Goal: Task Accomplishment & Management: Manage account settings

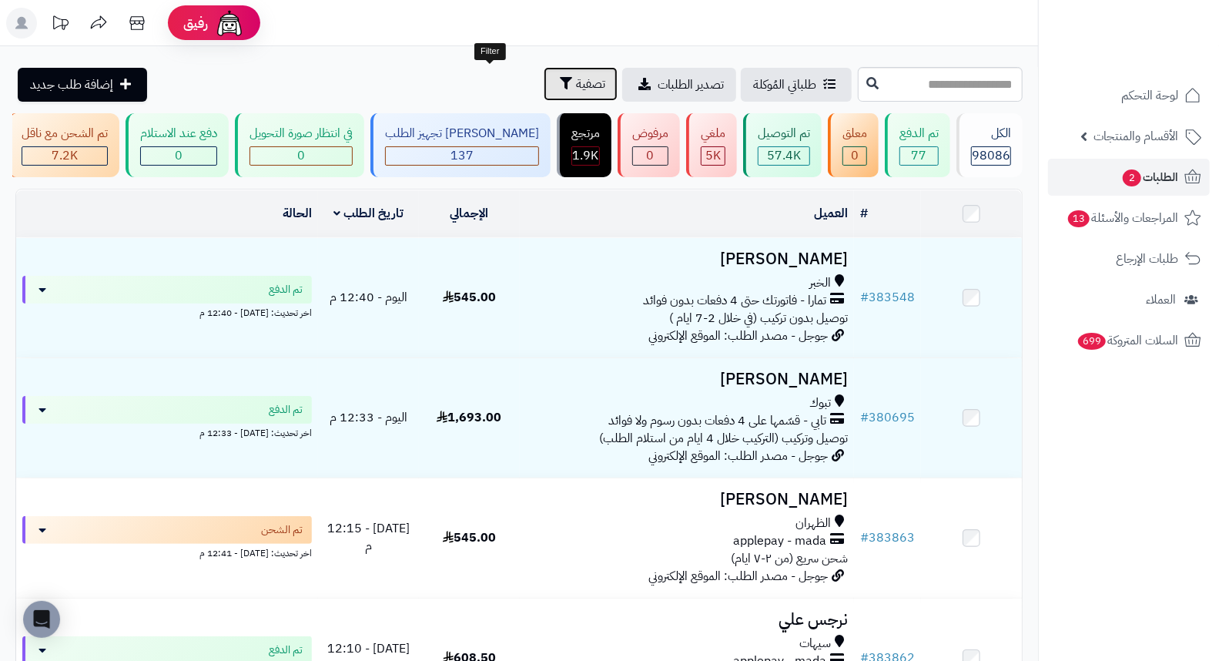
click at [576, 87] on span "تصفية" at bounding box center [590, 84] width 29 height 18
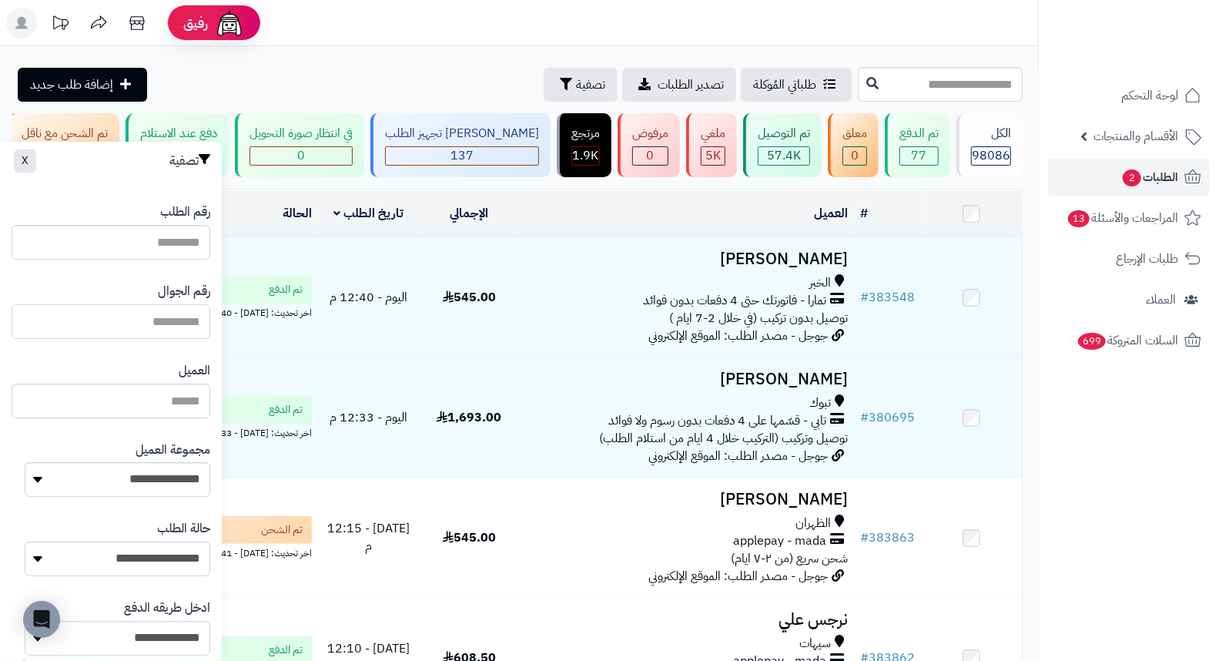
click at [139, 313] on input "text" at bounding box center [111, 321] width 199 height 35
click at [960, 92] on input "text" at bounding box center [940, 84] width 165 height 35
type input "*"
type input "**"
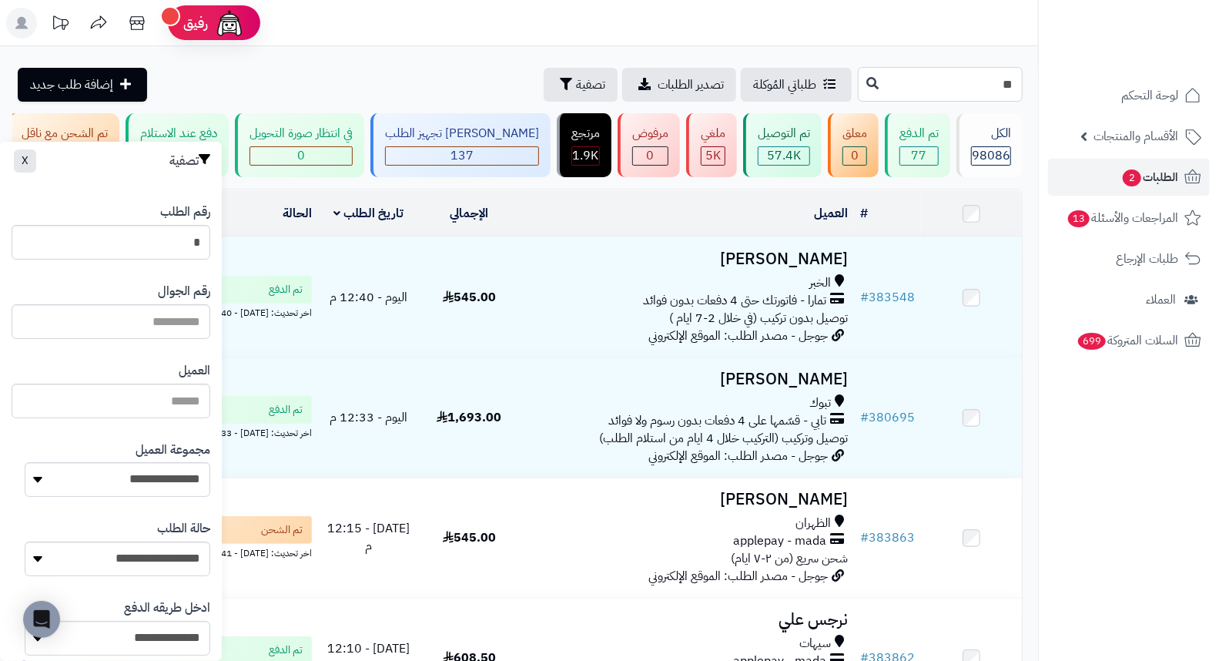
type input "**"
type input "***"
type input "****"
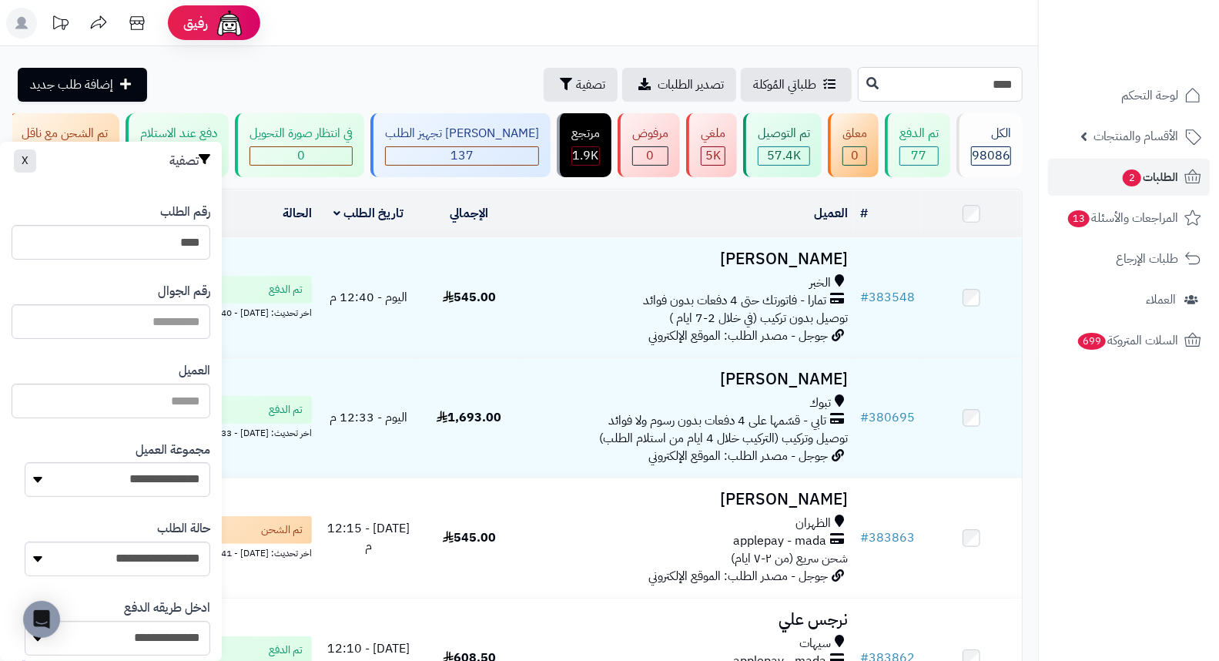
type input "*****"
type input "******"
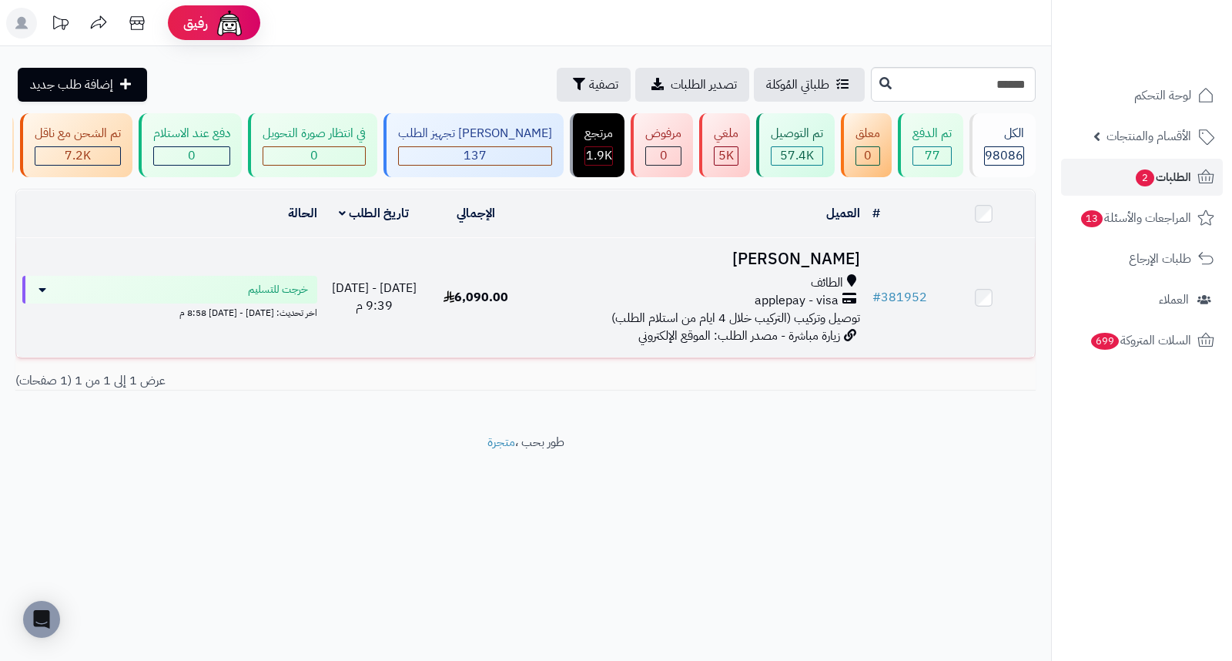
click at [773, 268] on h3 "abdulmohsin alhomeidi" at bounding box center [696, 259] width 327 height 18
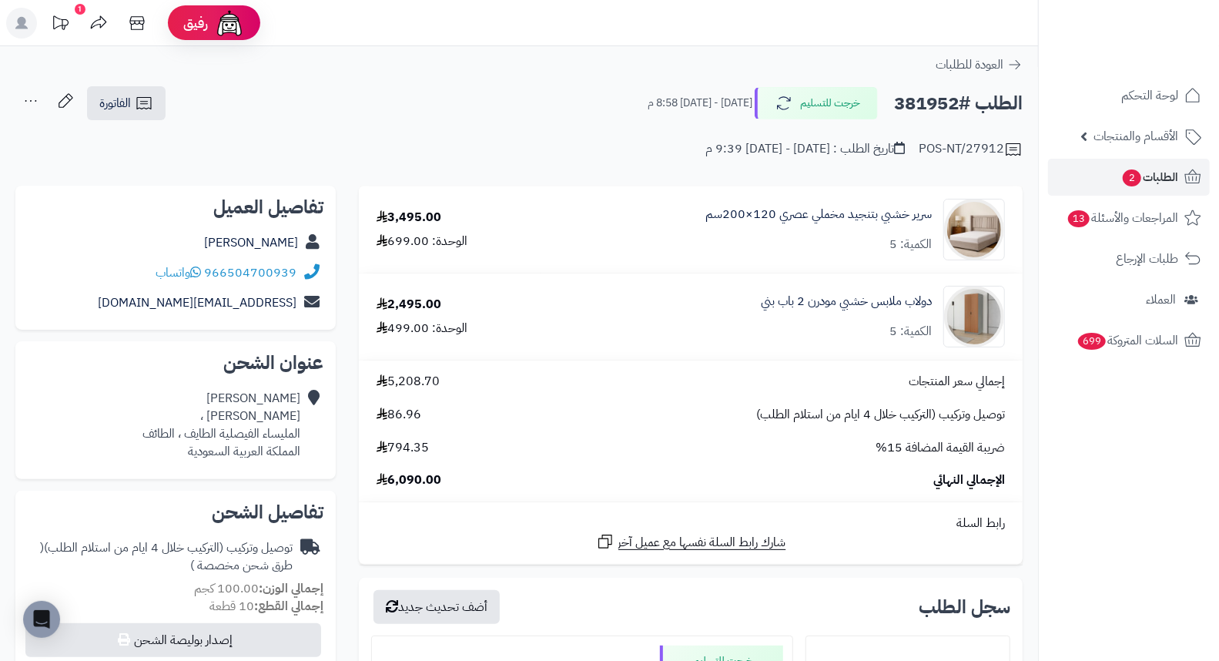
click at [921, 108] on h2 "الطلب #381952" at bounding box center [958, 104] width 129 height 32
copy h2 "381952"
click at [670, 145] on div "POS-NT/27912 تاريخ الطلب : السبت - ٤ أكتوبر ٢٠٢٥ - 9:39 م" at bounding box center [518, 140] width 1007 height 37
click at [610, 134] on div "POS-NT/27912 تاريخ الطلب : السبت - ٤ أكتوبر ٢٠٢٥ - 9:39 م" at bounding box center [518, 140] width 1007 height 37
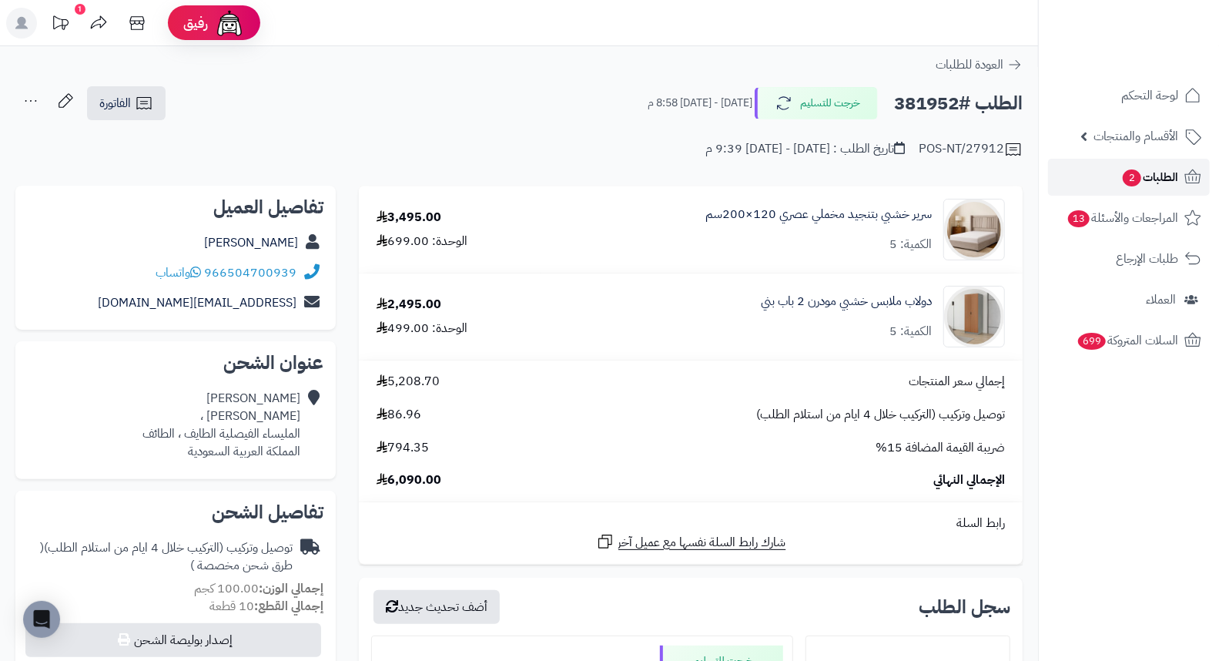
click at [1153, 170] on span "الطلبات 2" at bounding box center [1149, 177] width 57 height 22
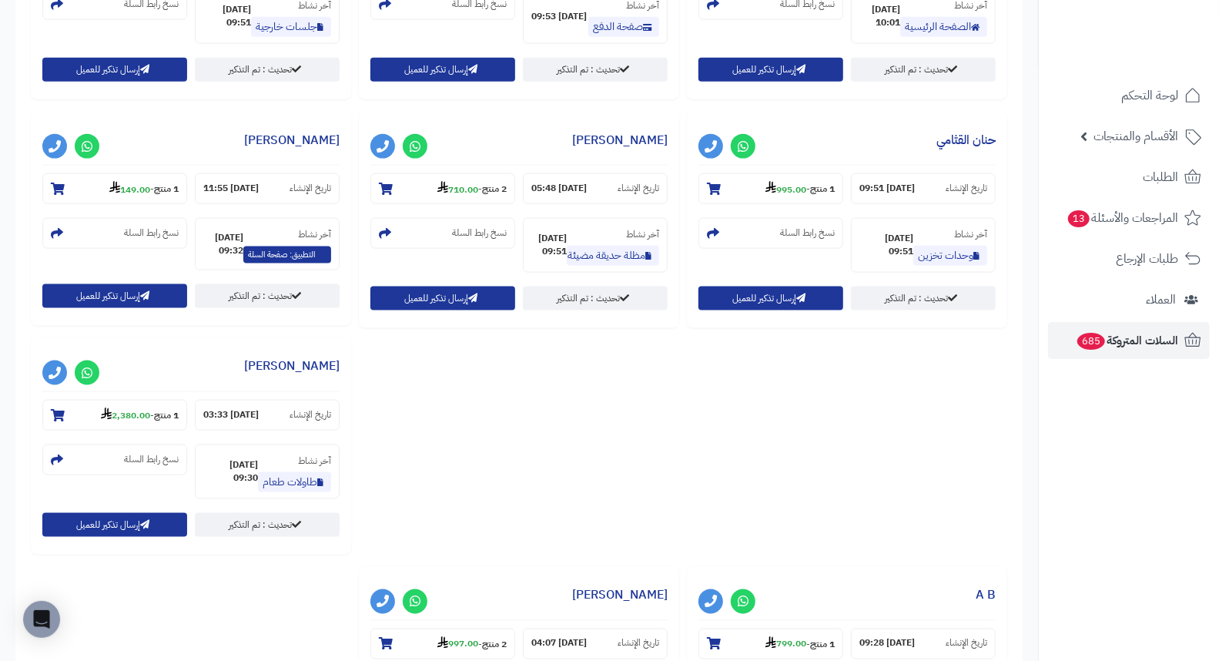
scroll to position [1197, 0]
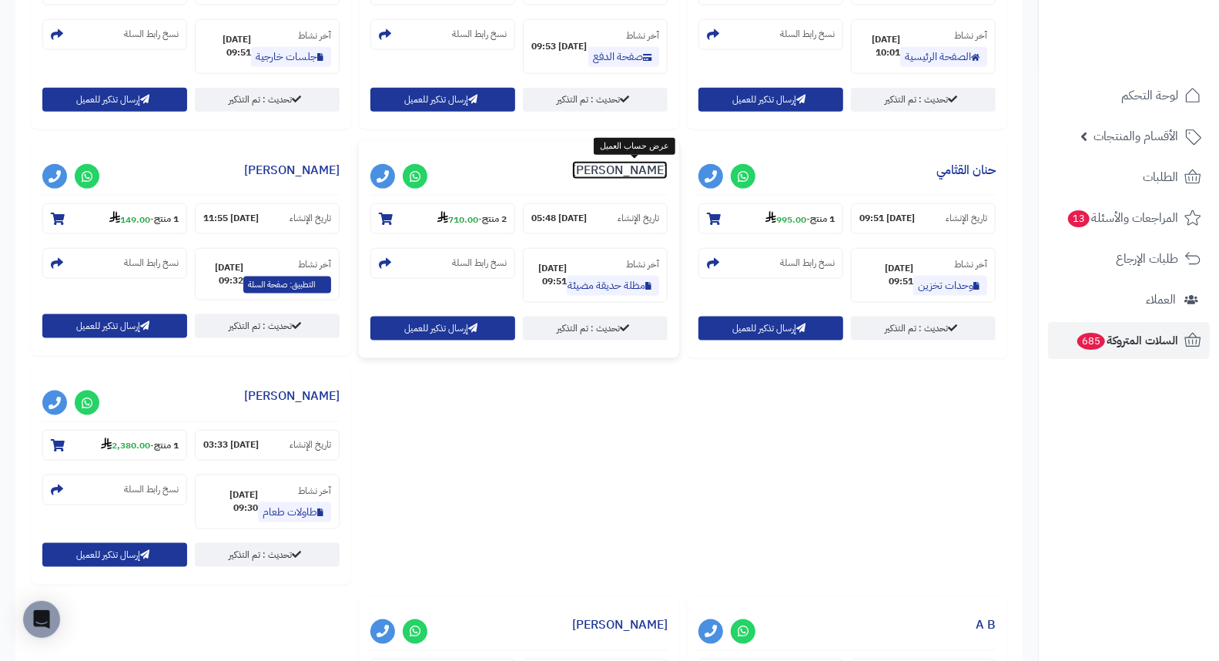
click at [644, 173] on link "[PERSON_NAME]" at bounding box center [619, 170] width 95 height 18
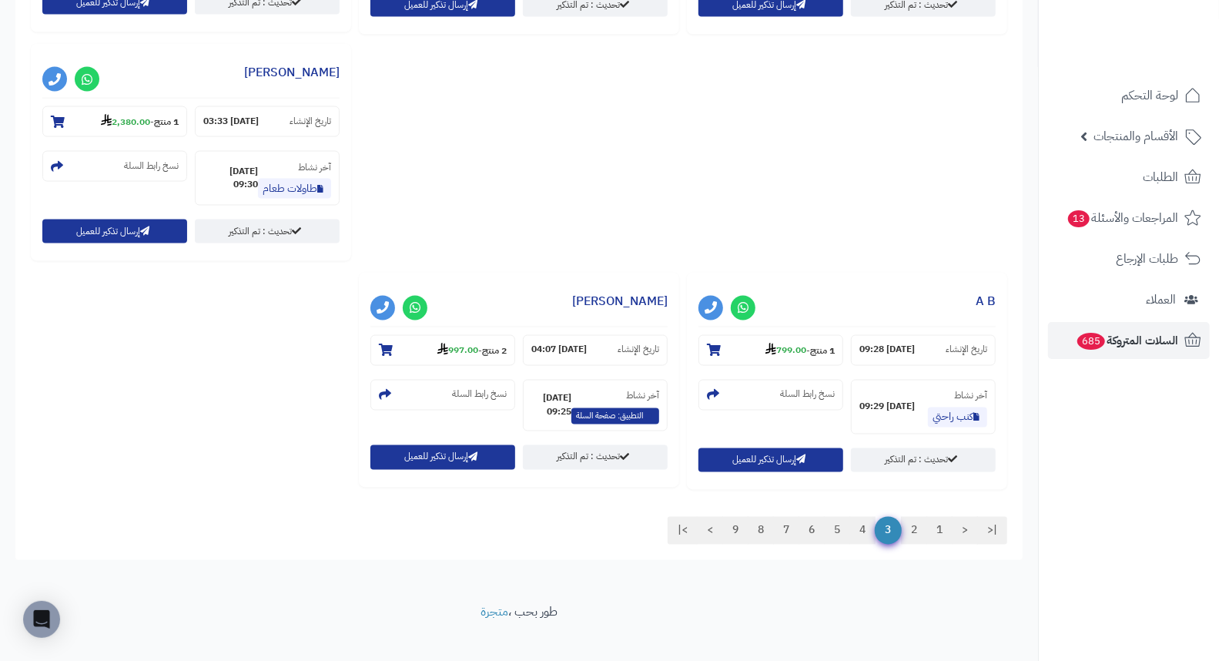
scroll to position [1540, 0]
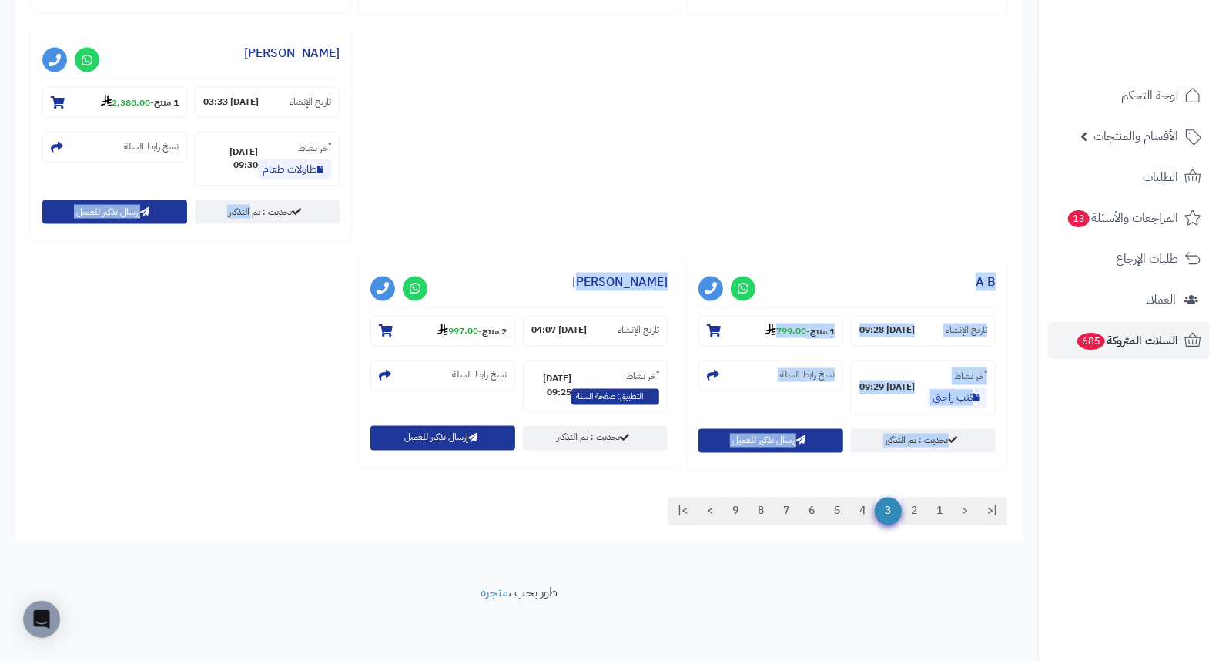
drag, startPoint x: 528, startPoint y: 164, endPoint x: 235, endPoint y: 285, distance: 317.3
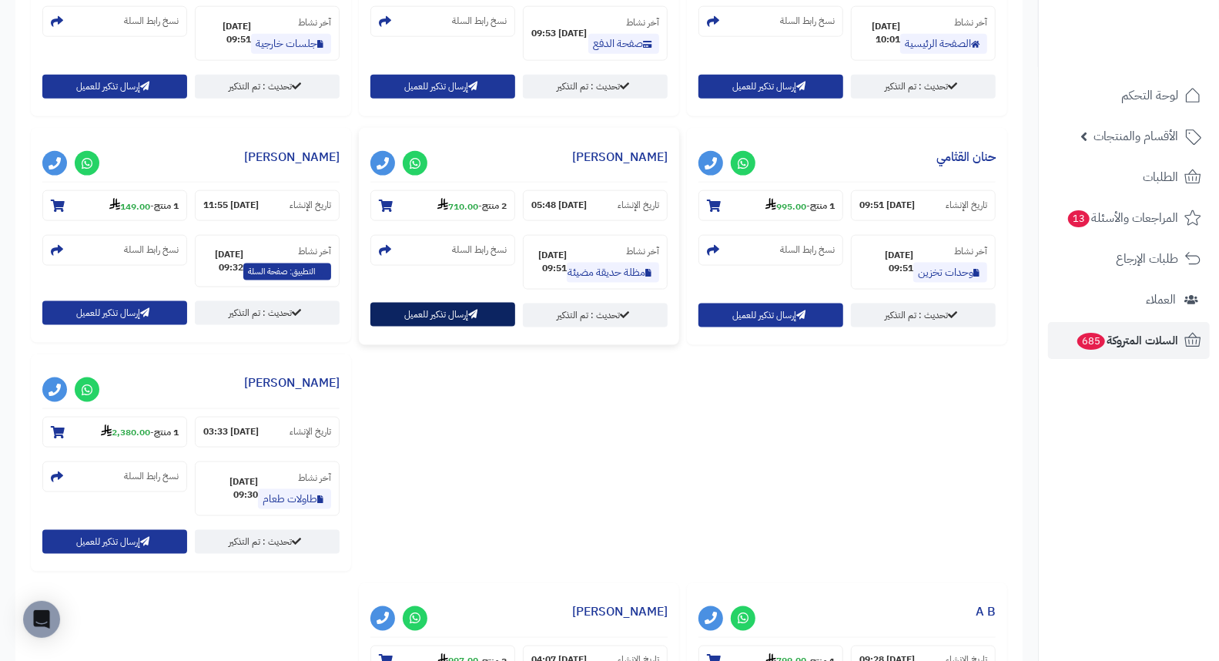
scroll to position [1197, 0]
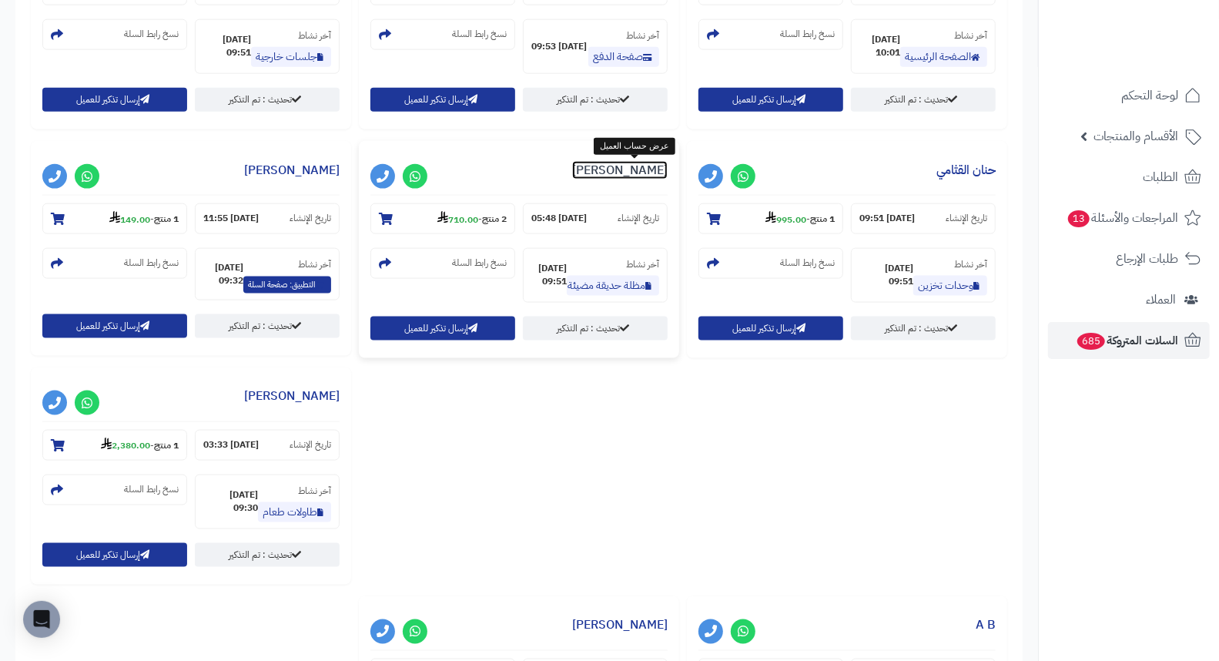
click at [630, 164] on link "[PERSON_NAME]" at bounding box center [619, 170] width 95 height 18
click at [970, 168] on link "حنان القثامي" at bounding box center [965, 170] width 59 height 18
click at [964, 172] on link "حنان القثامي" at bounding box center [965, 170] width 59 height 18
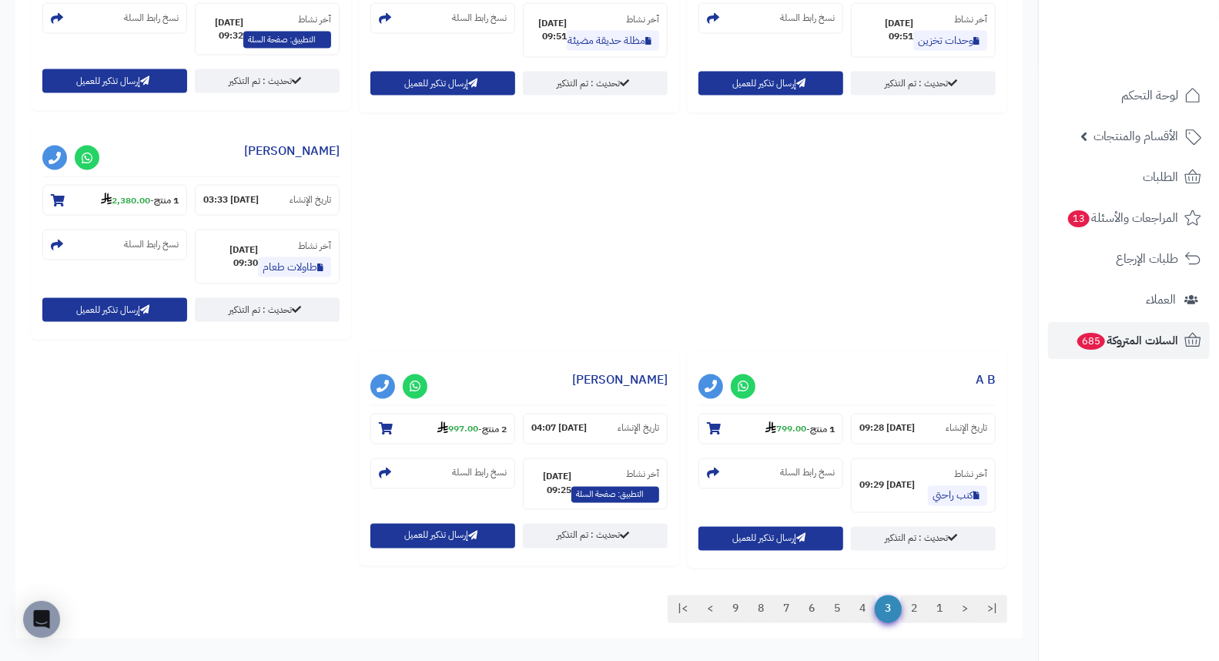
scroll to position [1542, 0]
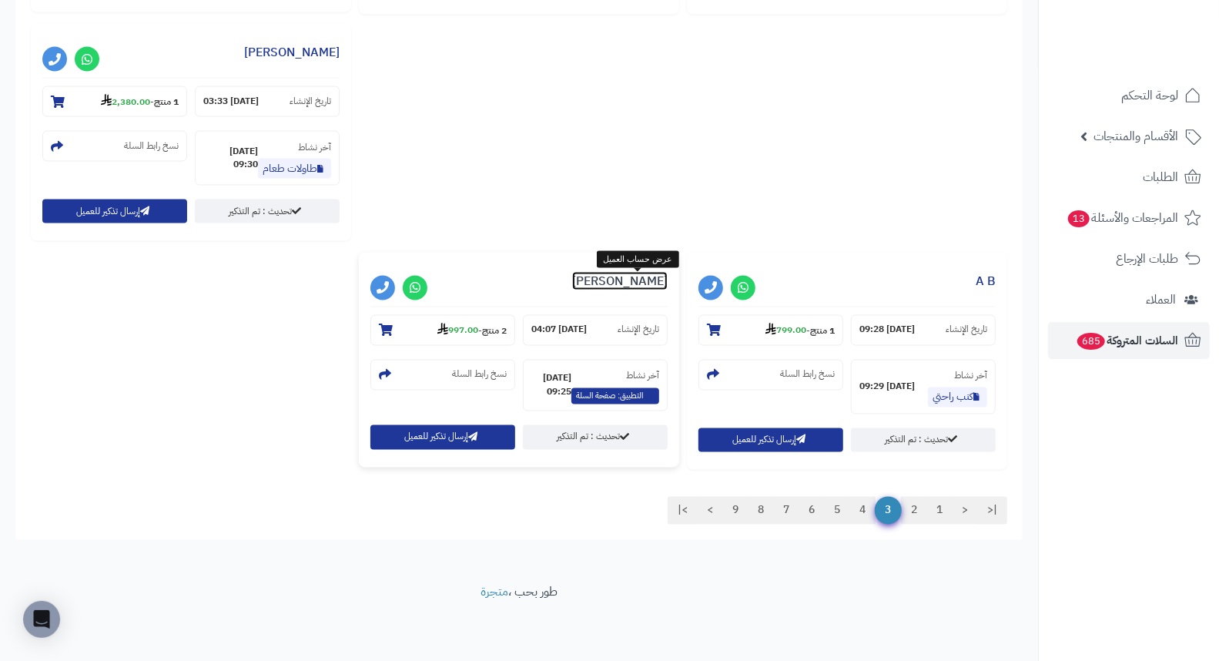
click at [639, 281] on link "مريم العبيري" at bounding box center [619, 281] width 95 height 18
click at [858, 506] on link "4" at bounding box center [862, 511] width 26 height 28
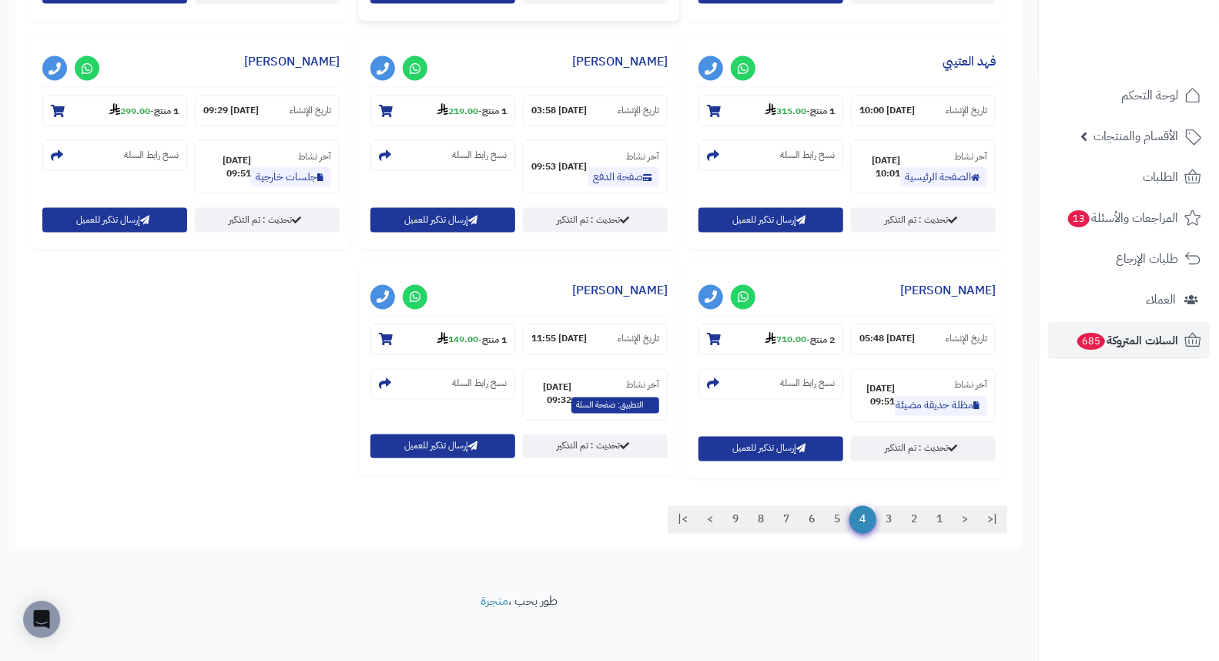
scroll to position [1542, 0]
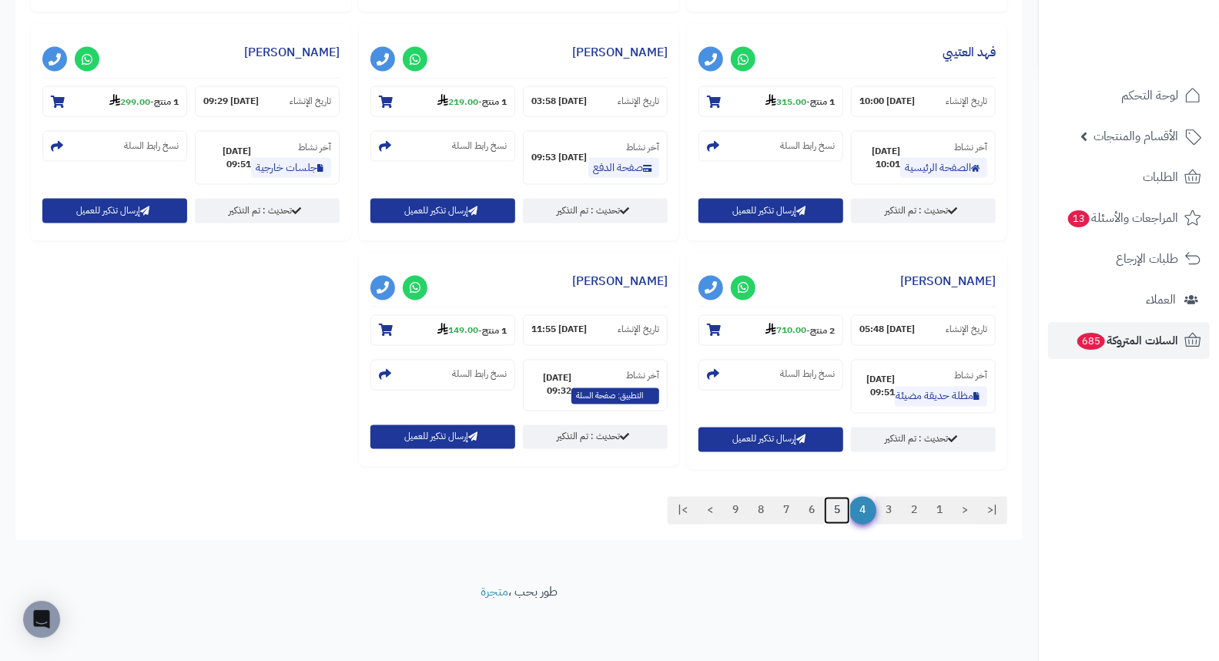
click at [830, 512] on link "5" at bounding box center [837, 511] width 26 height 28
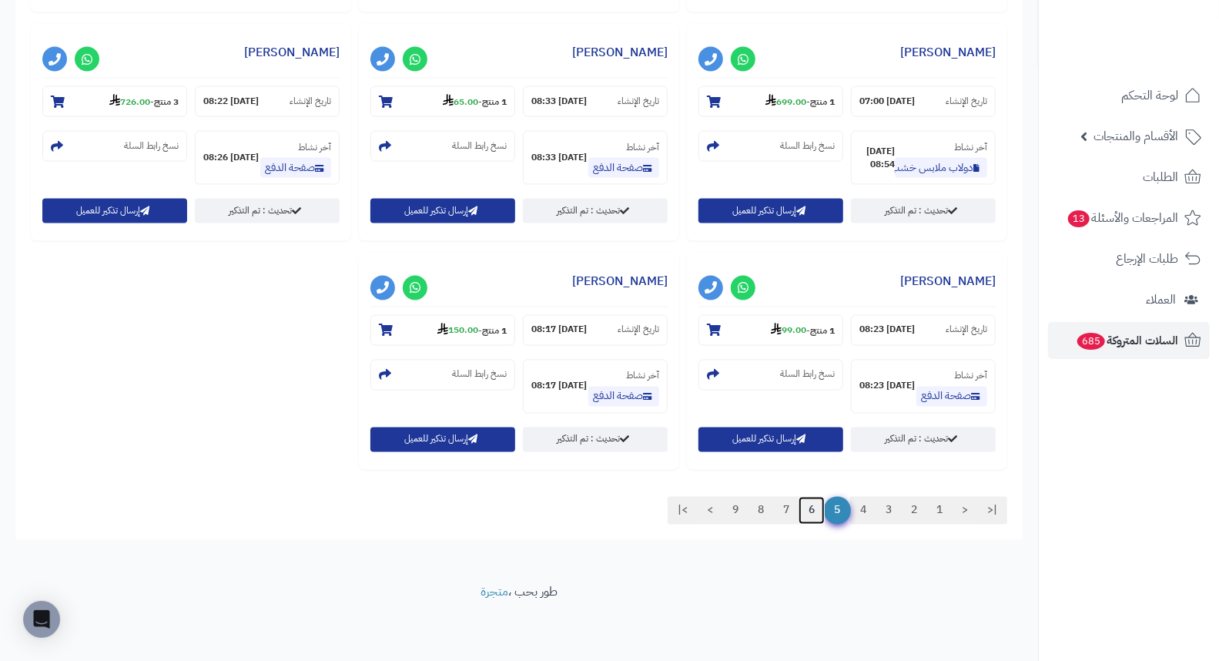
click at [815, 510] on link "6" at bounding box center [811, 511] width 26 height 28
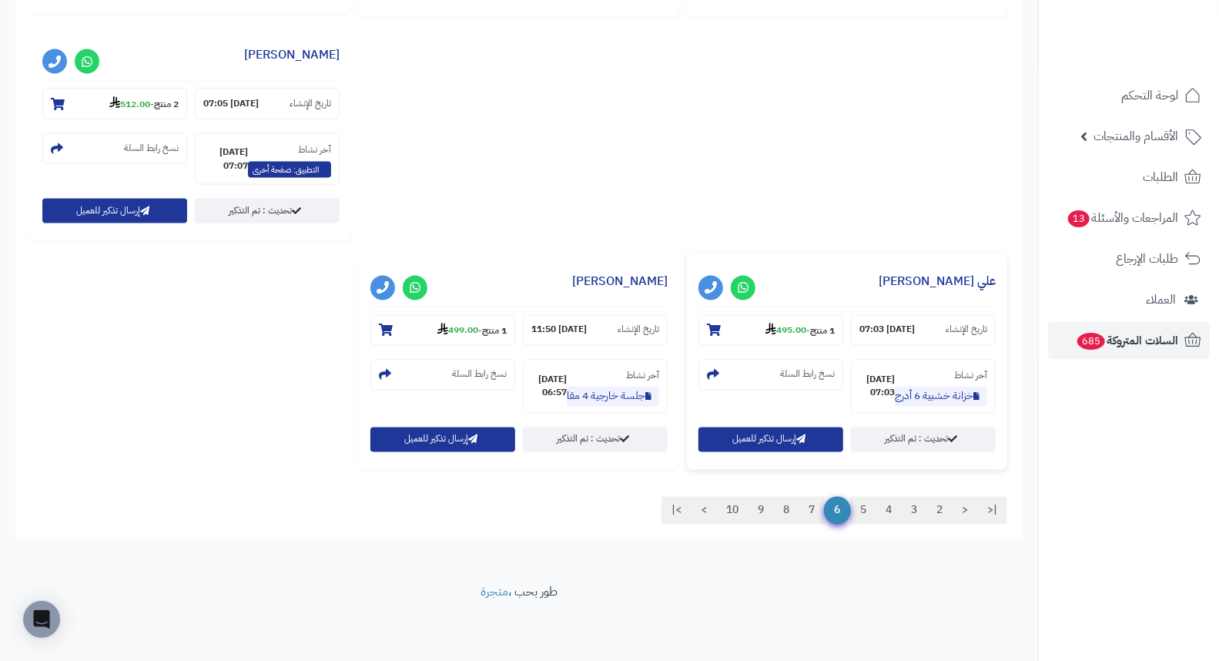
scroll to position [1541, 0]
click at [859, 514] on link "5" at bounding box center [863, 511] width 26 height 28
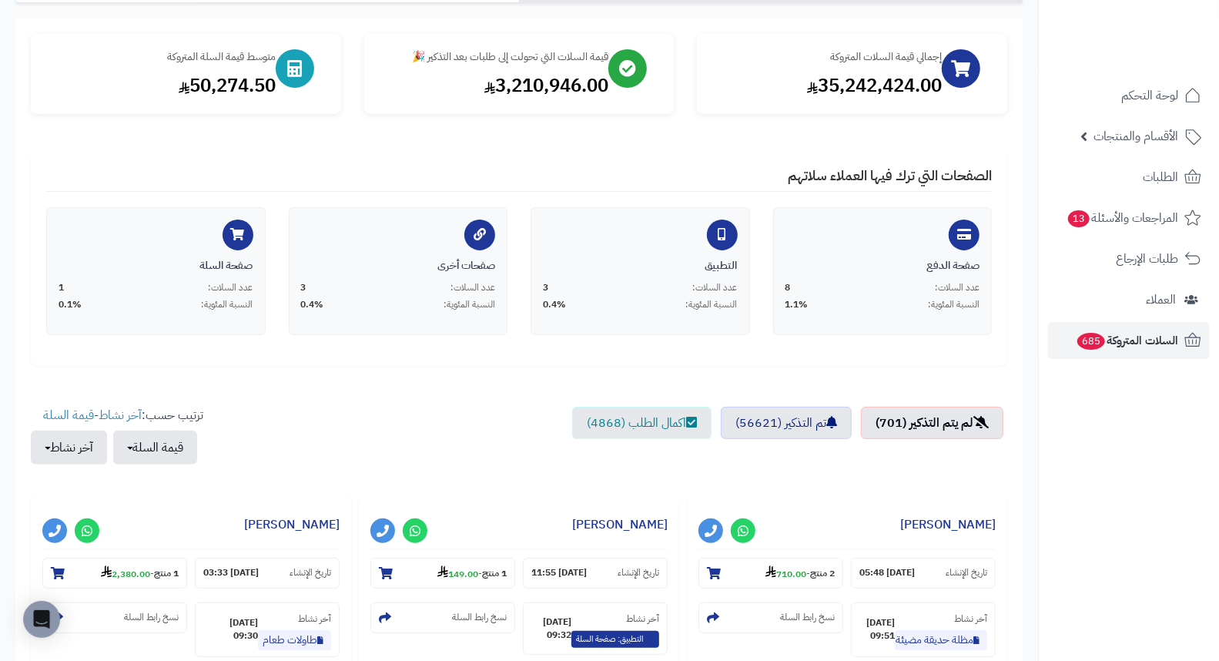
scroll to position [288, 0]
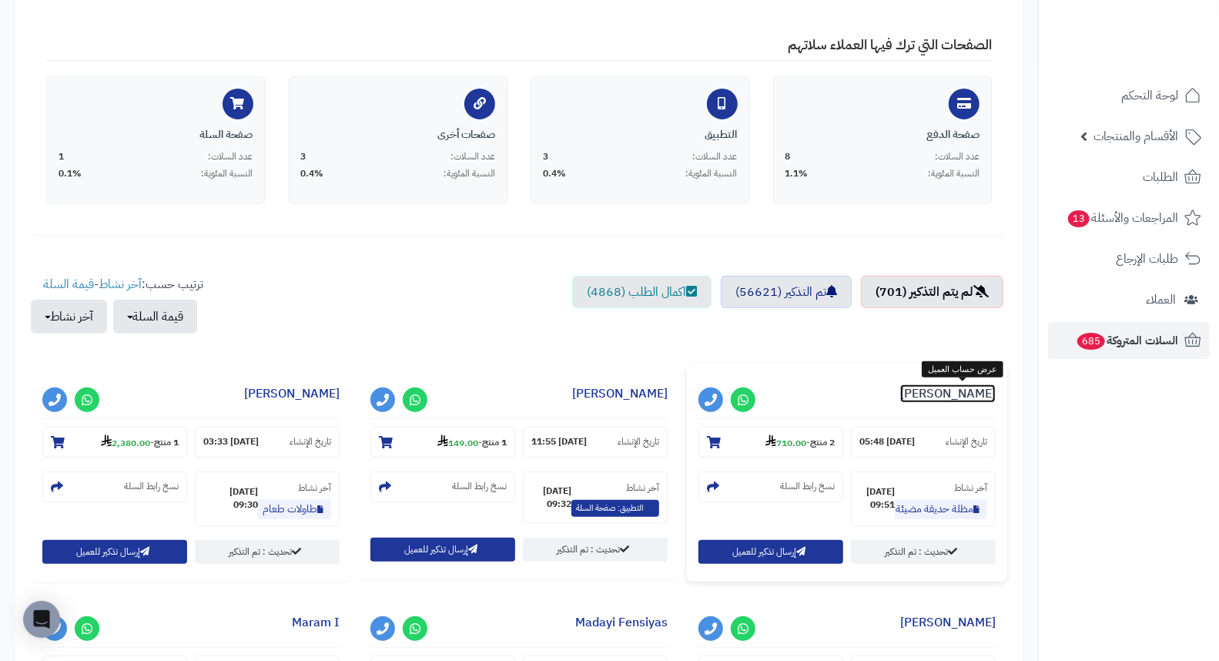
click at [960, 388] on link "ياسمين محمد" at bounding box center [947, 393] width 95 height 18
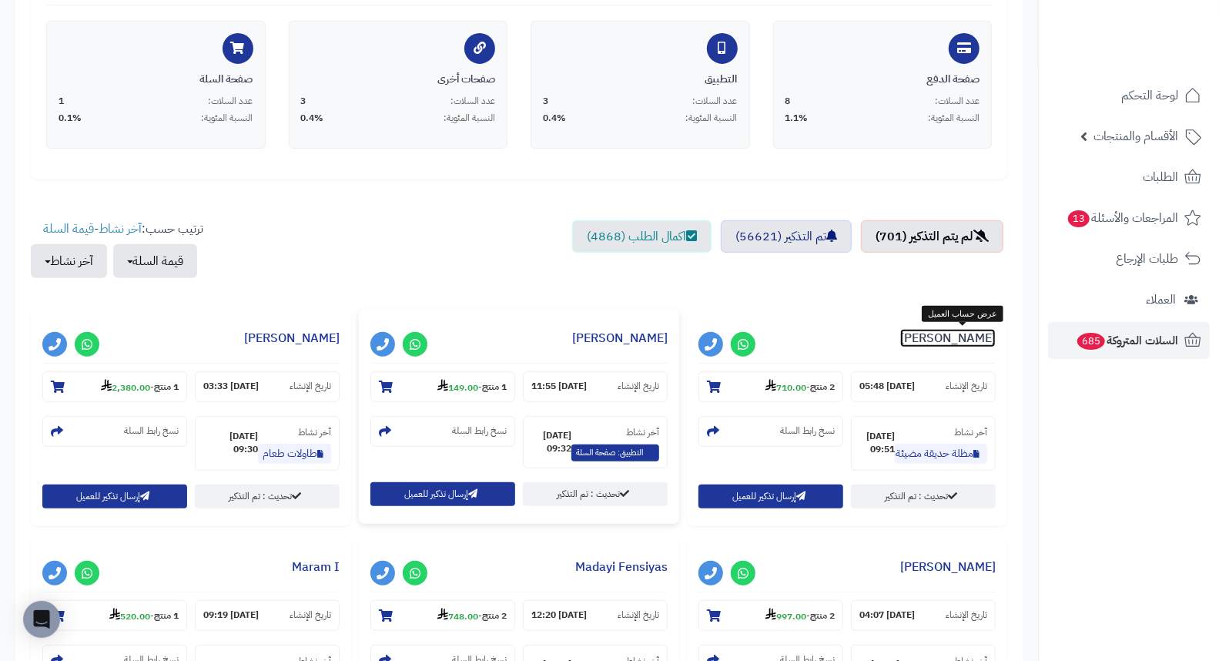
scroll to position [373, 0]
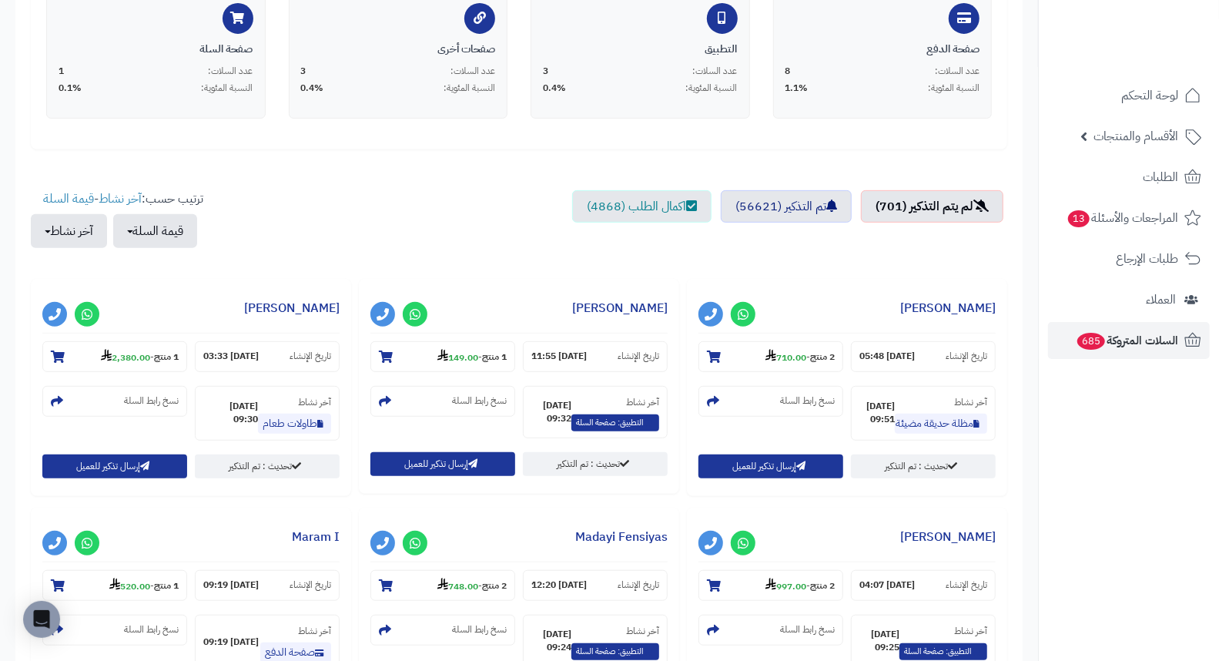
click at [462, 259] on ul "لم يتم التذكير (701) تم التذكير (56621) اكمال الطلب (4868)" at bounding box center [519, 226] width 976 height 73
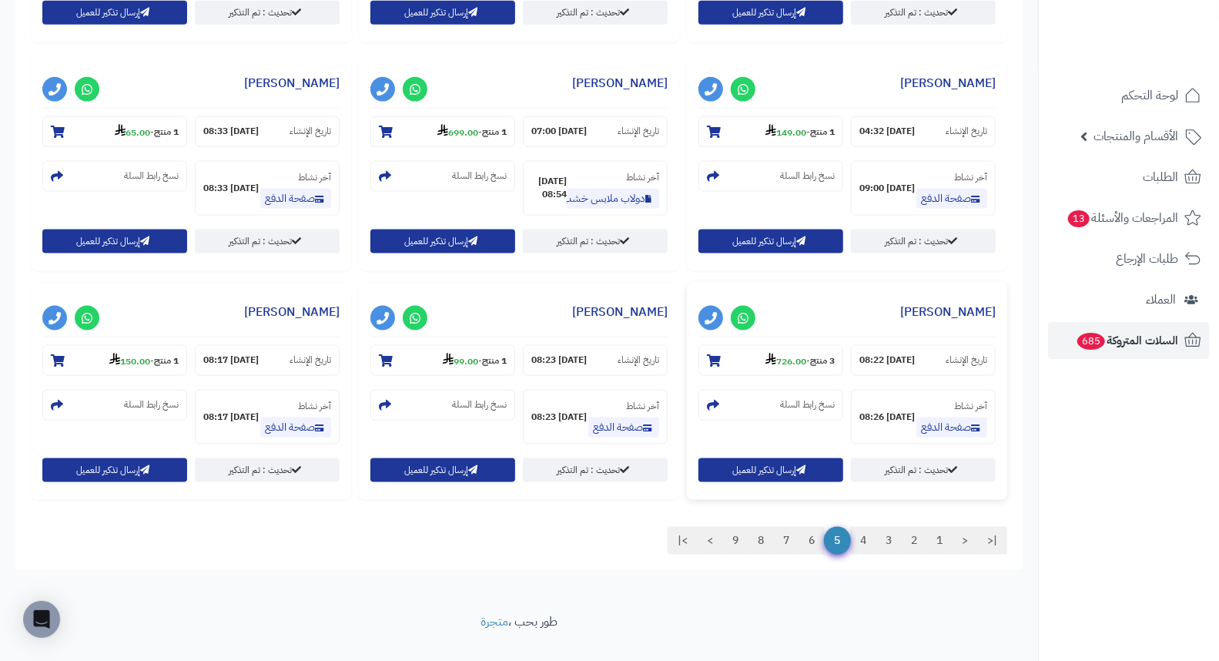
scroll to position [1314, 0]
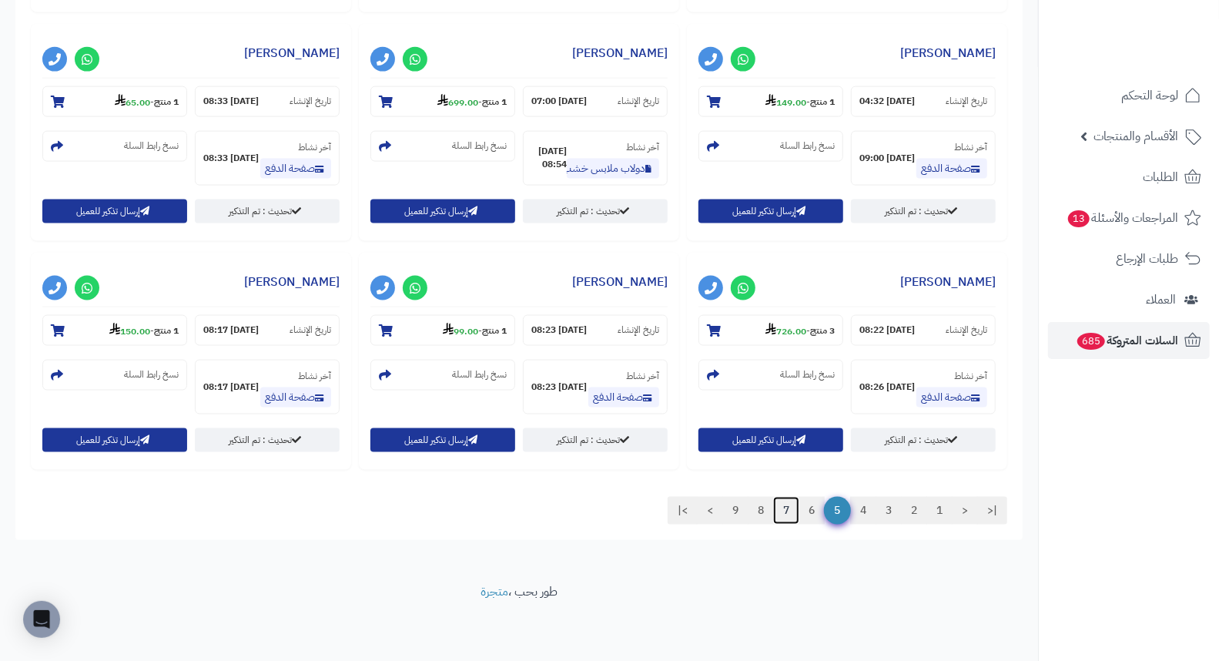
click at [786, 512] on link "7" at bounding box center [786, 511] width 26 height 28
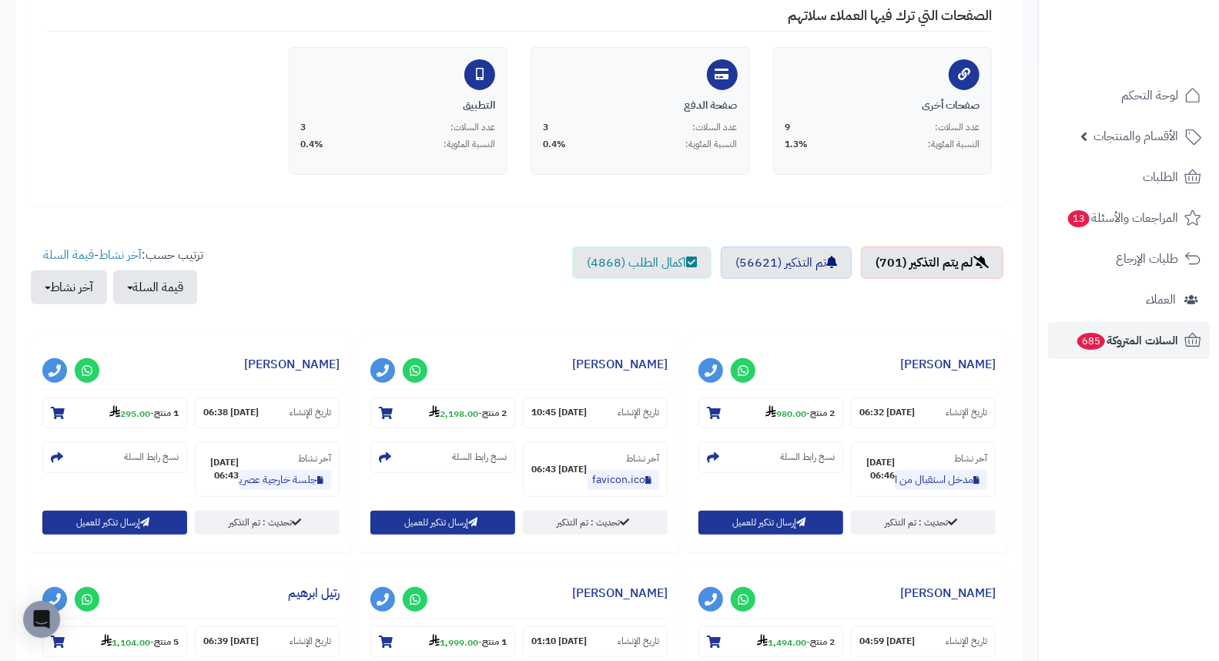
scroll to position [0, 0]
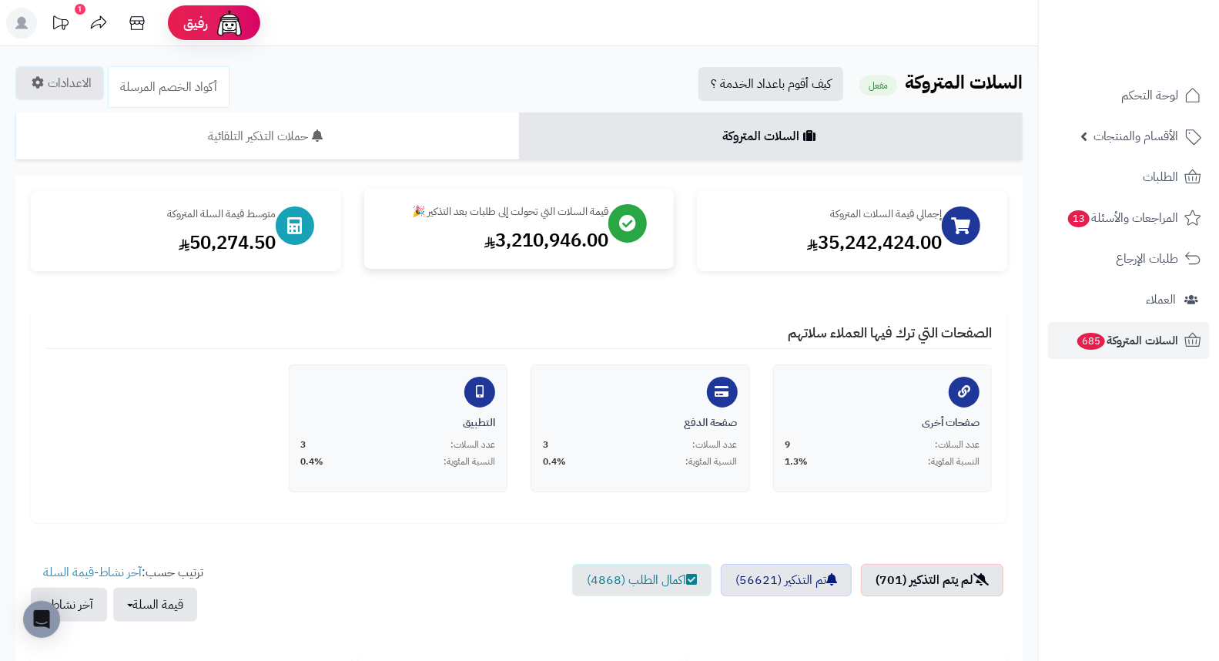
click at [491, 246] on div "3,210,946.00" at bounding box center [494, 240] width 229 height 26
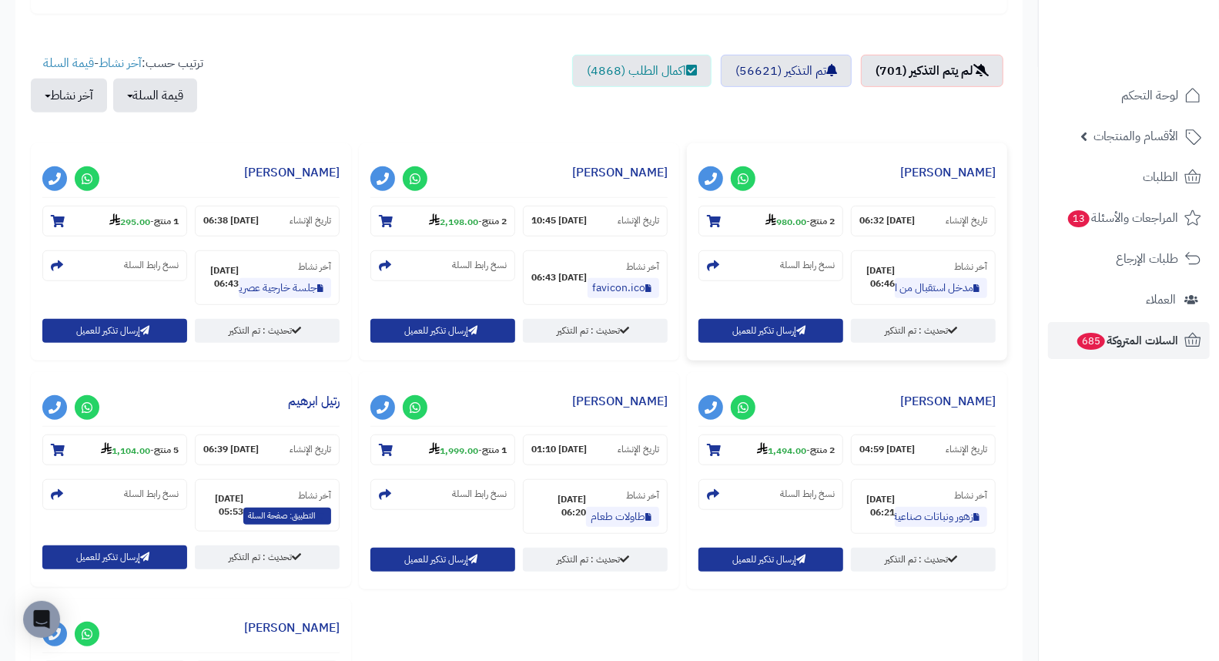
scroll to position [513, 0]
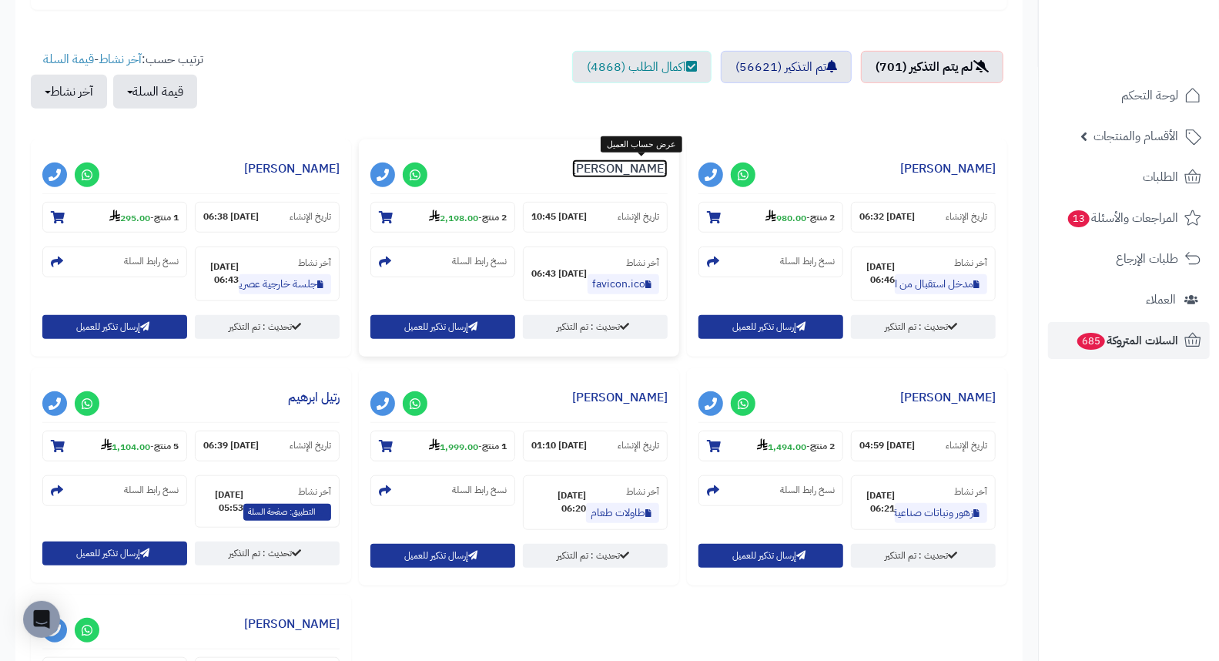
click at [635, 166] on link "عبير حمدي" at bounding box center [619, 168] width 95 height 18
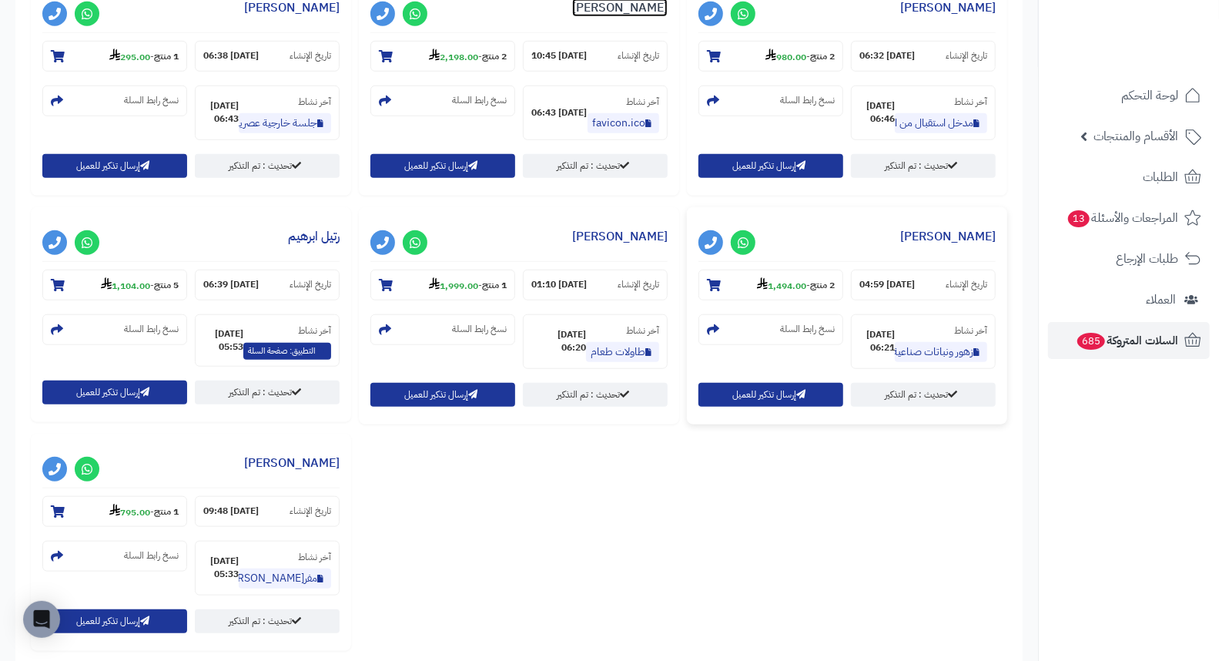
scroll to position [684, 0]
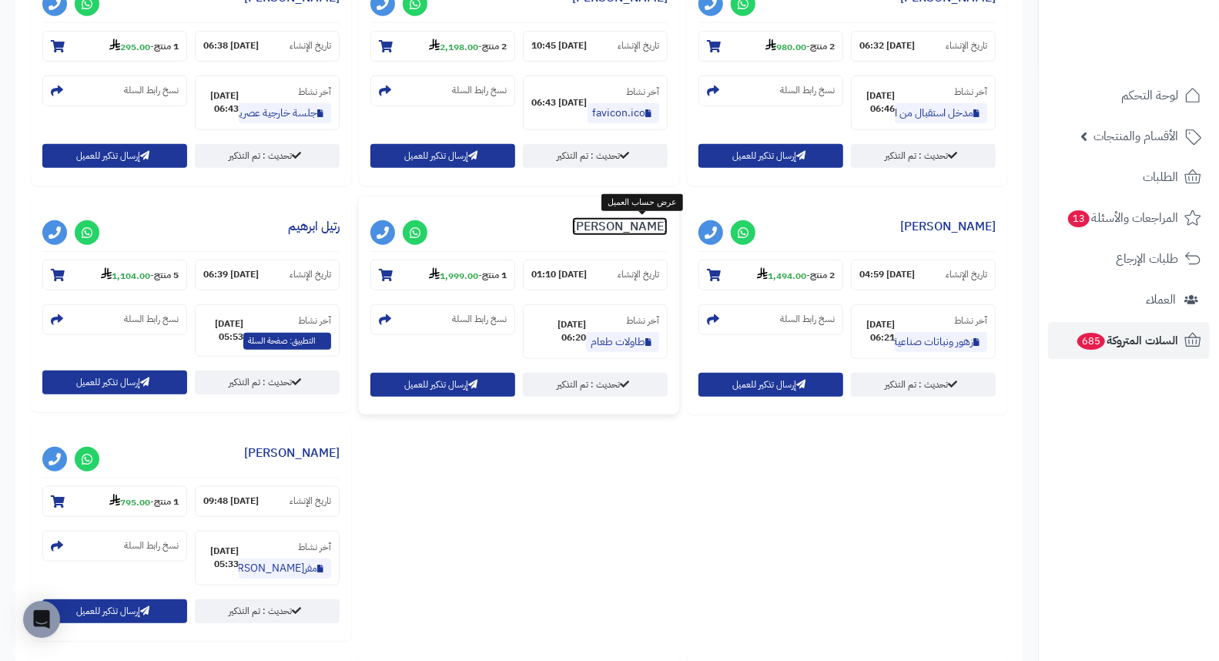
click at [637, 227] on link "تهاني العامر" at bounding box center [619, 226] width 95 height 18
click at [330, 222] on link "رتيل ابرهيم" at bounding box center [314, 226] width 52 height 18
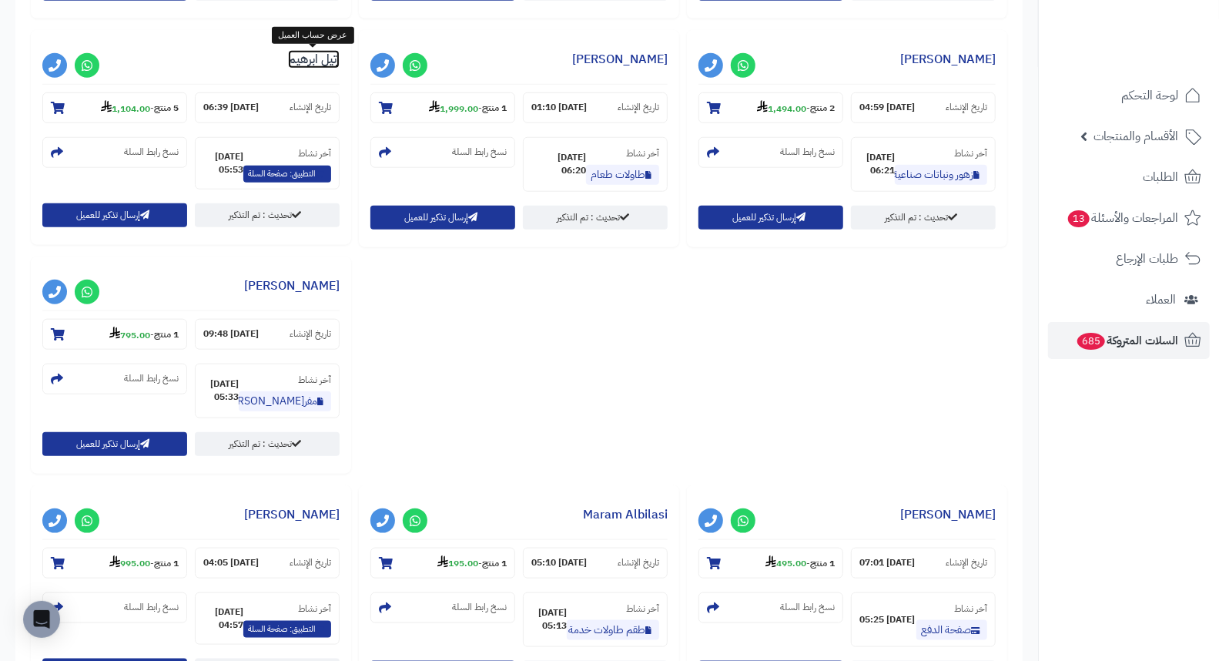
scroll to position [855, 0]
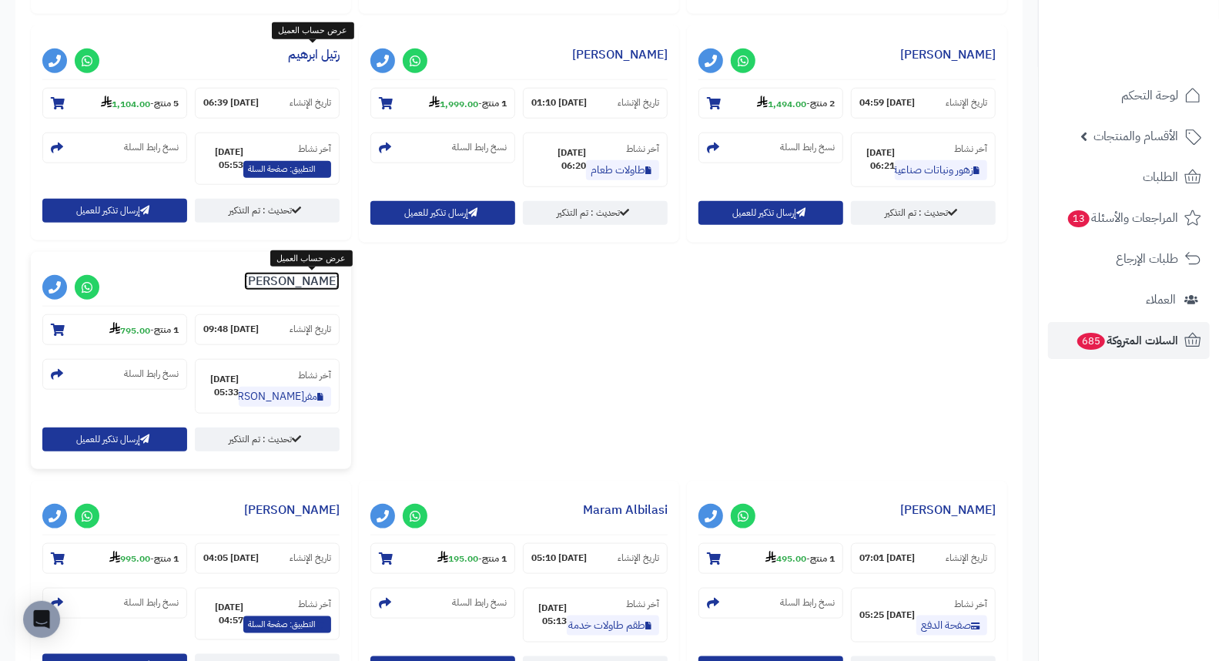
click at [319, 286] on link "ريهام الحربي" at bounding box center [291, 281] width 95 height 18
click at [309, 282] on link "ريهام الحربي" at bounding box center [291, 281] width 95 height 18
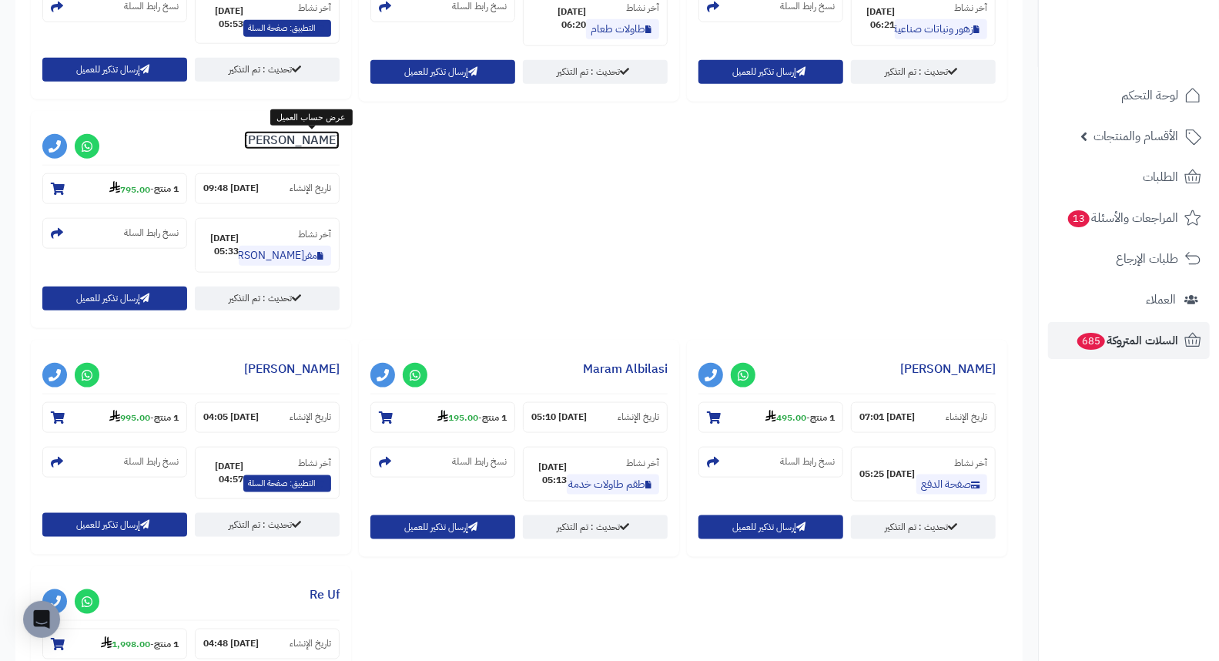
scroll to position [1026, 0]
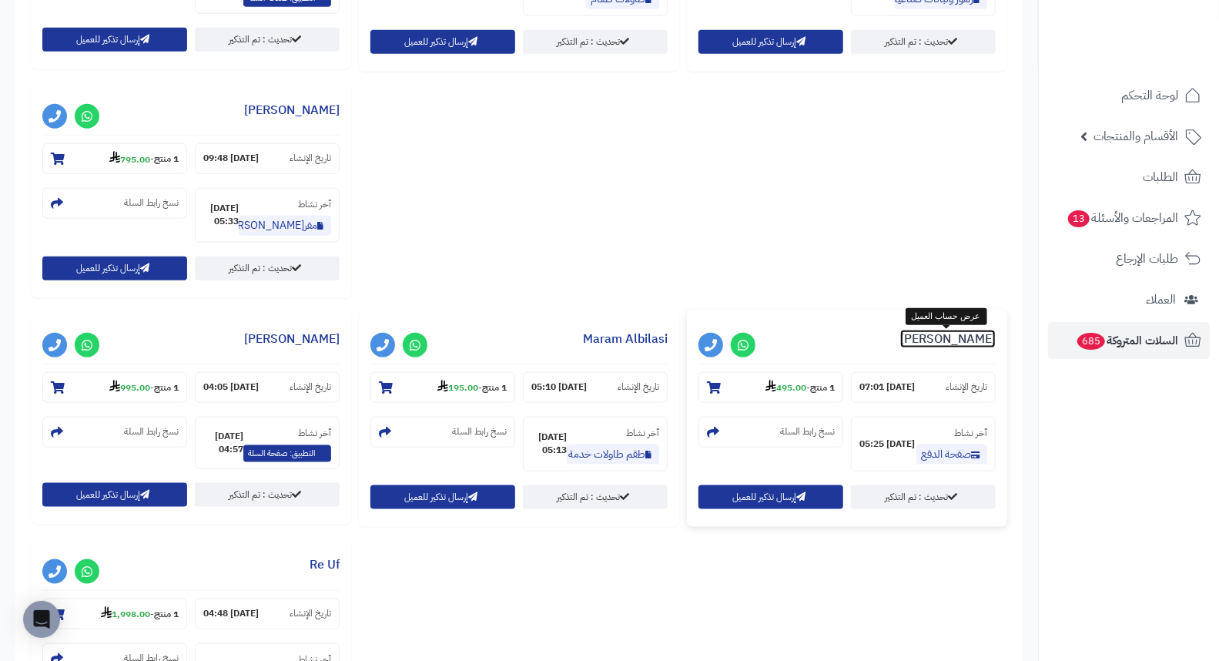
click at [962, 333] on link "Jumana Abdullah" at bounding box center [947, 339] width 95 height 18
click at [313, 343] on link "Anas Kaki" at bounding box center [291, 339] width 95 height 18
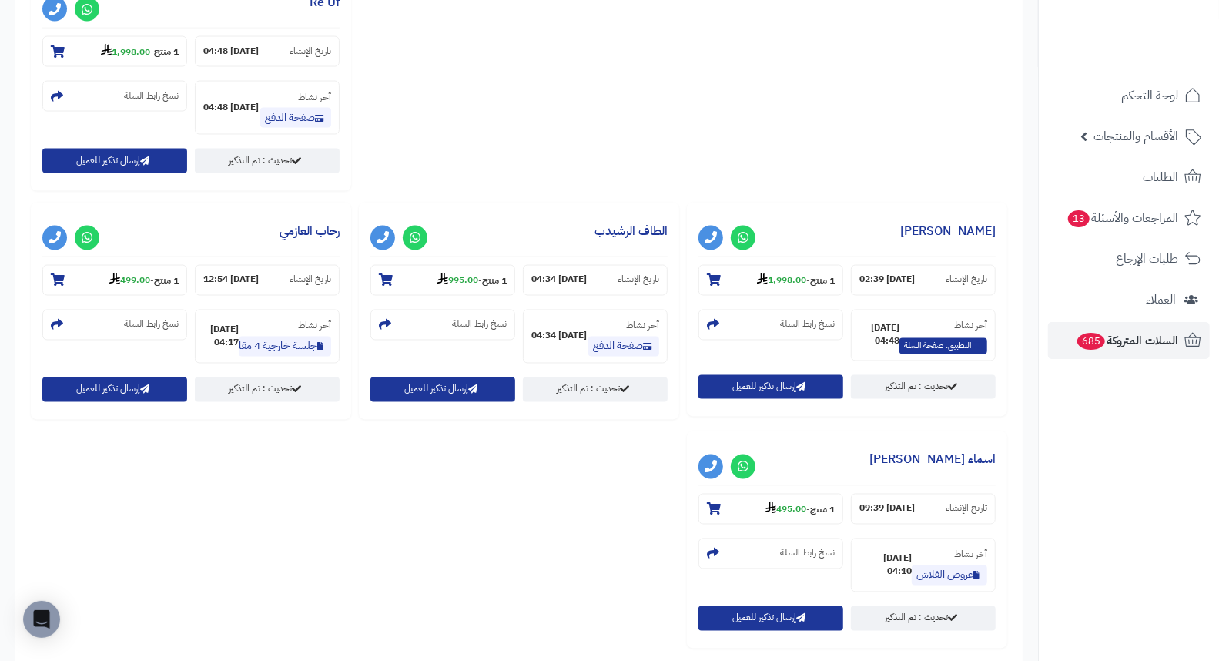
scroll to position [1625, 0]
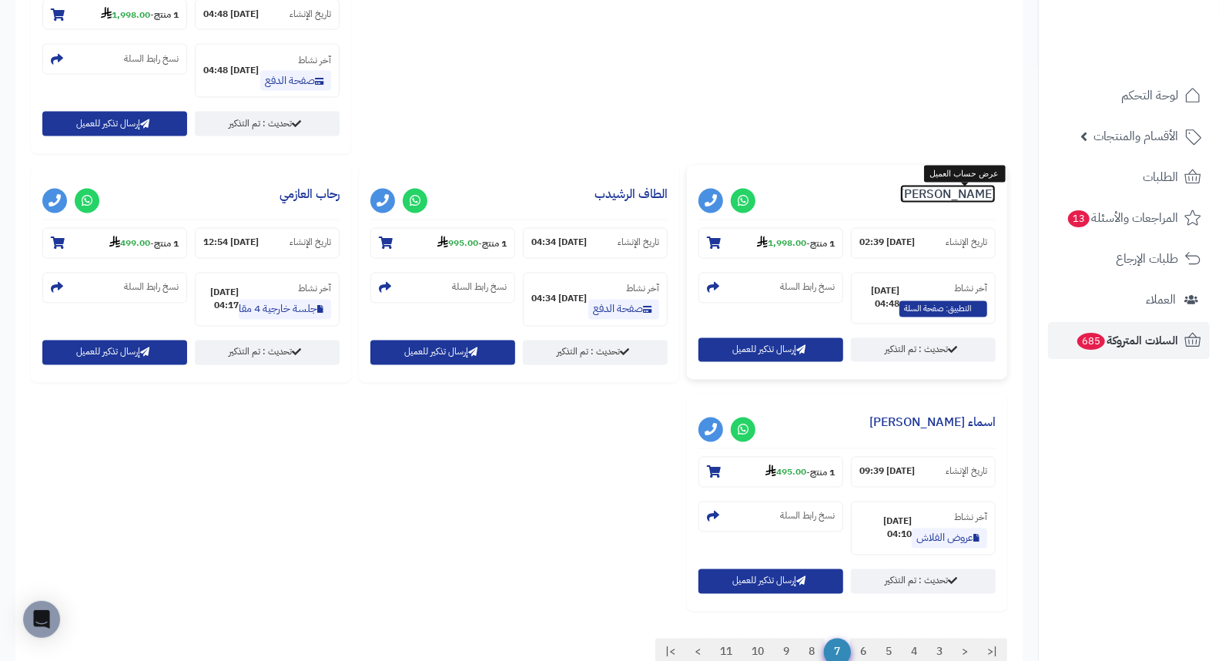
click at [955, 202] on link "تهاني الشمري" at bounding box center [947, 194] width 95 height 18
click at [635, 191] on link "الطاف الرشيدب" at bounding box center [630, 194] width 73 height 18
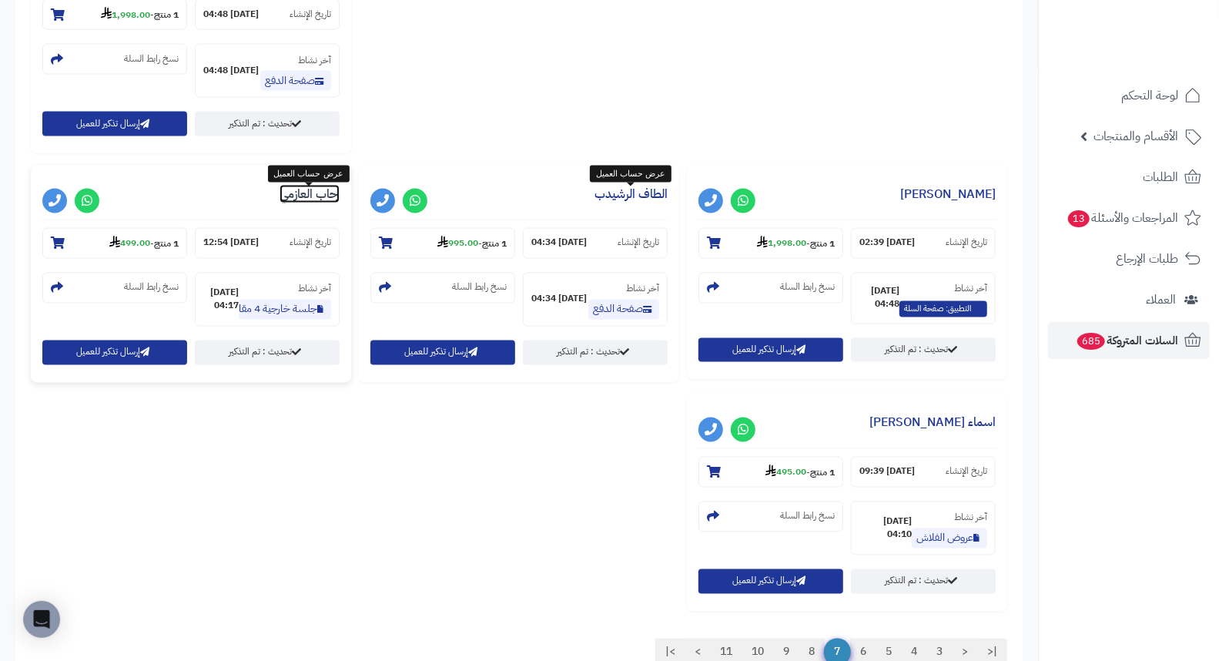
click at [314, 202] on link "رحاب العازمي" at bounding box center [310, 194] width 60 height 18
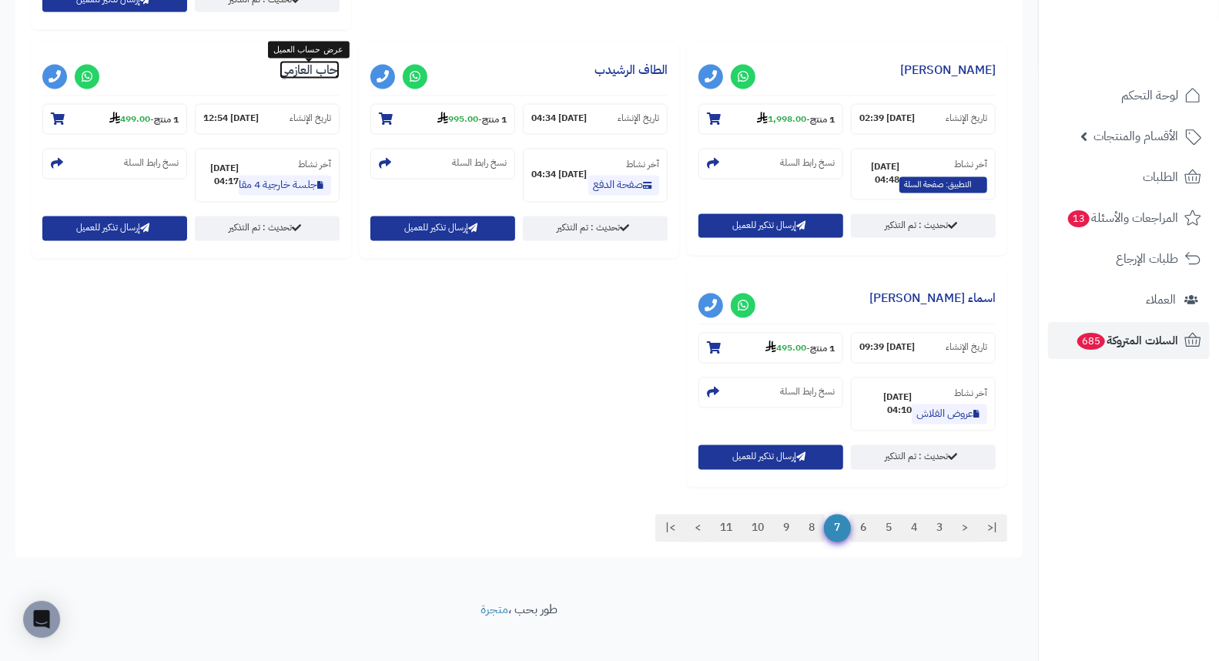
scroll to position [1769, 0]
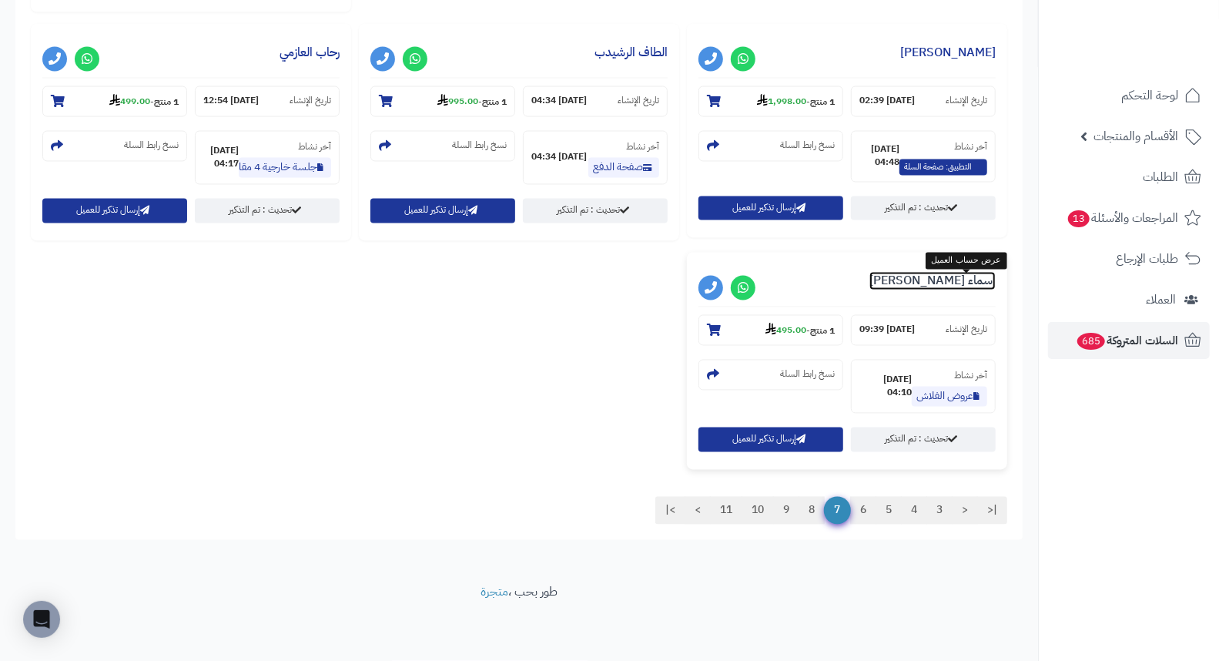
click at [971, 277] on link "اسماء محمد" at bounding box center [932, 281] width 126 height 18
click at [812, 511] on link "8" at bounding box center [811, 511] width 26 height 28
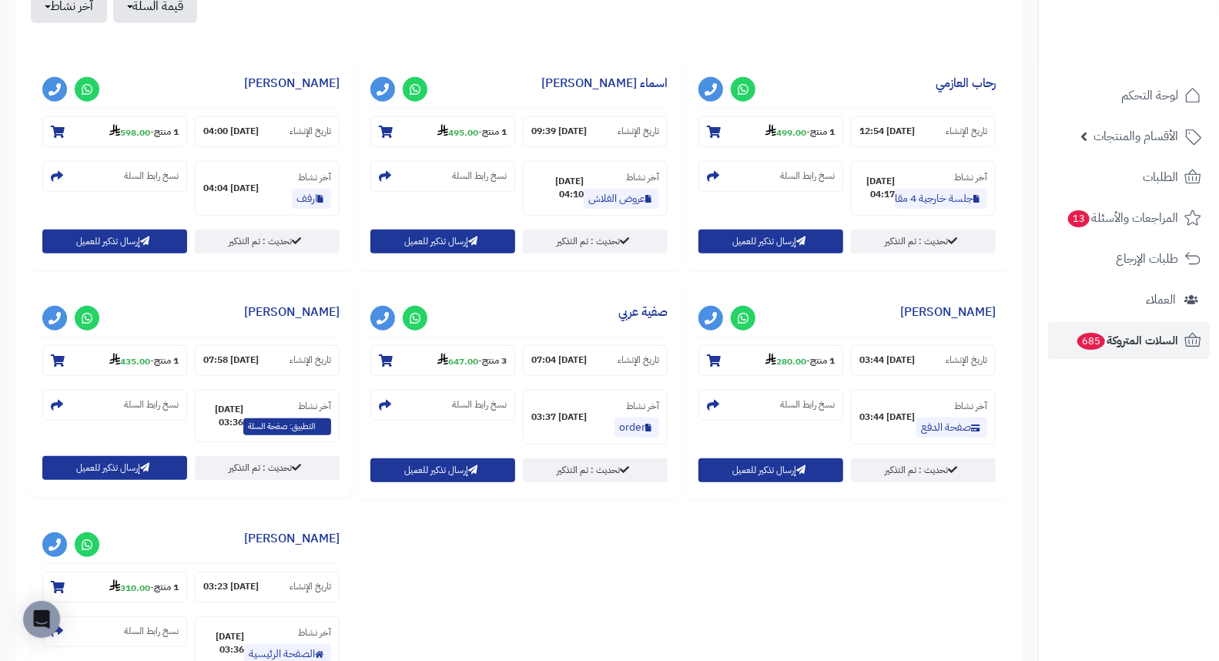
scroll to position [513, 0]
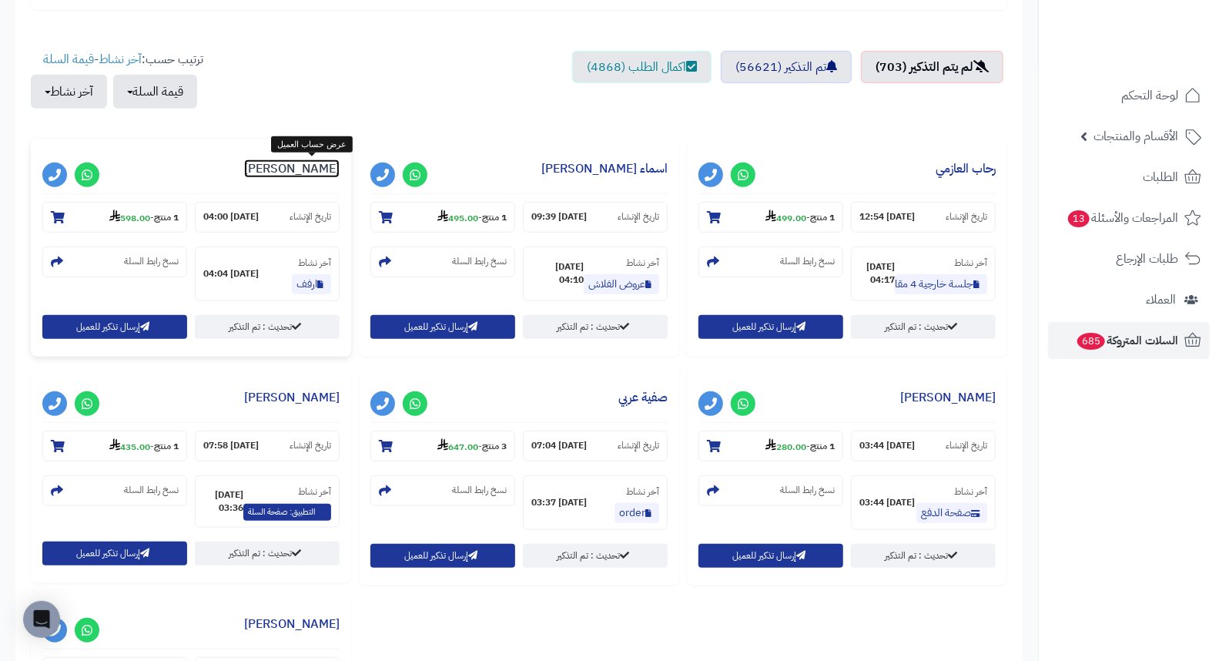
click at [321, 165] on link "نوره عسيري" at bounding box center [291, 168] width 95 height 18
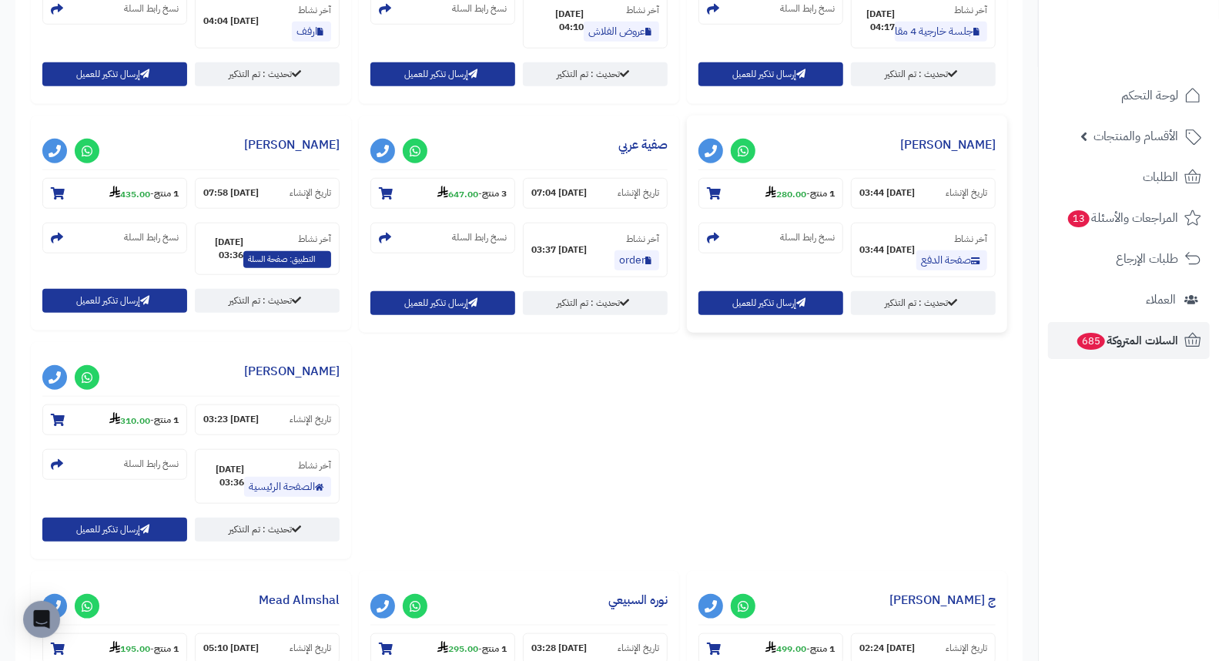
scroll to position [770, 0]
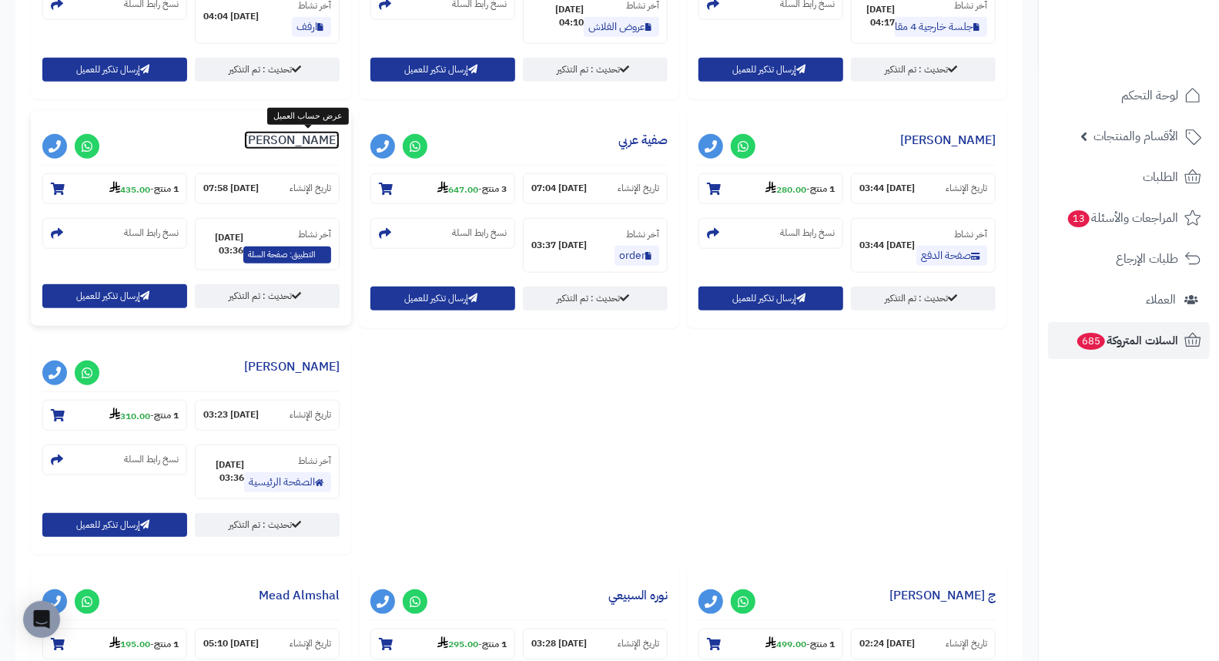
click at [325, 141] on link "رويه الدوسري" at bounding box center [291, 140] width 95 height 18
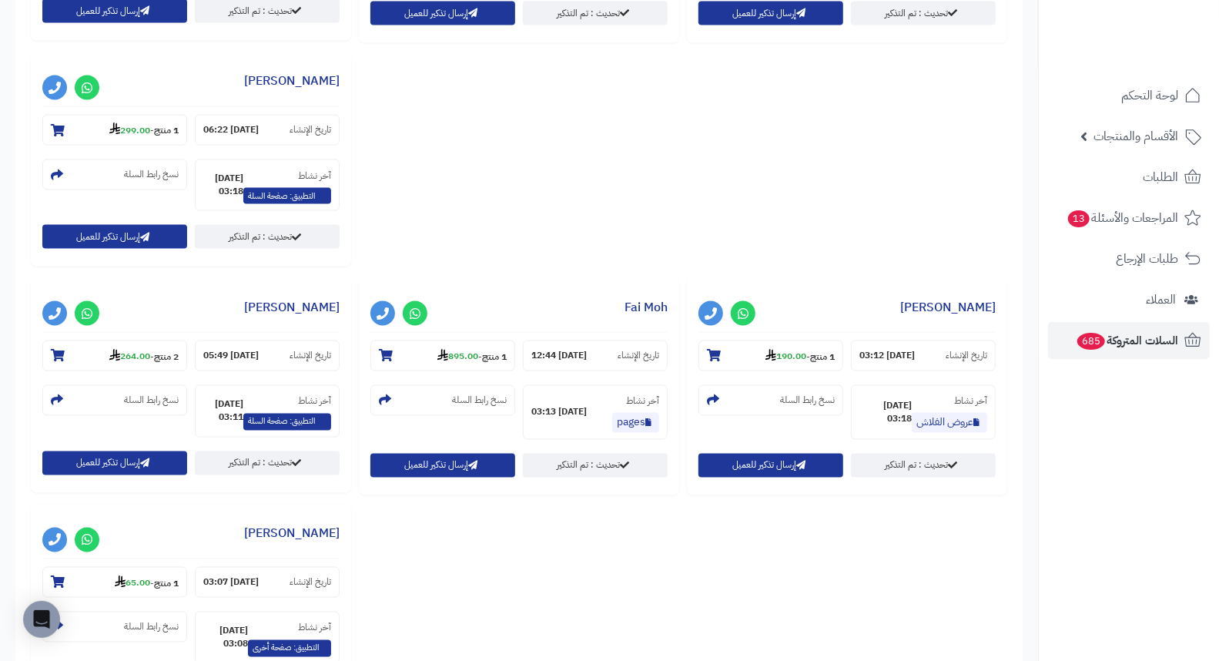
scroll to position [1540, 0]
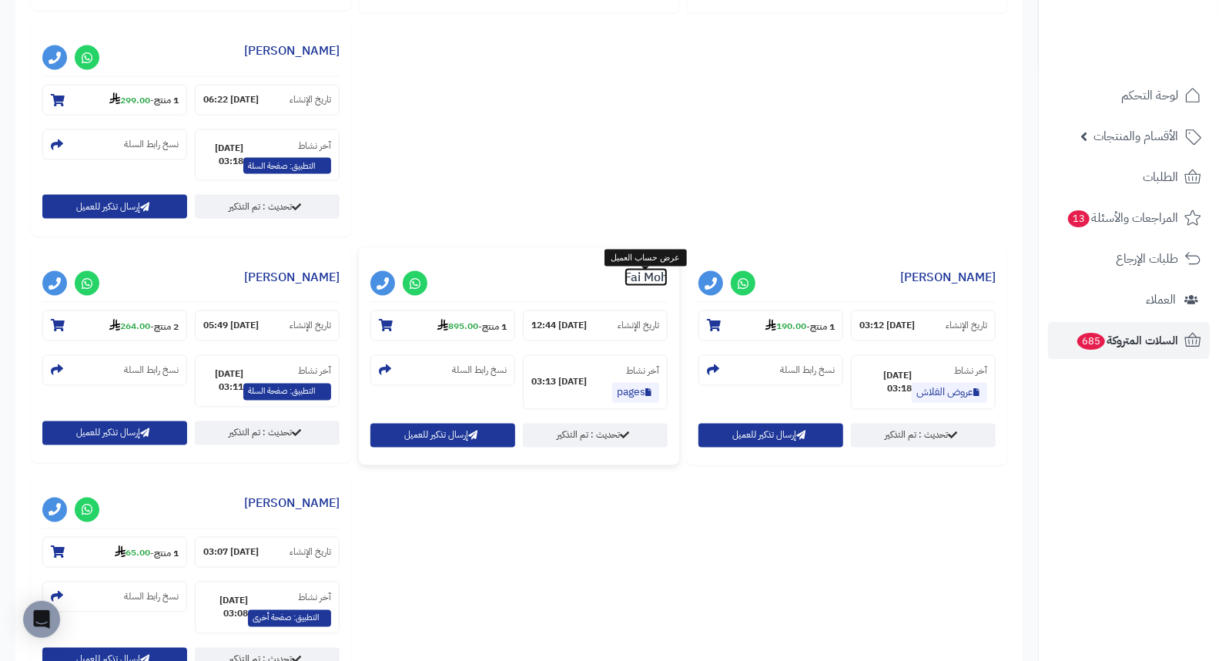
click at [634, 286] on link "Fai Moh" at bounding box center [645, 277] width 43 height 18
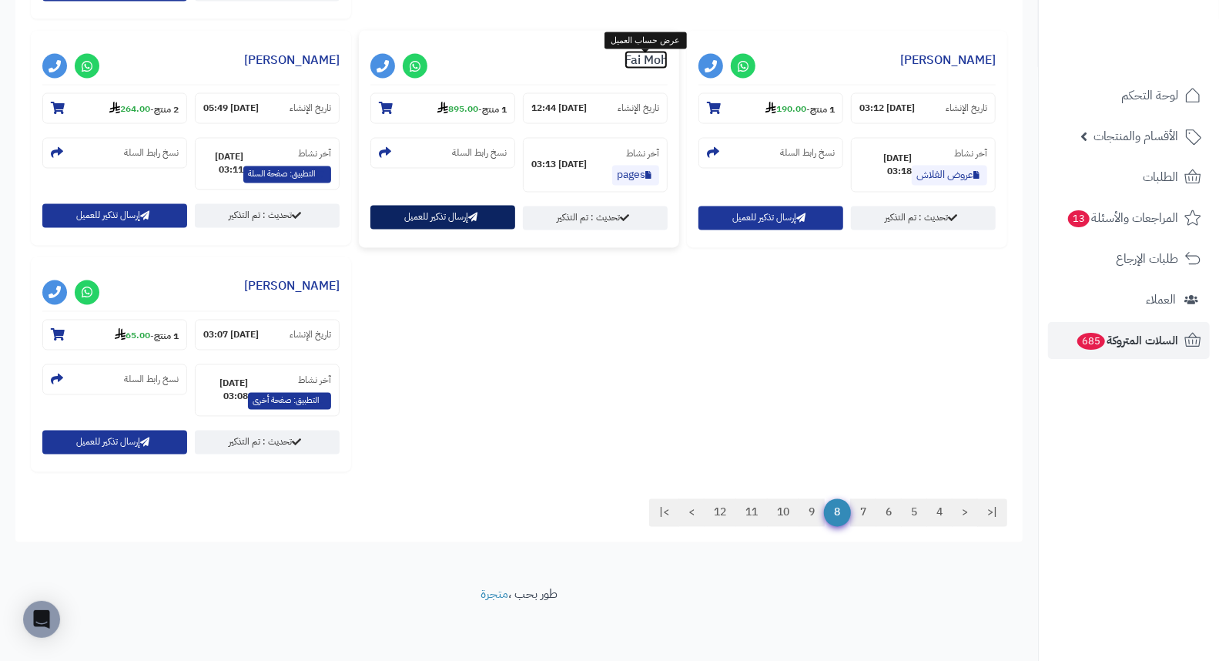
scroll to position [1766, 0]
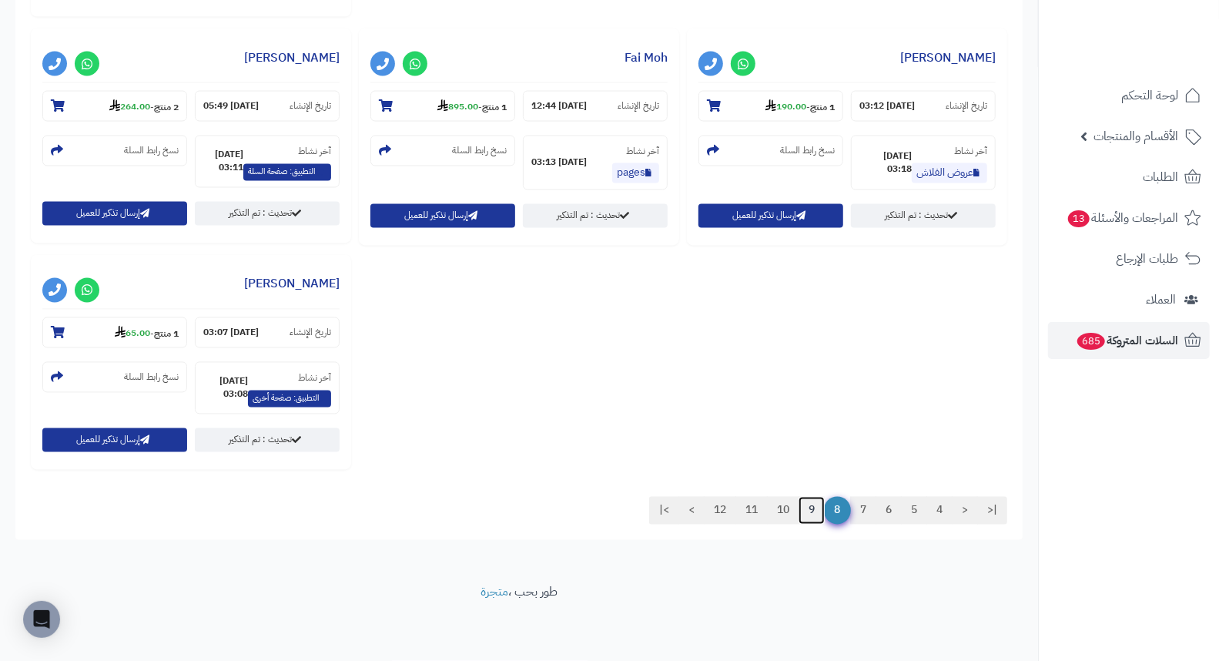
click at [812, 514] on link "9" at bounding box center [811, 511] width 26 height 28
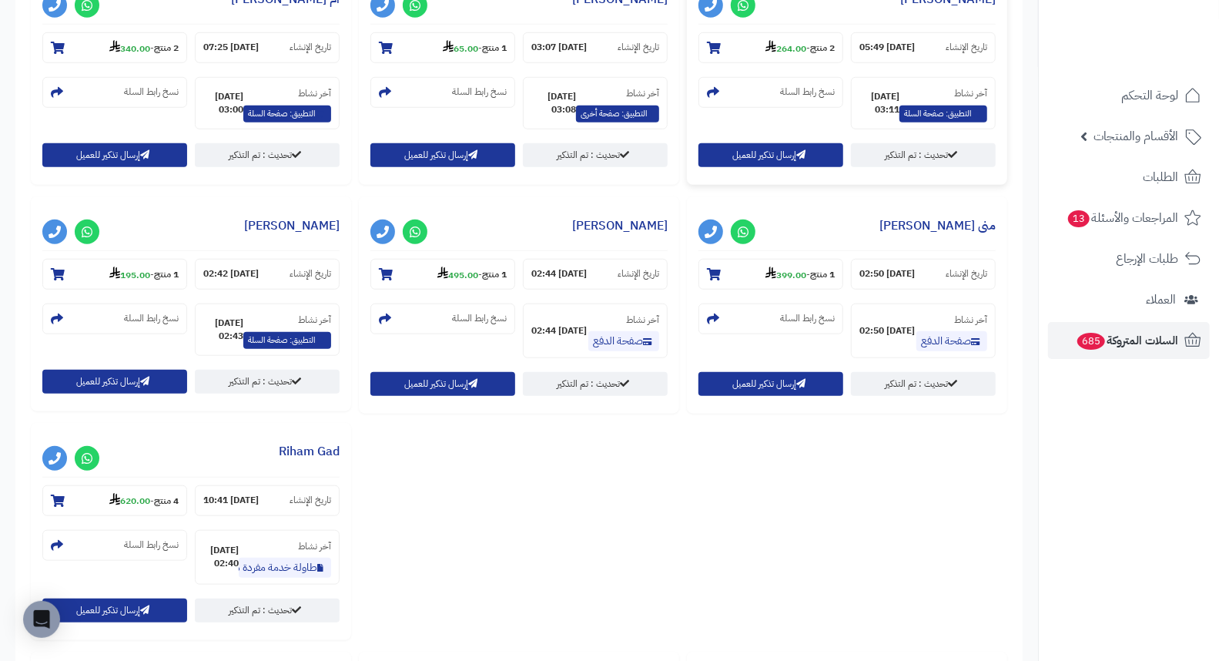
scroll to position [684, 0]
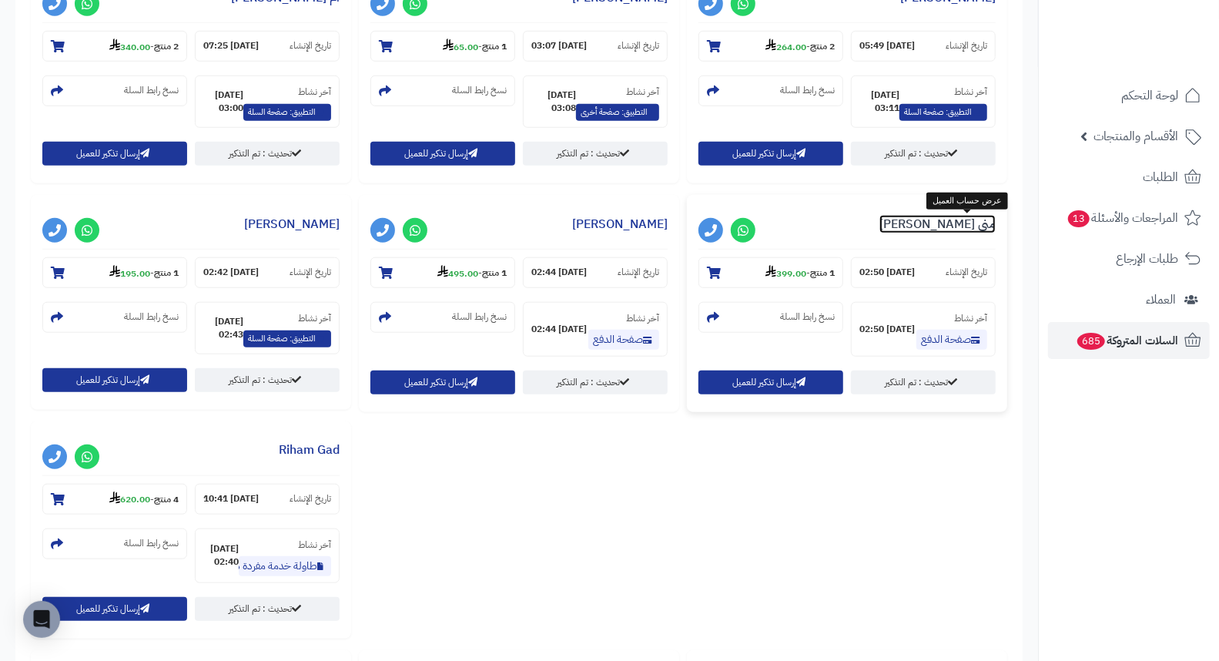
click at [960, 226] on link "منى العطوي" at bounding box center [937, 224] width 116 height 18
click at [638, 221] on link "لمياء الهندي" at bounding box center [619, 224] width 95 height 18
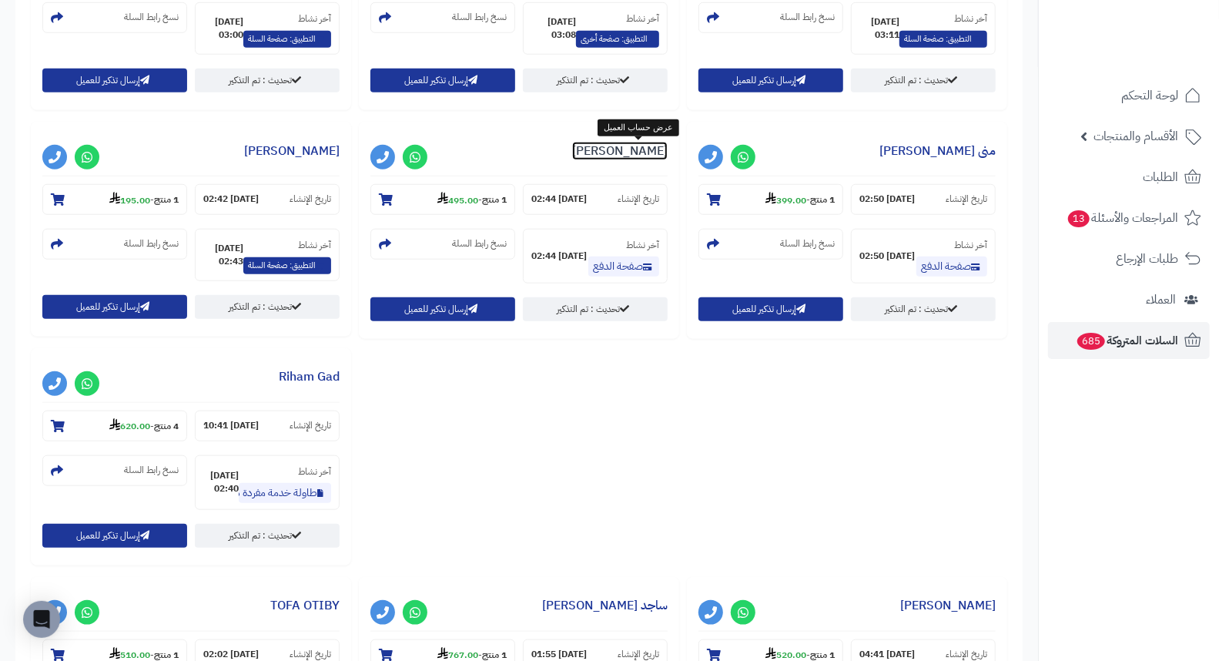
scroll to position [855, 0]
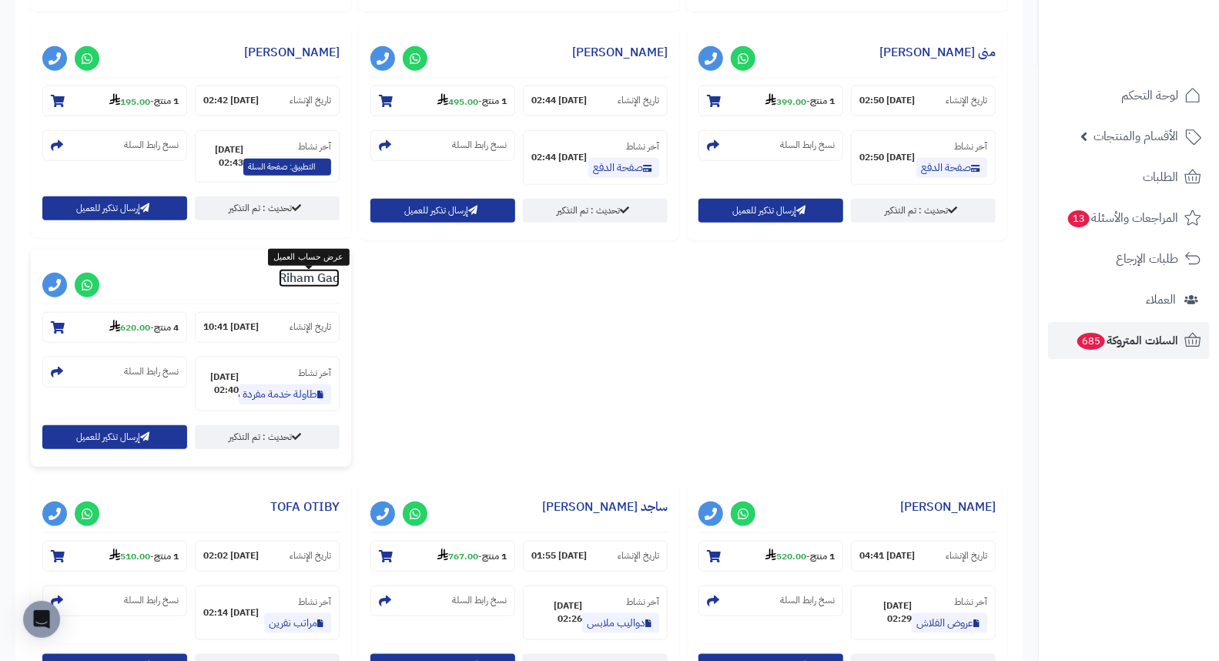
click at [326, 283] on link "Riham Gad" at bounding box center [309, 278] width 61 height 18
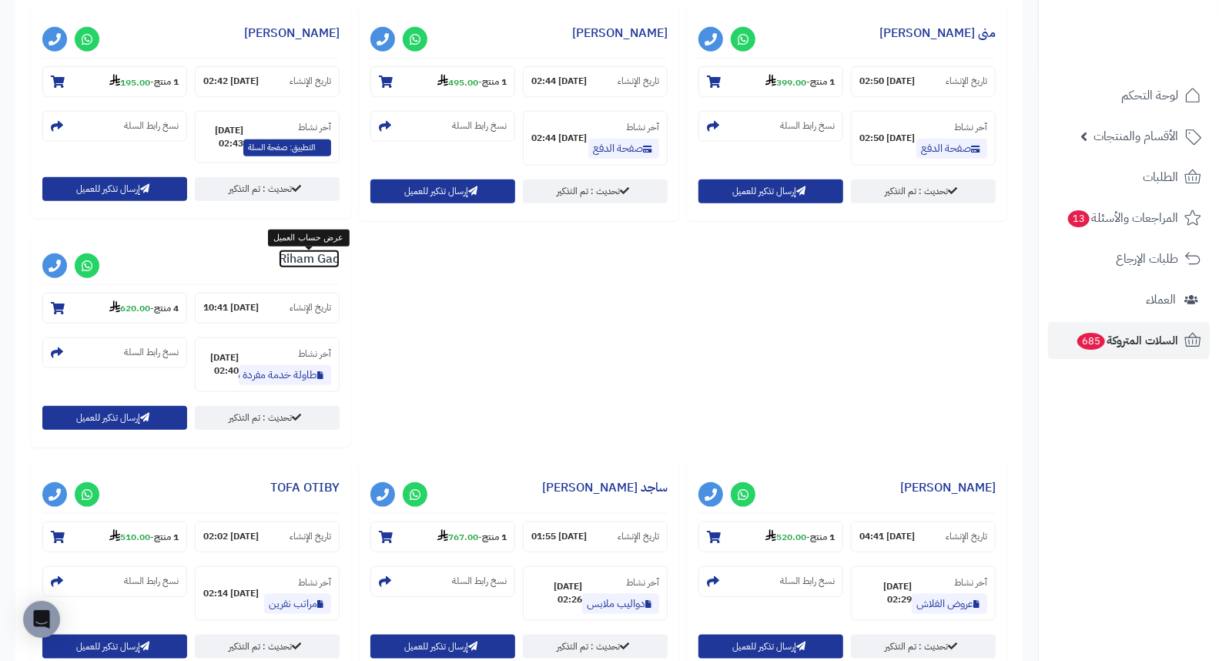
scroll to position [941, 0]
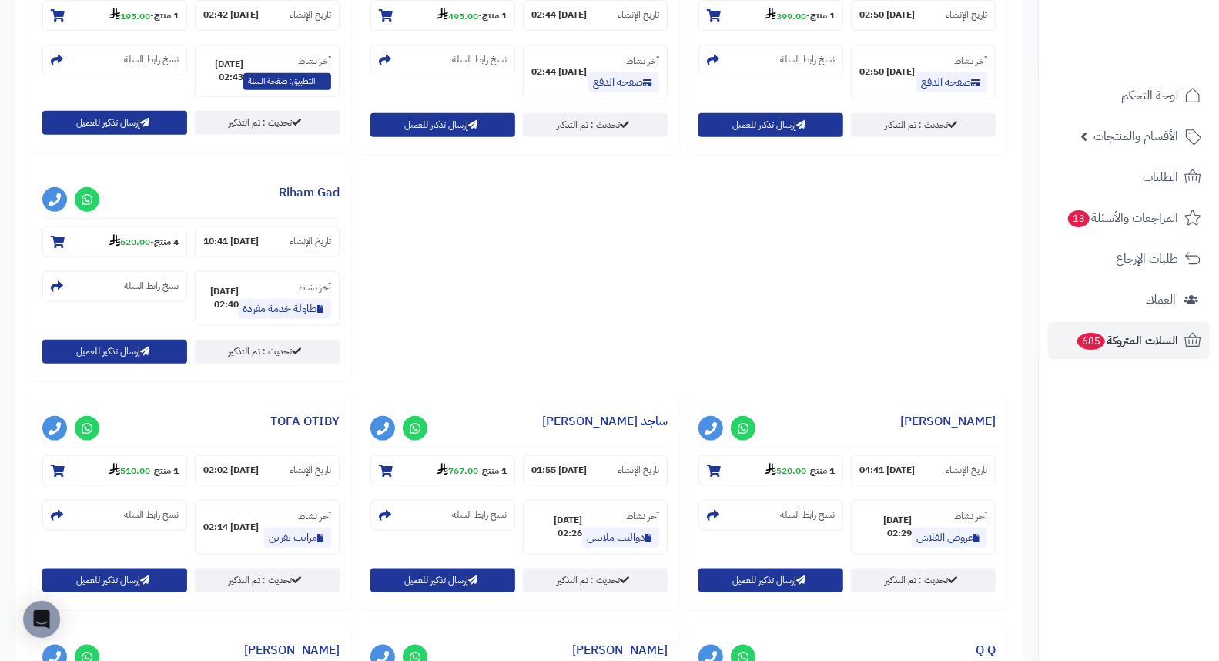
click at [557, 256] on div "**********" at bounding box center [519, 395] width 984 height 1368
click at [557, 255] on div "**********" at bounding box center [519, 395] width 984 height 1368
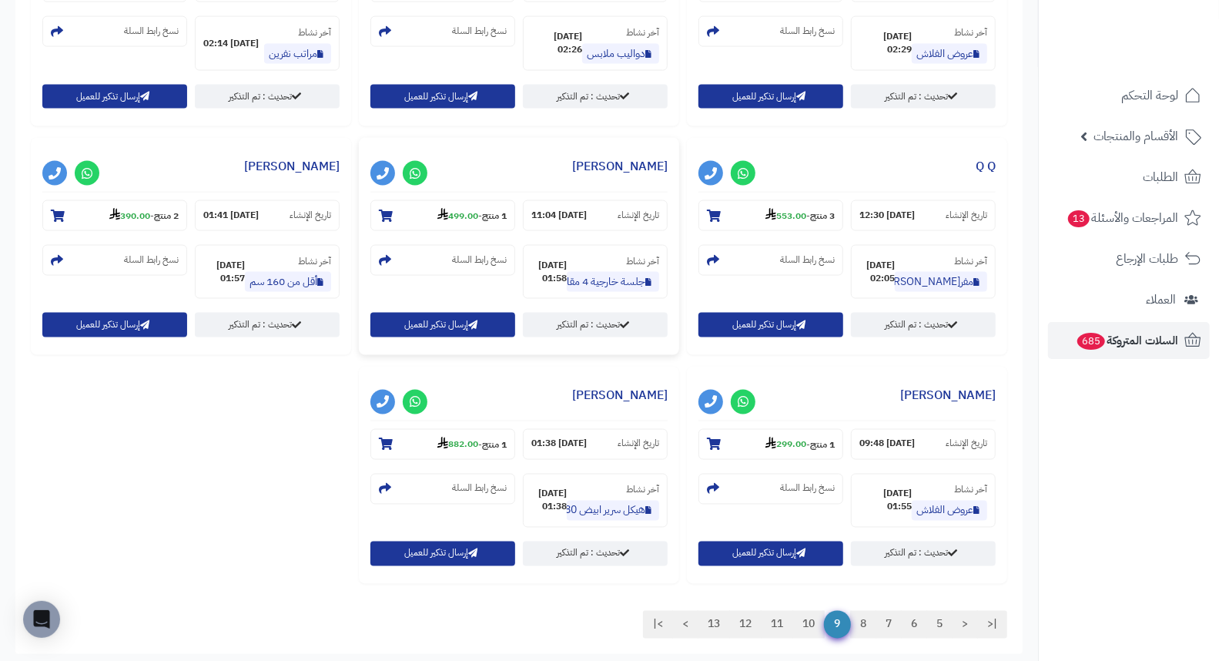
scroll to position [1454, 0]
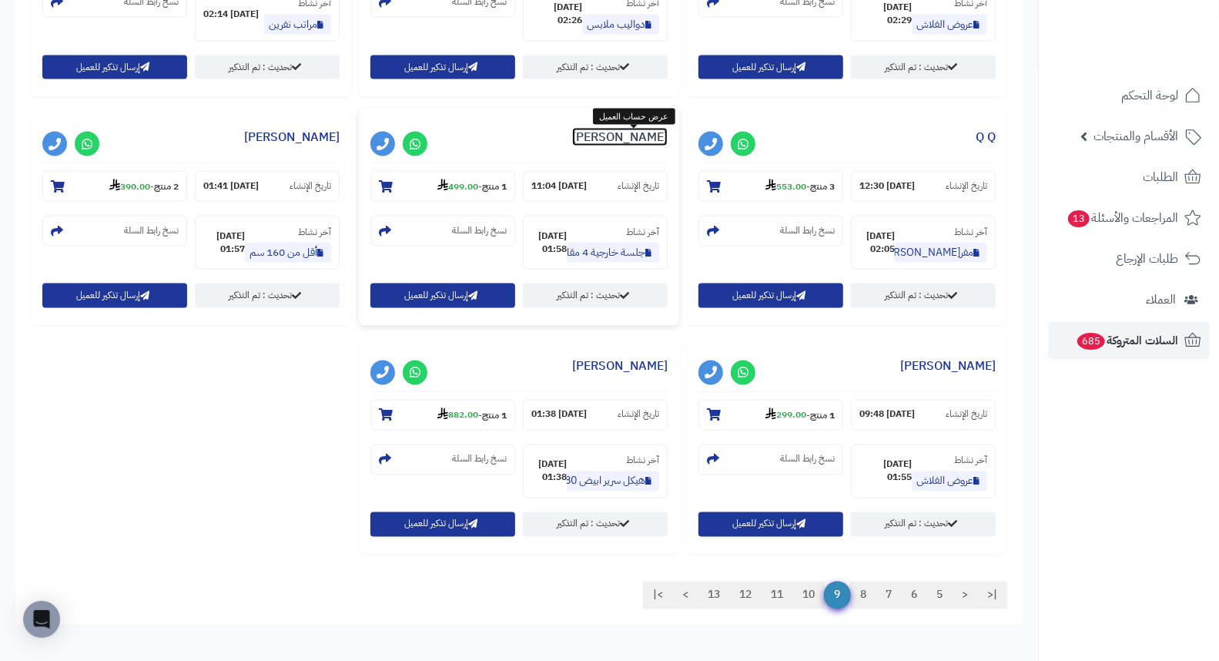
click at [642, 134] on link "Dalal Alanzi" at bounding box center [619, 137] width 95 height 18
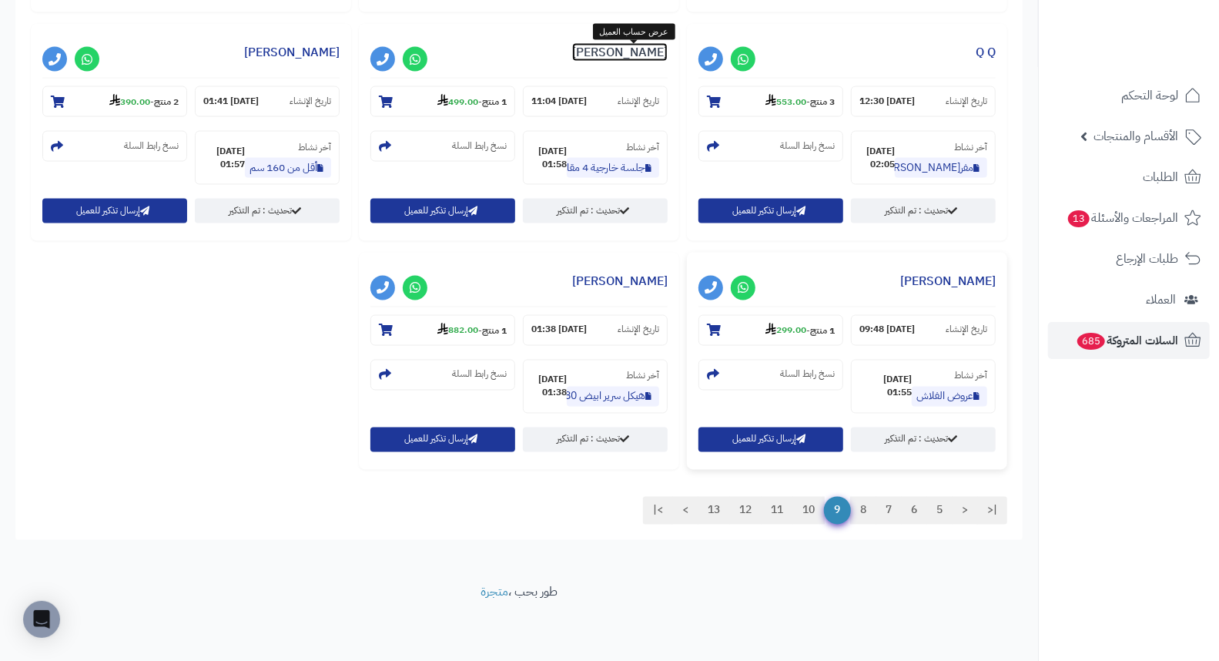
scroll to position [1542, 0]
click at [804, 511] on link "10" at bounding box center [808, 511] width 32 height 28
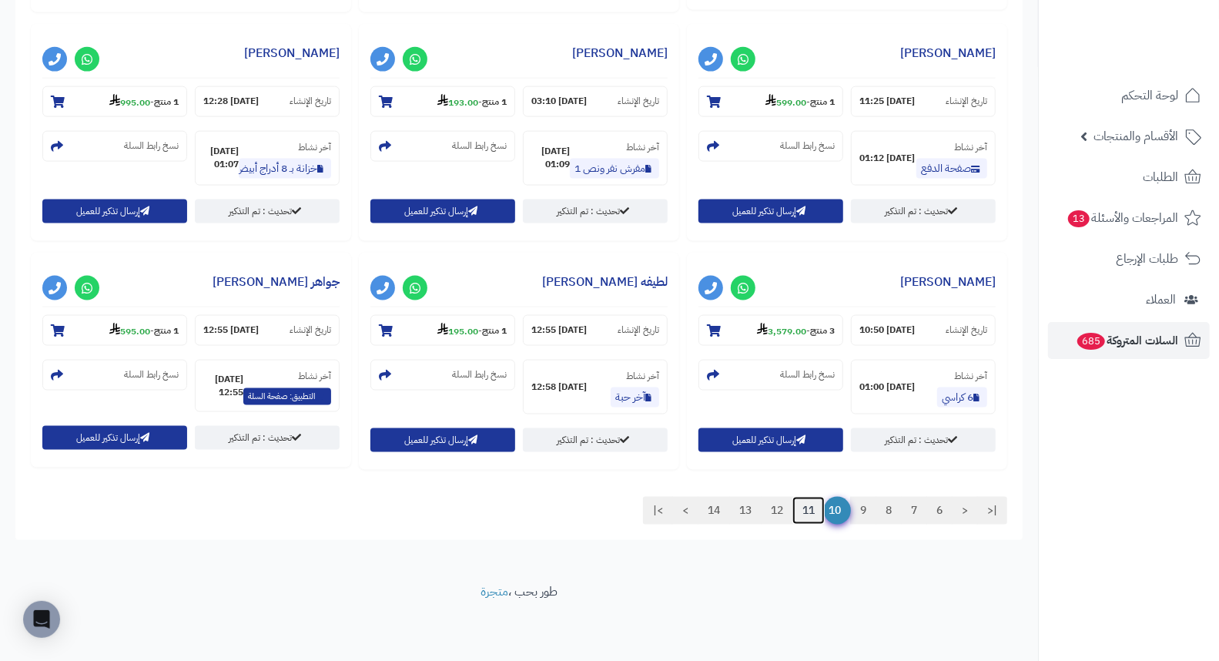
click at [804, 511] on link "11" at bounding box center [808, 511] width 32 height 28
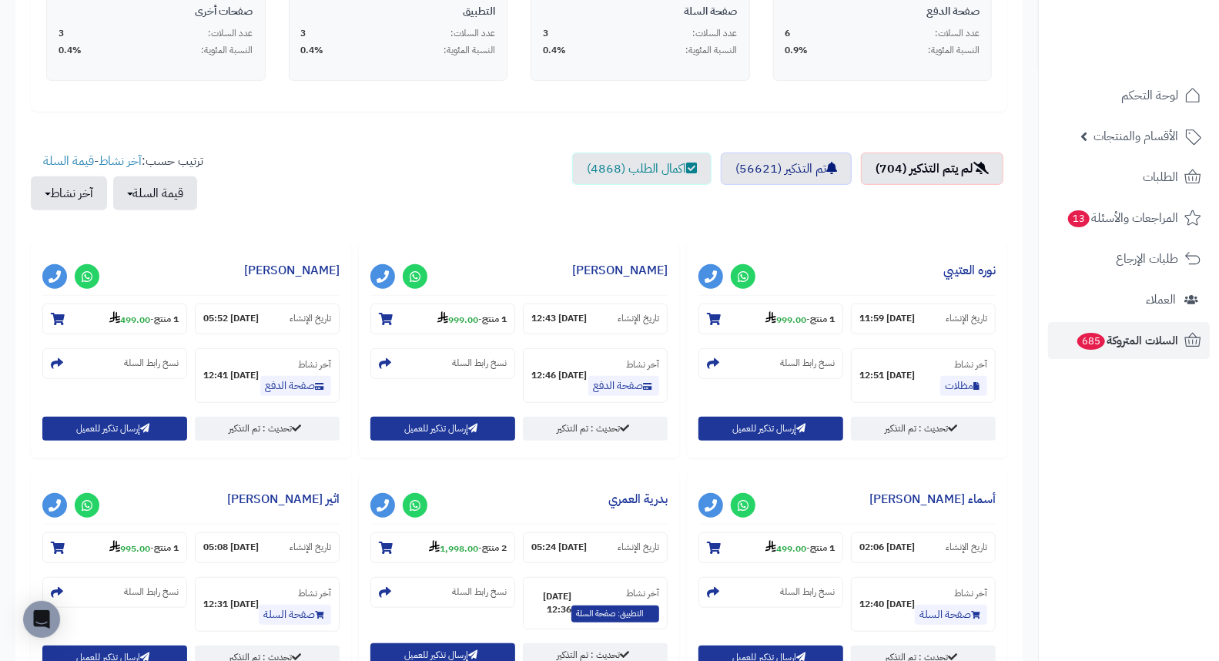
scroll to position [427, 0]
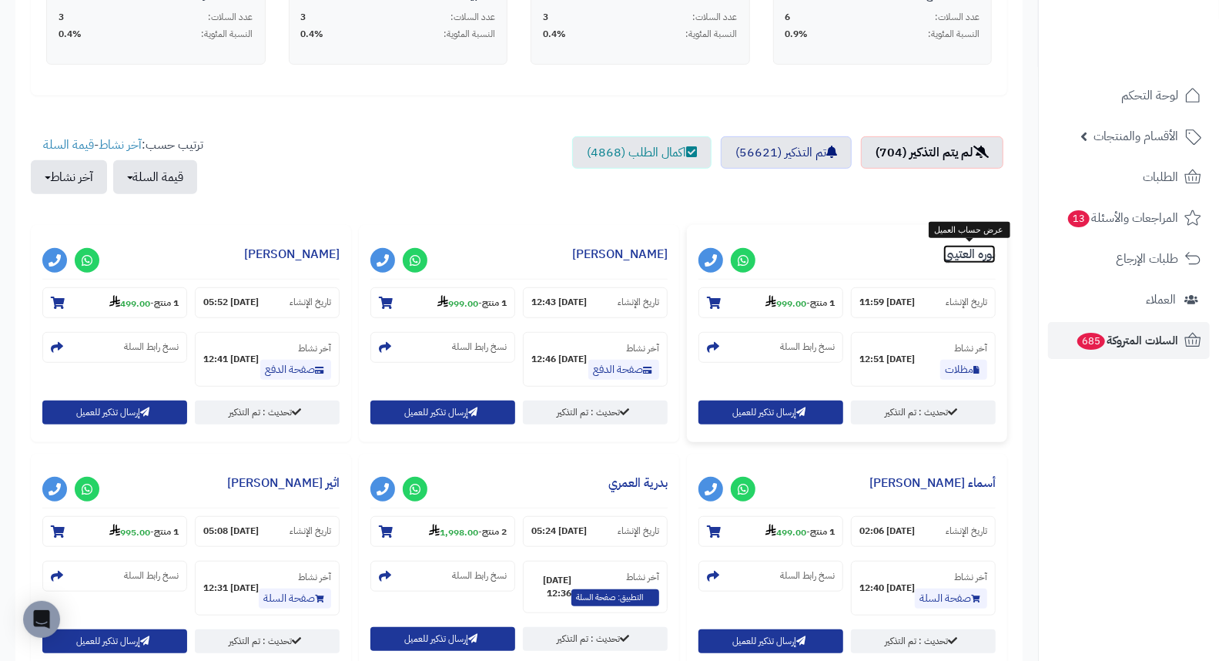
click at [956, 255] on link "نوره العتيبي" at bounding box center [969, 254] width 52 height 18
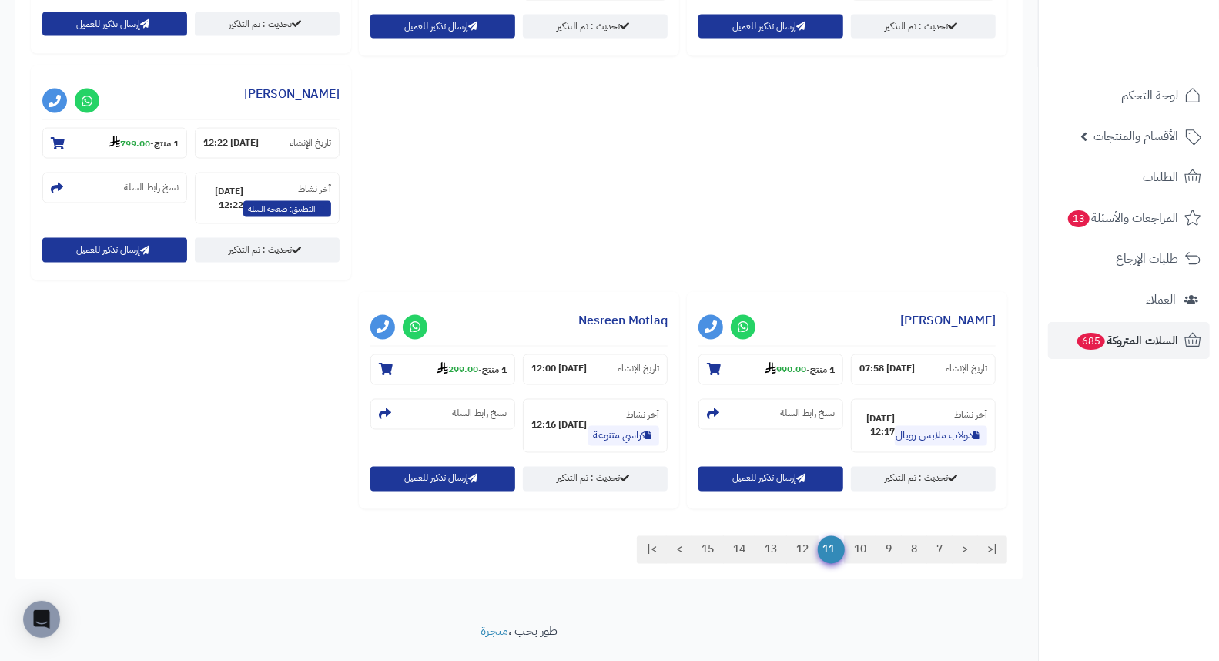
scroll to position [1542, 0]
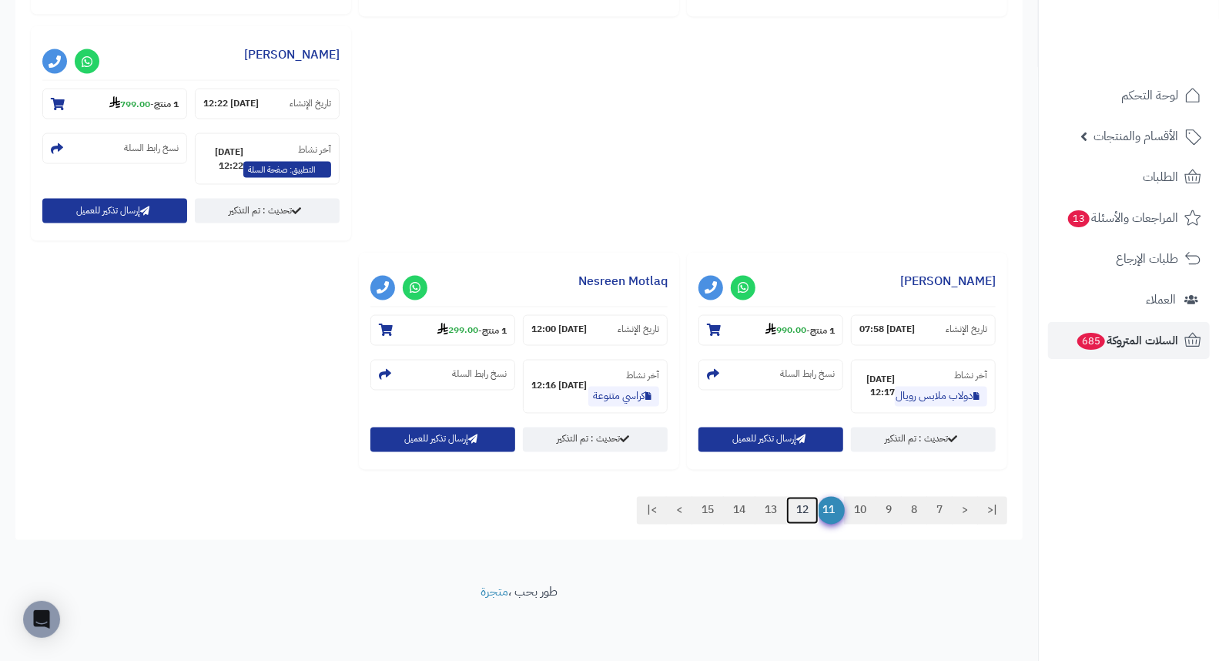
click at [799, 511] on link "12" at bounding box center [802, 511] width 32 height 28
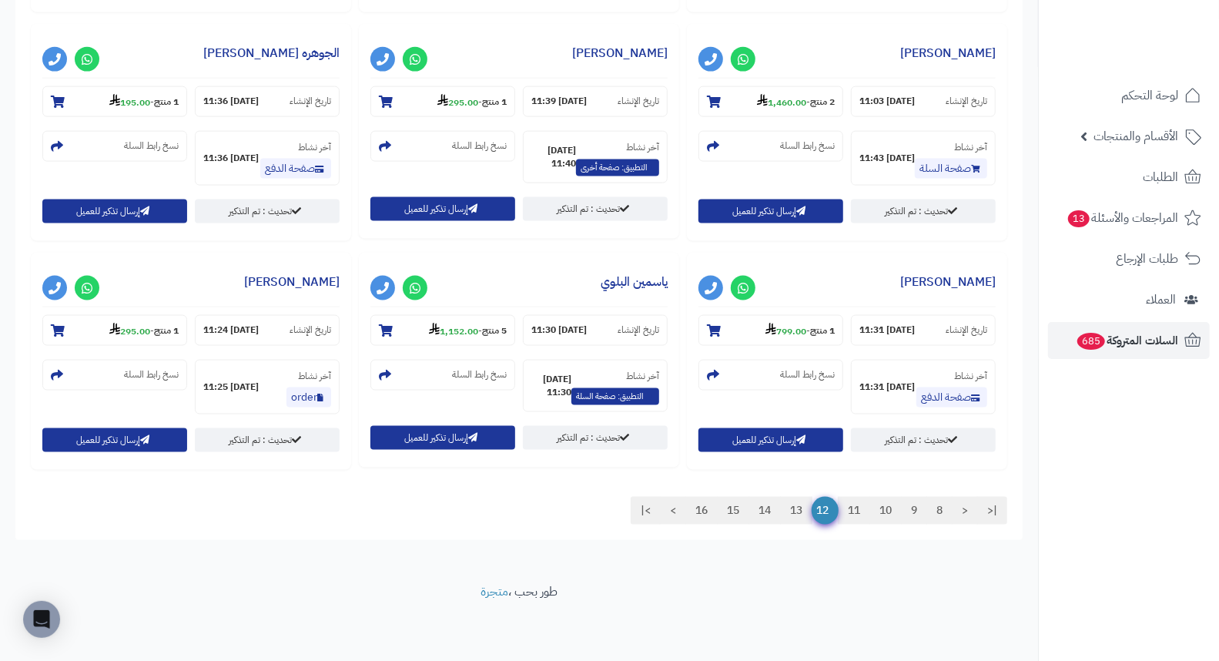
scroll to position [1314, 0]
click at [941, 281] on link "Najd Alshammari" at bounding box center [947, 282] width 95 height 18
click at [655, 609] on footer "طور بحب ، متجرة" at bounding box center [519, 622] width 1038 height 77
click at [618, 280] on link "ياسمين البلوي" at bounding box center [634, 282] width 67 height 18
click at [528, 505] on div "|< < 8 9 10 11 12 13 14 15 16 > >|" at bounding box center [769, 511] width 500 height 28
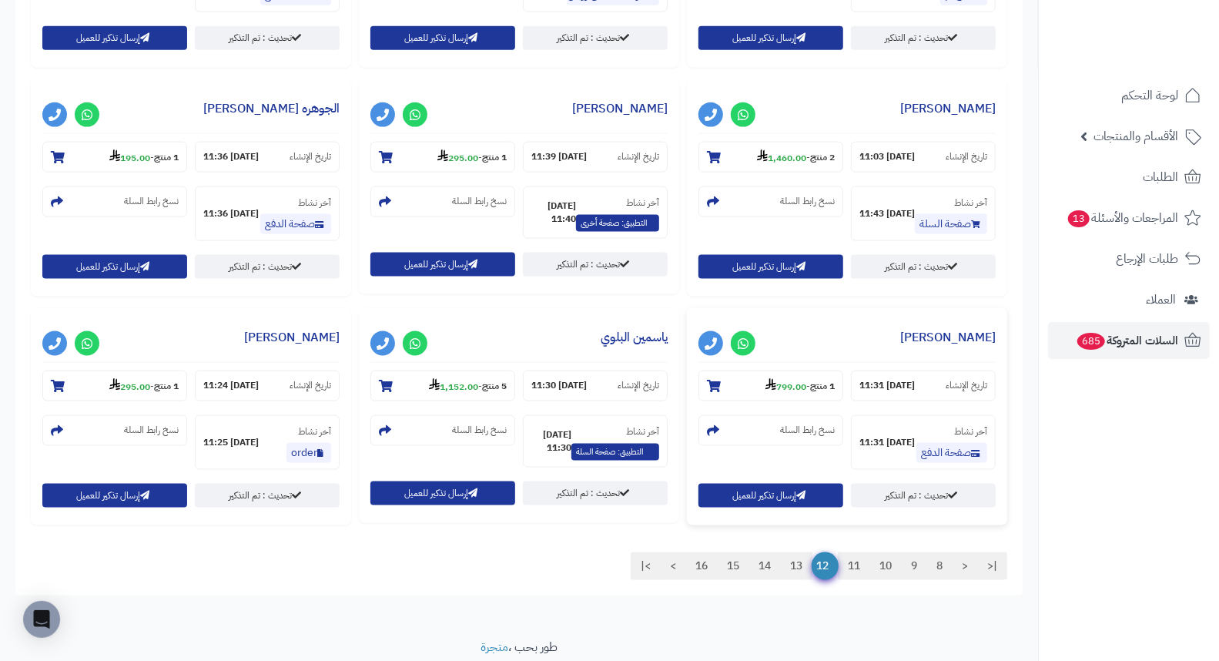
scroll to position [1229, 0]
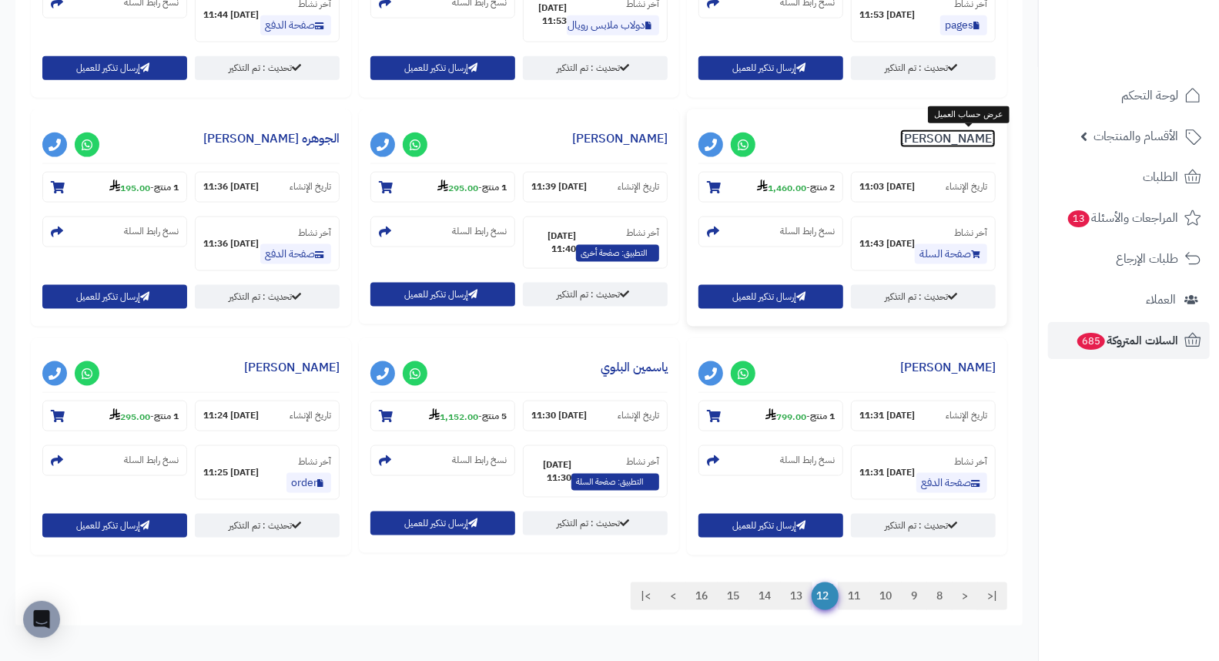
click at [978, 141] on link "حمدان فواز" at bounding box center [947, 138] width 95 height 18
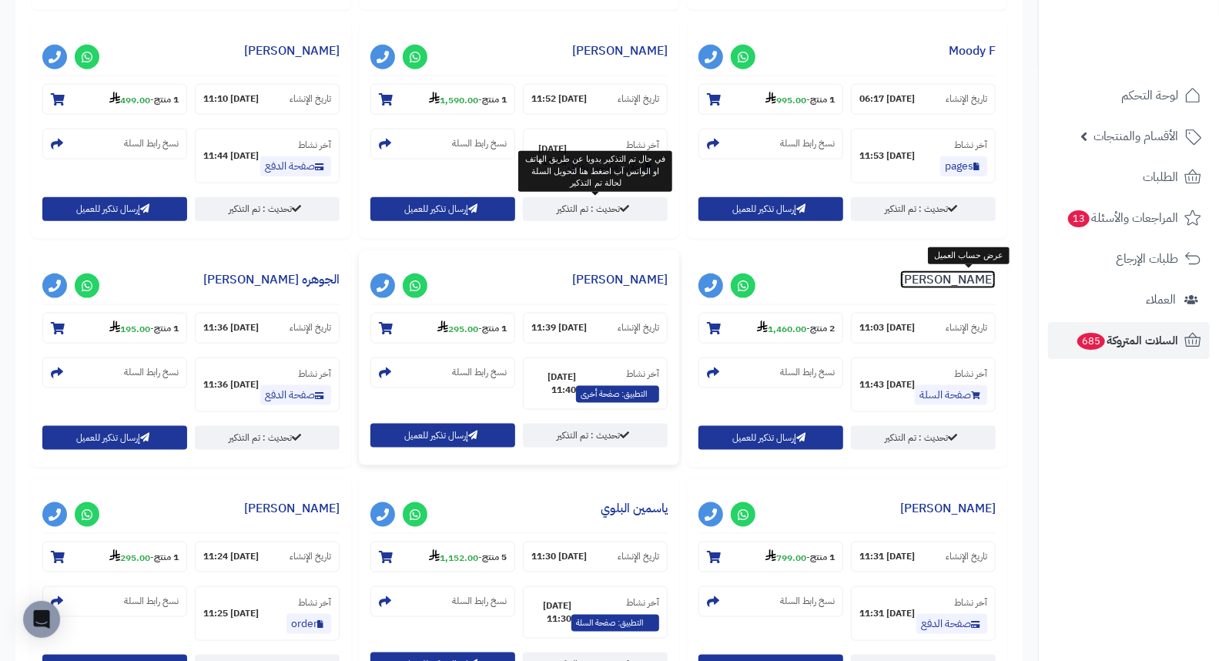
scroll to position [973, 0]
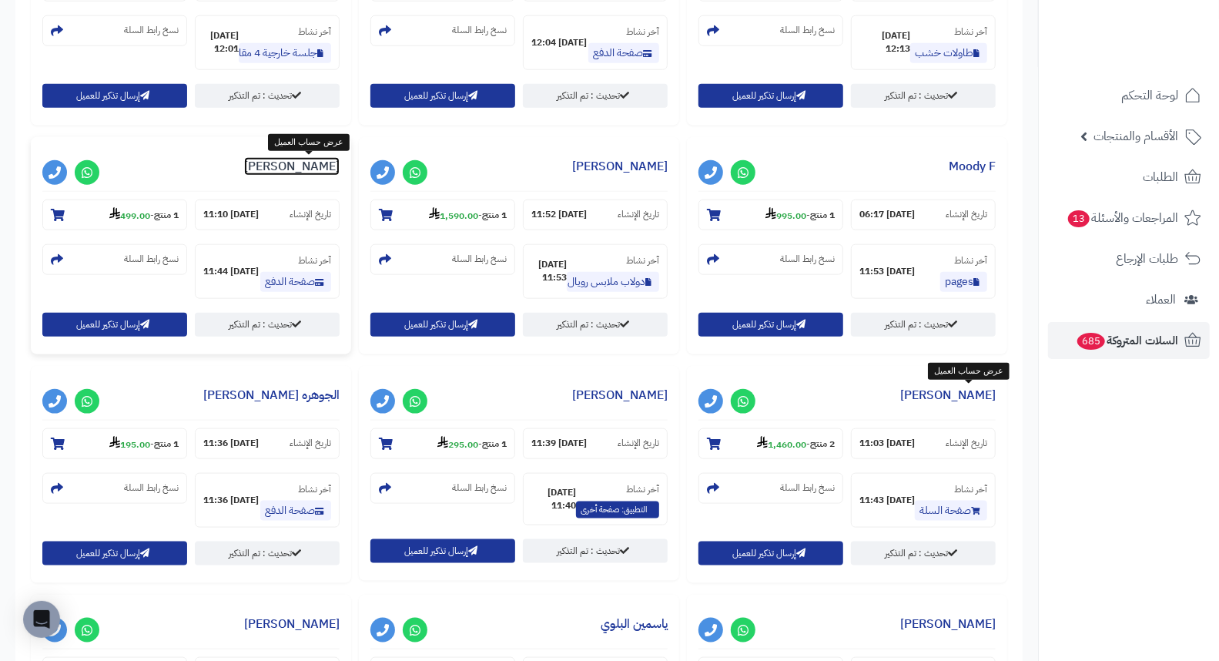
click at [318, 164] on link "موضي النصار" at bounding box center [291, 166] width 95 height 18
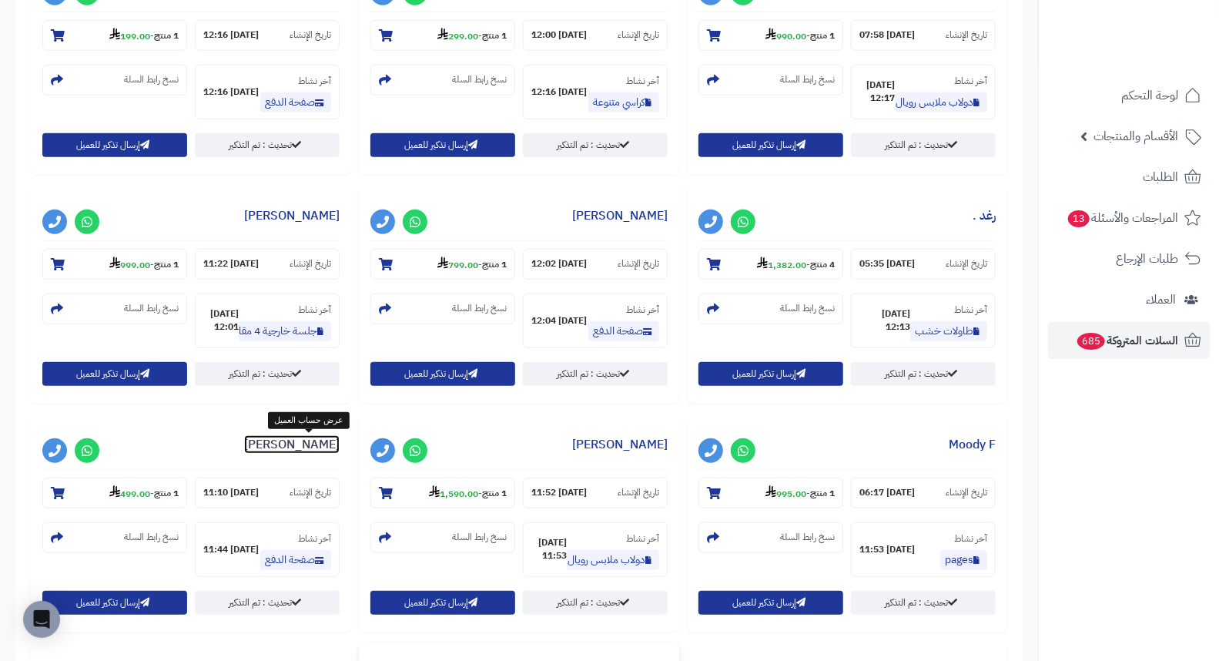
scroll to position [630, 0]
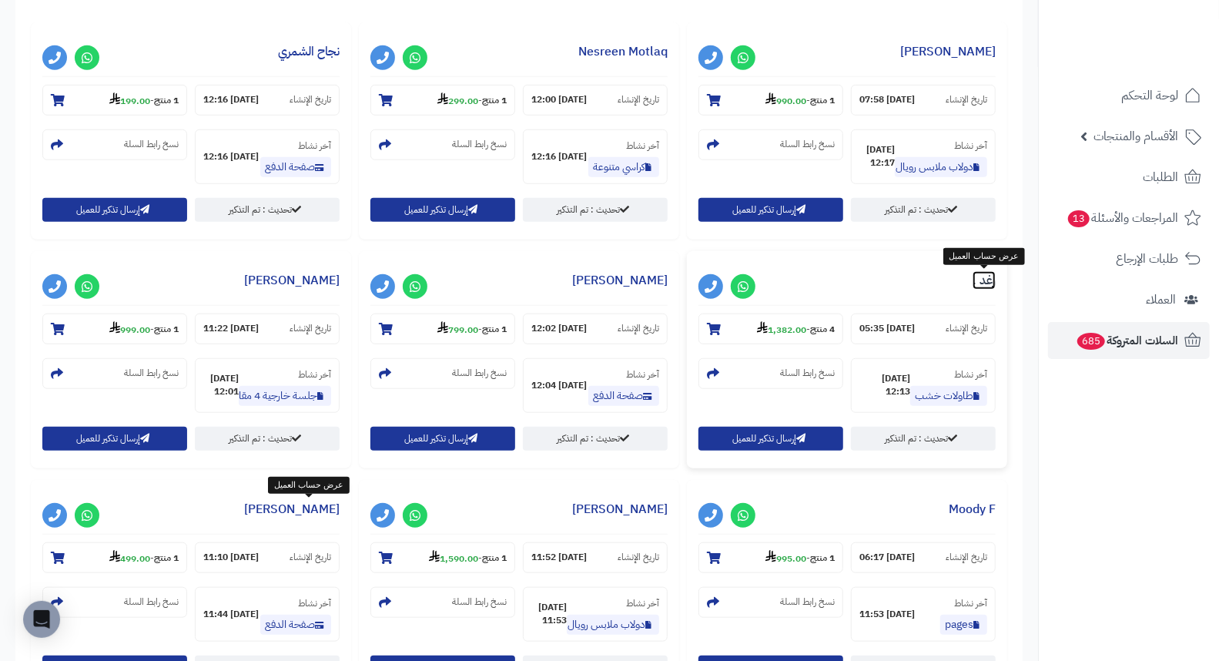
click at [989, 277] on link "رغد ." at bounding box center [984, 280] width 23 height 18
click at [325, 287] on link "عبدالله السعيد" at bounding box center [291, 280] width 95 height 18
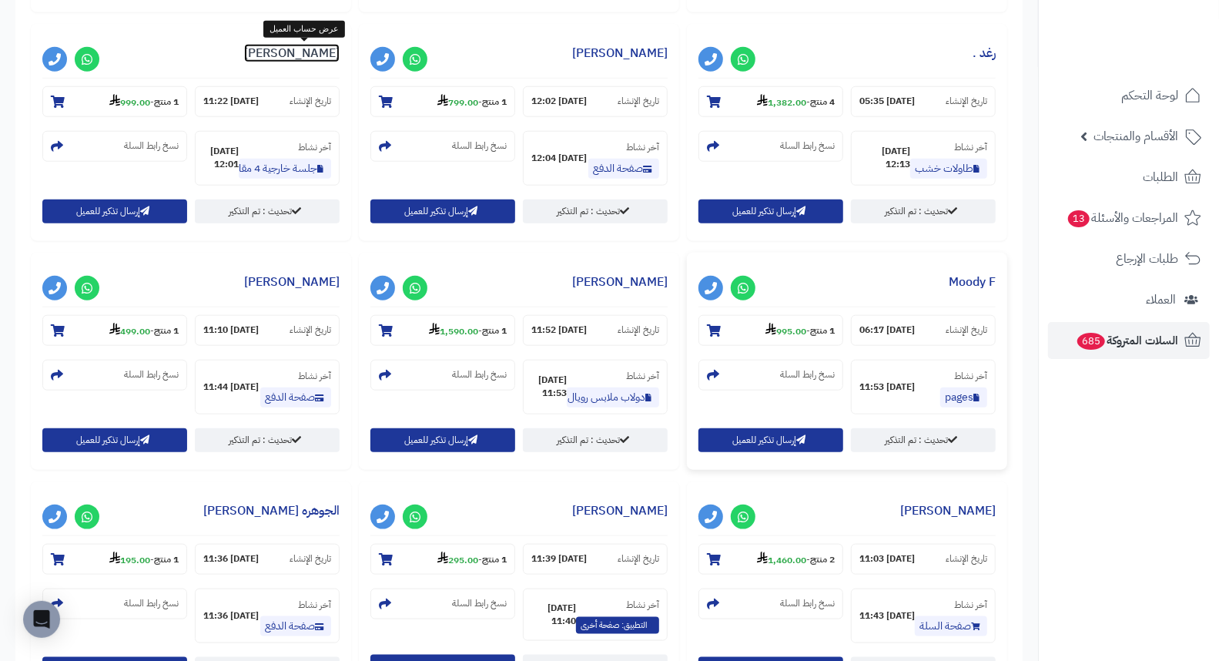
scroll to position [887, 0]
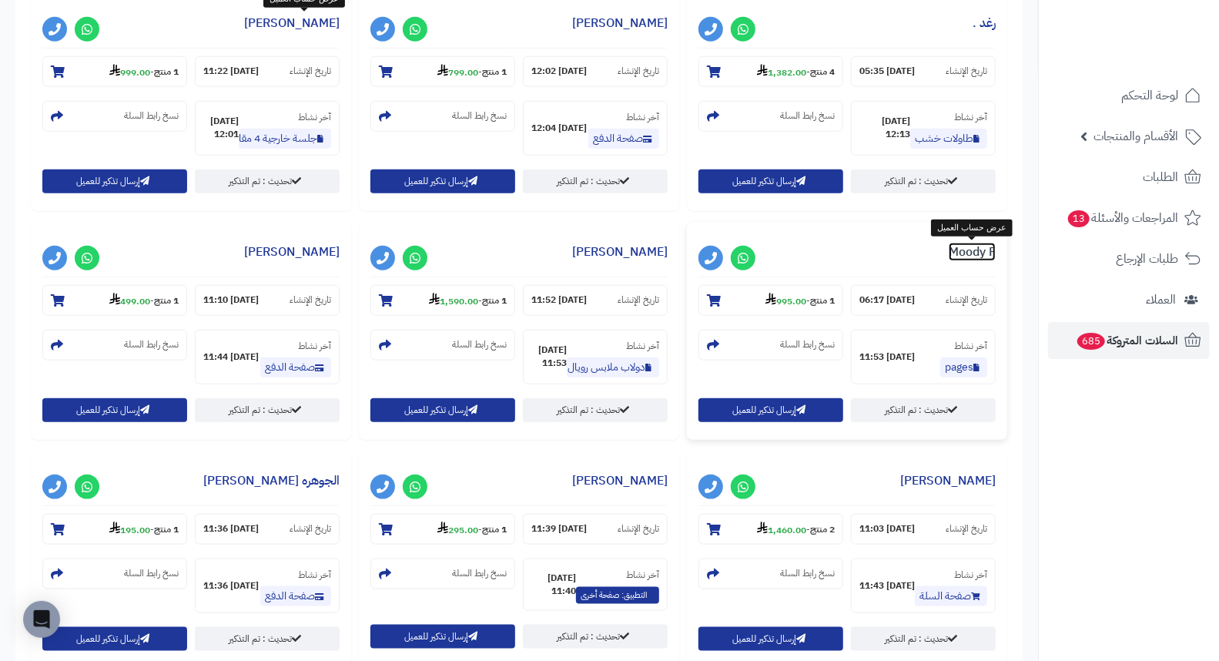
click at [984, 246] on link "Moody F" at bounding box center [972, 252] width 47 height 18
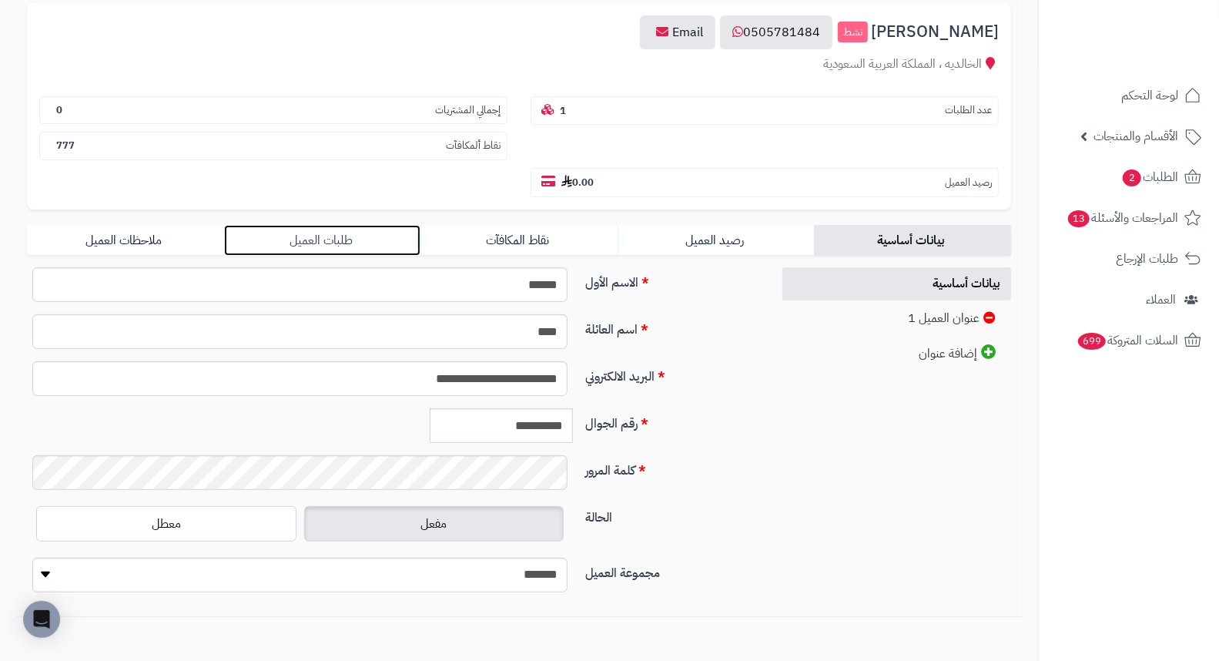
click at [337, 225] on link "طلبات العميل" at bounding box center [322, 240] width 197 height 31
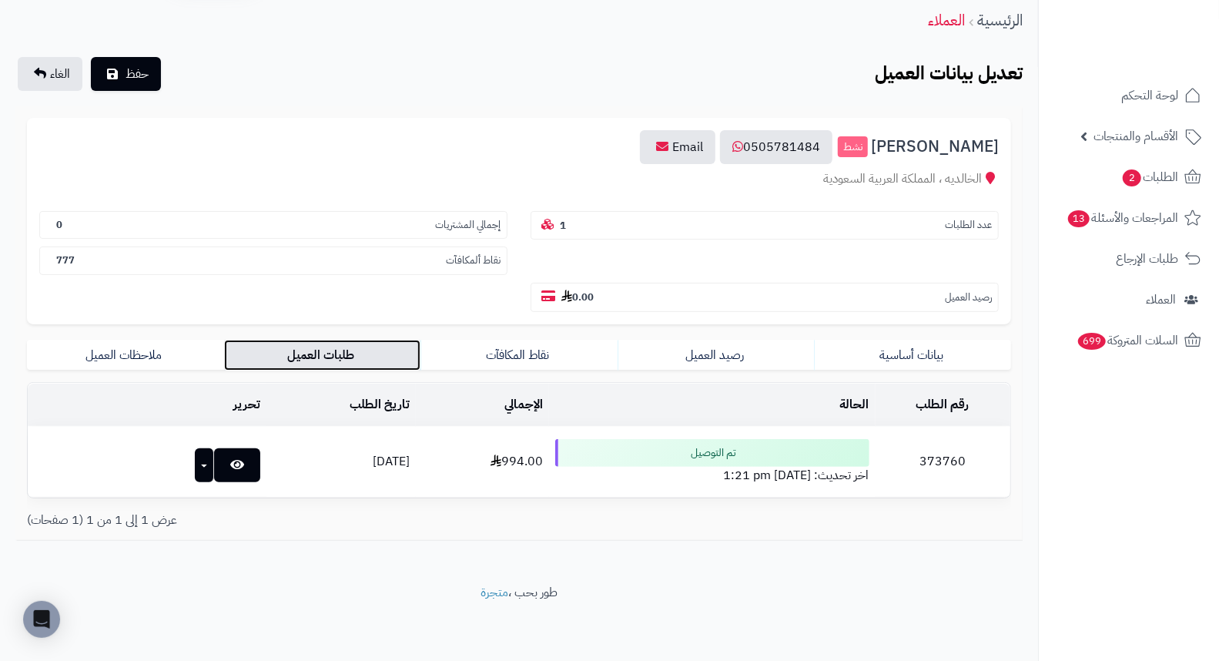
scroll to position [20, 0]
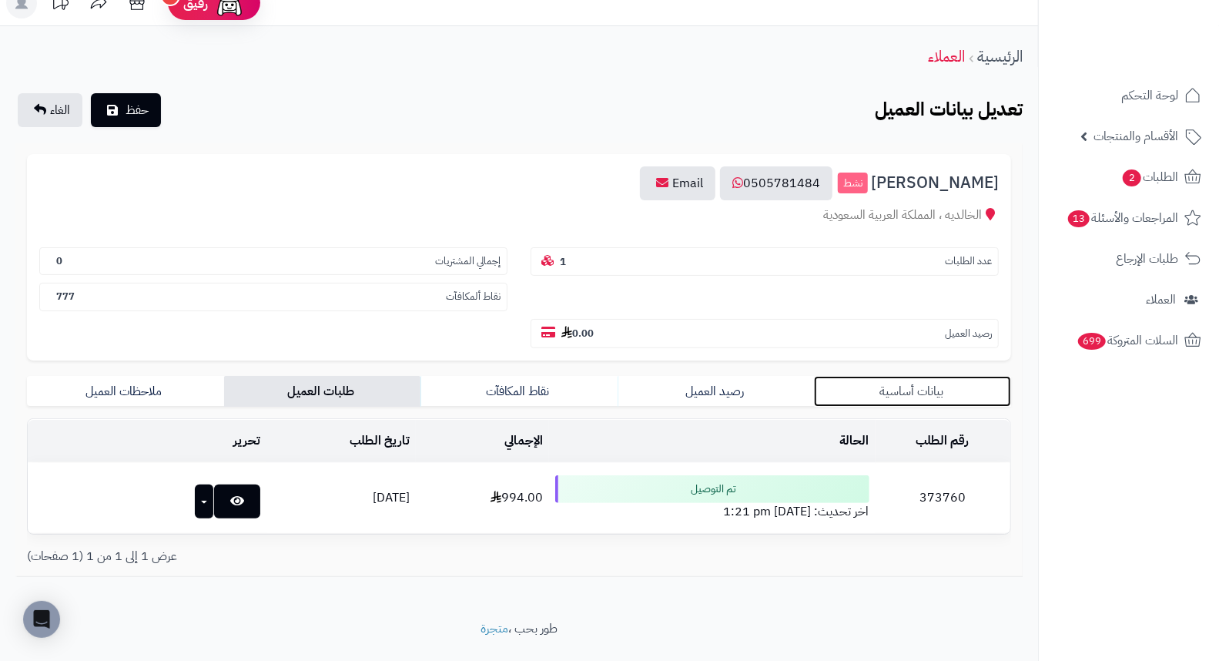
click at [910, 376] on link "بيانات أساسية" at bounding box center [912, 391] width 197 height 31
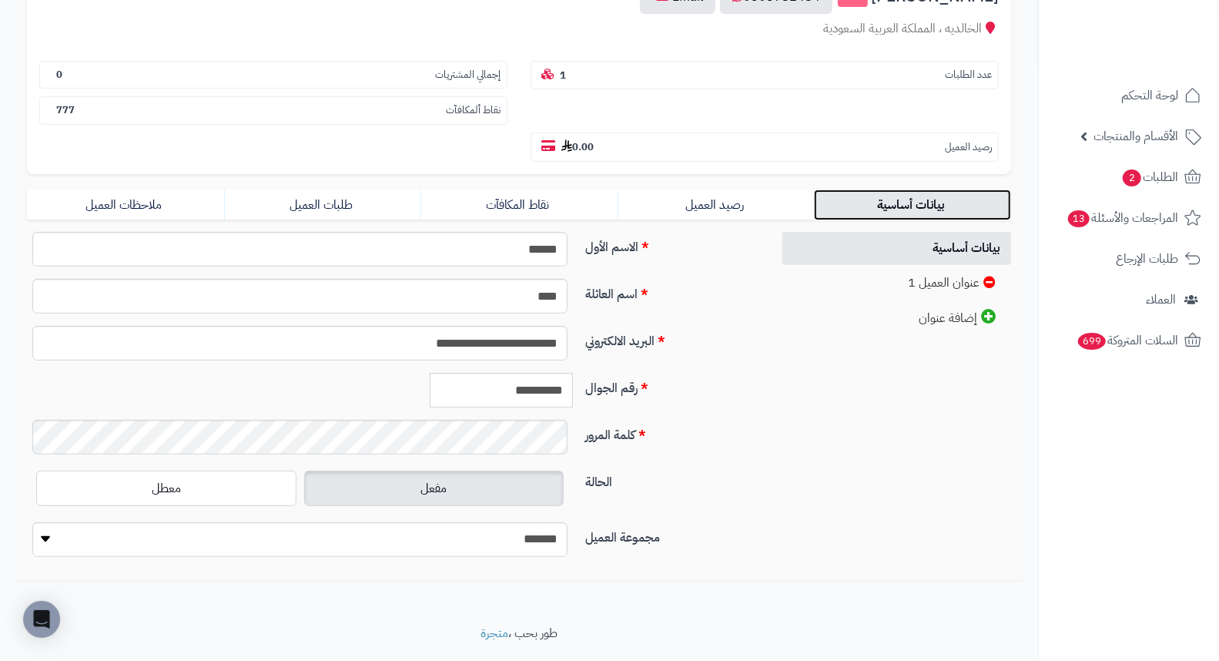
scroll to position [210, 0]
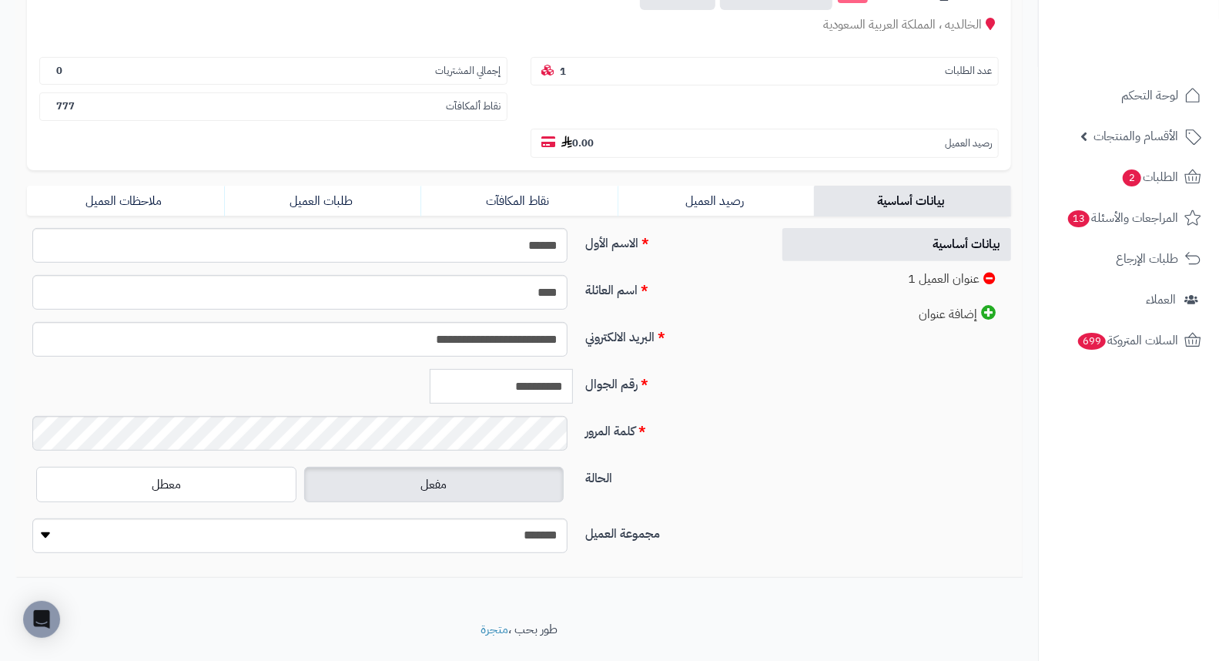
click at [544, 369] on input "**********" at bounding box center [501, 386] width 143 height 35
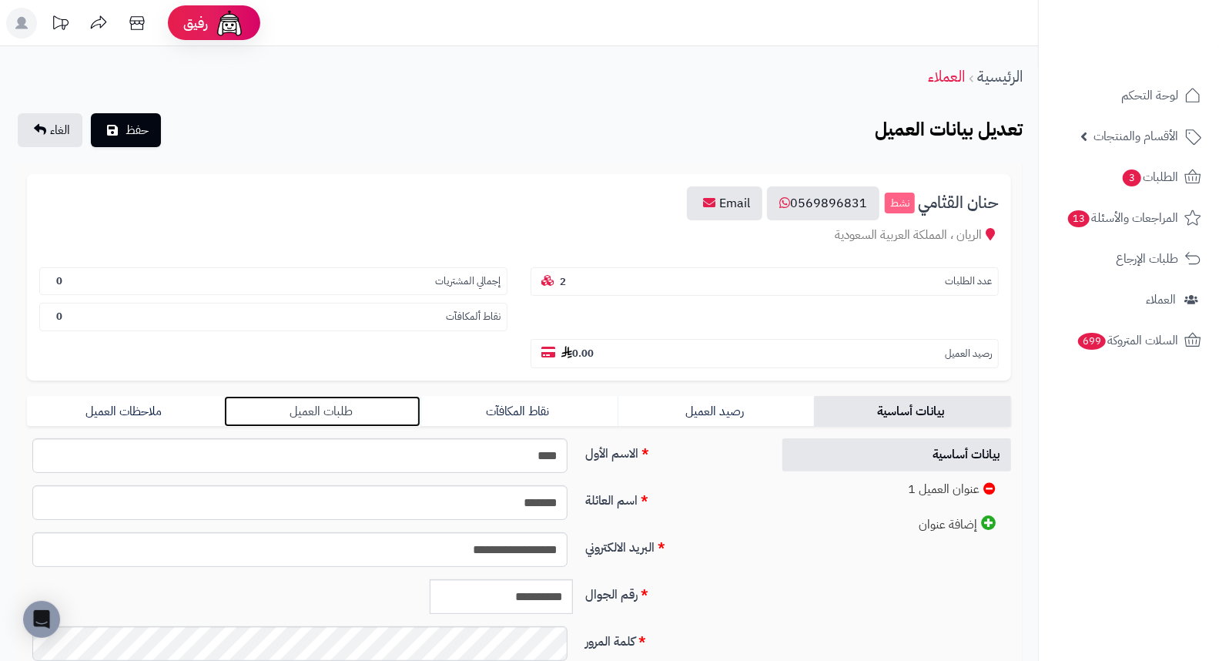
click at [340, 396] on link "طلبات العميل" at bounding box center [322, 411] width 197 height 31
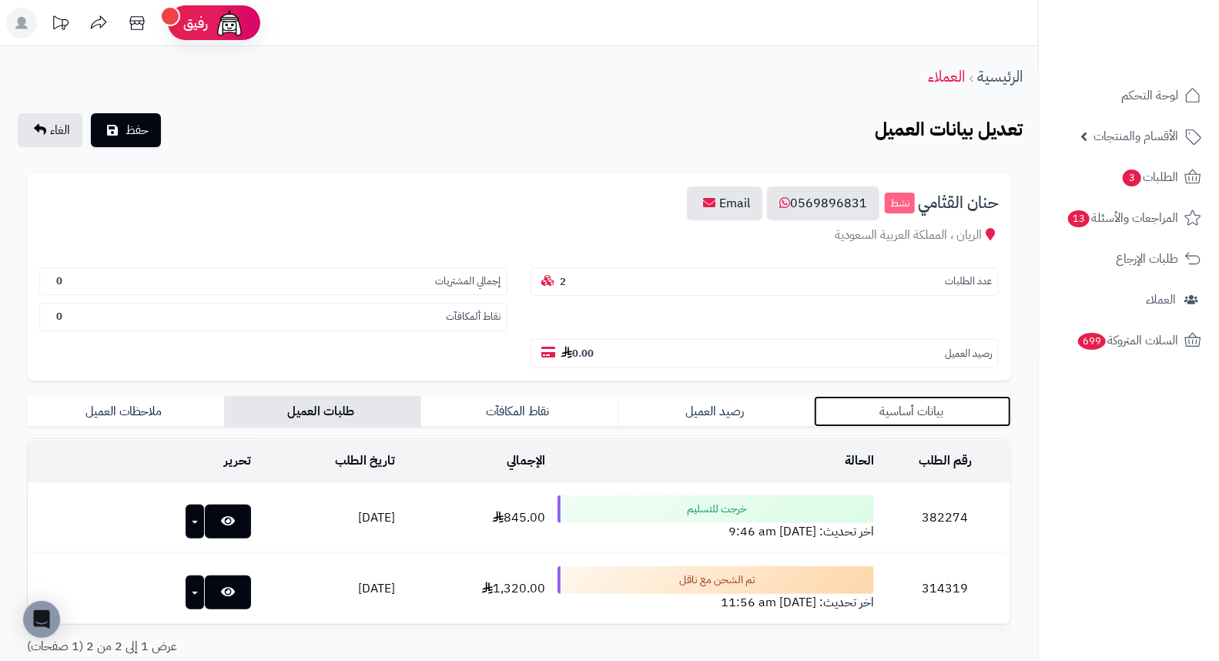
click at [922, 396] on link "بيانات أساسية" at bounding box center [912, 411] width 197 height 31
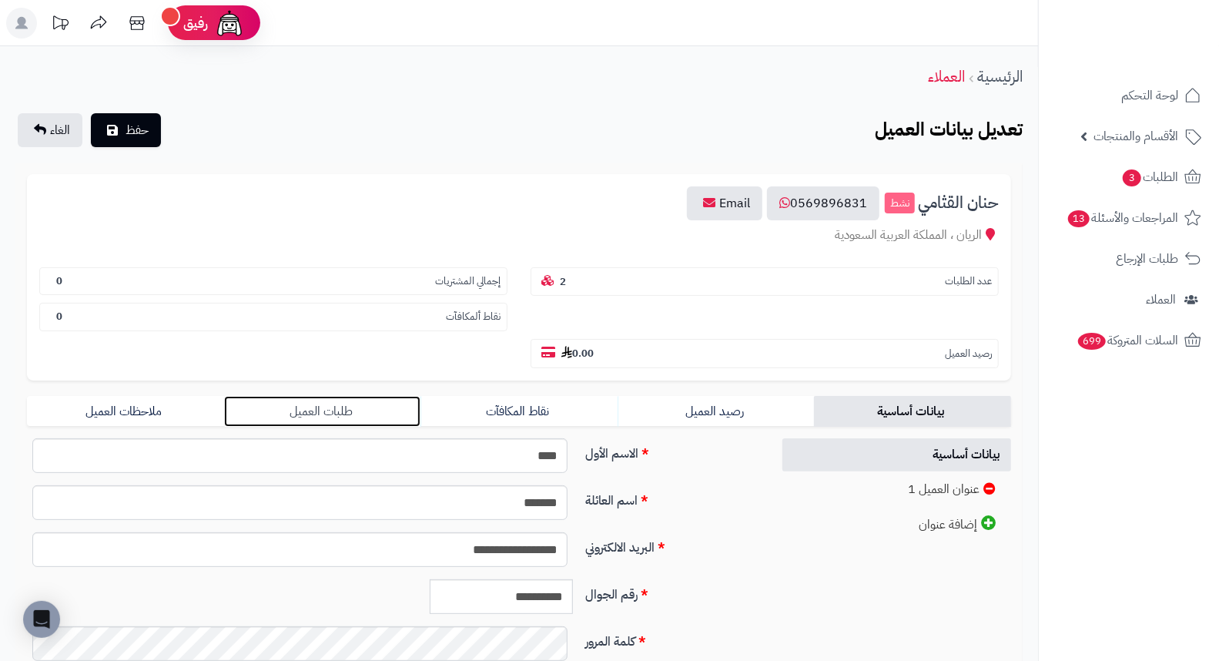
click at [330, 396] on link "طلبات العميل" at bounding box center [322, 411] width 197 height 31
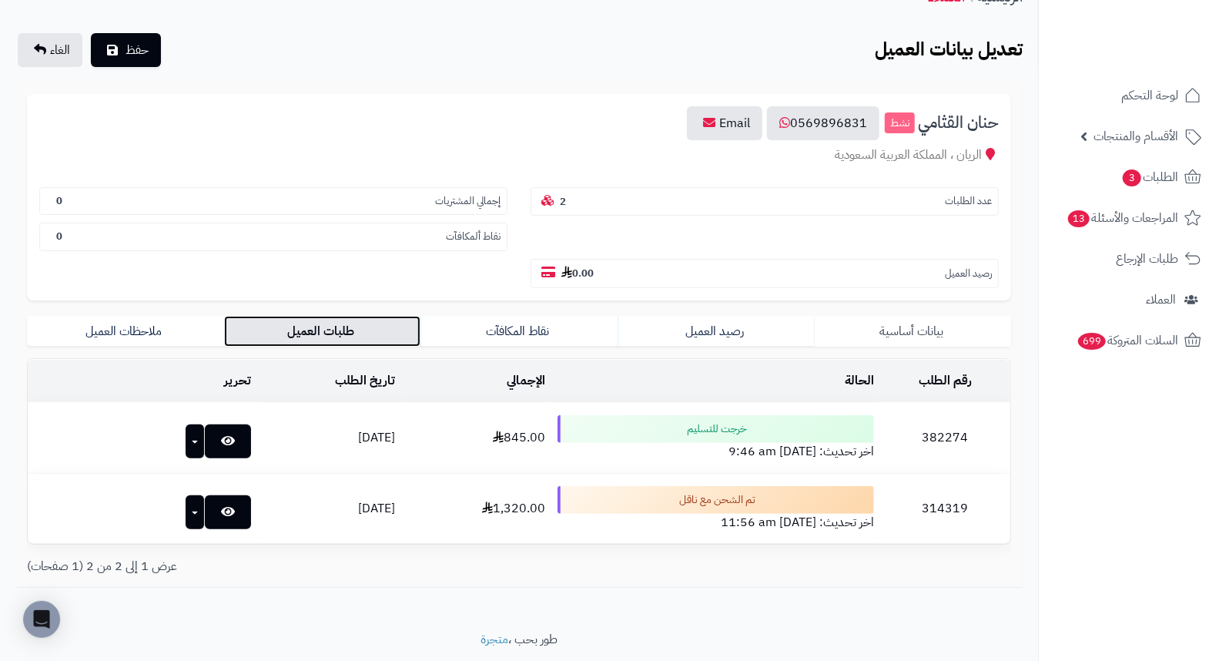
scroll to position [91, 0]
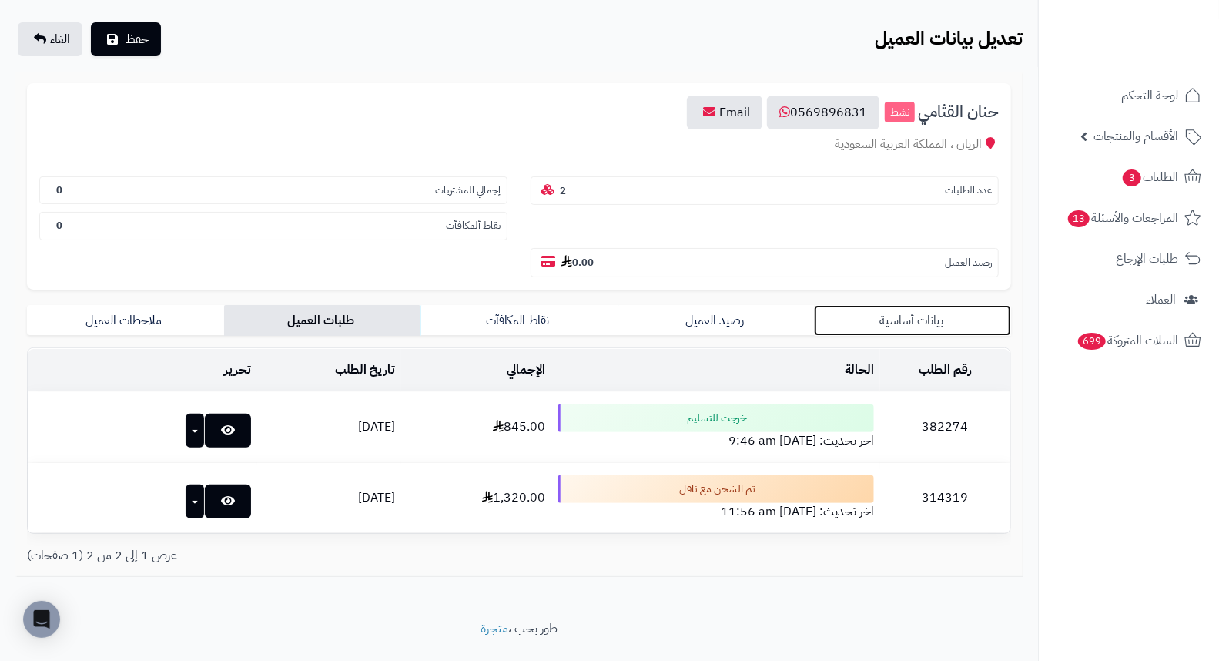
click at [920, 305] on link "بيانات أساسية" at bounding box center [912, 320] width 197 height 31
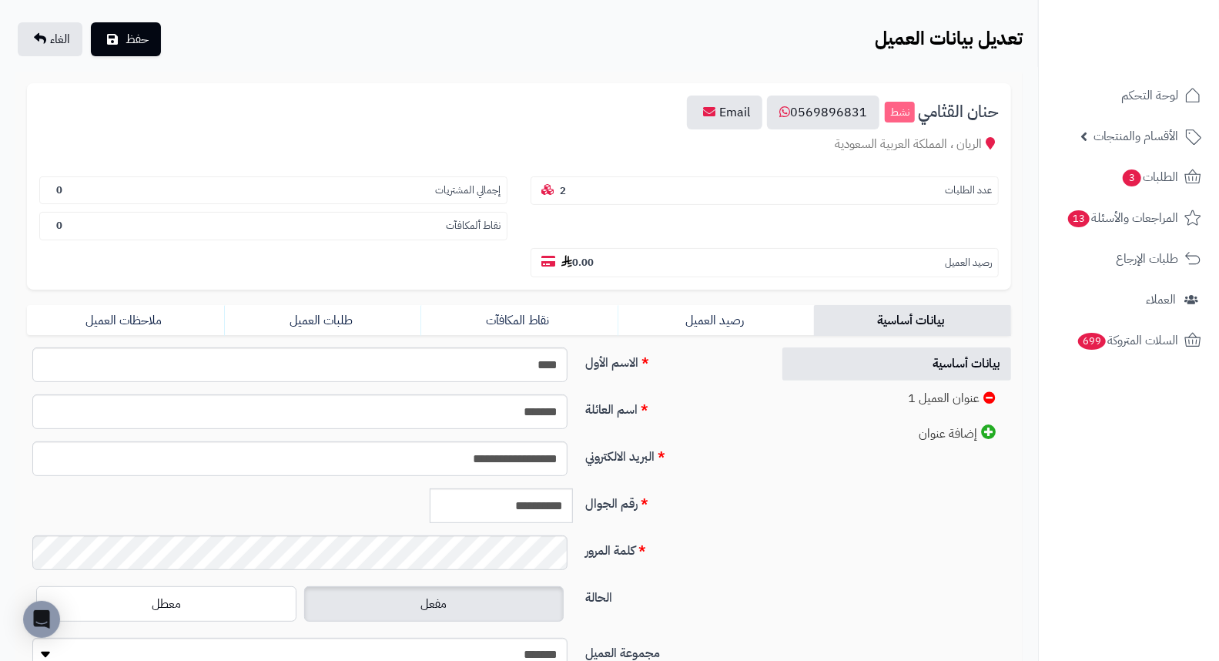
drag, startPoint x: 463, startPoint y: 63, endPoint x: 422, endPoint y: 75, distance: 42.6
click at [422, 75] on div "**********" at bounding box center [518, 384] width 1007 height 624
click at [328, 305] on link "طلبات العميل" at bounding box center [322, 320] width 197 height 31
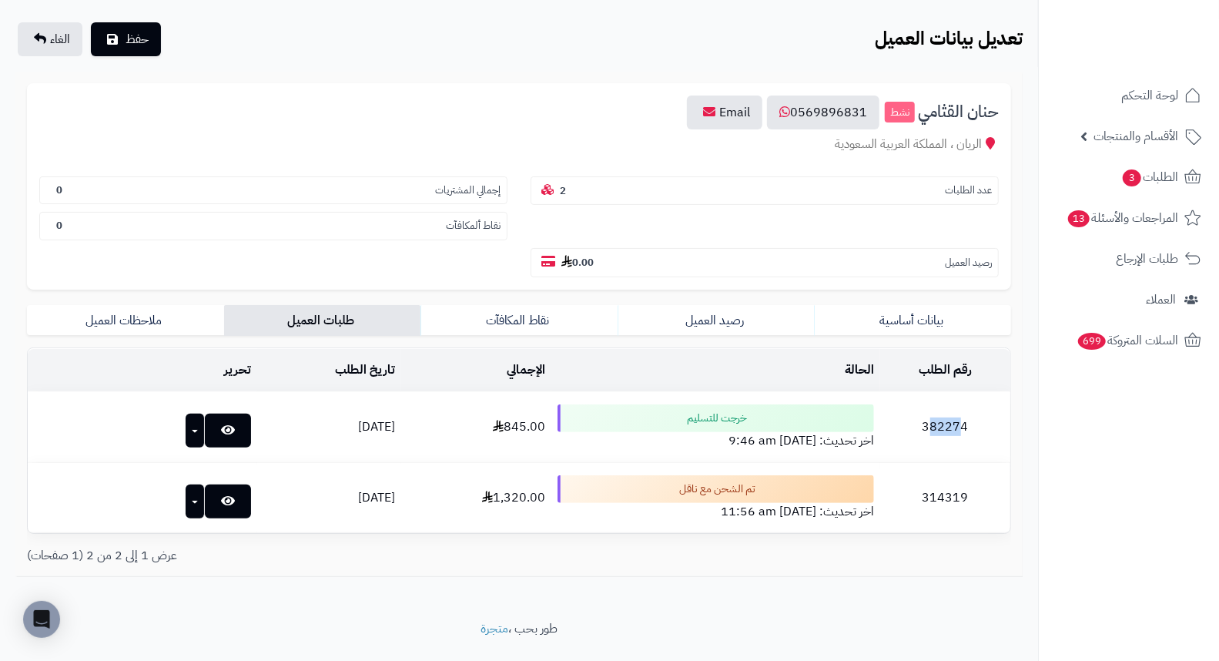
drag, startPoint x: 939, startPoint y: 387, endPoint x: 970, endPoint y: 388, distance: 30.8
click at [970, 392] on td "382274" at bounding box center [945, 427] width 130 height 70
click at [973, 392] on td "382274" at bounding box center [945, 427] width 130 height 70
click at [949, 392] on td "382274" at bounding box center [945, 427] width 130 height 70
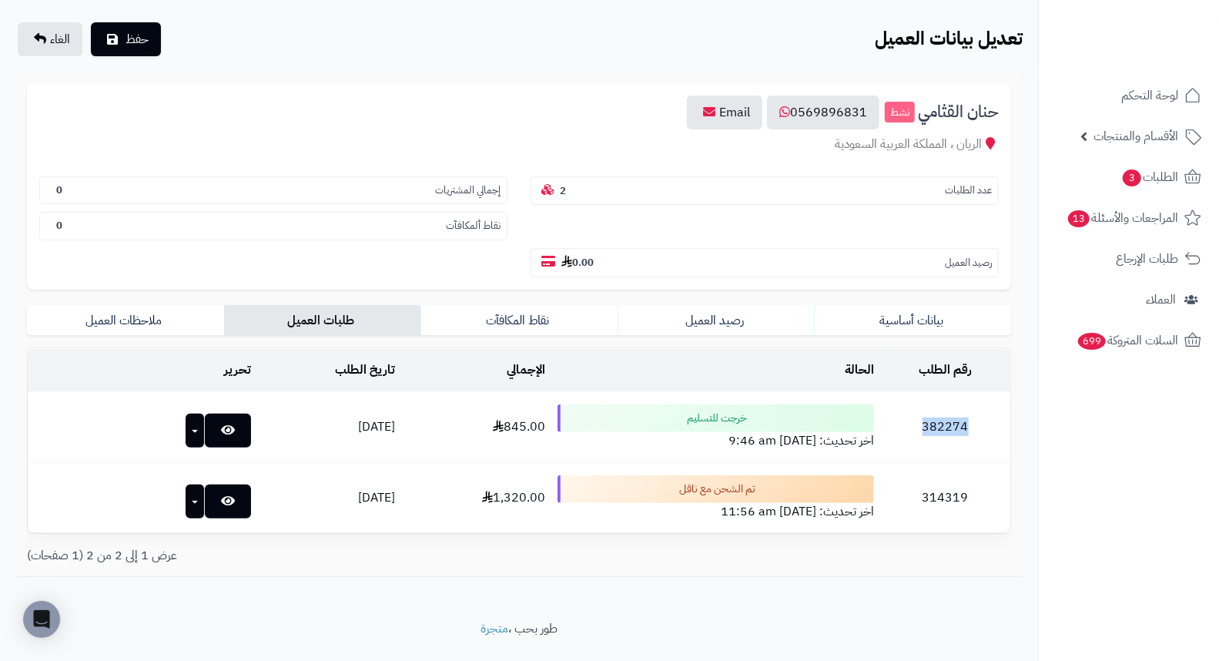
copy td "382274"
click at [896, 305] on link "بيانات أساسية" at bounding box center [912, 320] width 197 height 31
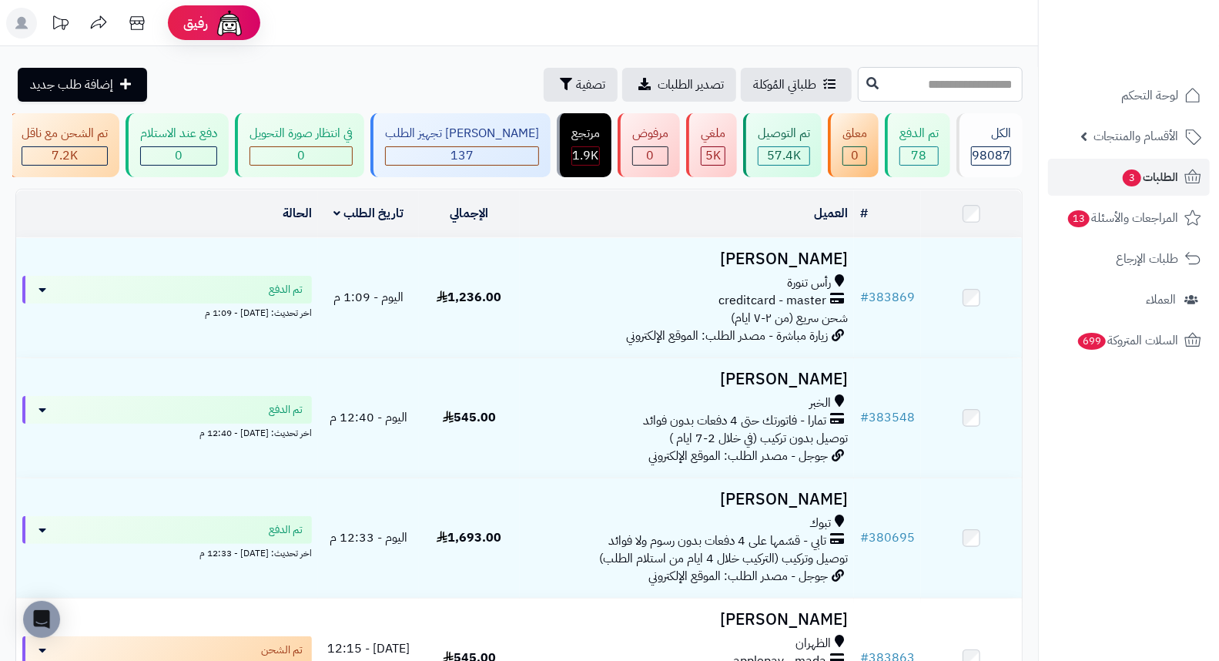
paste input "******"
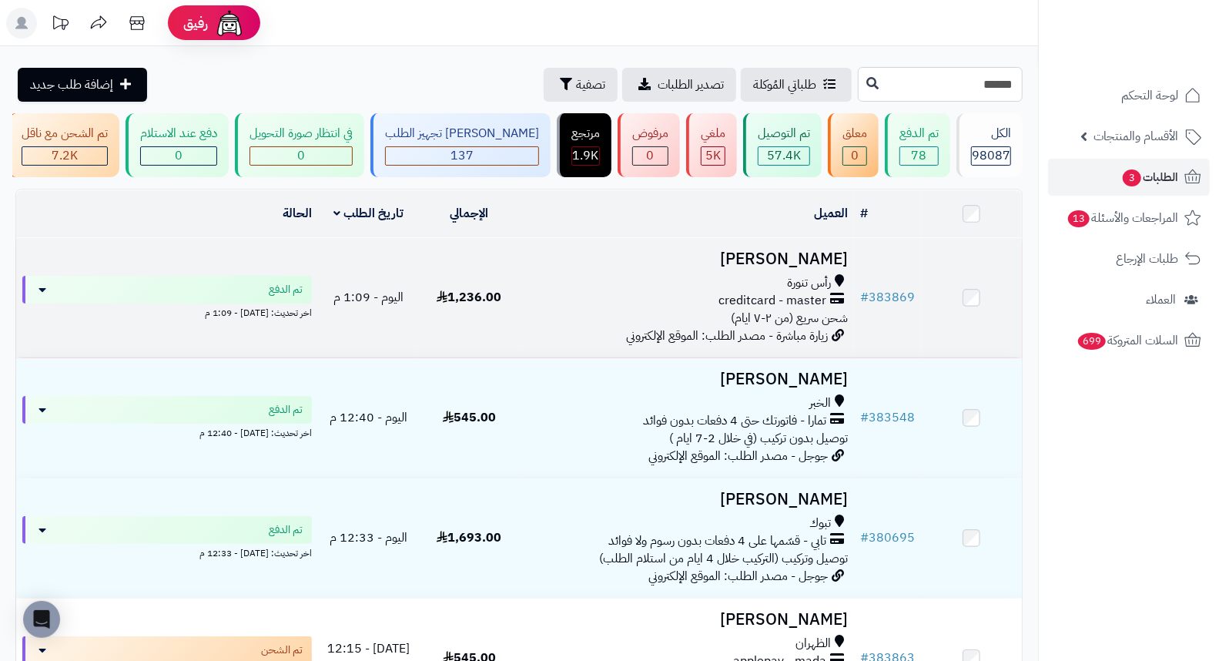
type input "******"
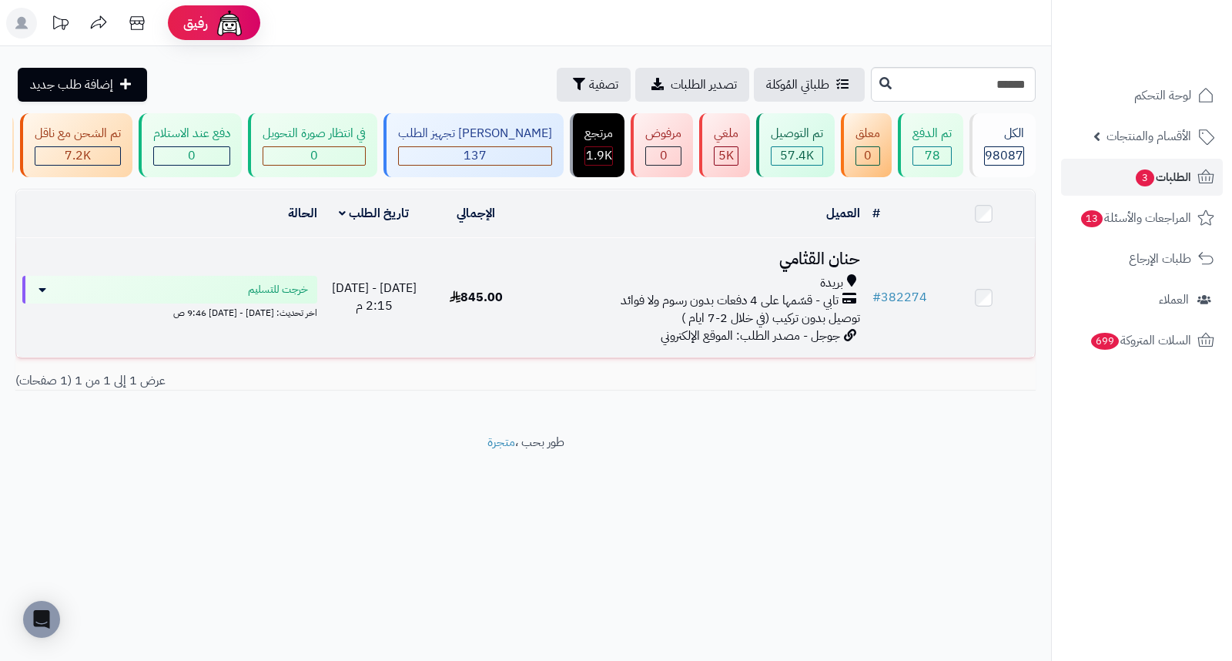
click at [811, 267] on h3 "حنان القثامي" at bounding box center [696, 259] width 327 height 18
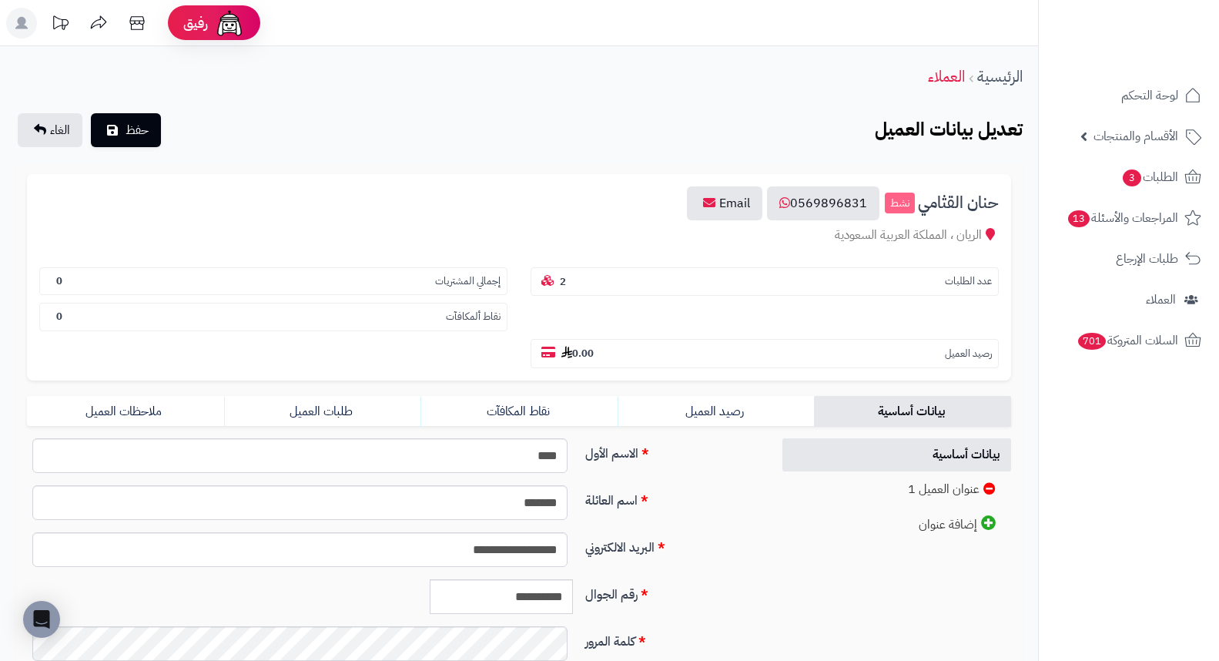
scroll to position [210, 0]
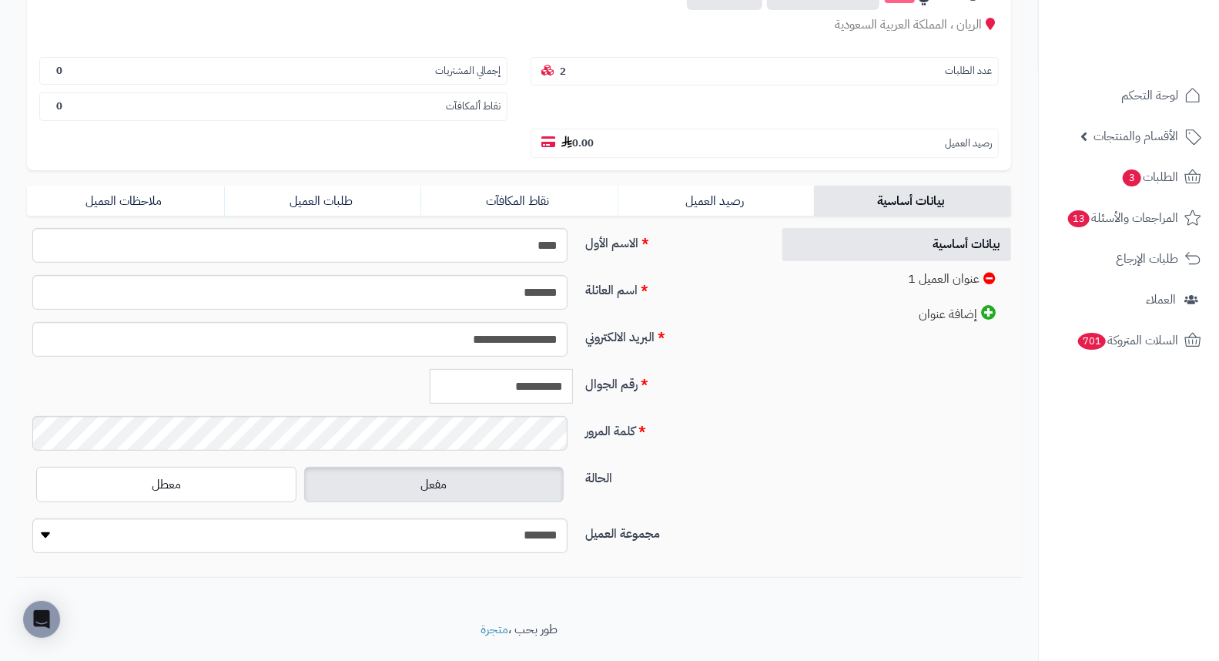
click at [548, 369] on input "**********" at bounding box center [501, 386] width 143 height 35
click at [547, 369] on input "**********" at bounding box center [501, 386] width 143 height 35
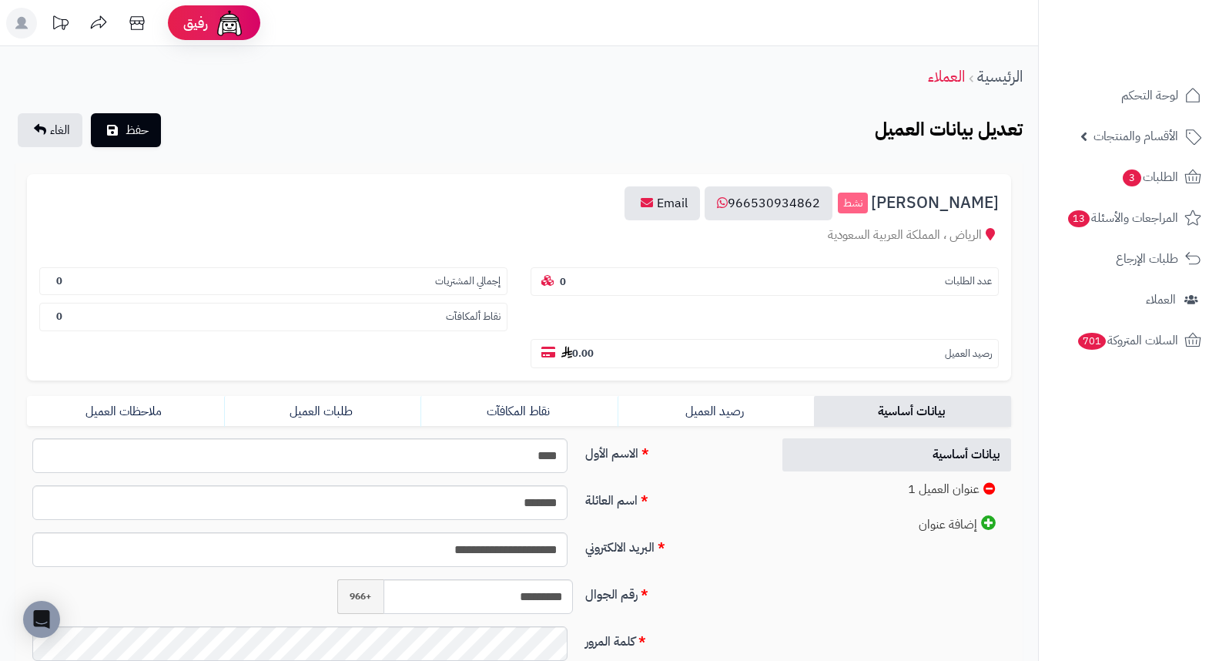
scroll to position [85, 0]
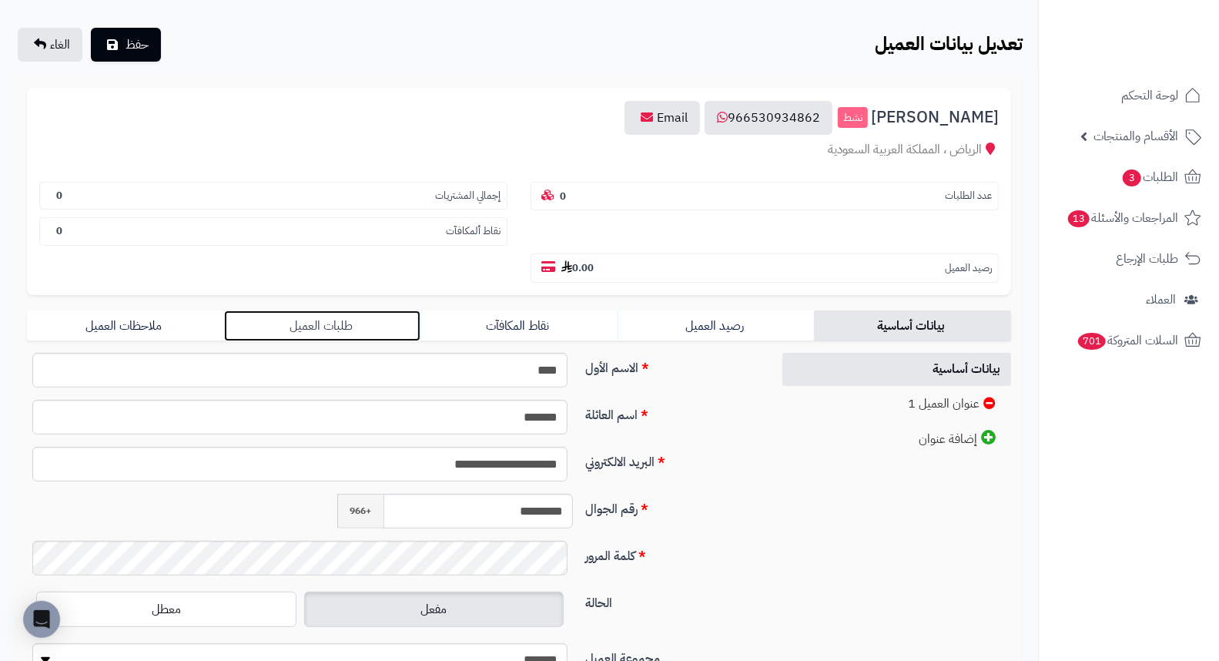
click at [340, 310] on link "طلبات العميل" at bounding box center [322, 325] width 197 height 31
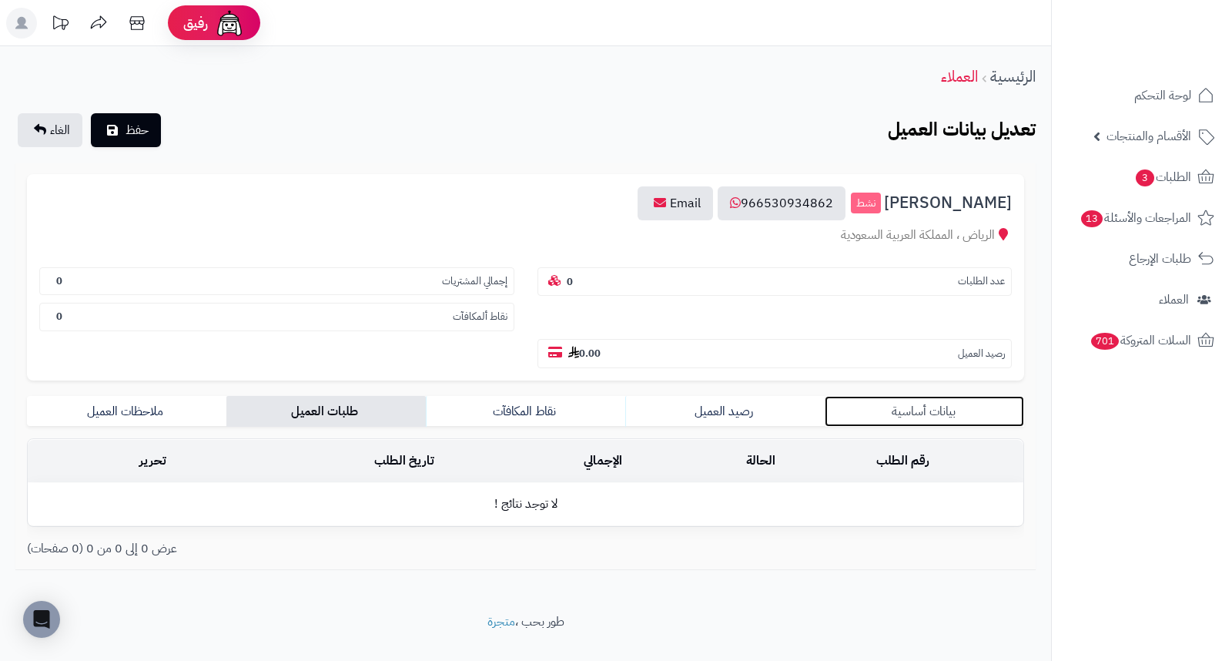
click at [940, 396] on link "بيانات أساسية" at bounding box center [924, 411] width 199 height 31
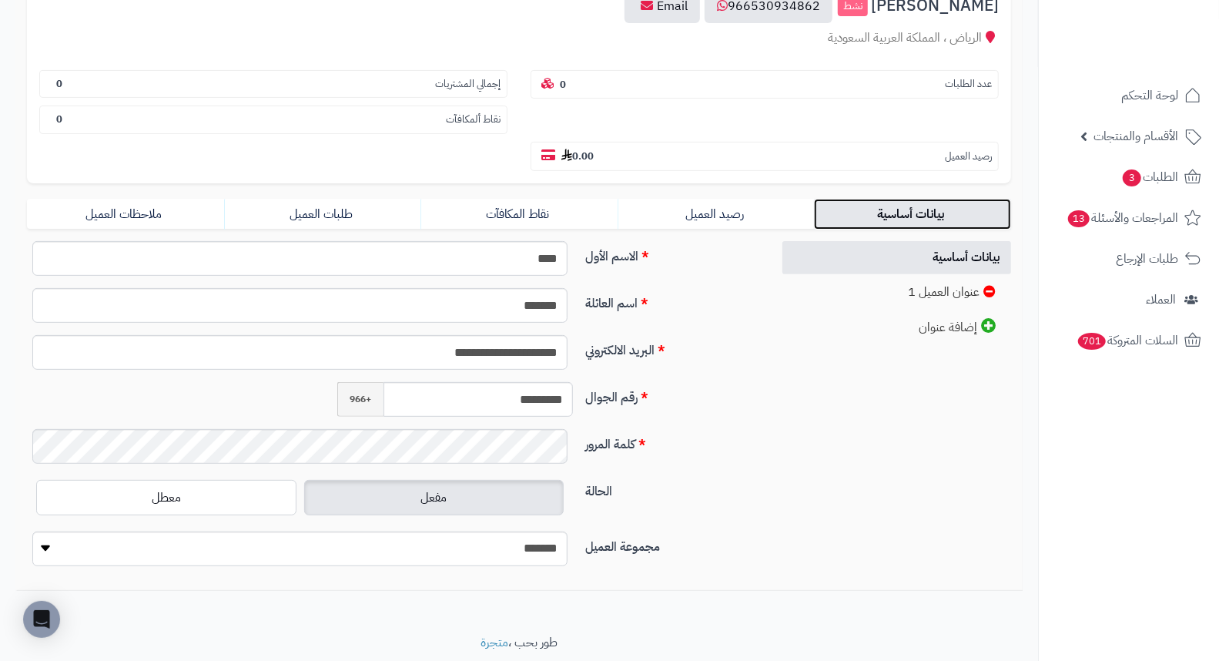
scroll to position [210, 0]
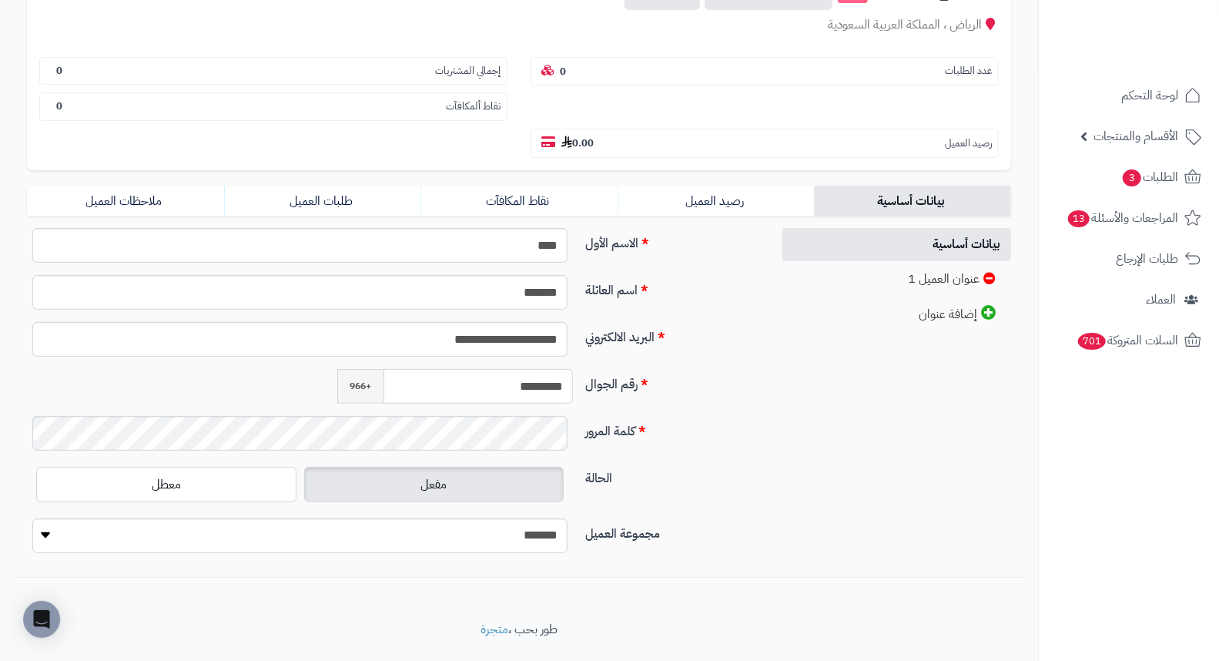
click at [519, 369] on input "*********" at bounding box center [477, 386] width 189 height 35
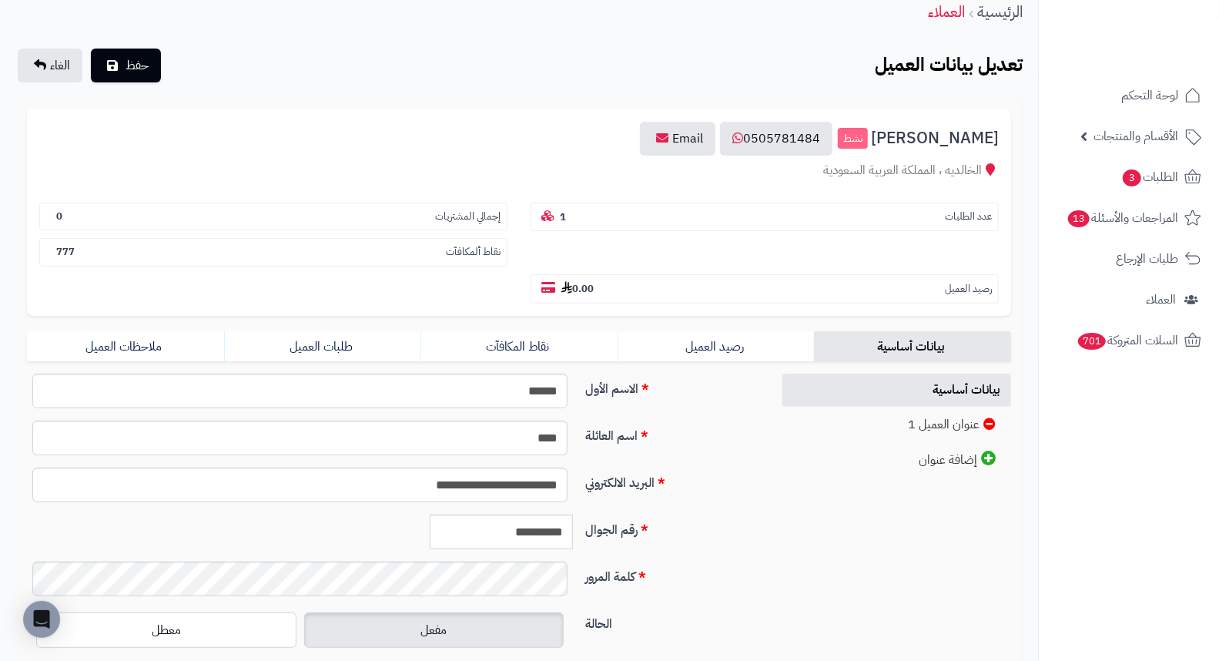
scroll to position [210, 0]
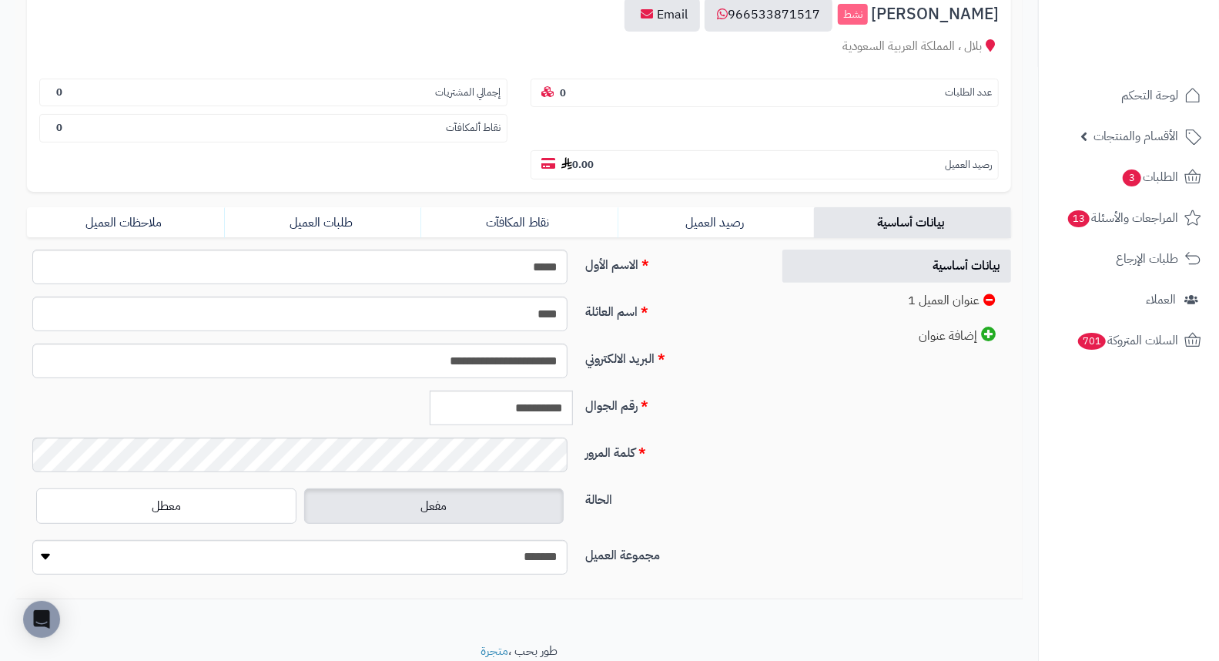
scroll to position [210, 0]
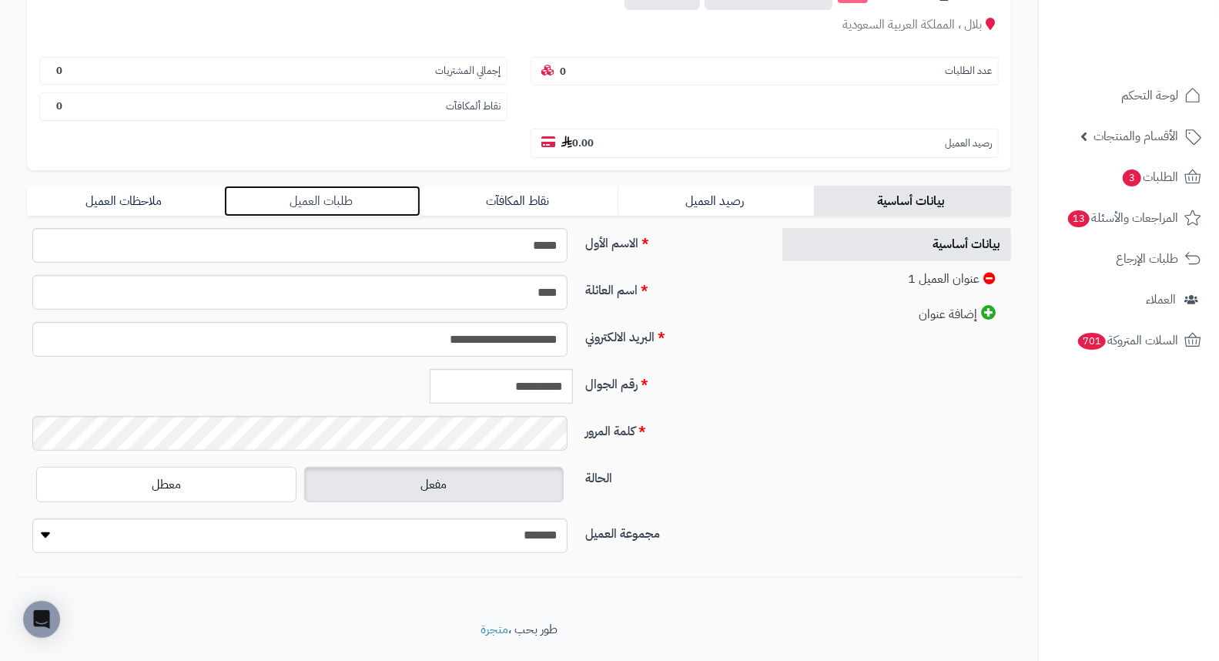
click at [333, 186] on link "طلبات العميل" at bounding box center [322, 201] width 197 height 31
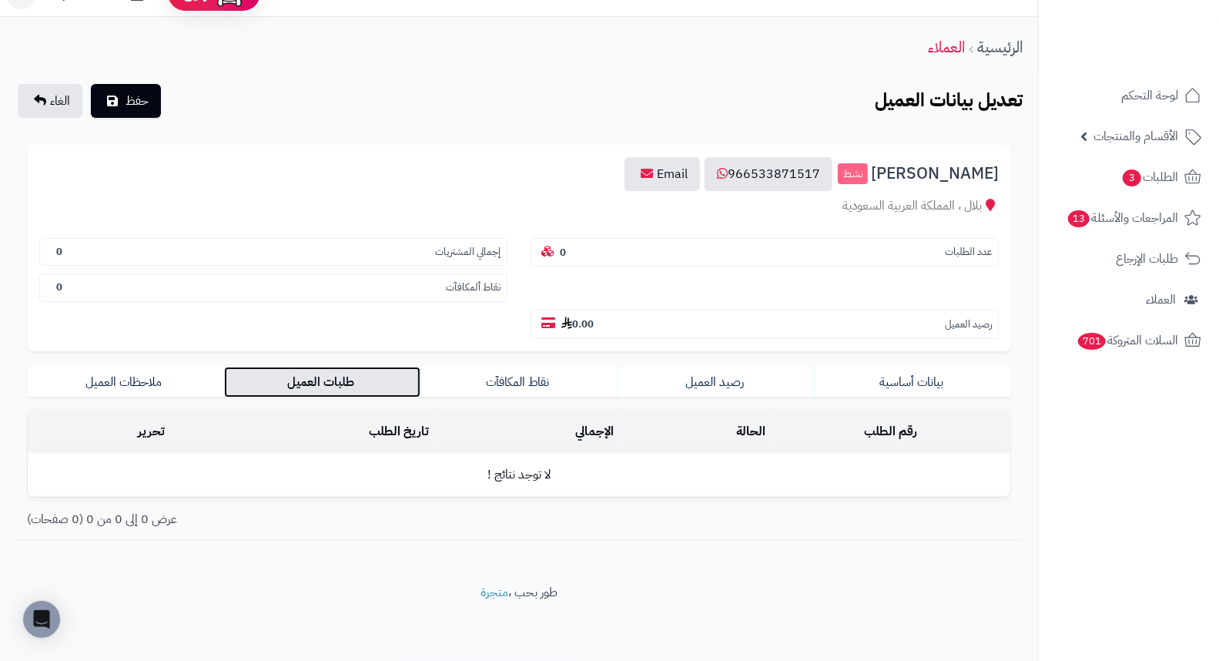
scroll to position [0, 0]
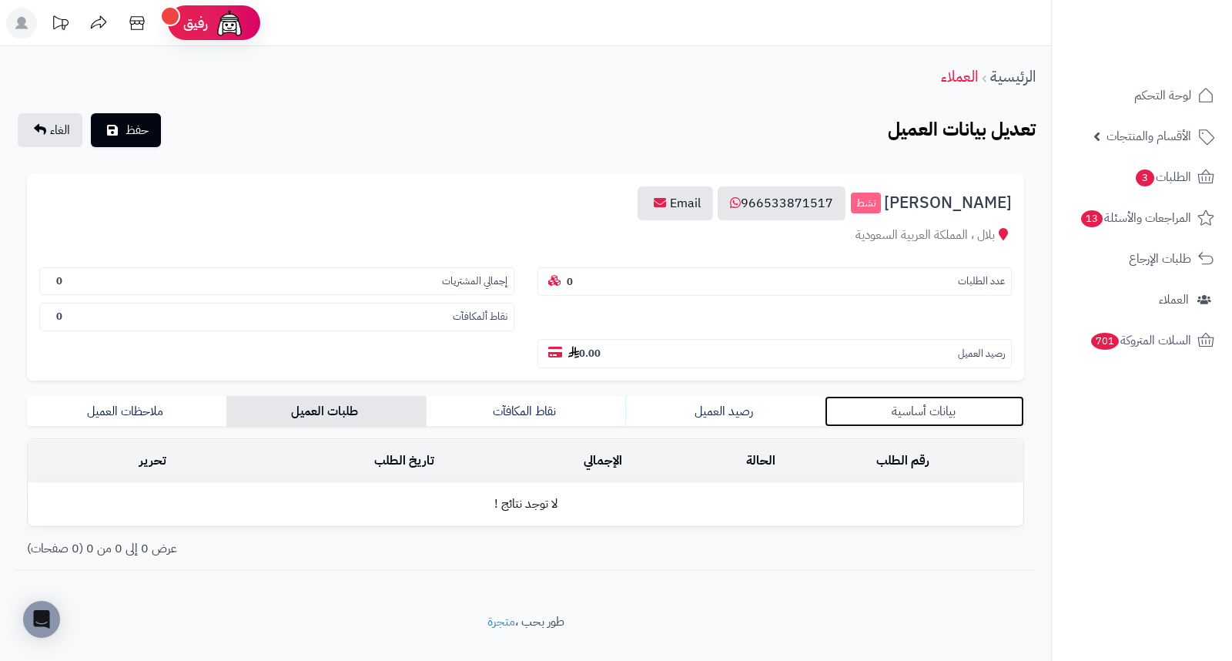
click at [929, 396] on link "بيانات أساسية" at bounding box center [924, 411] width 199 height 31
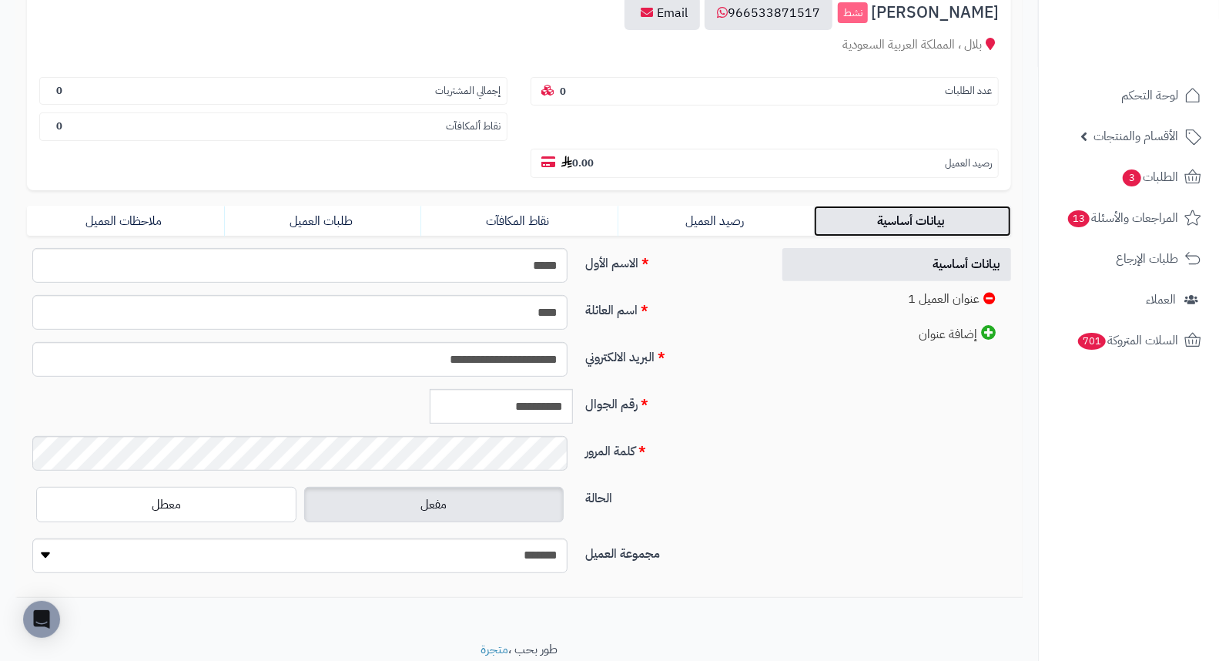
scroll to position [210, 0]
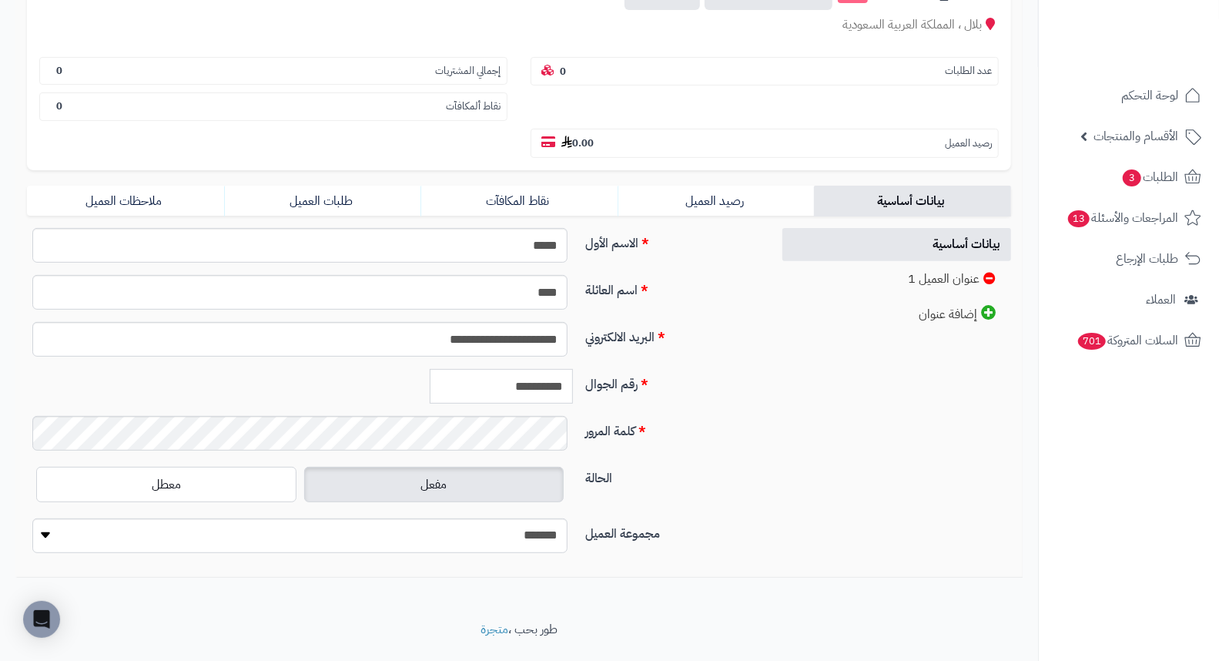
click at [489, 369] on input "**********" at bounding box center [501, 386] width 143 height 35
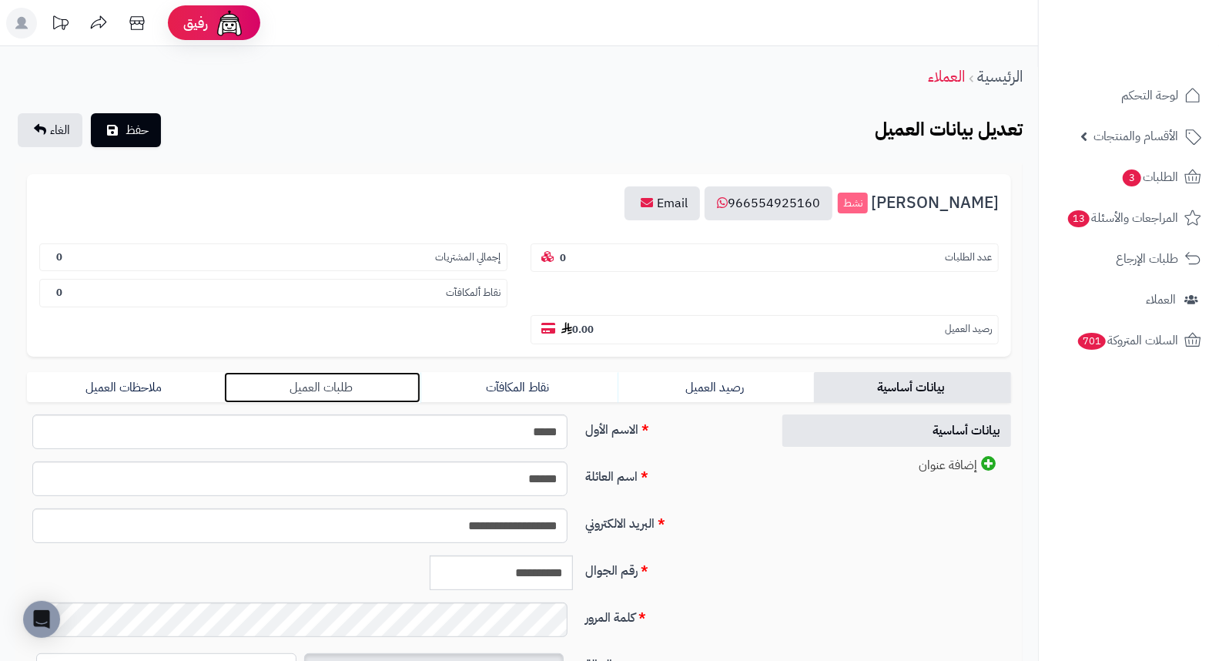
click at [325, 372] on link "طلبات العميل" at bounding box center [322, 387] width 197 height 31
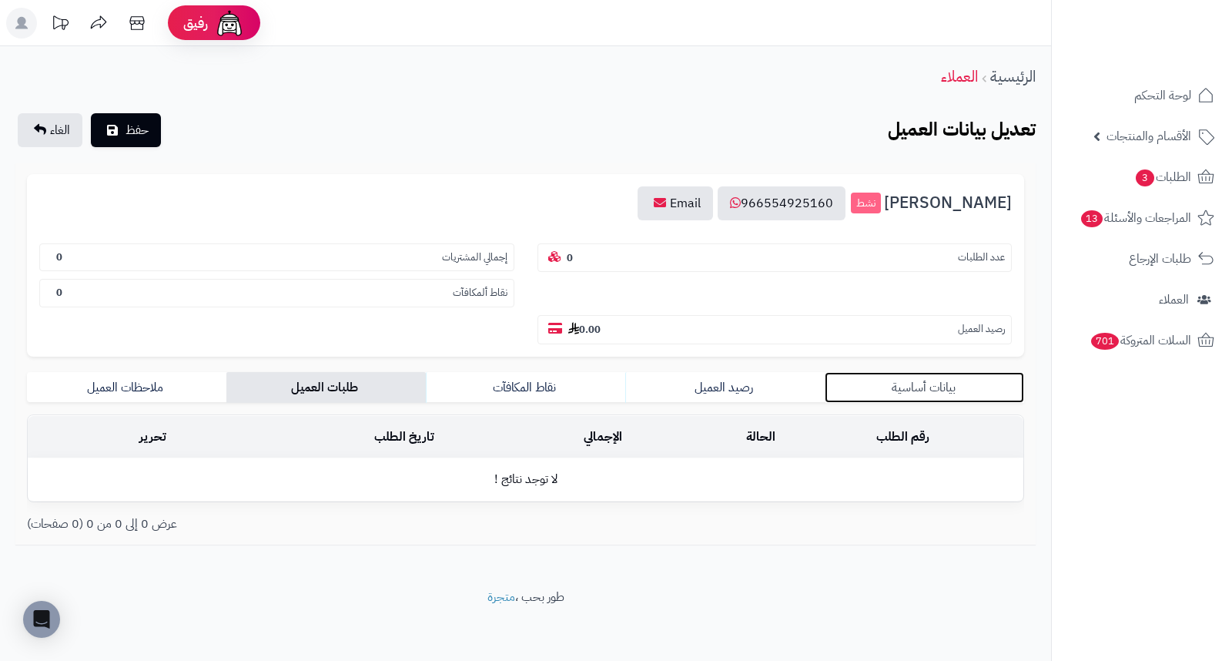
click at [920, 372] on link "بيانات أساسية" at bounding box center [924, 387] width 199 height 31
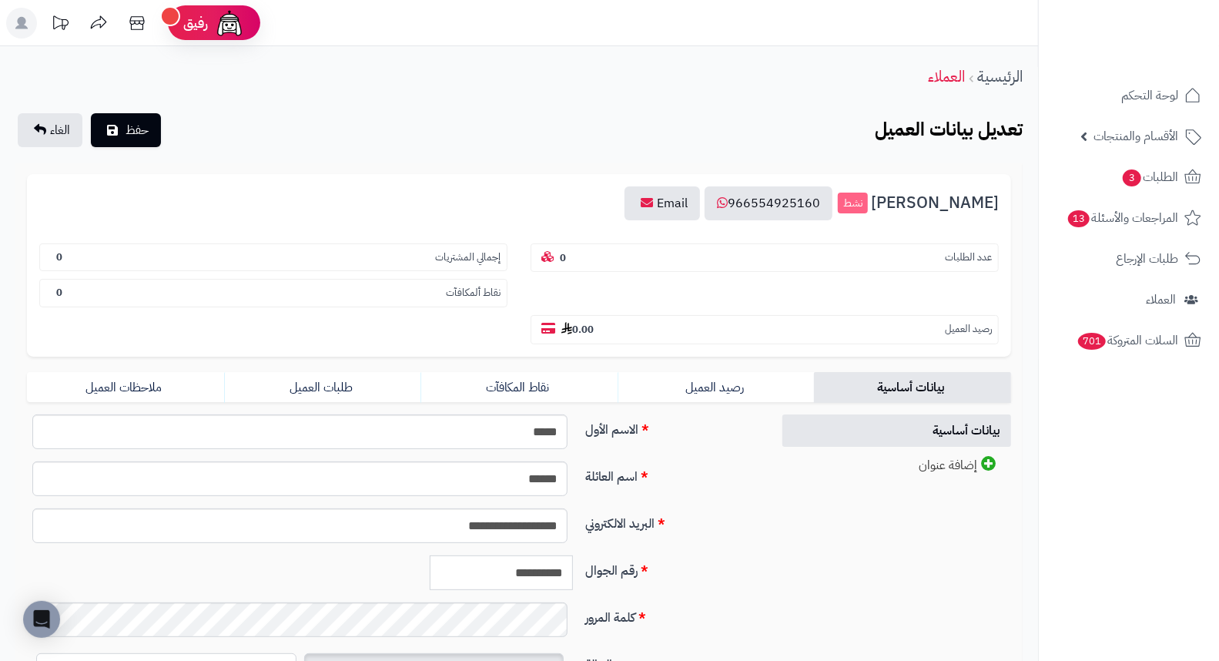
click at [510, 555] on input "**********" at bounding box center [501, 572] width 143 height 35
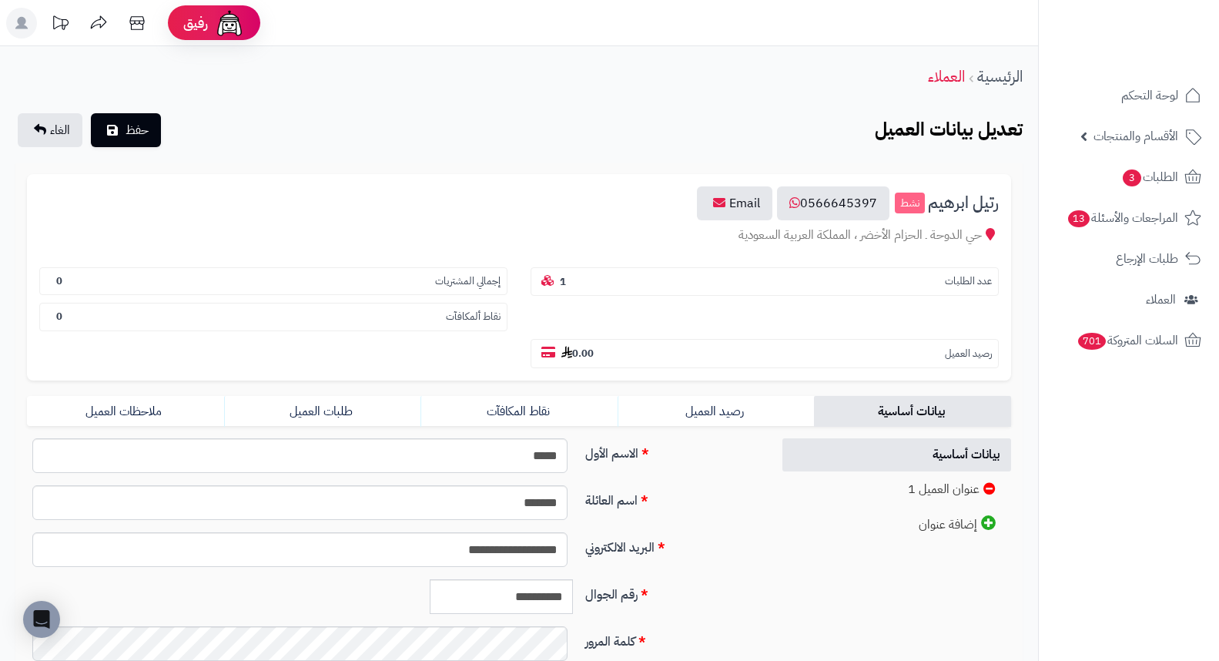
click at [340, 396] on link "طلبات العميل" at bounding box center [322, 411] width 197 height 31
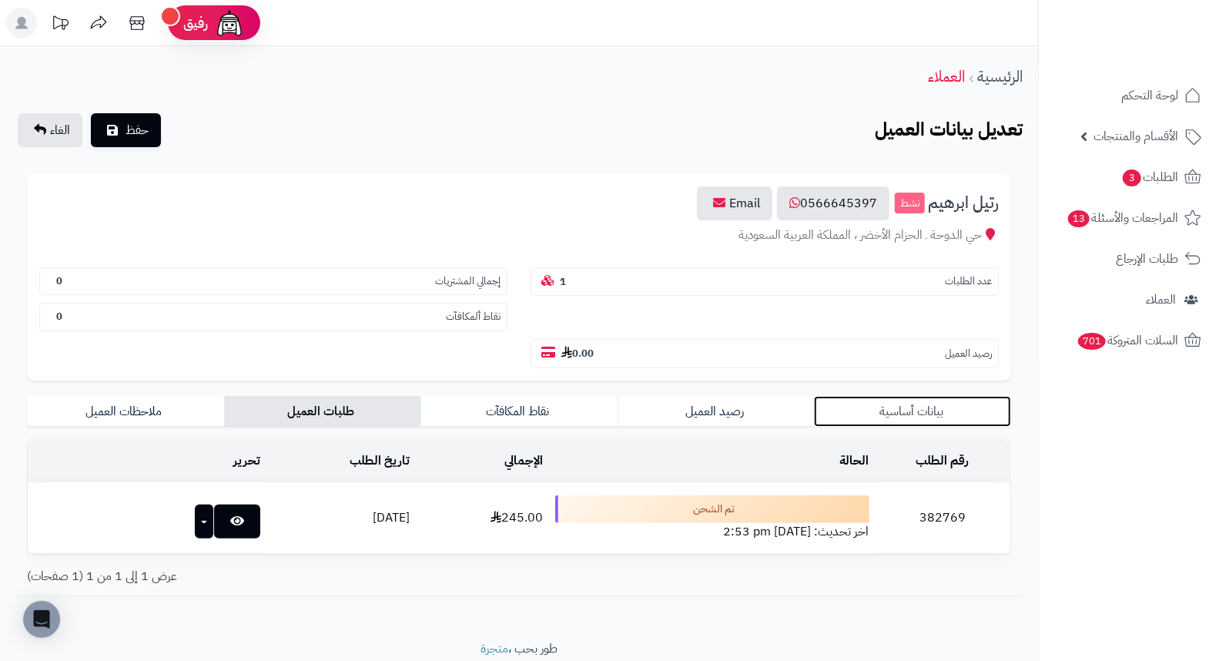
click at [936, 396] on link "بيانات أساسية" at bounding box center [912, 411] width 197 height 31
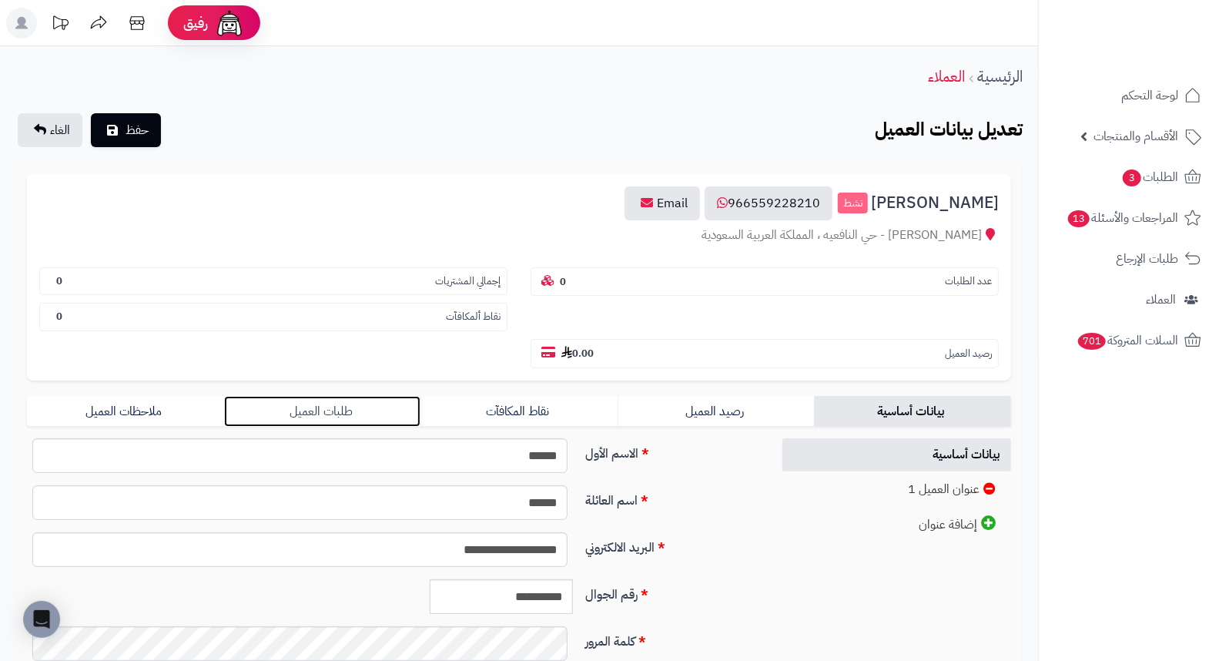
click at [326, 396] on link "طلبات العميل" at bounding box center [322, 411] width 197 height 31
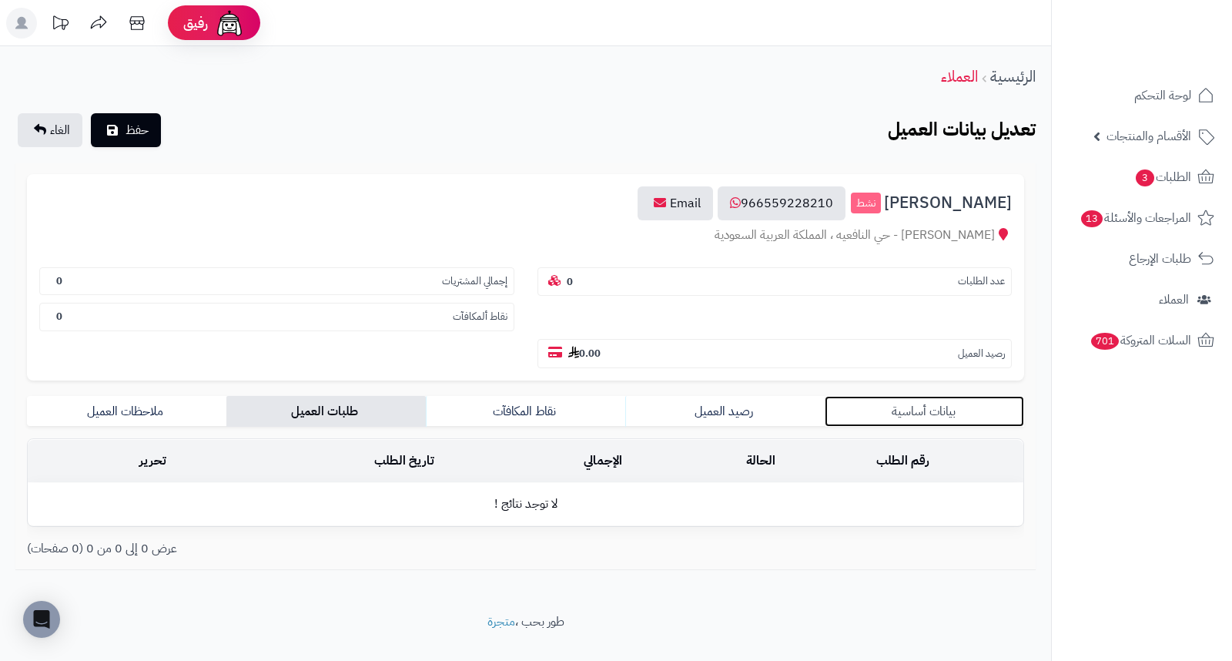
click at [905, 396] on link "بيانات أساسية" at bounding box center [924, 411] width 199 height 31
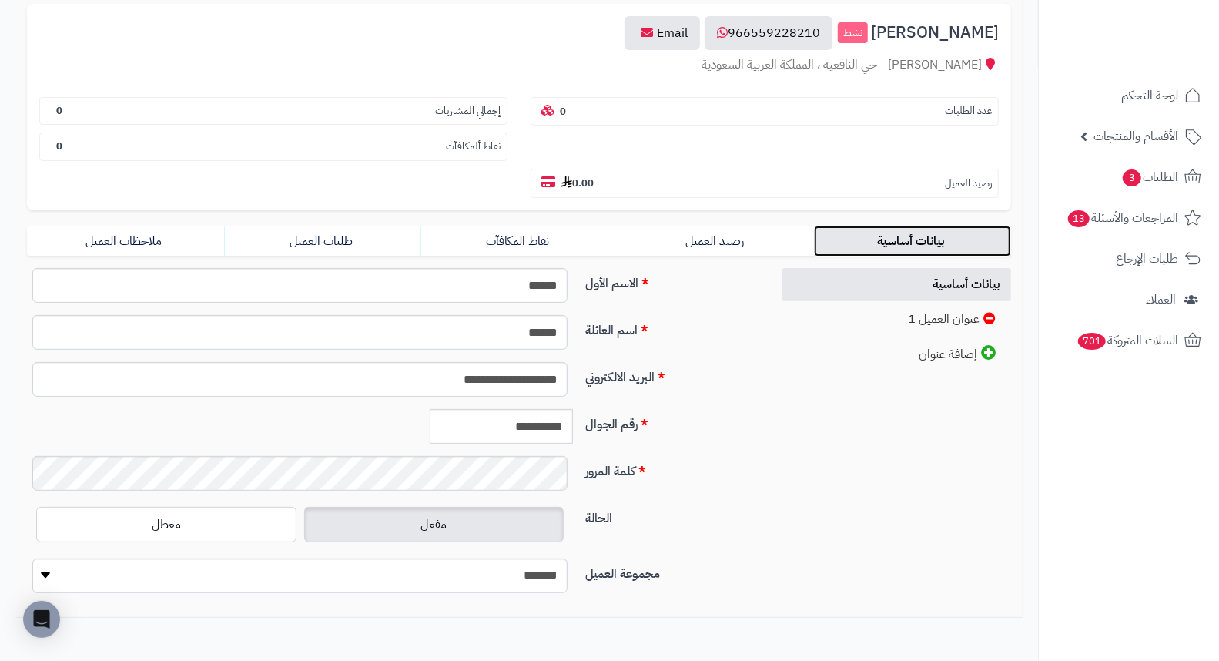
scroll to position [210, 0]
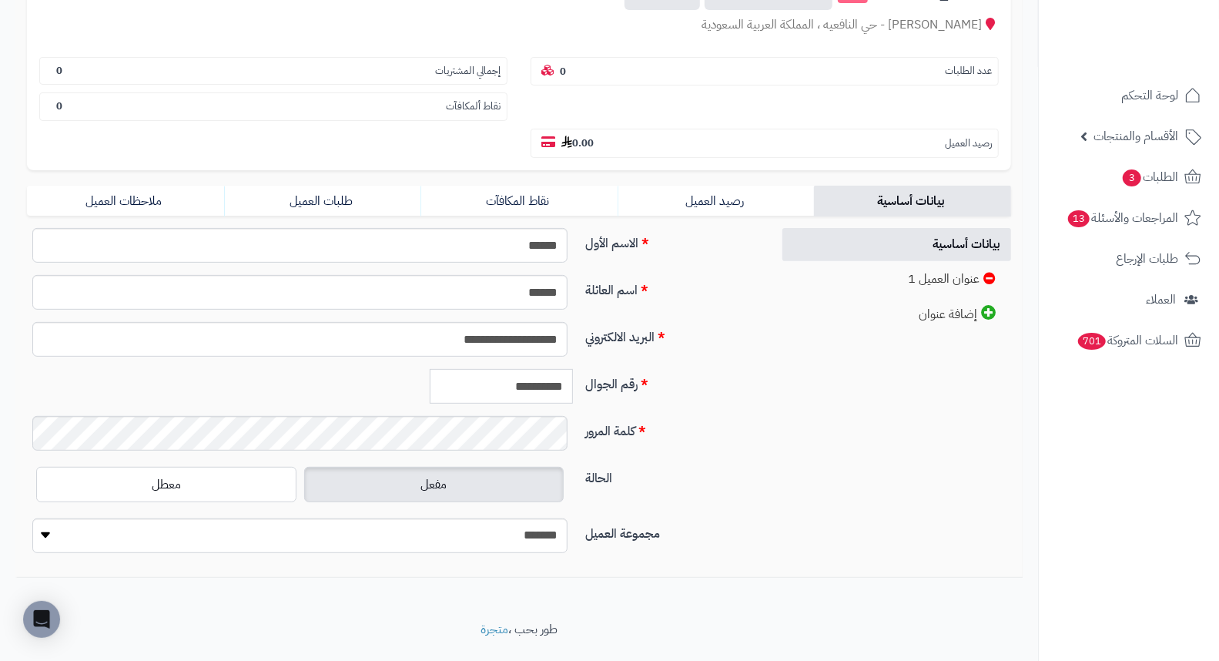
click at [557, 369] on input "**********" at bounding box center [501, 386] width 143 height 35
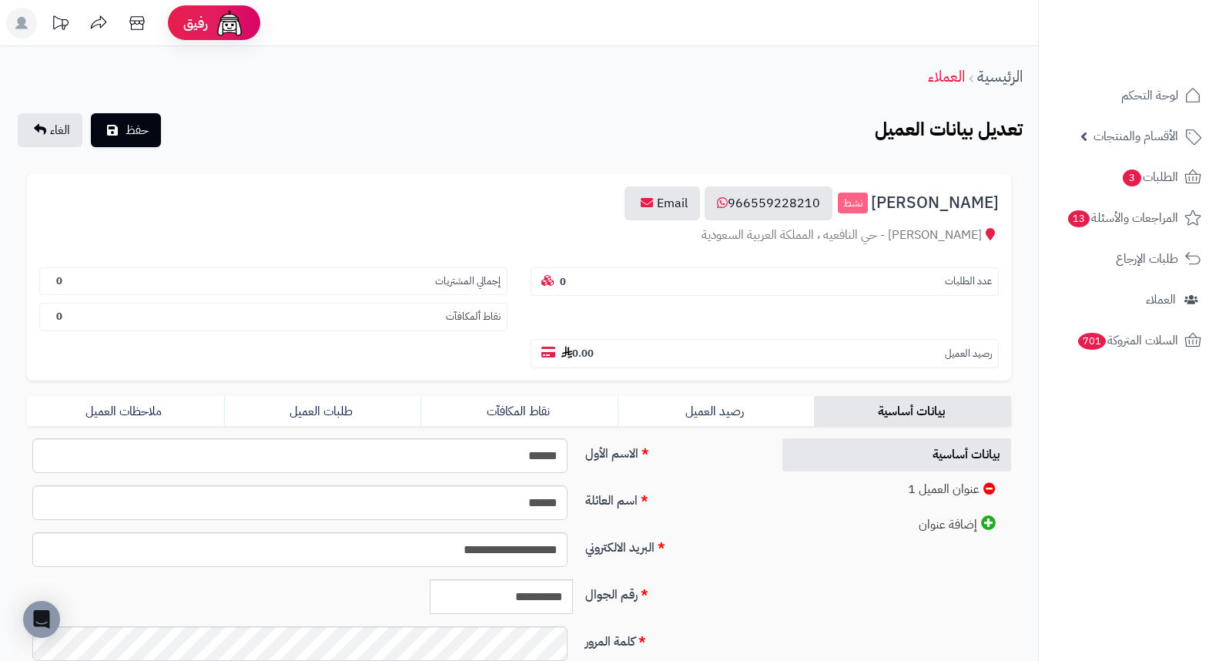
scroll to position [210, 0]
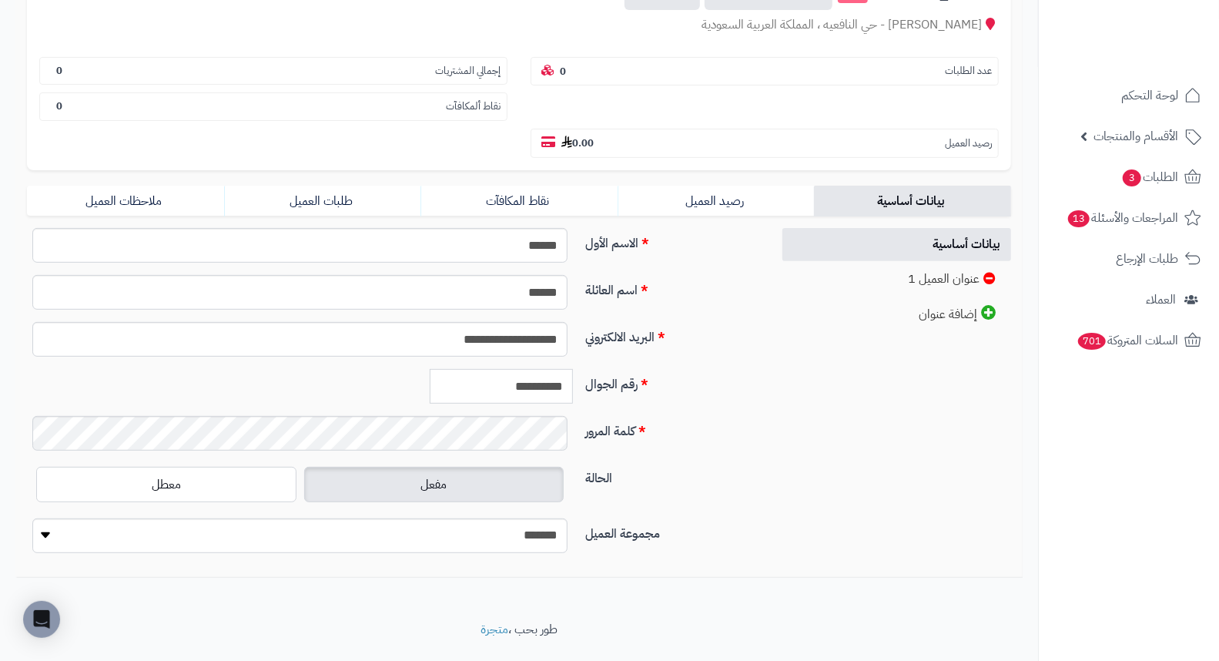
click at [530, 369] on input "**********" at bounding box center [501, 386] width 143 height 35
click at [343, 186] on link "طلبات العميل" at bounding box center [322, 201] width 197 height 31
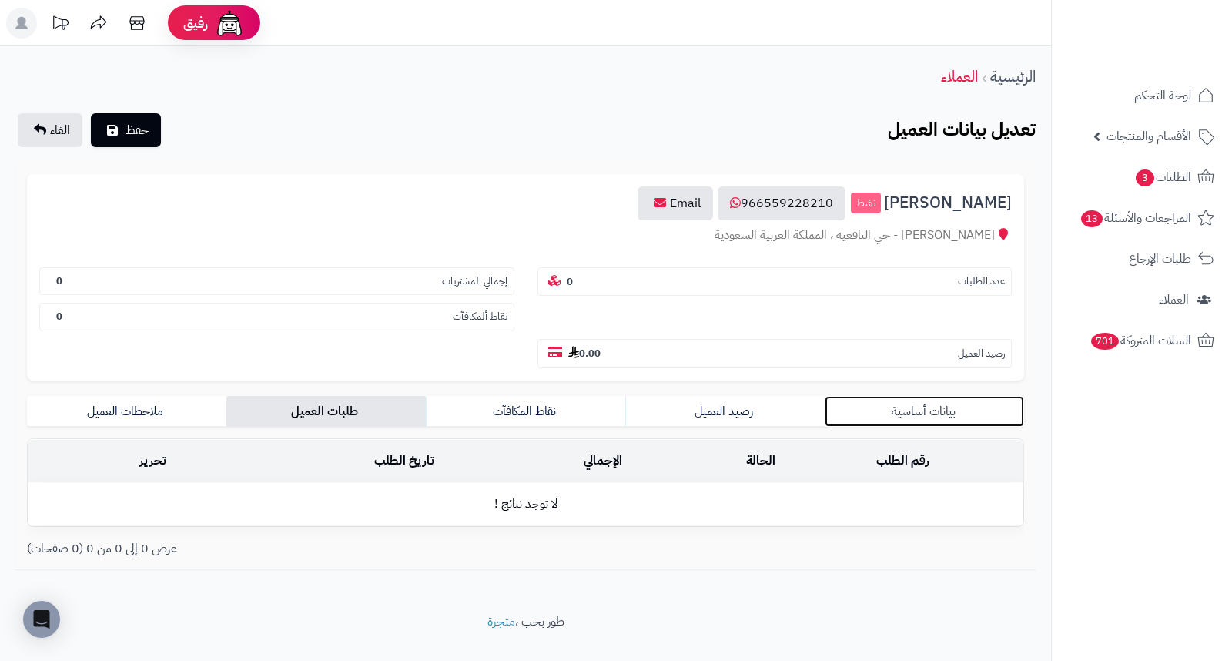
click at [941, 396] on link "بيانات أساسية" at bounding box center [924, 411] width 199 height 31
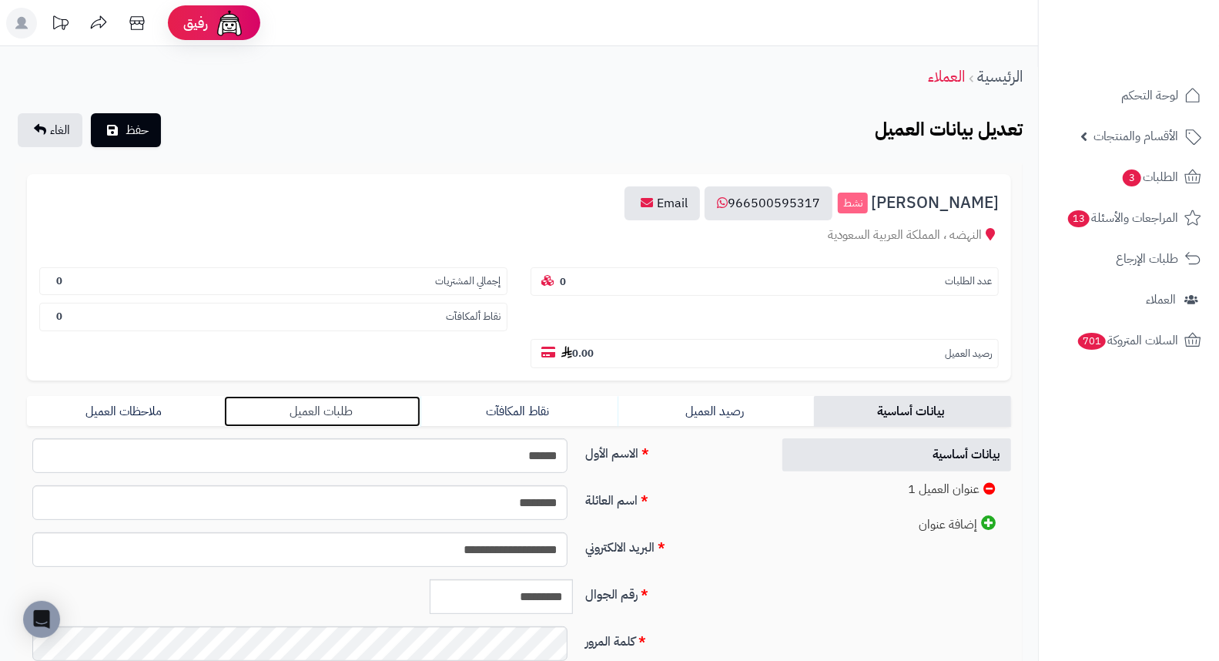
click at [301, 396] on link "طلبات العميل" at bounding box center [322, 411] width 197 height 31
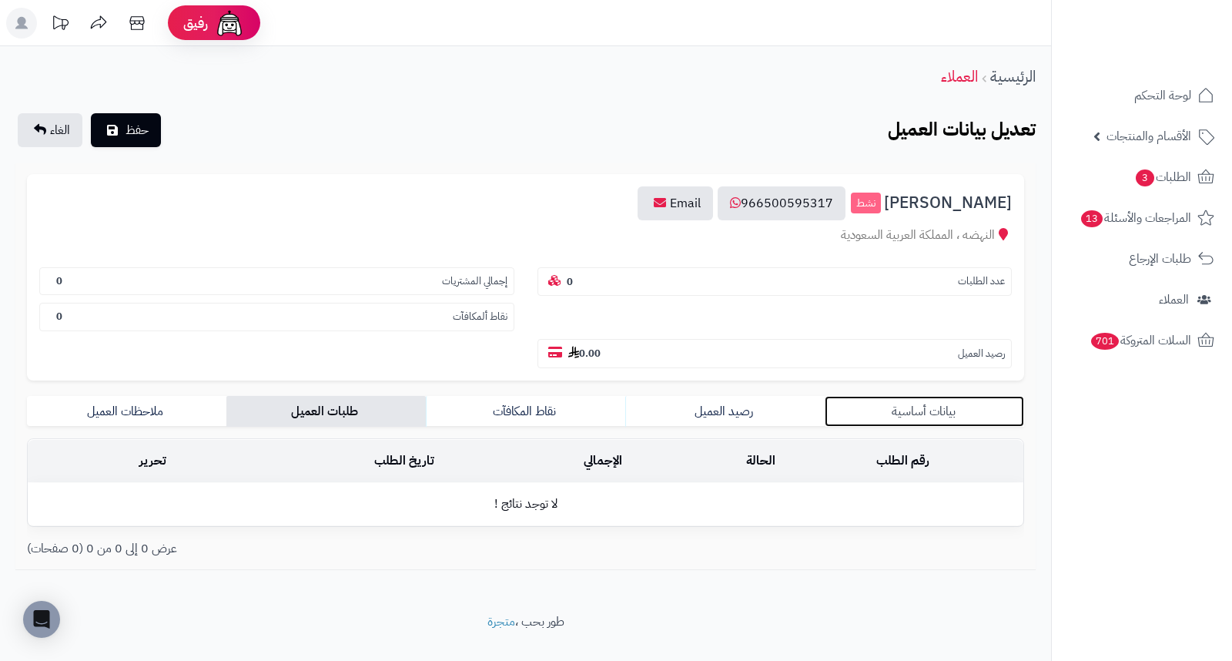
click at [896, 396] on link "بيانات أساسية" at bounding box center [924, 411] width 199 height 31
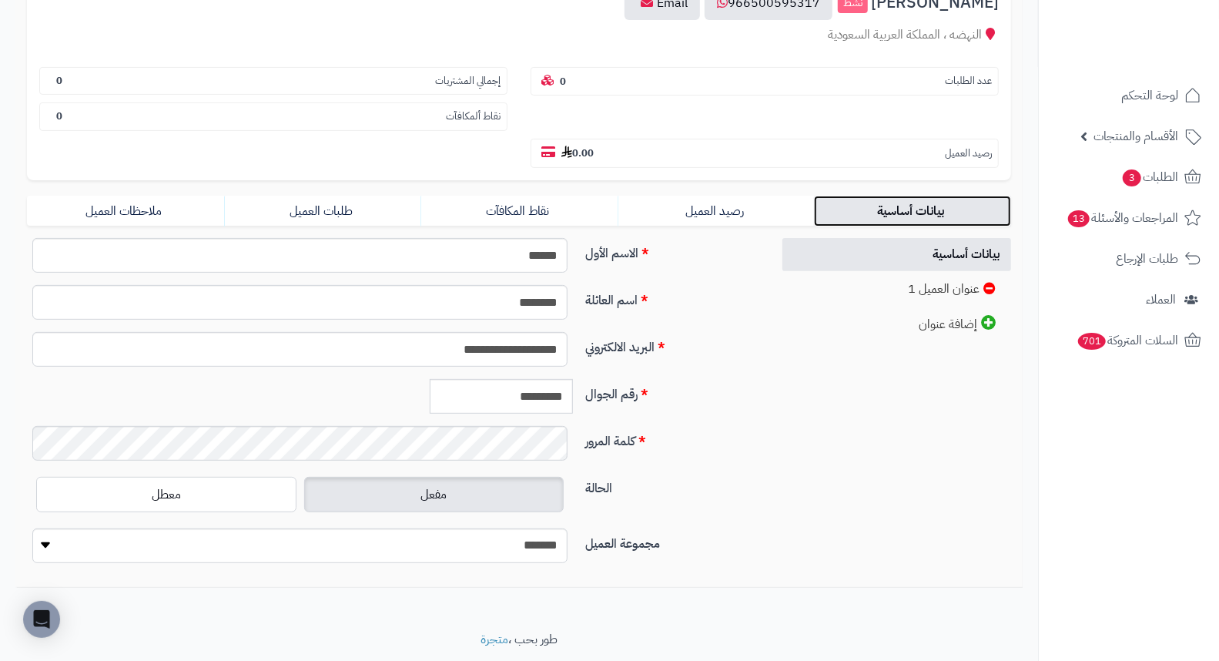
scroll to position [210, 0]
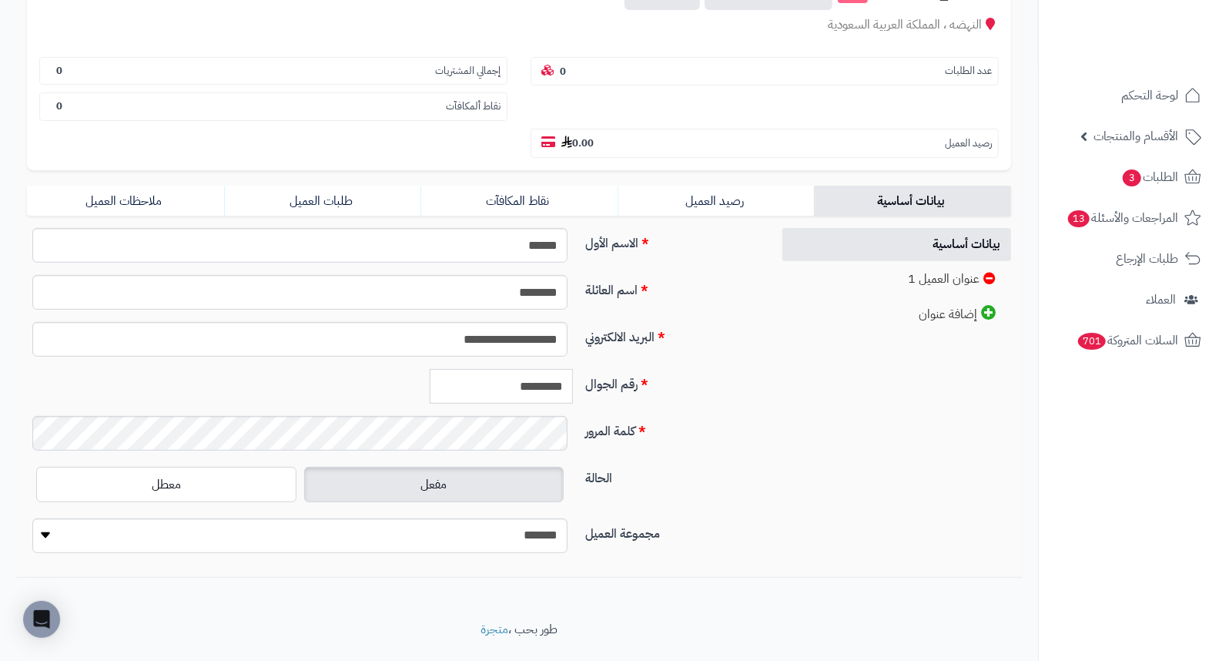
click at [548, 369] on input "*********" at bounding box center [501, 386] width 143 height 35
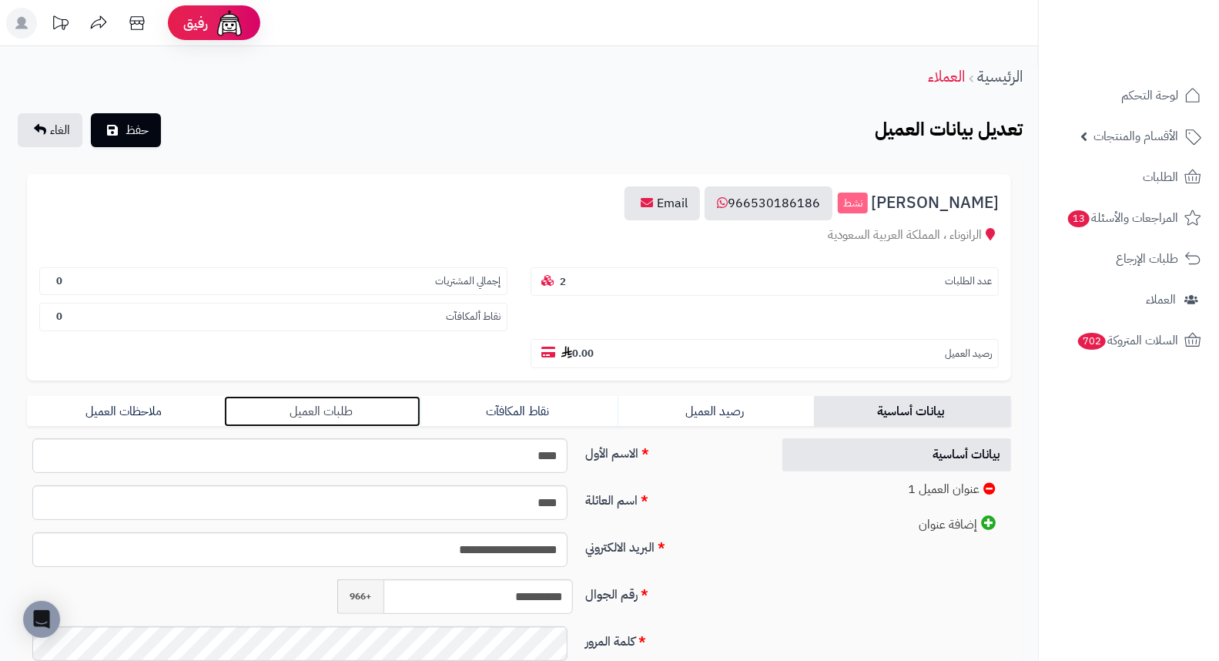
click at [316, 396] on link "طلبات العميل" at bounding box center [322, 411] width 197 height 31
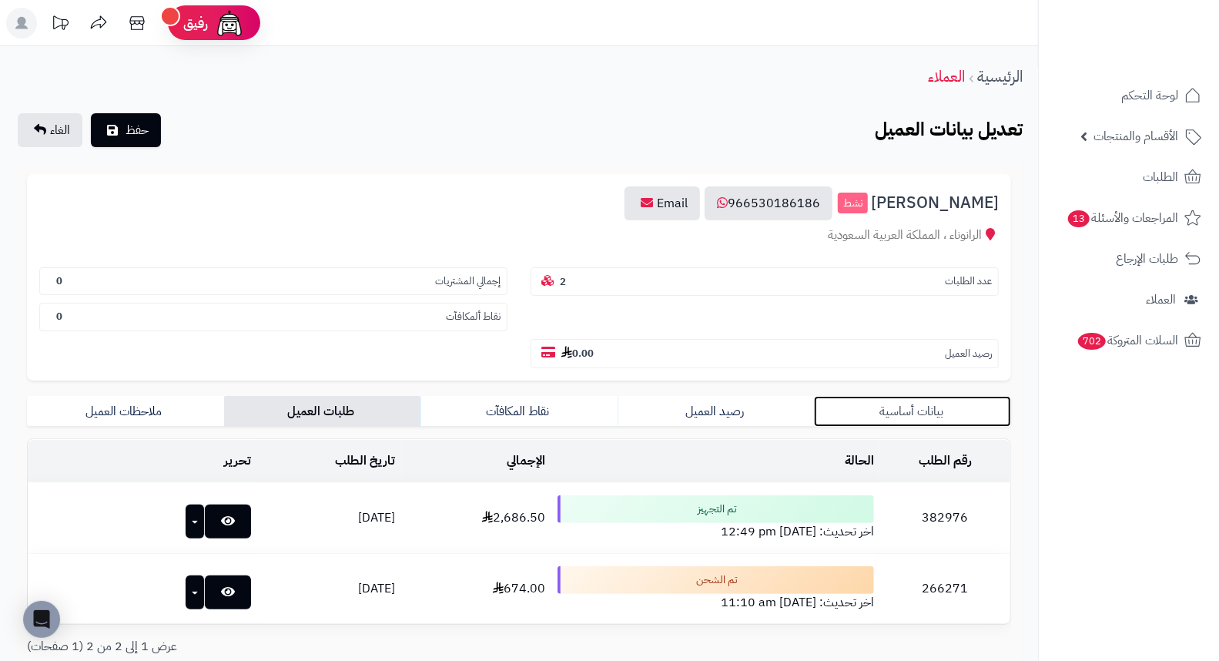
click at [925, 396] on link "بيانات أساسية" at bounding box center [912, 411] width 197 height 31
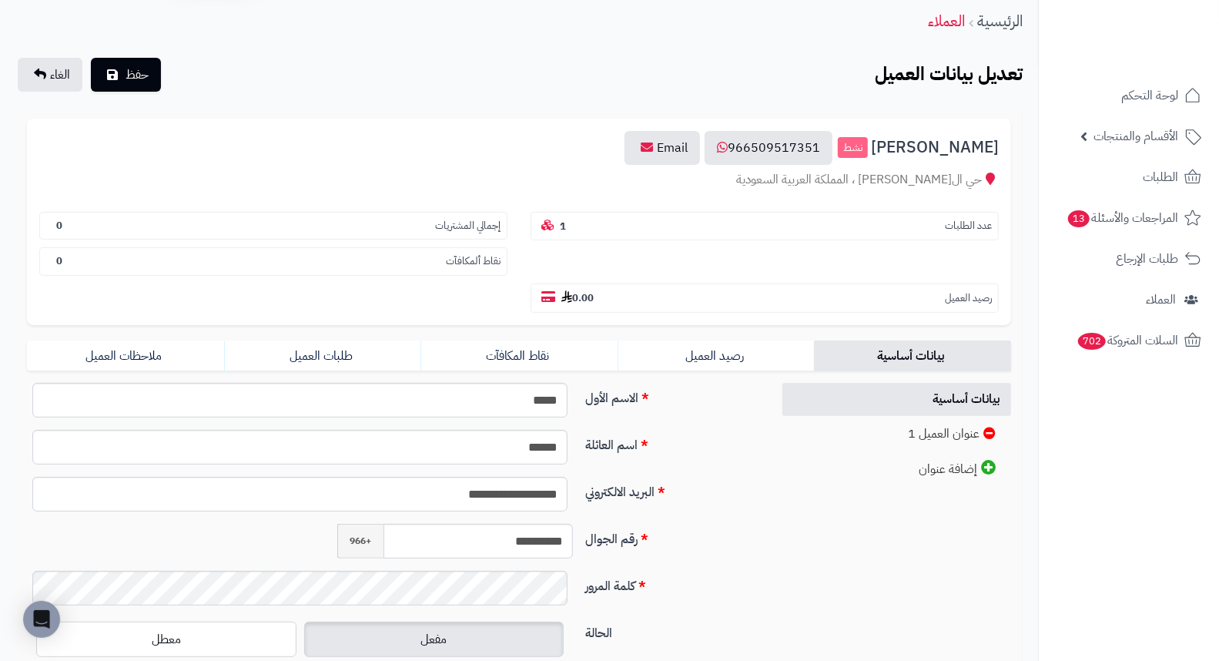
scroll to position [85, 0]
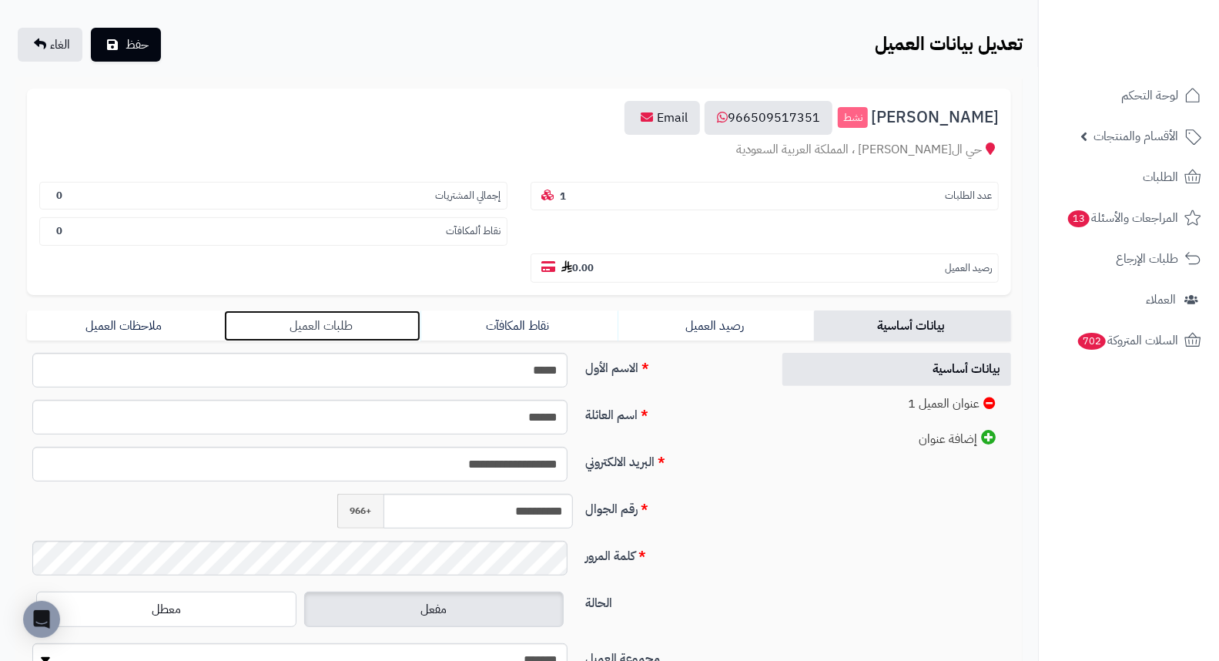
click at [310, 310] on link "طلبات العميل" at bounding box center [322, 325] width 197 height 31
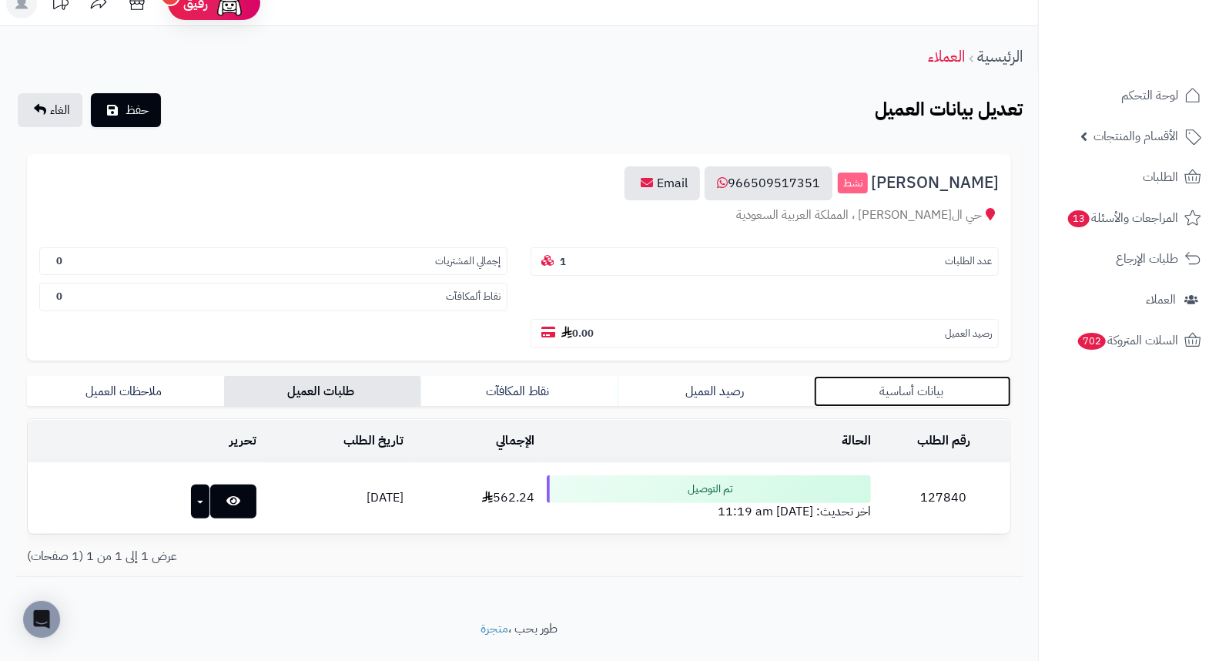
click at [926, 376] on link "بيانات أساسية" at bounding box center [912, 391] width 197 height 31
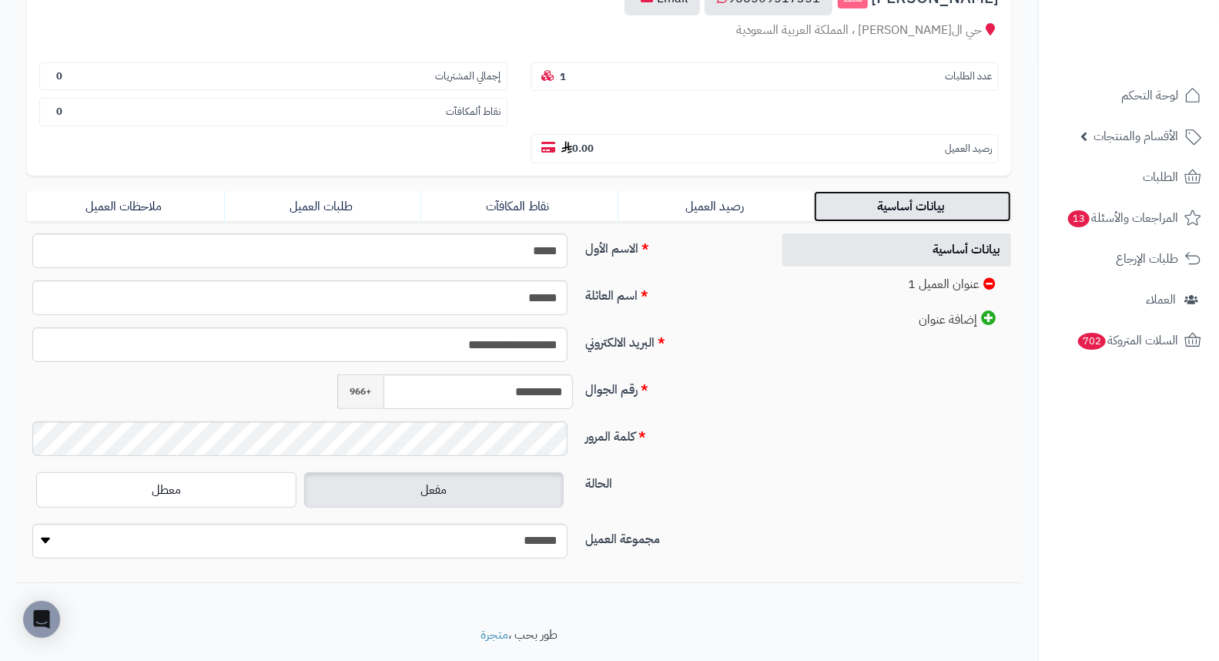
scroll to position [210, 0]
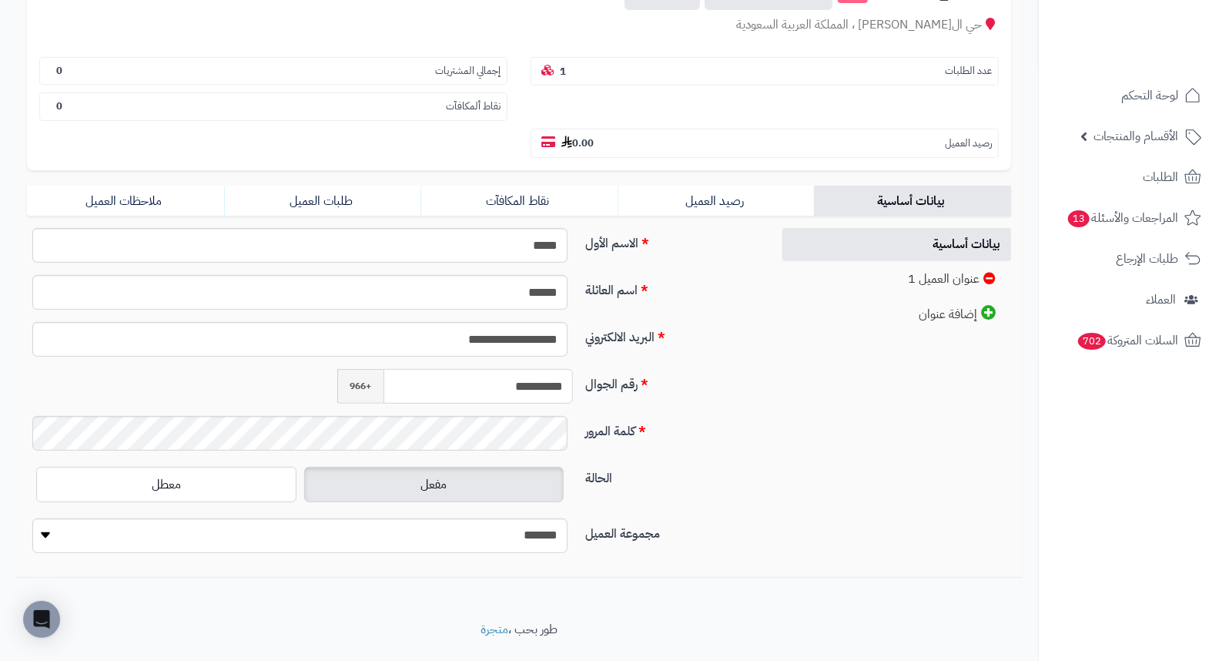
click at [522, 369] on input "**********" at bounding box center [477, 386] width 189 height 35
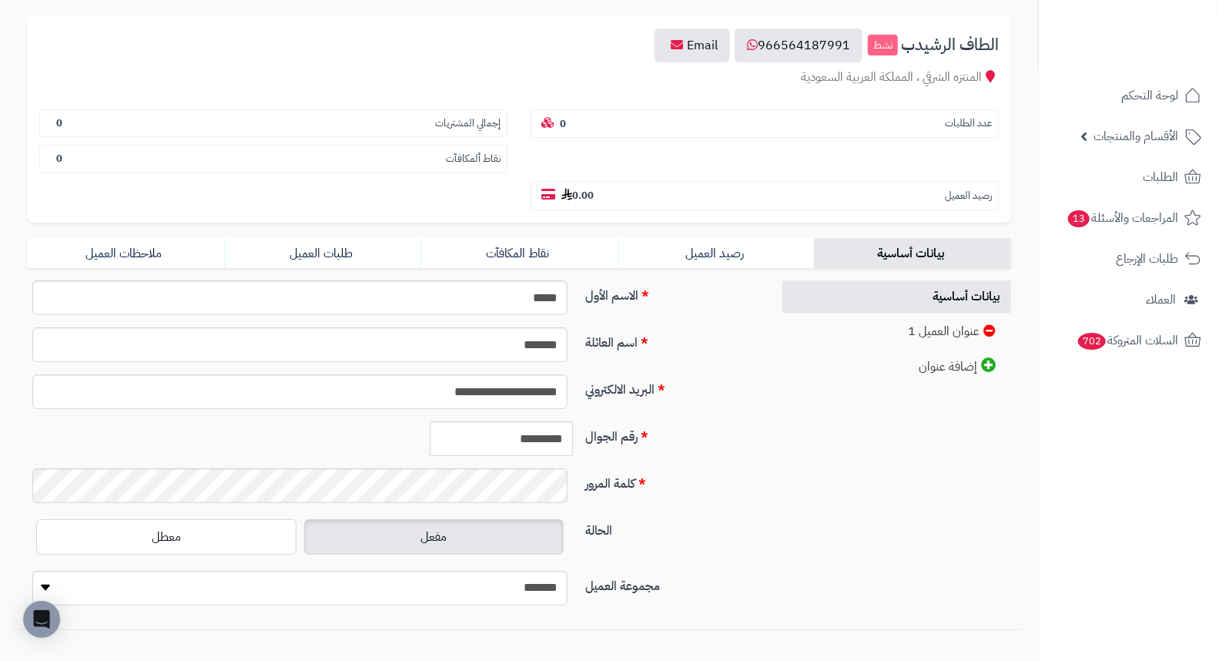
scroll to position [171, 0]
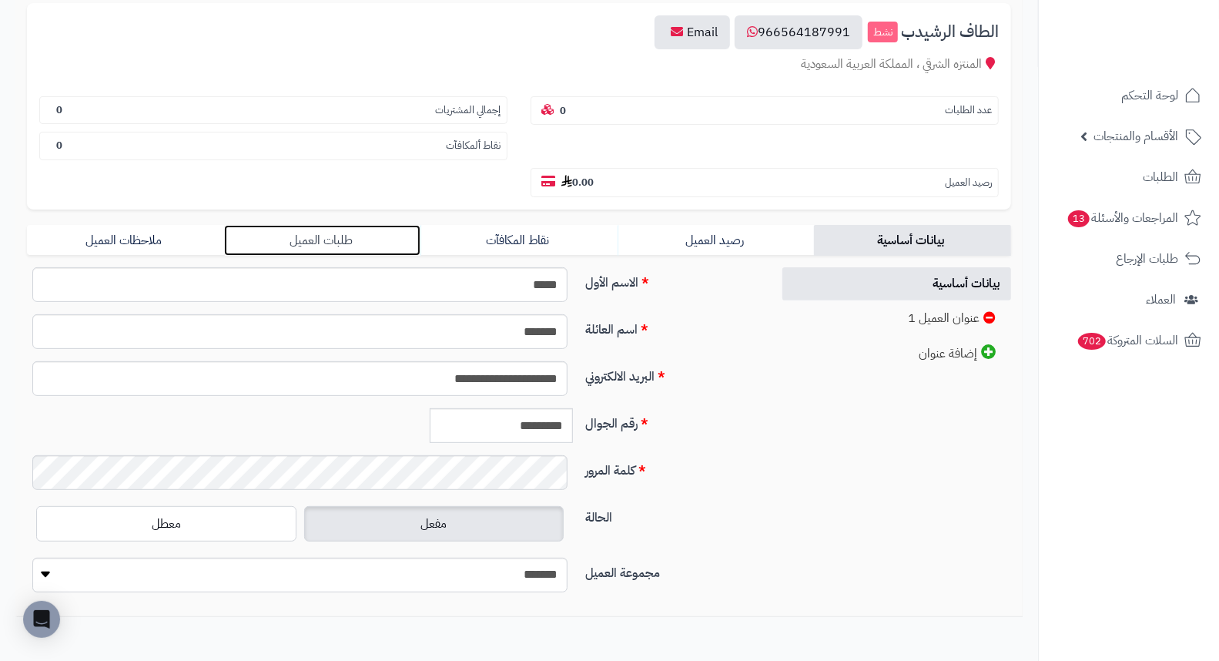
click at [322, 225] on link "طلبات العميل" at bounding box center [322, 240] width 197 height 31
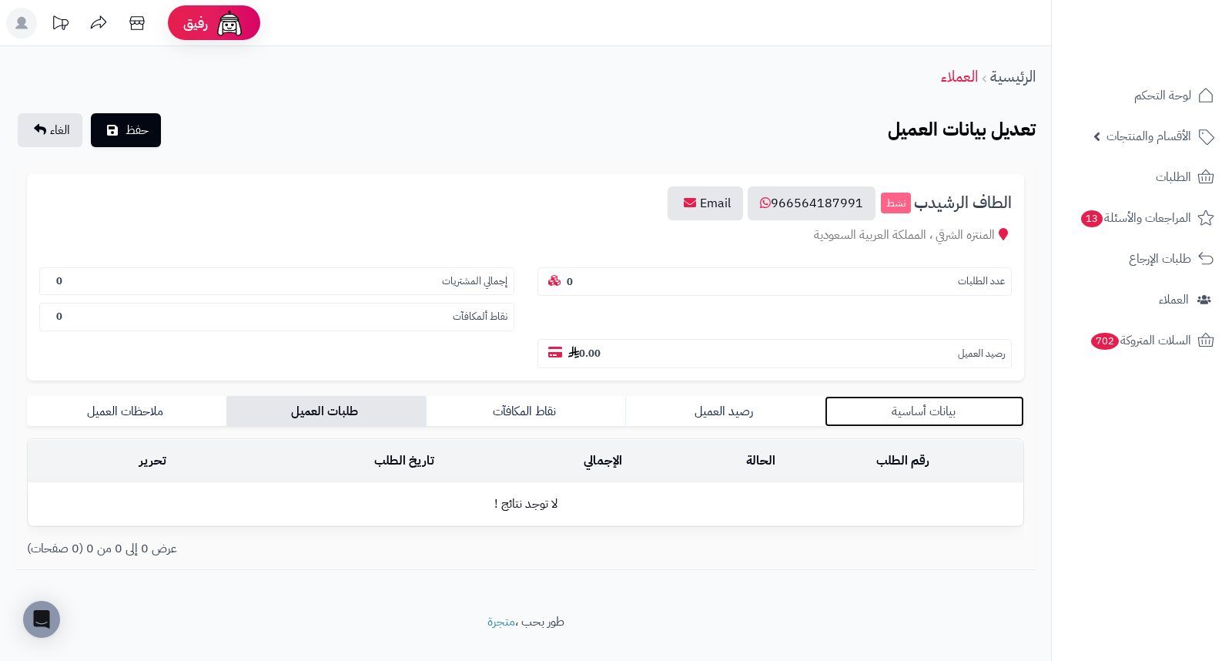
click at [925, 396] on link "بيانات أساسية" at bounding box center [924, 411] width 199 height 31
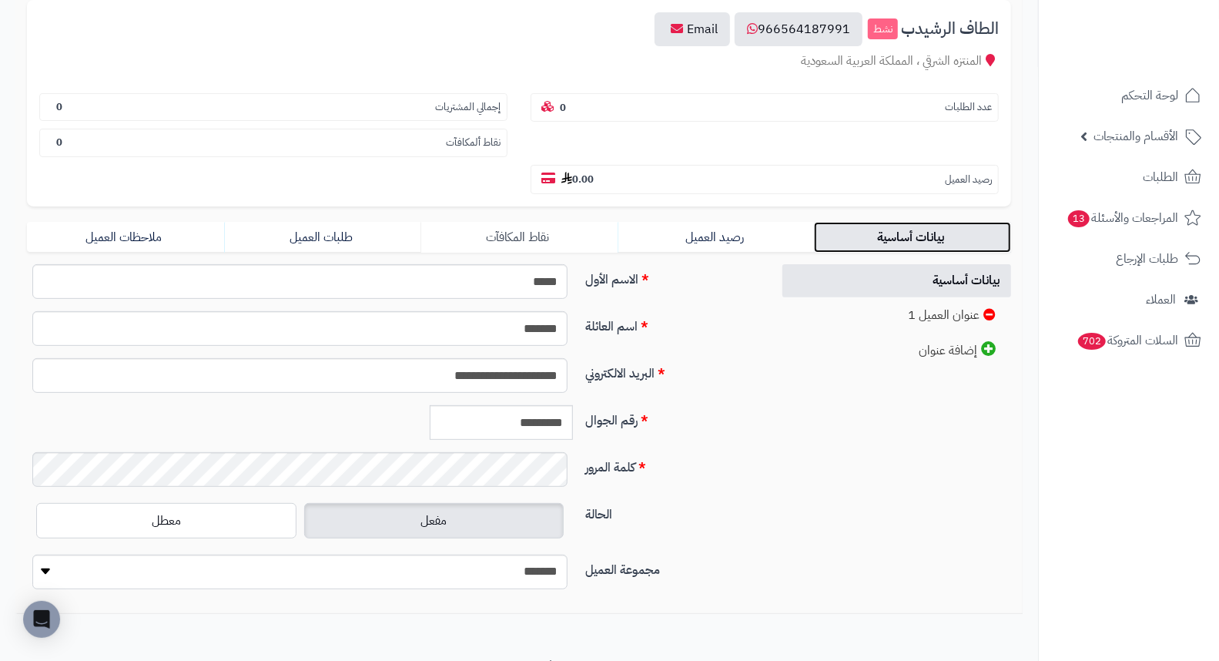
scroll to position [210, 0]
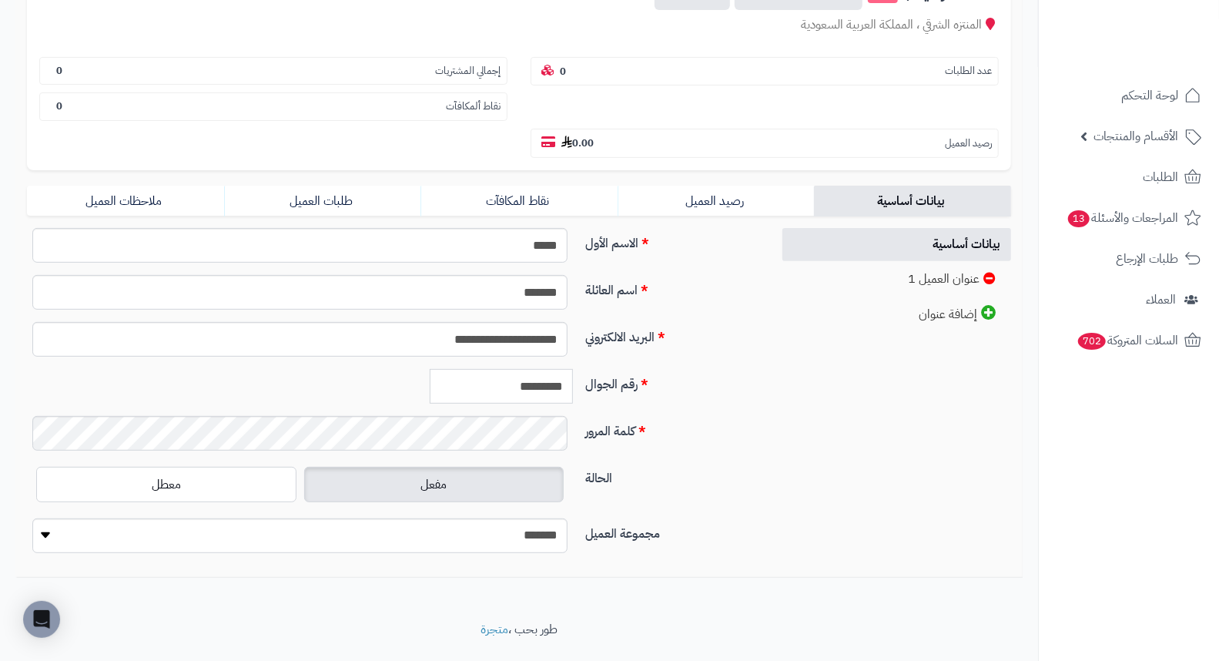
click at [527, 369] on input "*********" at bounding box center [501, 386] width 143 height 35
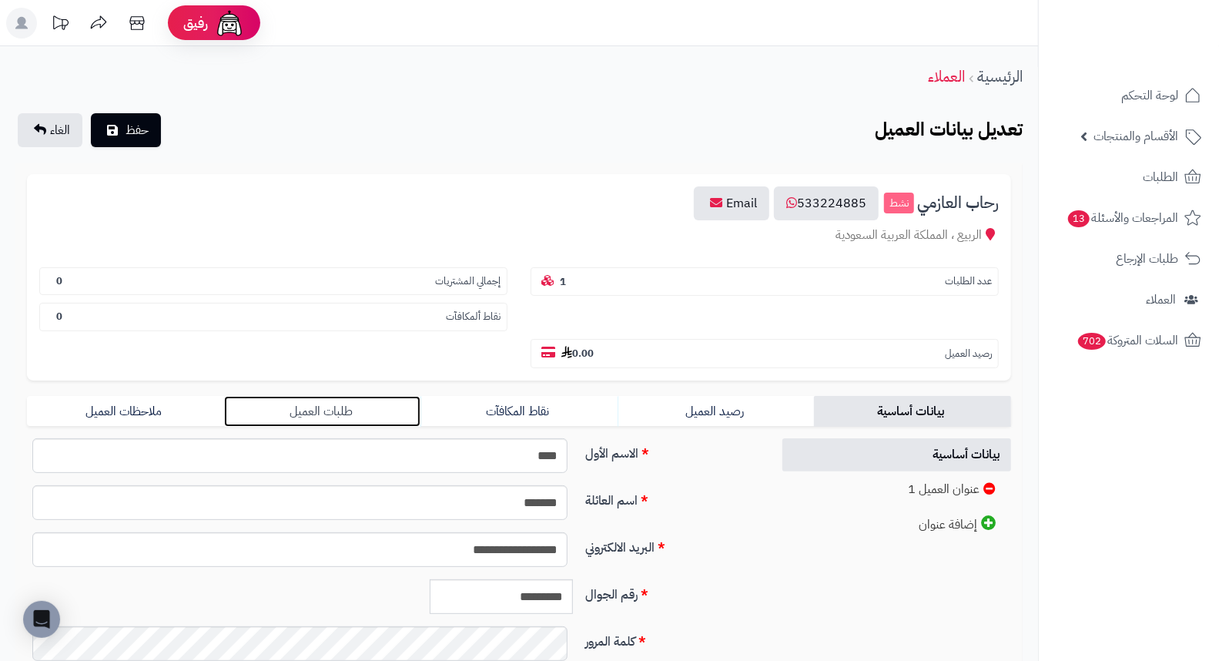
click at [341, 396] on link "طلبات العميل" at bounding box center [322, 411] width 197 height 31
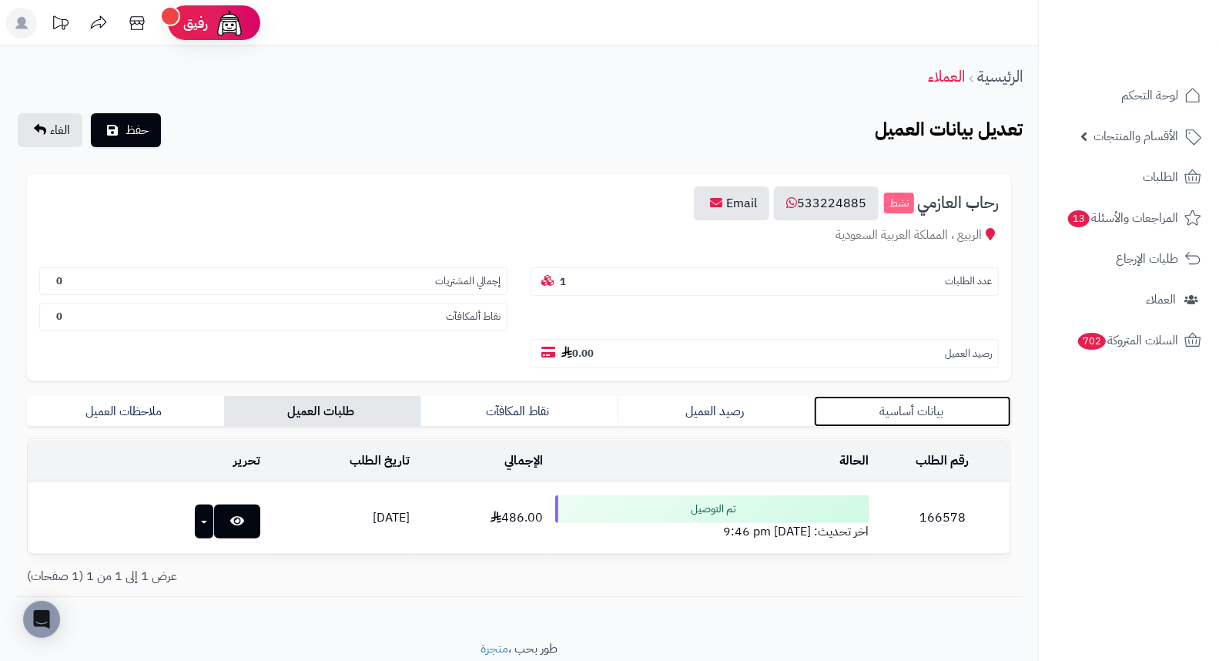
click at [910, 396] on link "بيانات أساسية" at bounding box center [912, 411] width 197 height 31
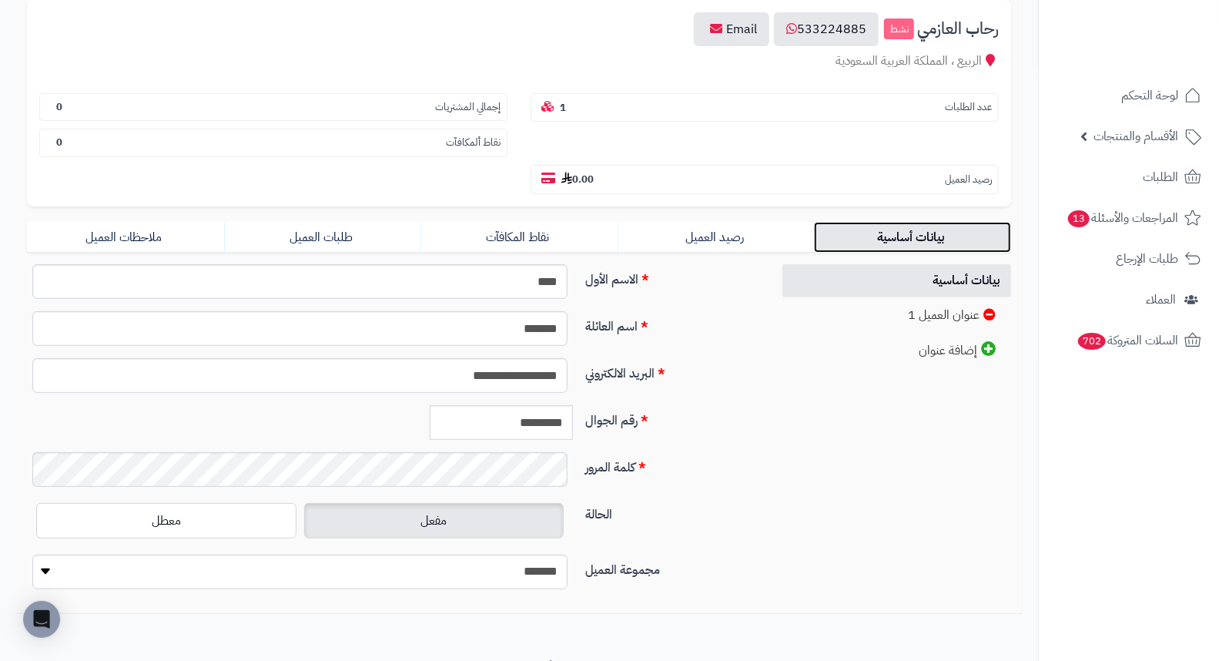
scroll to position [210, 0]
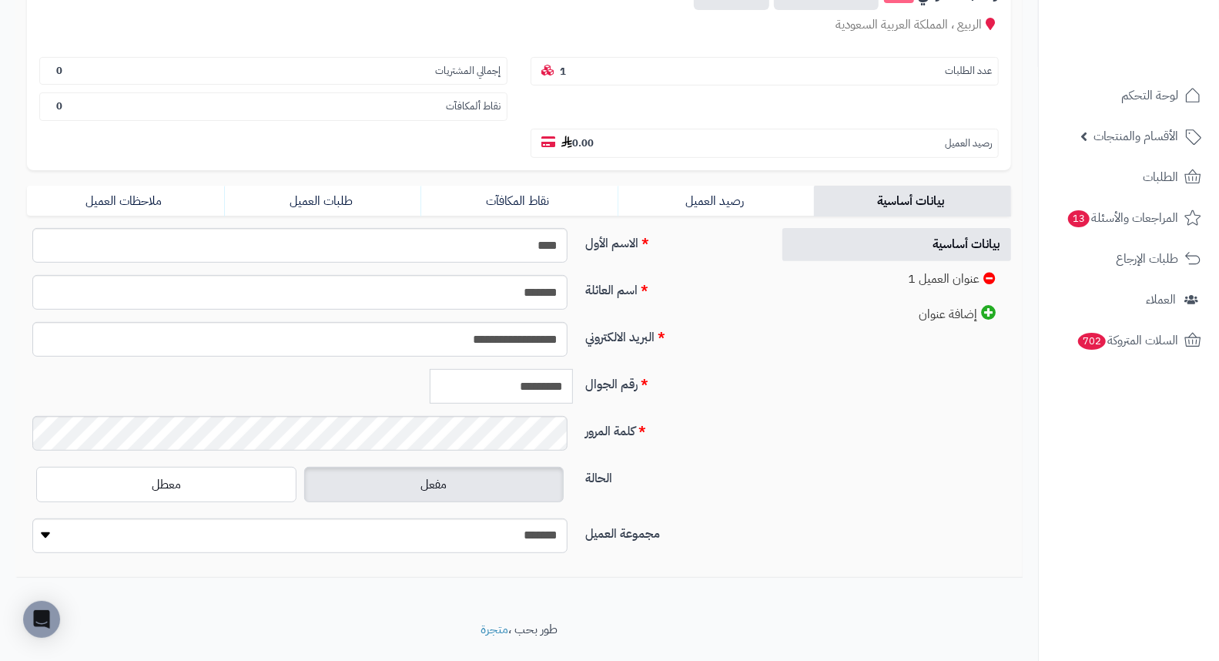
click at [490, 369] on input "*********" at bounding box center [501, 386] width 143 height 35
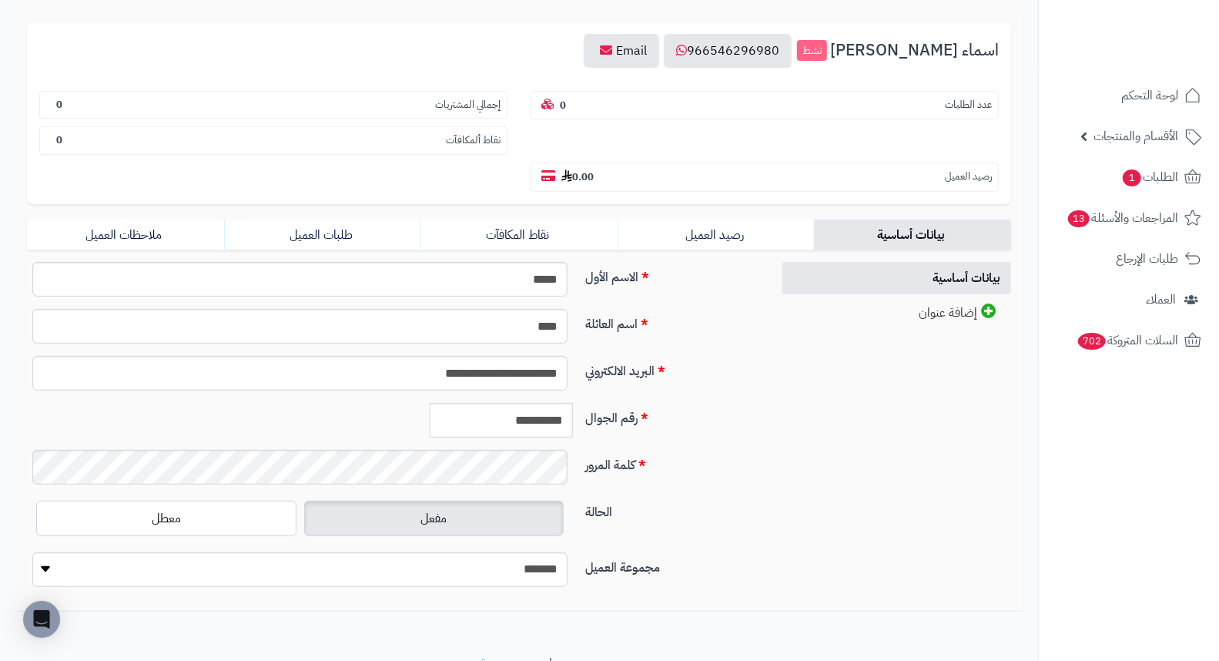
scroll to position [171, 0]
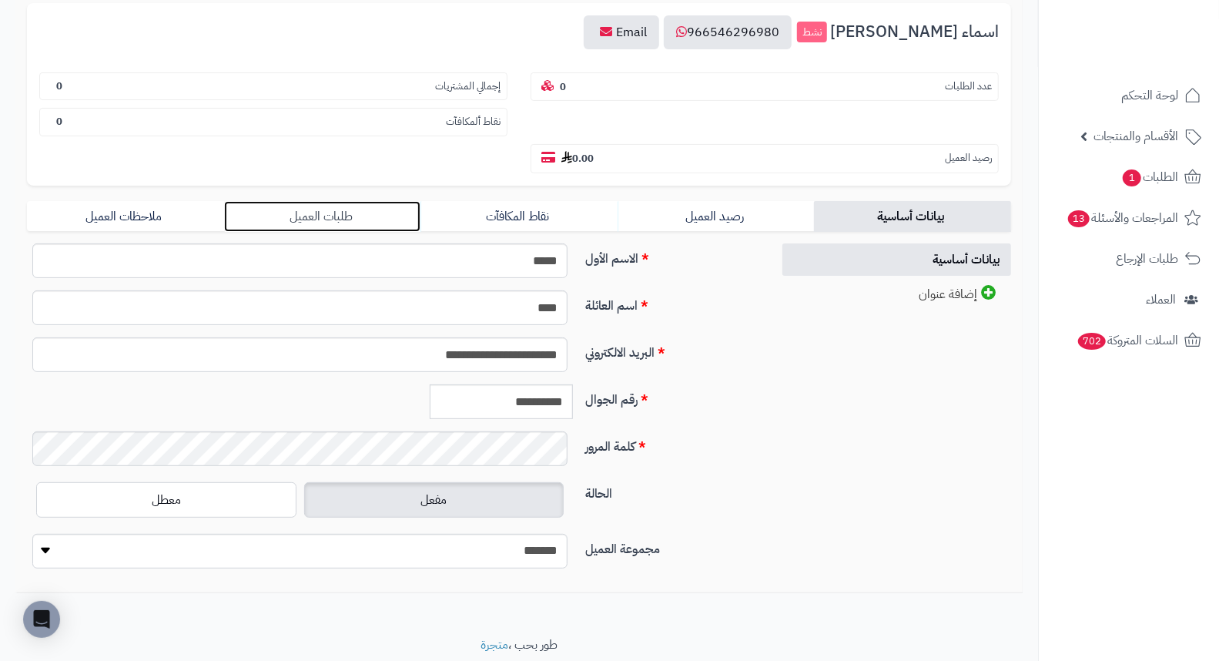
click at [300, 201] on link "طلبات العميل" at bounding box center [322, 216] width 197 height 31
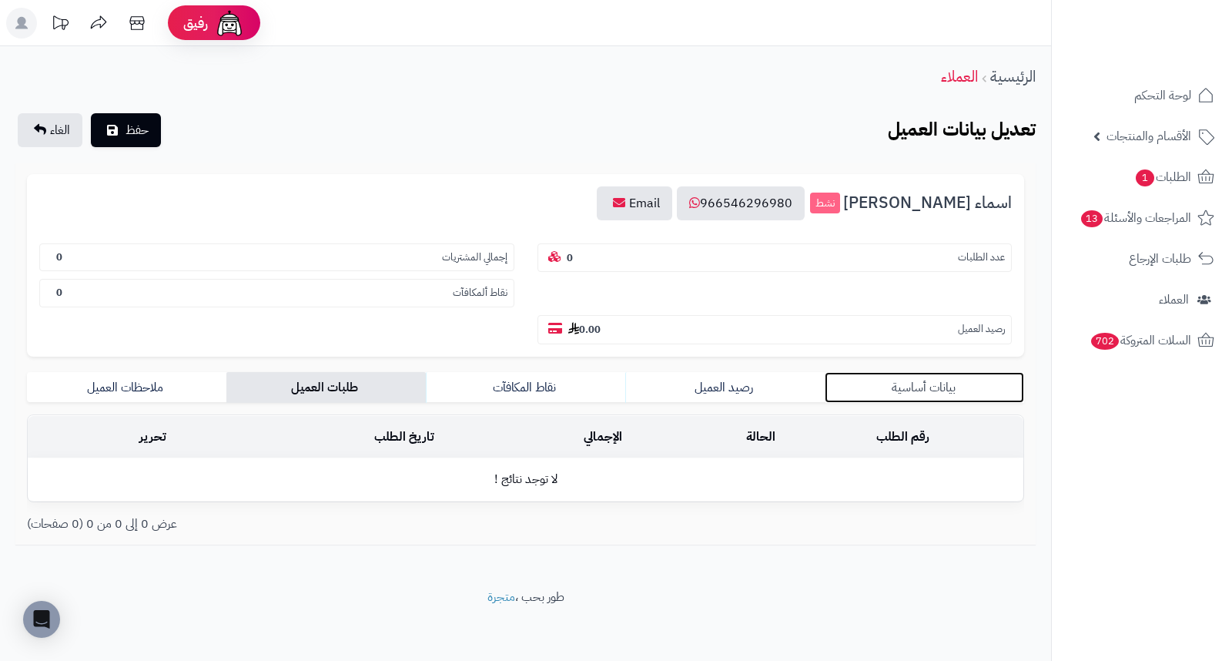
click at [904, 372] on link "بيانات أساسية" at bounding box center [924, 387] width 199 height 31
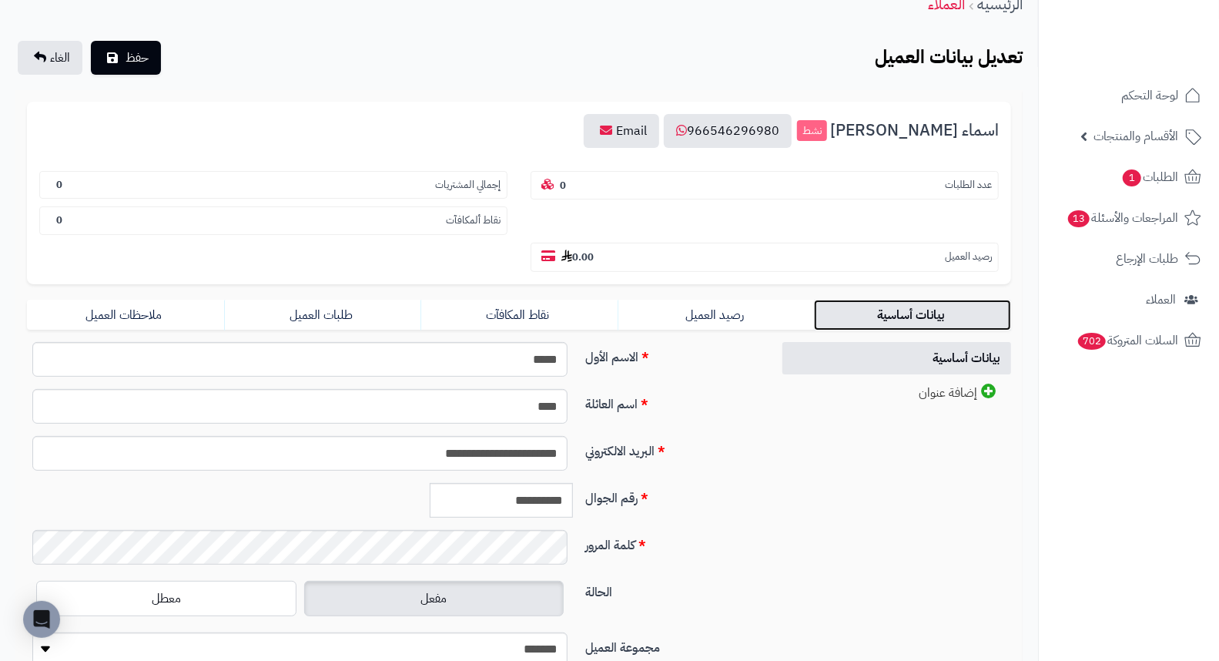
scroll to position [171, 0]
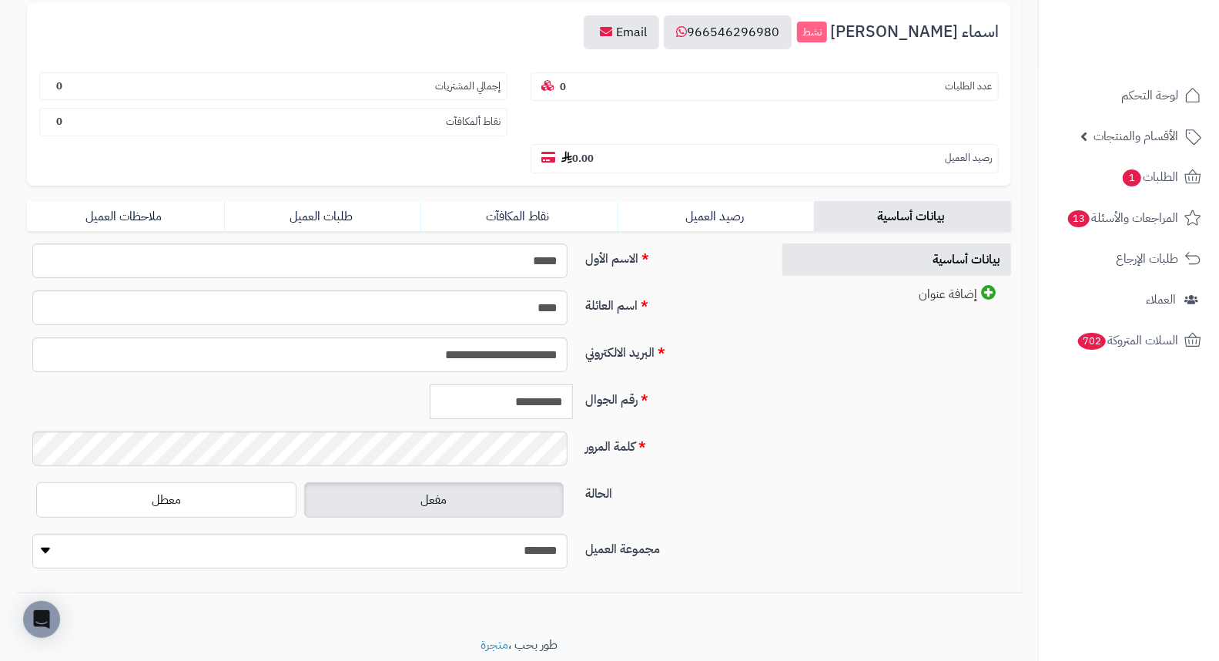
click at [508, 384] on input "**********" at bounding box center [501, 401] width 143 height 35
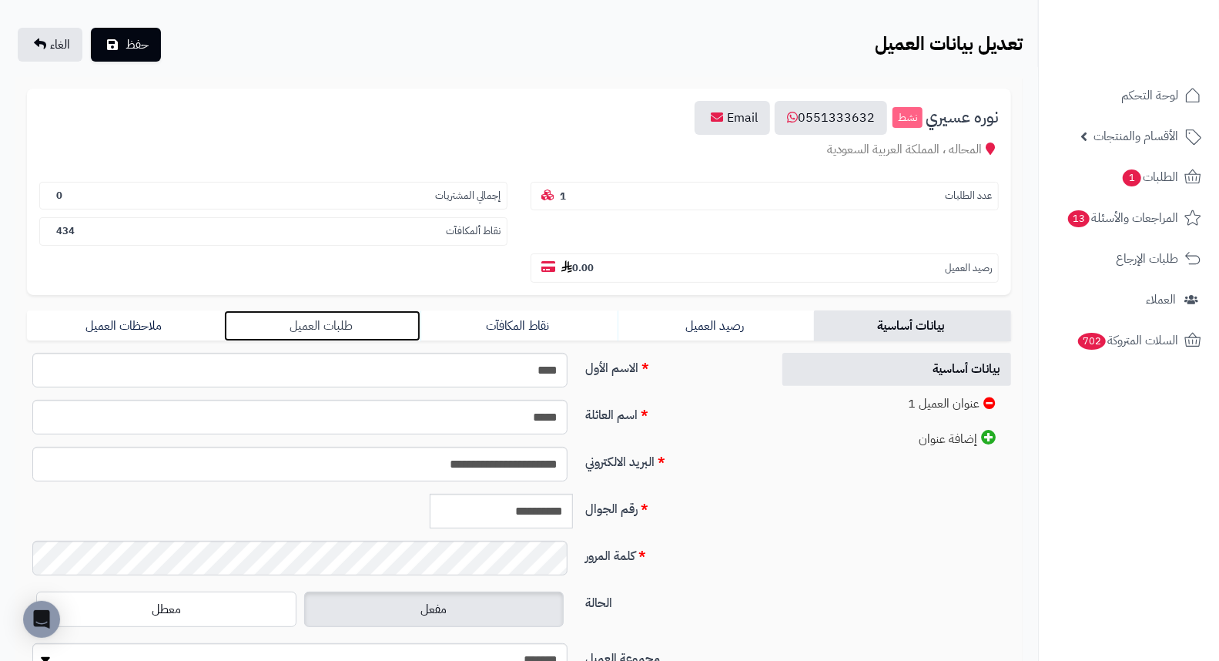
click at [334, 310] on link "طلبات العميل" at bounding box center [322, 325] width 197 height 31
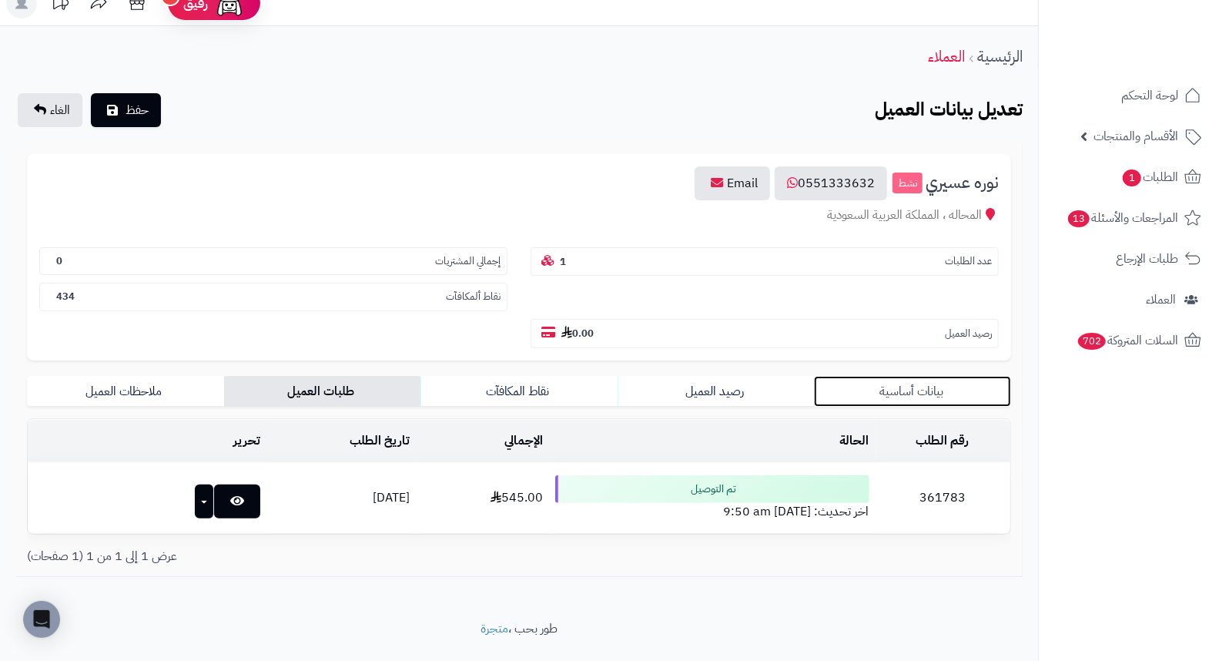
click at [929, 376] on link "بيانات أساسية" at bounding box center [912, 391] width 197 height 31
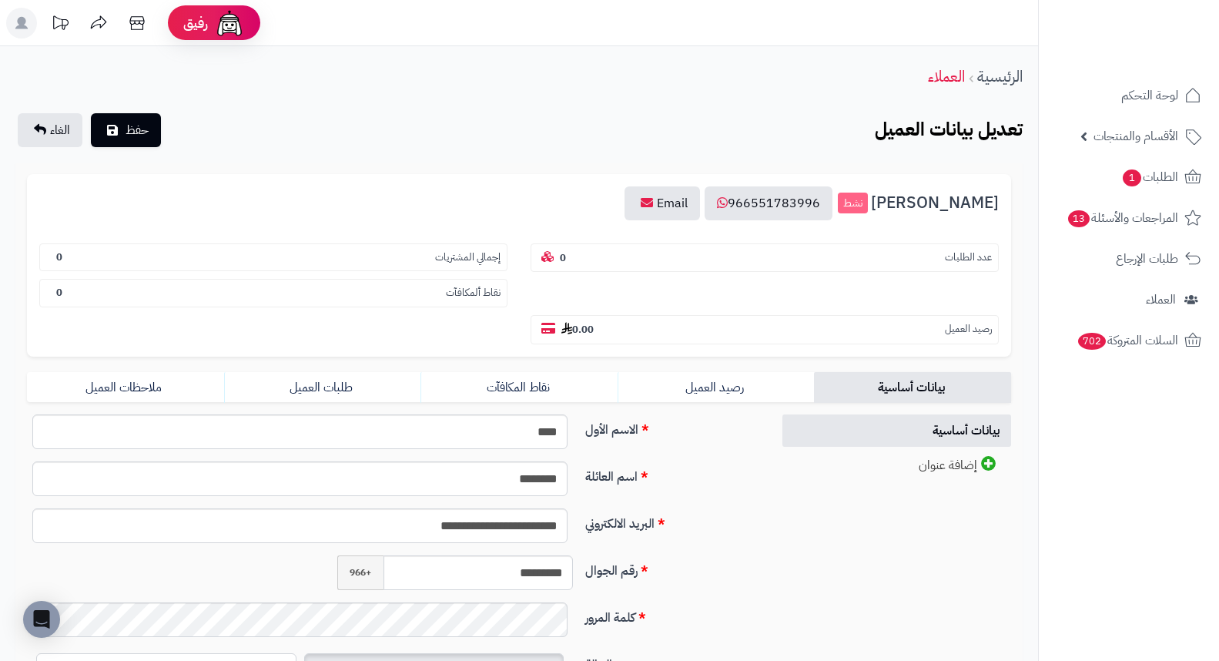
scroll to position [85, 0]
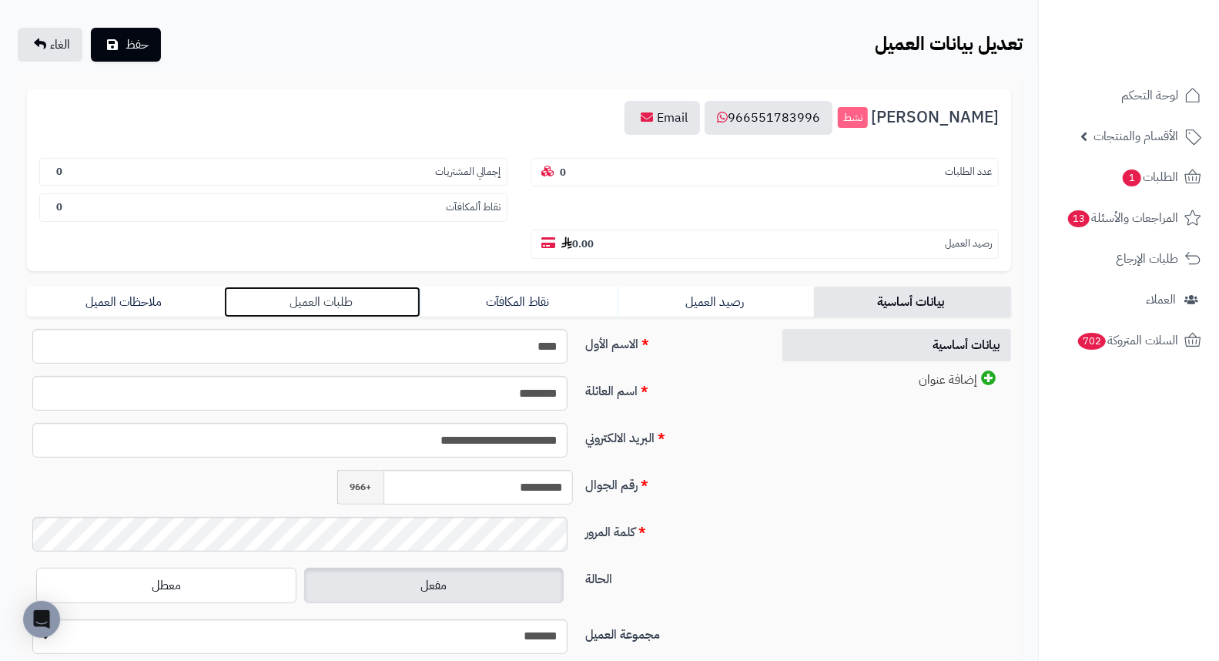
click at [357, 286] on link "طلبات العميل" at bounding box center [322, 301] width 197 height 31
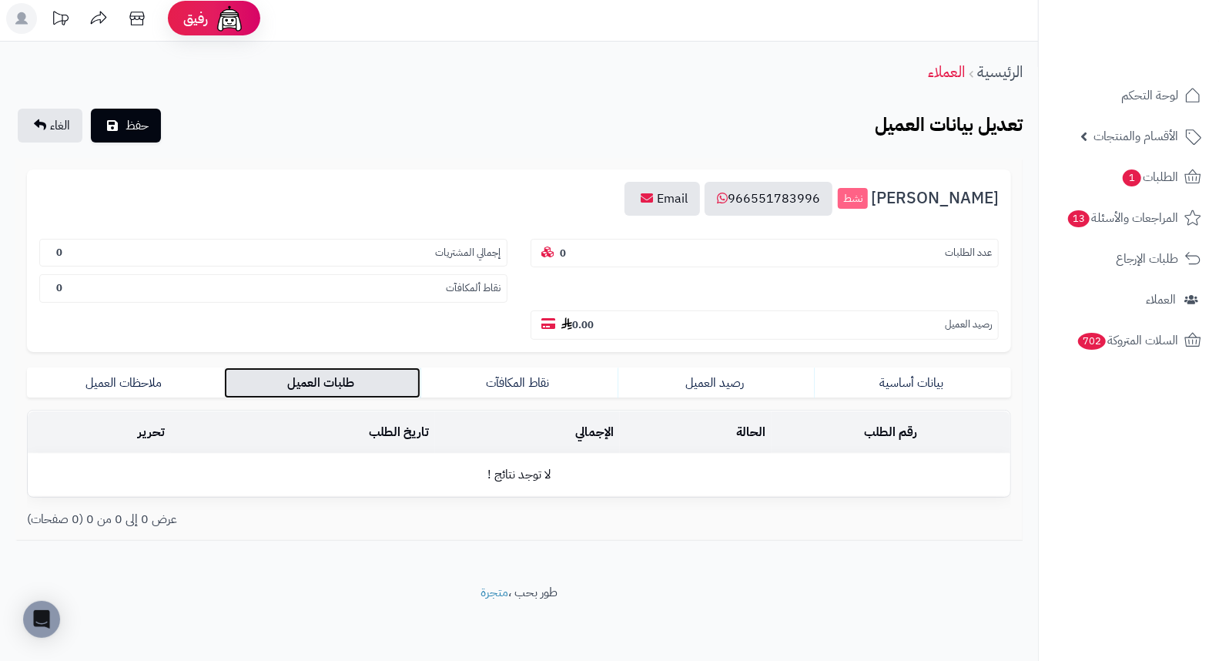
scroll to position [0, 0]
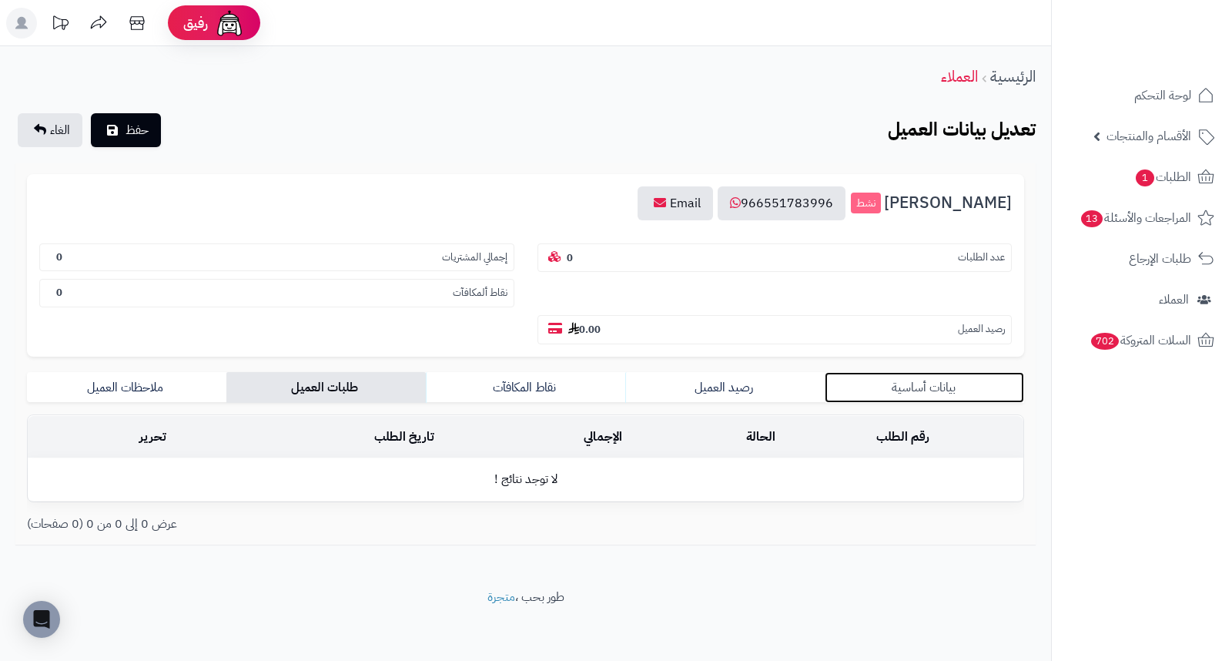
click at [922, 372] on link "بيانات أساسية" at bounding box center [924, 387] width 199 height 31
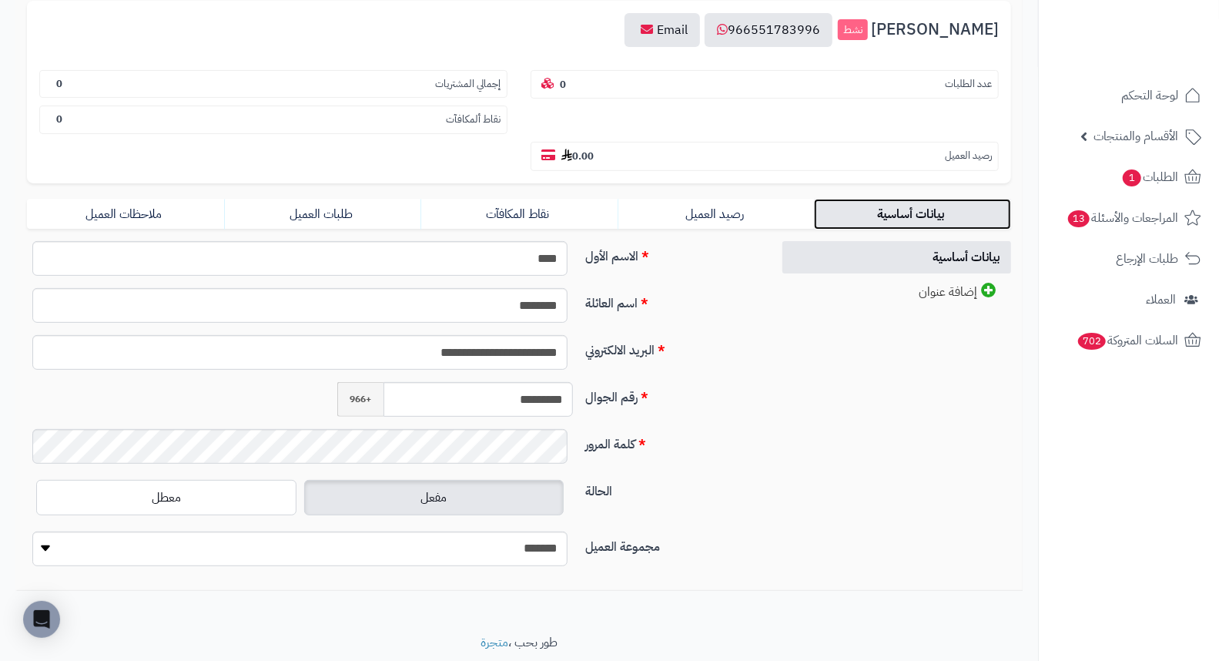
scroll to position [186, 0]
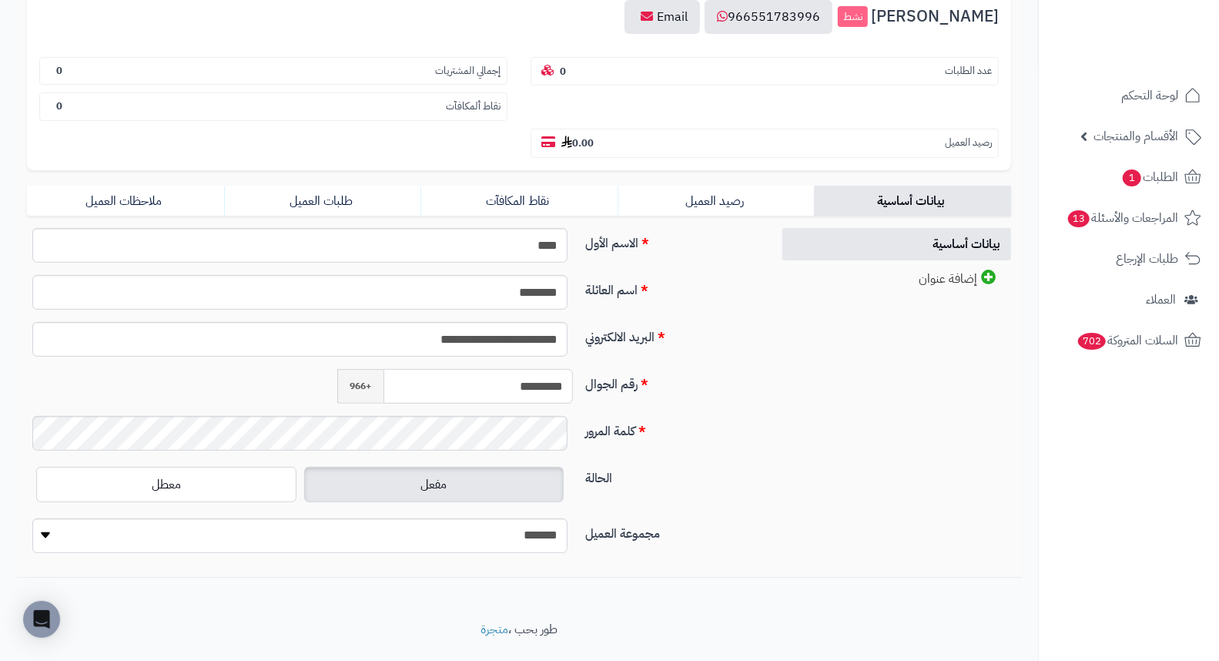
click at [510, 369] on input "*********" at bounding box center [477, 386] width 189 height 35
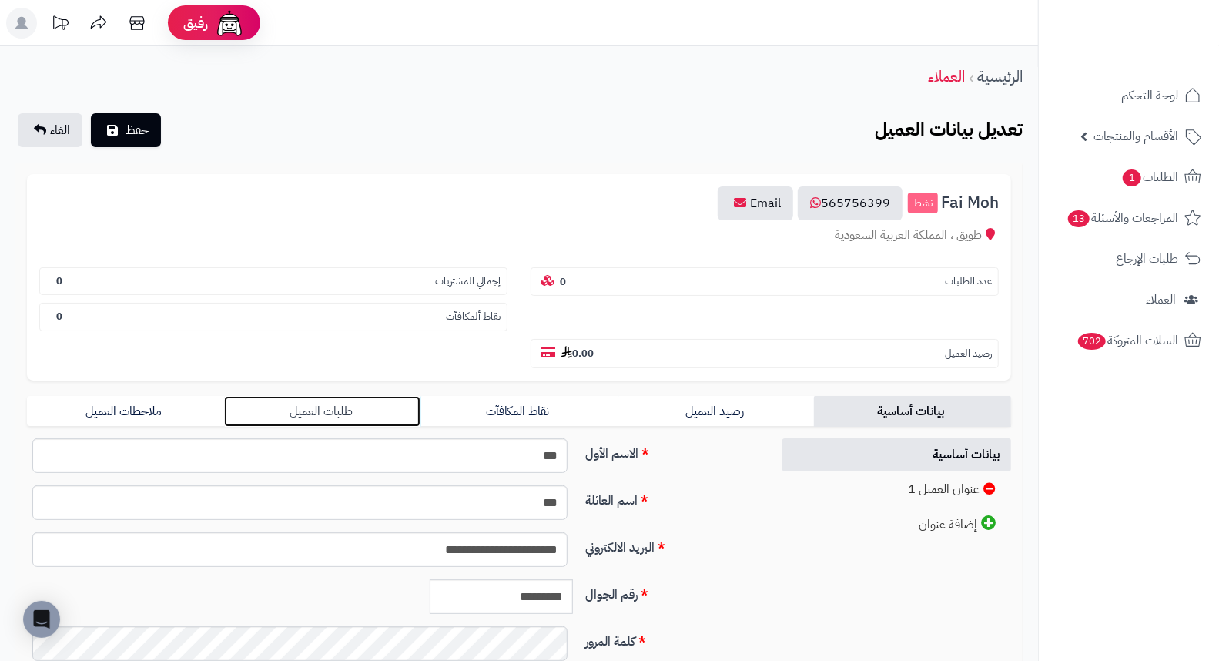
click at [337, 396] on link "طلبات العميل" at bounding box center [322, 411] width 197 height 31
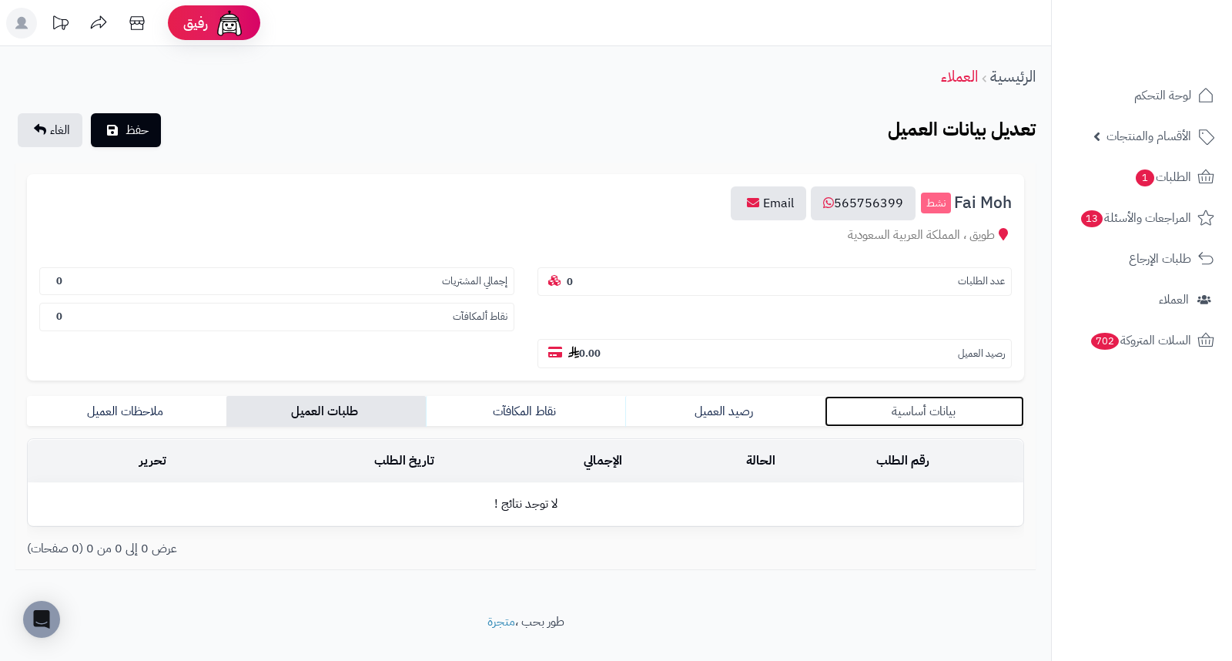
click at [947, 396] on link "بيانات أساسية" at bounding box center [924, 411] width 199 height 31
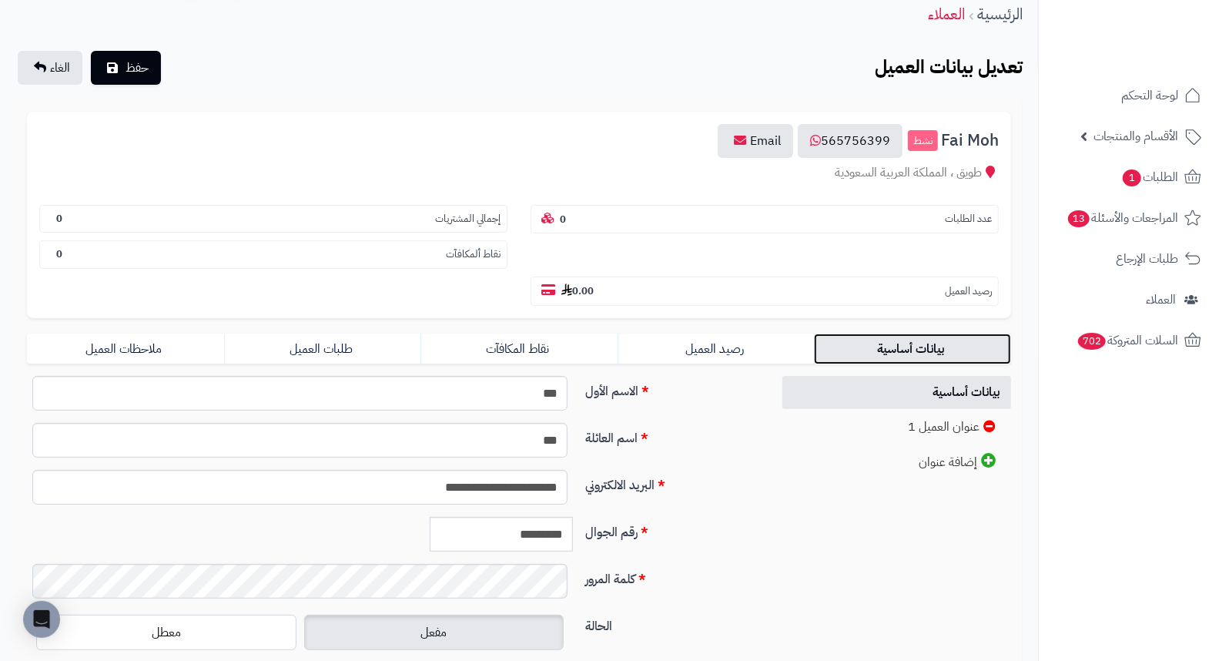
scroll to position [171, 0]
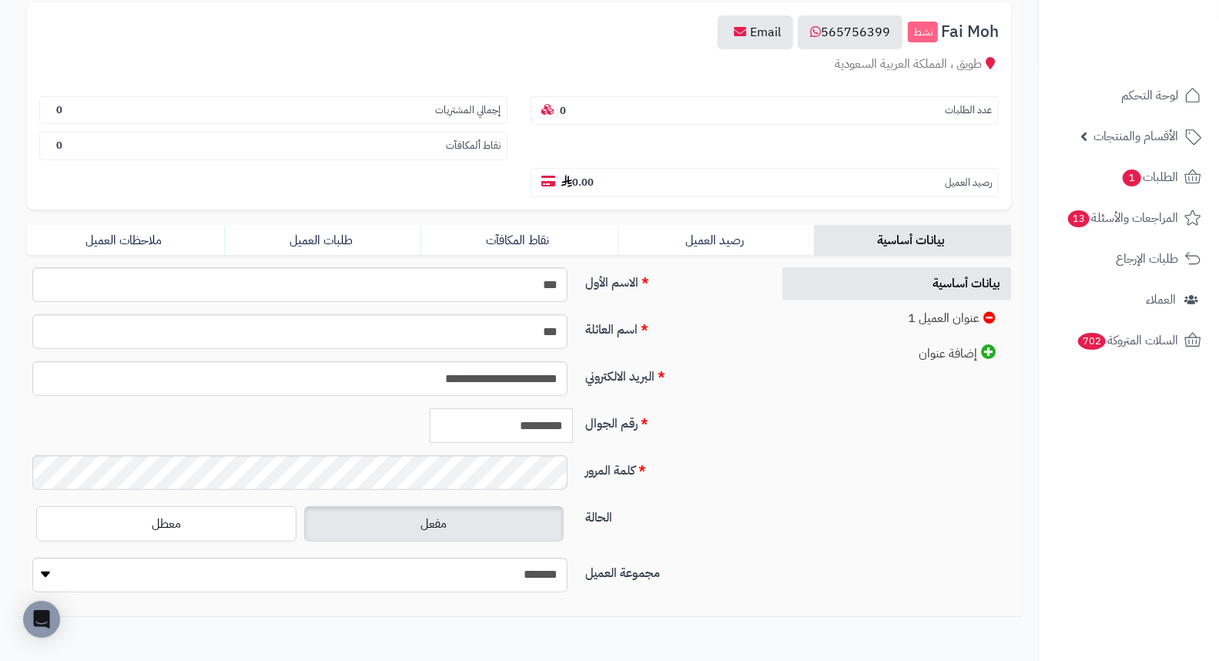
click at [541, 408] on input "*********" at bounding box center [501, 425] width 143 height 35
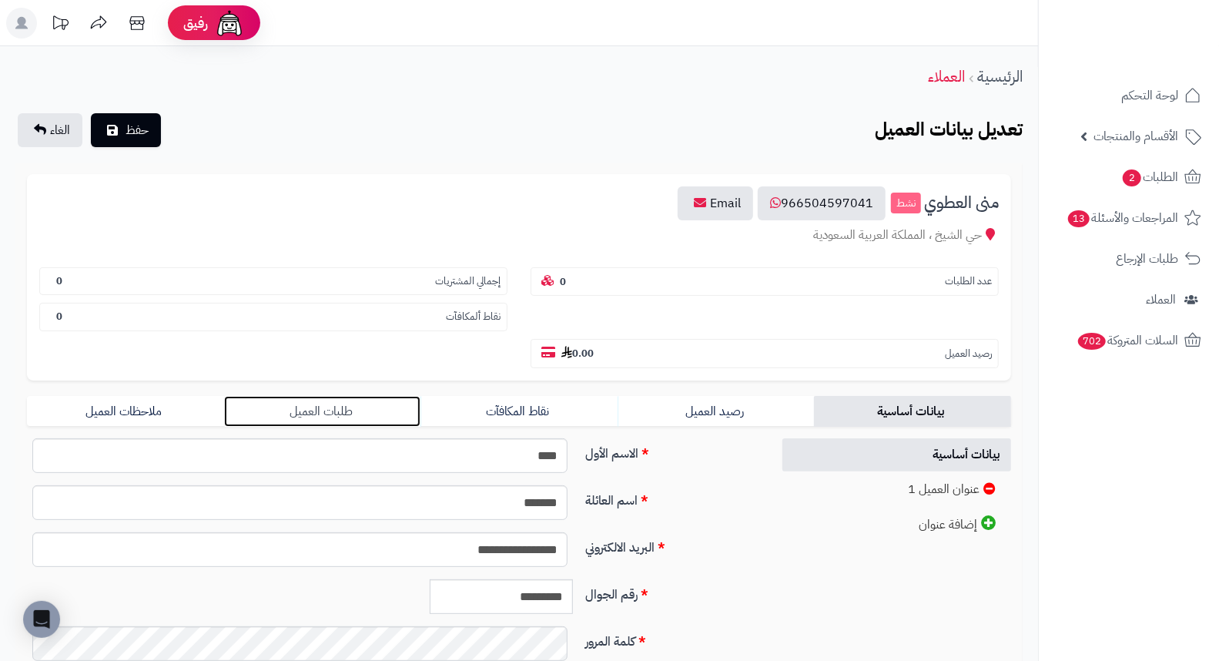
drag, startPoint x: 330, startPoint y: 374, endPoint x: 345, endPoint y: 373, distance: 15.4
click at [330, 396] on link "طلبات العميل" at bounding box center [322, 411] width 197 height 31
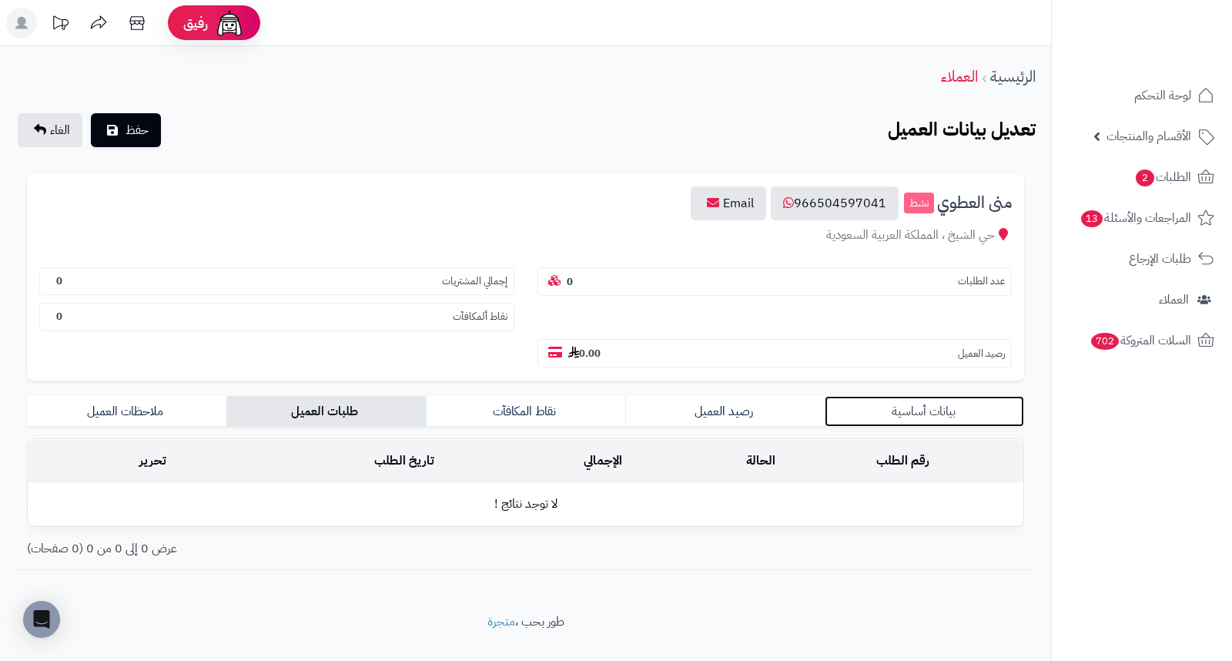
click at [941, 396] on link "بيانات أساسية" at bounding box center [924, 411] width 199 height 31
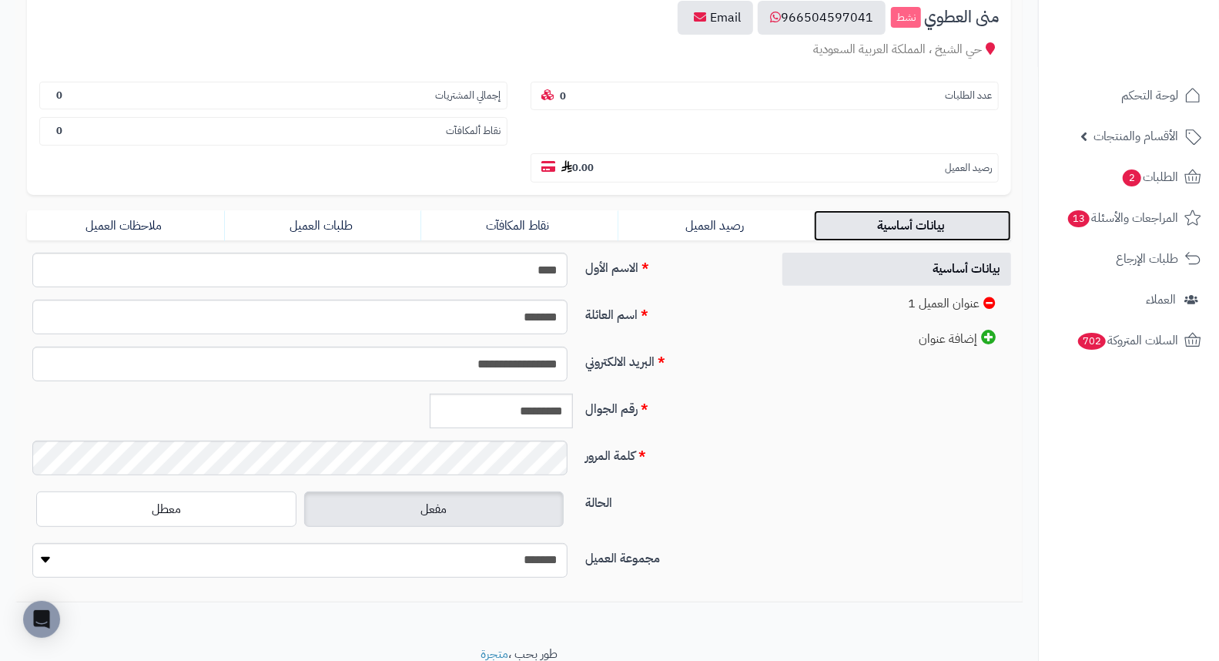
scroll to position [210, 0]
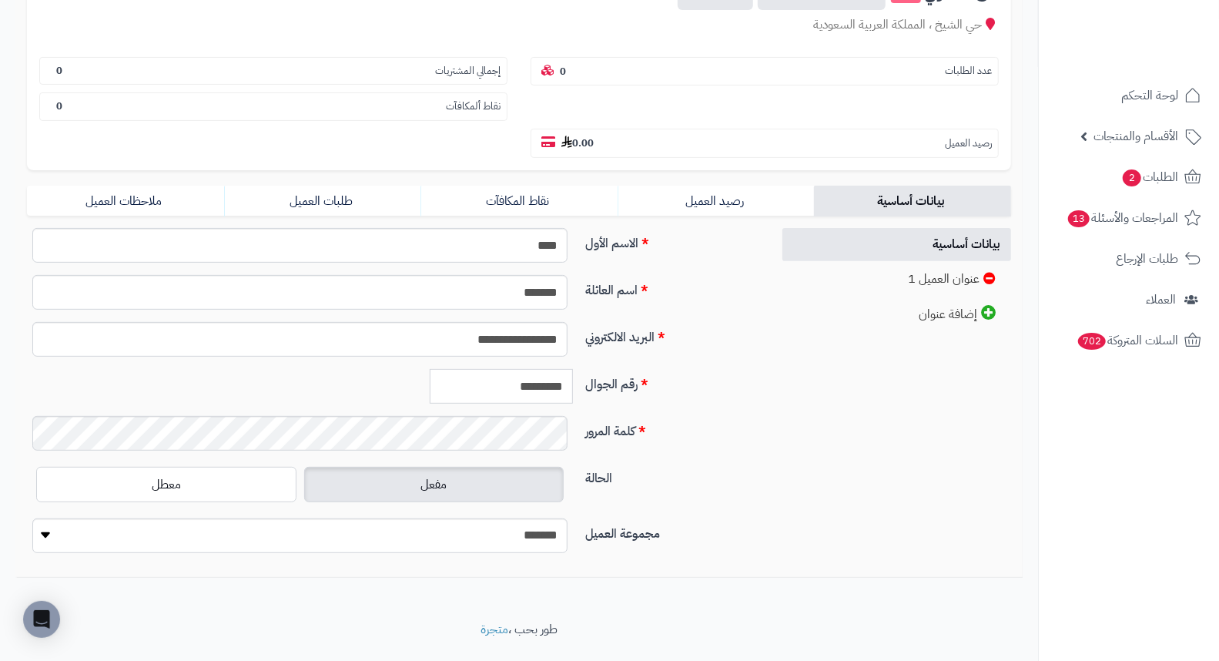
click at [511, 369] on input "*********" at bounding box center [501, 386] width 143 height 35
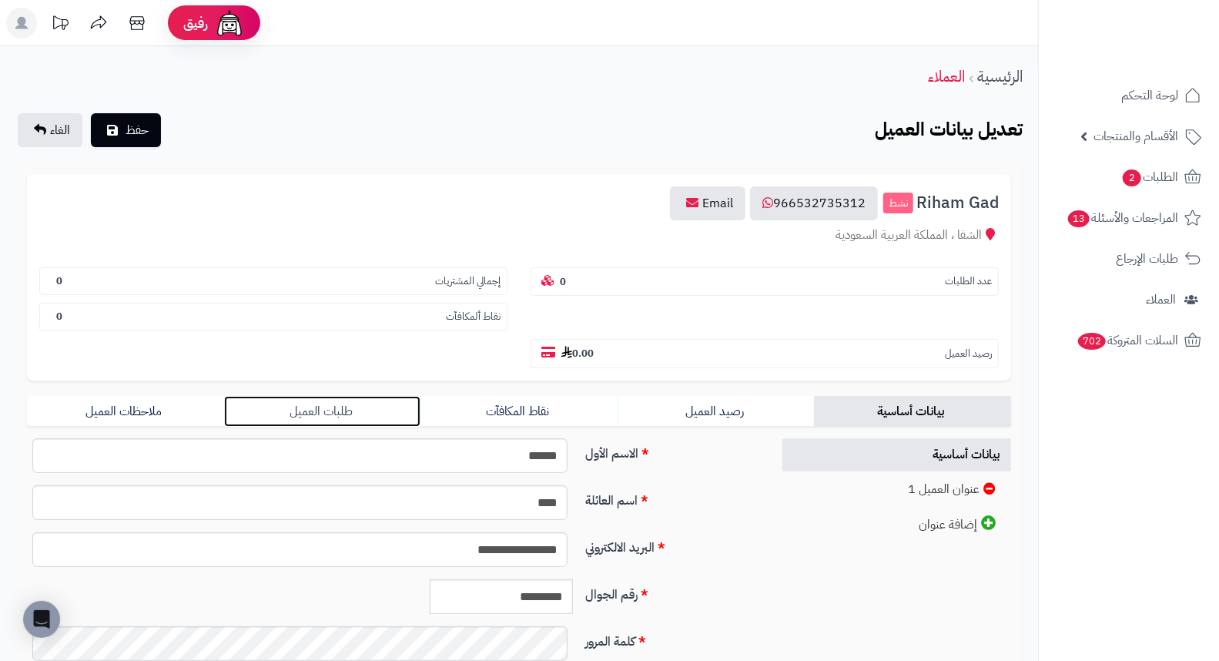
drag, startPoint x: 329, startPoint y: 370, endPoint x: 344, endPoint y: 370, distance: 15.4
click at [329, 396] on link "طلبات العميل" at bounding box center [322, 411] width 197 height 31
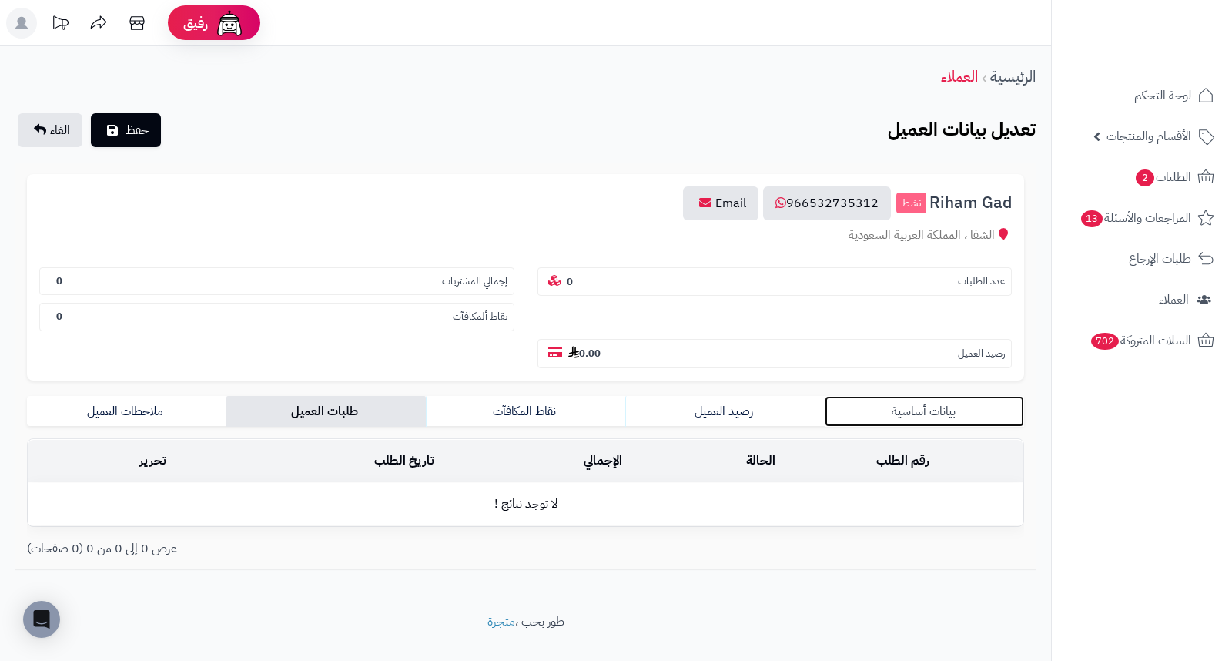
click at [921, 396] on link "بيانات أساسية" at bounding box center [924, 411] width 199 height 31
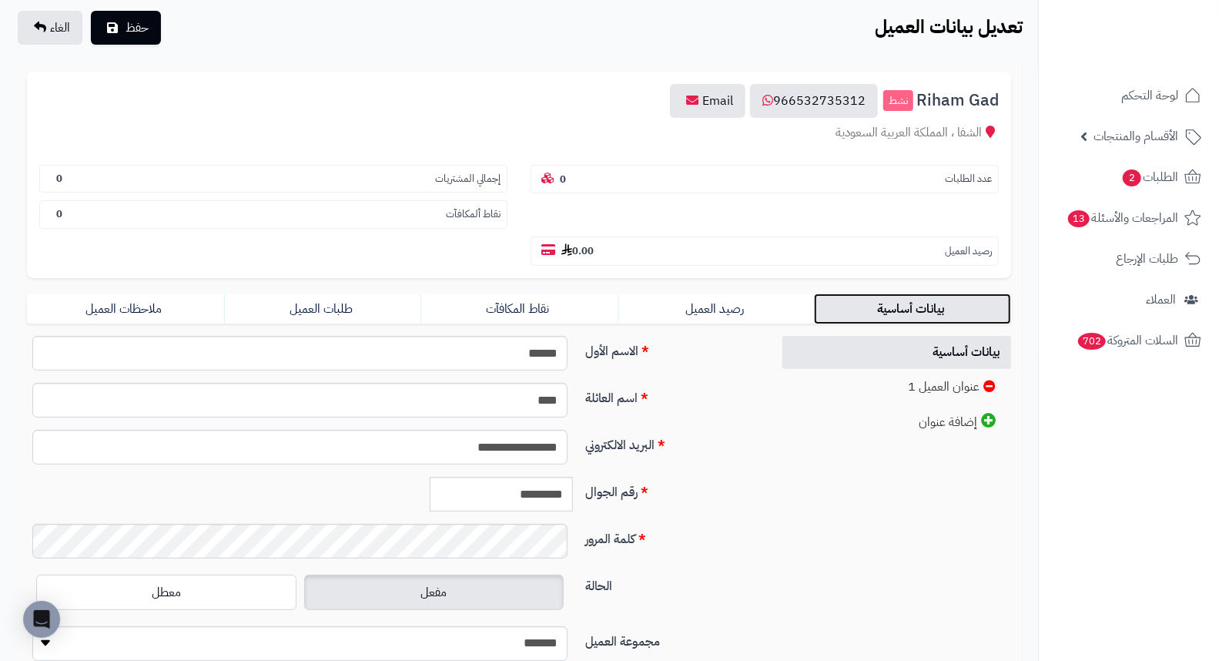
scroll to position [210, 0]
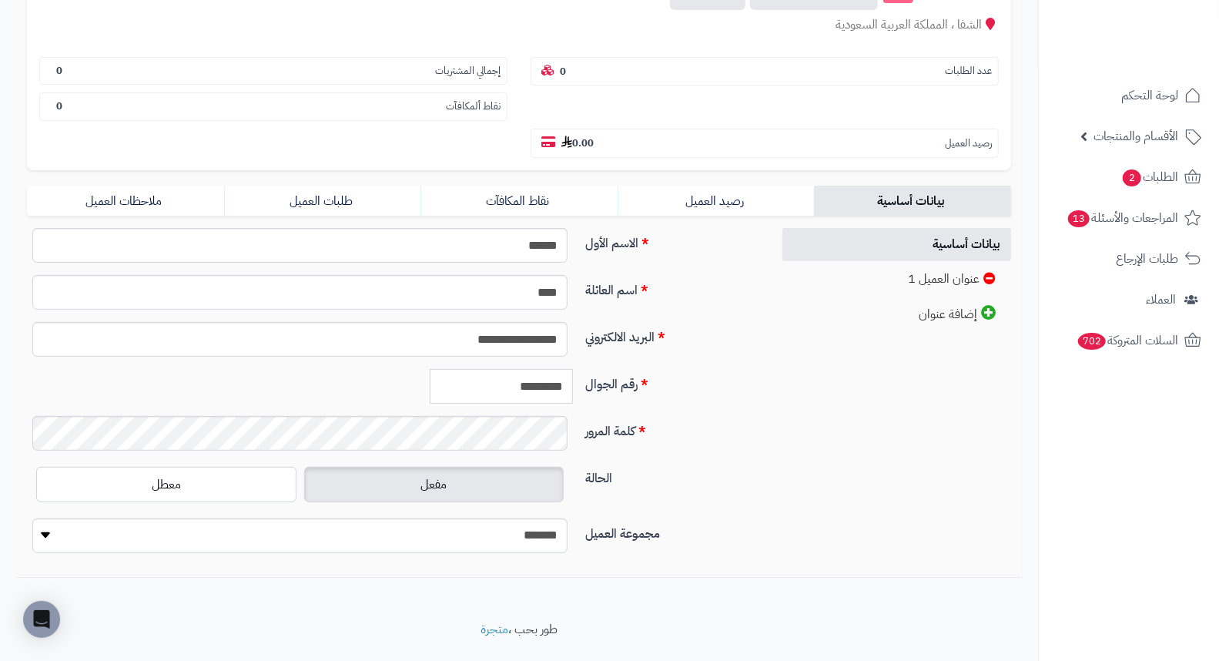
click at [528, 369] on input "*********" at bounding box center [501, 386] width 143 height 35
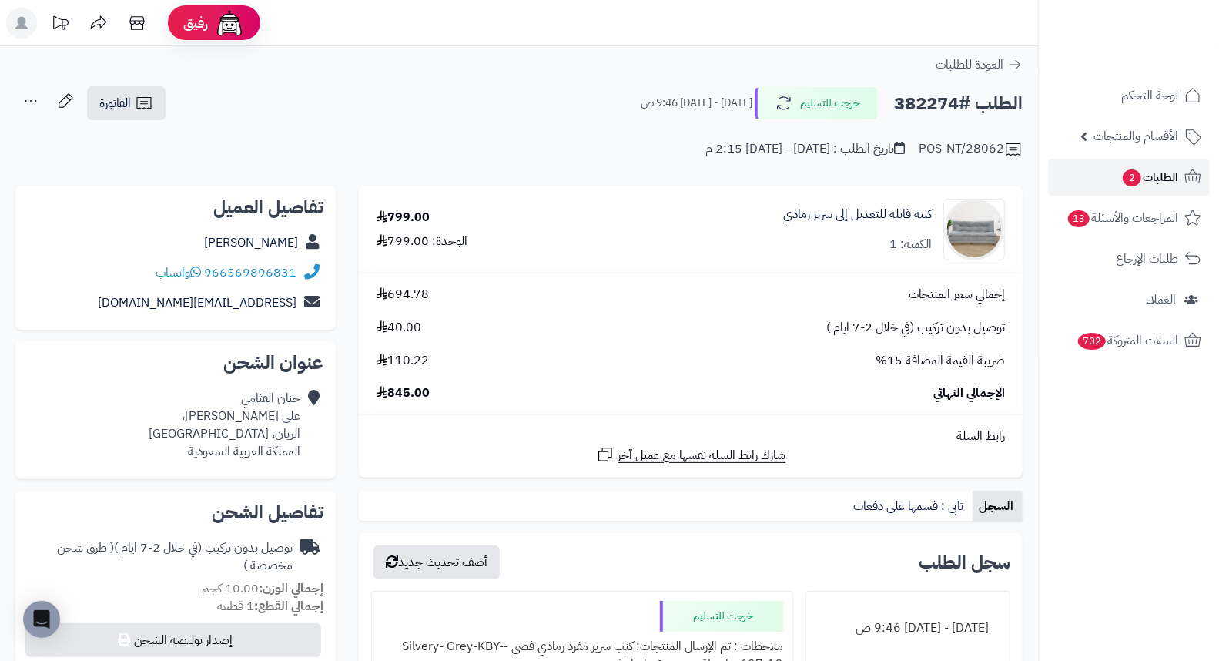
click at [1126, 175] on span "2" at bounding box center [1132, 177] width 18 height 17
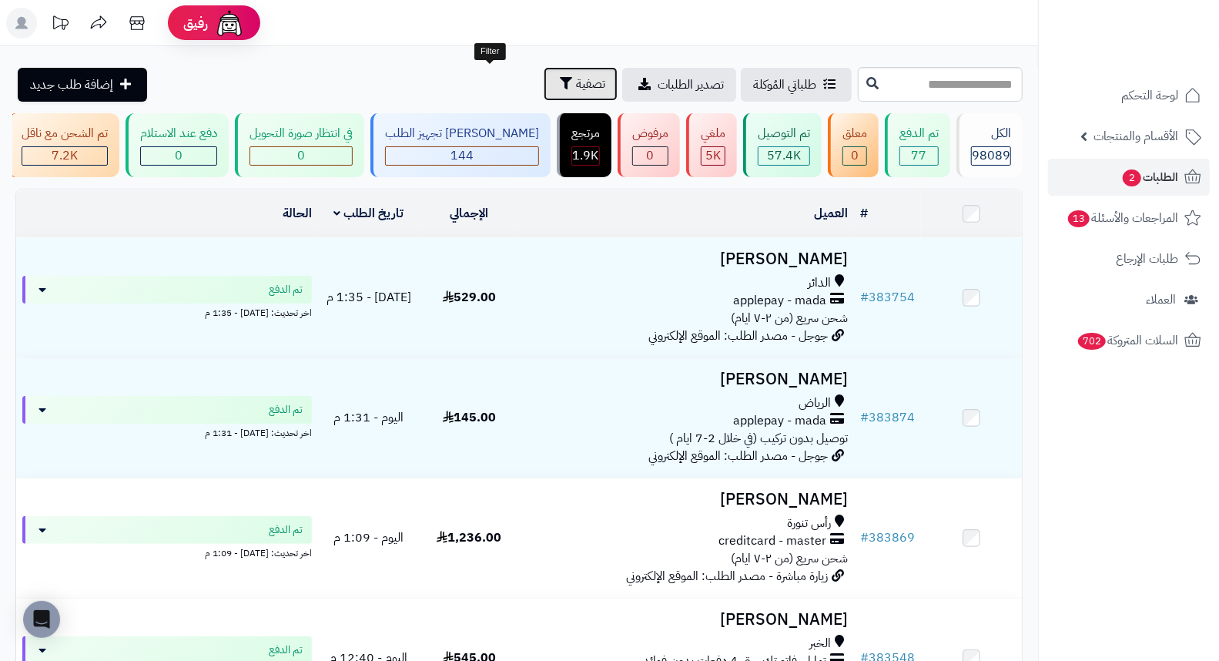
click at [576, 82] on span "تصفية" at bounding box center [590, 84] width 29 height 18
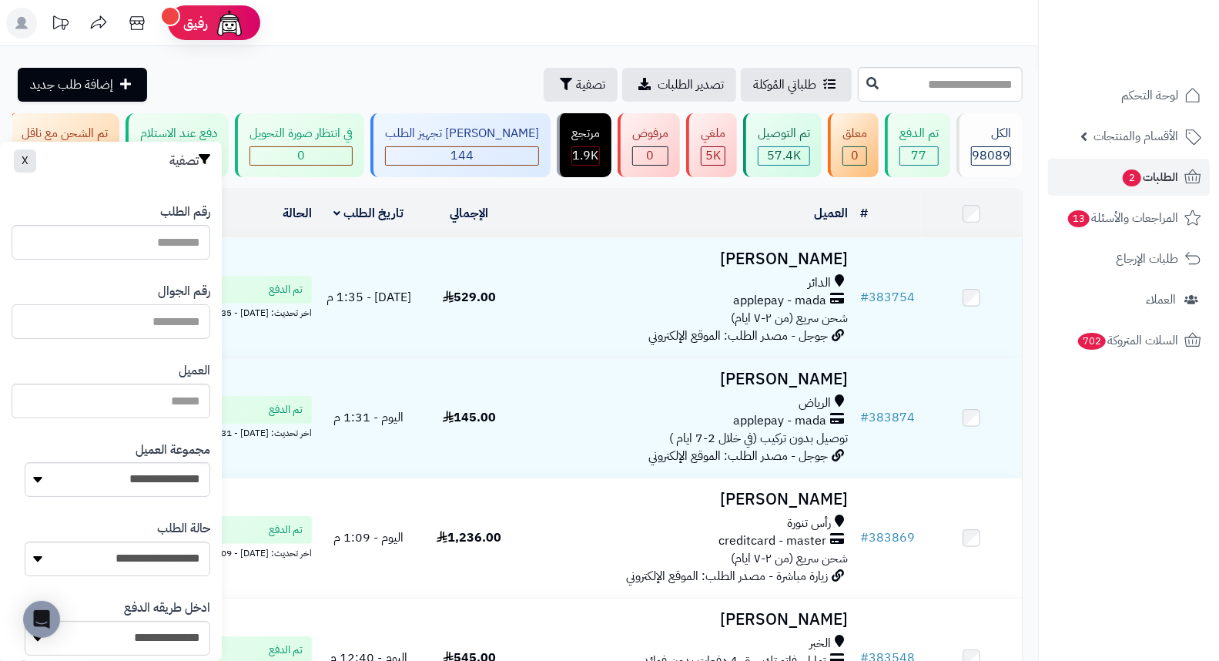
paste input "*********"
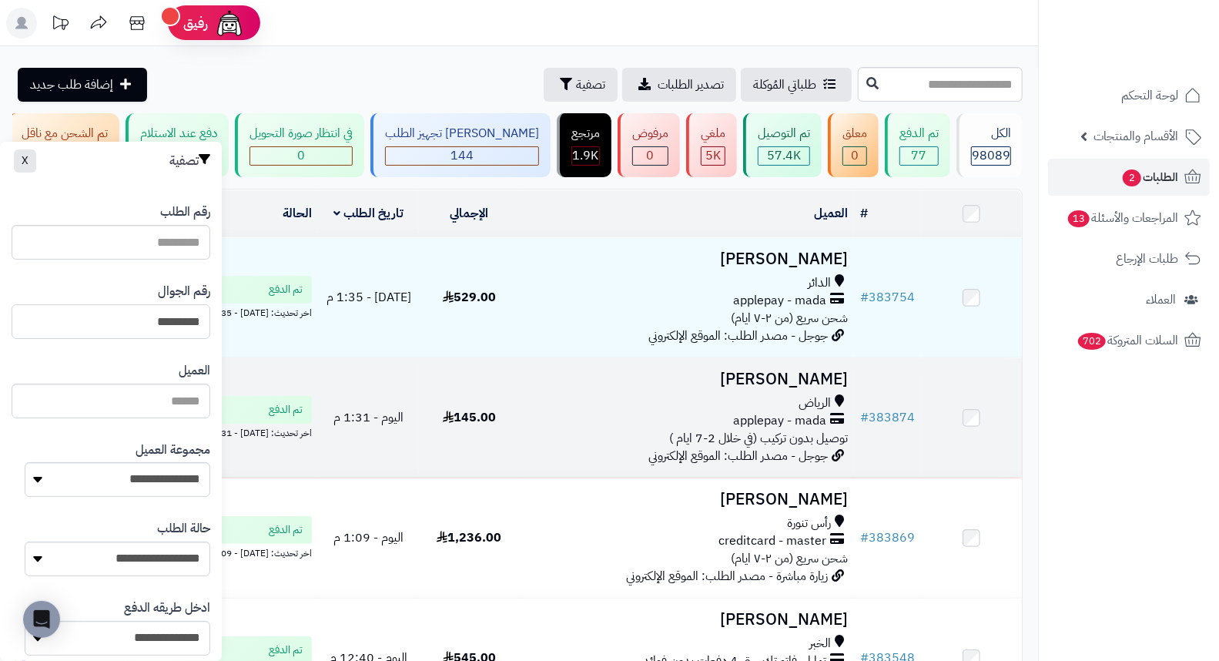
type input "*********"
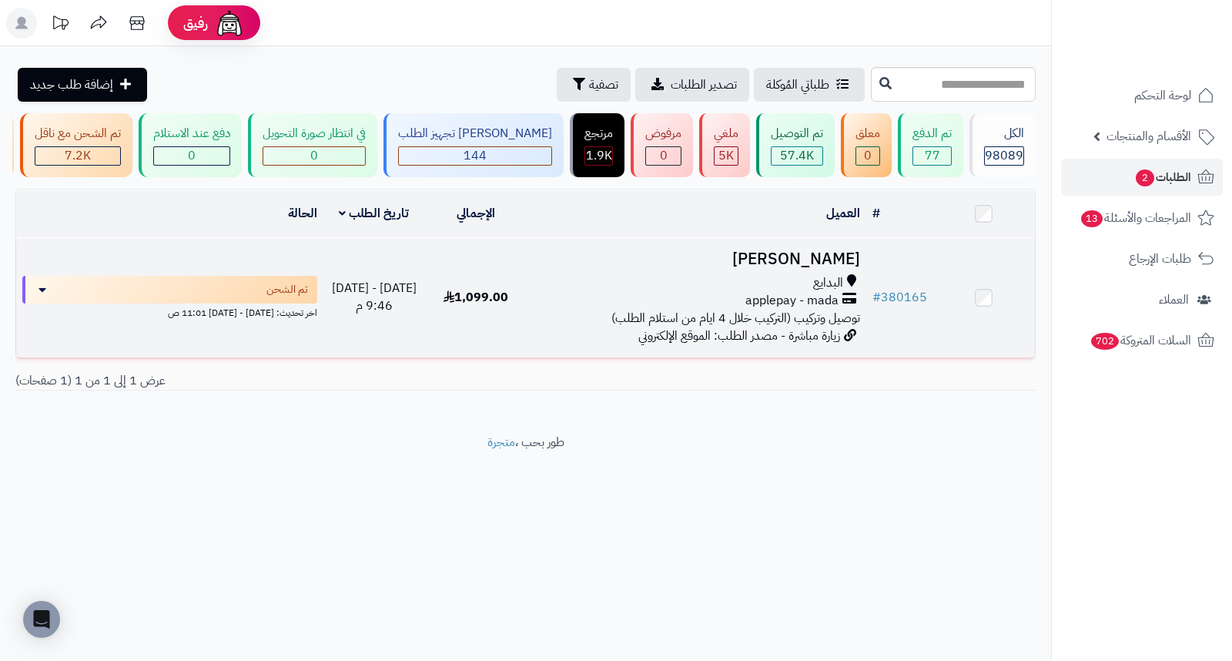
click at [773, 266] on h3 "[PERSON_NAME]" at bounding box center [696, 259] width 327 height 18
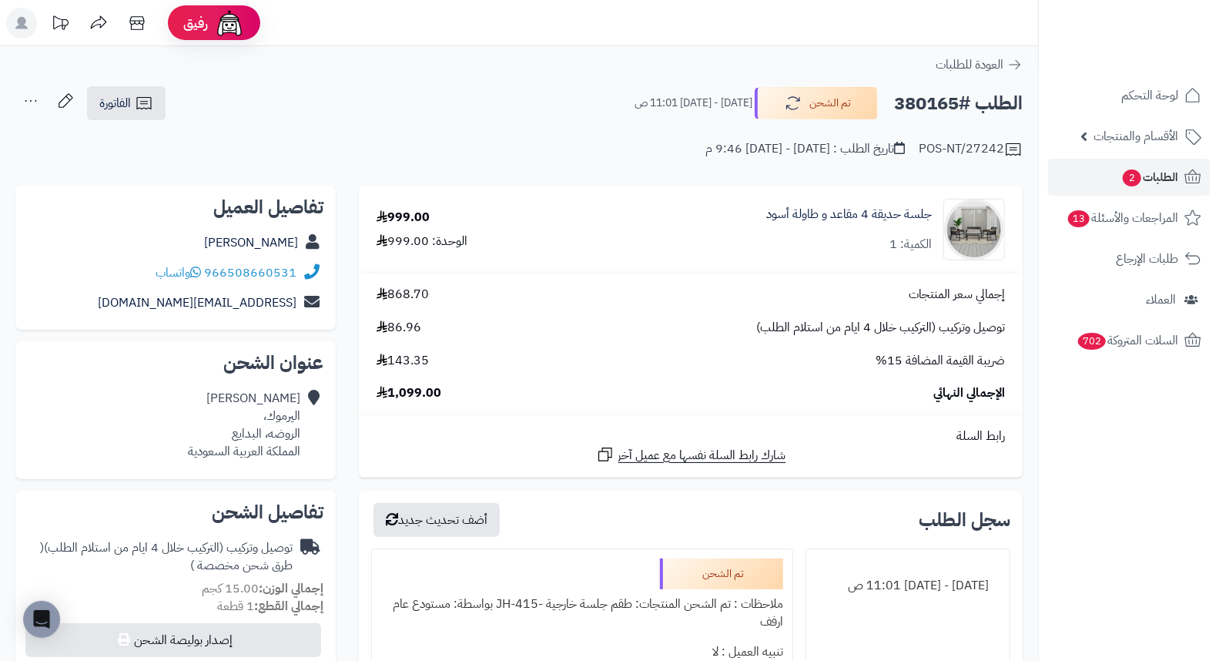
click at [925, 94] on h2 "الطلب #380165" at bounding box center [958, 104] width 129 height 32
copy h2 "380165"
click at [1170, 166] on span "الطلبات 2" at bounding box center [1149, 177] width 57 height 22
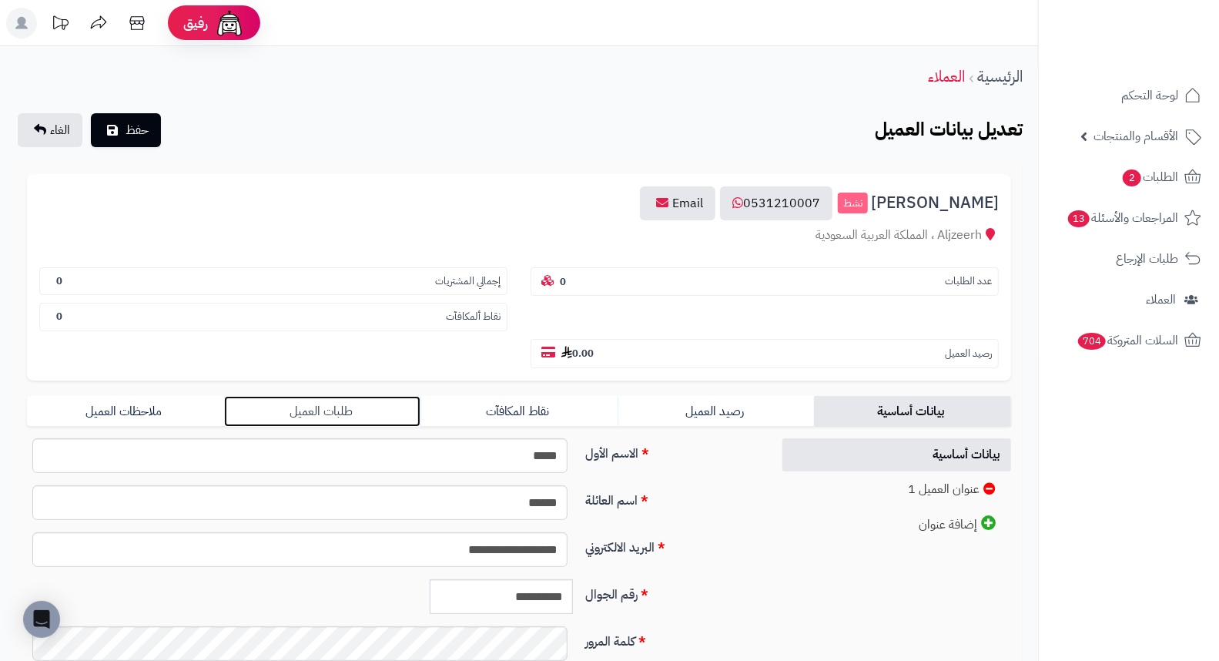
click at [316, 396] on link "طلبات العميل" at bounding box center [322, 411] width 197 height 31
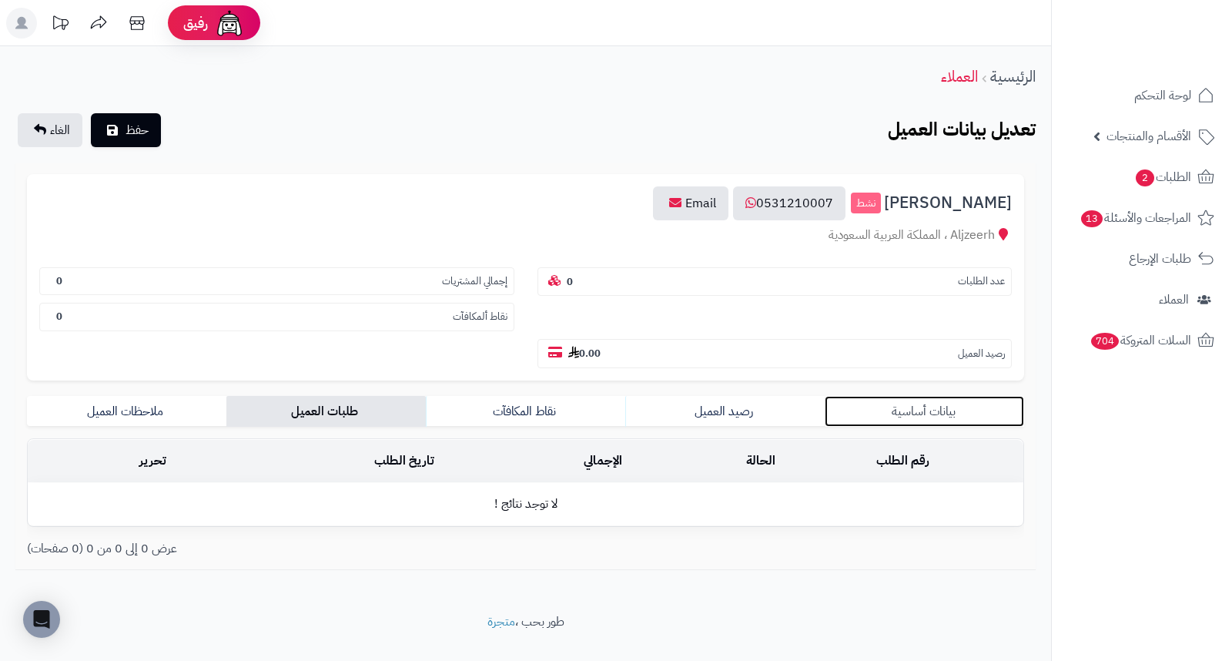
click at [912, 396] on link "بيانات أساسية" at bounding box center [924, 411] width 199 height 31
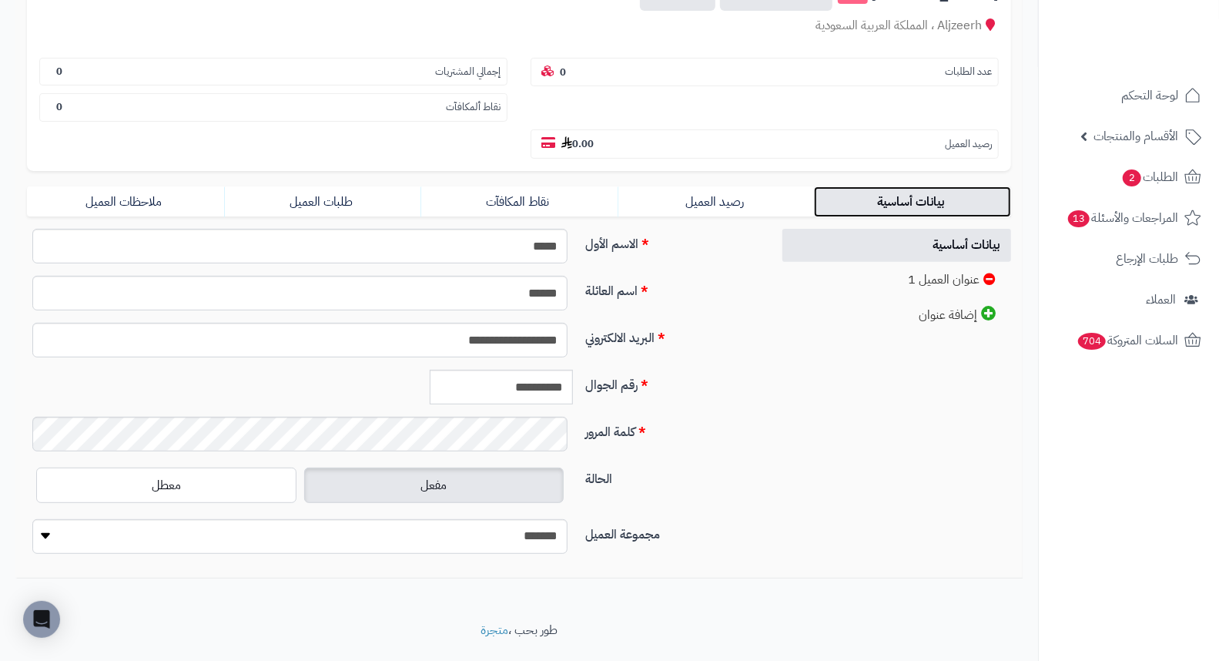
scroll to position [210, 0]
click at [542, 369] on input "**********" at bounding box center [501, 386] width 143 height 35
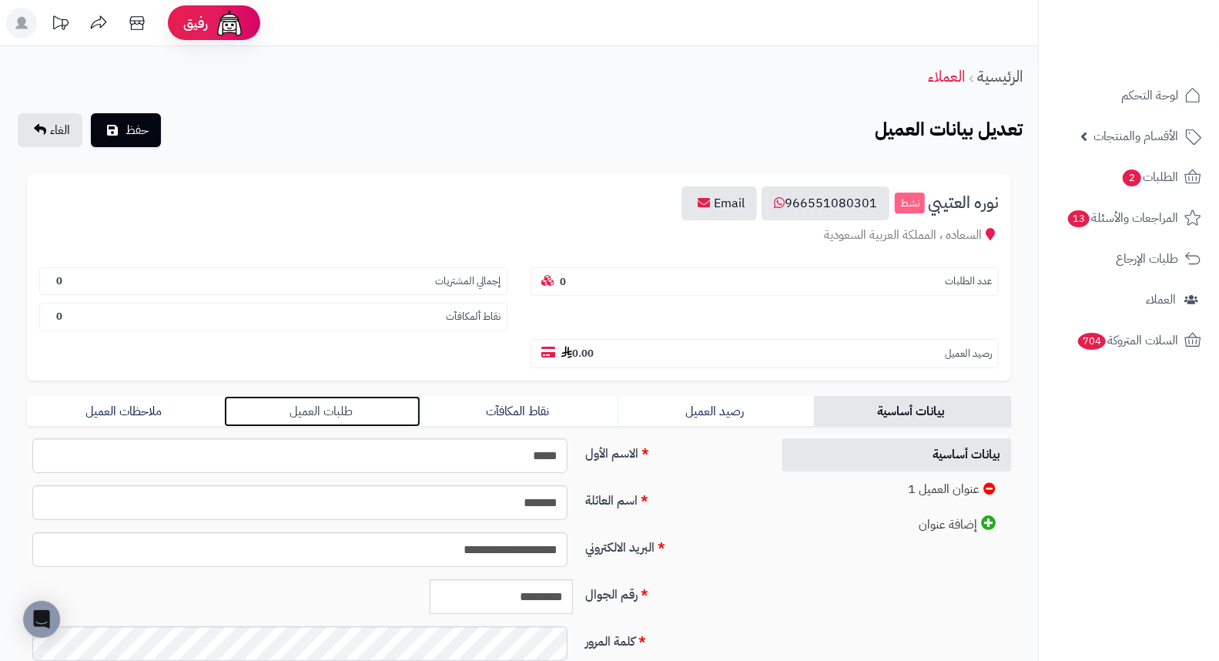
drag, startPoint x: 0, startPoint y: 0, endPoint x: 325, endPoint y: 368, distance: 491.0
click at [325, 396] on link "طلبات العميل" at bounding box center [322, 411] width 197 height 31
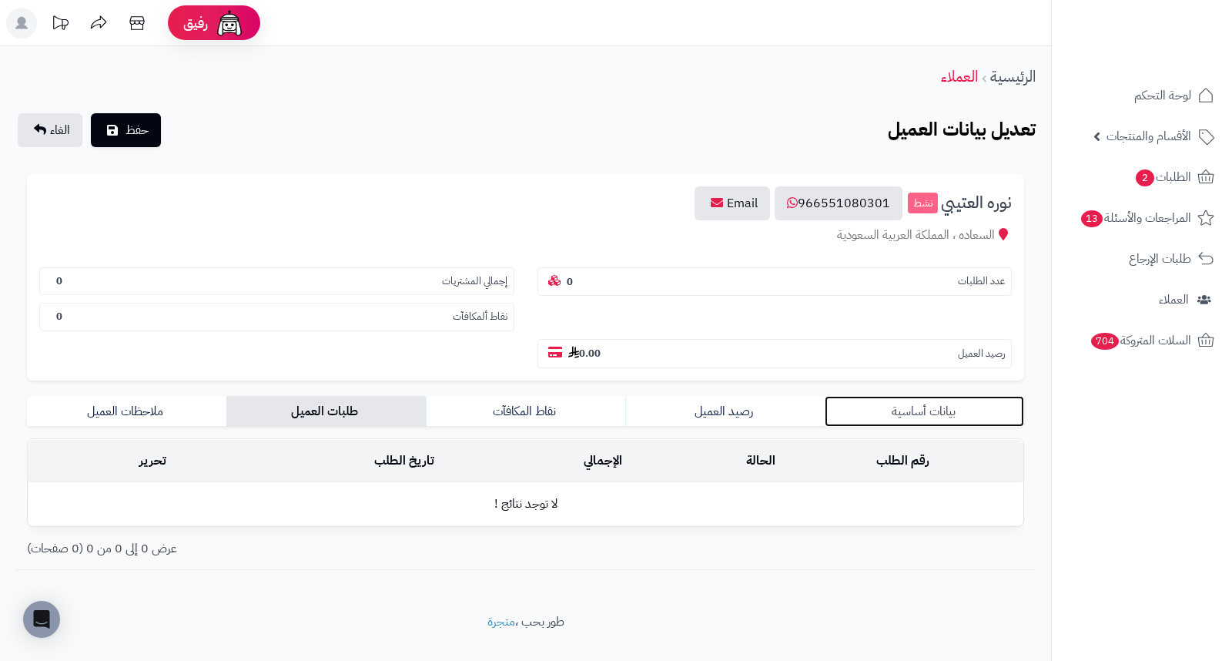
click at [905, 396] on link "بيانات أساسية" at bounding box center [924, 411] width 199 height 31
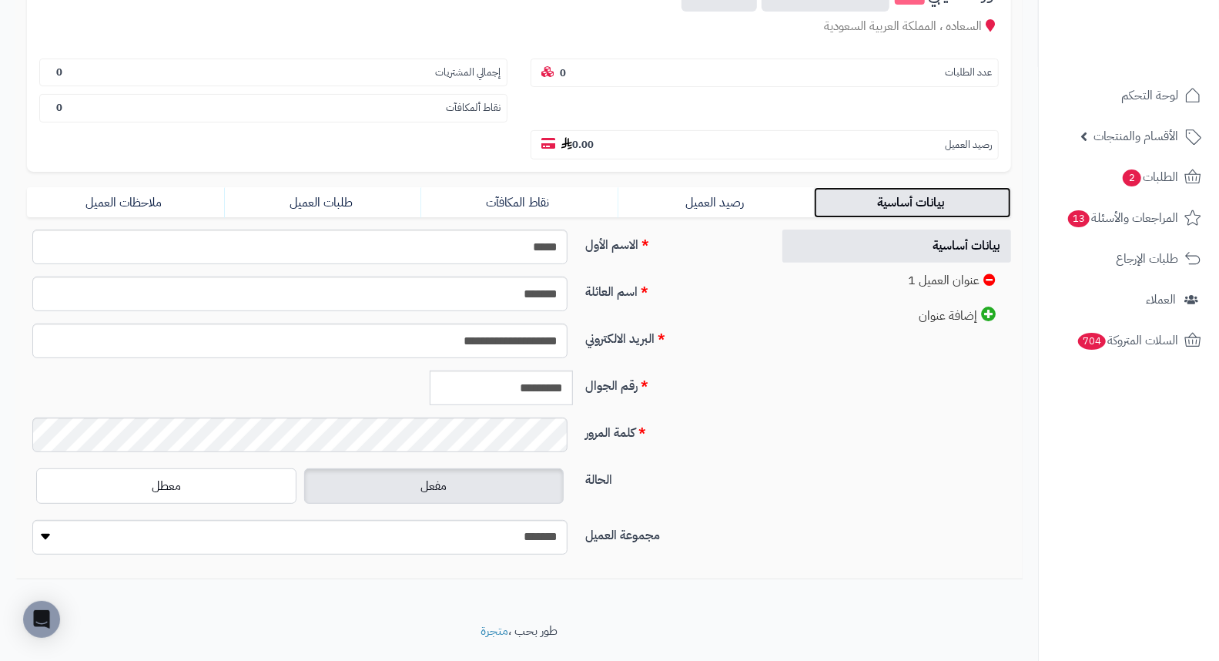
scroll to position [210, 0]
click at [522, 369] on input "*********" at bounding box center [501, 386] width 143 height 35
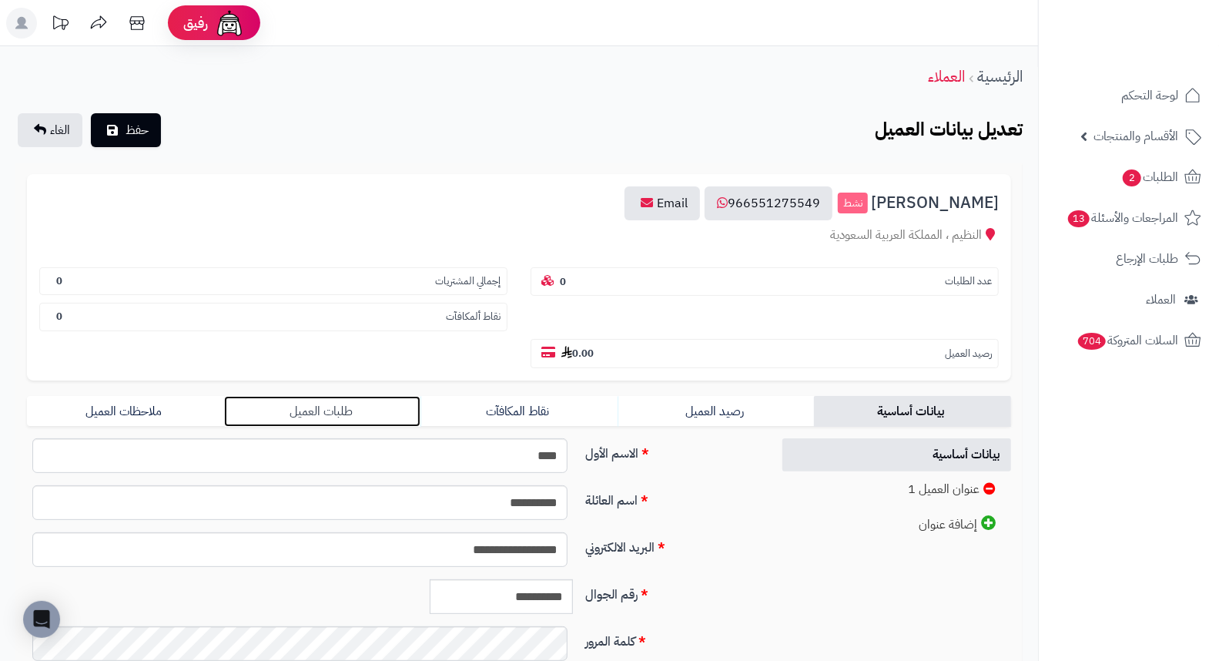
click at [320, 396] on link "طلبات العميل" at bounding box center [322, 411] width 197 height 31
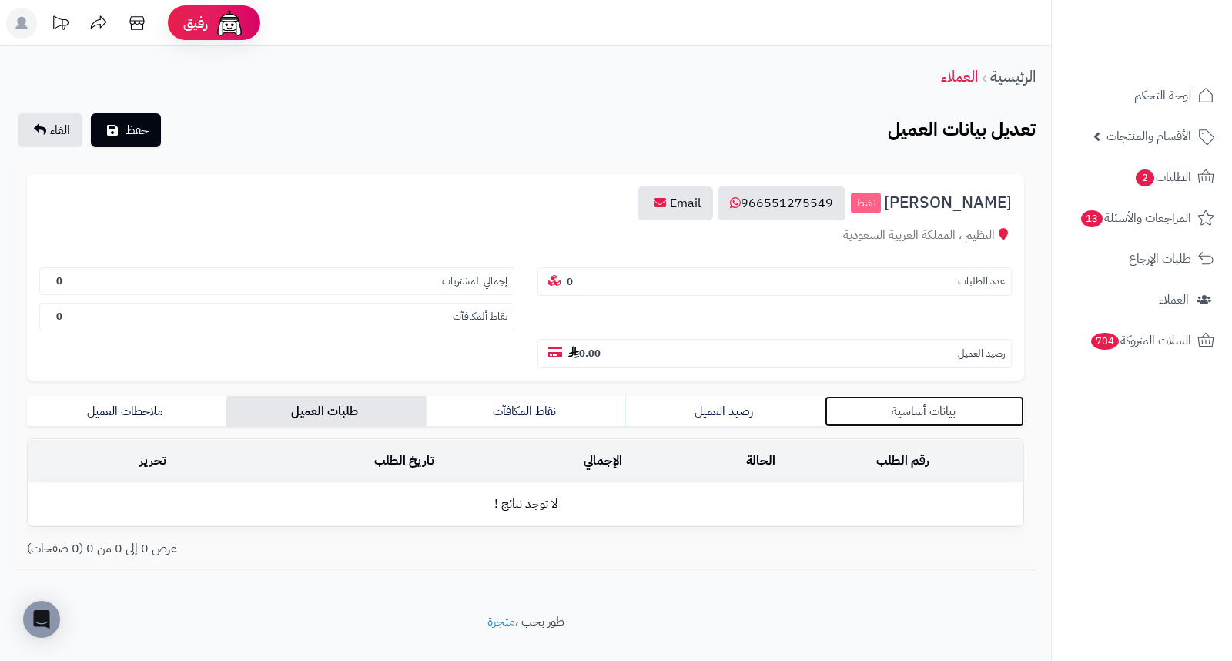
click at [914, 396] on link "بيانات أساسية" at bounding box center [924, 411] width 199 height 31
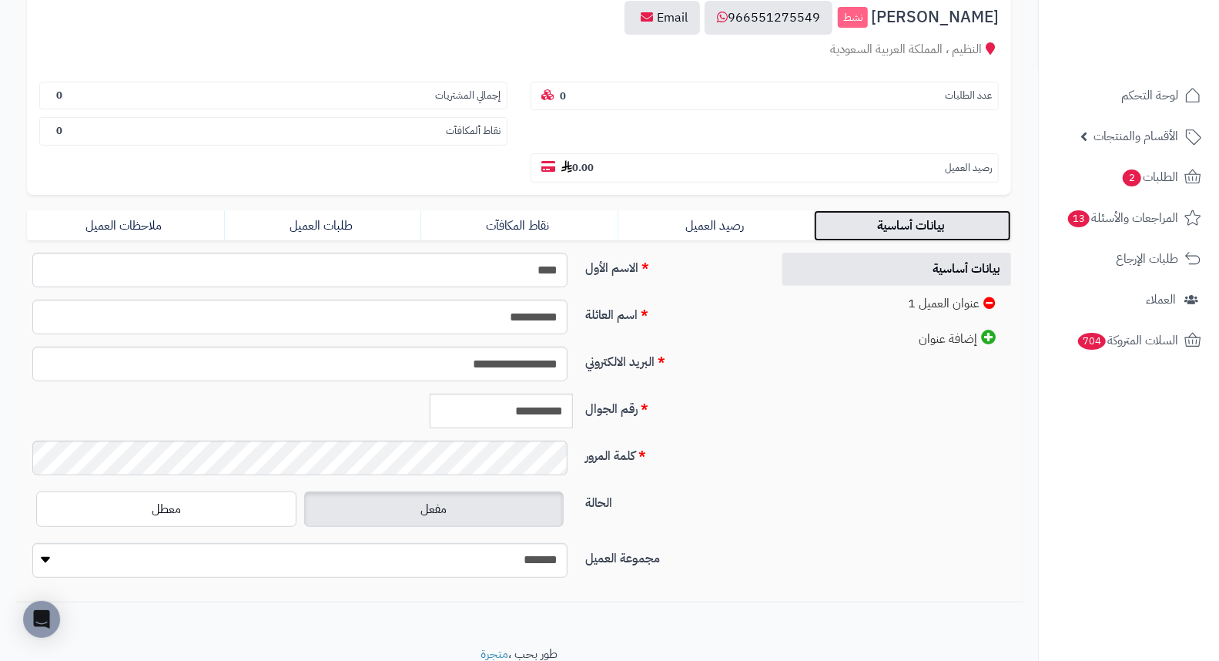
scroll to position [210, 0]
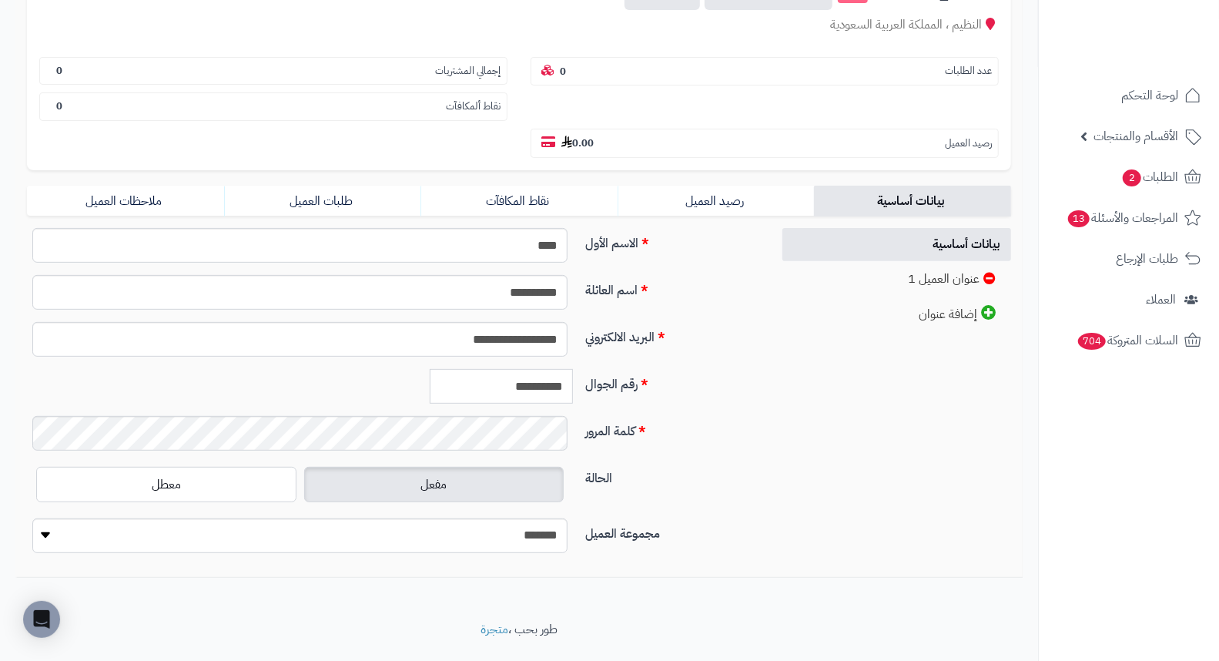
click at [543, 369] on input "**********" at bounding box center [501, 386] width 143 height 35
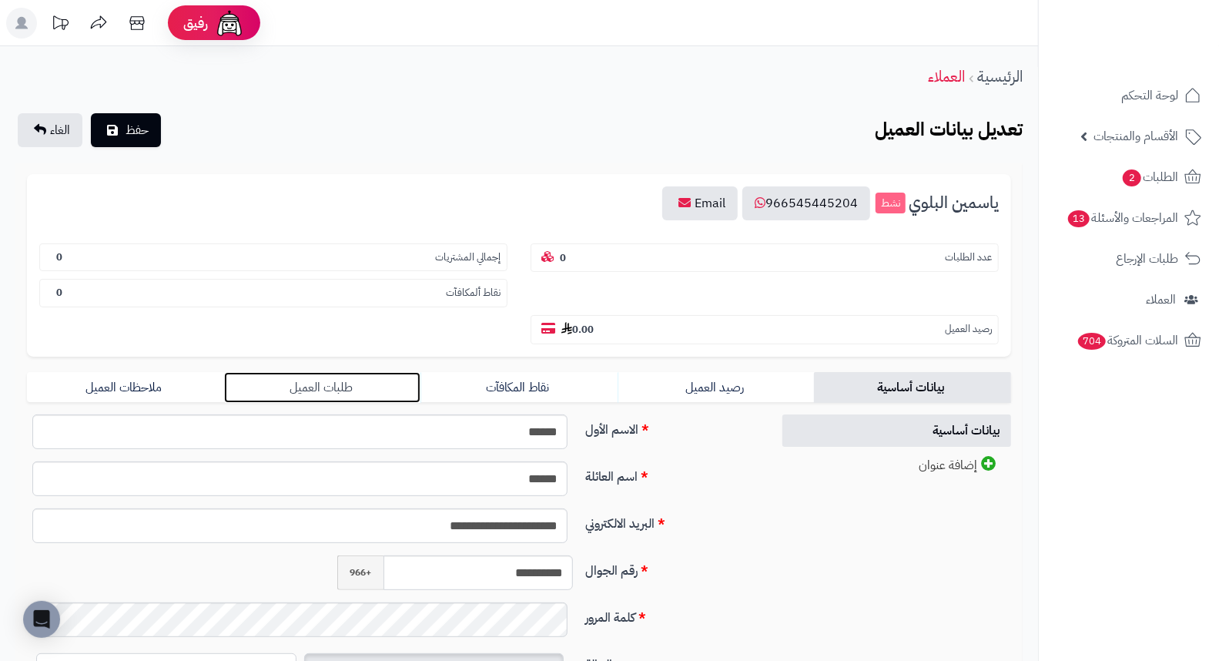
click at [335, 372] on link "طلبات العميل" at bounding box center [322, 387] width 197 height 31
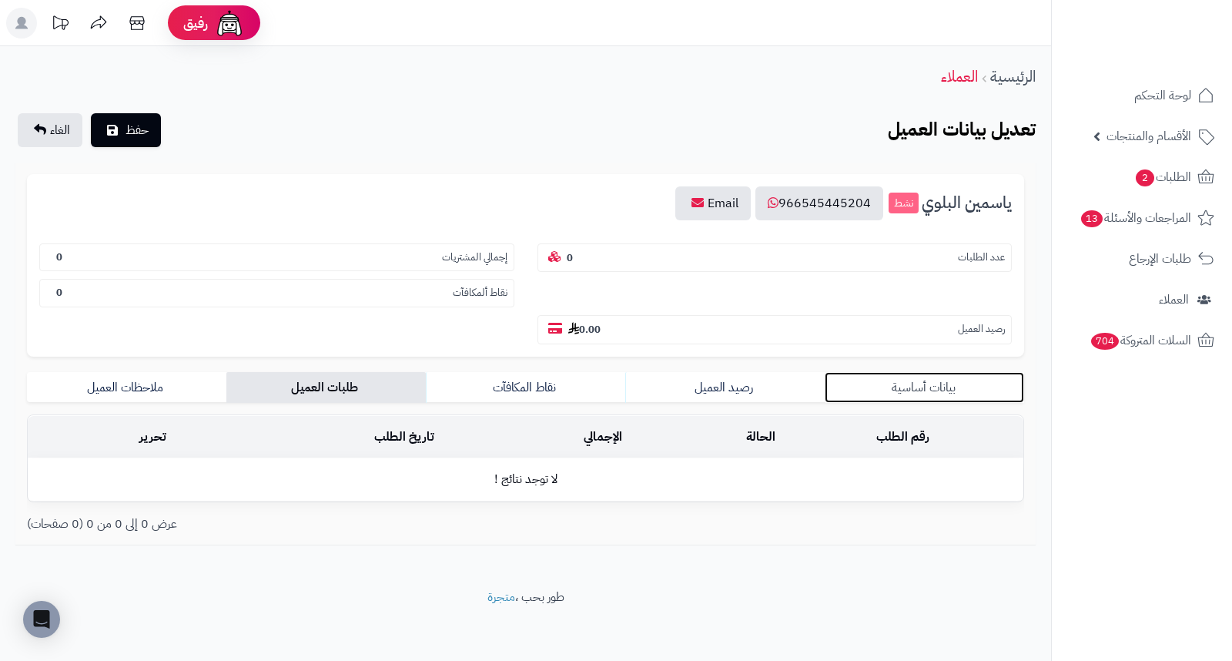
click at [909, 372] on link "بيانات أساسية" at bounding box center [924, 387] width 199 height 31
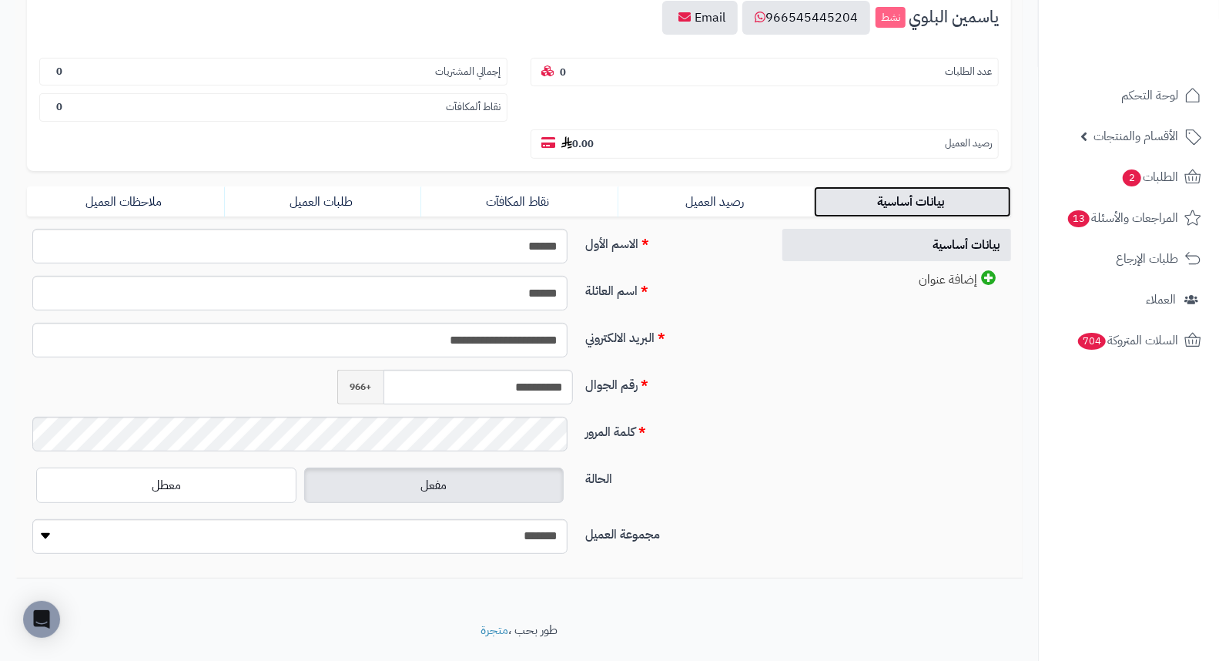
scroll to position [186, 0]
click at [517, 369] on input "**********" at bounding box center [477, 386] width 189 height 35
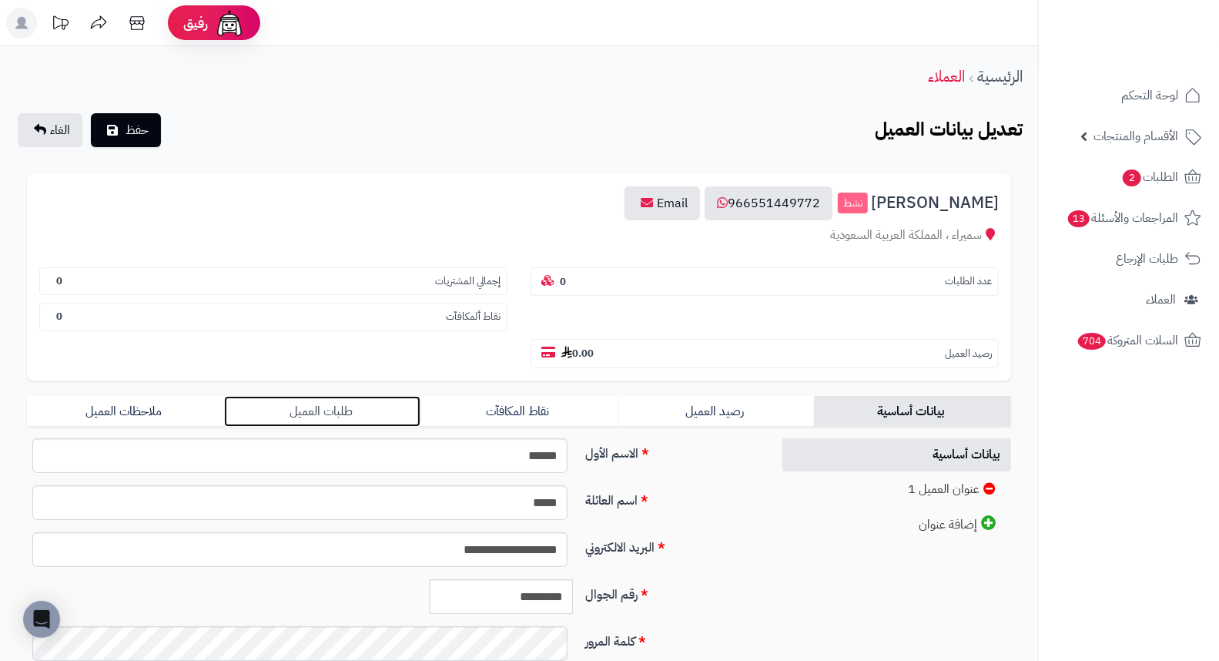
click at [325, 396] on link "طلبات العميل" at bounding box center [322, 411] width 197 height 31
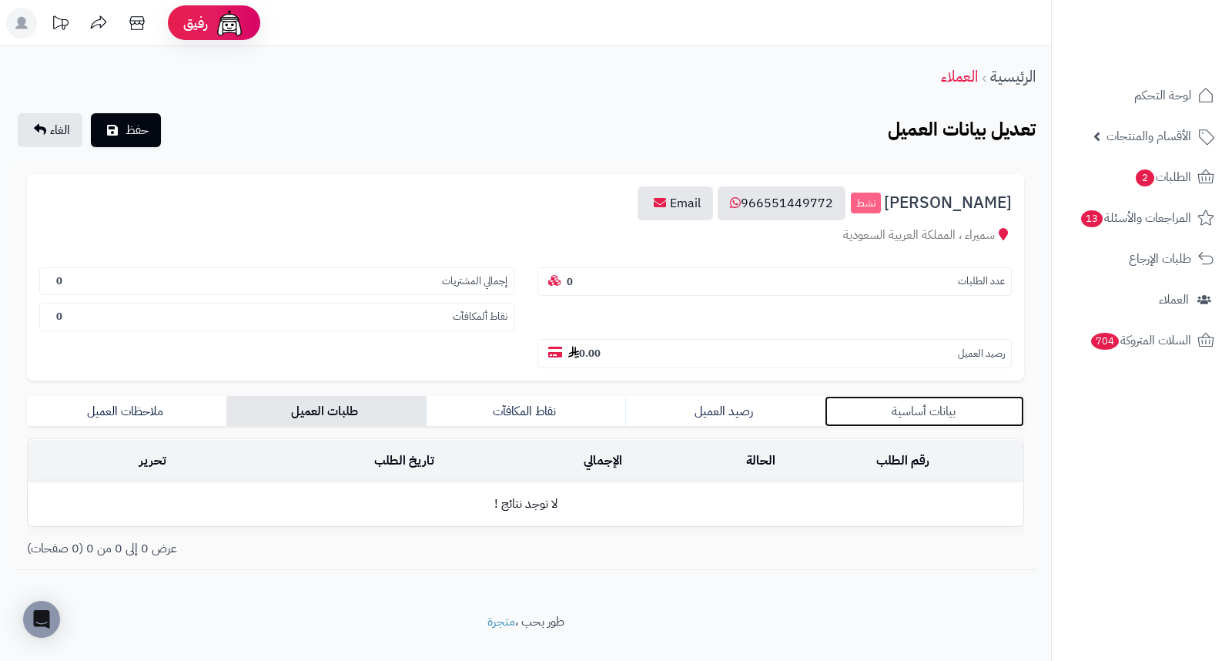
click at [951, 396] on link "بيانات أساسية" at bounding box center [924, 411] width 199 height 31
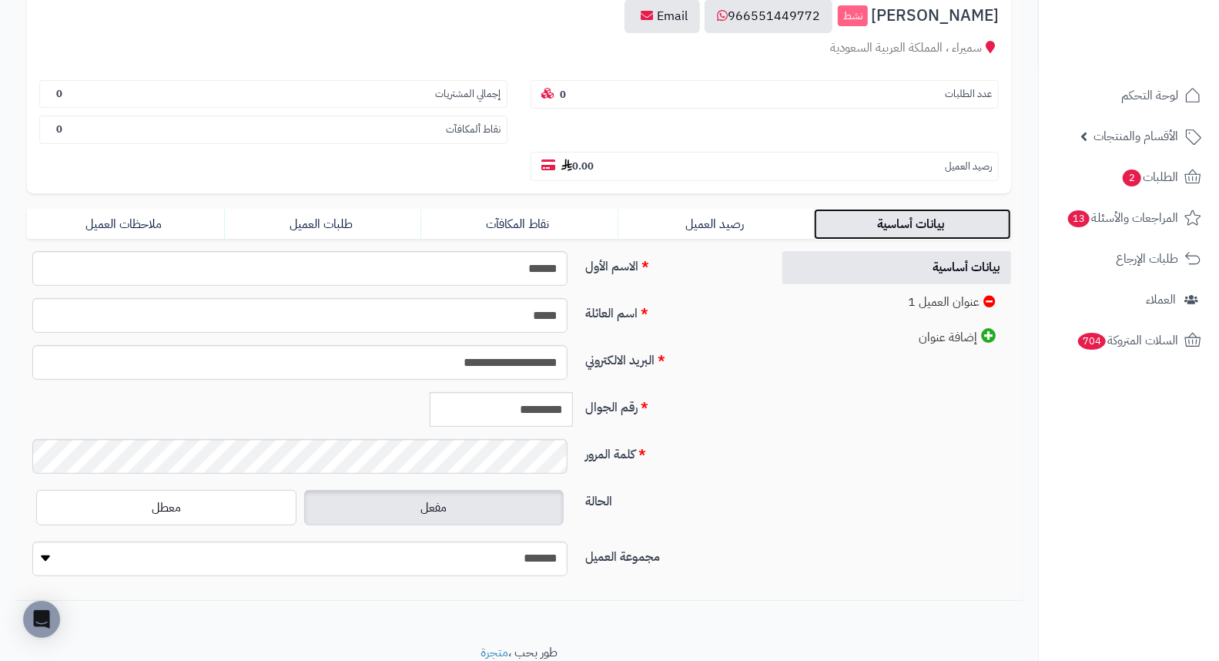
scroll to position [210, 0]
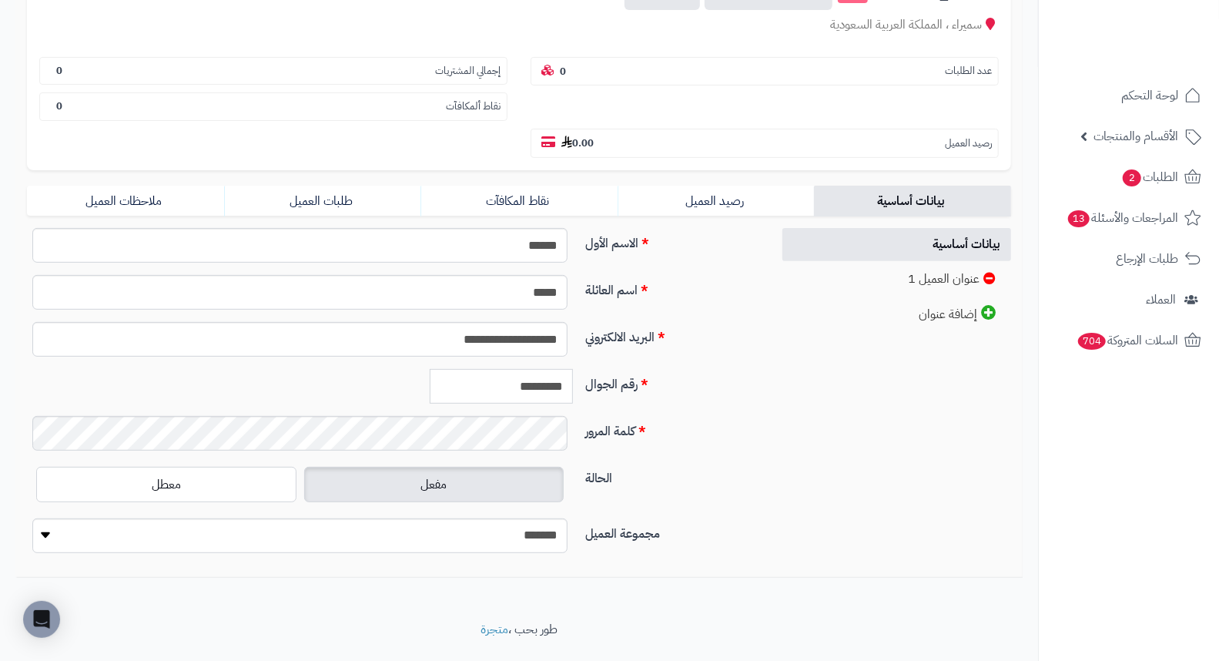
click at [545, 369] on input "*********" at bounding box center [501, 386] width 143 height 35
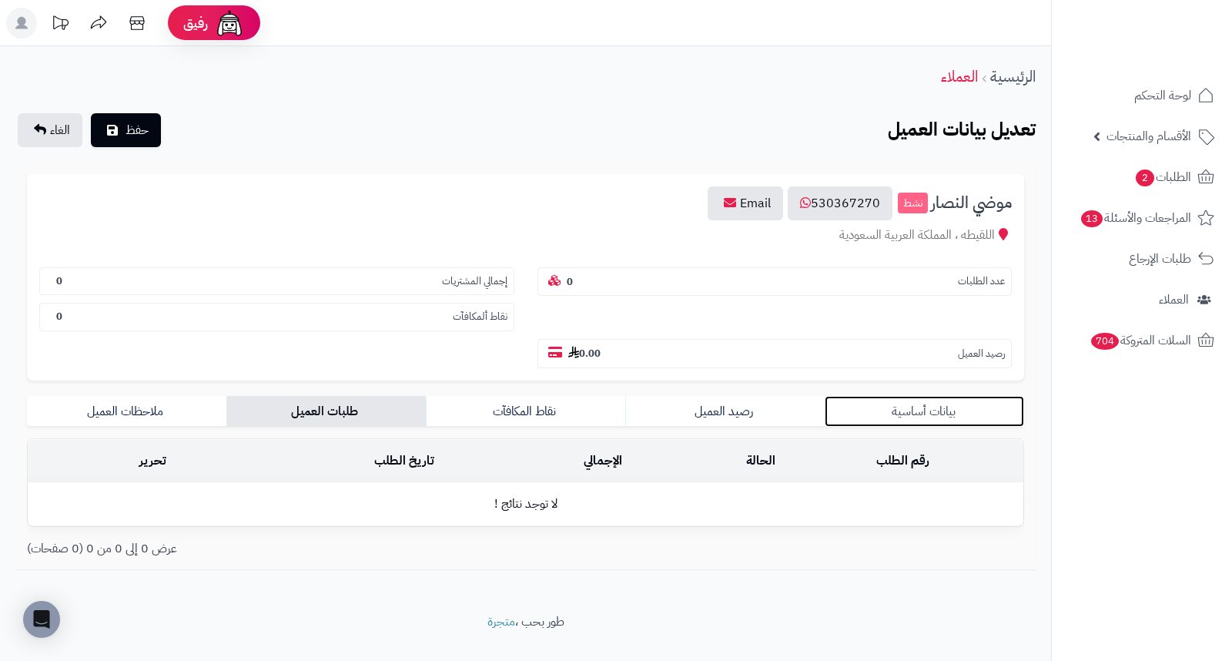
click at [927, 396] on link "بيانات أساسية" at bounding box center [924, 411] width 199 height 31
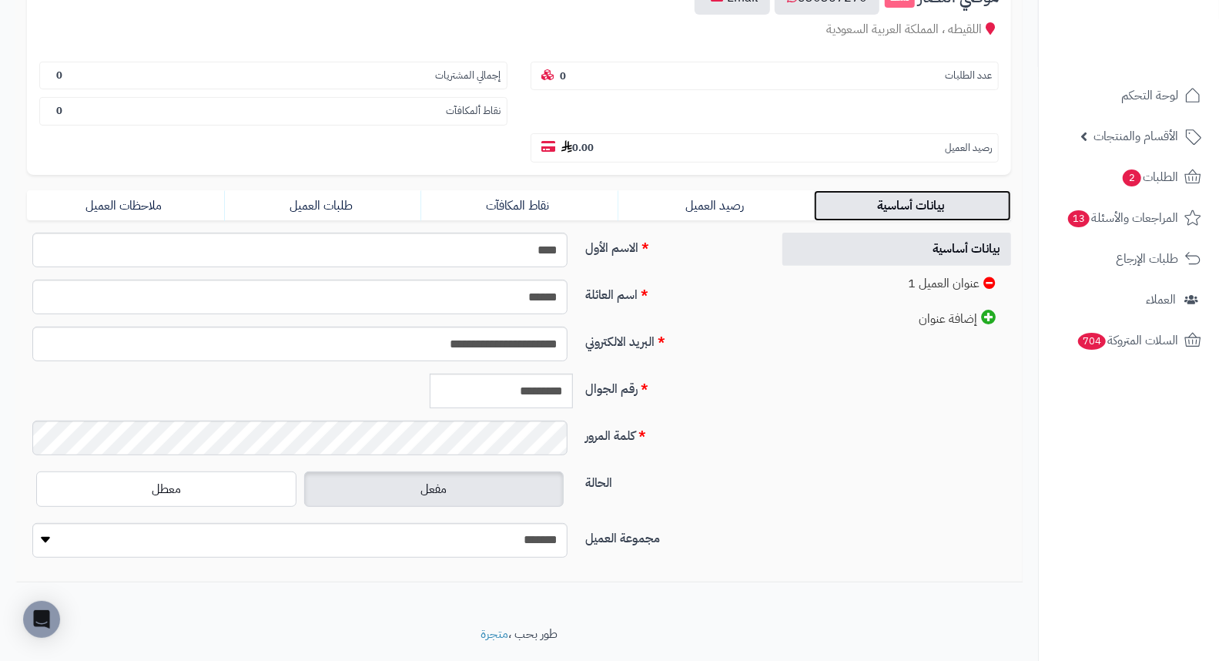
scroll to position [210, 0]
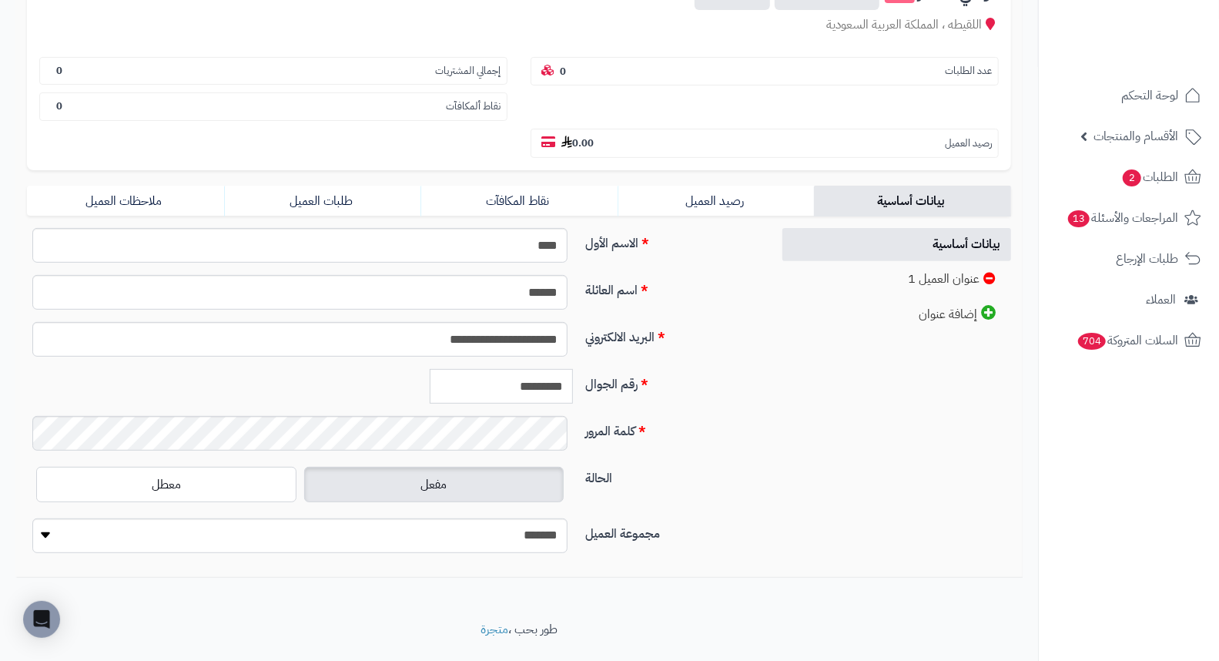
click at [511, 369] on input "*********" at bounding box center [501, 386] width 143 height 35
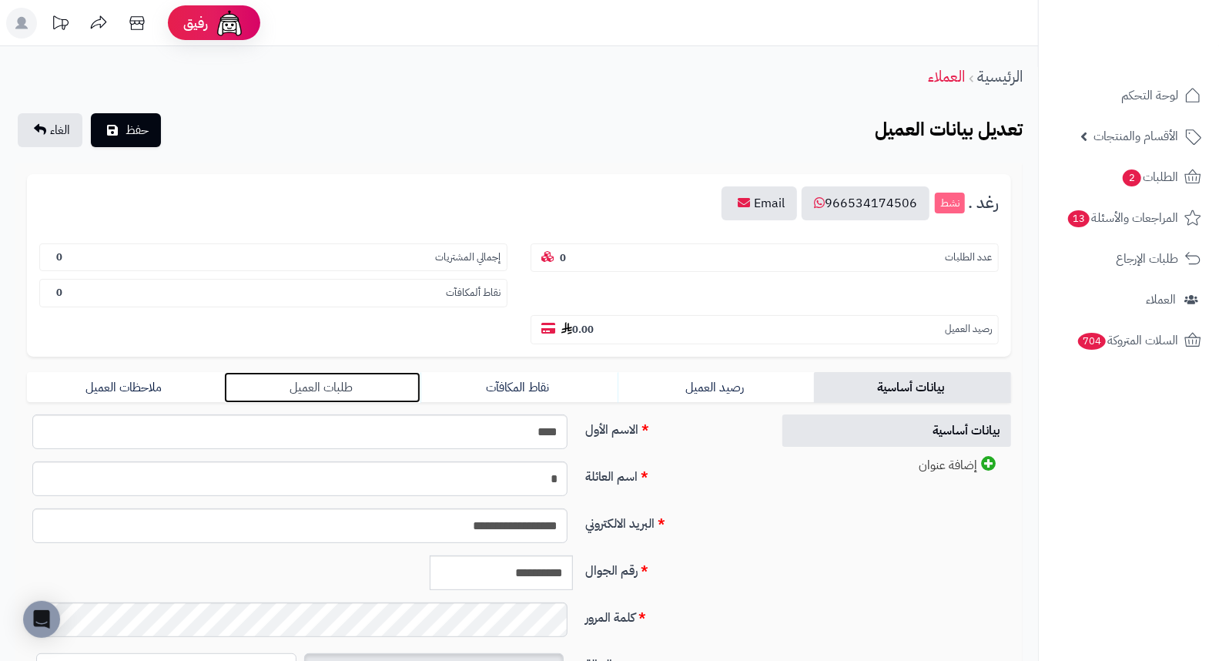
drag, startPoint x: 328, startPoint y: 359, endPoint x: 346, endPoint y: 356, distance: 18.7
click at [328, 372] on link "طلبات العميل" at bounding box center [322, 387] width 197 height 31
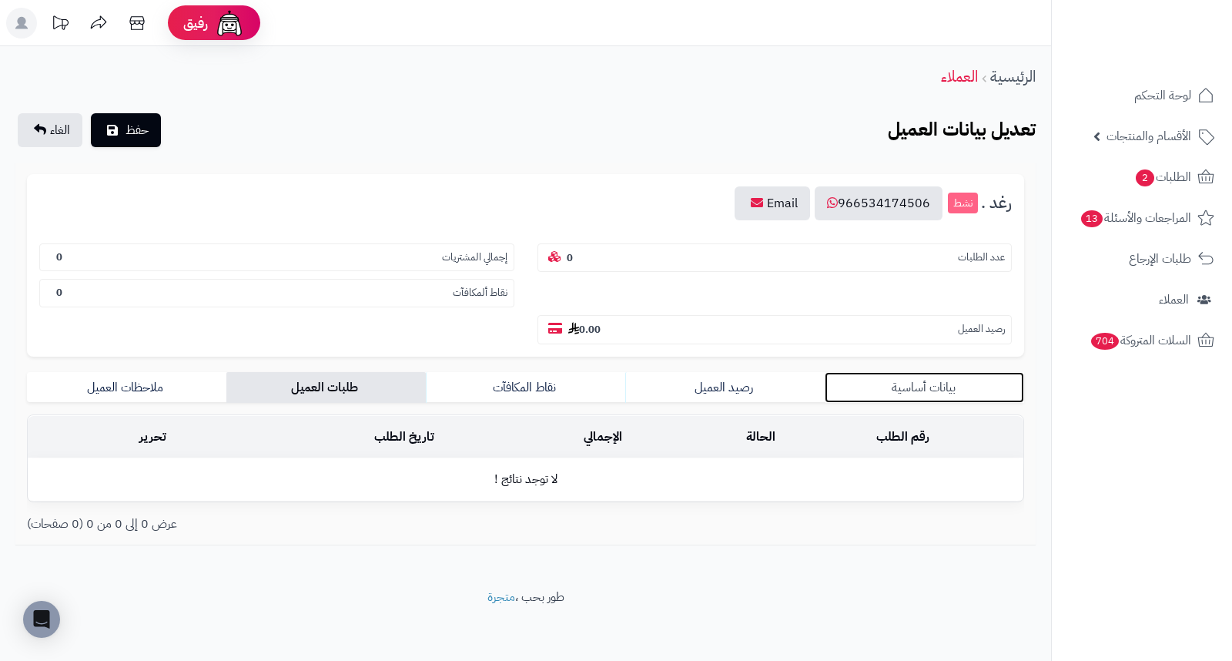
click at [906, 372] on link "بيانات أساسية" at bounding box center [924, 387] width 199 height 31
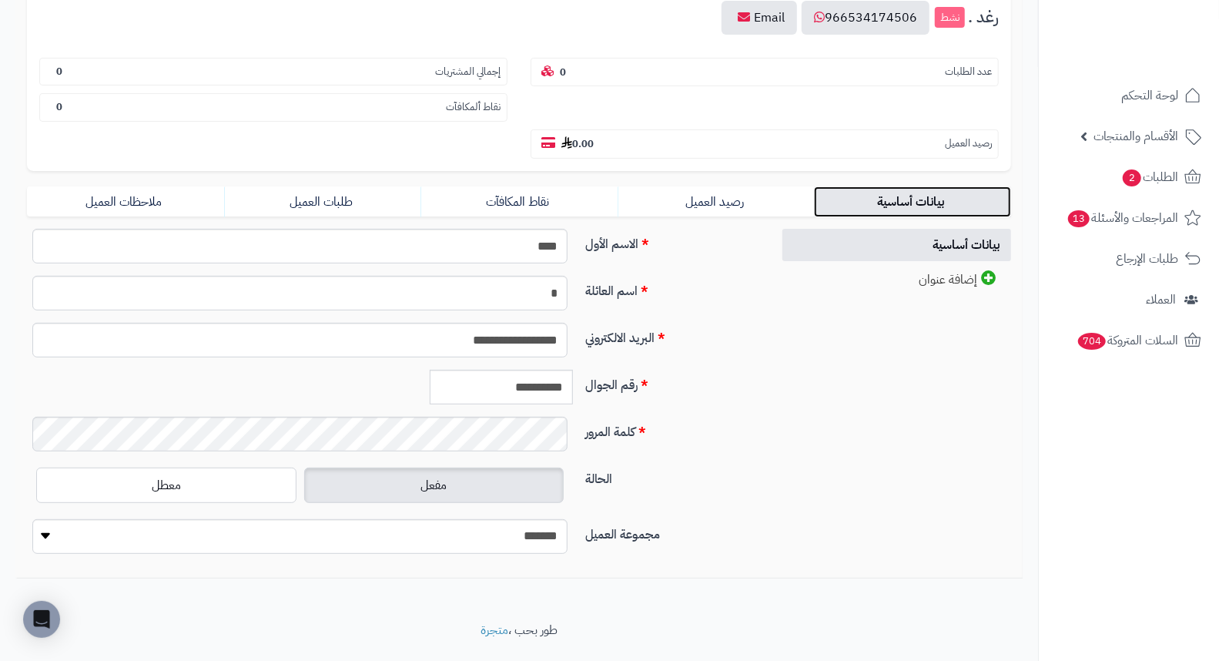
scroll to position [186, 0]
click at [540, 369] on input "**********" at bounding box center [501, 386] width 143 height 35
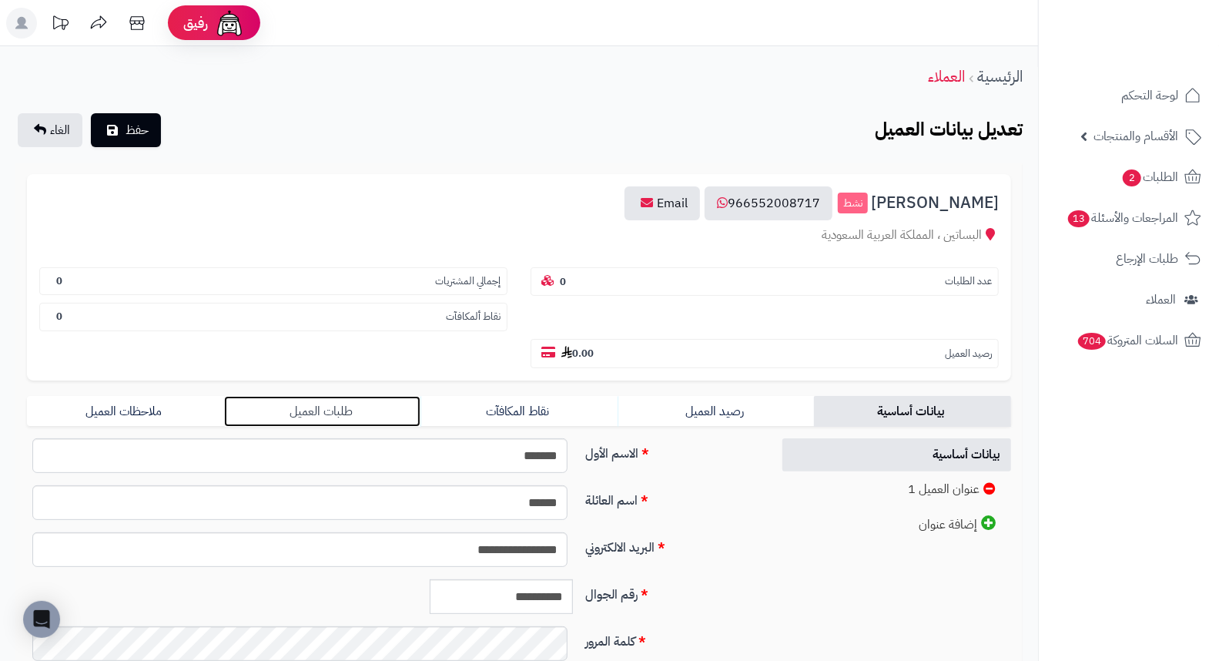
click at [336, 396] on link "طلبات العميل" at bounding box center [322, 411] width 197 height 31
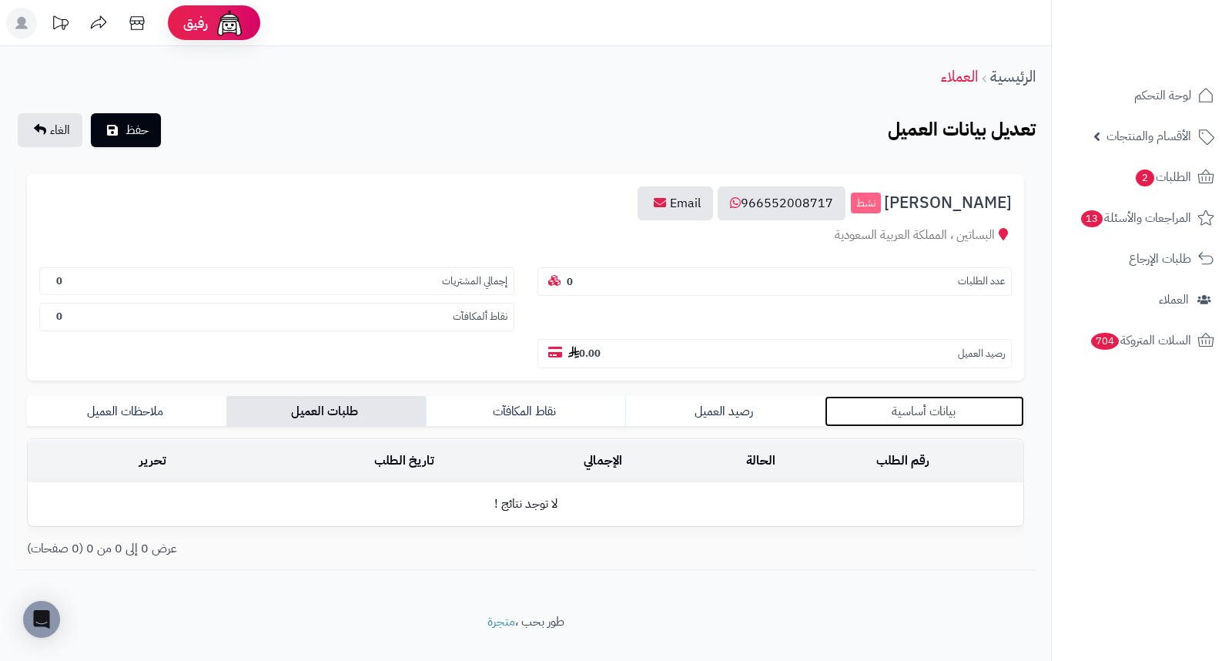
click at [929, 396] on link "بيانات أساسية" at bounding box center [924, 411] width 199 height 31
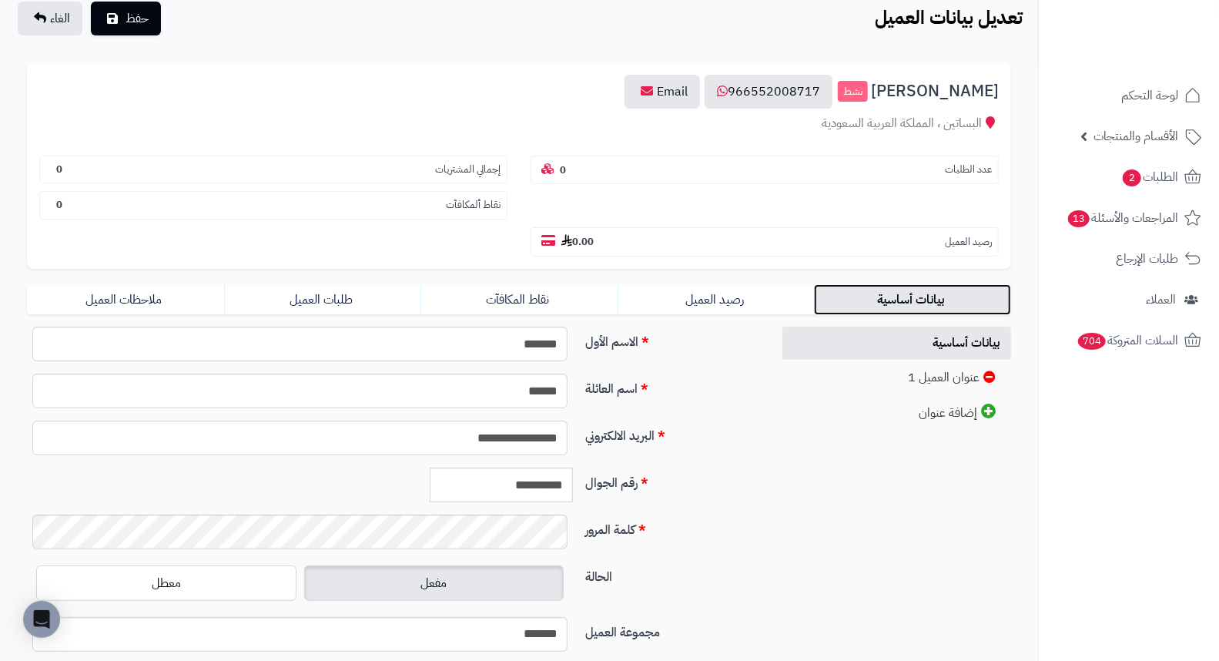
scroll to position [210, 0]
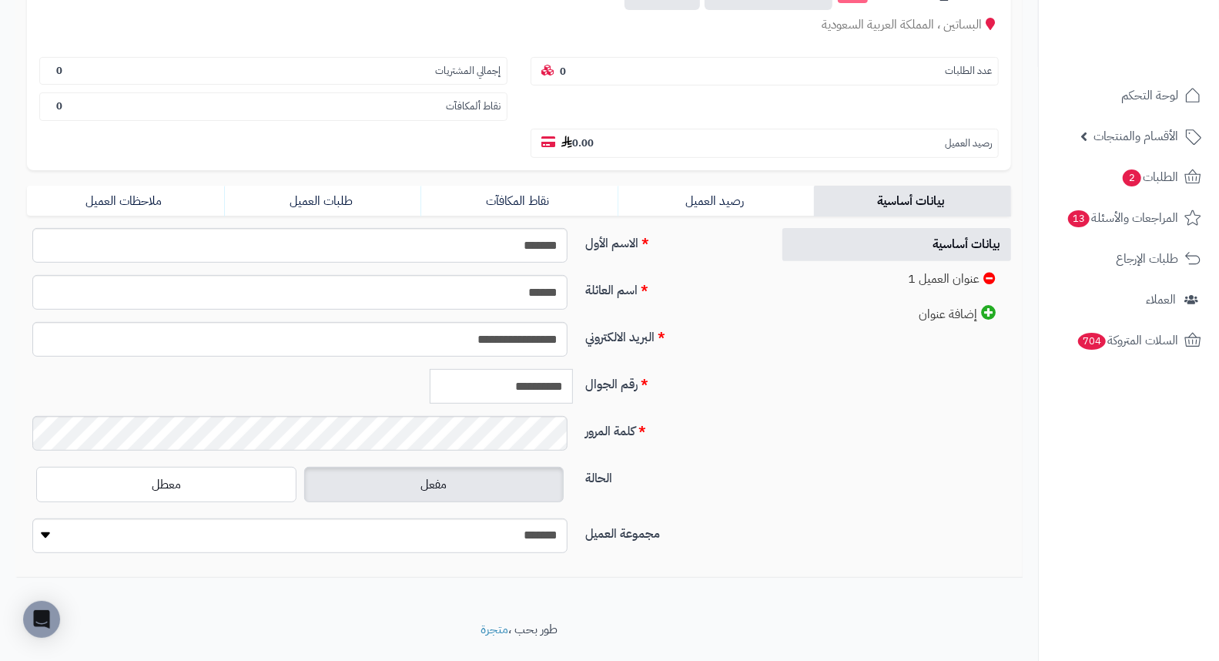
click at [514, 369] on input "**********" at bounding box center [501, 386] width 143 height 35
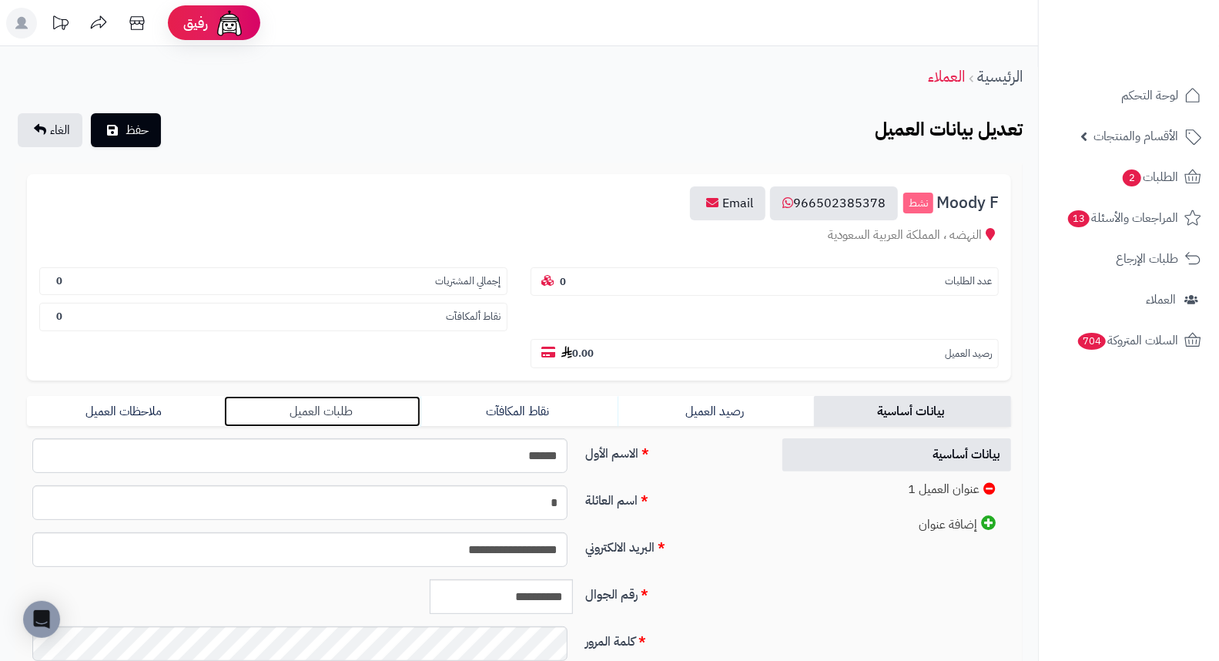
click at [314, 396] on link "طلبات العميل" at bounding box center [322, 411] width 197 height 31
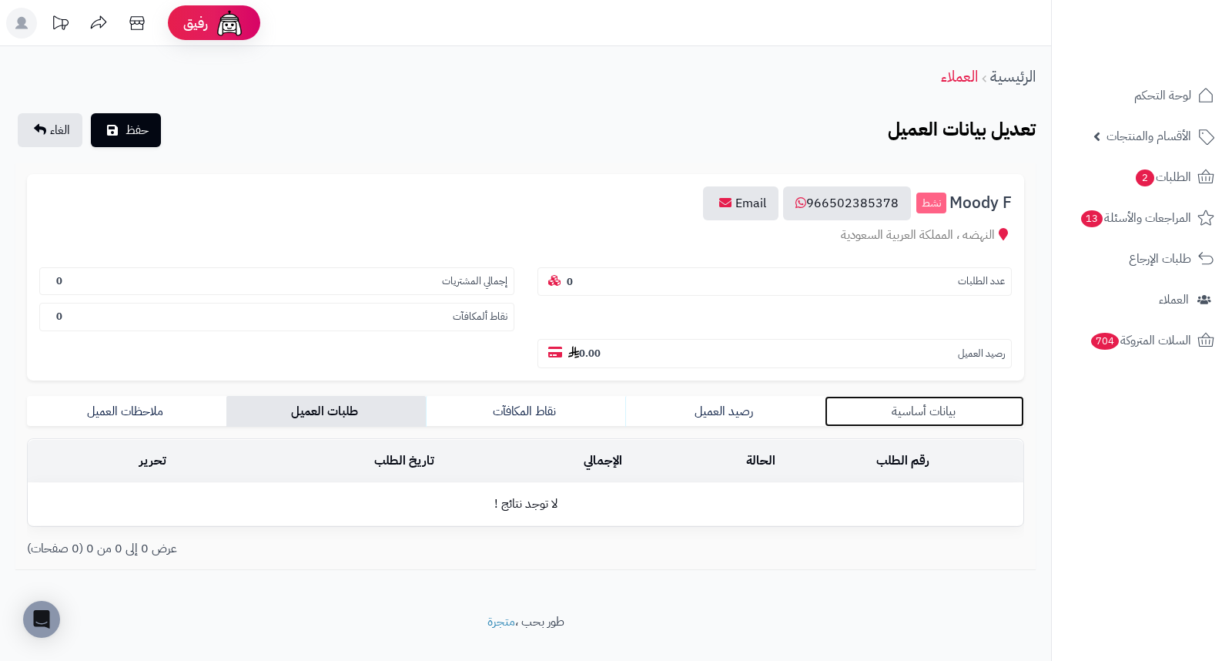
click at [969, 396] on link "بيانات أساسية" at bounding box center [924, 411] width 199 height 31
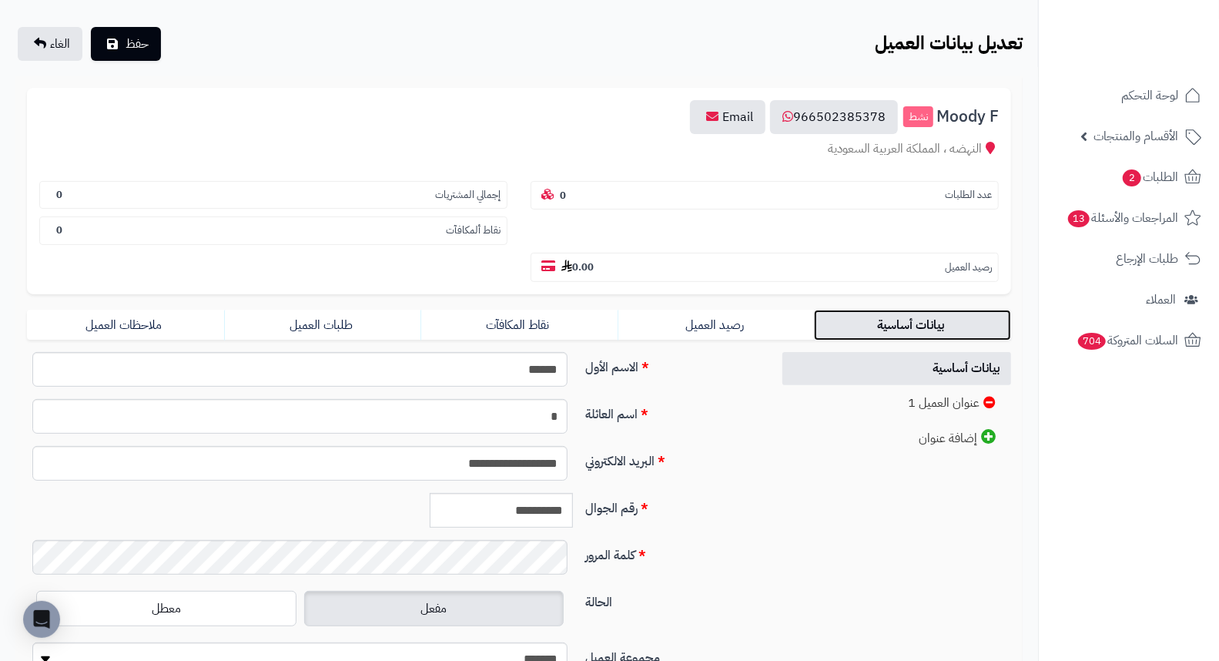
scroll to position [210, 0]
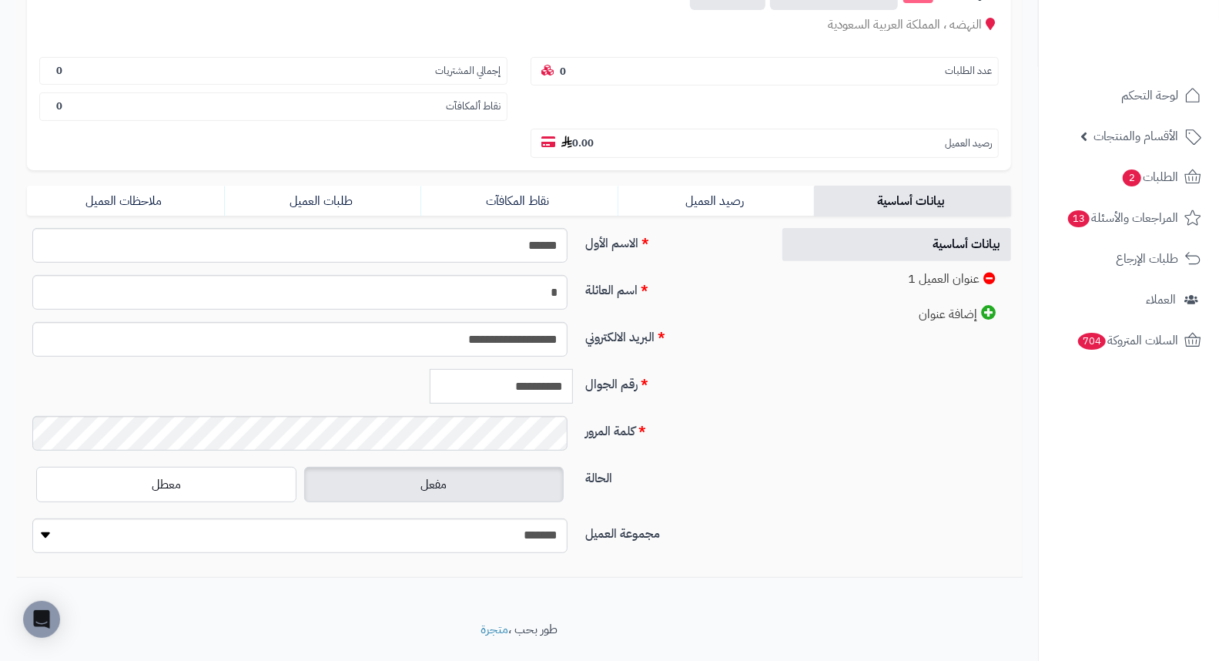
click at [516, 369] on input "**********" at bounding box center [501, 386] width 143 height 35
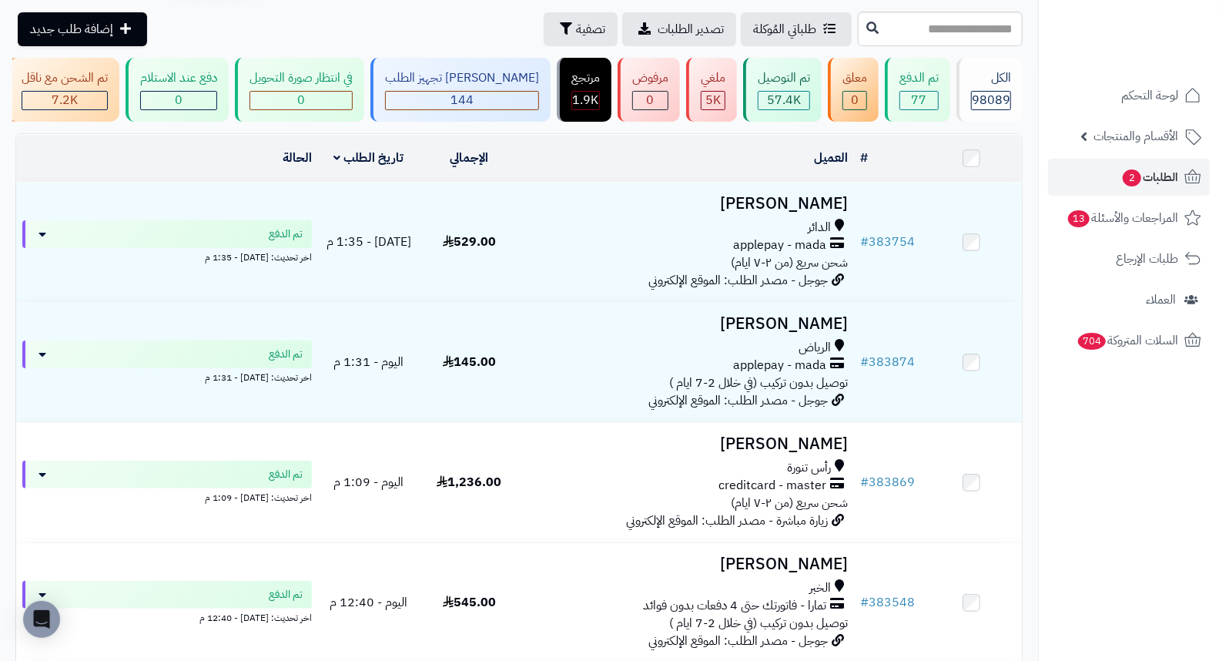
scroll to position [85, 0]
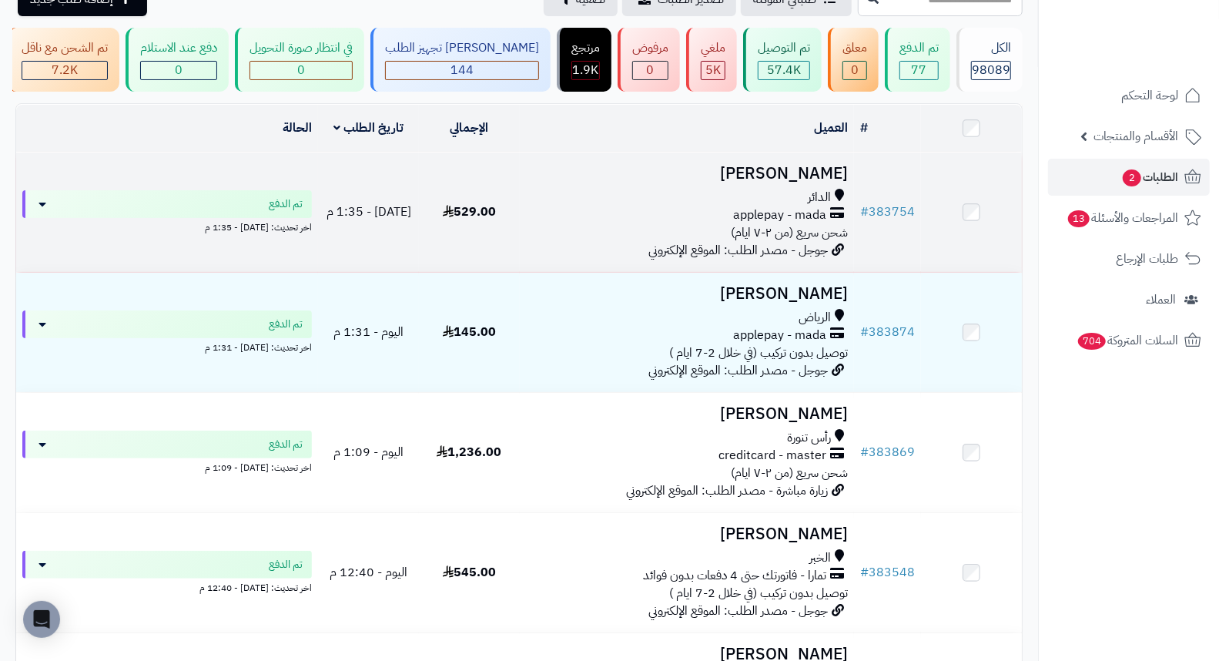
click at [834, 178] on h3 "مريم المالكي" at bounding box center [687, 174] width 323 height 18
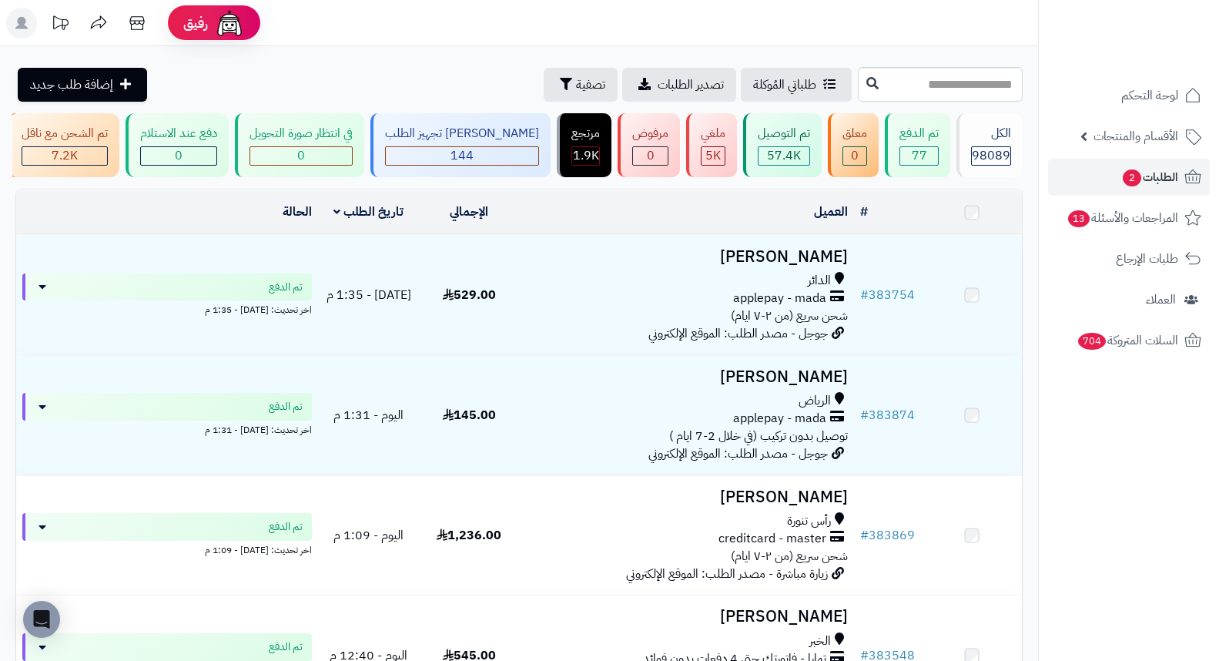
scroll to position [85, 0]
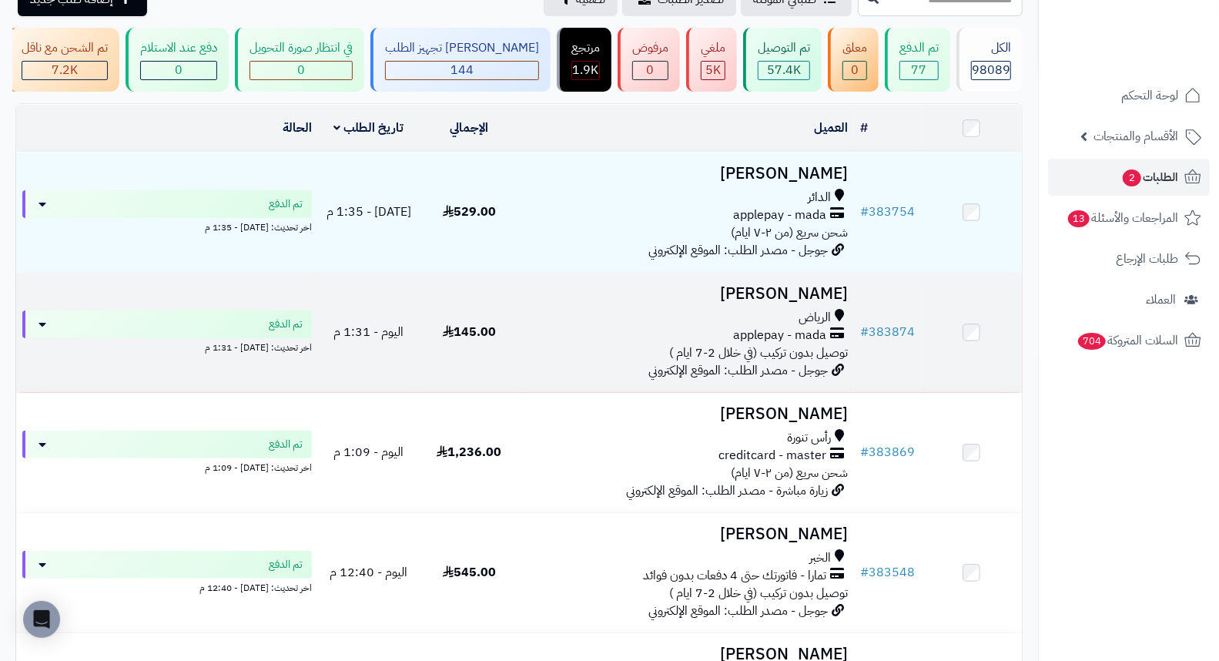
click at [768, 303] on h3 "Hanan Alsaleh" at bounding box center [687, 294] width 323 height 18
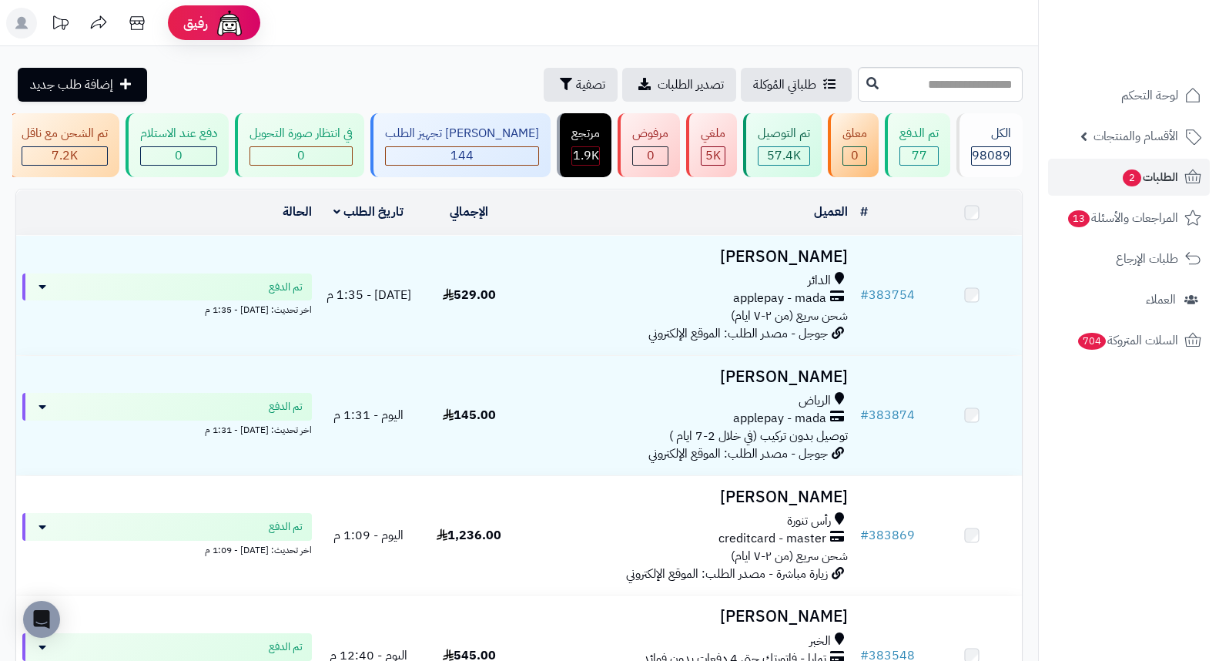
scroll to position [85, 0]
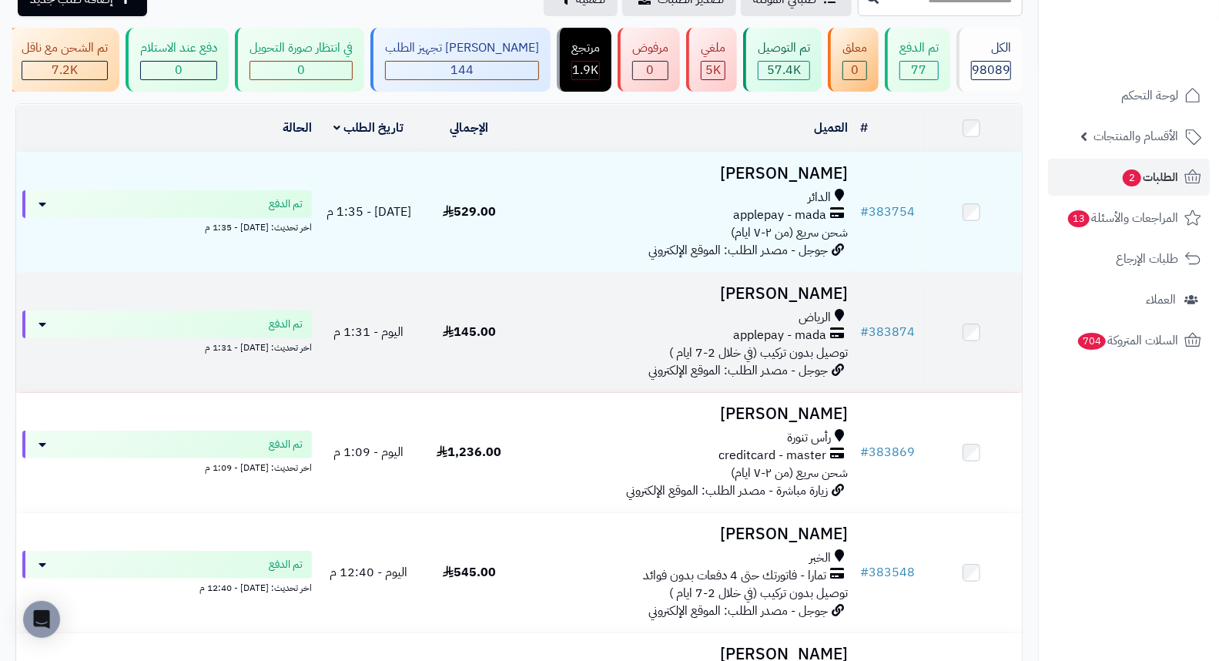
click at [770, 297] on h3 "[PERSON_NAME]" at bounding box center [687, 294] width 323 height 18
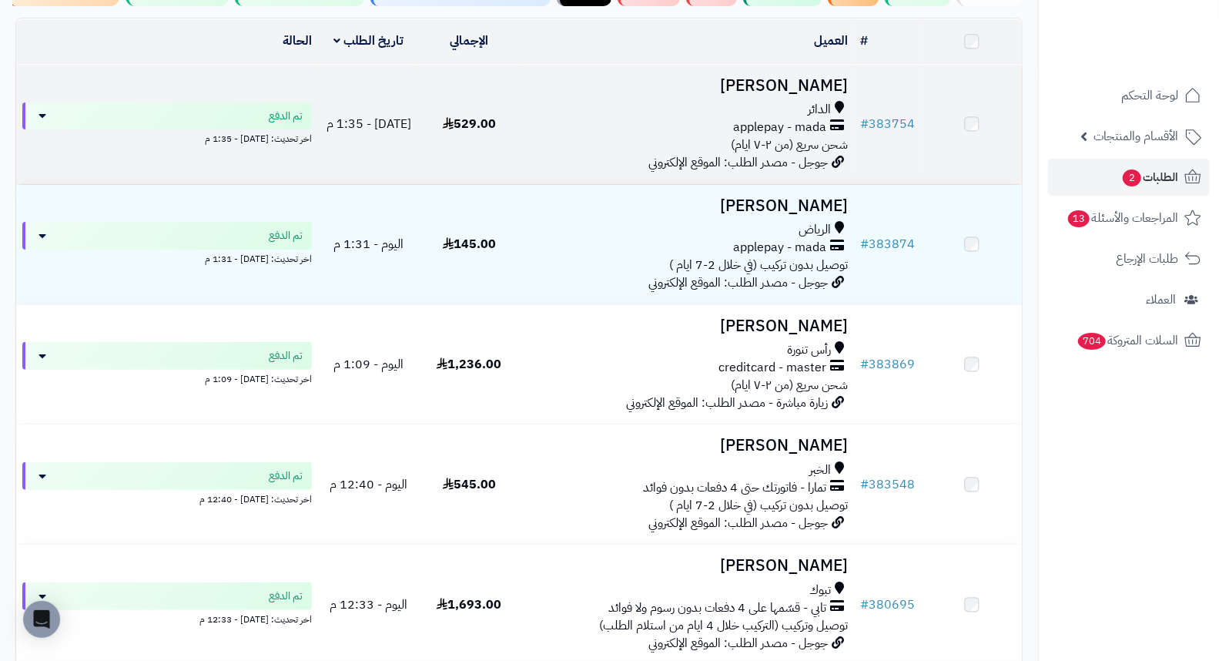
scroll to position [171, 0]
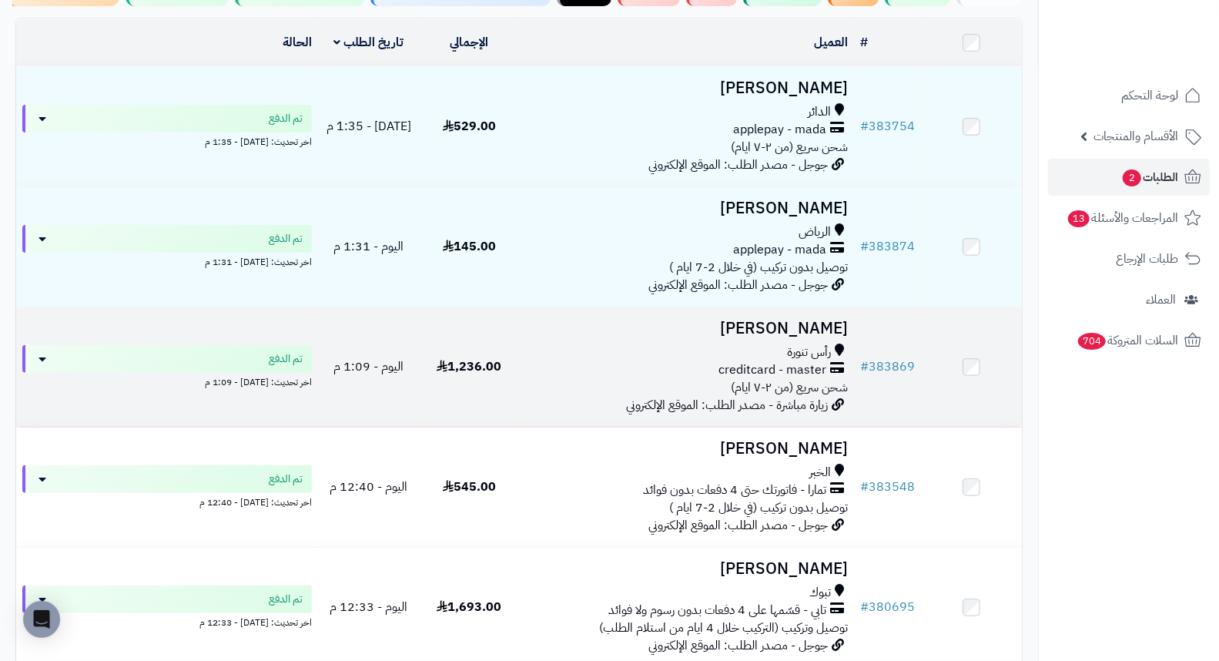
click at [844, 337] on h3 "[PERSON_NAME]" at bounding box center [687, 329] width 323 height 18
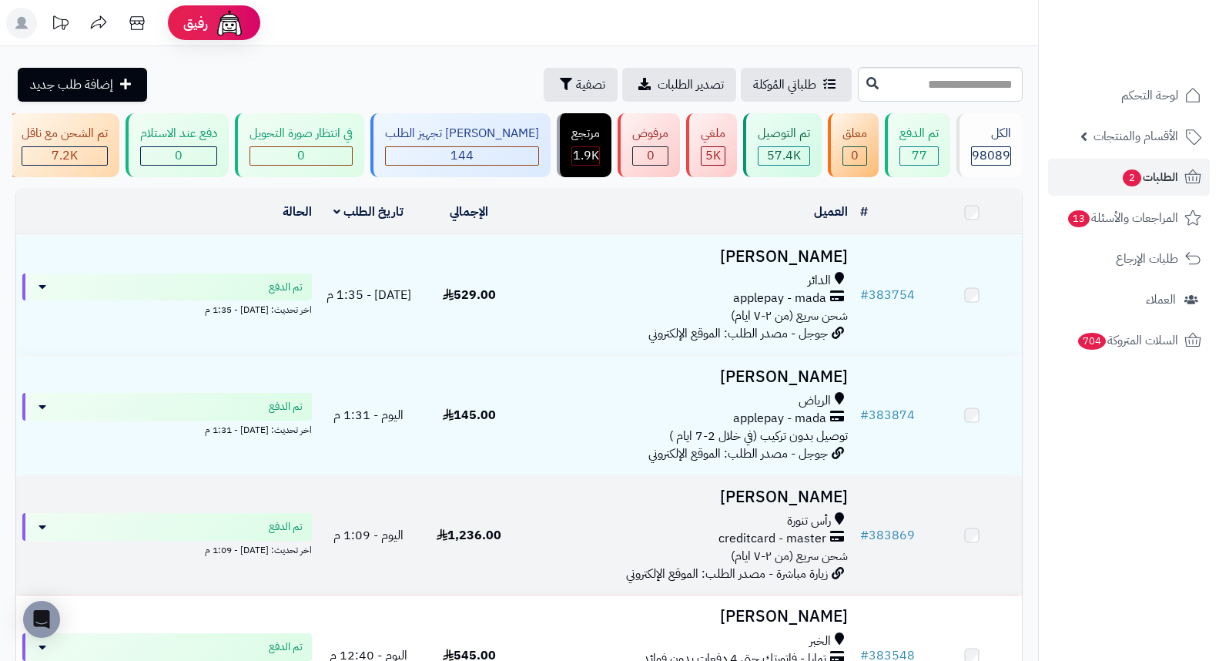
scroll to position [342, 0]
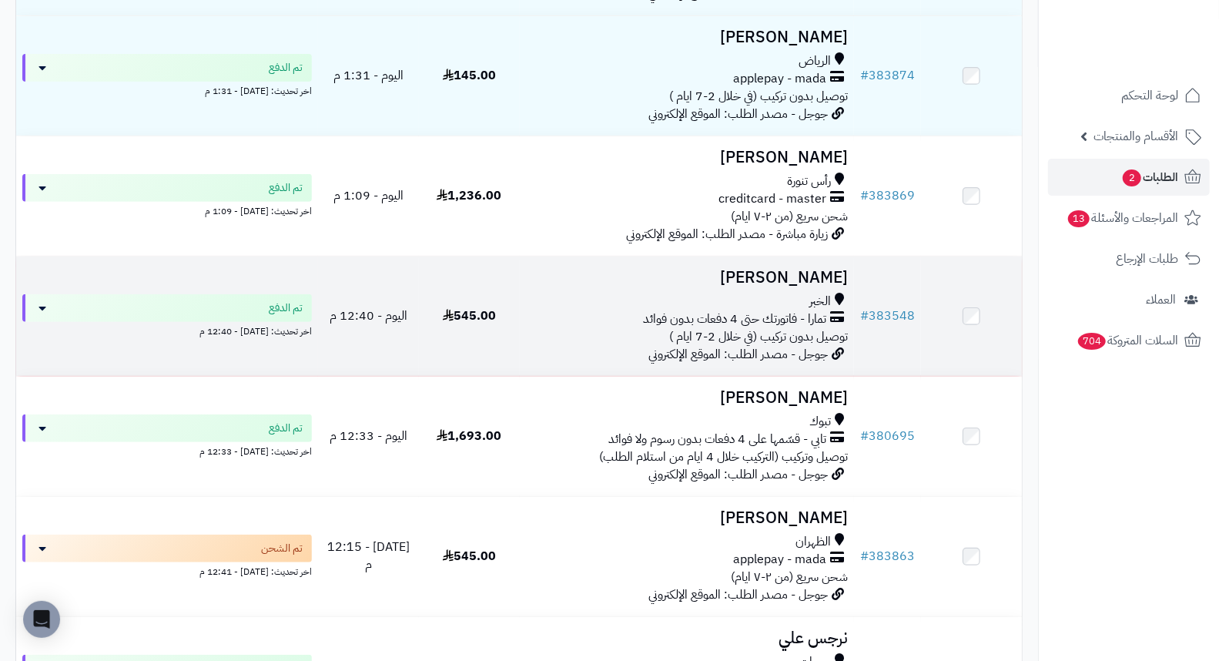
click at [835, 279] on h3 "[PERSON_NAME]" at bounding box center [687, 278] width 323 height 18
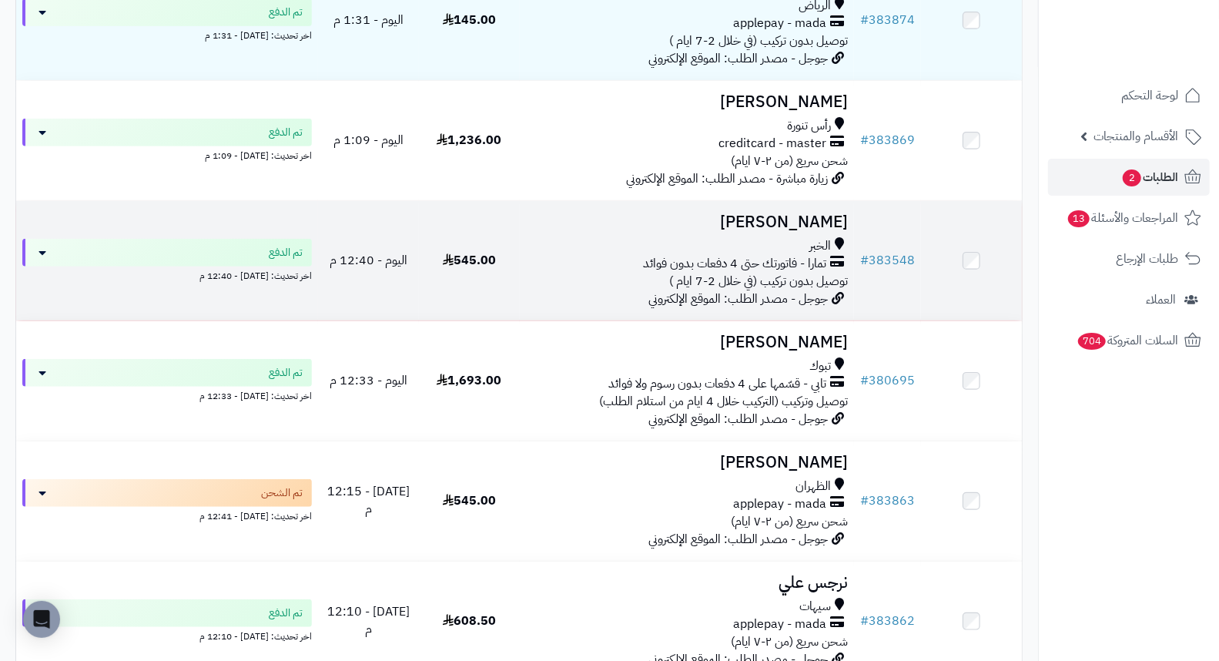
scroll to position [427, 0]
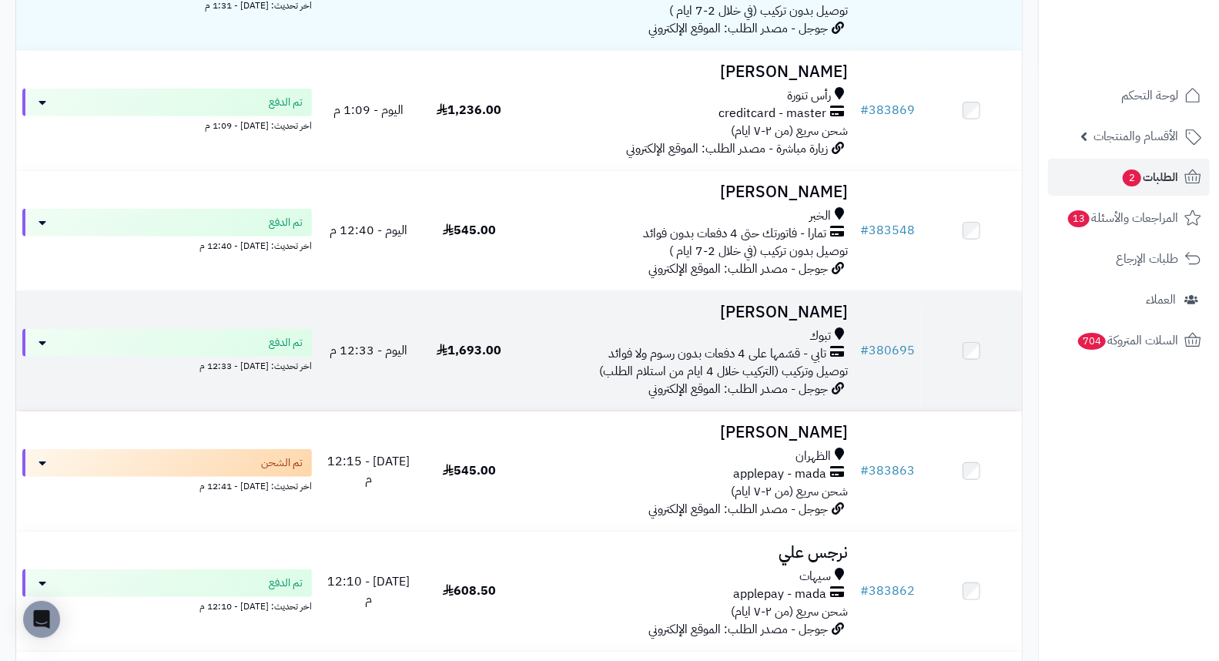
click at [852, 320] on td "Areej Ali تبوك تابي - قسّمها على 4 دفعات بدون رسوم ولا فوائد توصيل وتركيب (التر…" at bounding box center [687, 350] width 335 height 119
click at [819, 321] on h3 "Areej Ali" at bounding box center [687, 312] width 323 height 18
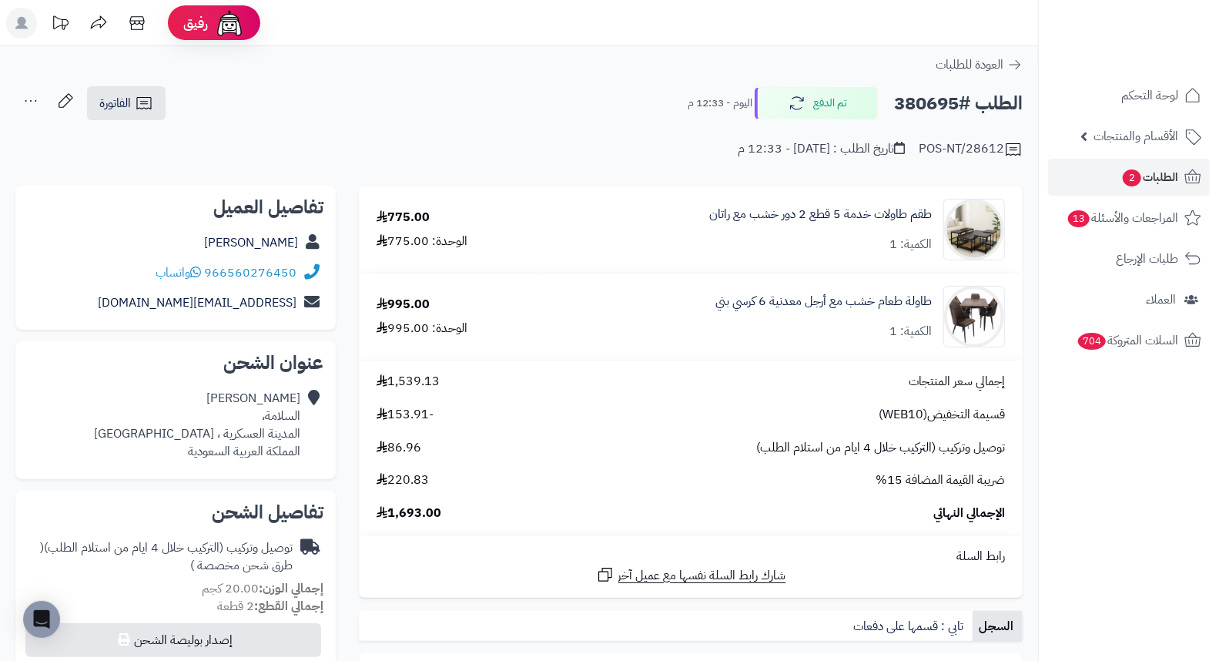
drag, startPoint x: 599, startPoint y: 169, endPoint x: 548, endPoint y: 83, distance: 100.1
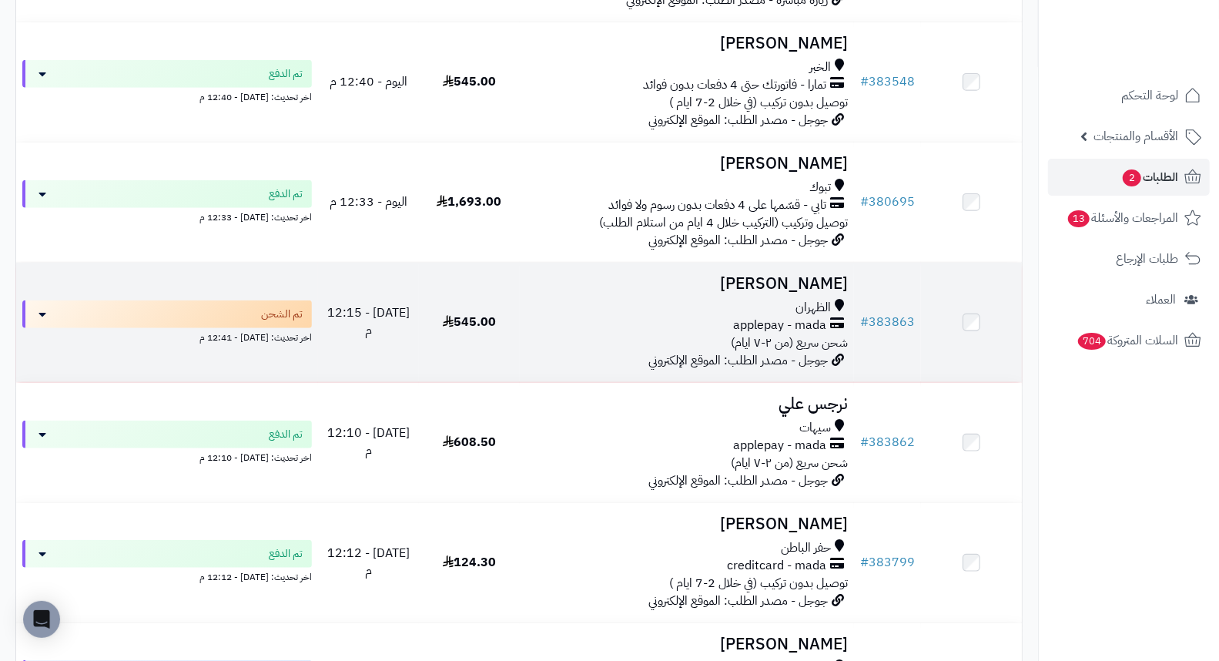
scroll to position [598, 0]
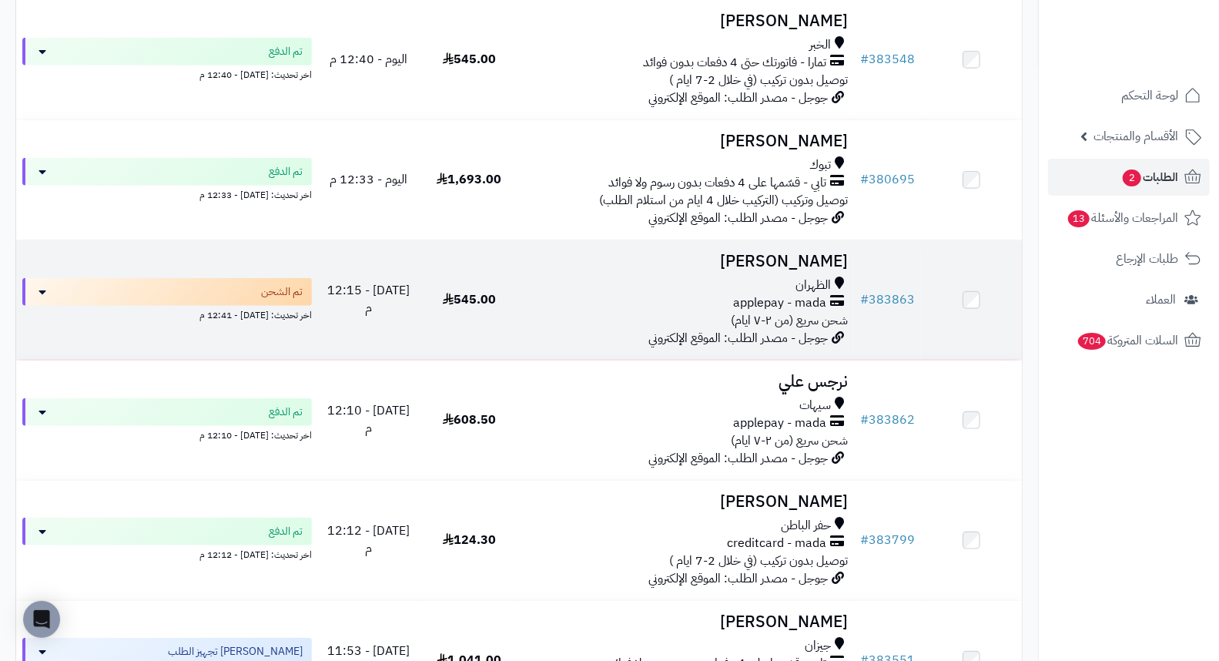
click at [839, 270] on h3 "بدر الثعلي" at bounding box center [687, 262] width 323 height 18
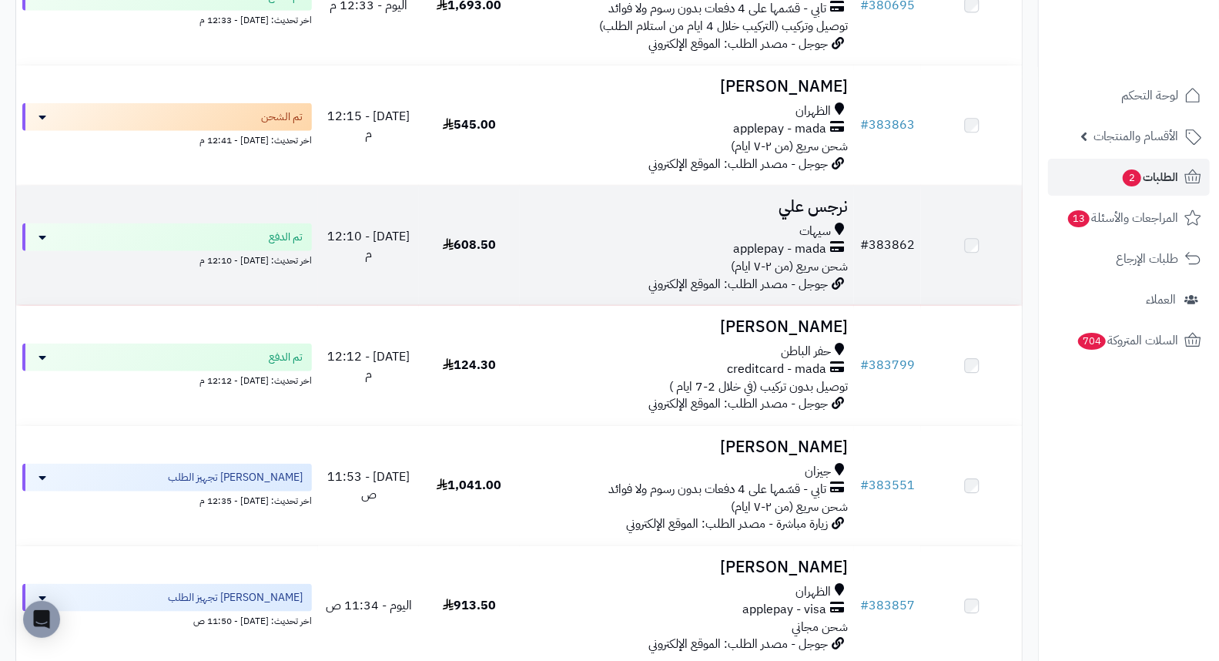
scroll to position [770, 0]
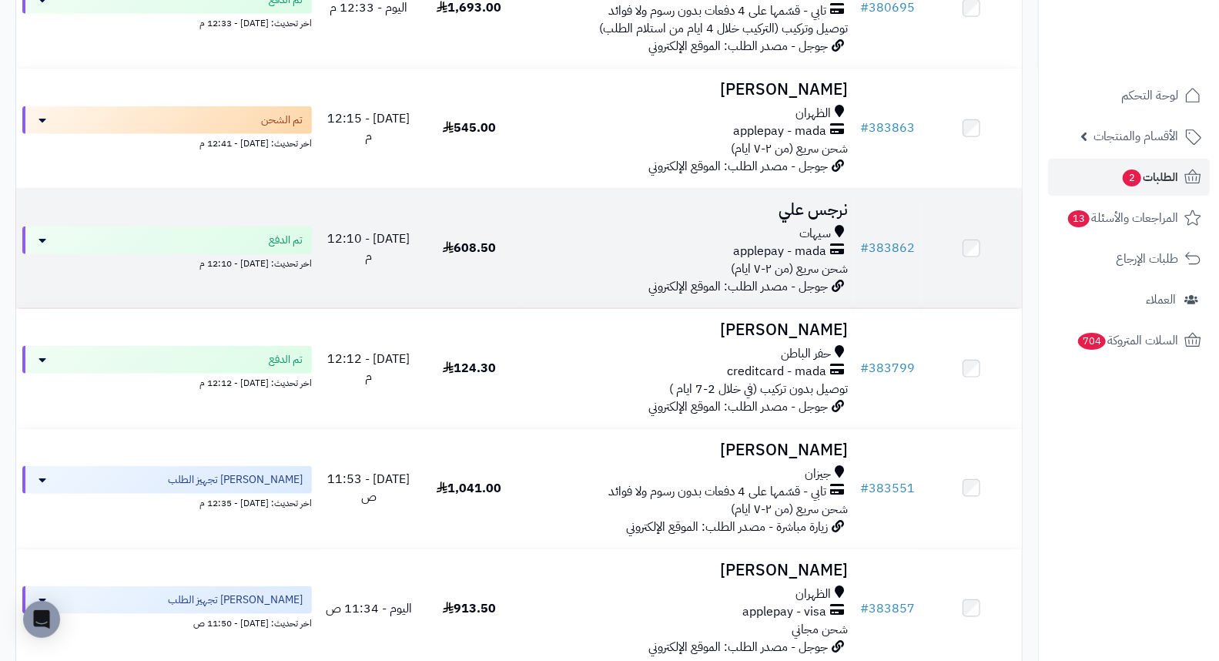
click at [802, 219] on h3 "نرجس علي" at bounding box center [687, 210] width 323 height 18
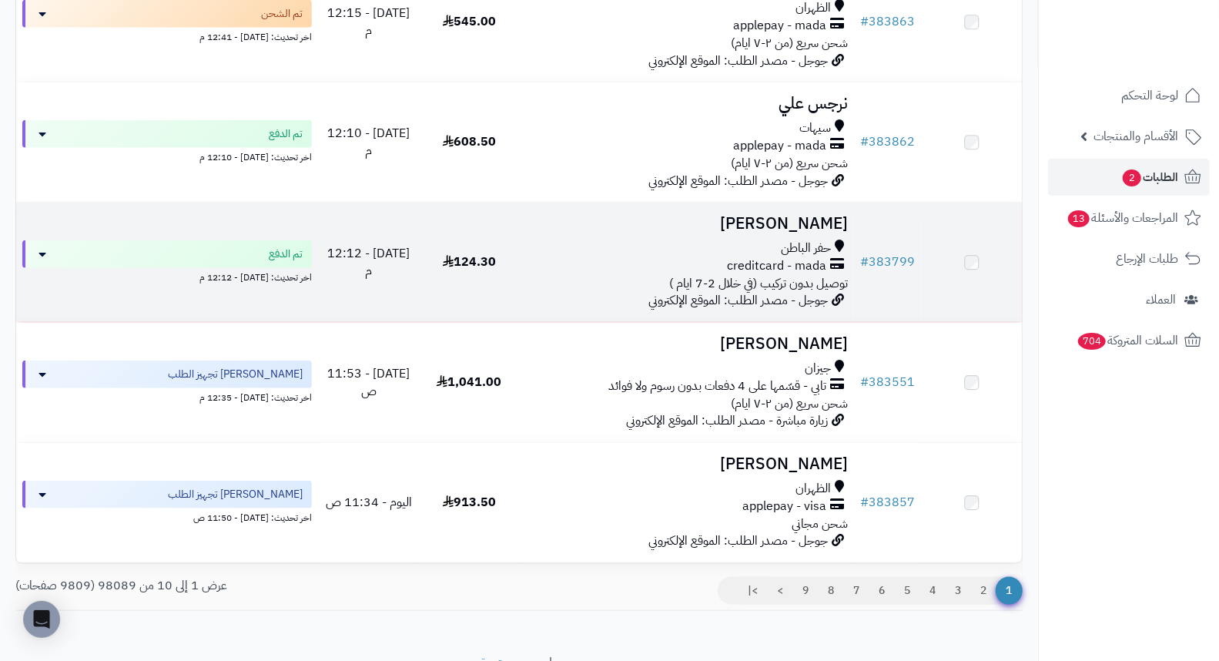
scroll to position [941, 0]
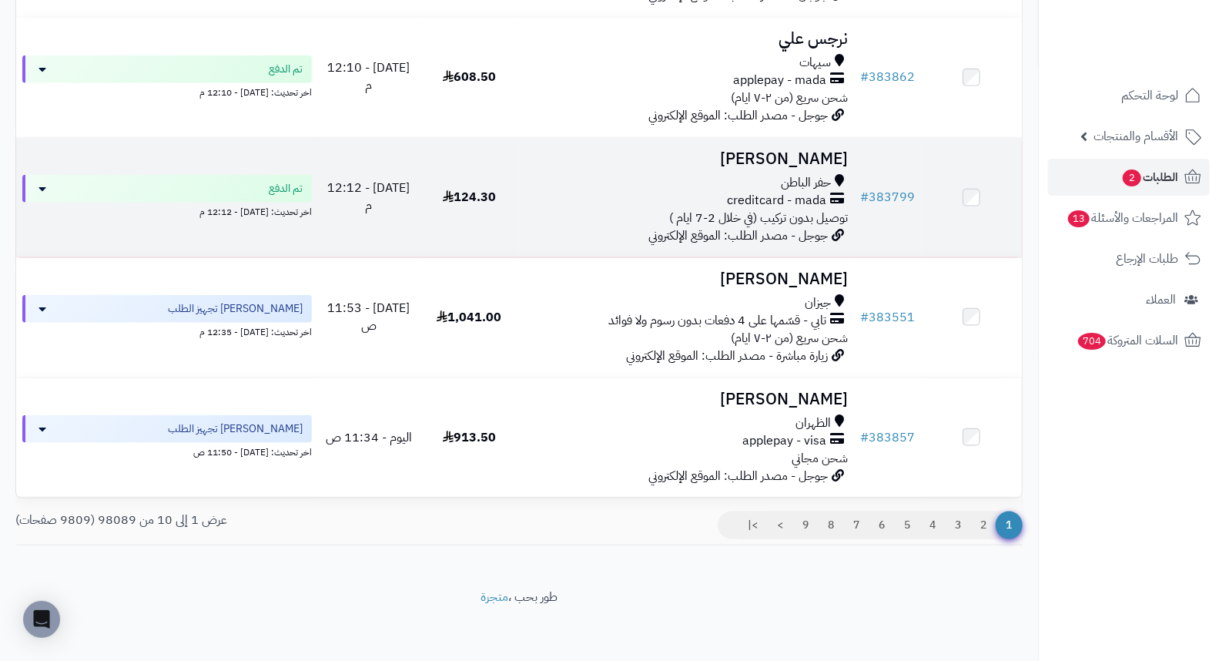
click at [815, 168] on h3 "[PERSON_NAME]" at bounding box center [687, 159] width 323 height 18
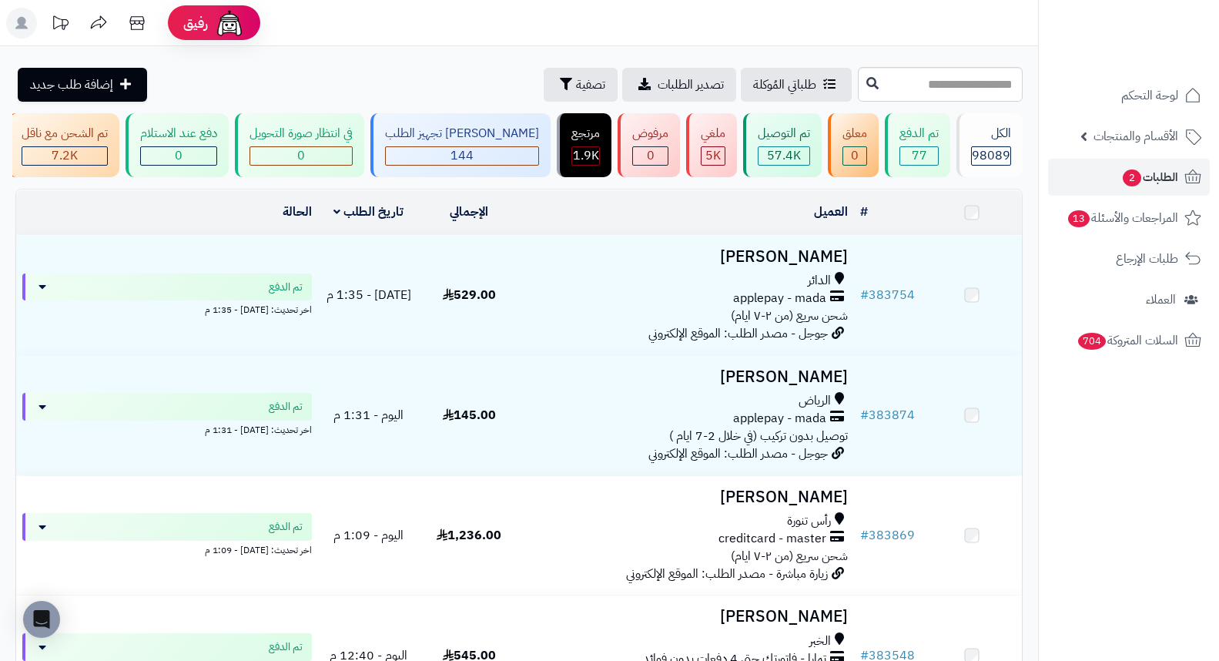
scroll to position [941, 0]
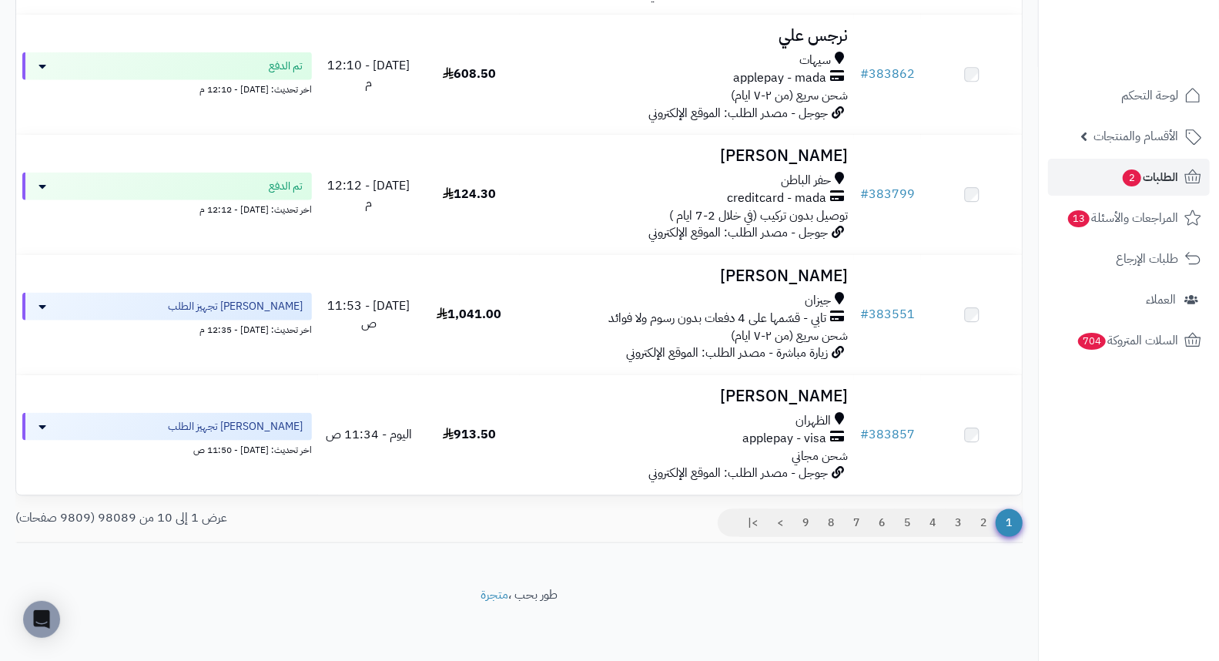
click at [821, 285] on h3 "[PERSON_NAME]" at bounding box center [687, 276] width 323 height 18
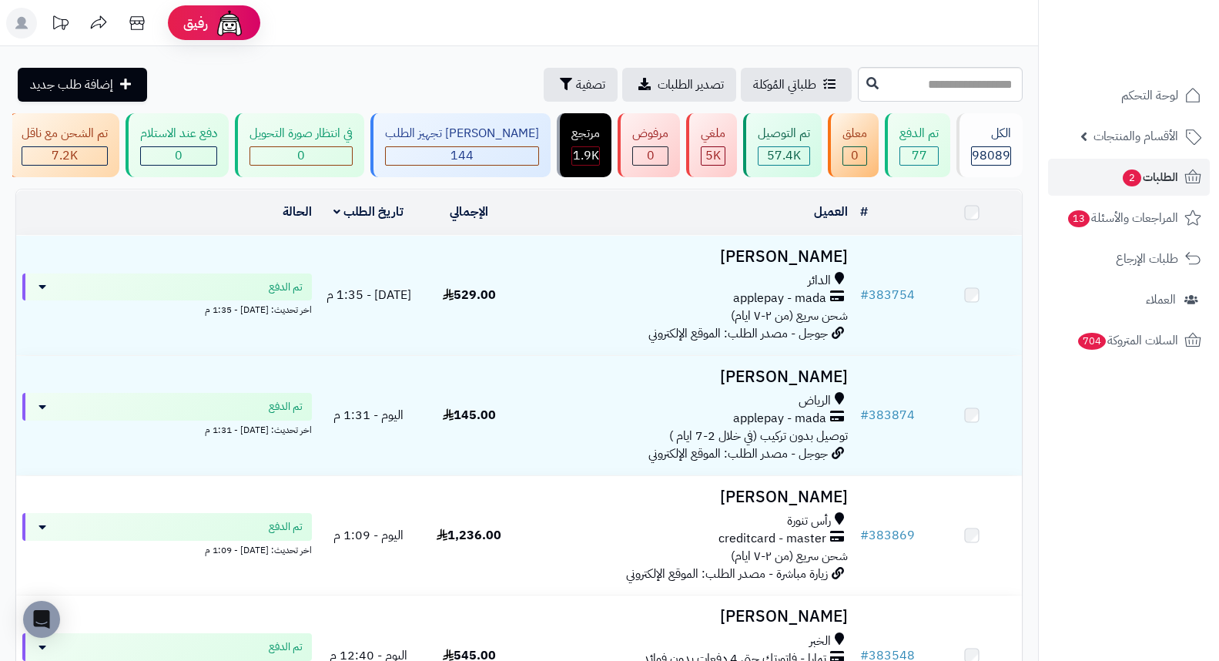
scroll to position [941, 0]
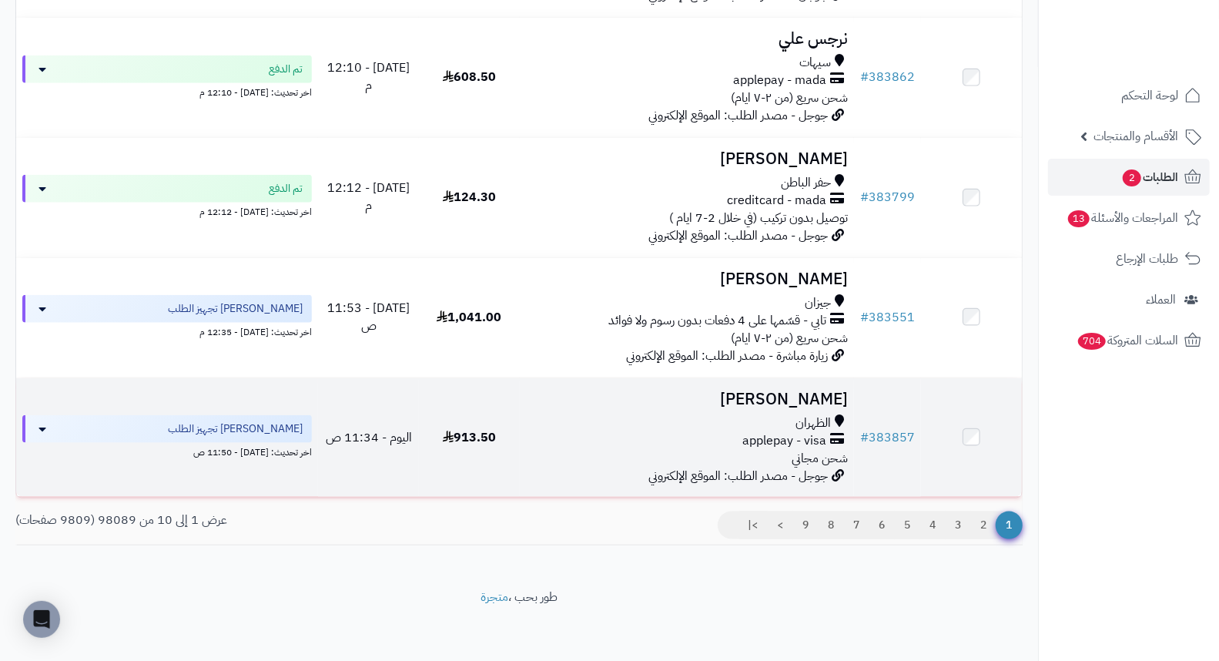
click at [822, 408] on h3 "[PERSON_NAME]" at bounding box center [687, 399] width 323 height 18
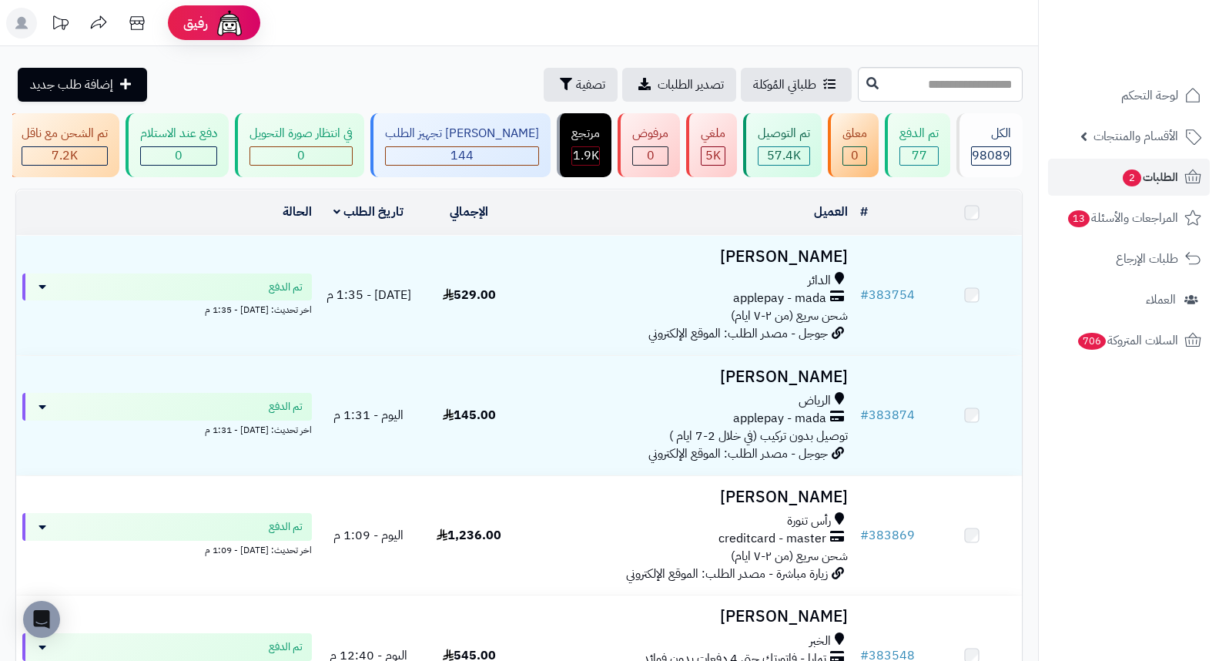
scroll to position [941, 0]
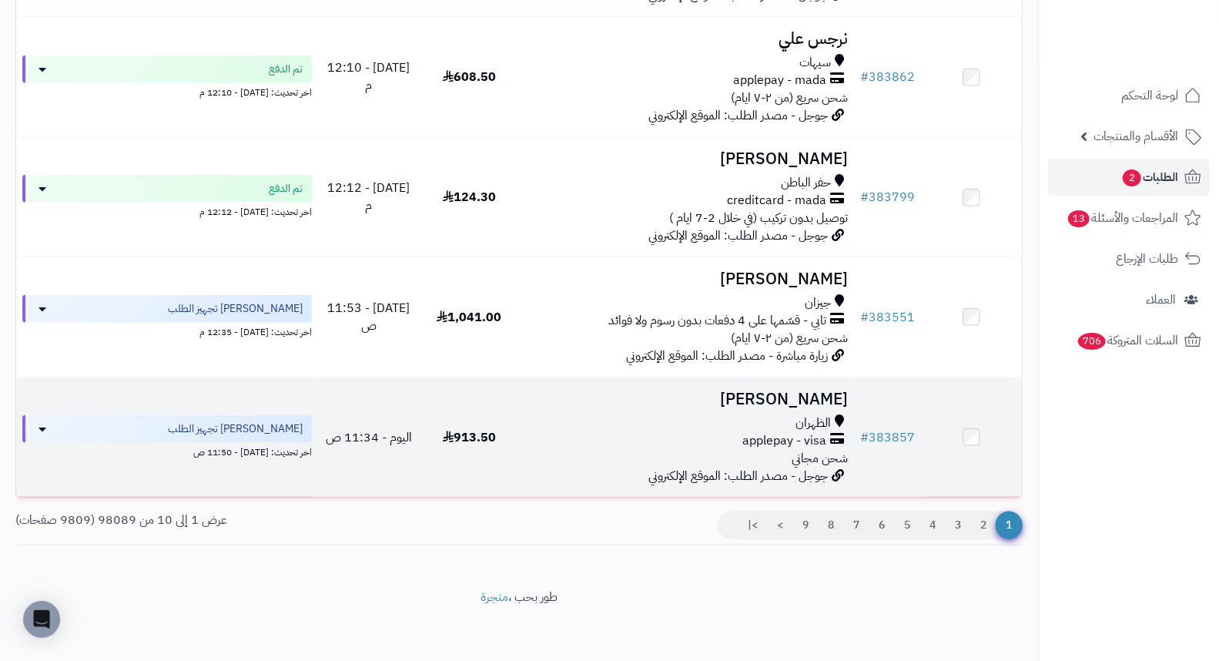
click at [790, 407] on h3 "[PERSON_NAME]" at bounding box center [687, 399] width 323 height 18
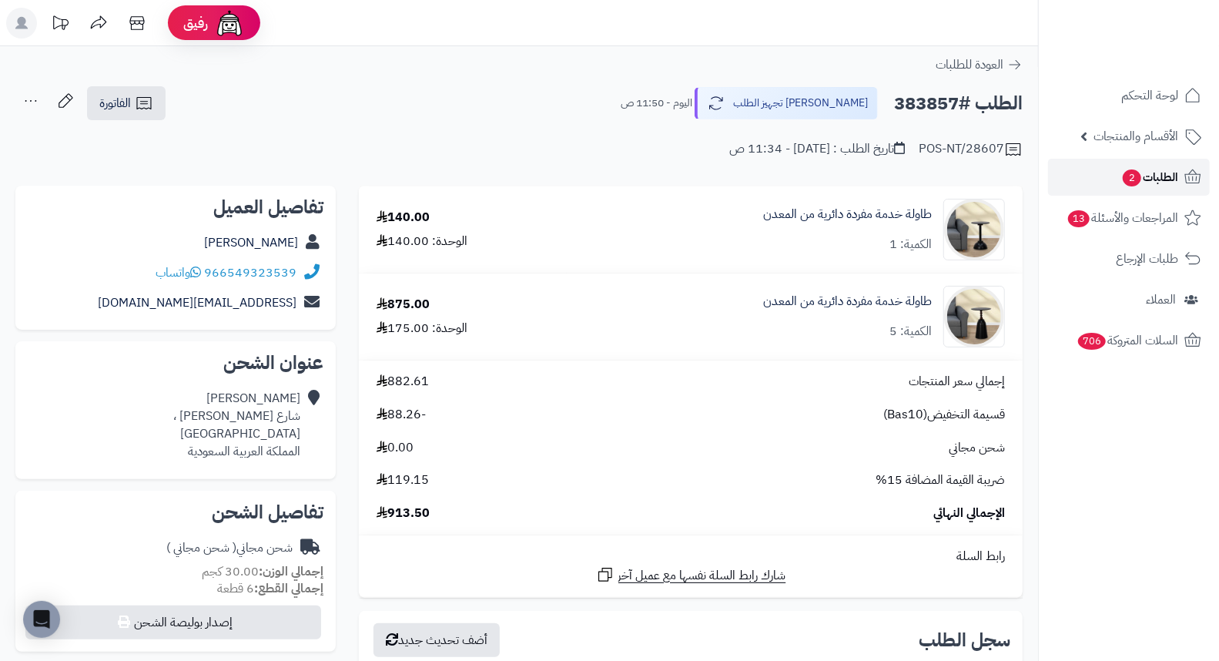
click at [1153, 168] on span "الطلبات 2" at bounding box center [1149, 177] width 57 height 22
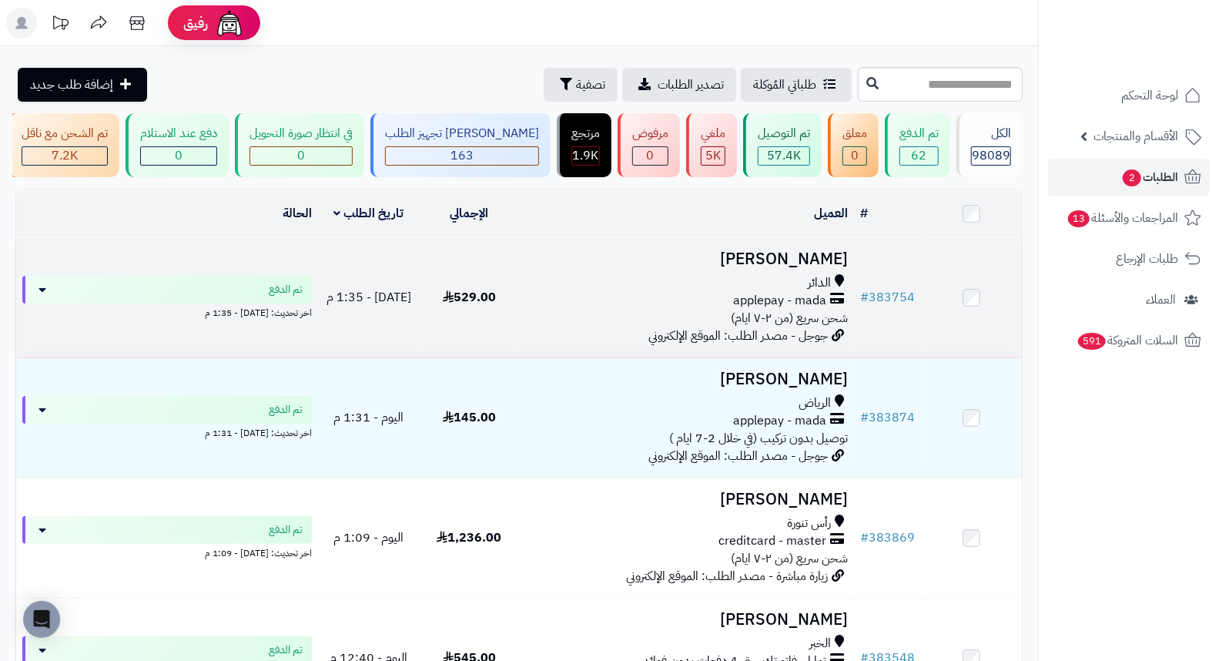
click at [804, 268] on h3 "مريم المالكي" at bounding box center [687, 259] width 323 height 18
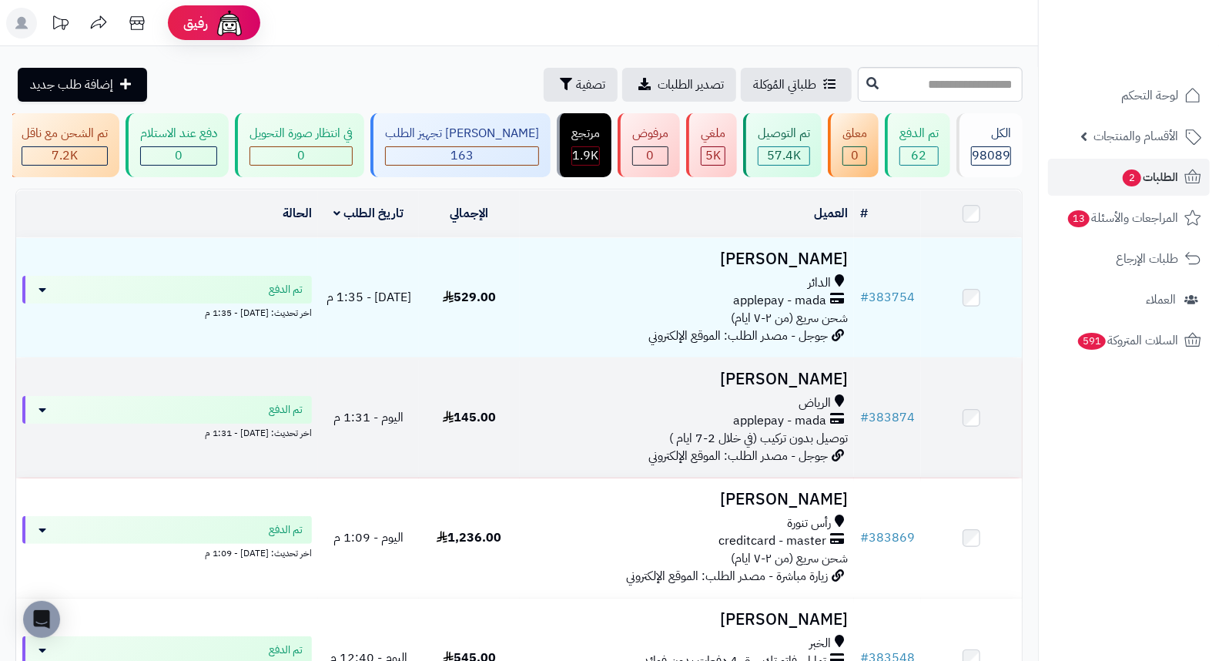
click at [838, 380] on h3 "Hanan Alsaleh" at bounding box center [687, 379] width 323 height 18
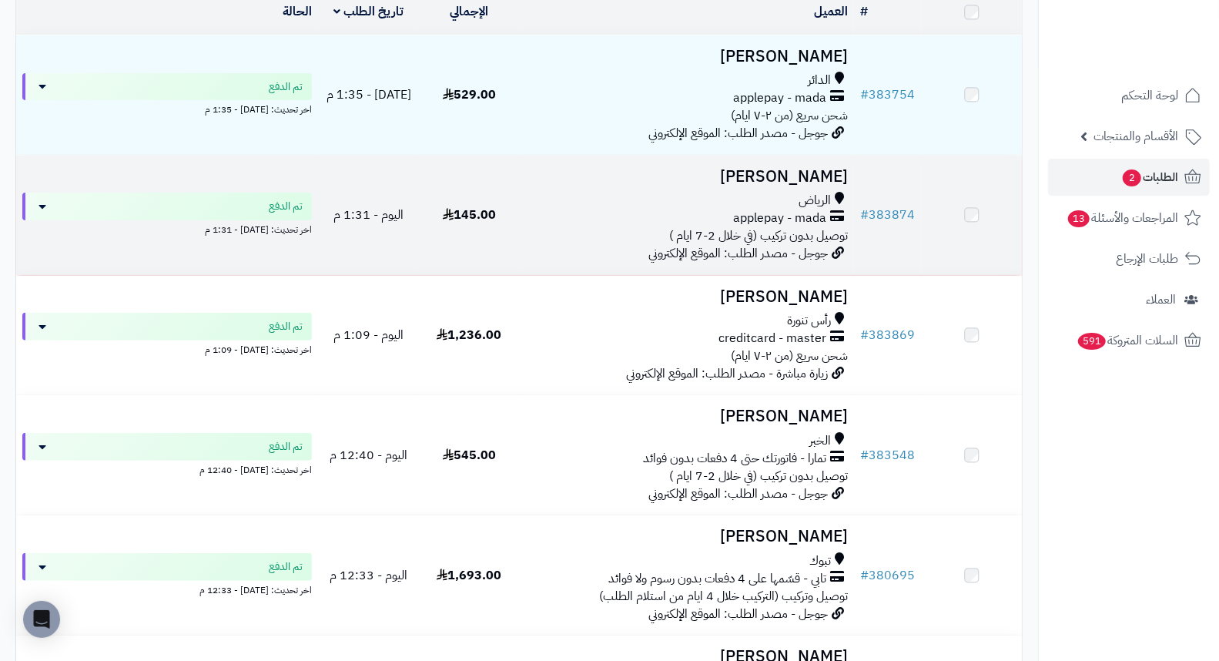
scroll to position [256, 0]
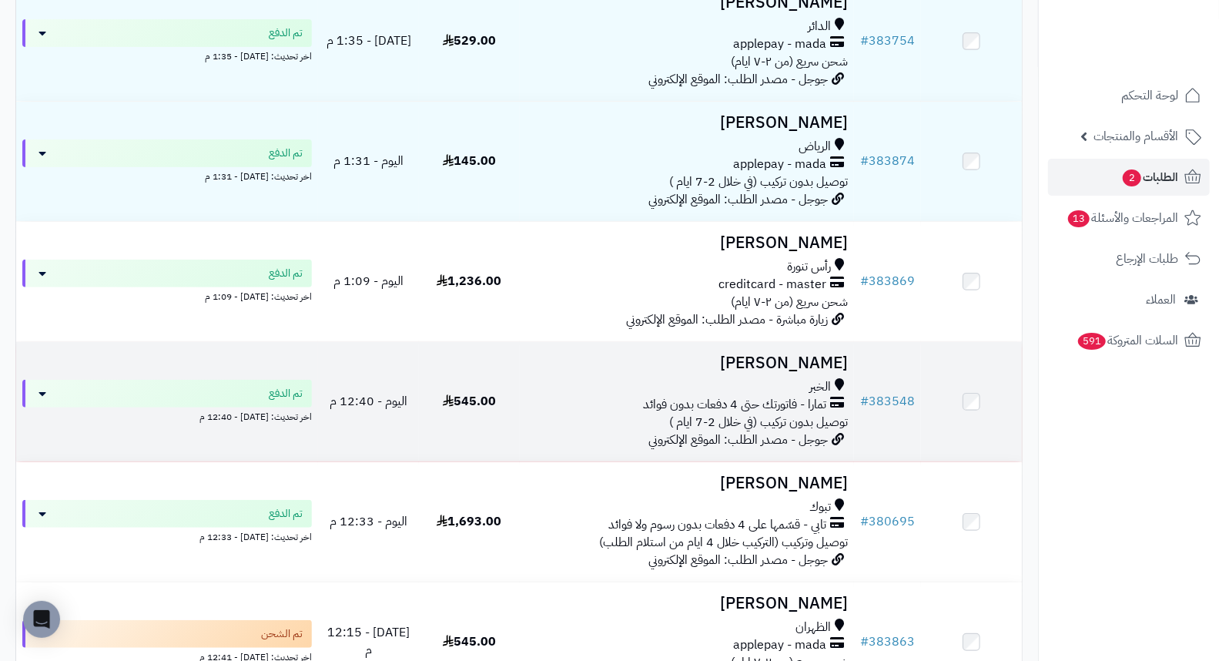
click at [826, 372] on h3 "[PERSON_NAME]" at bounding box center [687, 363] width 323 height 18
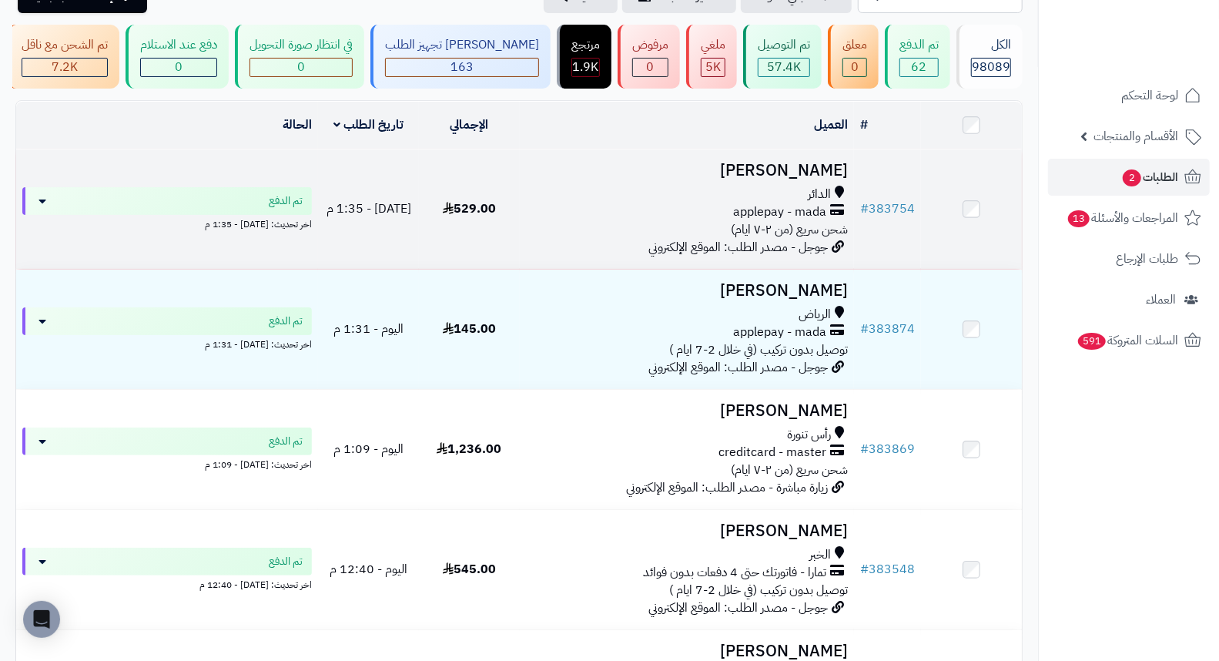
scroll to position [171, 0]
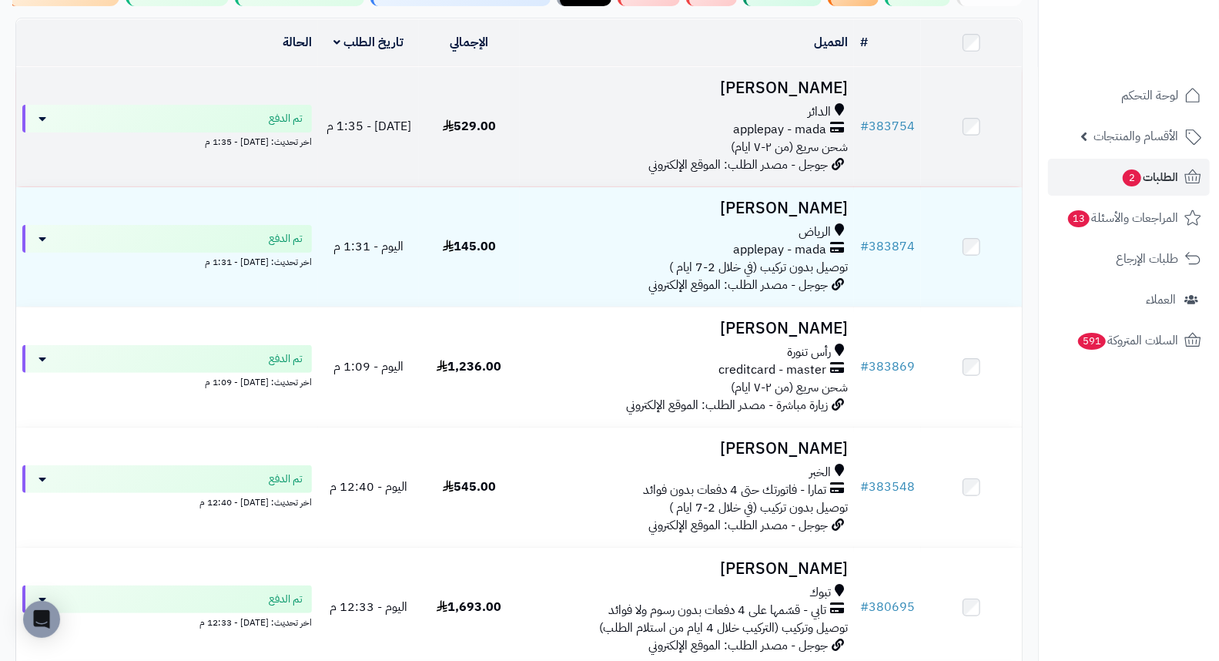
click at [812, 89] on h3 "مريم المالكي" at bounding box center [687, 88] width 323 height 18
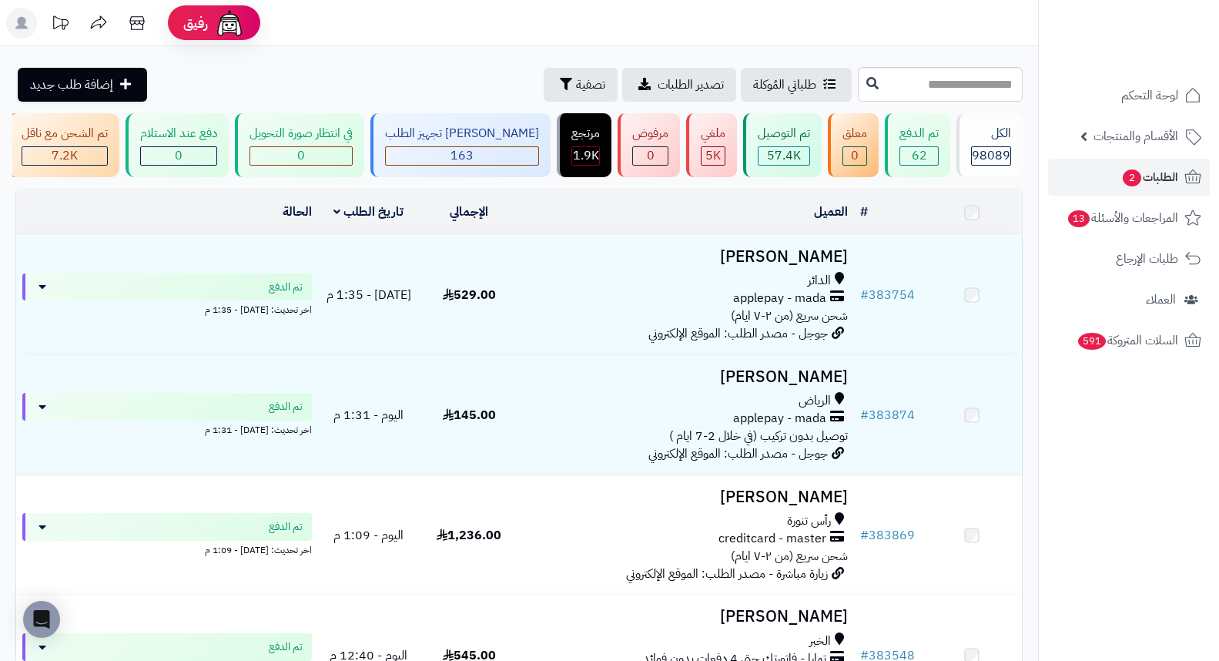
scroll to position [171, 0]
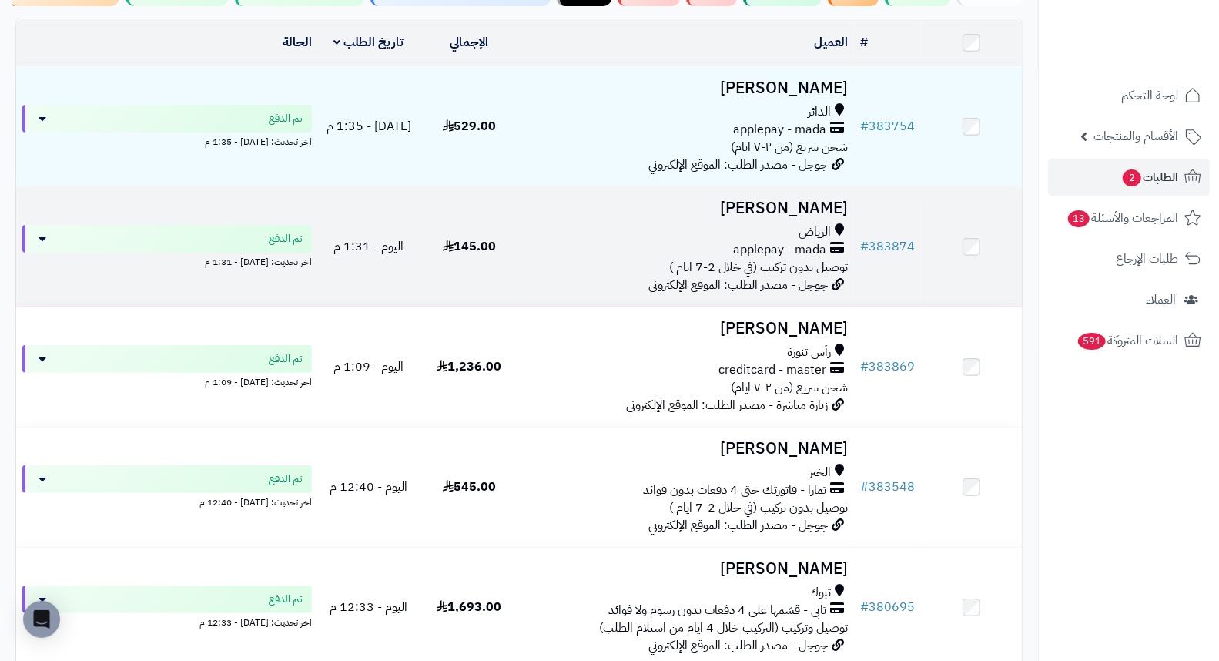
click at [794, 217] on h3 "Hanan Alsaleh" at bounding box center [687, 208] width 323 height 18
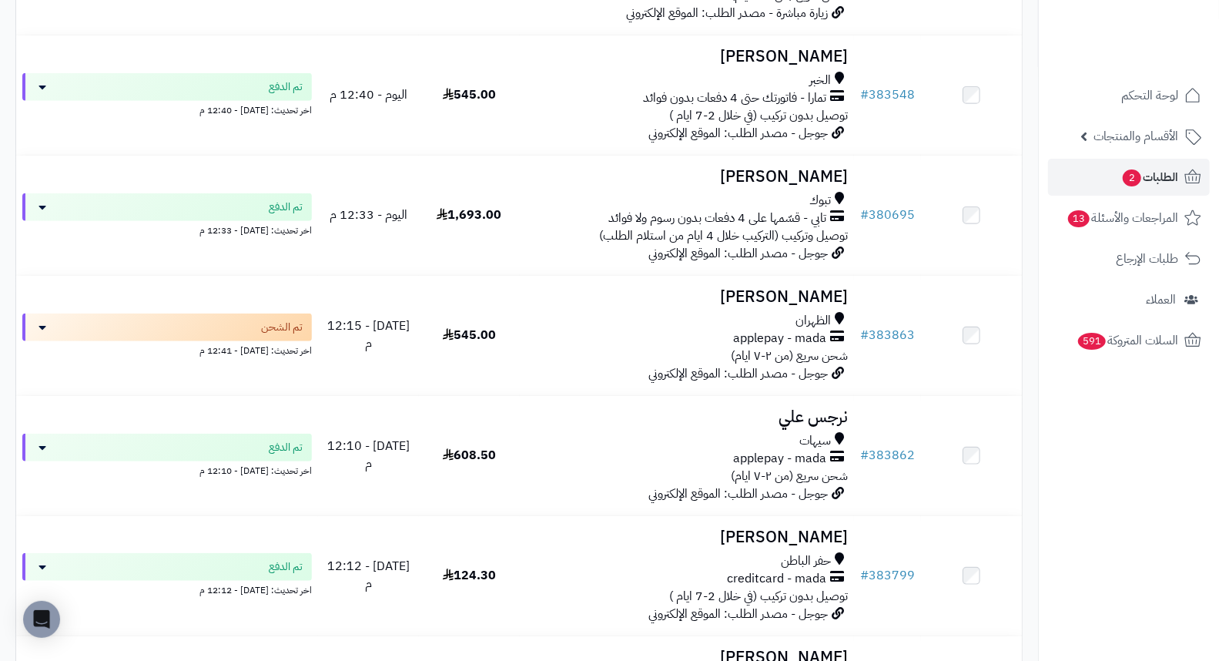
scroll to position [684, 0]
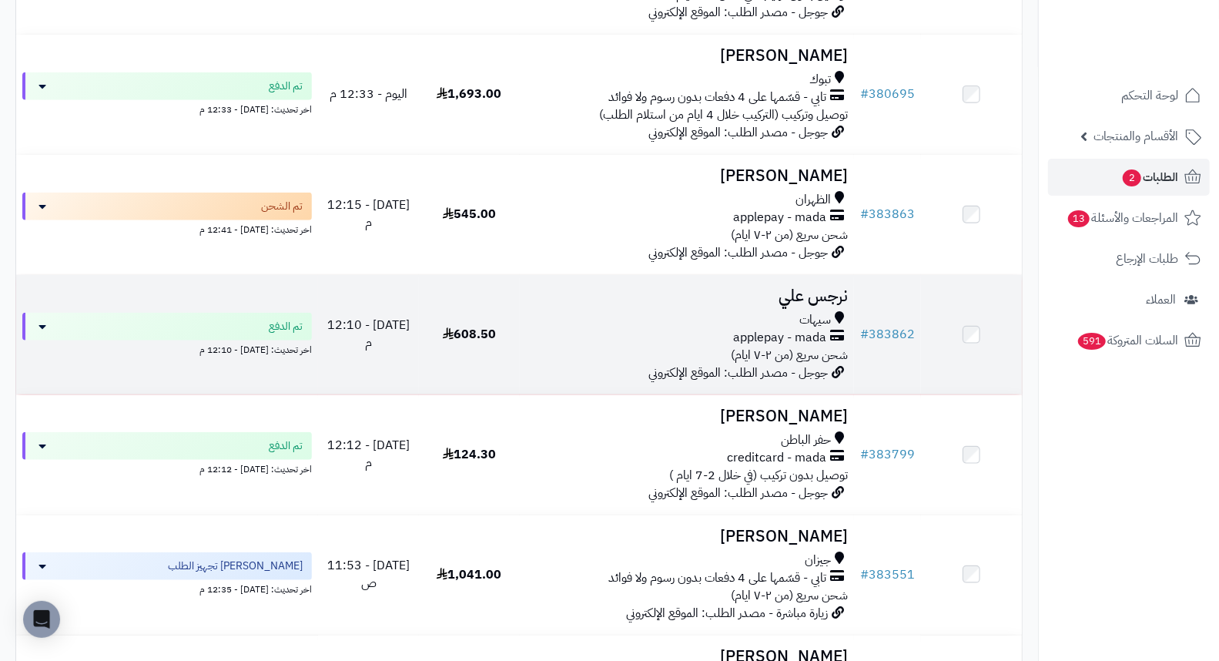
click at [842, 305] on h3 "نرجس علي" at bounding box center [687, 296] width 323 height 18
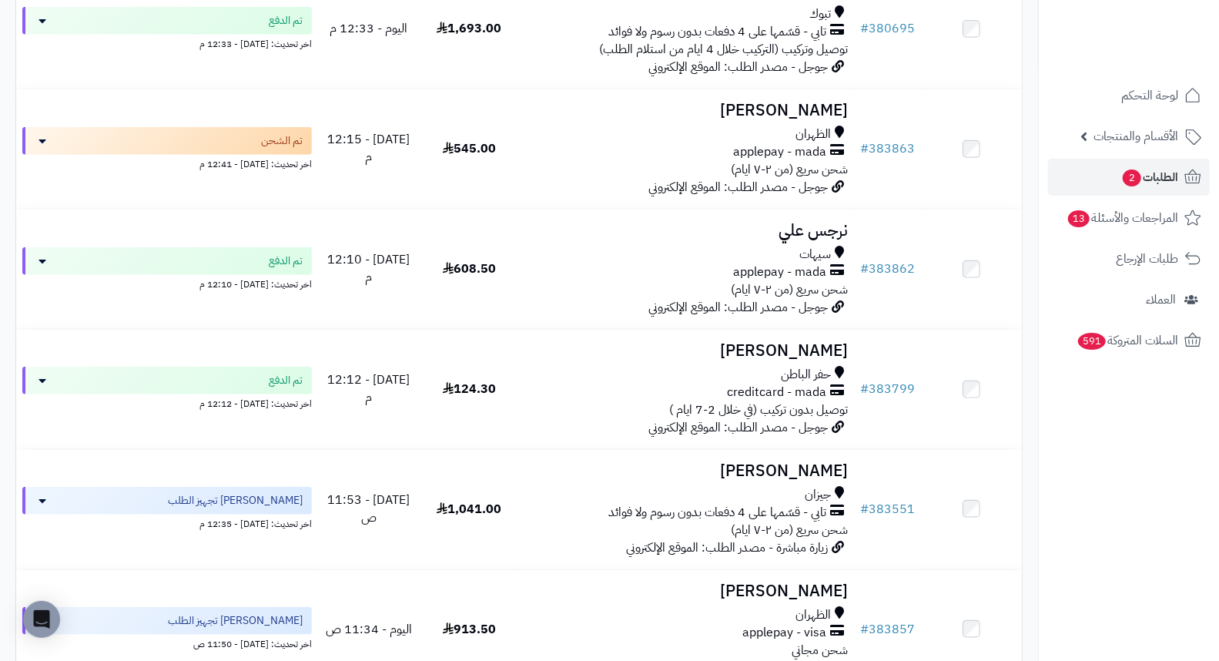
scroll to position [941, 0]
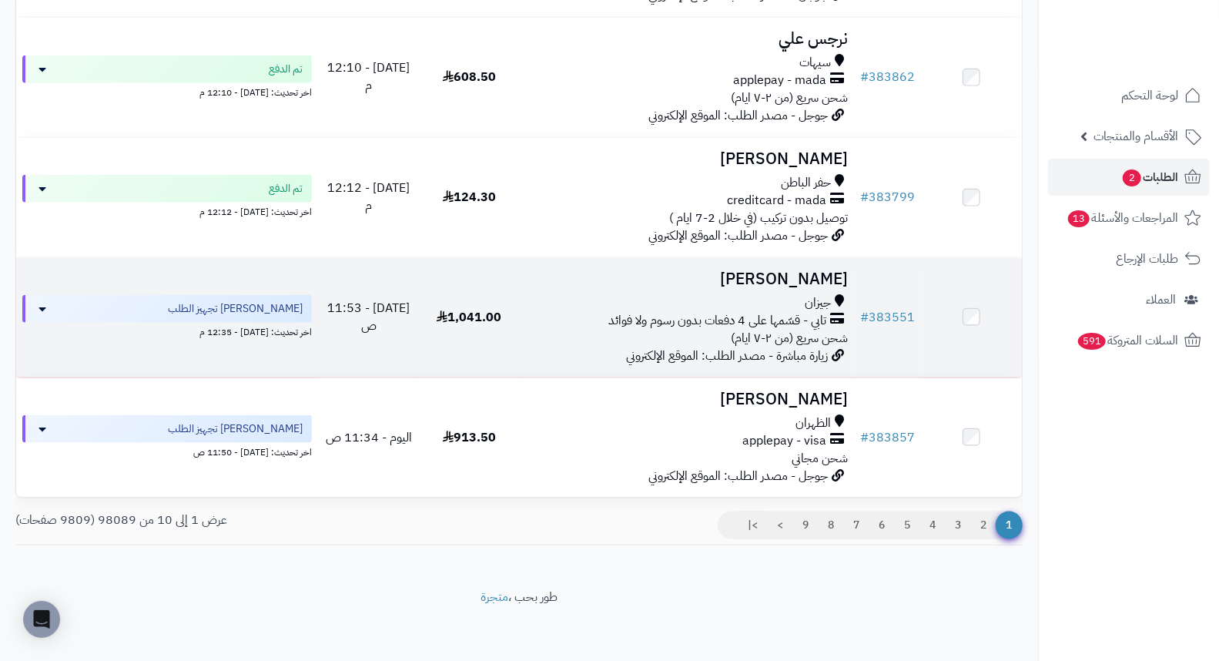
click at [813, 288] on h3 "خوله المالكي" at bounding box center [687, 279] width 323 height 18
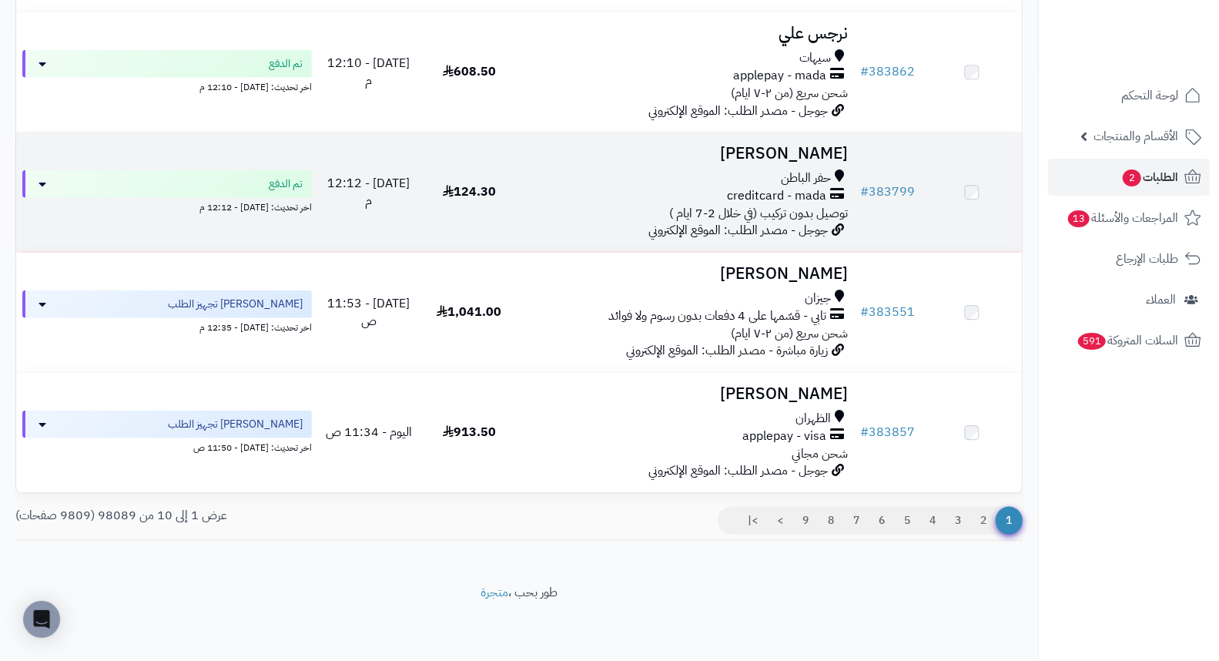
scroll to position [956, 0]
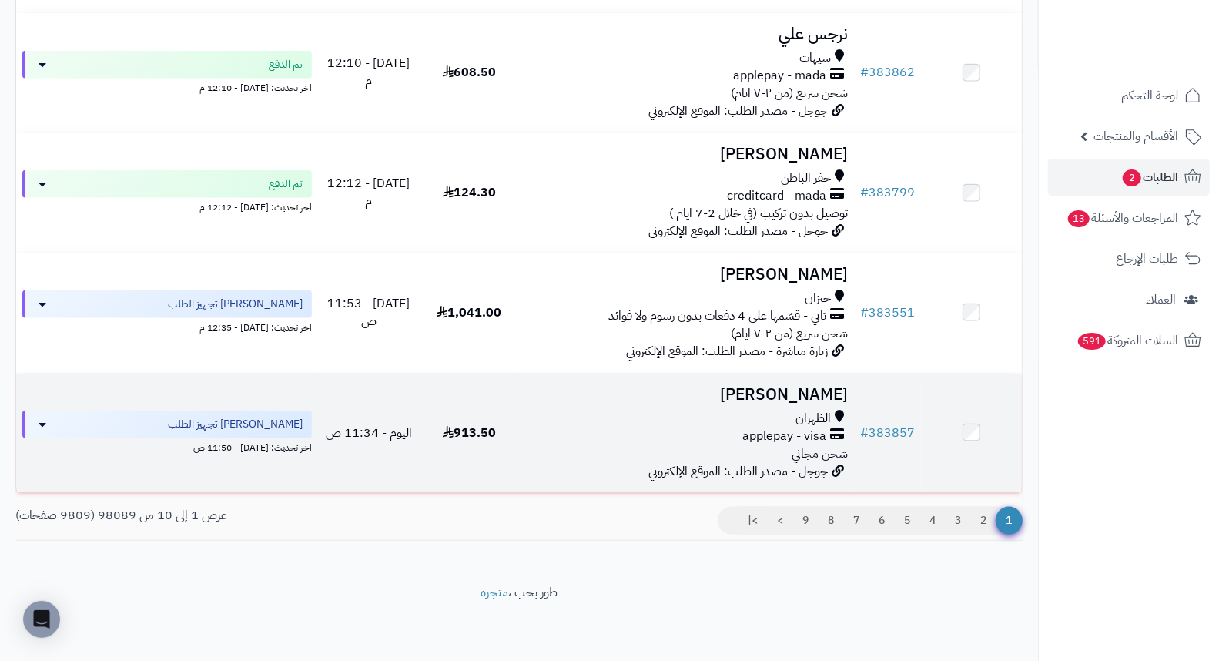
click at [744, 394] on h3 "Ghada Abdullah" at bounding box center [687, 395] width 323 height 18
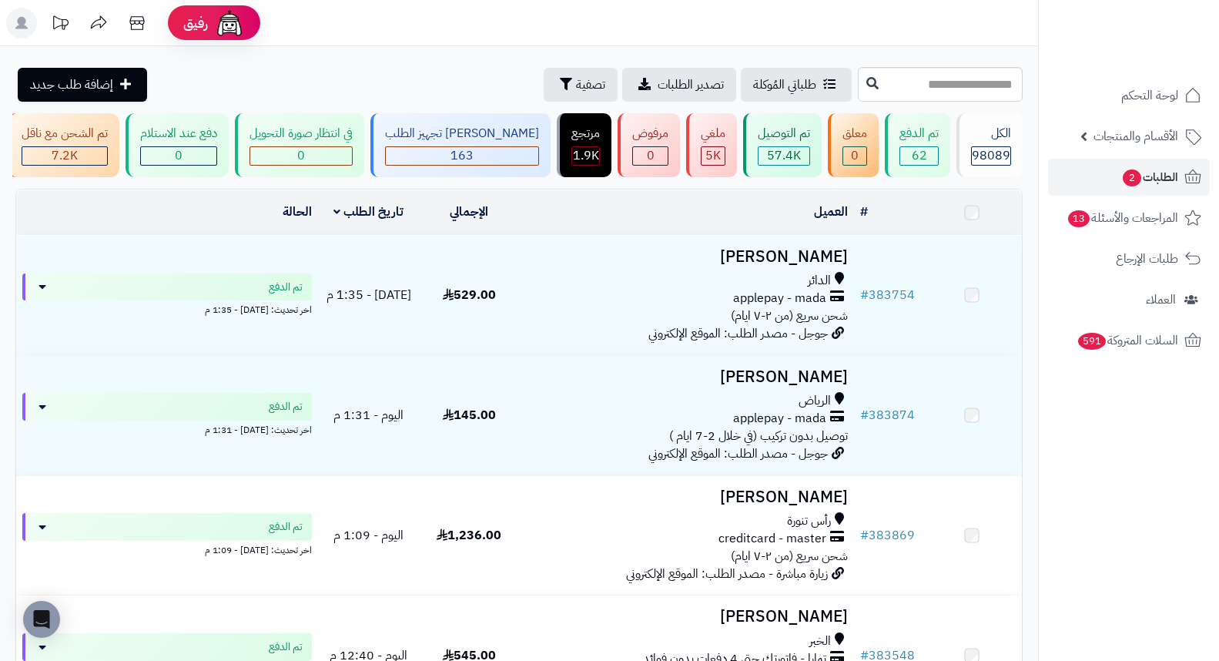
scroll to position [956, 0]
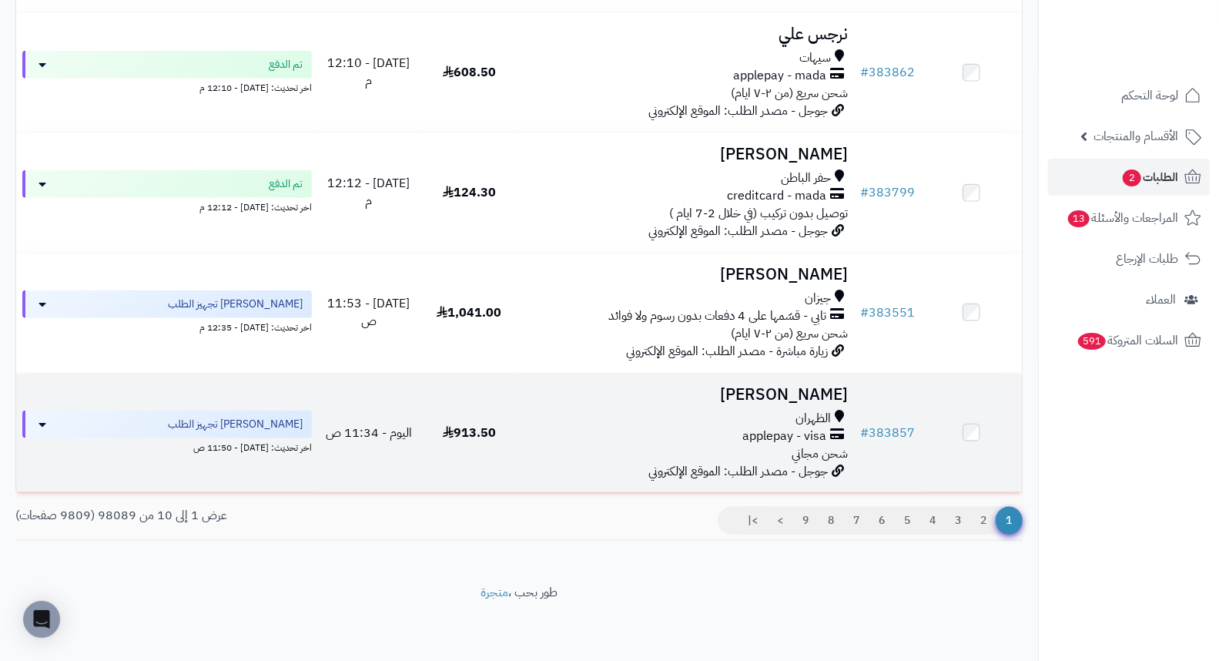
click at [796, 401] on h3 "[PERSON_NAME]" at bounding box center [687, 395] width 323 height 18
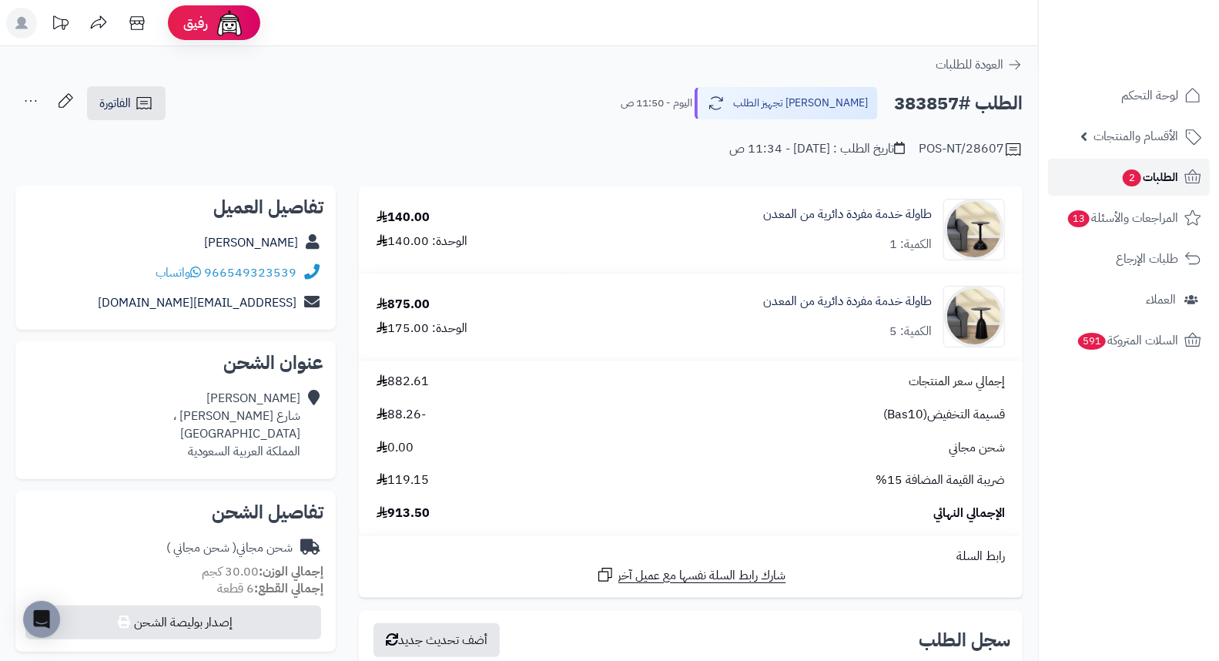
click at [1147, 176] on span "الطلبات 2" at bounding box center [1149, 177] width 57 height 22
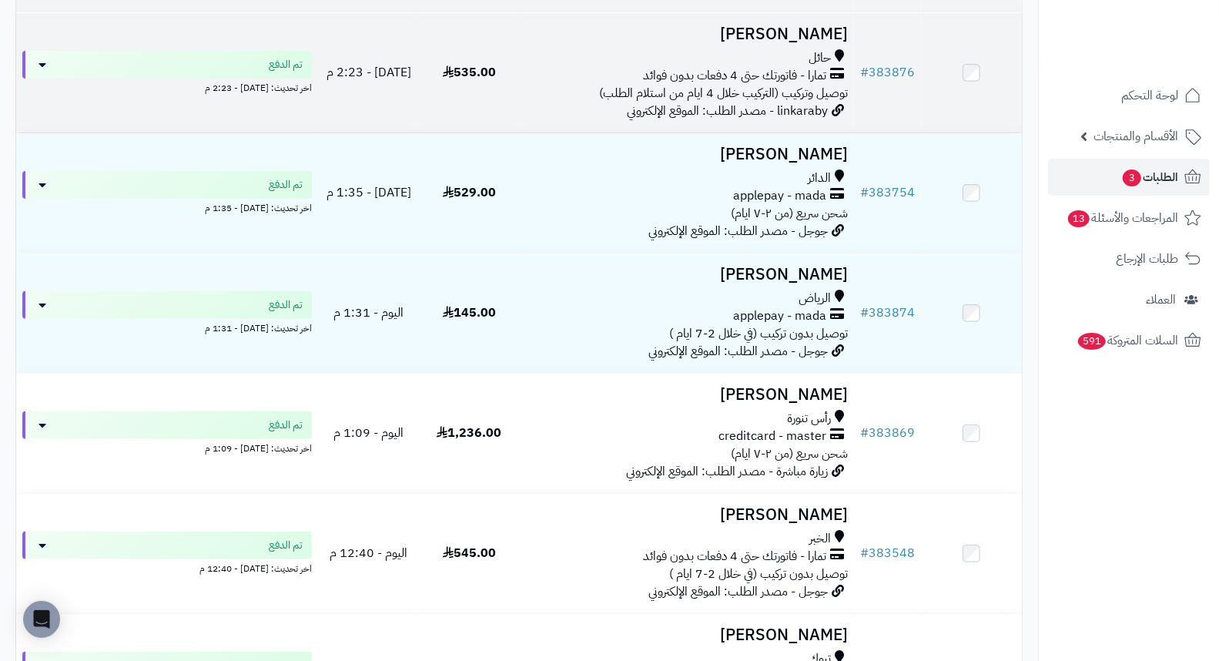
scroll to position [171, 0]
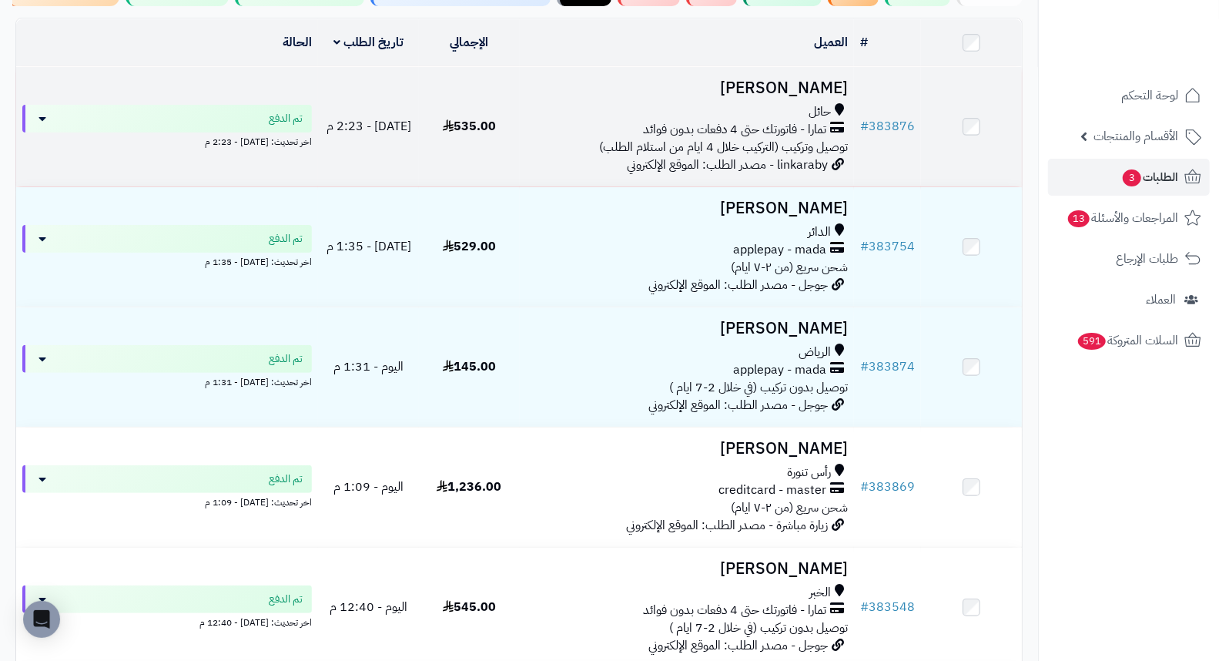
click at [806, 95] on h3 "[PERSON_NAME]" at bounding box center [687, 88] width 323 height 18
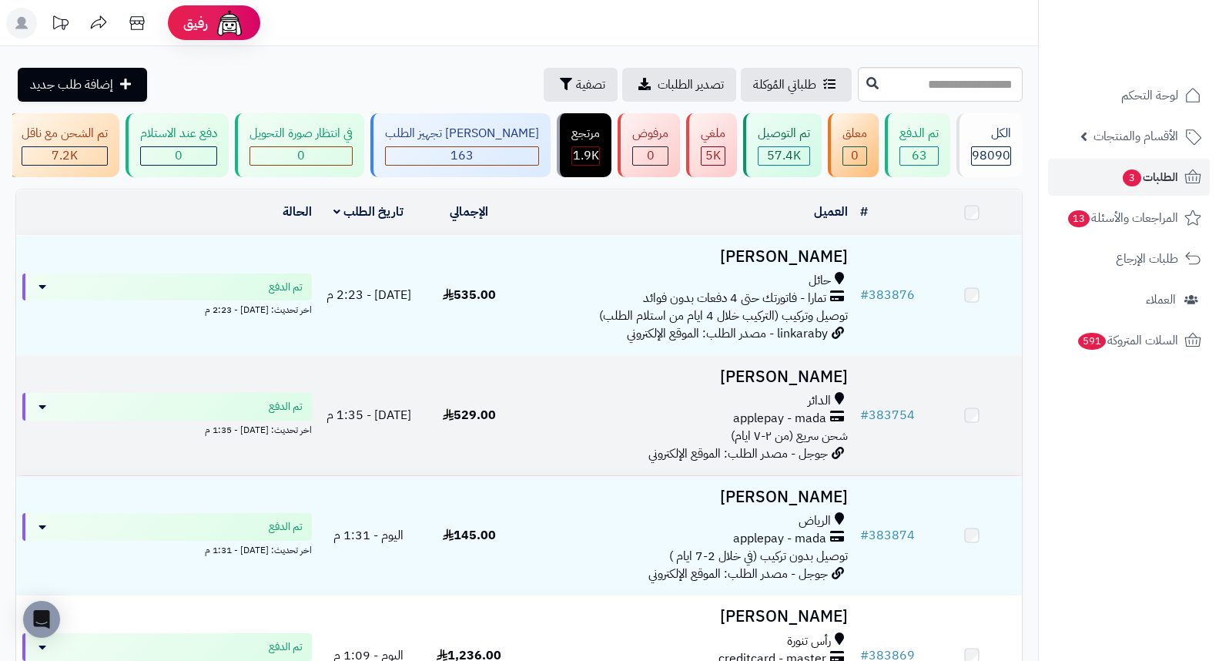
scroll to position [171, 0]
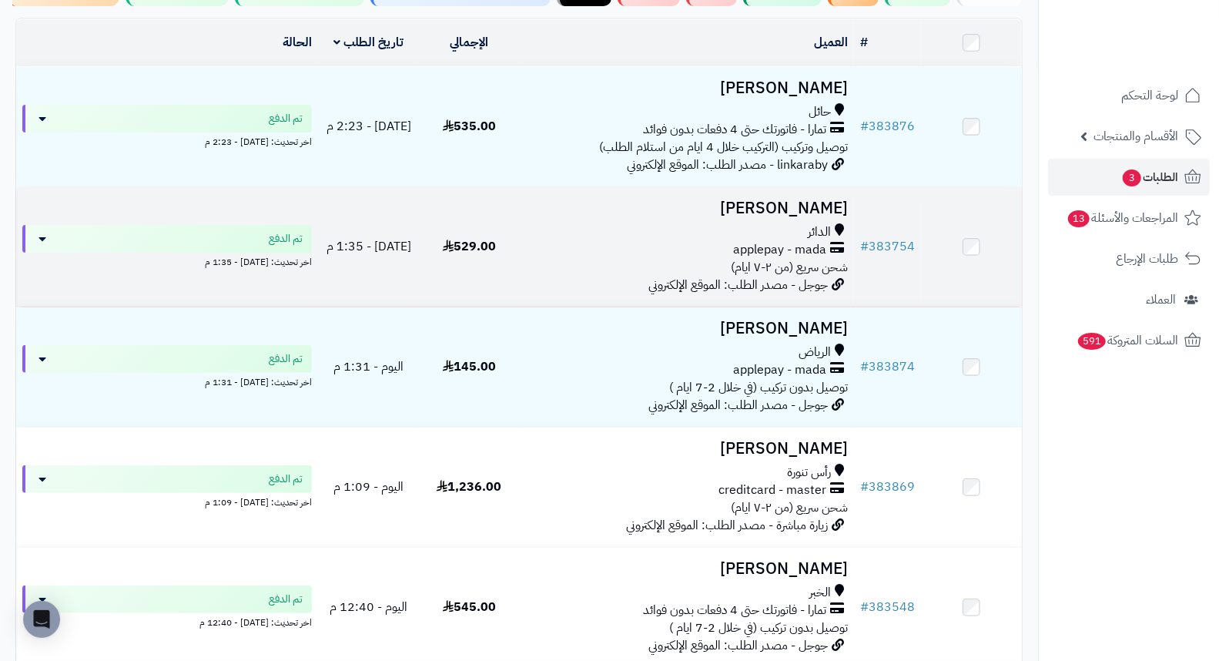
click at [811, 217] on h3 "[PERSON_NAME]" at bounding box center [687, 208] width 323 height 18
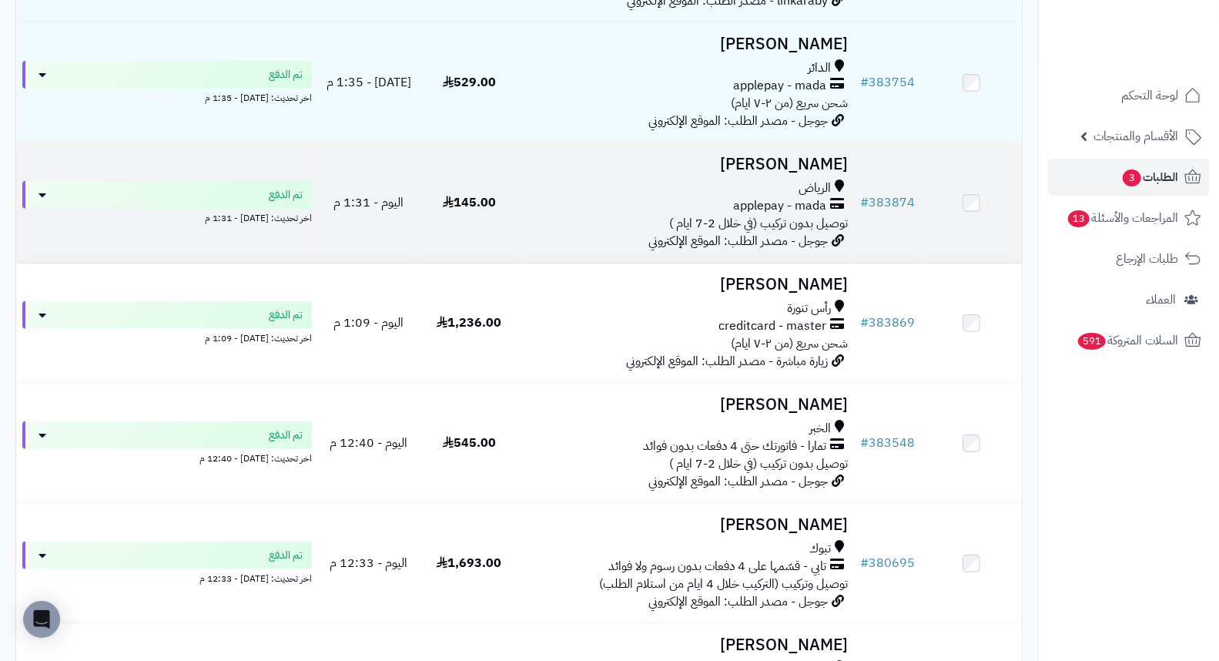
scroll to position [342, 0]
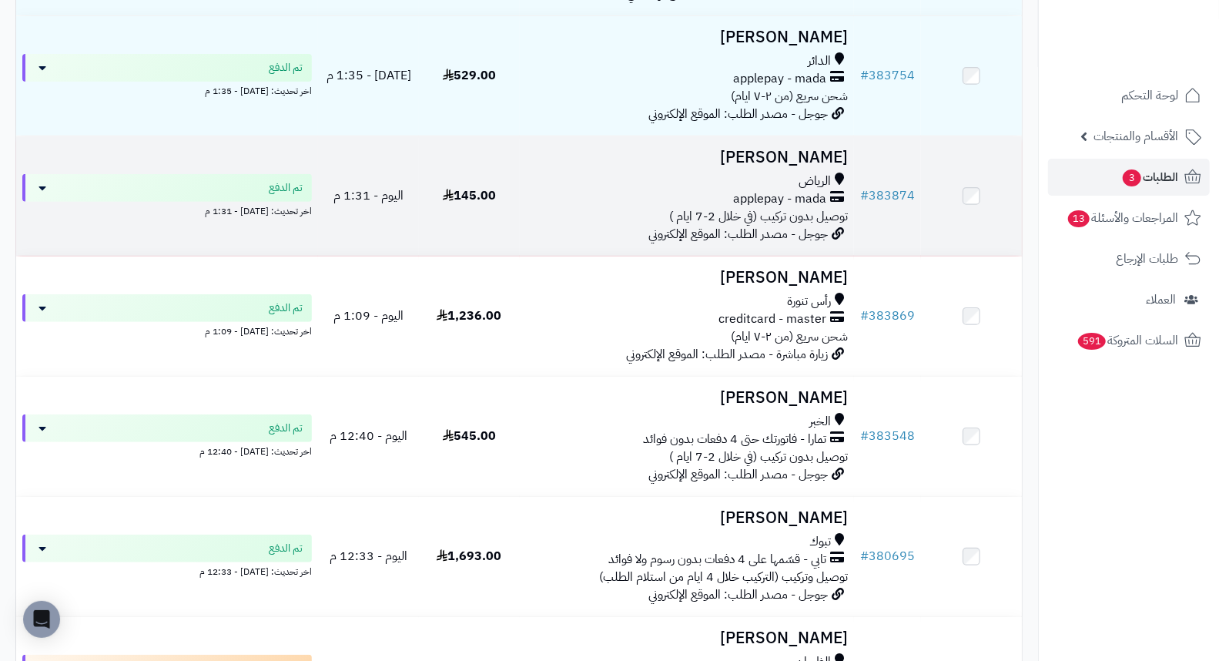
click at [782, 166] on h3 "[PERSON_NAME]" at bounding box center [687, 158] width 323 height 18
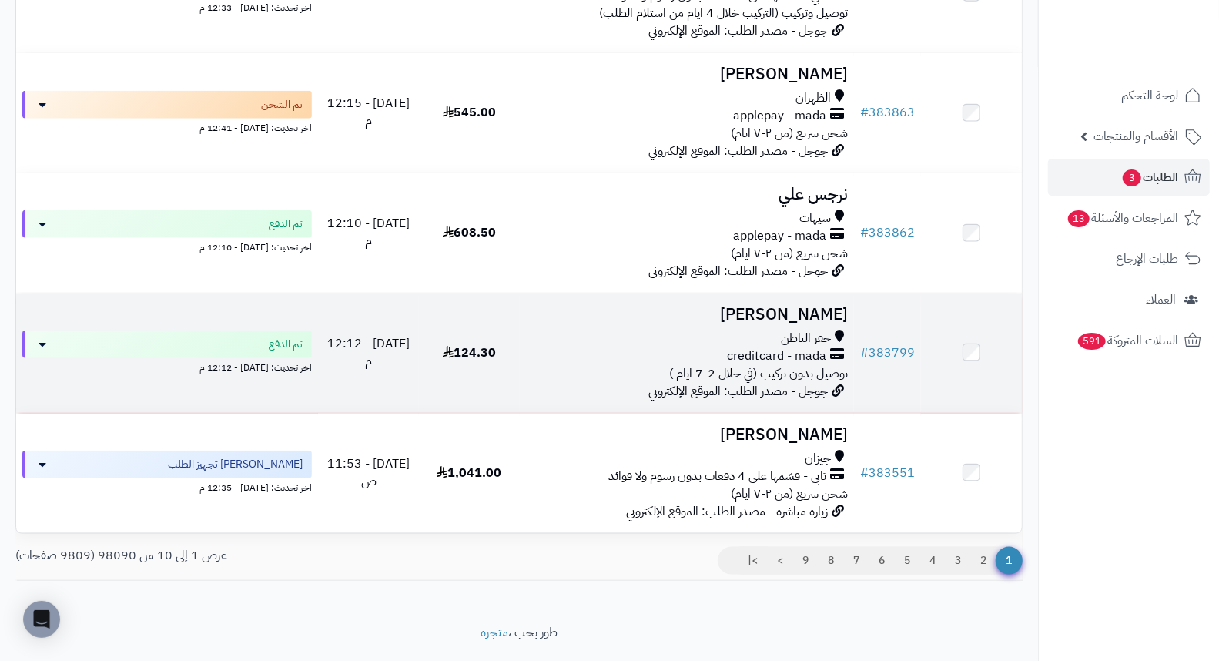
scroll to position [956, 0]
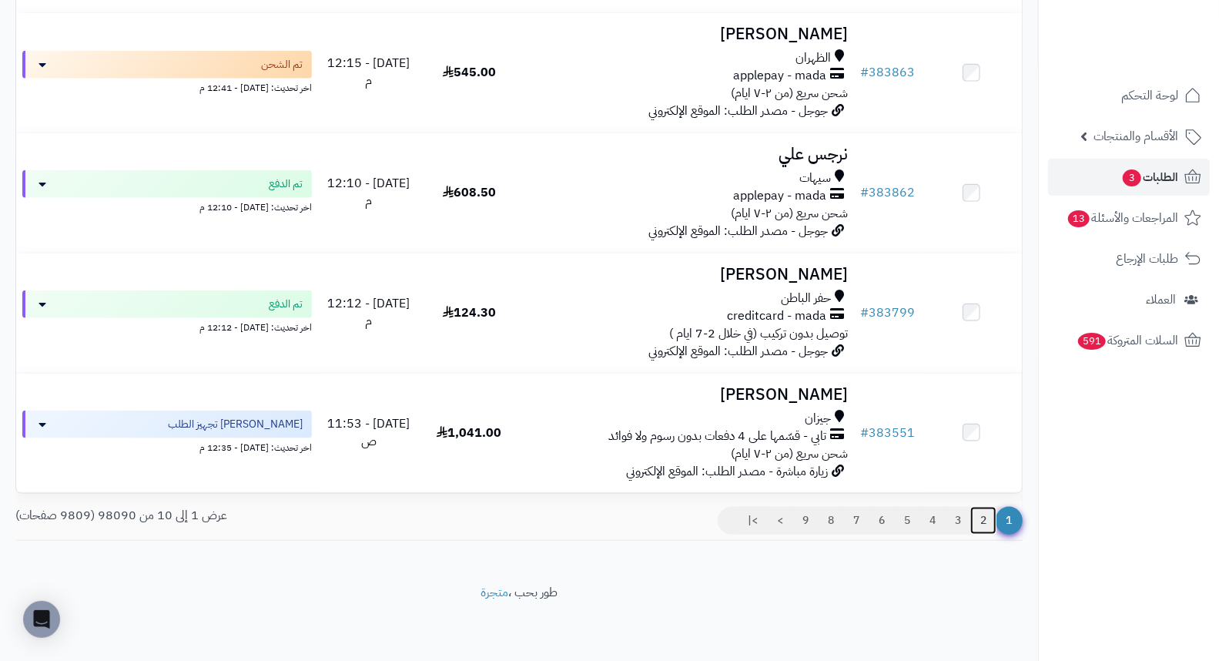
click at [988, 520] on link "2" at bounding box center [983, 521] width 26 height 28
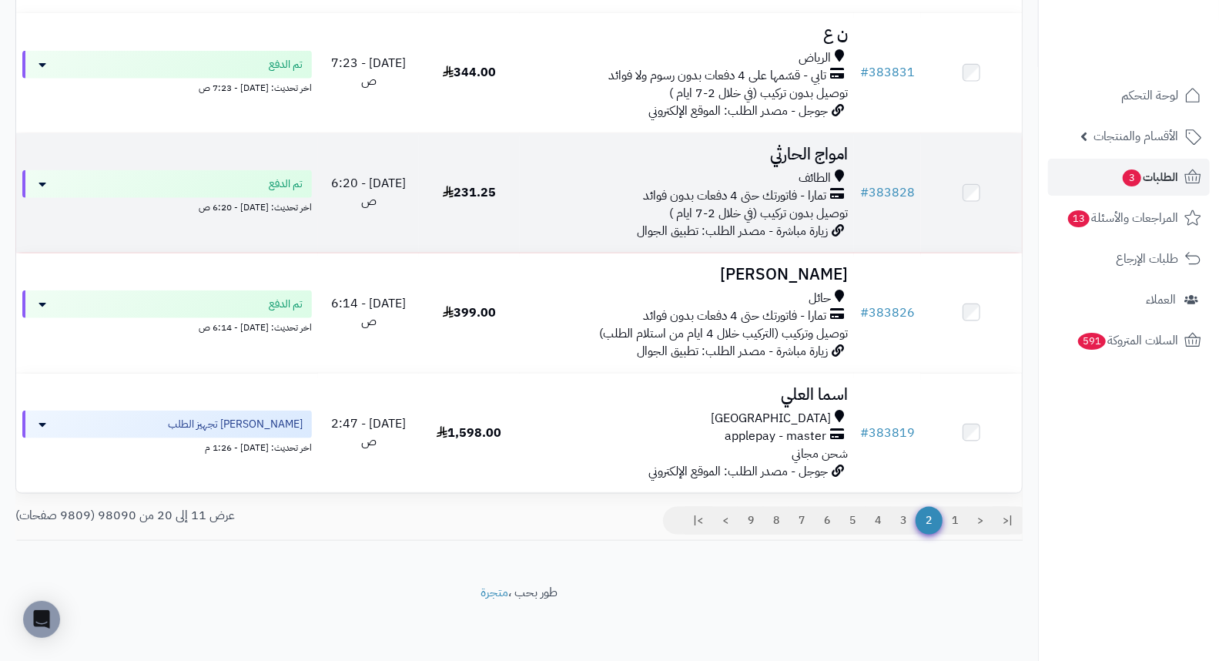
scroll to position [956, 0]
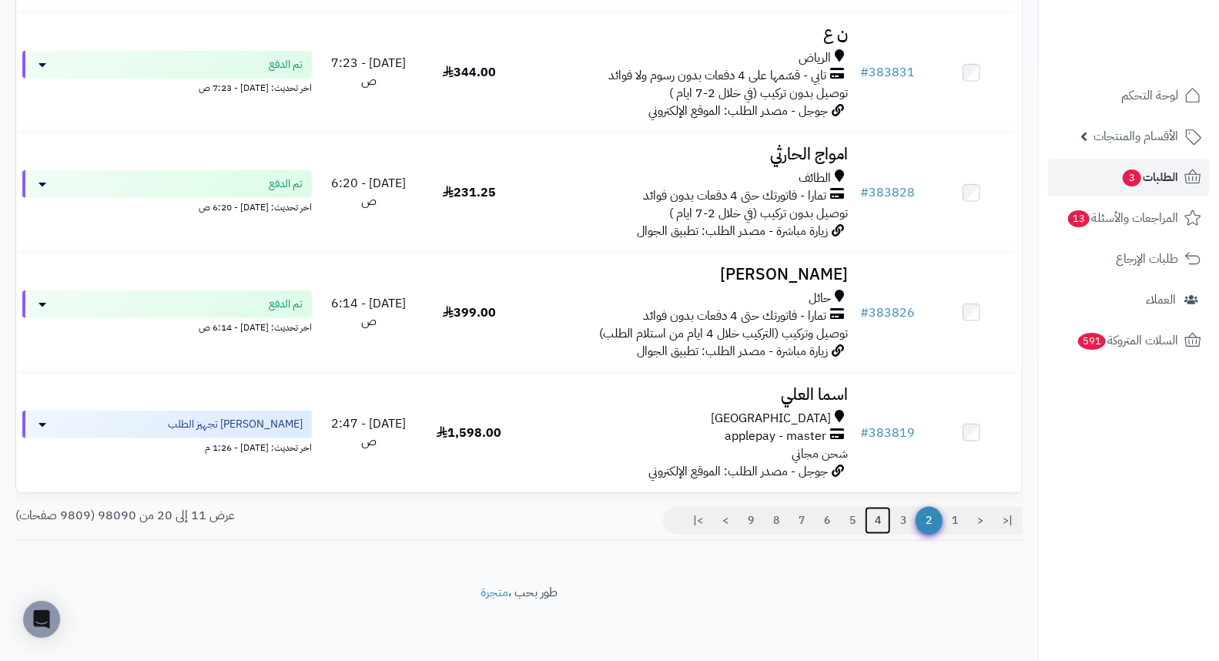
click at [883, 522] on link "4" at bounding box center [878, 521] width 26 height 28
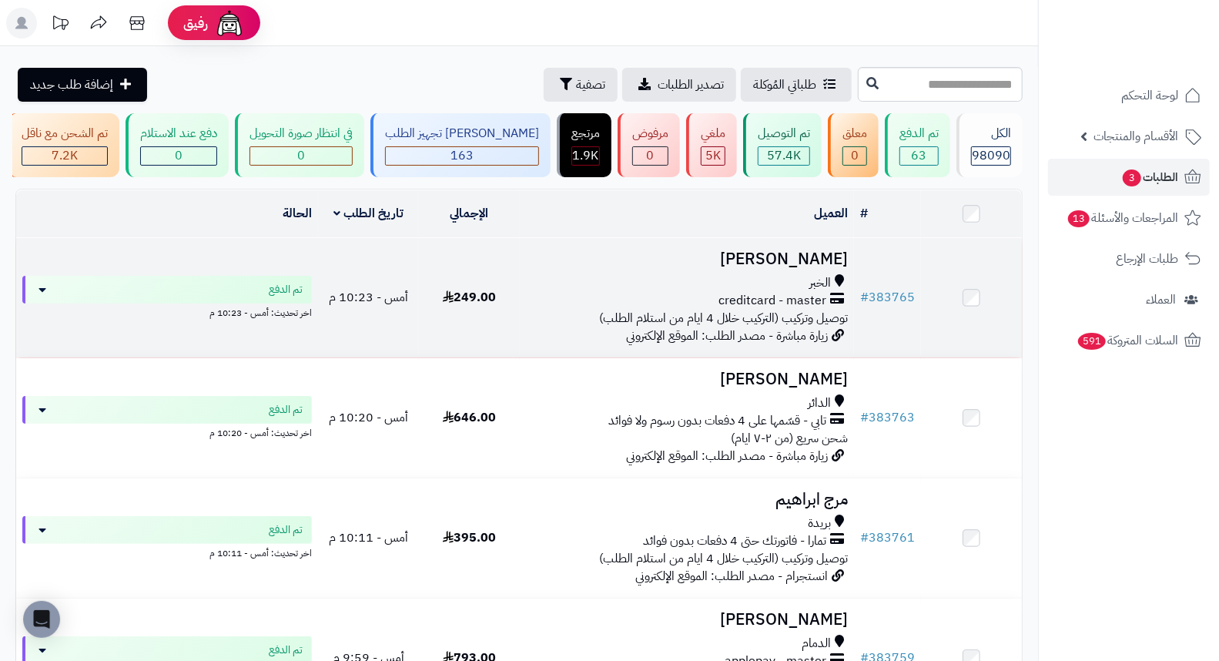
click at [813, 268] on h3 "[PERSON_NAME]" at bounding box center [687, 259] width 323 height 18
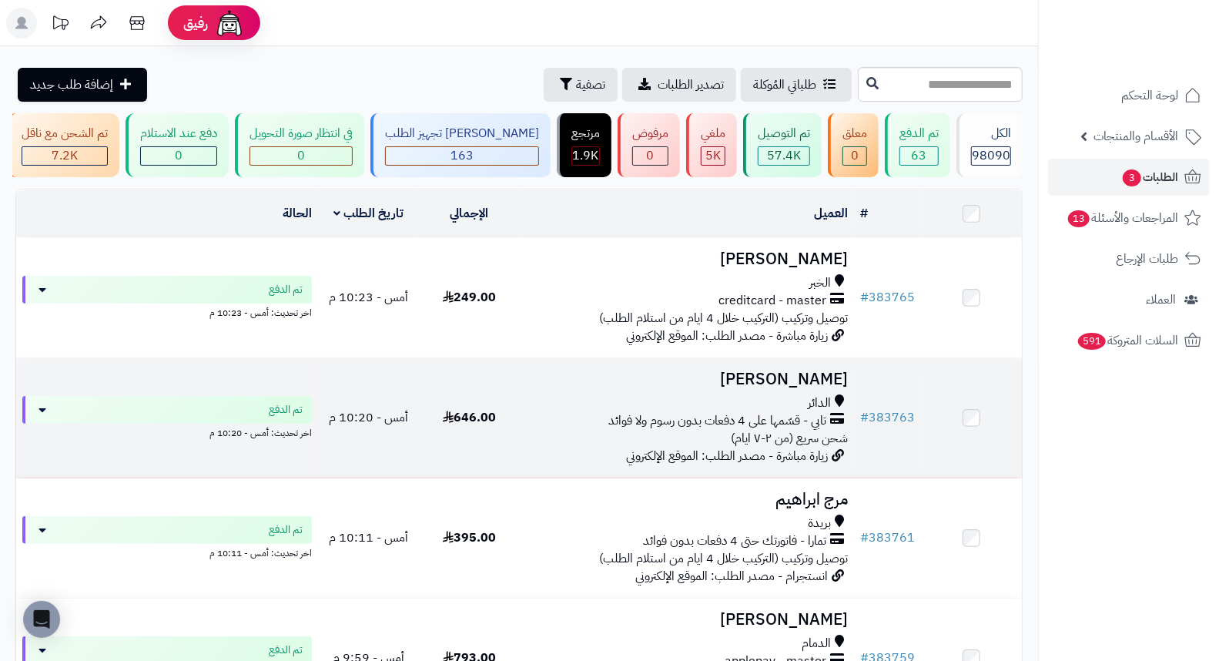
click at [819, 387] on h3 "[PERSON_NAME]" at bounding box center [687, 379] width 323 height 18
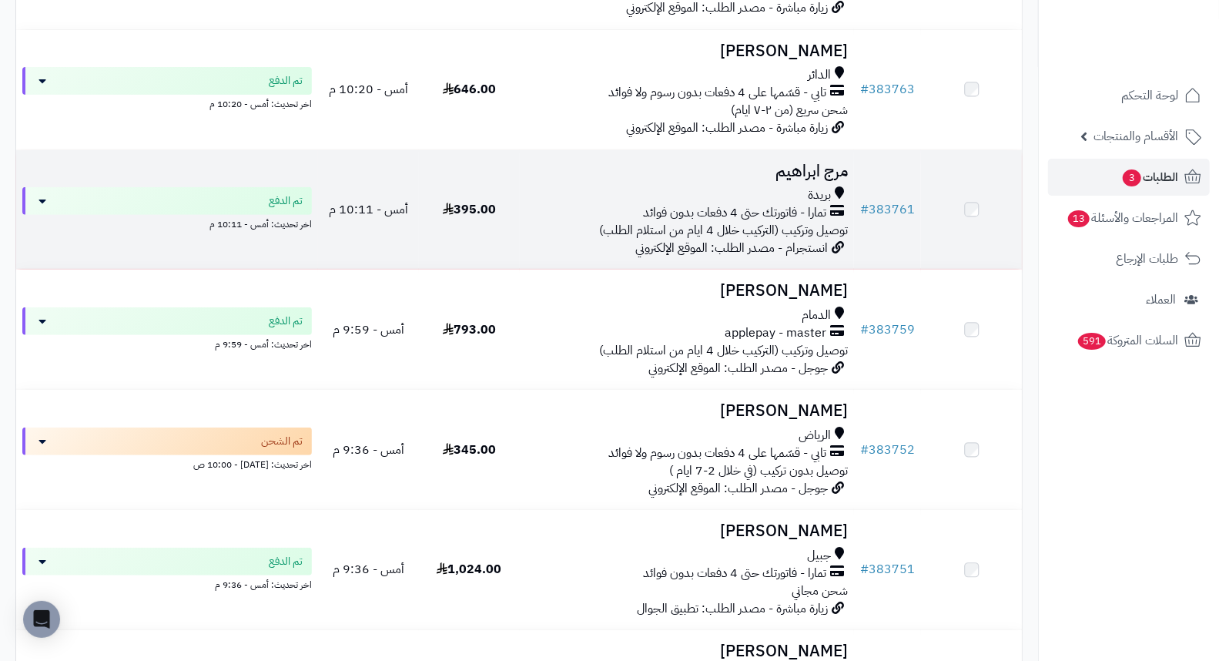
scroll to position [342, 0]
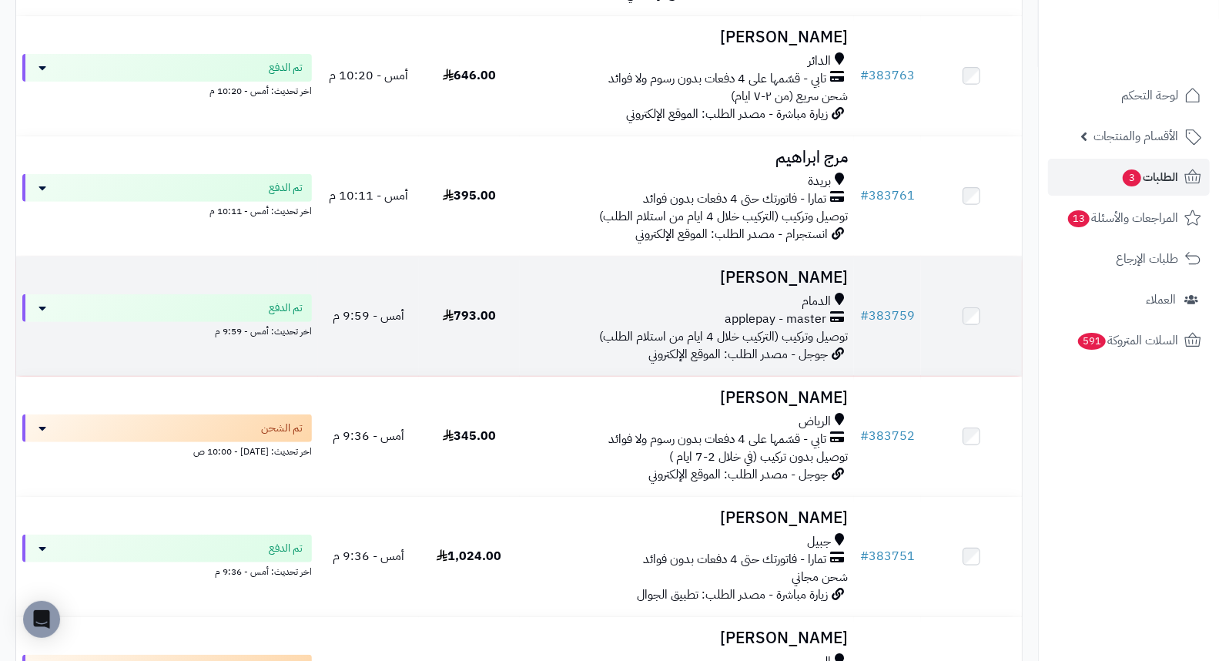
click at [812, 280] on h3 "[PERSON_NAME]" at bounding box center [687, 278] width 323 height 18
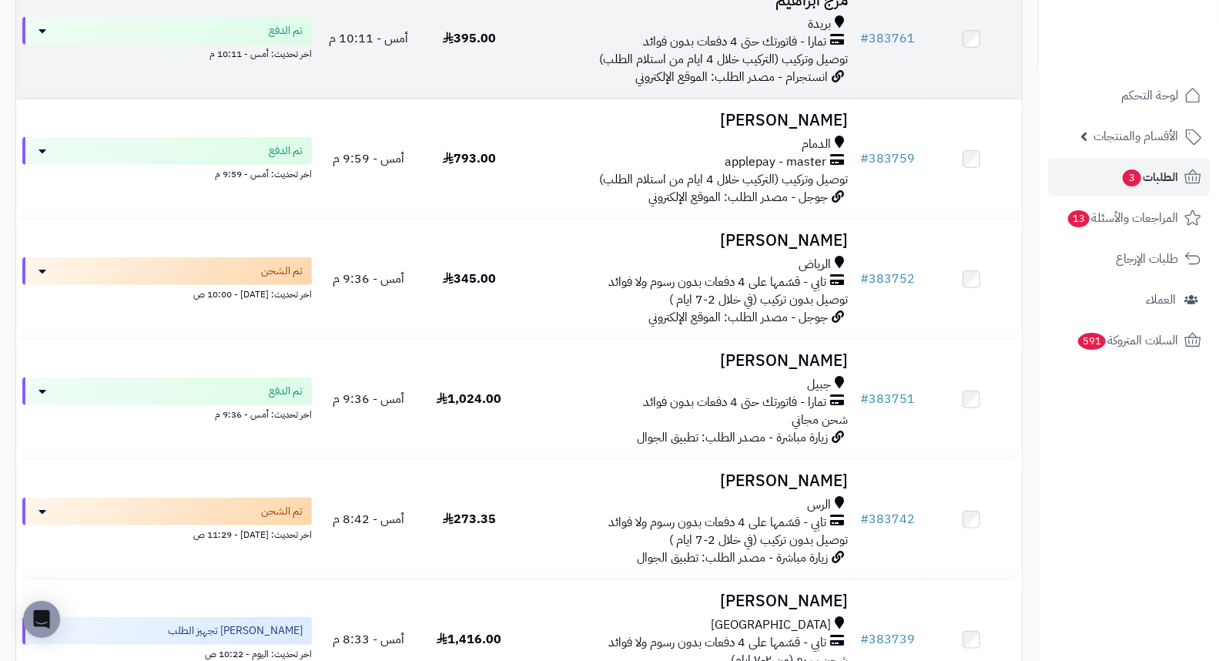
scroll to position [513, 0]
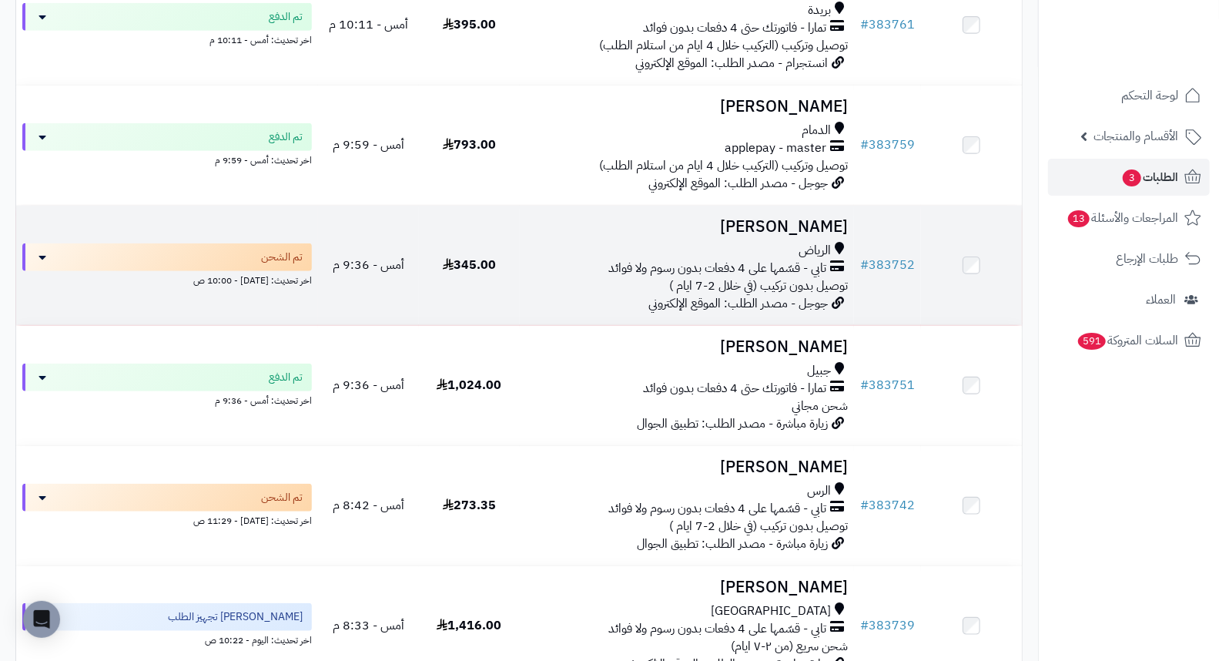
click at [802, 224] on h3 "[PERSON_NAME]" at bounding box center [687, 227] width 323 height 18
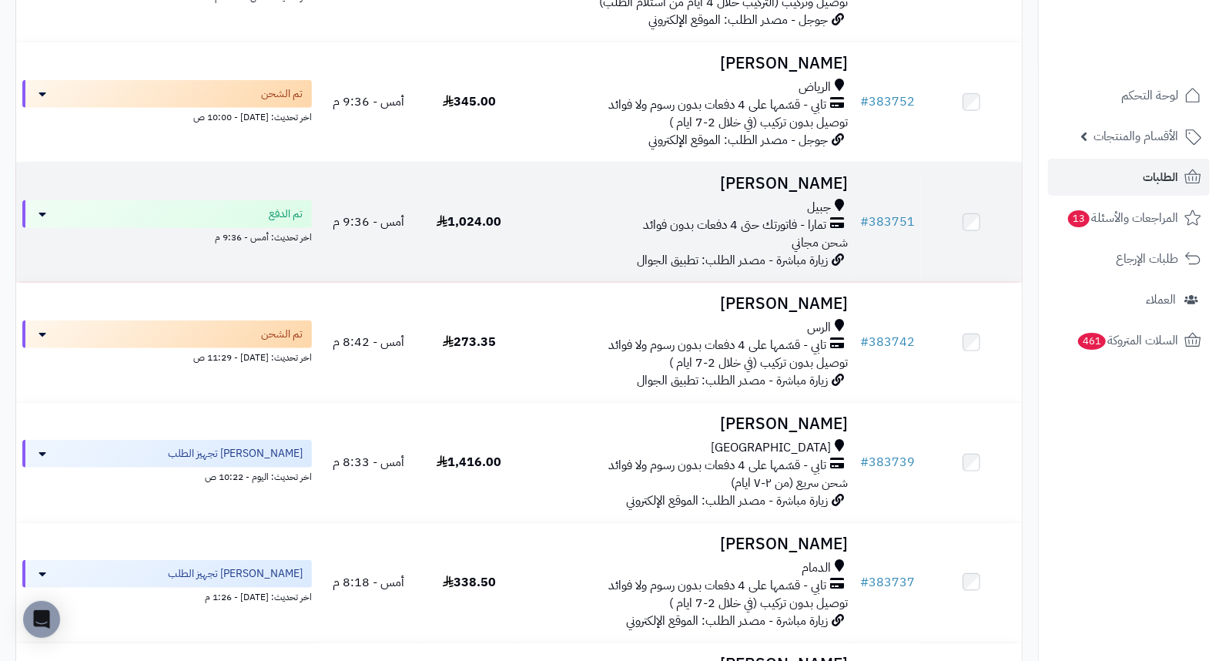
scroll to position [684, 0]
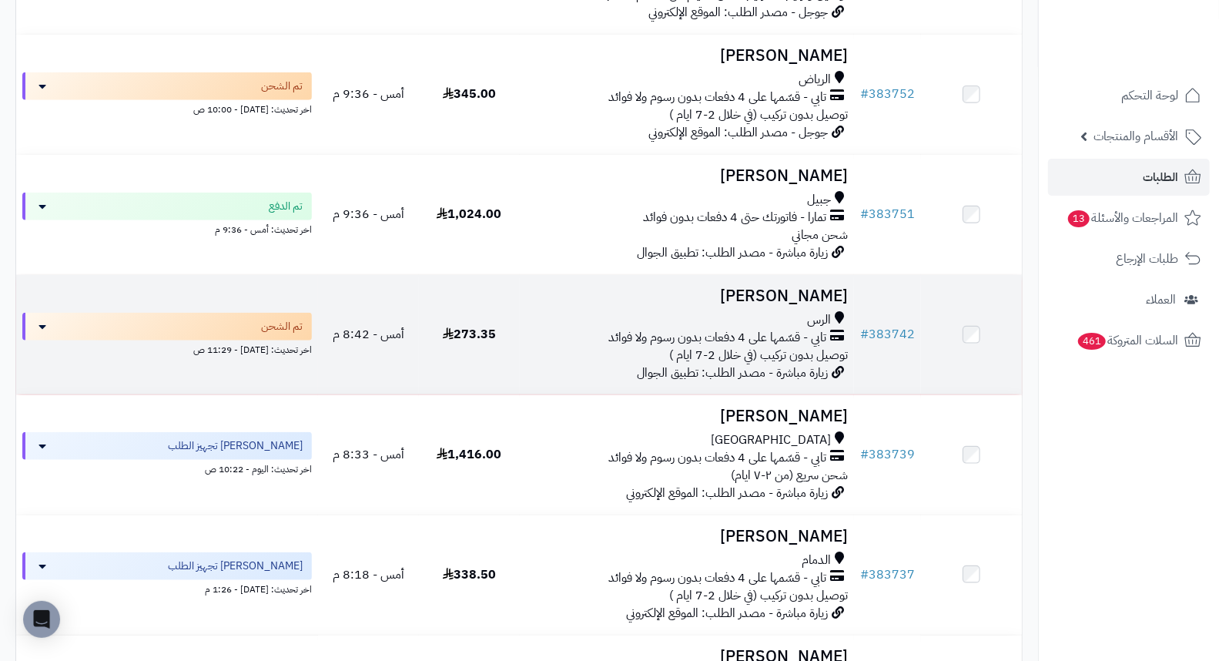
click at [826, 305] on h3 "عزام العنزي" at bounding box center [687, 296] width 323 height 18
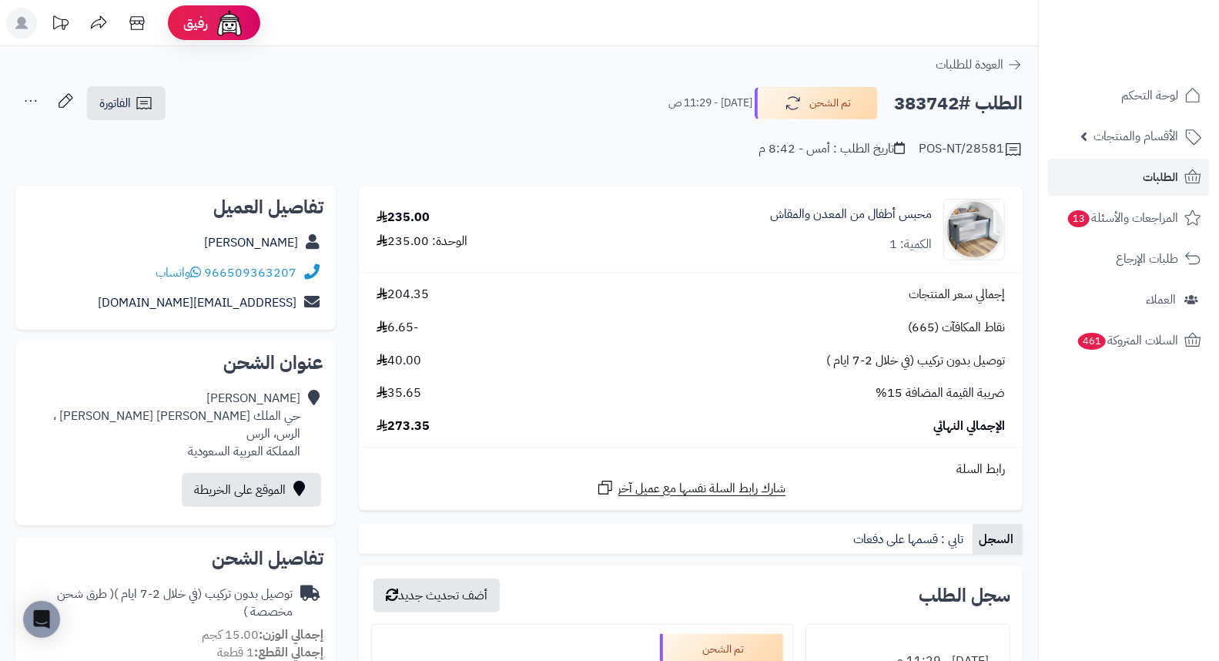
drag, startPoint x: 583, startPoint y: 241, endPoint x: 628, endPoint y: 249, distance: 45.3
click at [628, 249] on div "محبس أطفال من المعدن والمقاش الكمية: 1" at bounding box center [797, 230] width 440 height 62
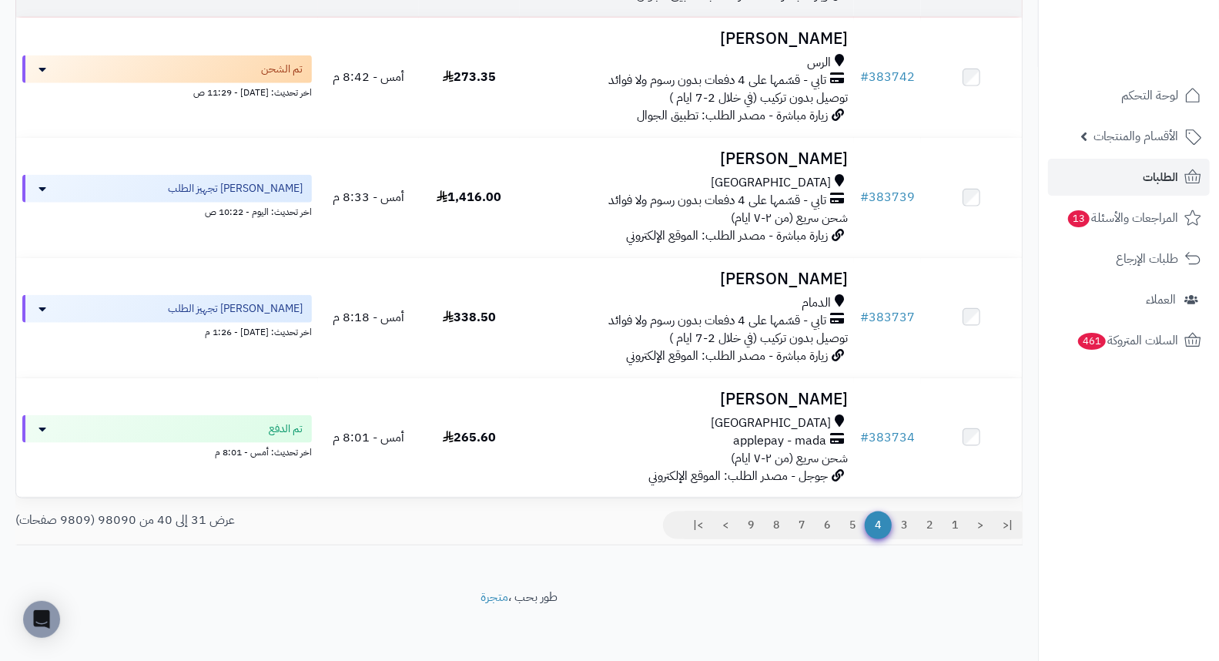
scroll to position [956, 0]
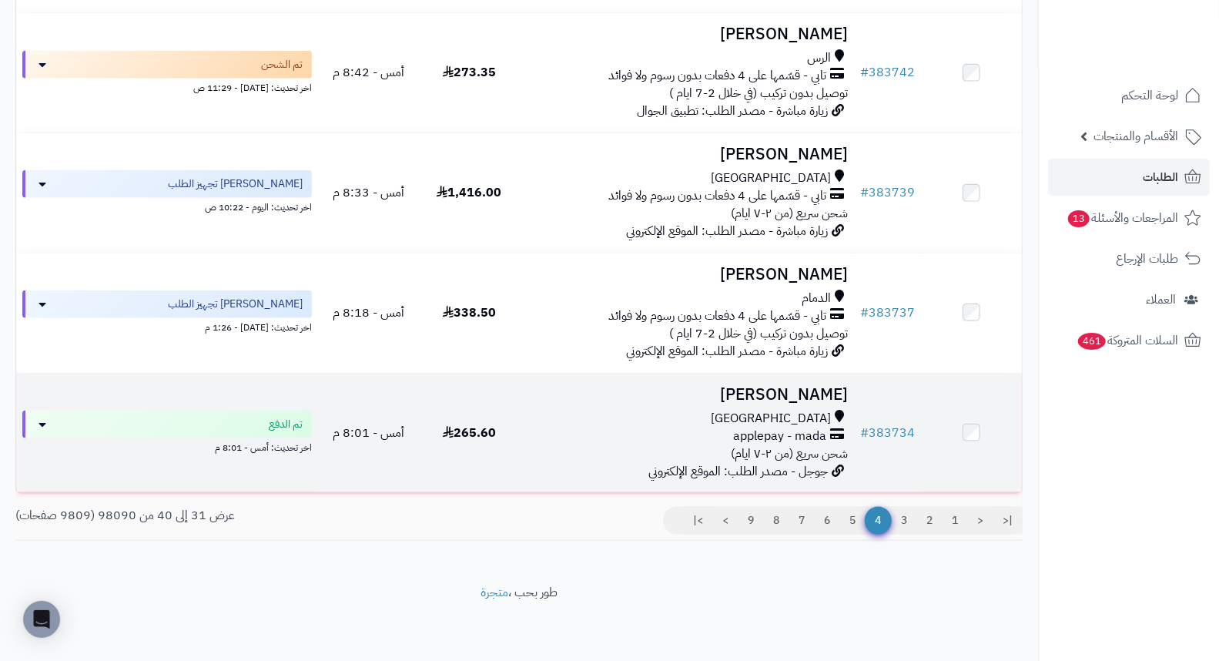
click at [821, 395] on h3 "Amani Dahhan" at bounding box center [687, 395] width 323 height 18
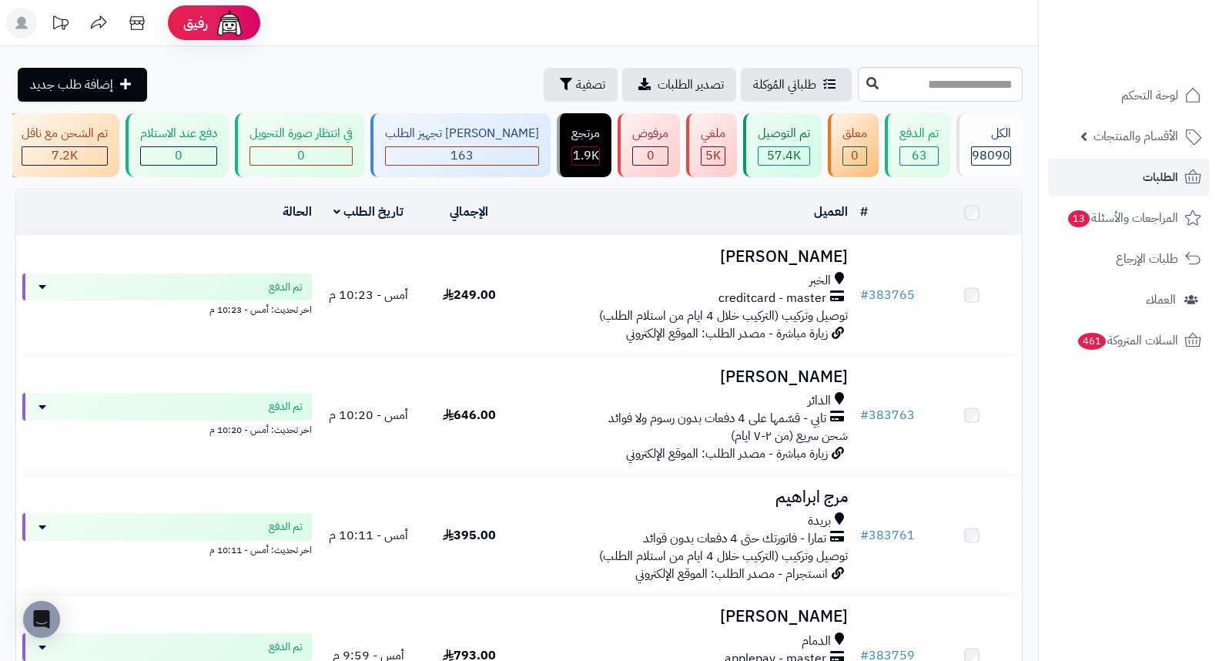
scroll to position [956, 0]
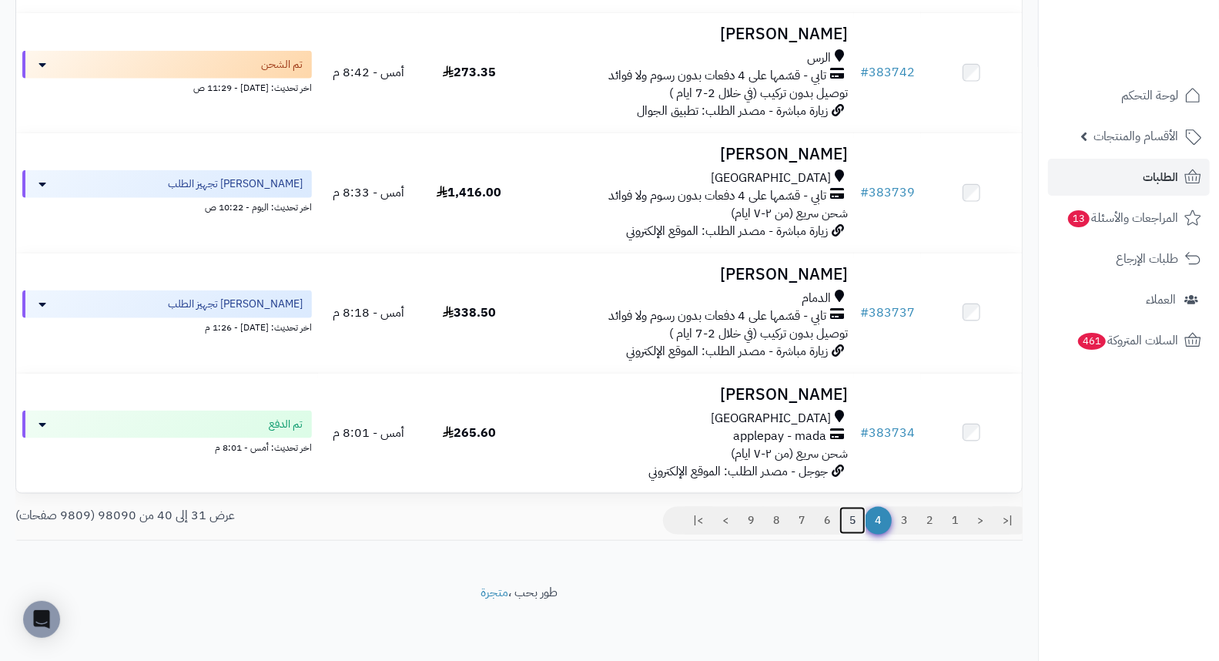
click at [848, 524] on link "5" at bounding box center [852, 521] width 26 height 28
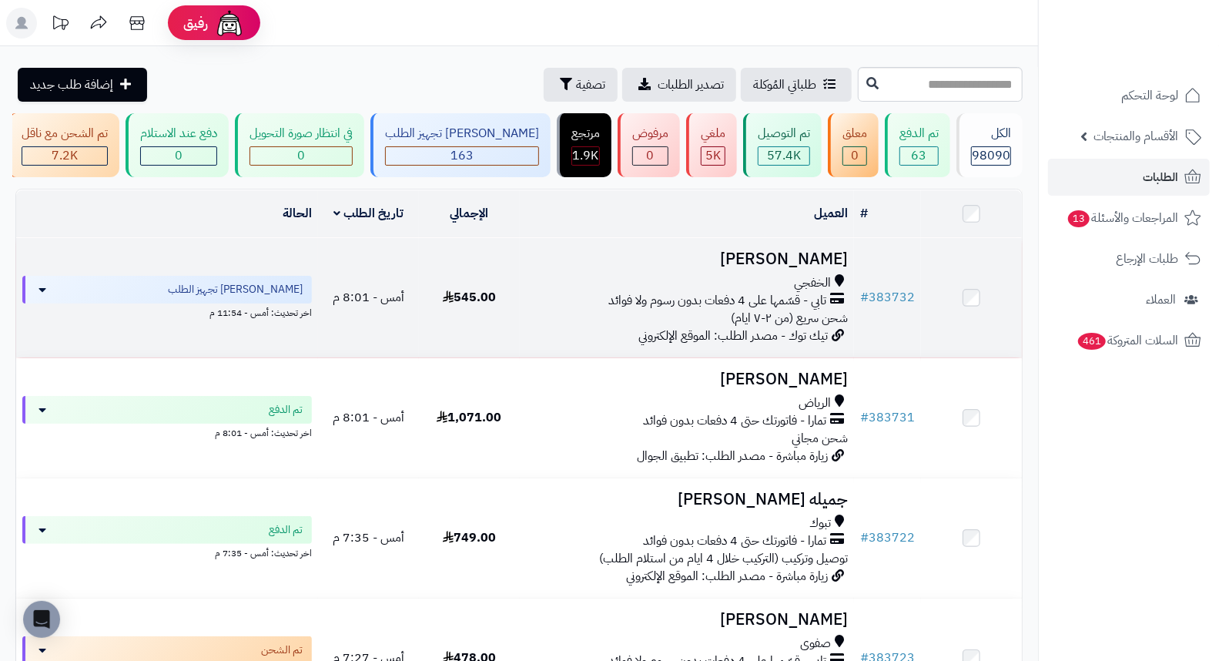
click at [809, 268] on h3 "[PERSON_NAME]" at bounding box center [687, 259] width 323 height 18
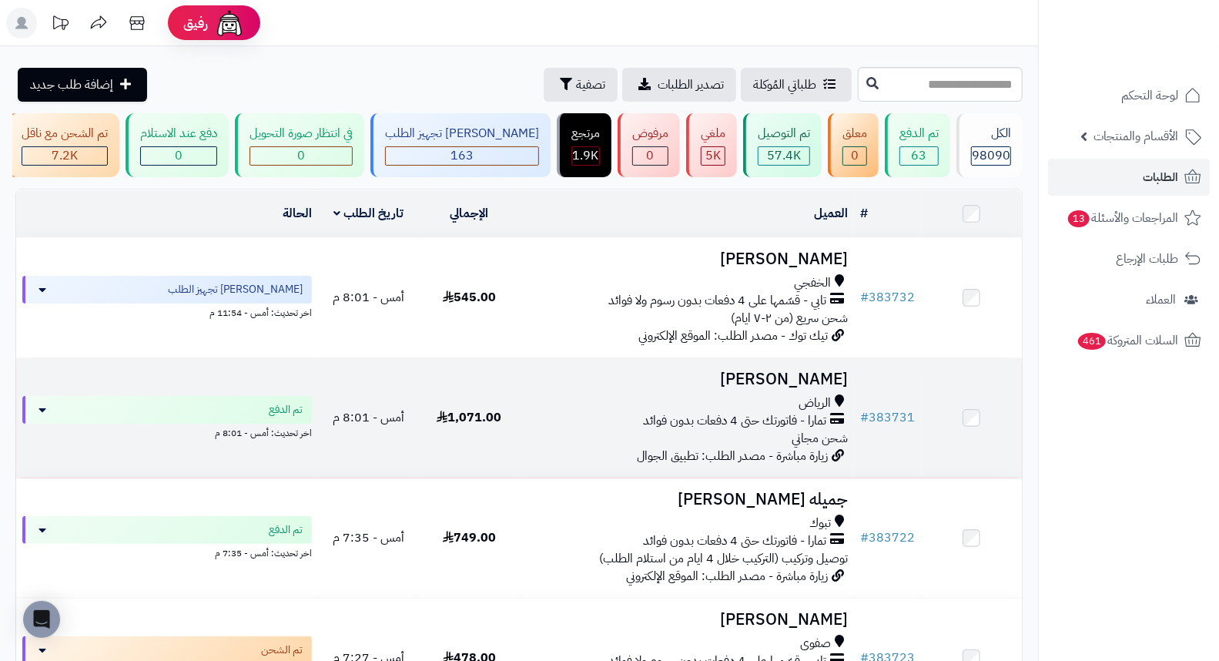
click at [824, 388] on h3 "[PERSON_NAME]" at bounding box center [687, 379] width 323 height 18
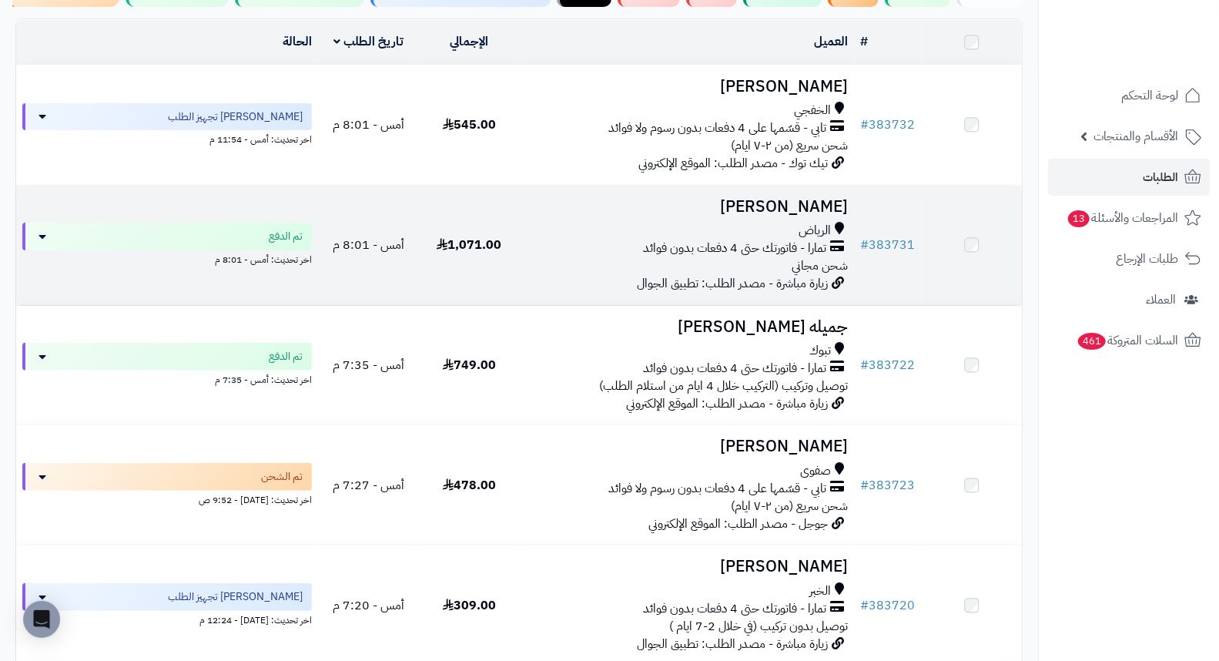
scroll to position [171, 0]
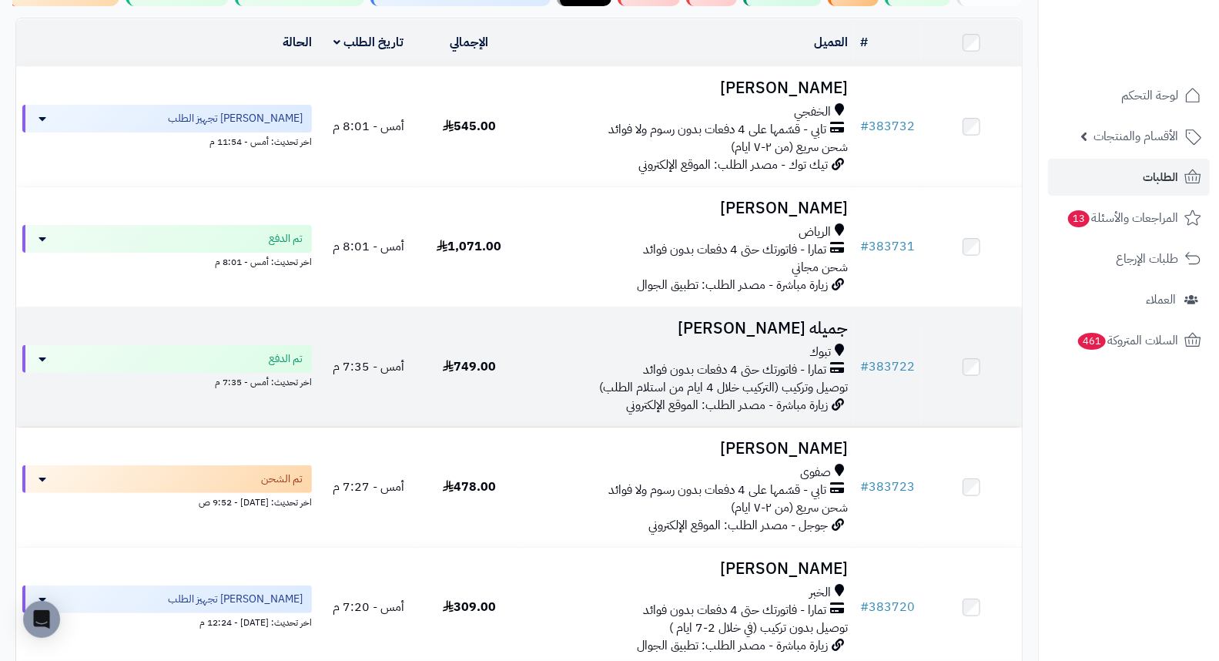
click at [805, 335] on h3 "جميله البلوي" at bounding box center [687, 329] width 323 height 18
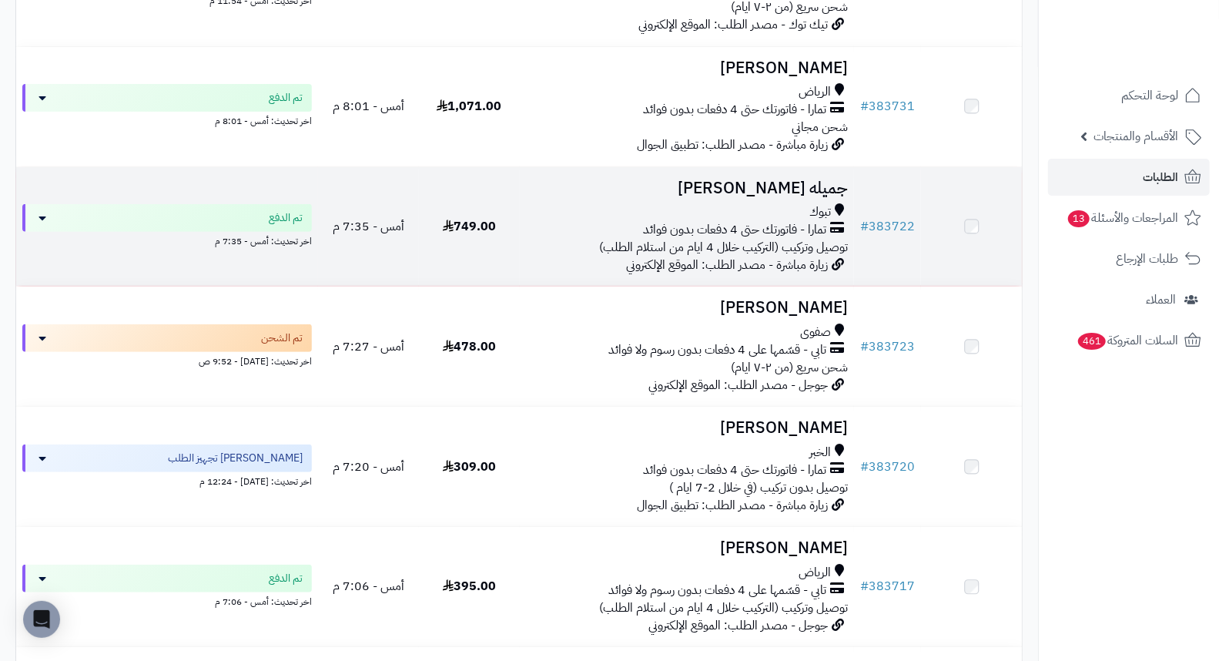
scroll to position [342, 0]
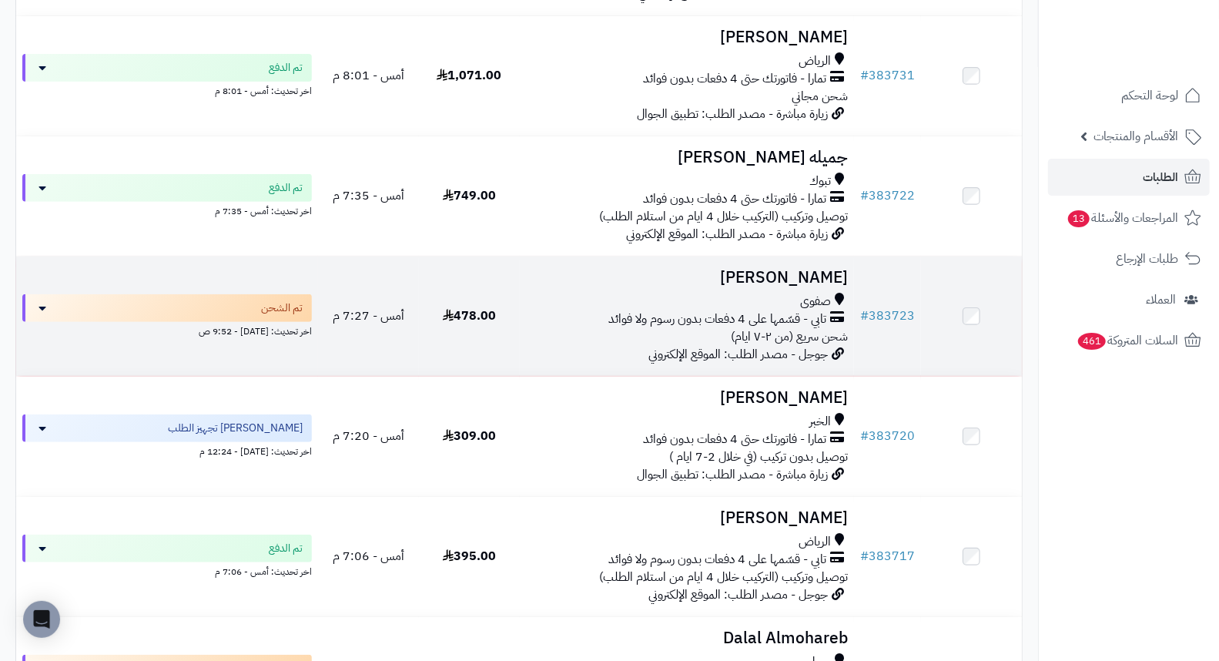
click at [771, 282] on h3 "Mohammed al yousef" at bounding box center [687, 278] width 323 height 18
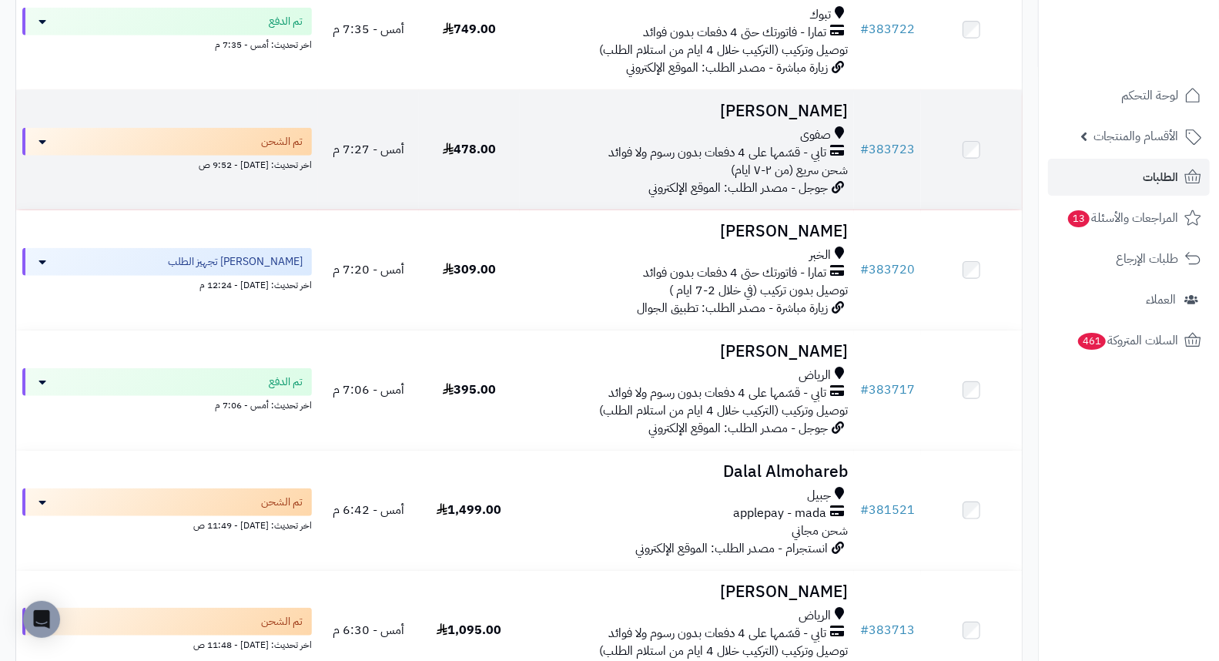
scroll to position [513, 0]
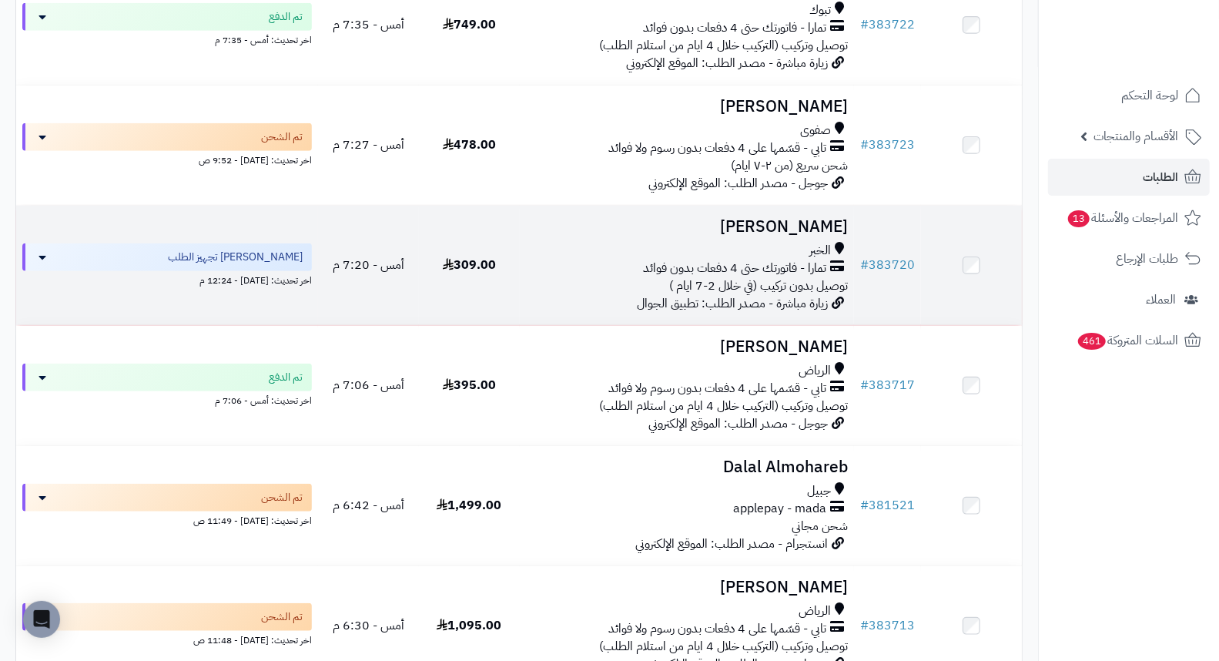
click at [836, 236] on h3 "[PERSON_NAME]" at bounding box center [687, 227] width 323 height 18
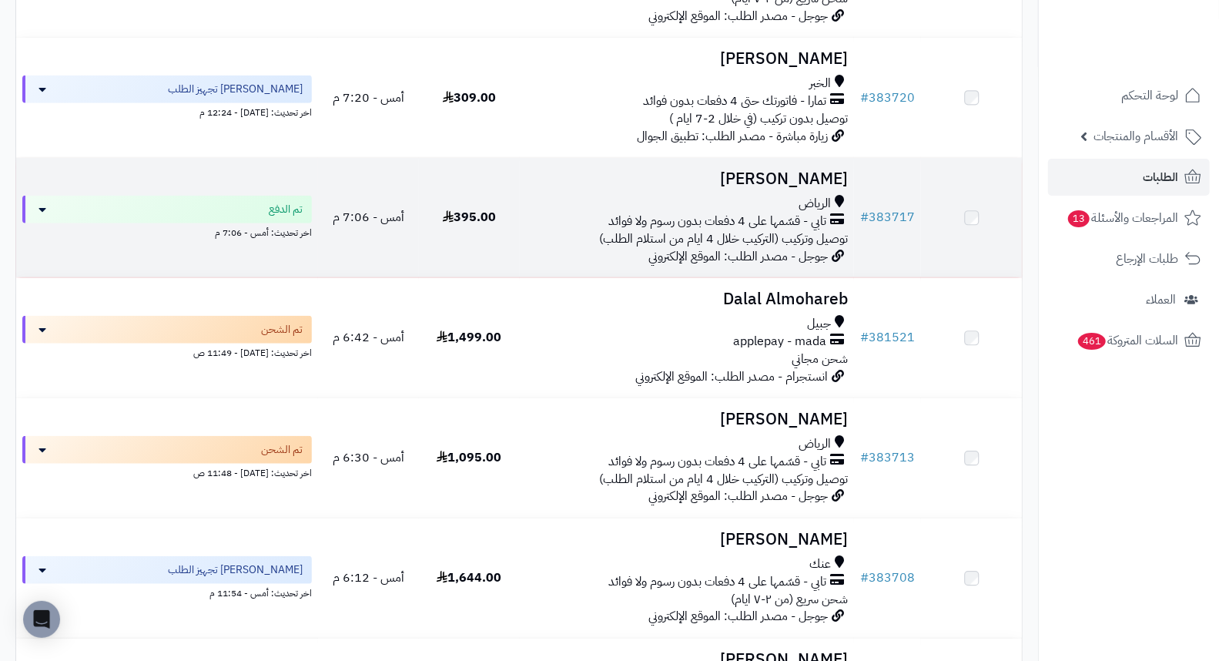
scroll to position [684, 0]
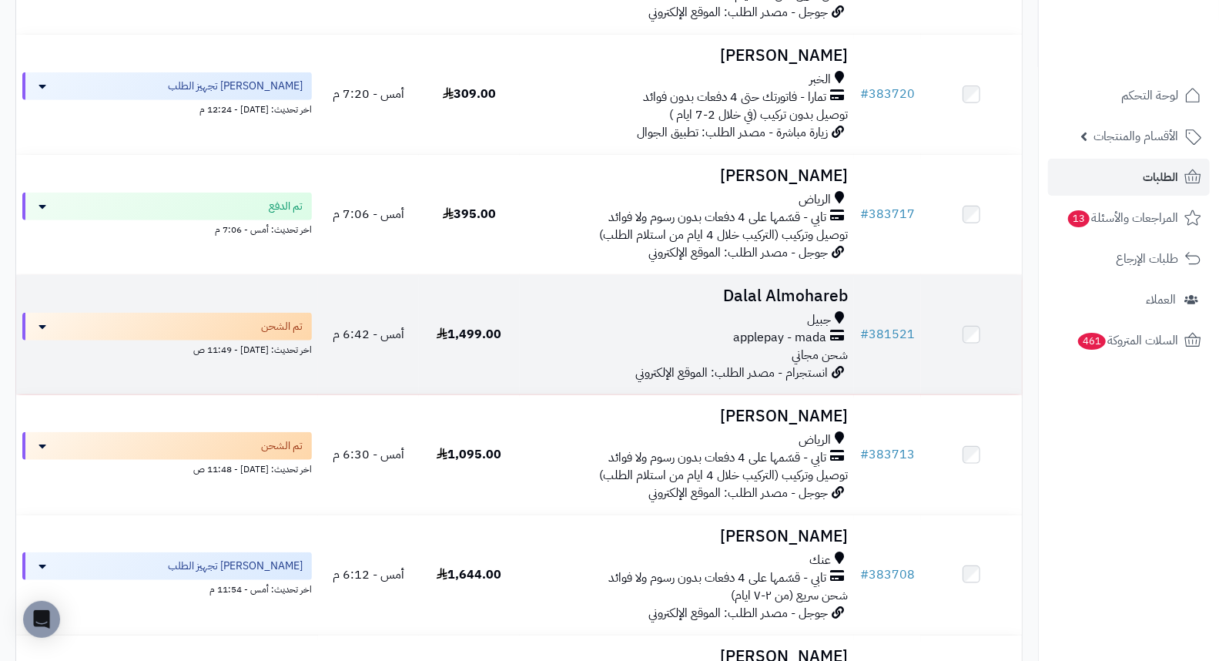
click at [811, 301] on h3 "Dalal Almohareb" at bounding box center [687, 296] width 323 height 18
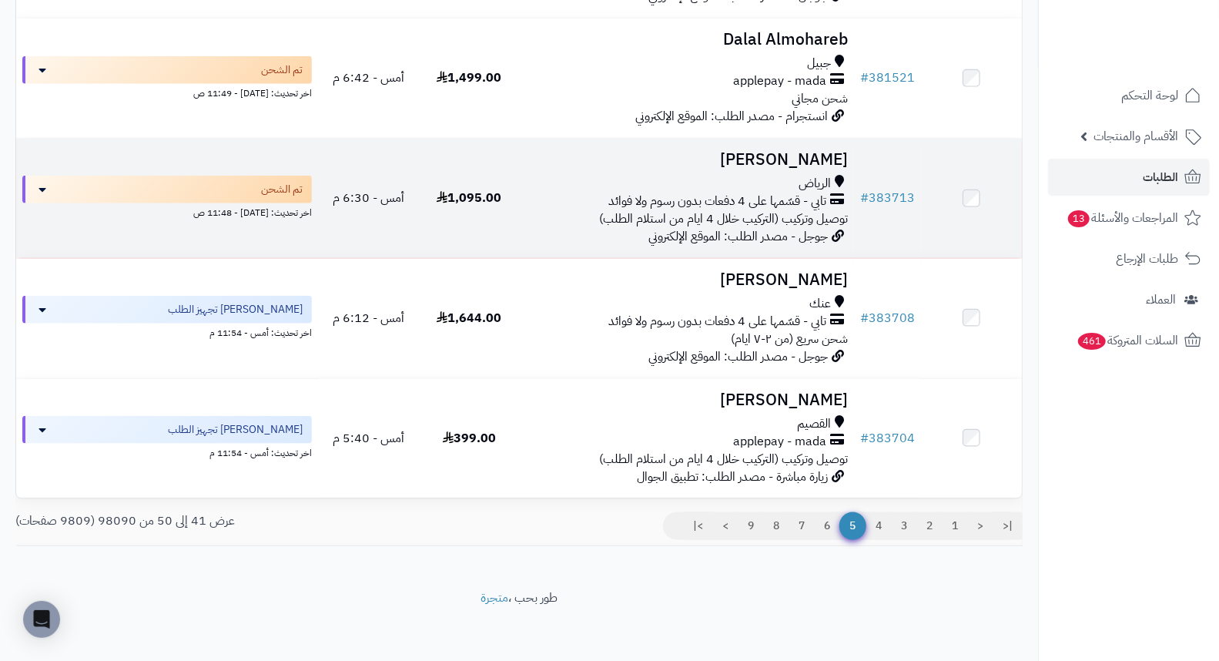
scroll to position [941, 0]
click at [825, 168] on h3 "[PERSON_NAME]" at bounding box center [687, 159] width 323 height 18
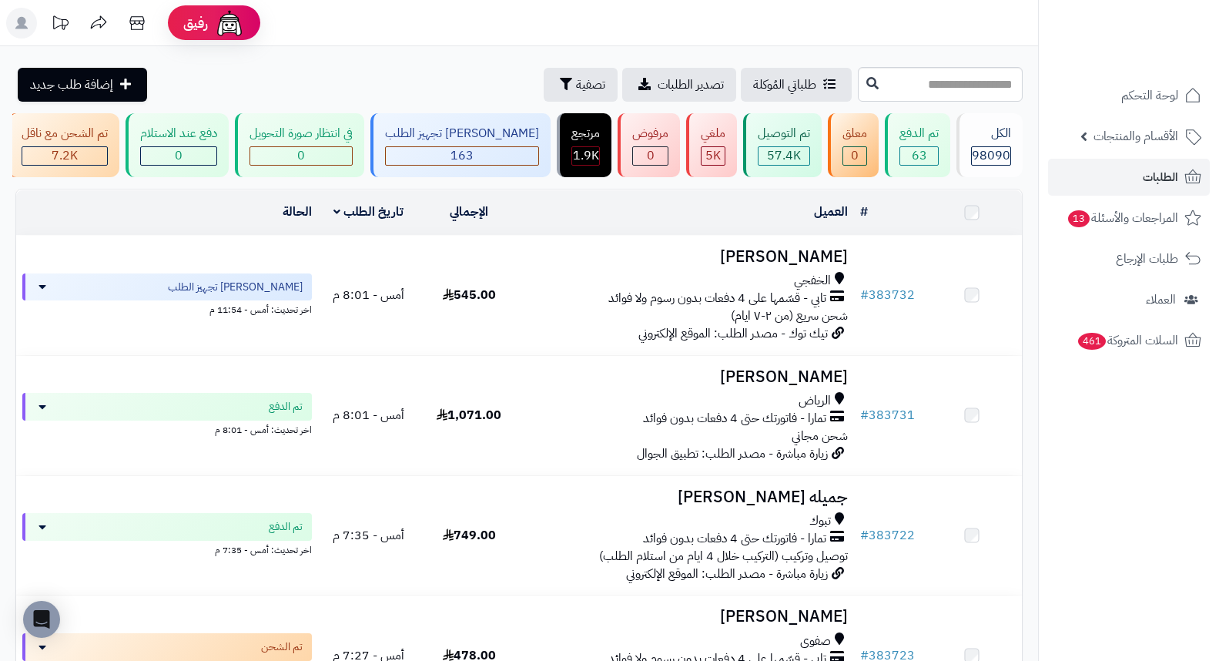
scroll to position [941, 0]
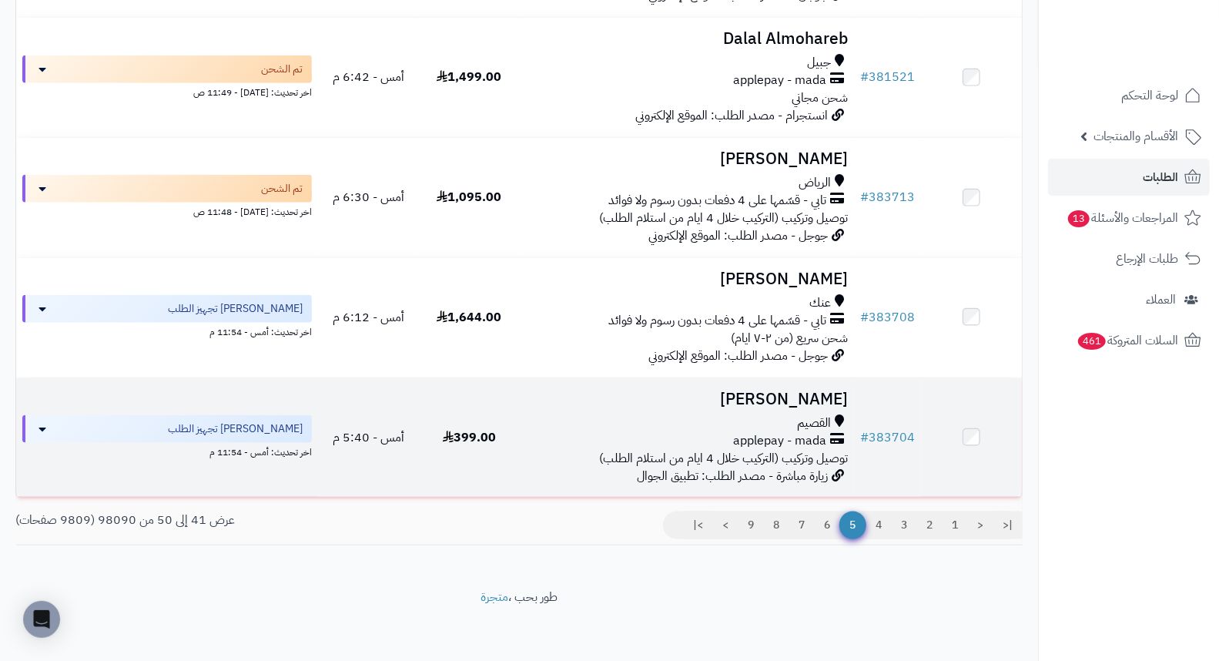
click at [814, 405] on h3 "[PERSON_NAME]" at bounding box center [687, 399] width 323 height 18
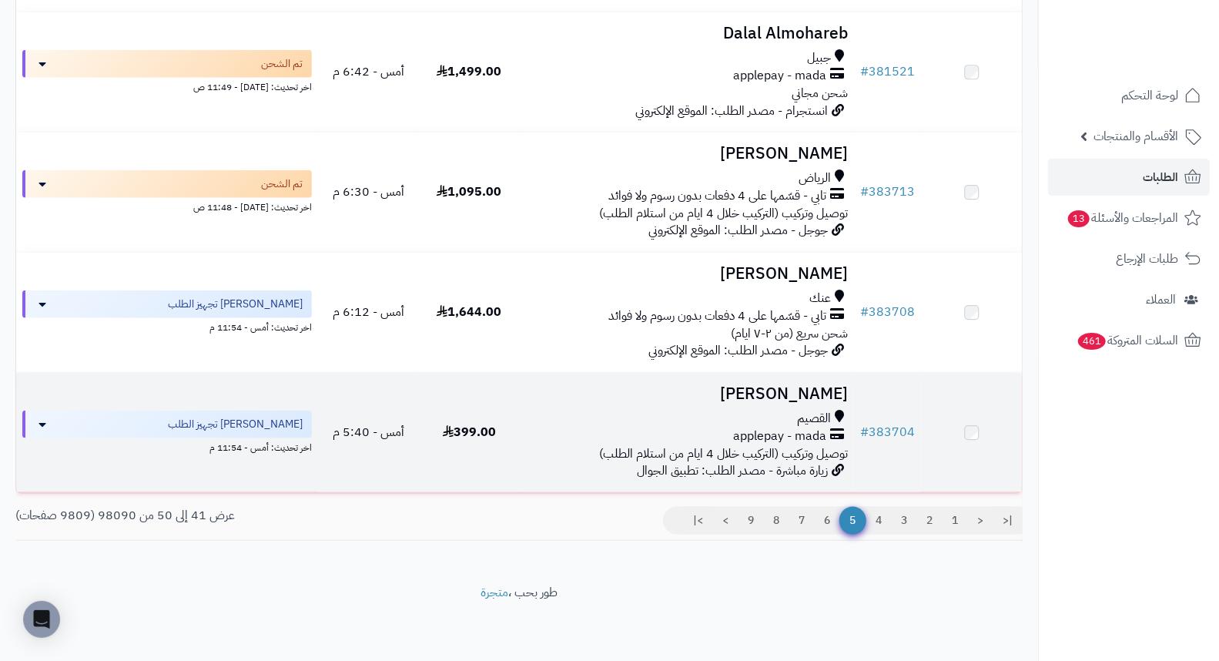
scroll to position [956, 0]
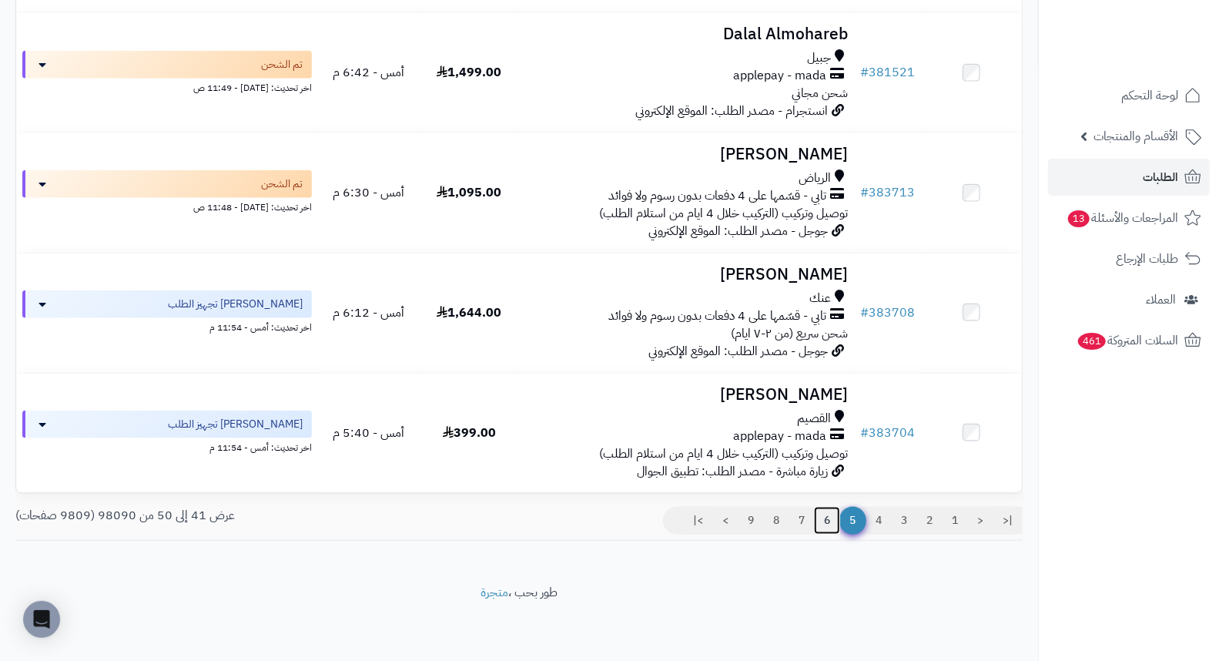
click at [826, 524] on link "6" at bounding box center [827, 521] width 26 height 28
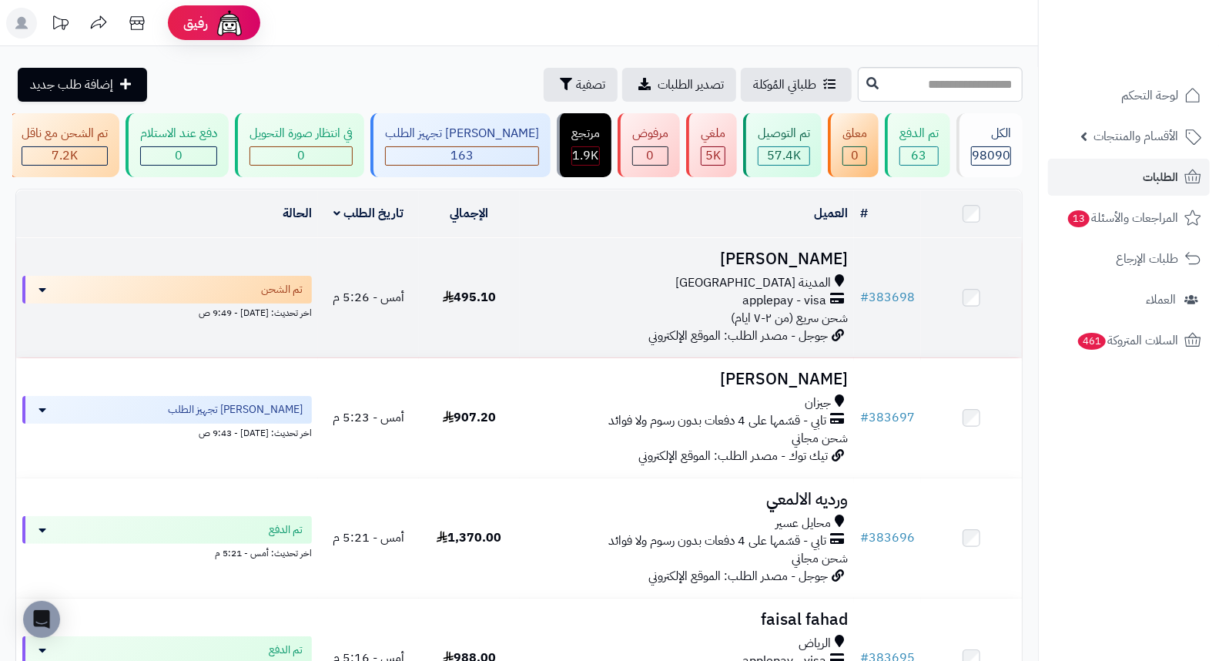
click at [810, 268] on h3 "[PERSON_NAME]" at bounding box center [687, 259] width 323 height 18
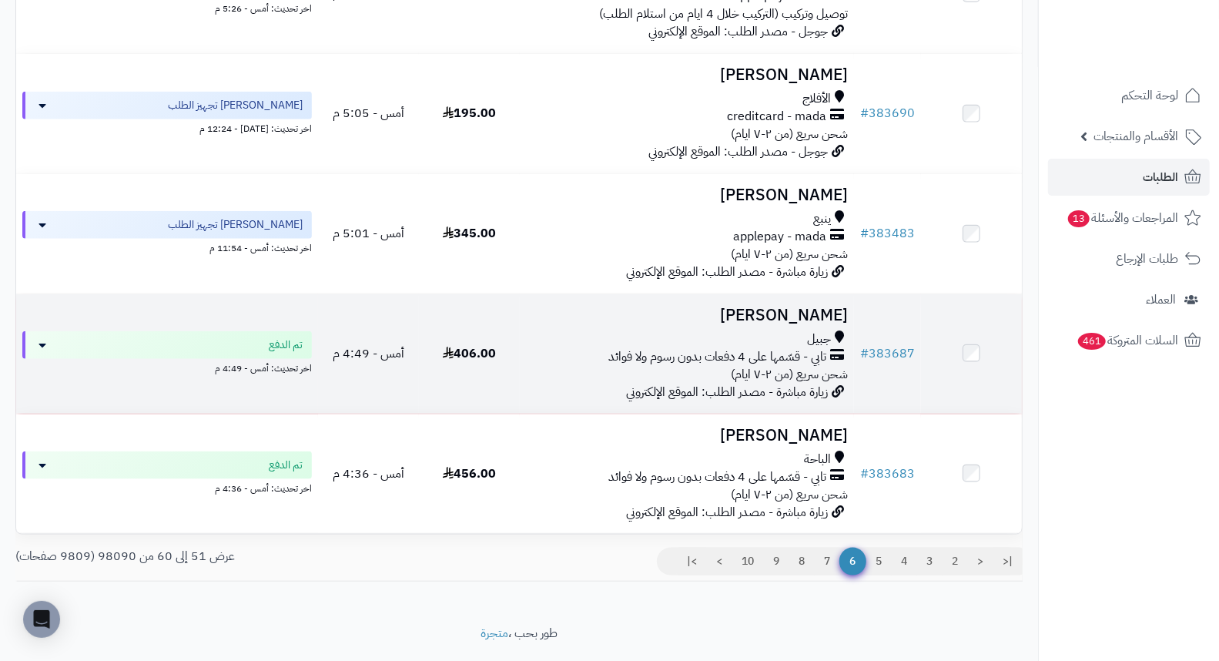
scroll to position [956, 0]
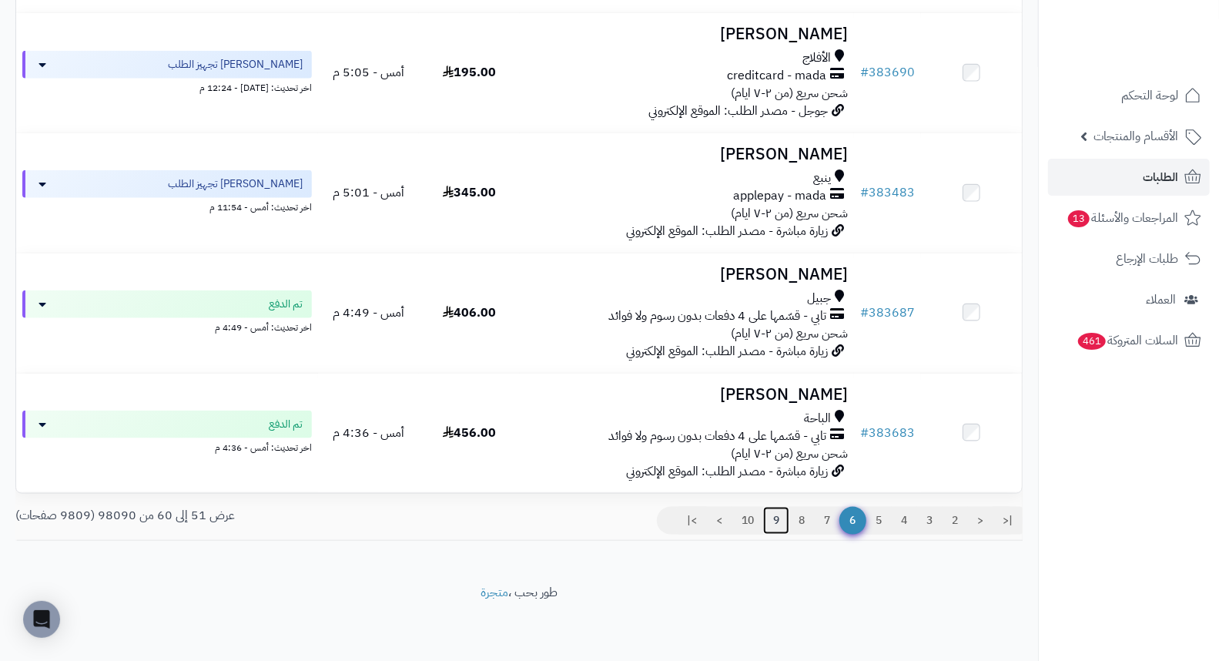
click at [778, 518] on link "9" at bounding box center [776, 521] width 26 height 28
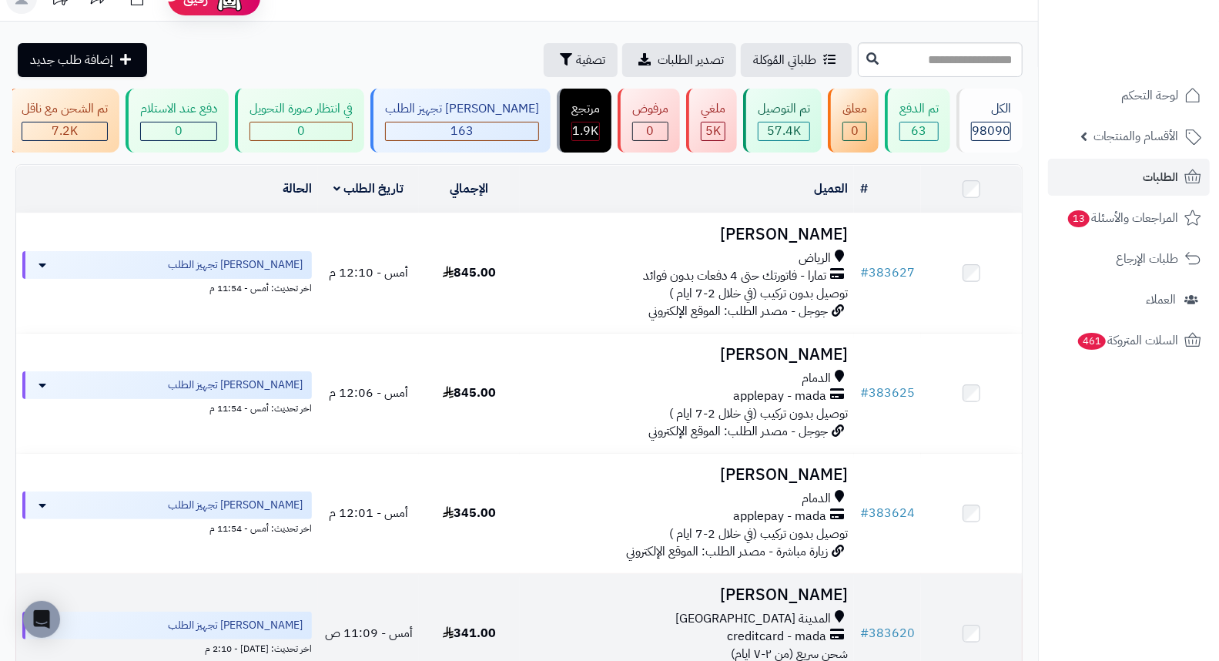
scroll to position [256, 0]
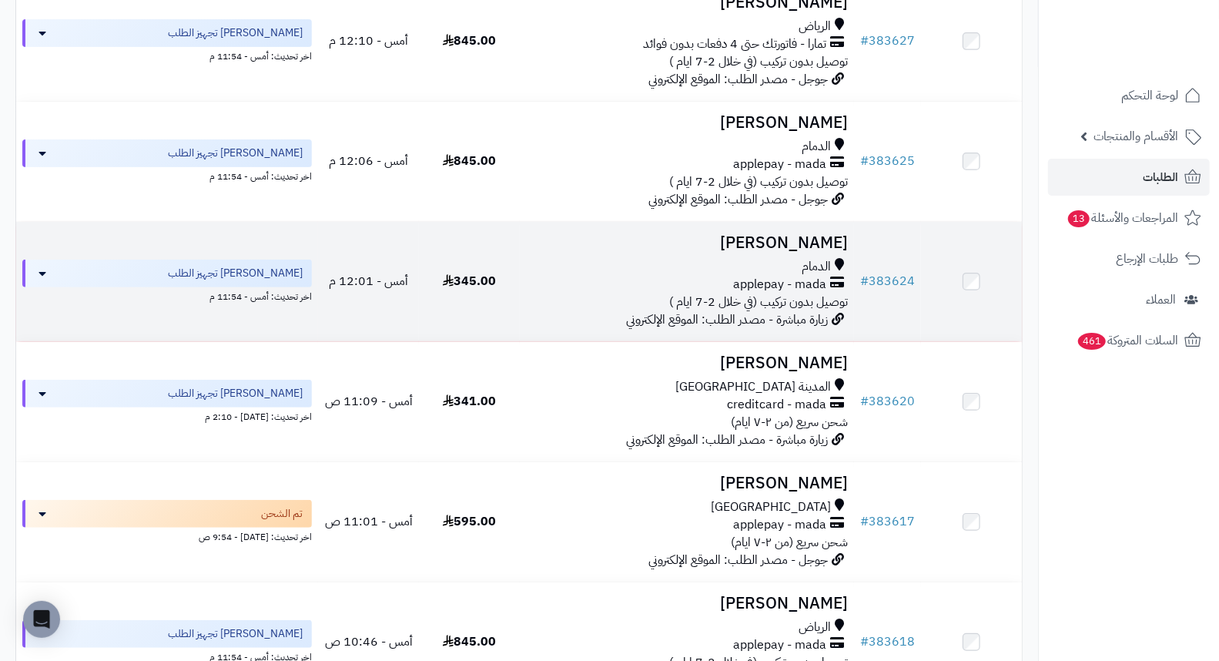
click at [761, 237] on td "Sadeem Alzeabi الدمام applepay - mada توصيل بدون تركيب (في خلال 2-7 ايام ) زيار…" at bounding box center [687, 281] width 335 height 119
click at [778, 252] on h3 "[PERSON_NAME]" at bounding box center [687, 243] width 323 height 18
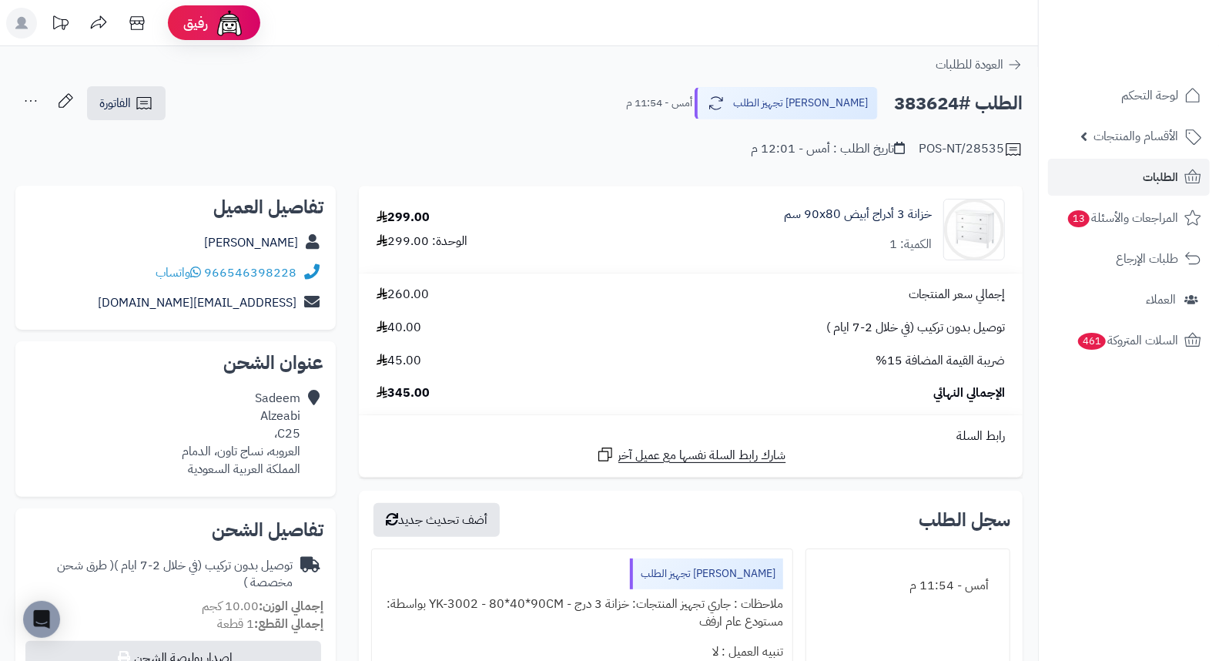
drag, startPoint x: 497, startPoint y: 158, endPoint x: 530, endPoint y: 81, distance: 83.8
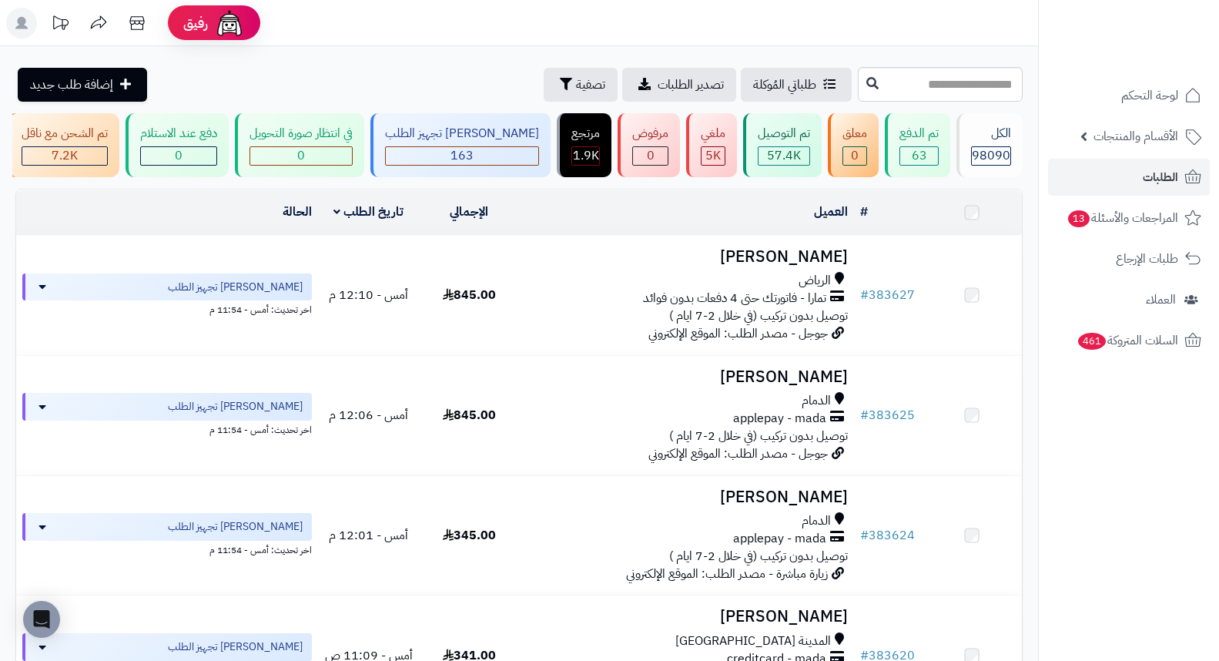
scroll to position [256, 0]
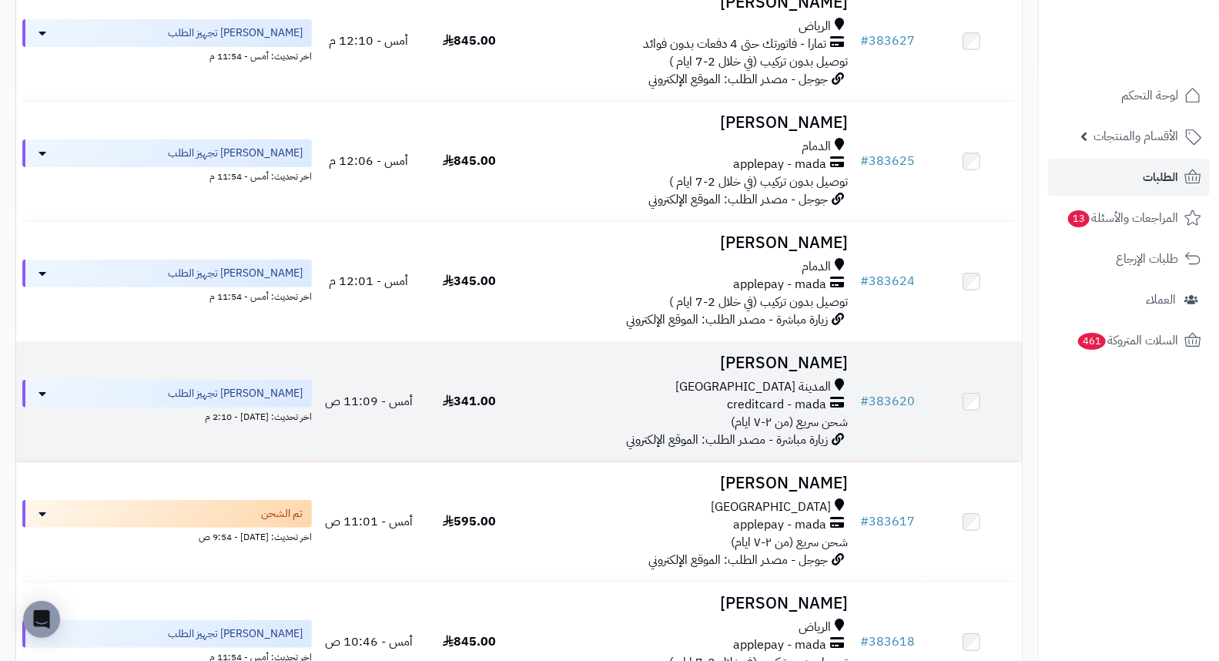
click at [827, 370] on h3 "Anas Nassar" at bounding box center [687, 363] width 323 height 18
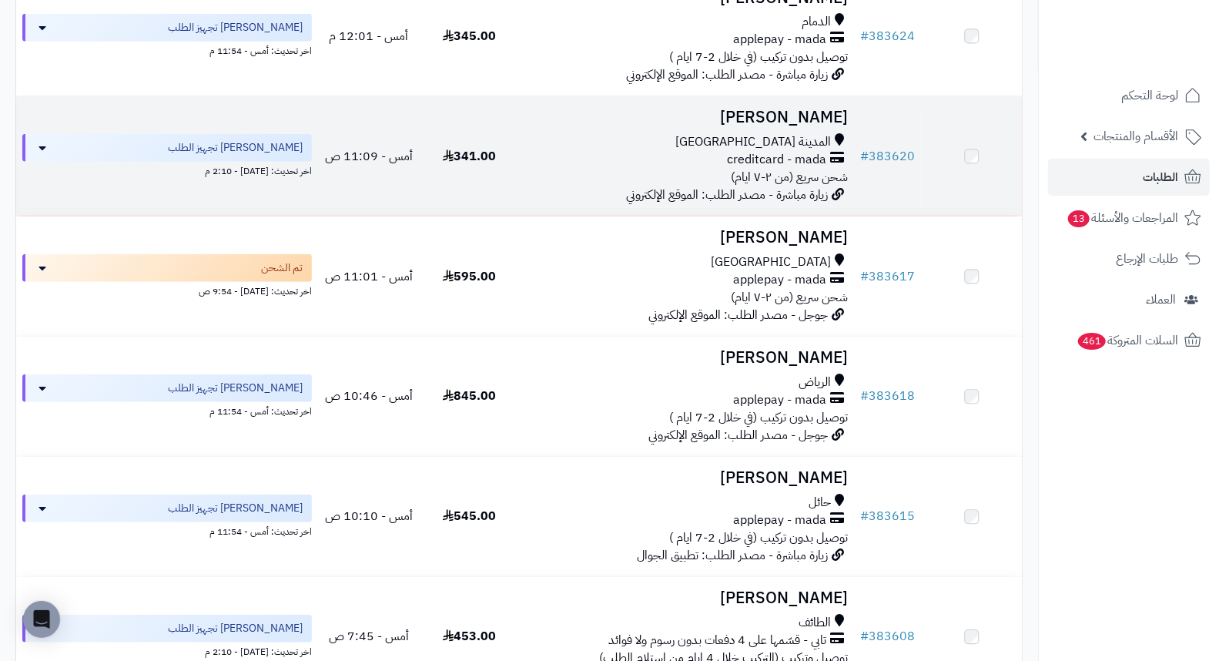
scroll to position [513, 0]
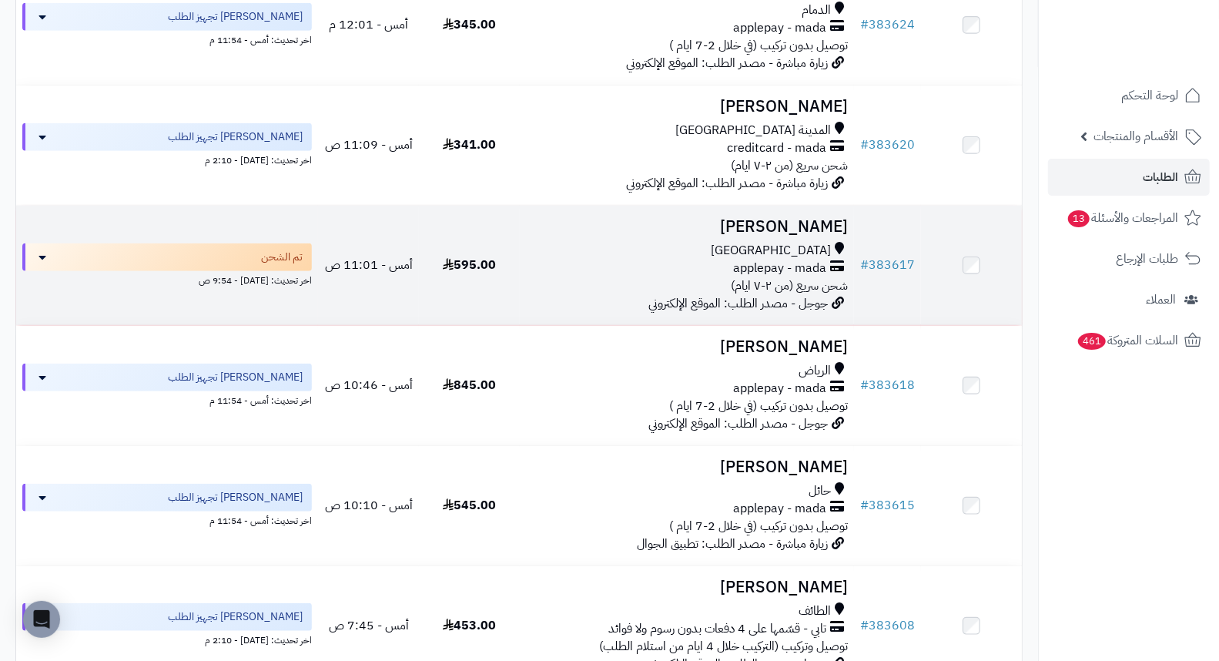
click at [790, 236] on h3 "[PERSON_NAME]" at bounding box center [687, 227] width 323 height 18
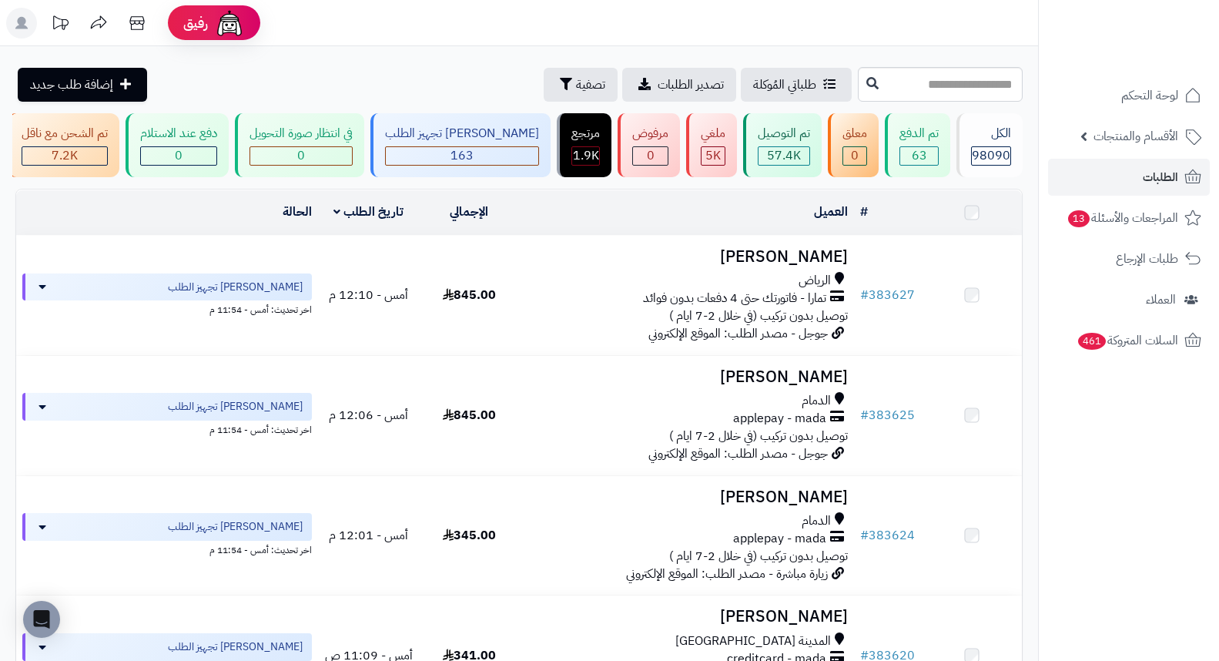
scroll to position [513, 0]
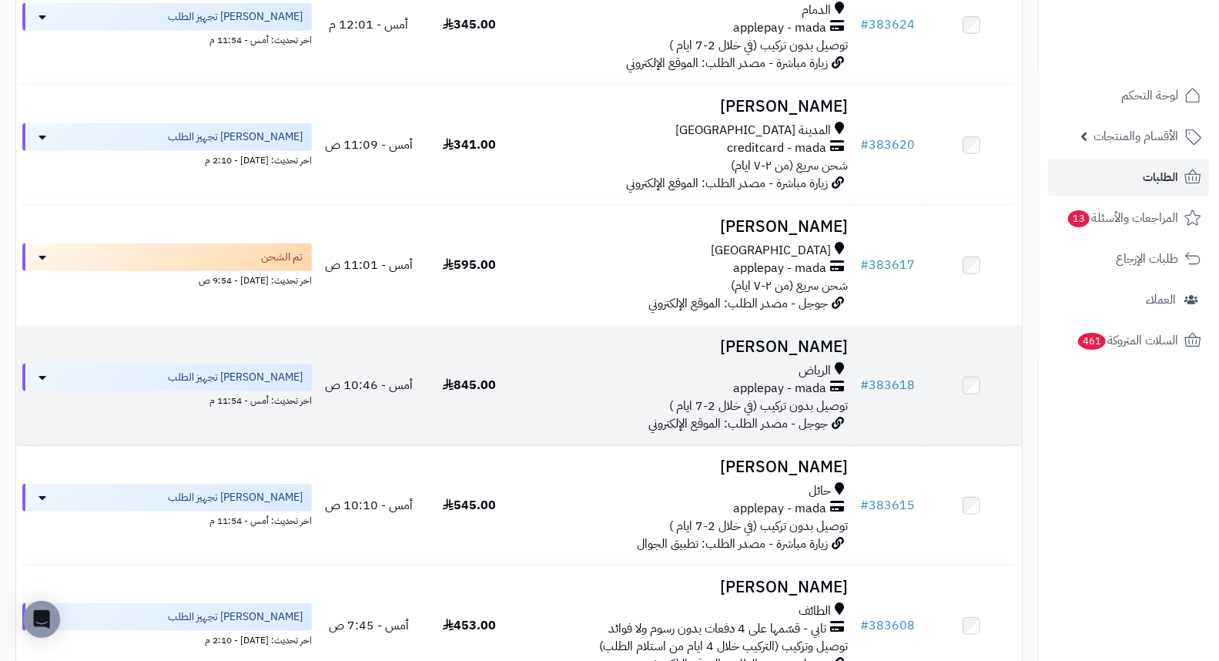
click at [805, 350] on h3 "[PERSON_NAME]" at bounding box center [687, 347] width 323 height 18
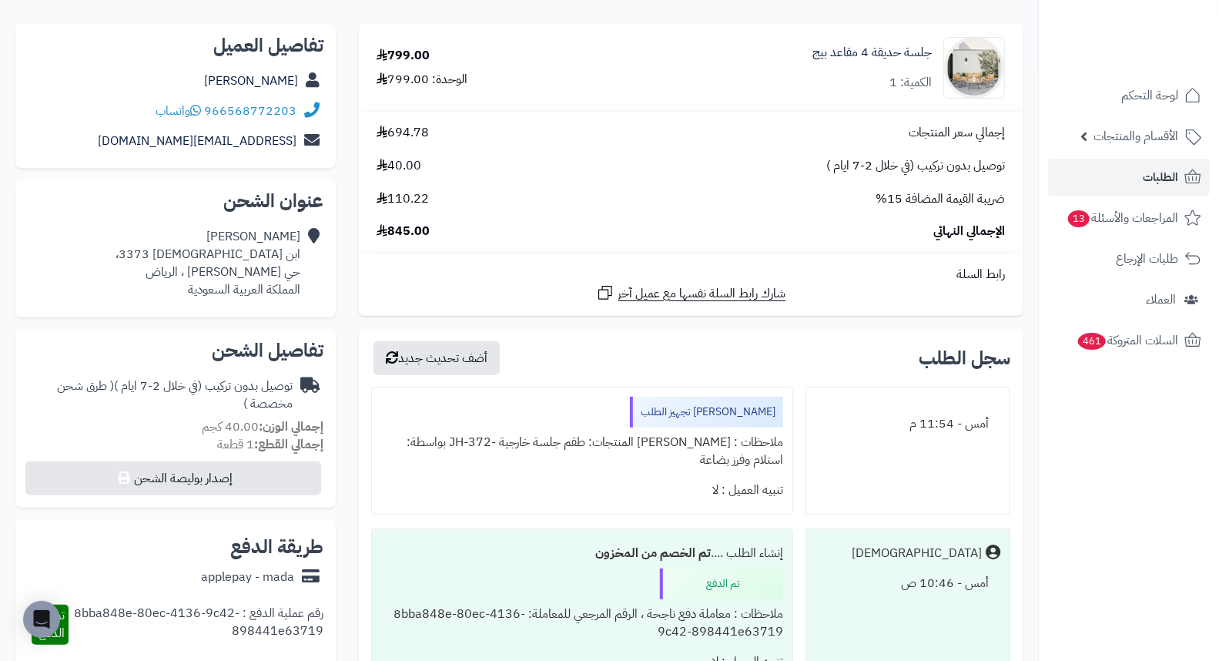
scroll to position [256, 0]
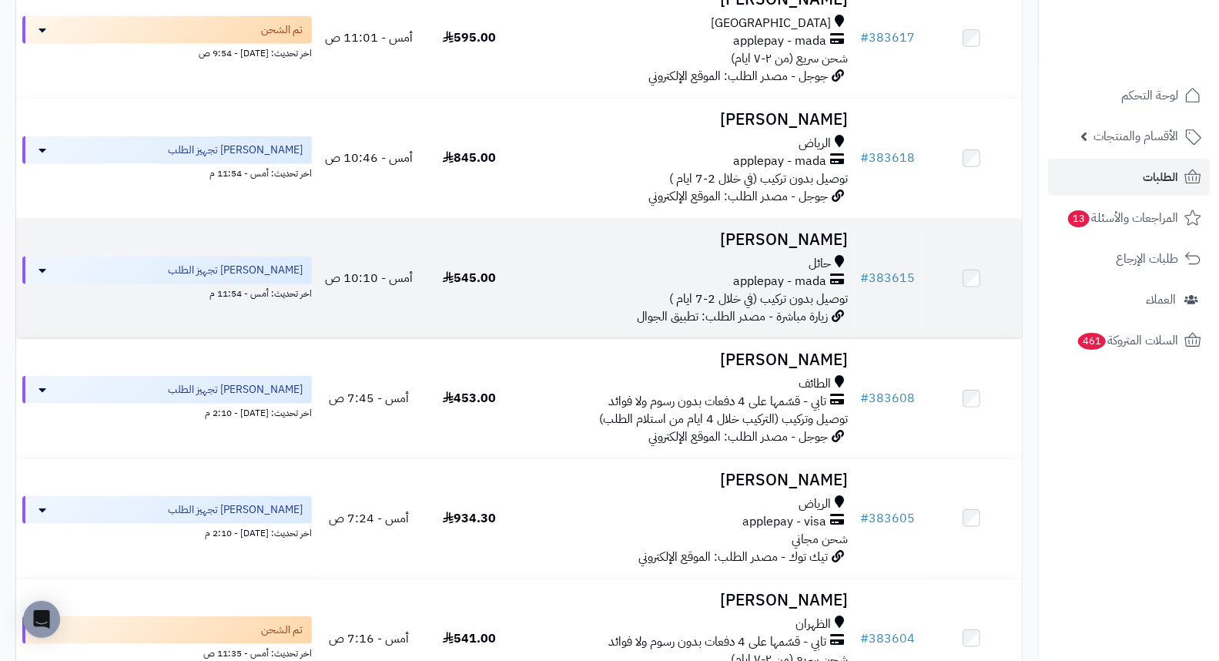
scroll to position [770, 0]
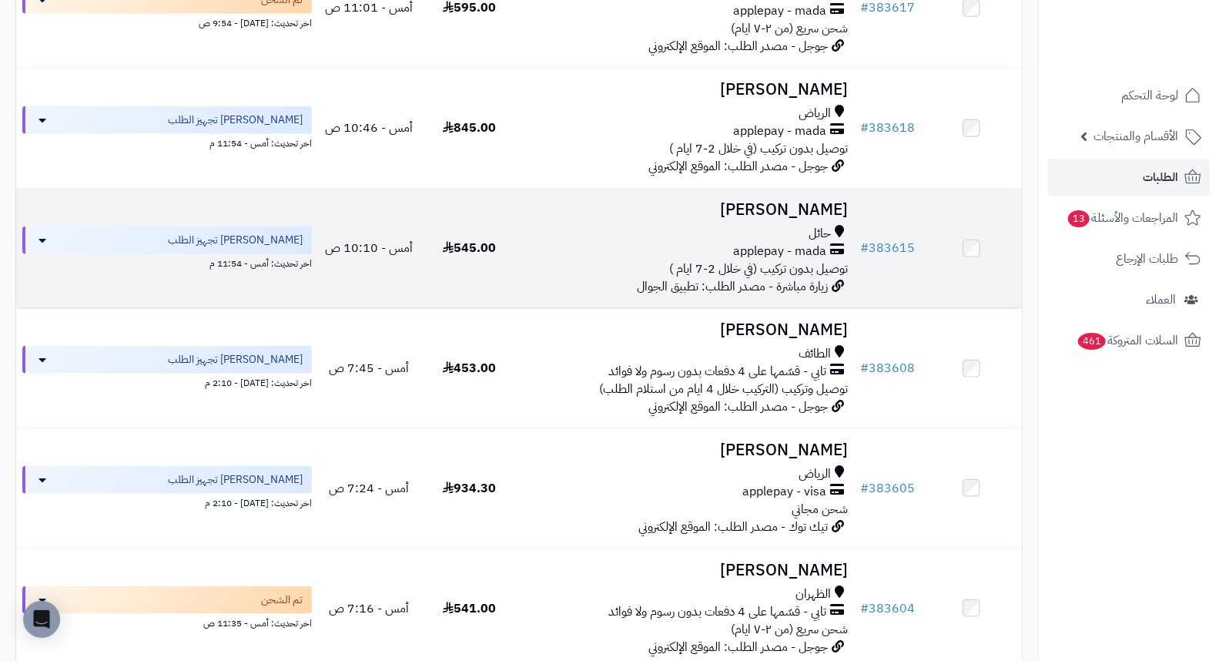
click at [793, 219] on h3 "[PERSON_NAME]" at bounding box center [687, 210] width 323 height 18
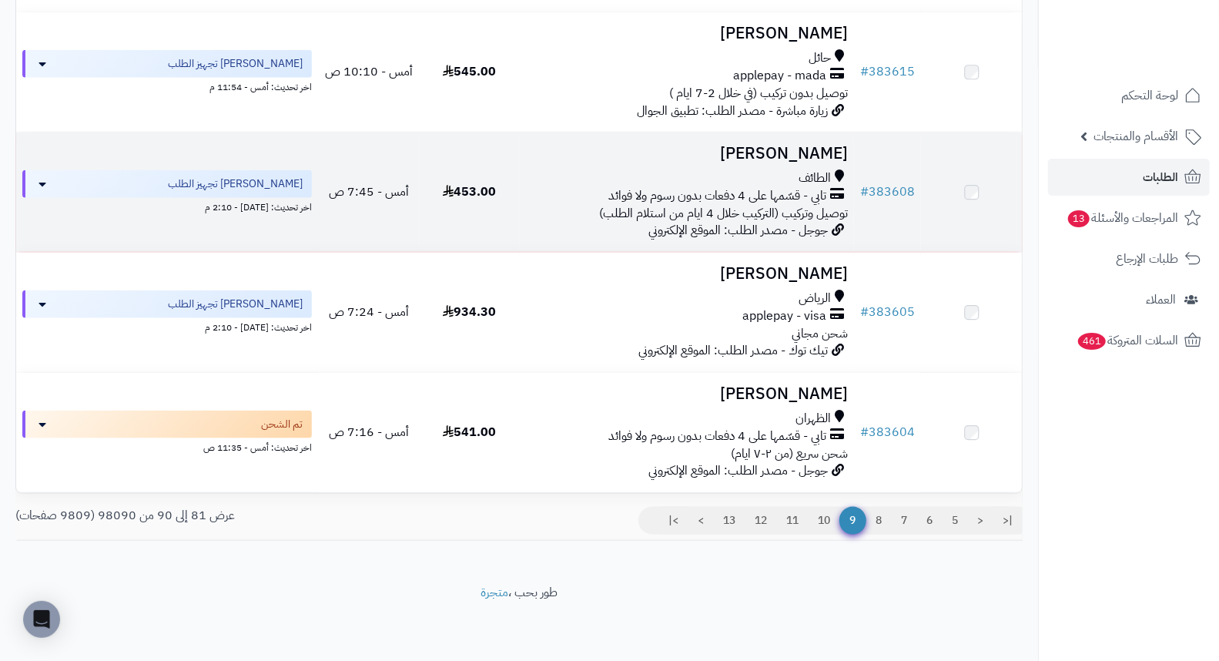
scroll to position [956, 0]
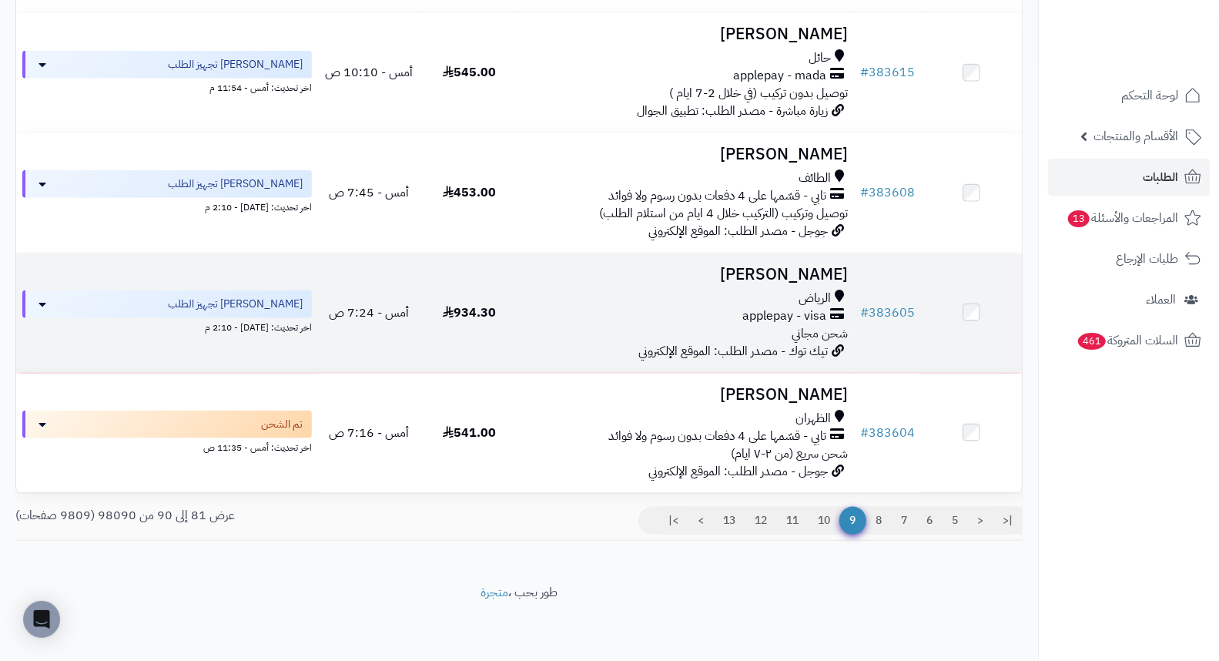
click at [797, 266] on h3 "Hailah Almohana" at bounding box center [687, 275] width 323 height 18
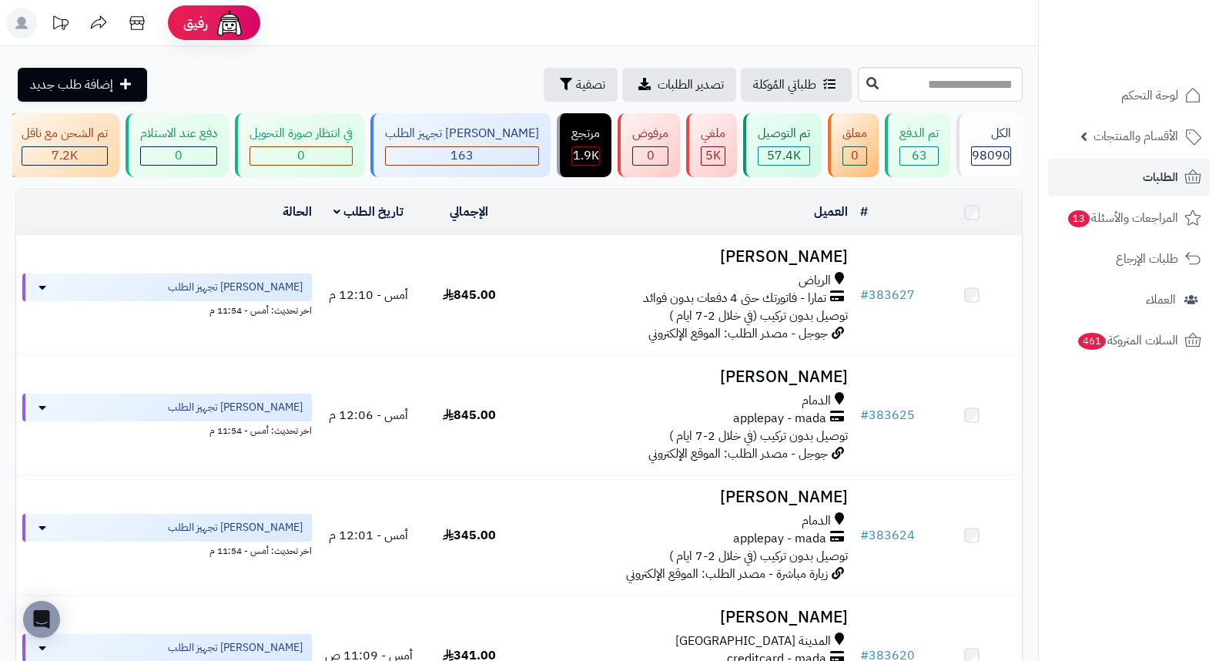
scroll to position [956, 0]
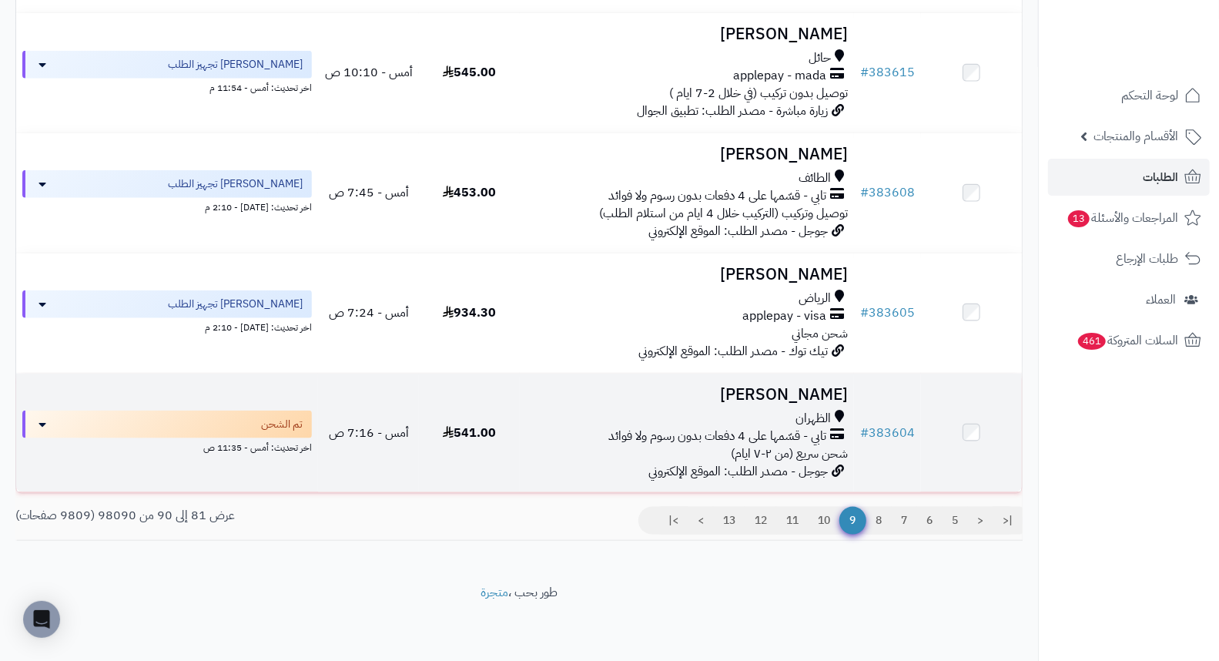
click at [819, 390] on h3 "[PERSON_NAME]" at bounding box center [687, 395] width 323 height 18
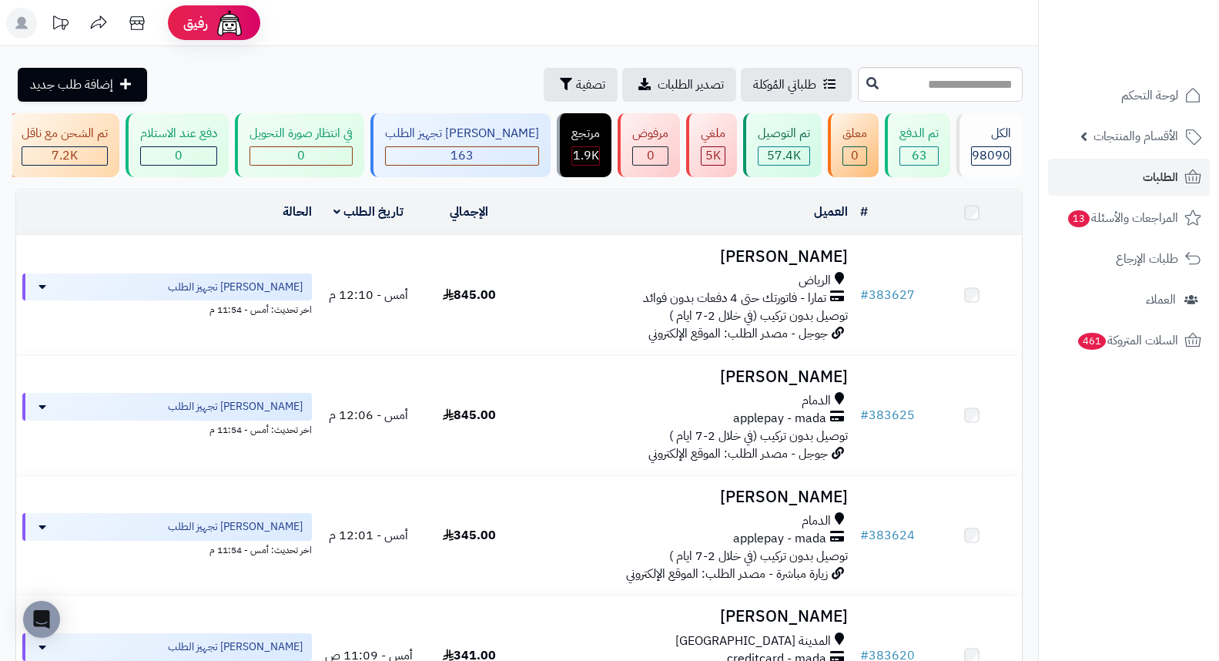
scroll to position [956, 0]
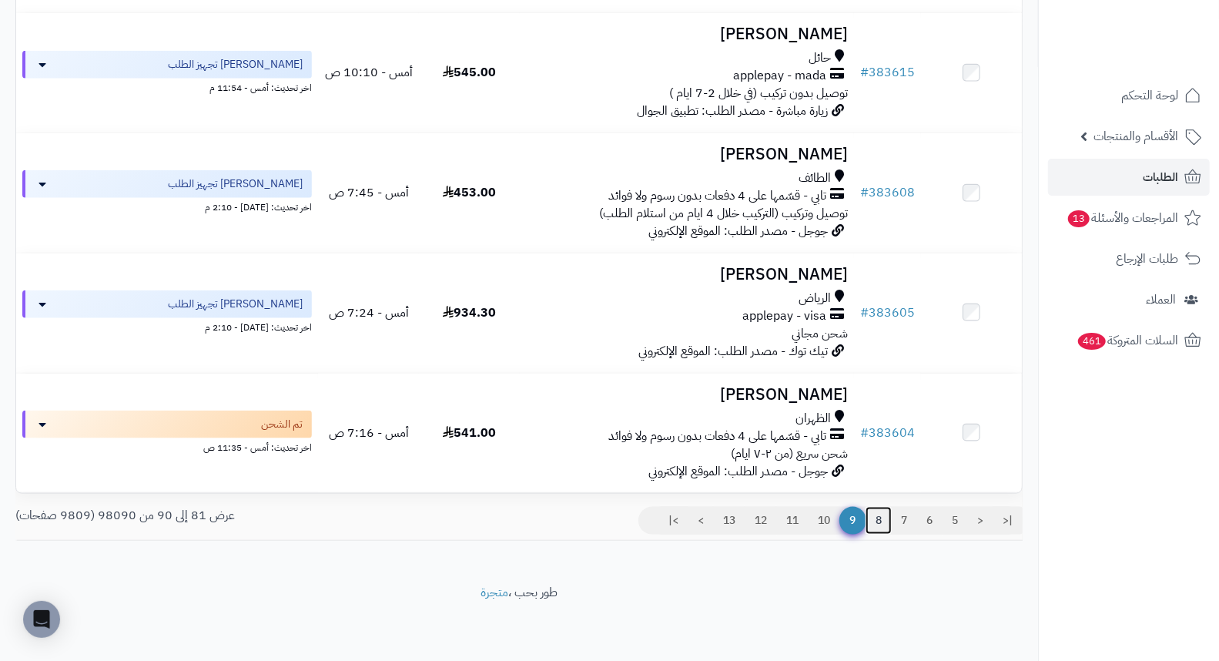
click at [876, 522] on link "8" at bounding box center [878, 521] width 26 height 28
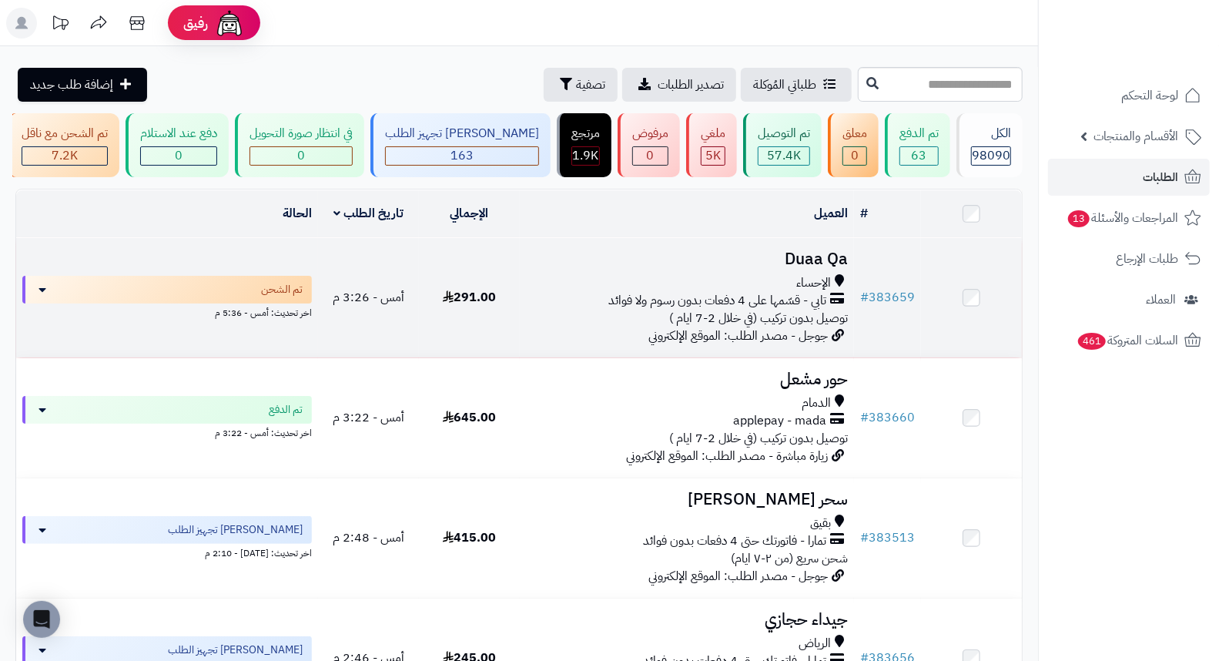
click at [822, 263] on h3 "Duaa Qa" at bounding box center [687, 259] width 323 height 18
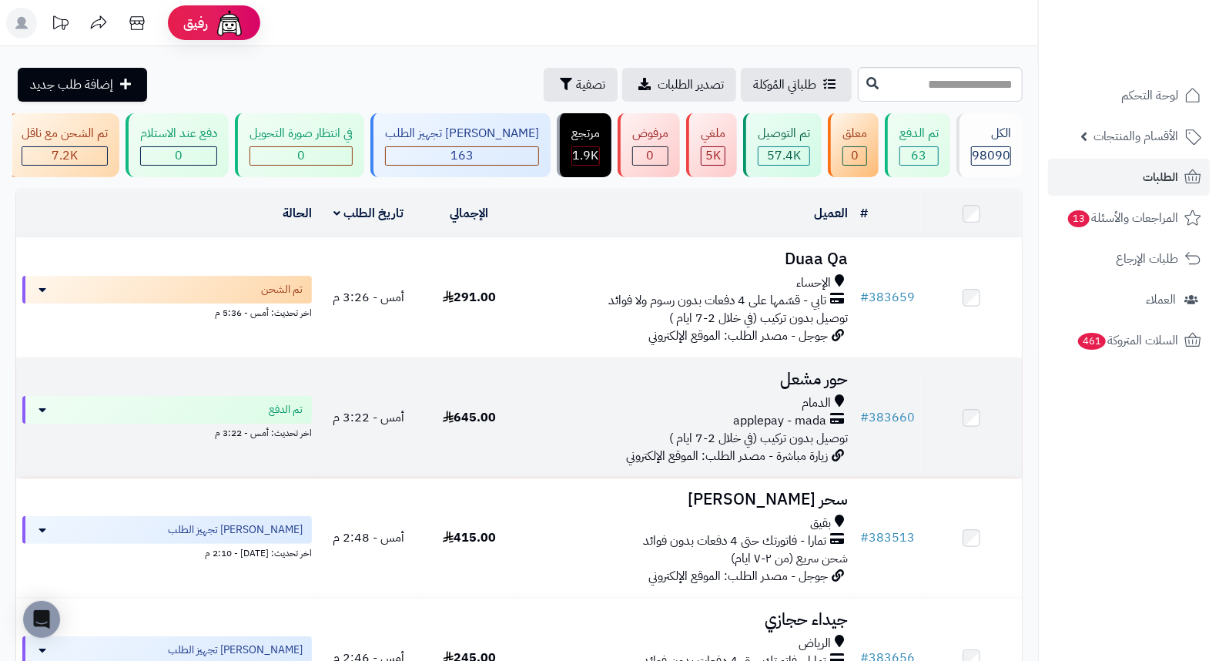
click at [785, 385] on h3 "حور مشعل" at bounding box center [687, 379] width 323 height 18
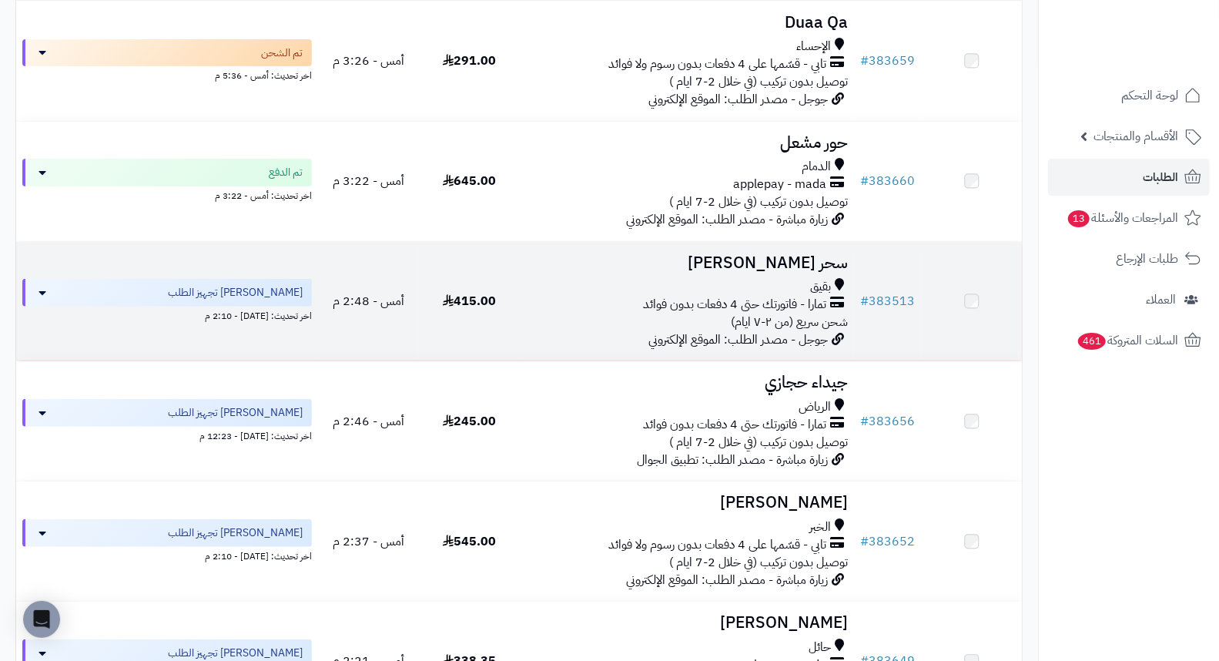
scroll to position [256, 0]
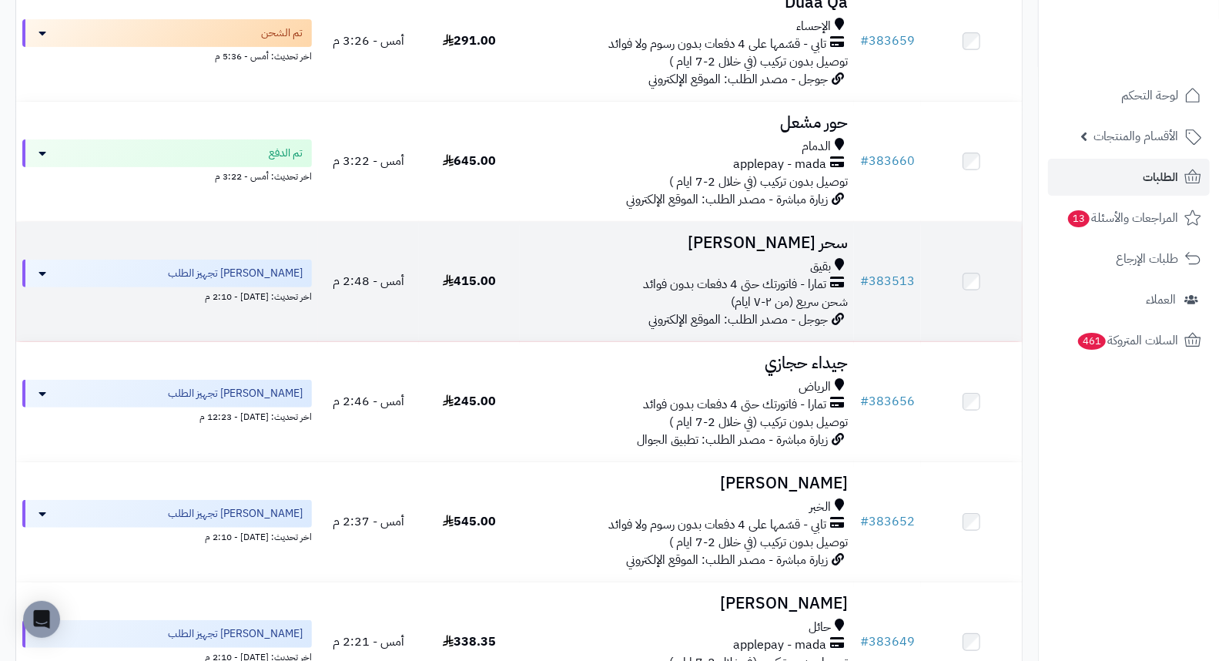
click at [821, 252] on h3 "سحر العيسى" at bounding box center [687, 243] width 323 height 18
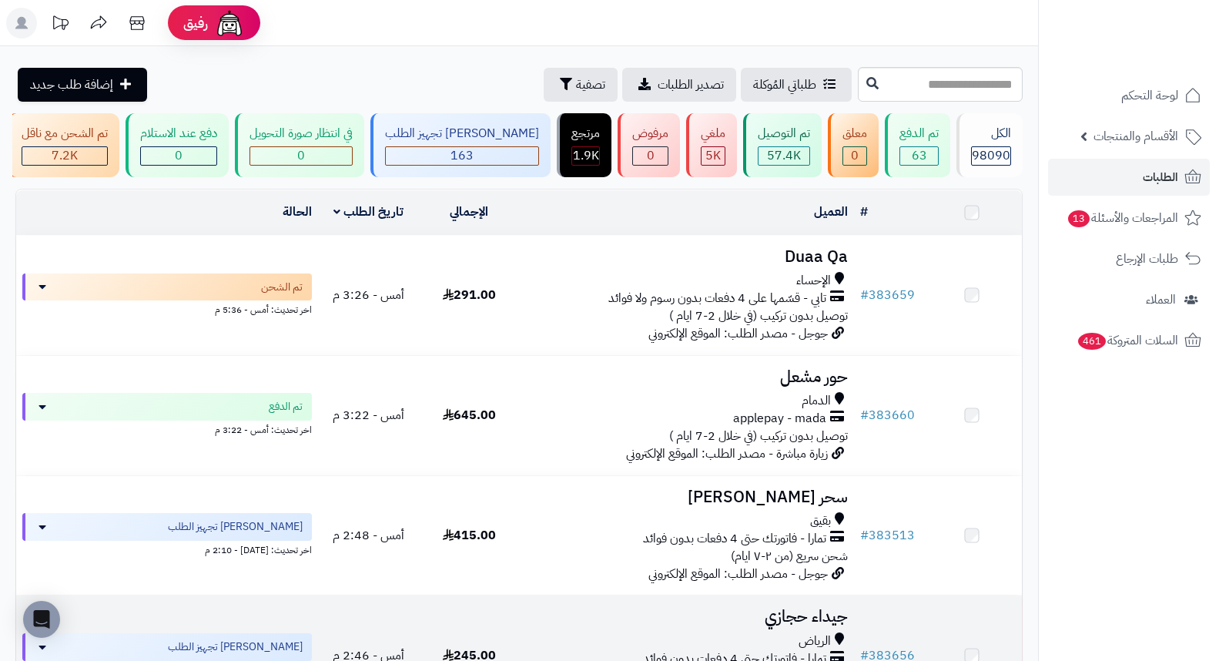
scroll to position [256, 0]
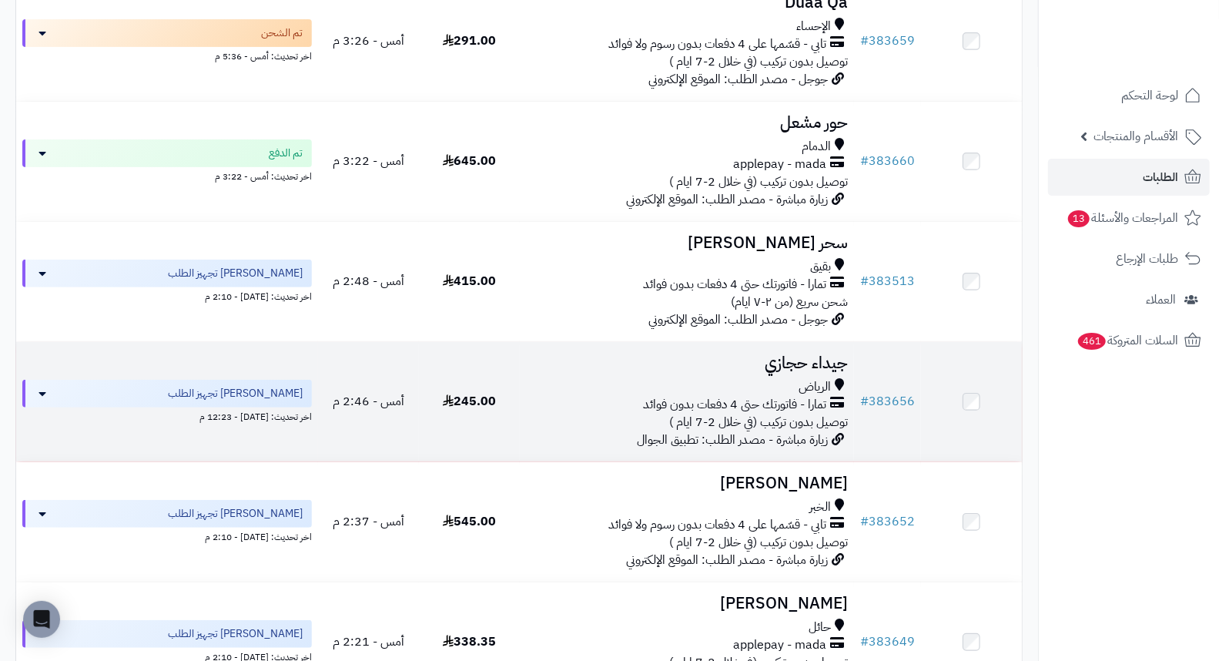
click at [836, 363] on h3 "جيداء حجازي" at bounding box center [687, 363] width 323 height 18
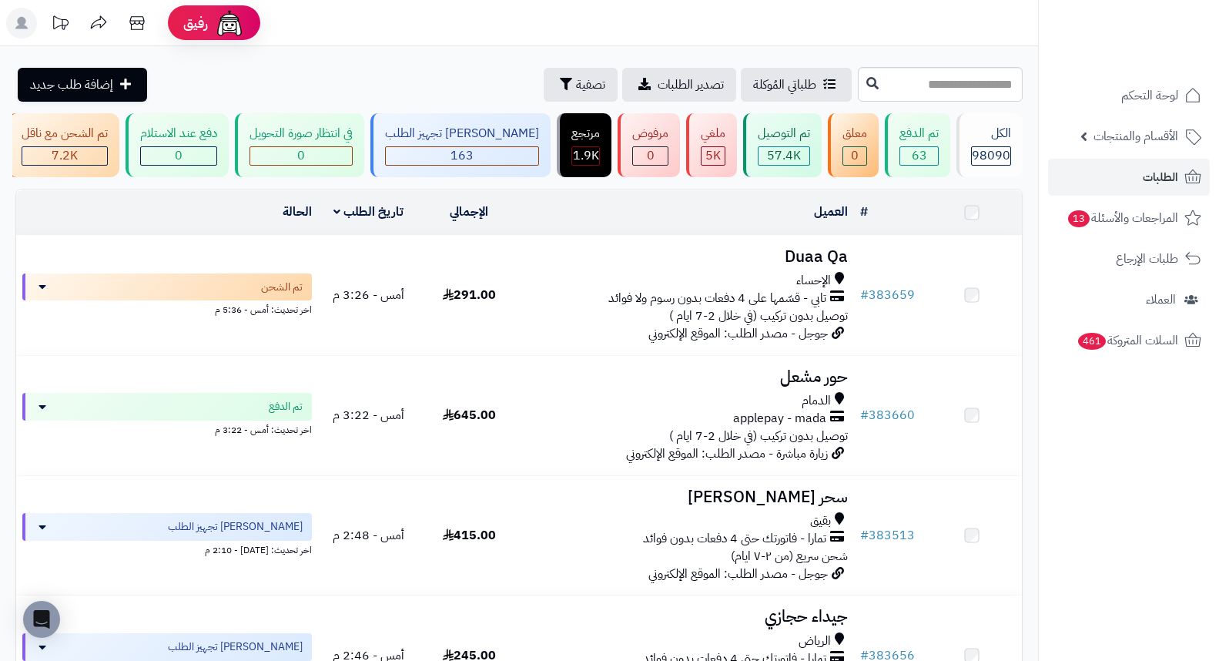
scroll to position [513, 0]
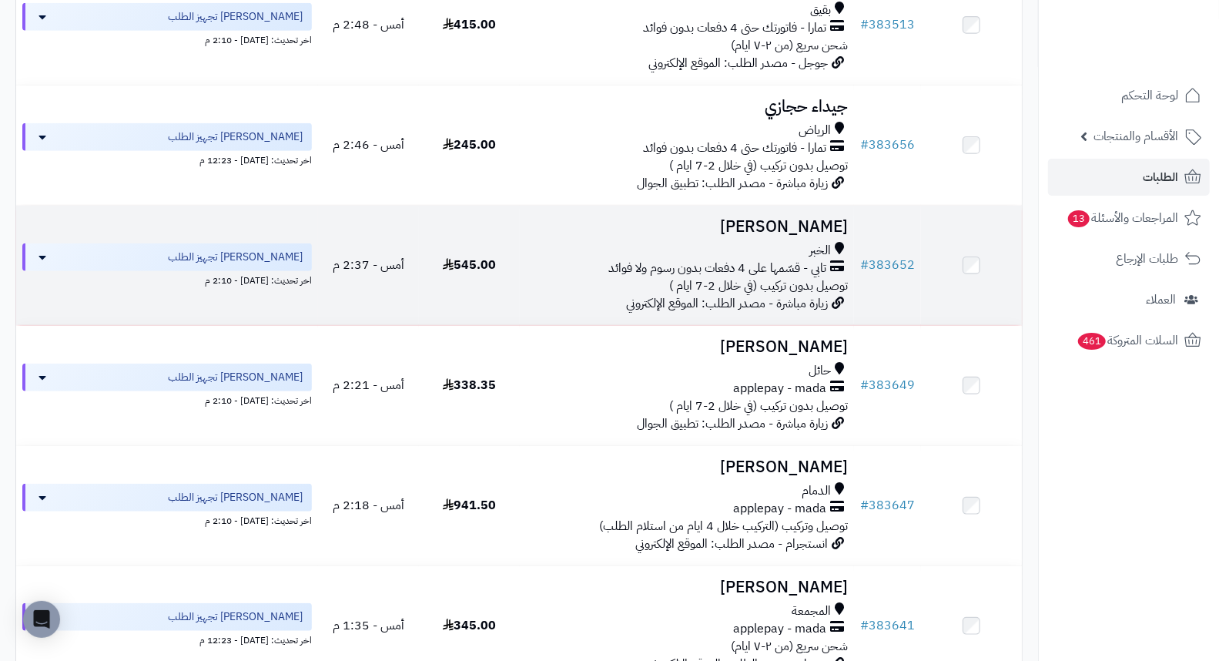
click at [827, 236] on h3 "[PERSON_NAME]" at bounding box center [687, 227] width 323 height 18
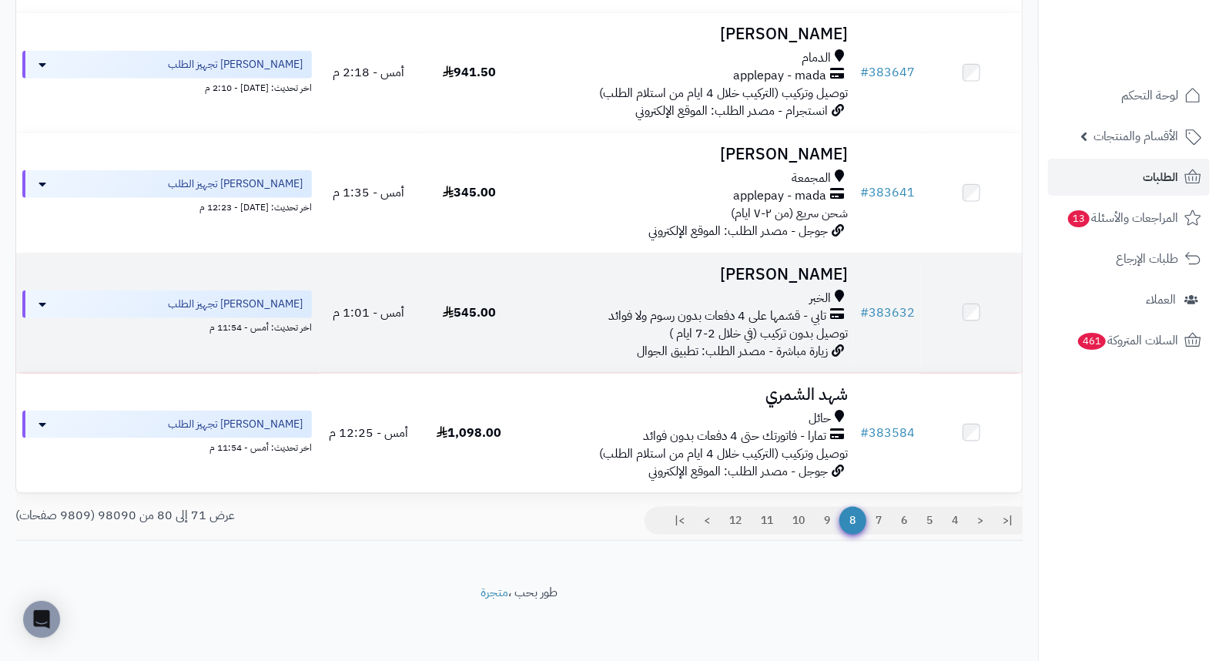
scroll to position [956, 0]
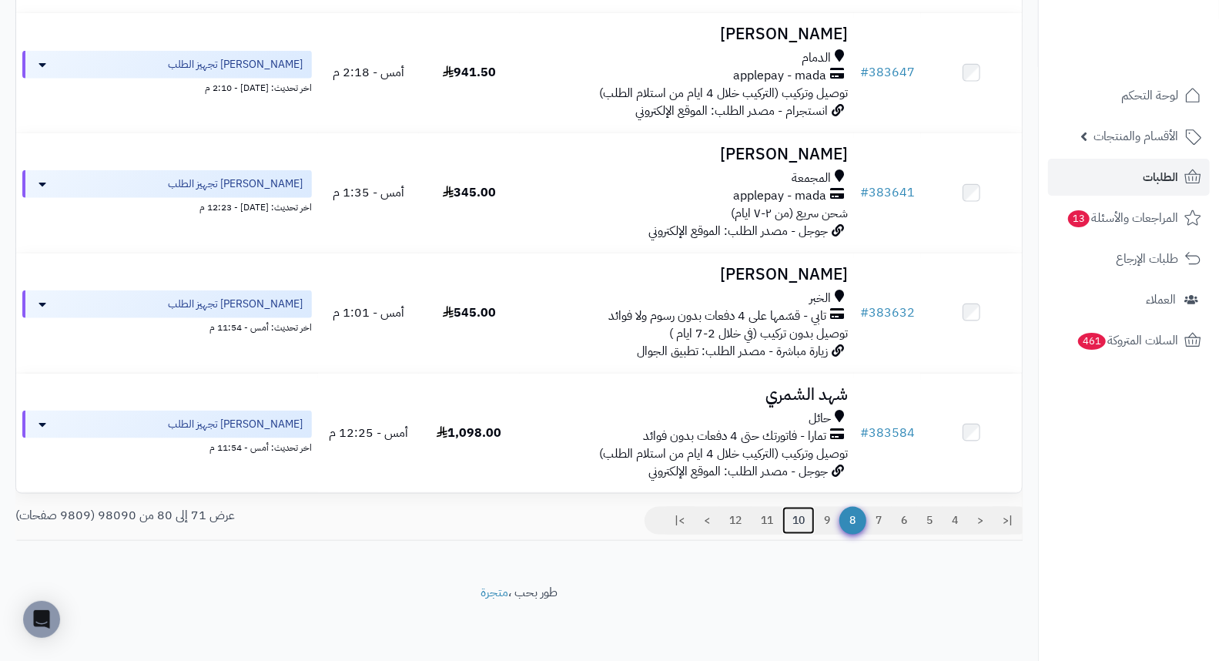
click at [803, 526] on link "10" at bounding box center [798, 521] width 32 height 28
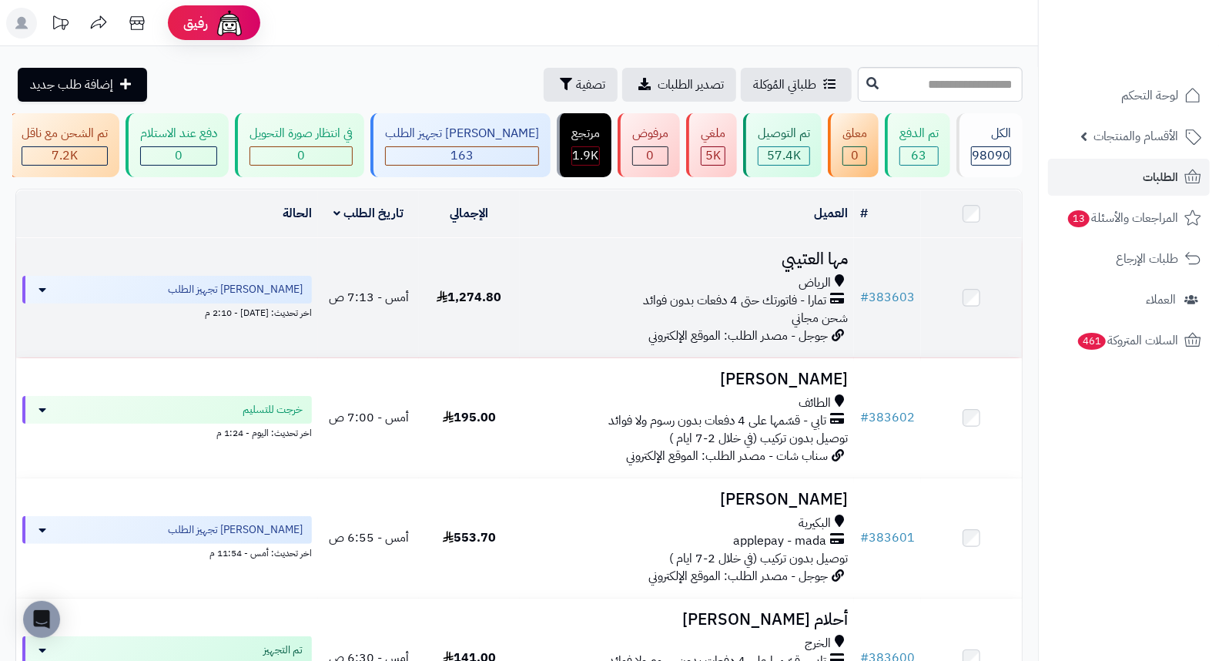
click at [828, 268] on h3 "مها العتيبي" at bounding box center [687, 259] width 323 height 18
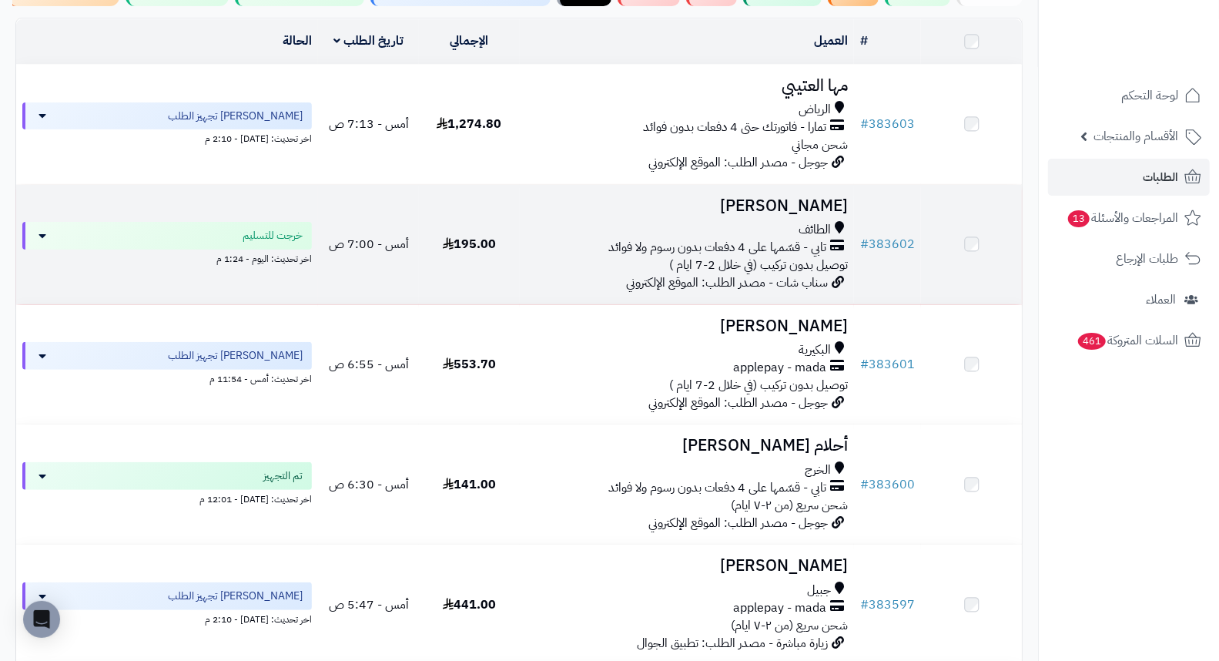
scroll to position [171, 0]
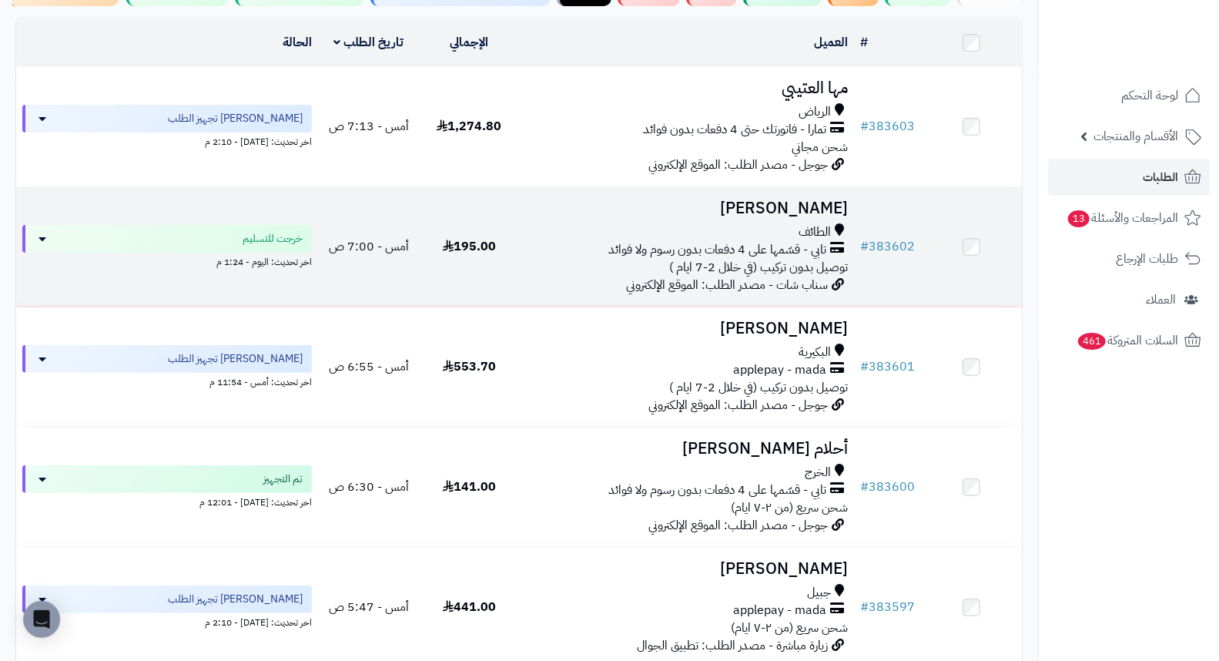
click at [782, 217] on h3 "[PERSON_NAME]" at bounding box center [687, 208] width 323 height 18
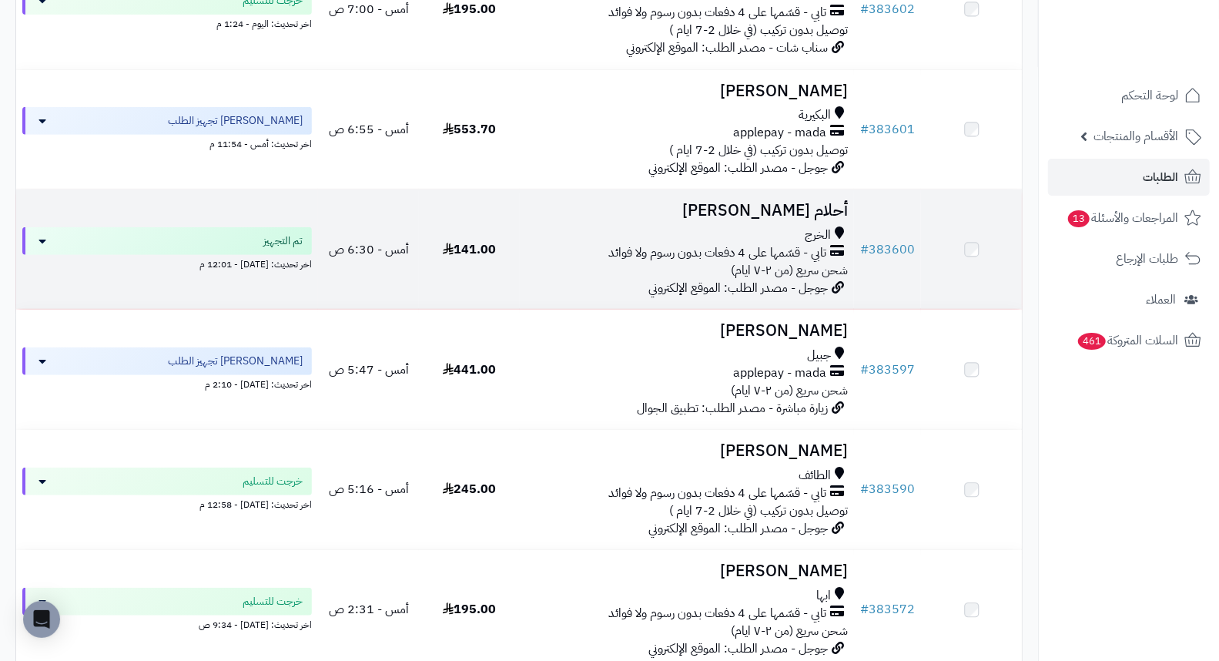
scroll to position [427, 0]
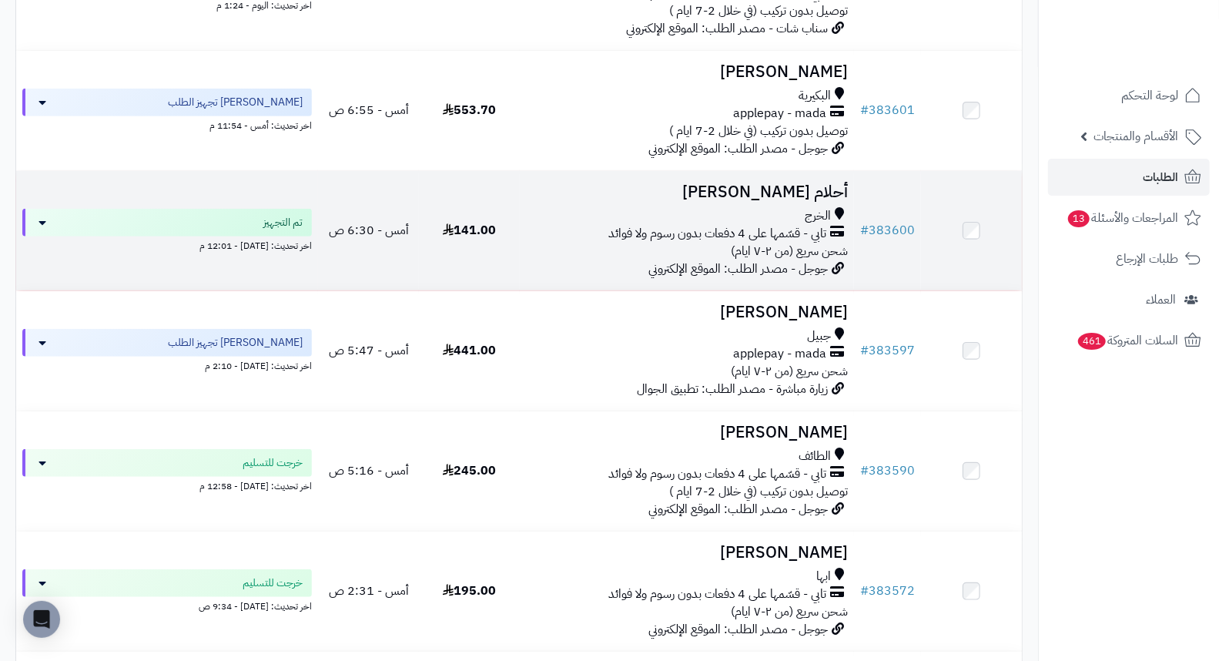
click at [820, 201] on h3 "أحلام [PERSON_NAME]" at bounding box center [687, 192] width 323 height 18
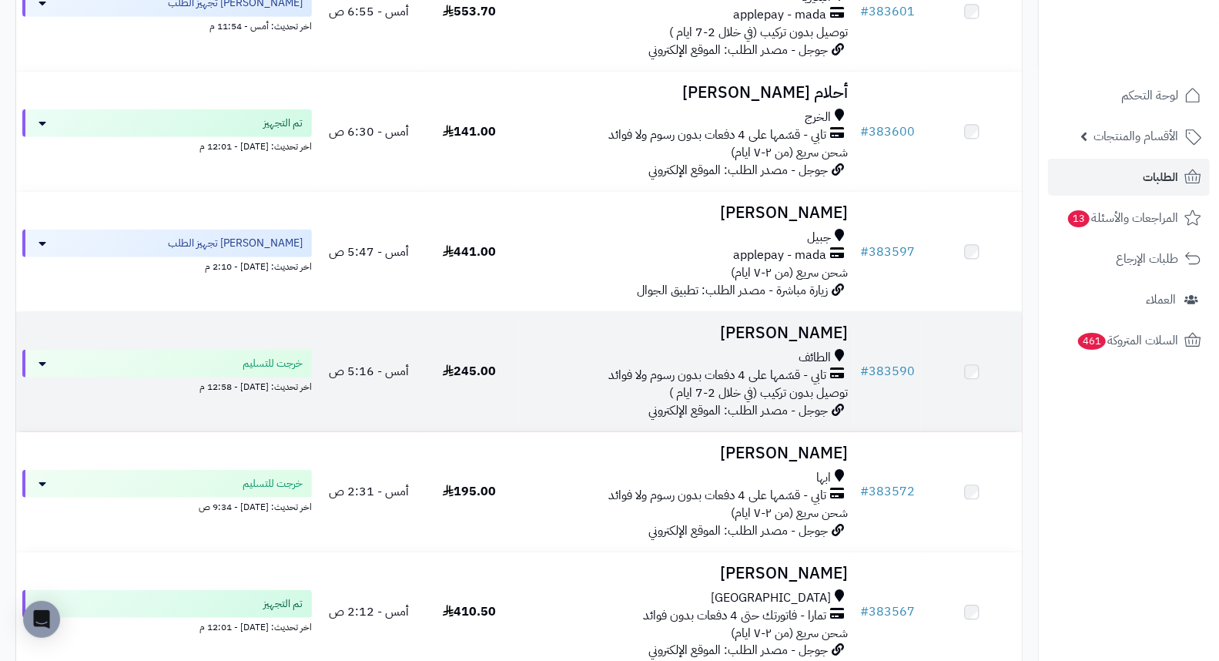
scroll to position [684, 0]
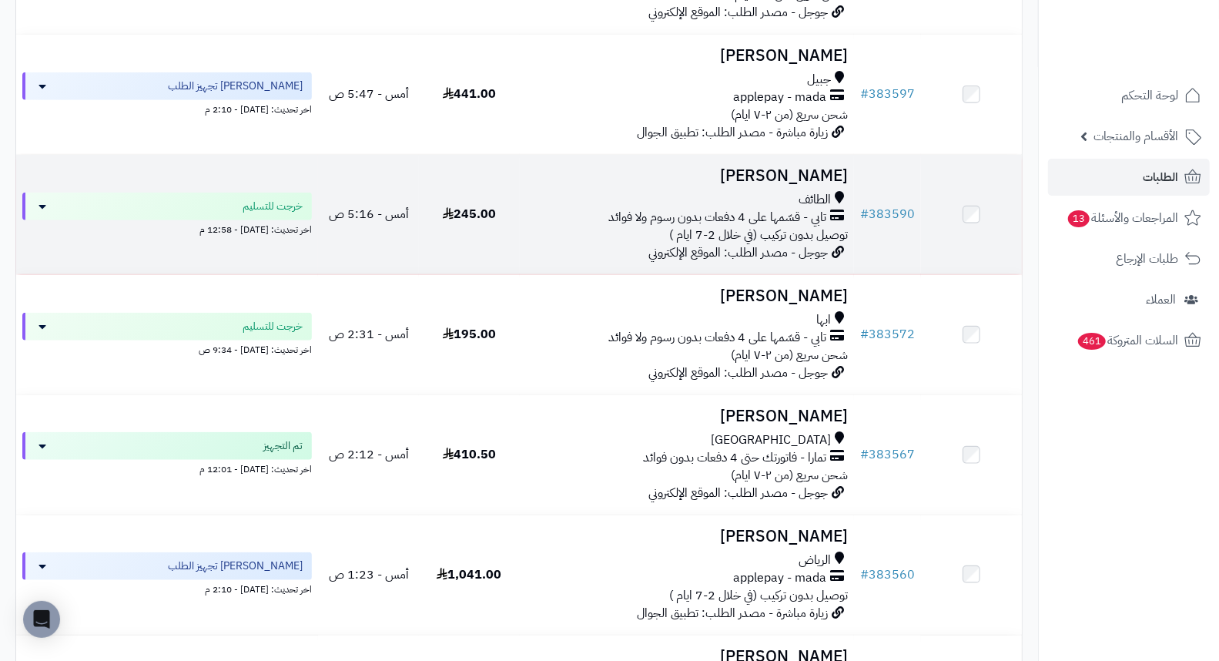
click at [816, 181] on h3 "Teif Abdullah" at bounding box center [687, 176] width 323 height 18
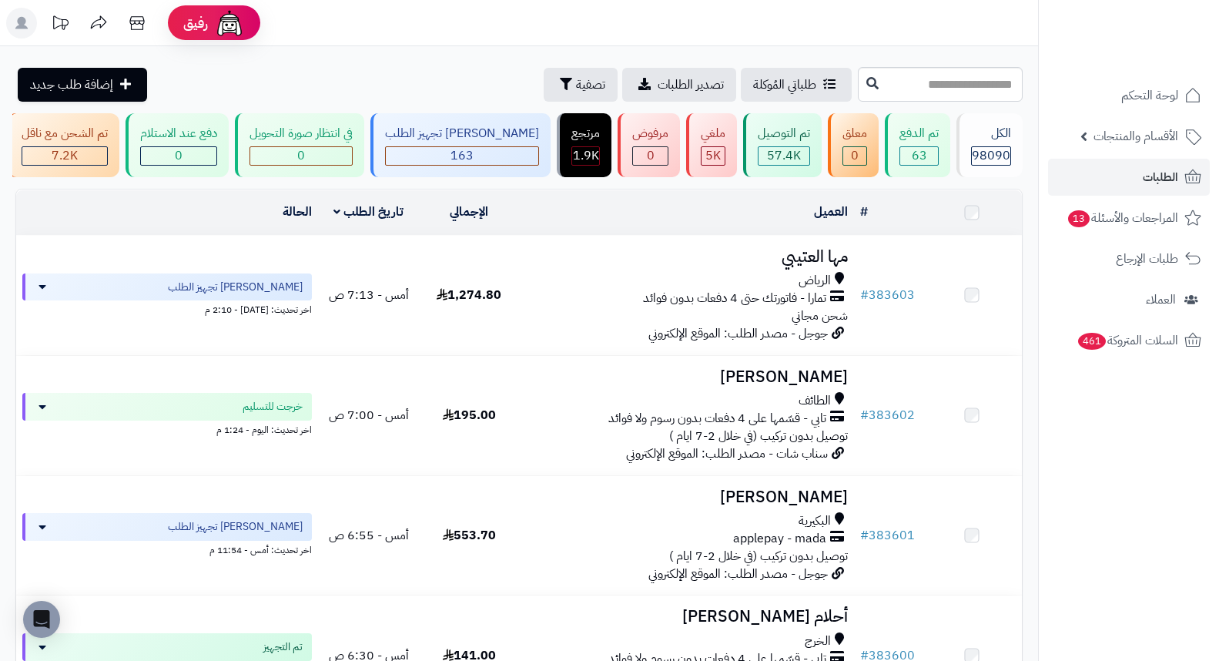
scroll to position [684, 0]
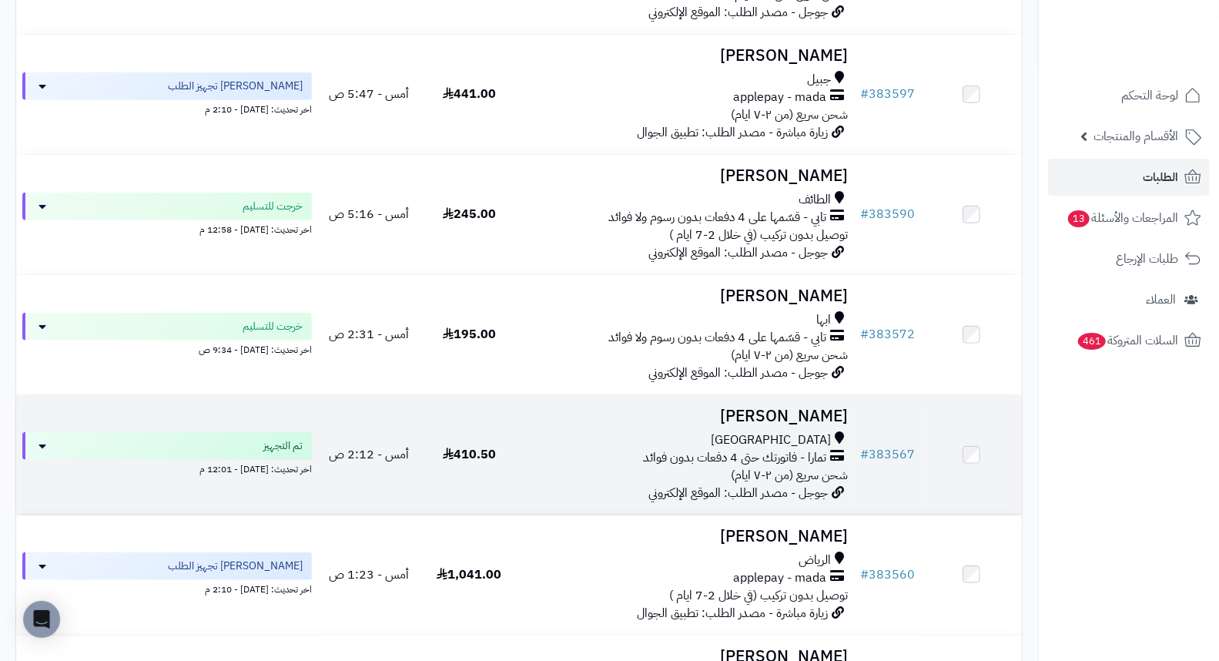
click at [795, 425] on h3 "سميره بالطو" at bounding box center [687, 416] width 323 height 18
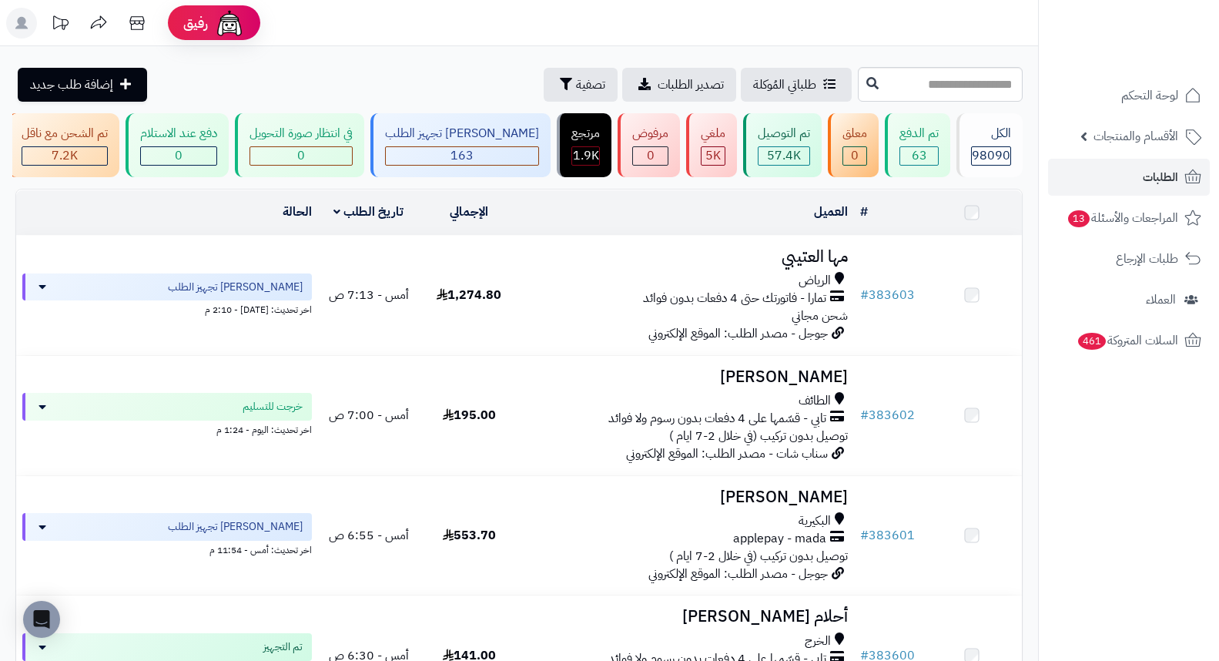
scroll to position [956, 0]
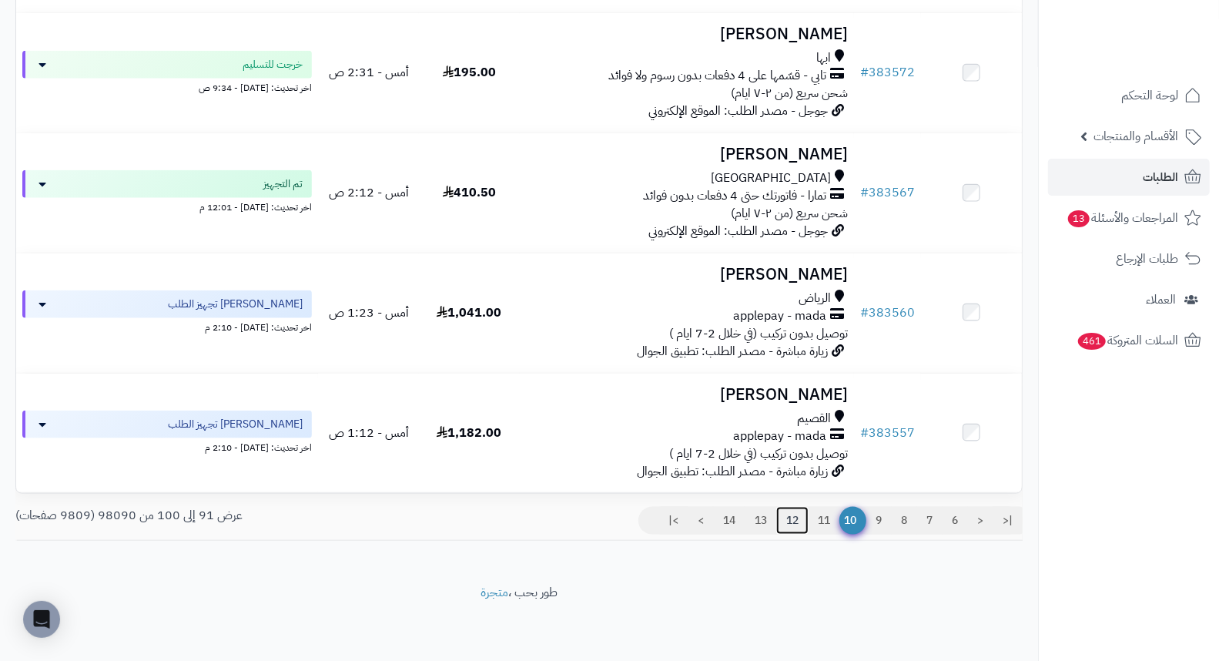
click at [795, 524] on link "12" at bounding box center [792, 521] width 32 height 28
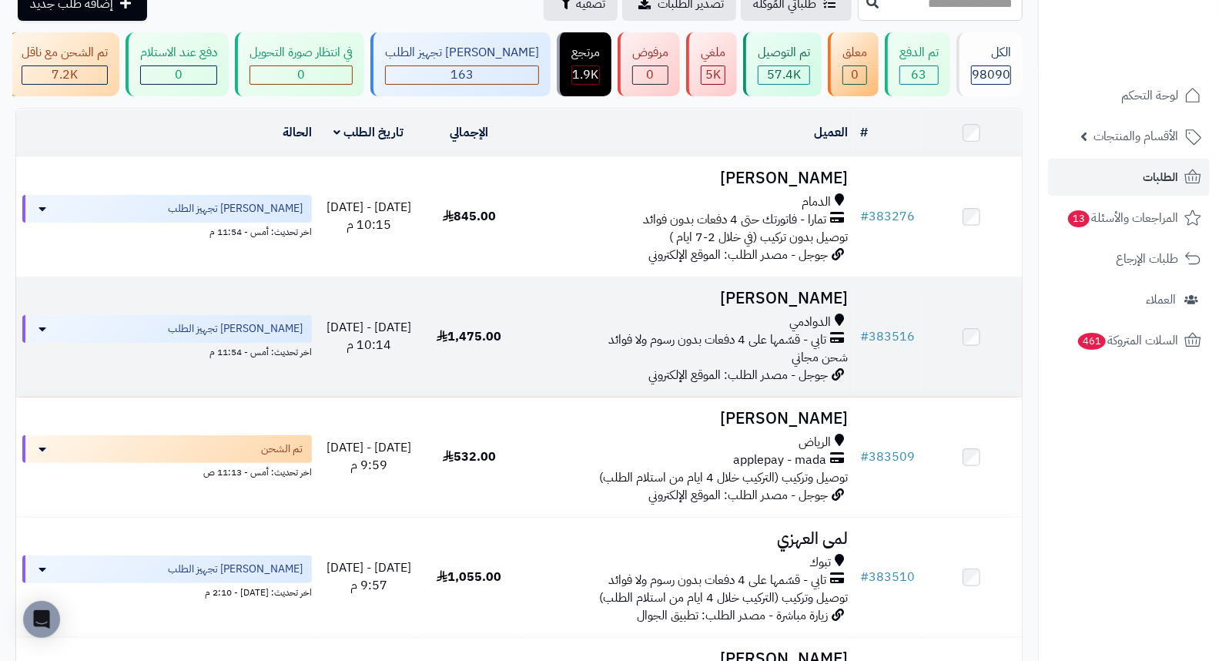
scroll to position [85, 0]
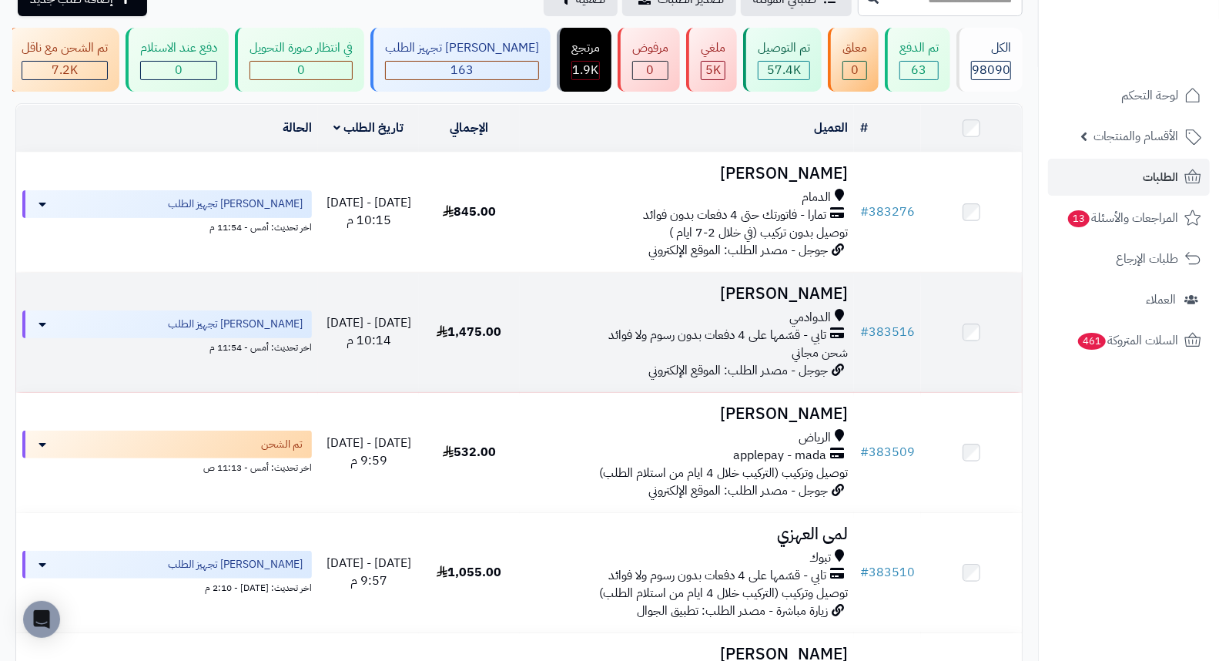
click at [811, 299] on h3 "Layan Abdullah" at bounding box center [687, 294] width 323 height 18
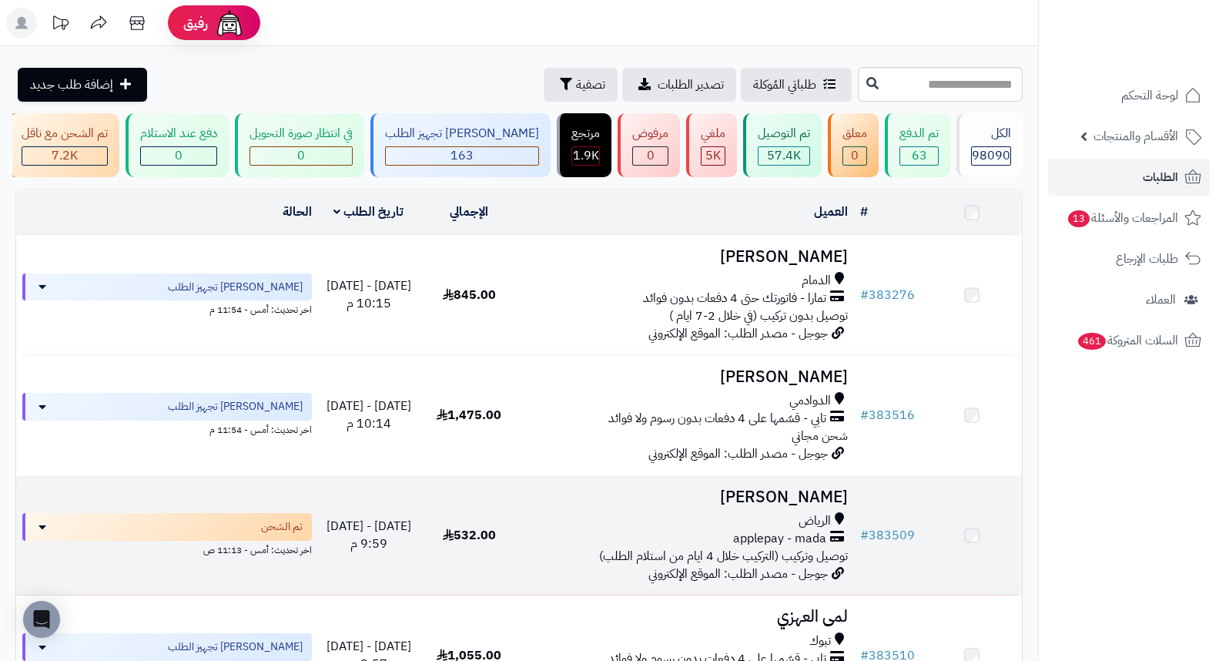
scroll to position [85, 0]
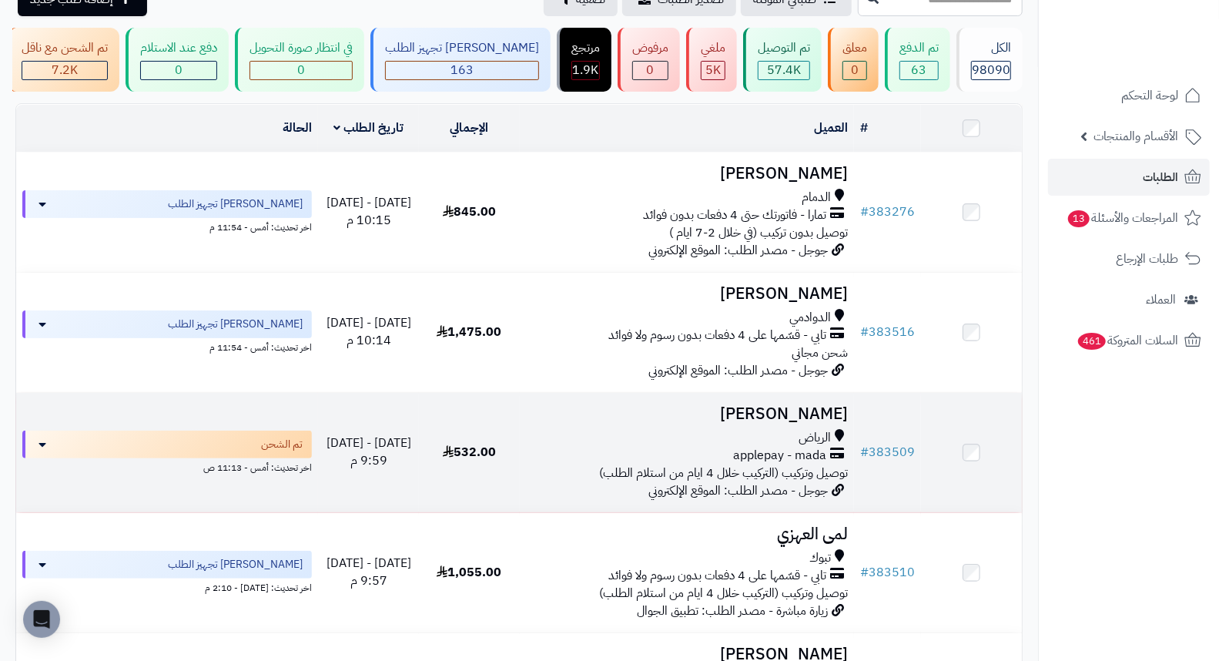
click at [804, 419] on h3 "[PERSON_NAME]" at bounding box center [687, 414] width 323 height 18
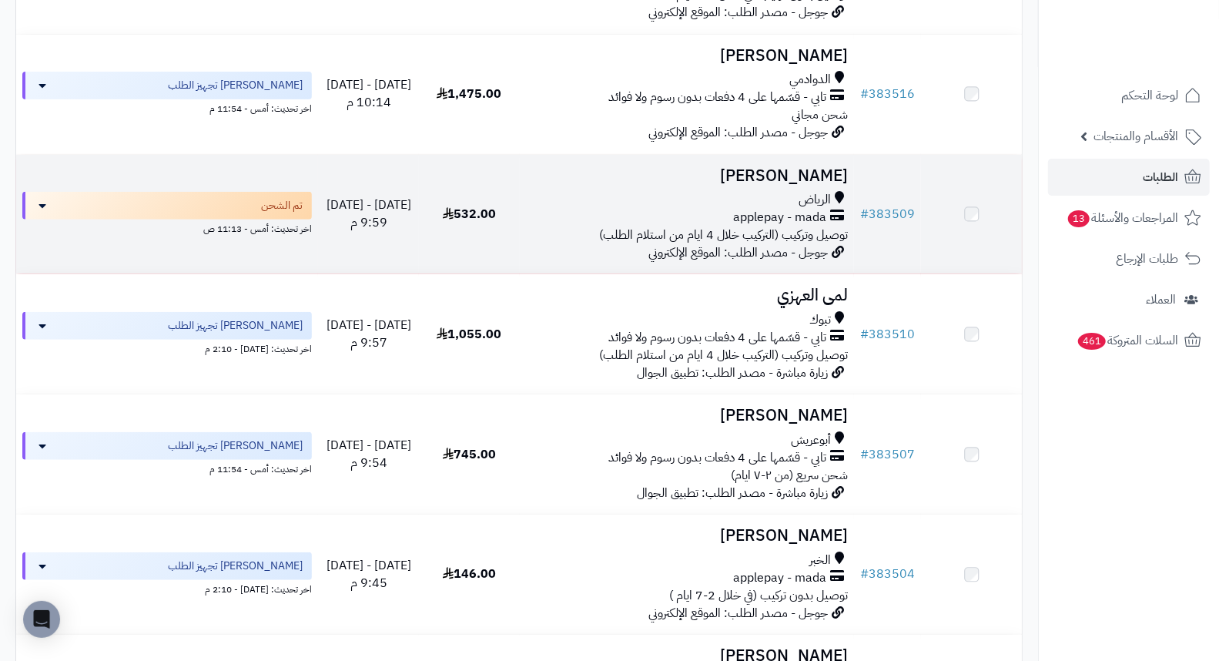
scroll to position [342, 0]
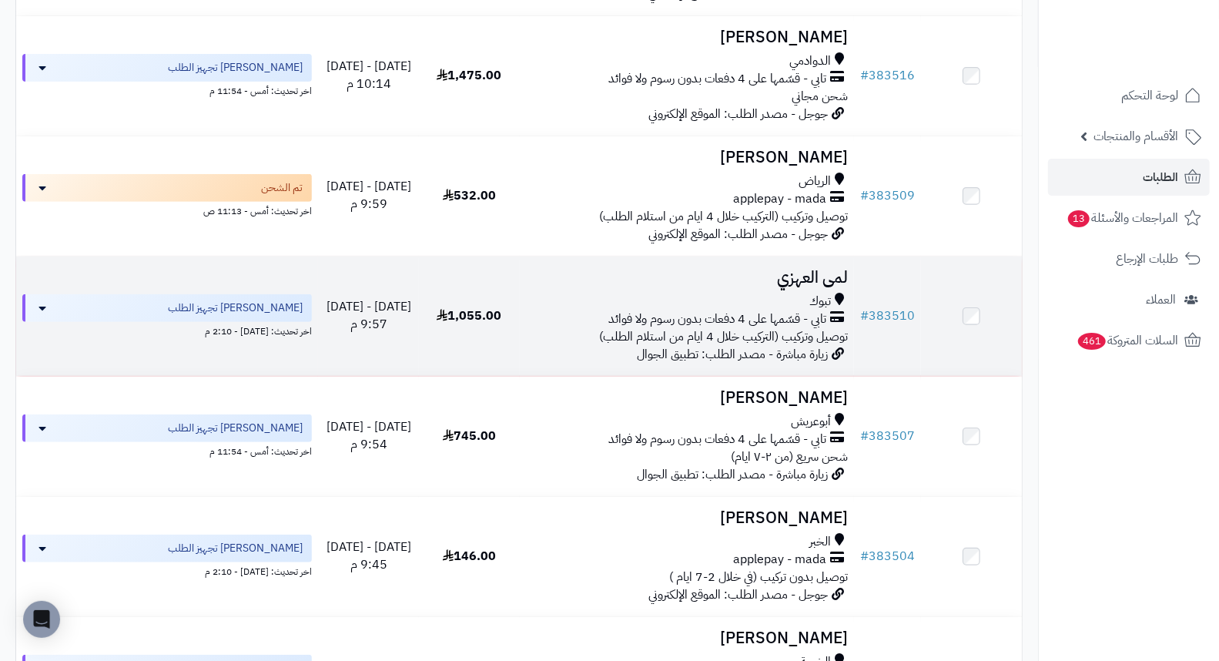
click at [794, 280] on h3 "لمى العهزي" at bounding box center [687, 278] width 323 height 18
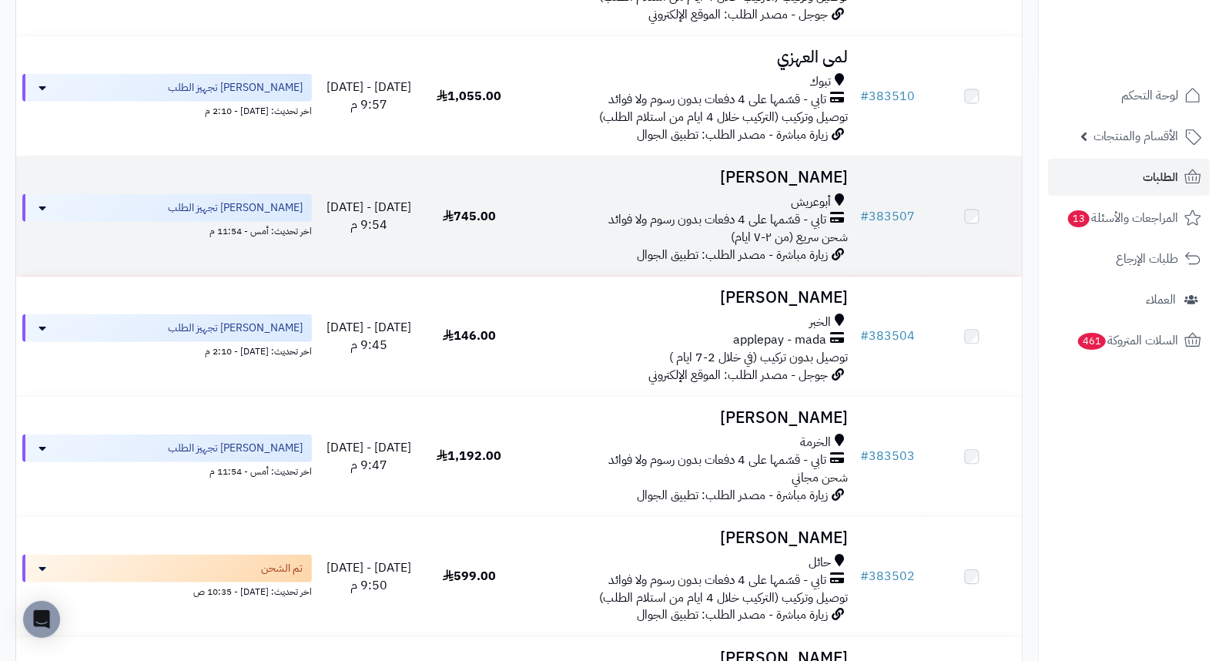
scroll to position [598, 0]
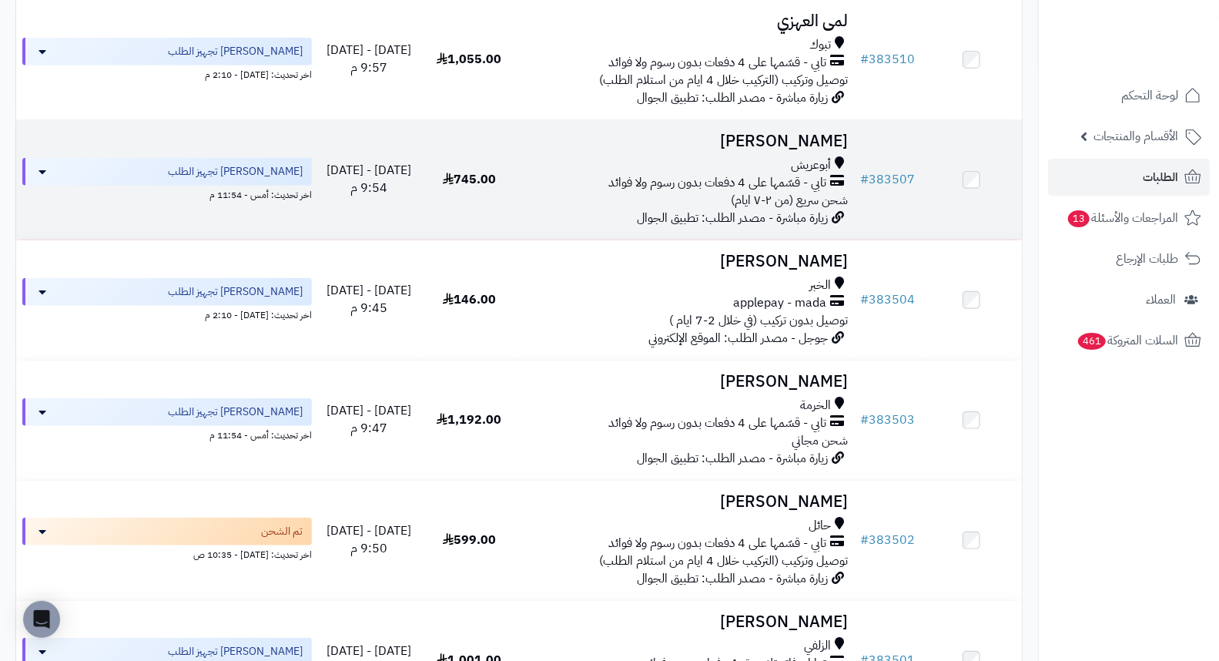
click at [801, 150] on h3 "[PERSON_NAME]" at bounding box center [687, 141] width 323 height 18
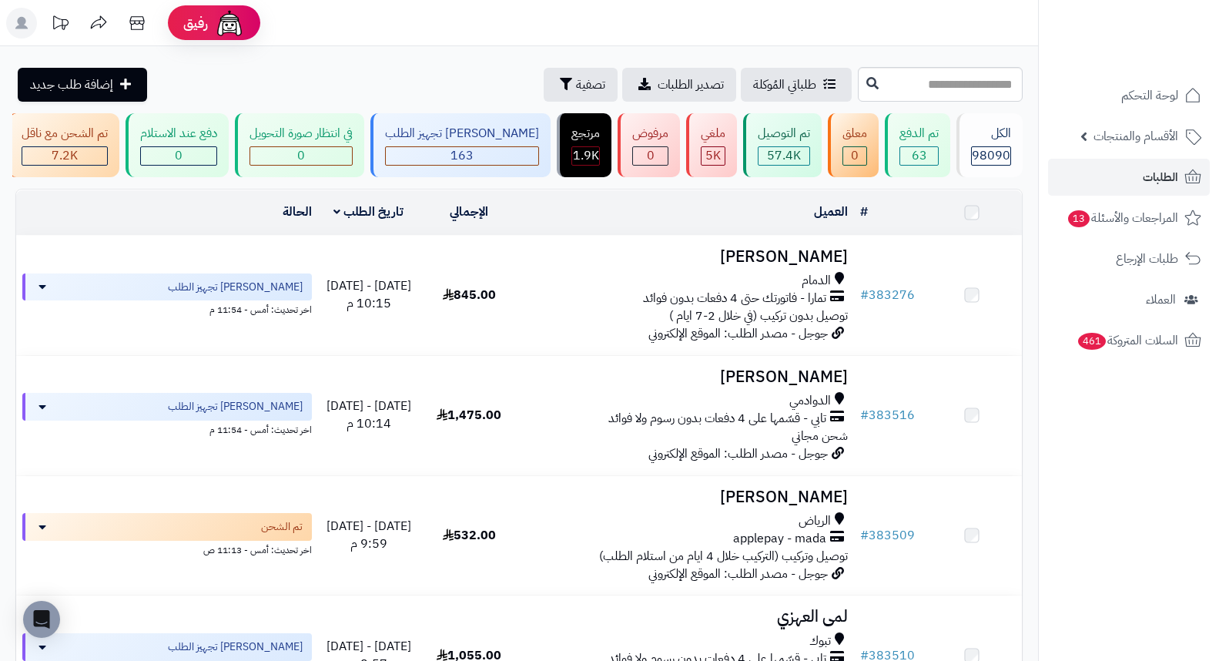
scroll to position [855, 0]
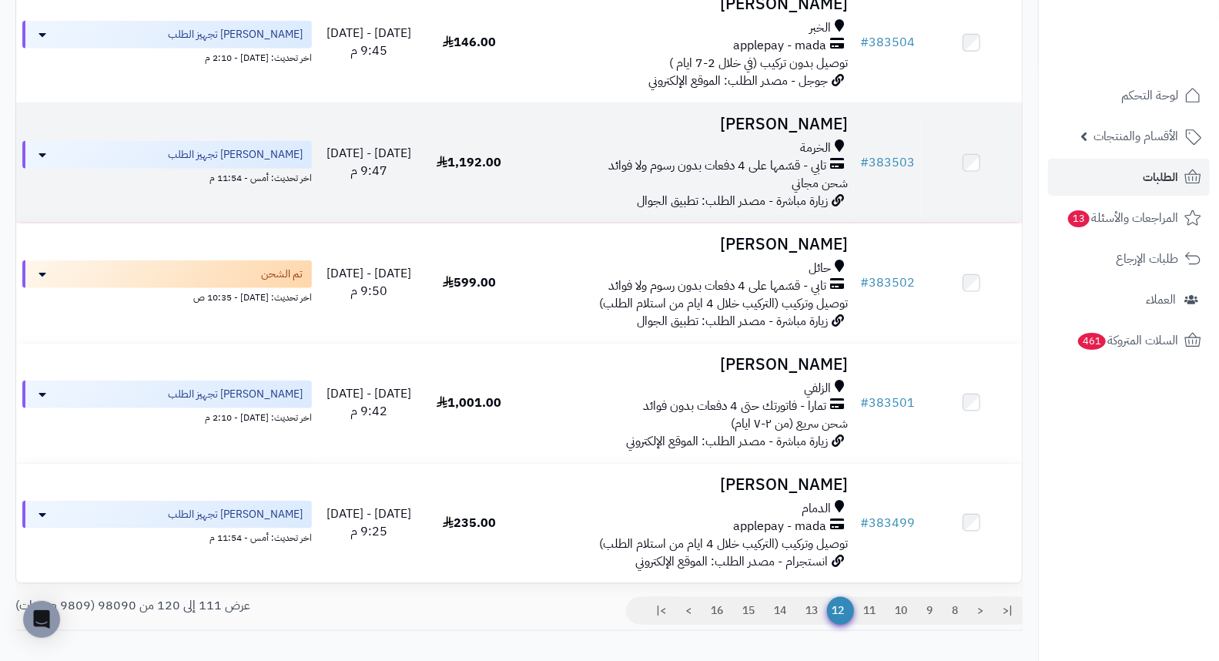
click at [812, 133] on h3 "[PERSON_NAME]" at bounding box center [687, 124] width 323 height 18
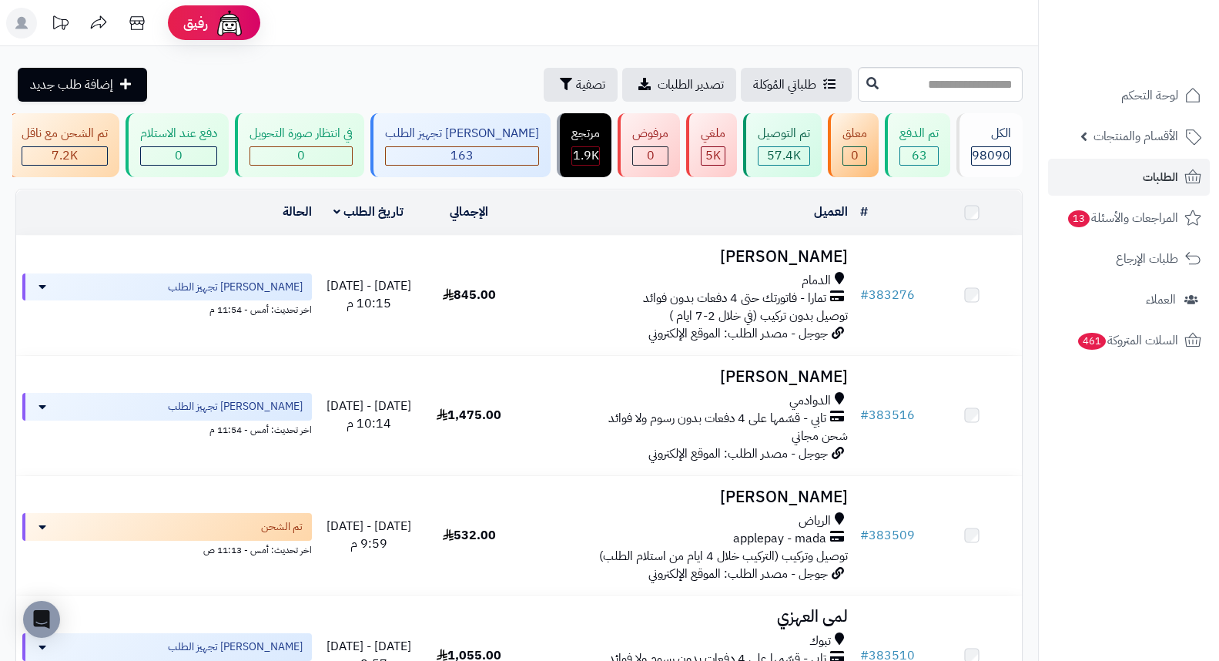
scroll to position [855, 0]
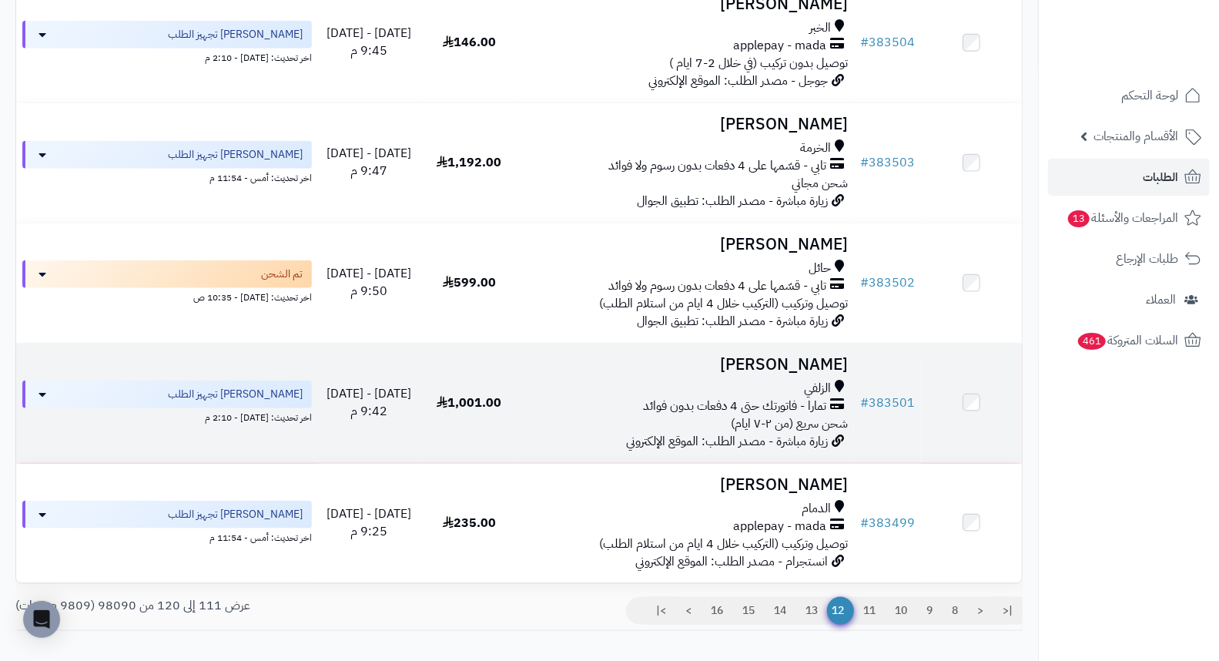
click at [827, 373] on h3 "[PERSON_NAME]" at bounding box center [687, 365] width 323 height 18
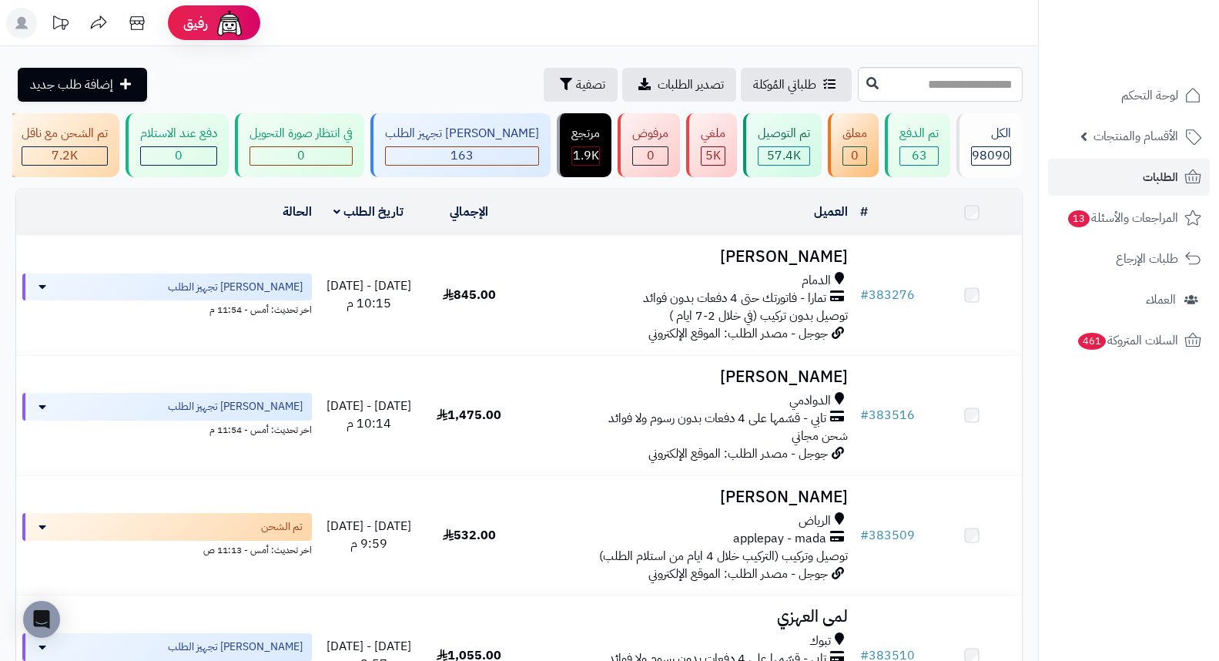
scroll to position [956, 0]
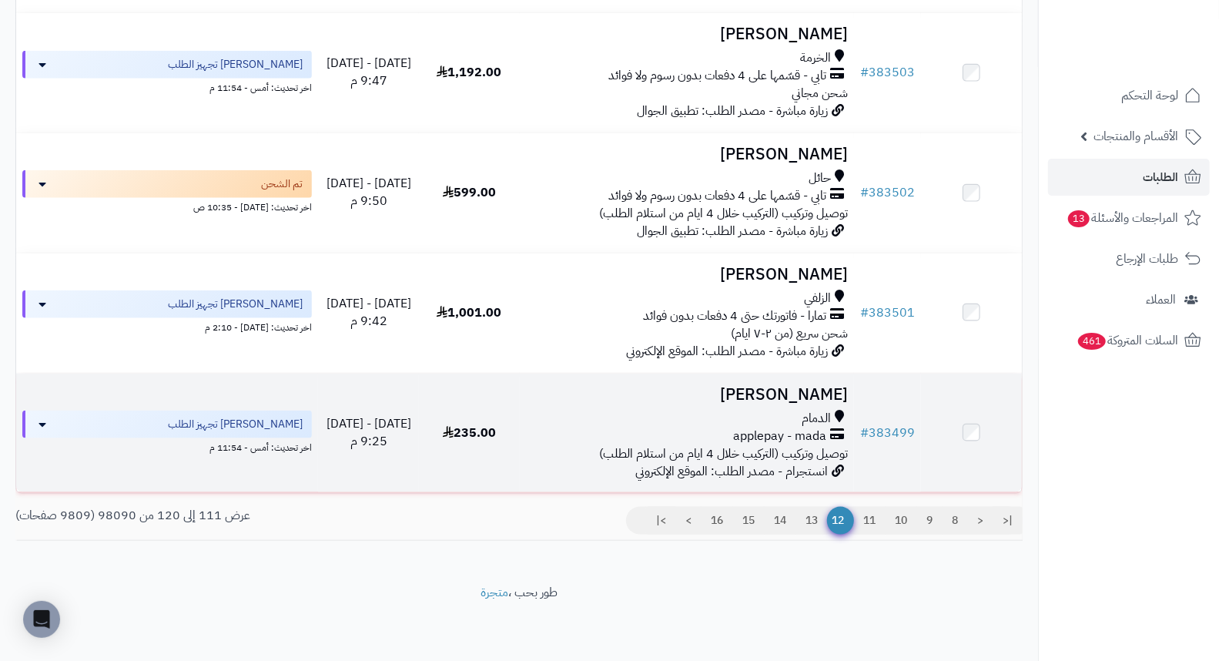
click at [822, 391] on h3 "منال الدوسري" at bounding box center [687, 395] width 323 height 18
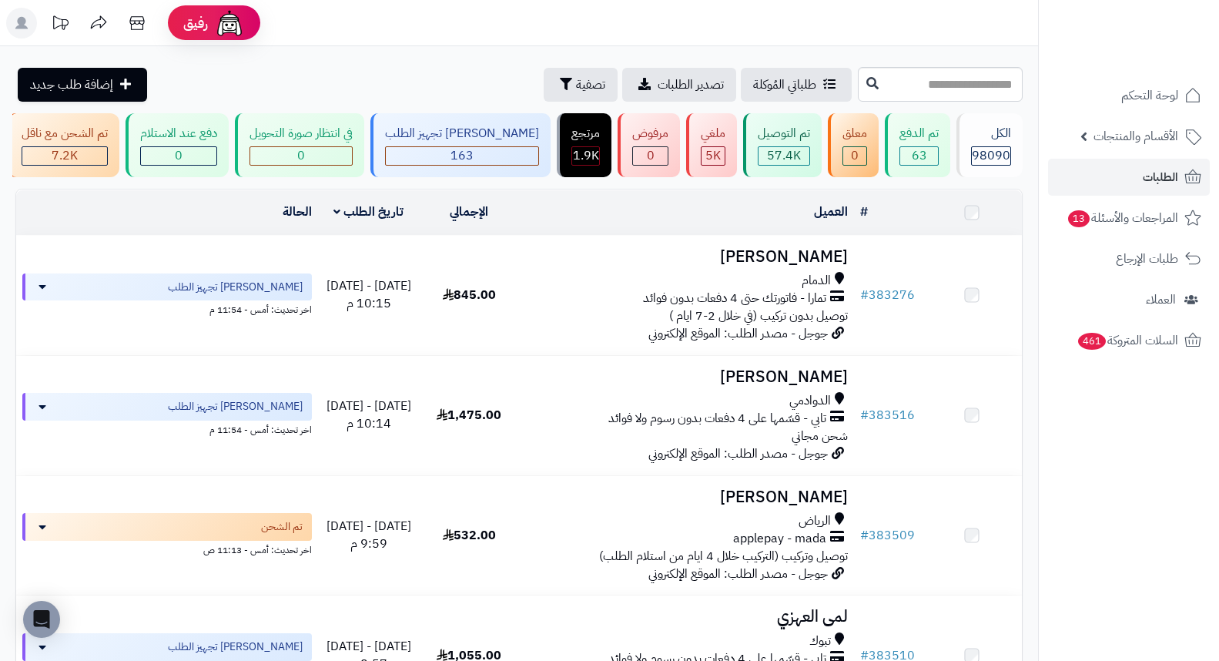
scroll to position [699, 0]
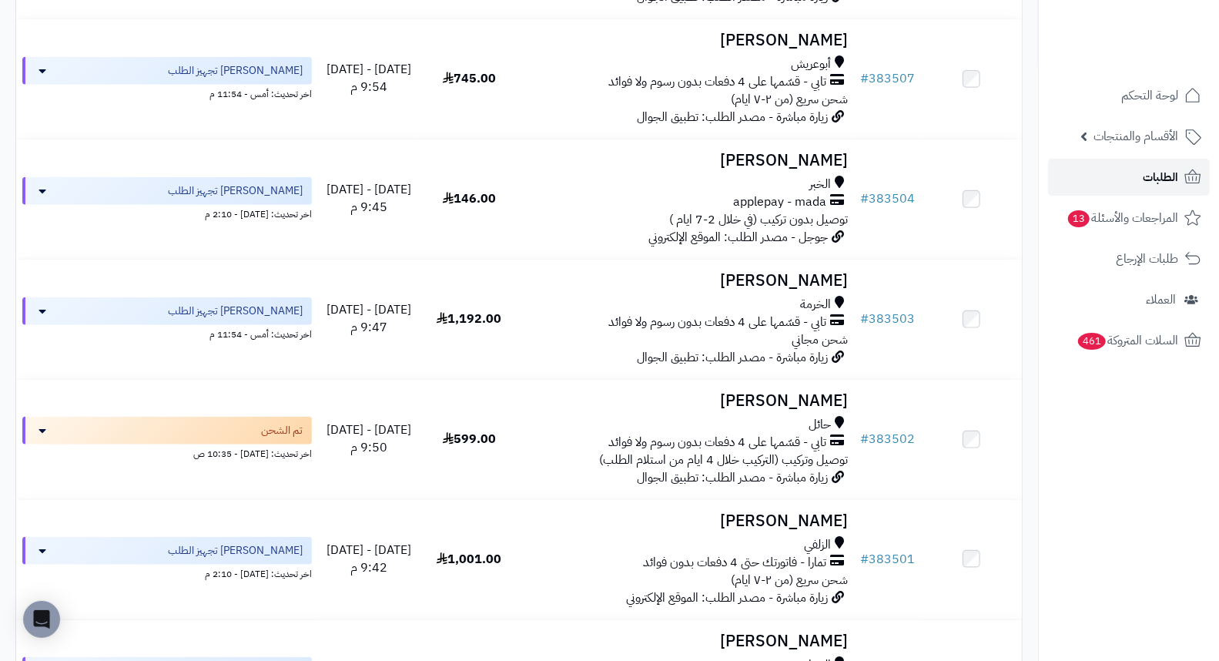
click at [1148, 169] on span "الطلبات" at bounding box center [1160, 177] width 35 height 22
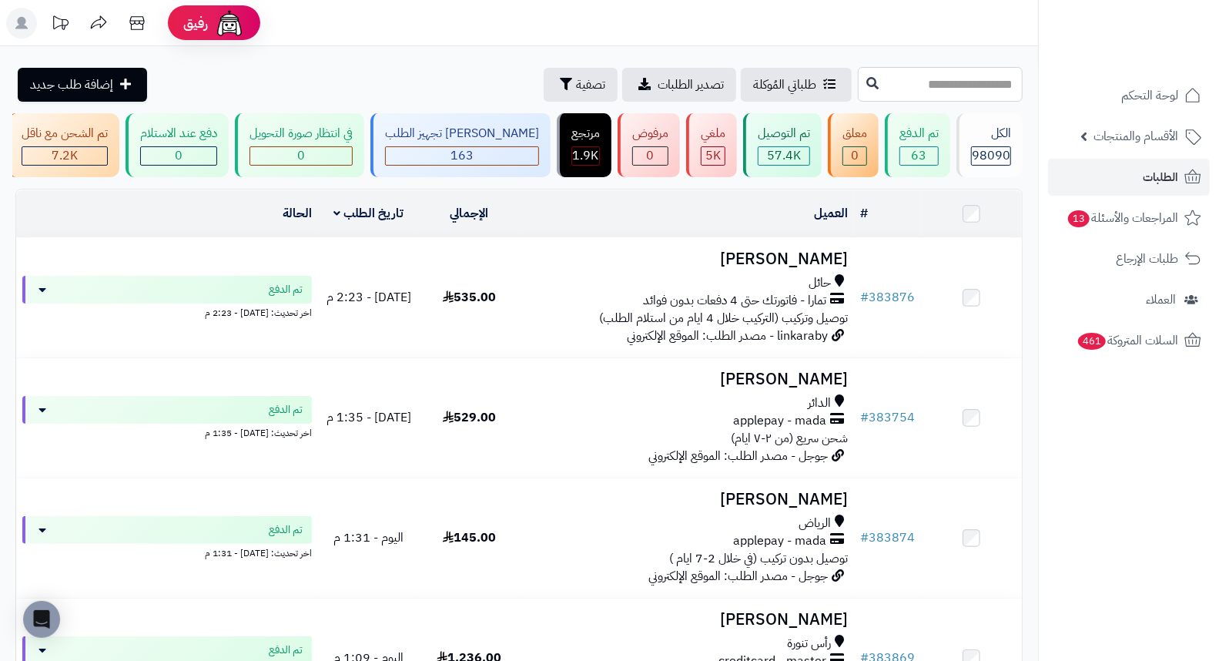
paste input "******"
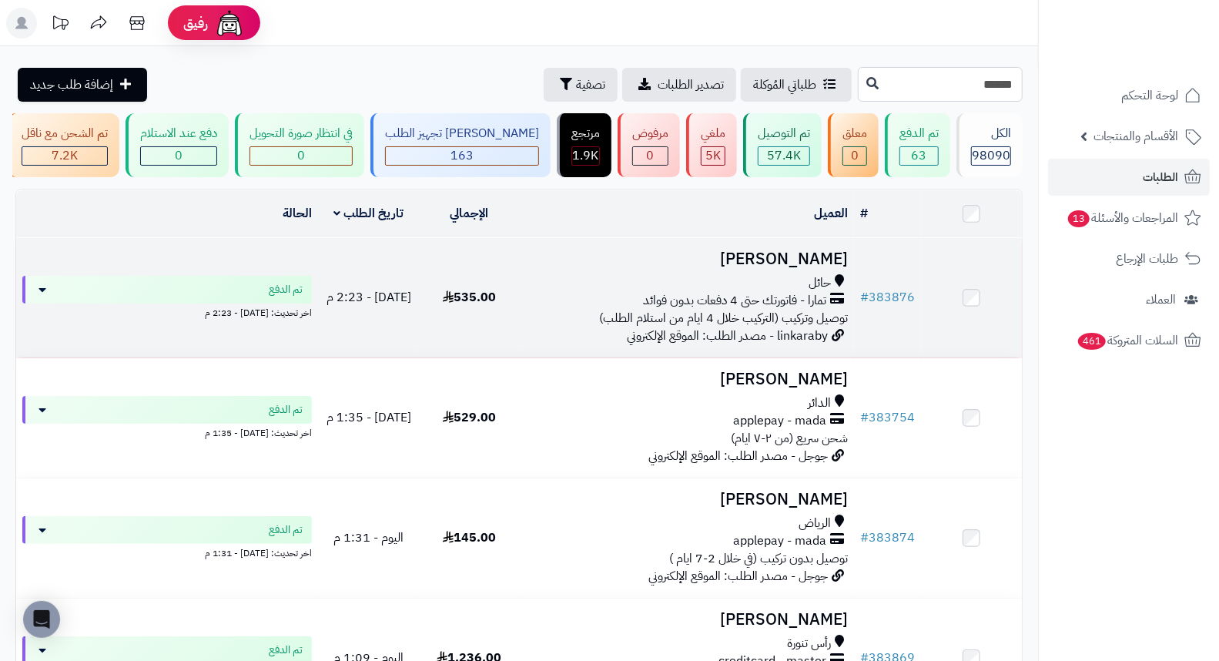
type input "******"
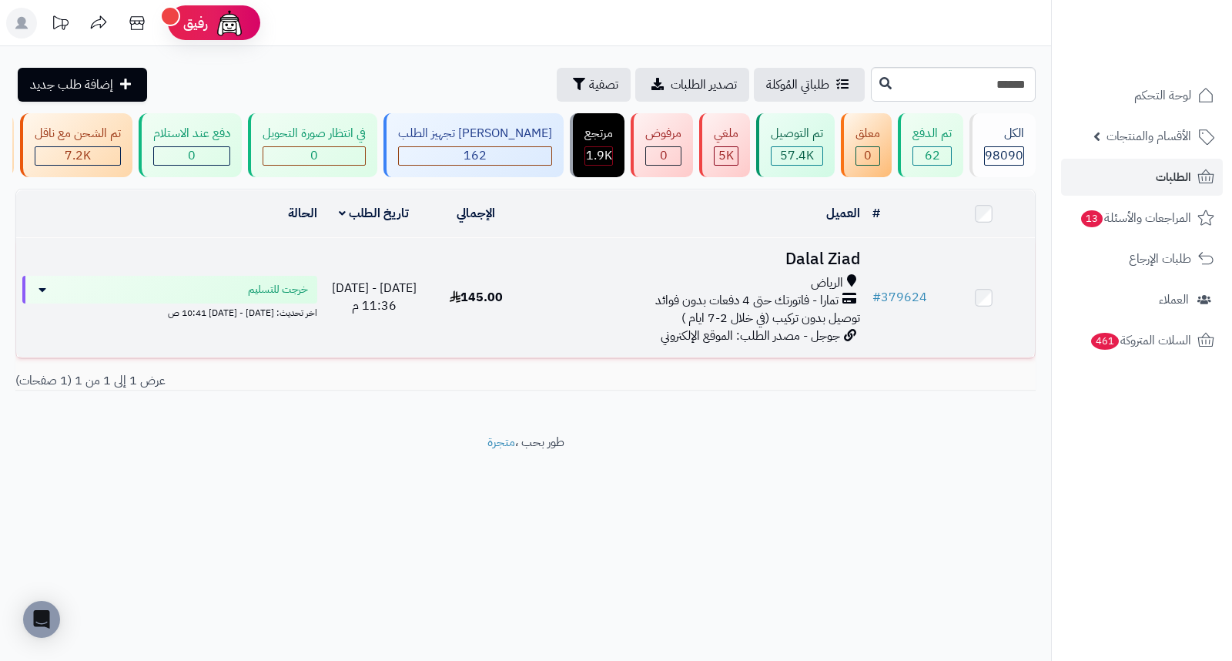
click at [832, 268] on h3 "Dalal Ziad" at bounding box center [696, 259] width 327 height 18
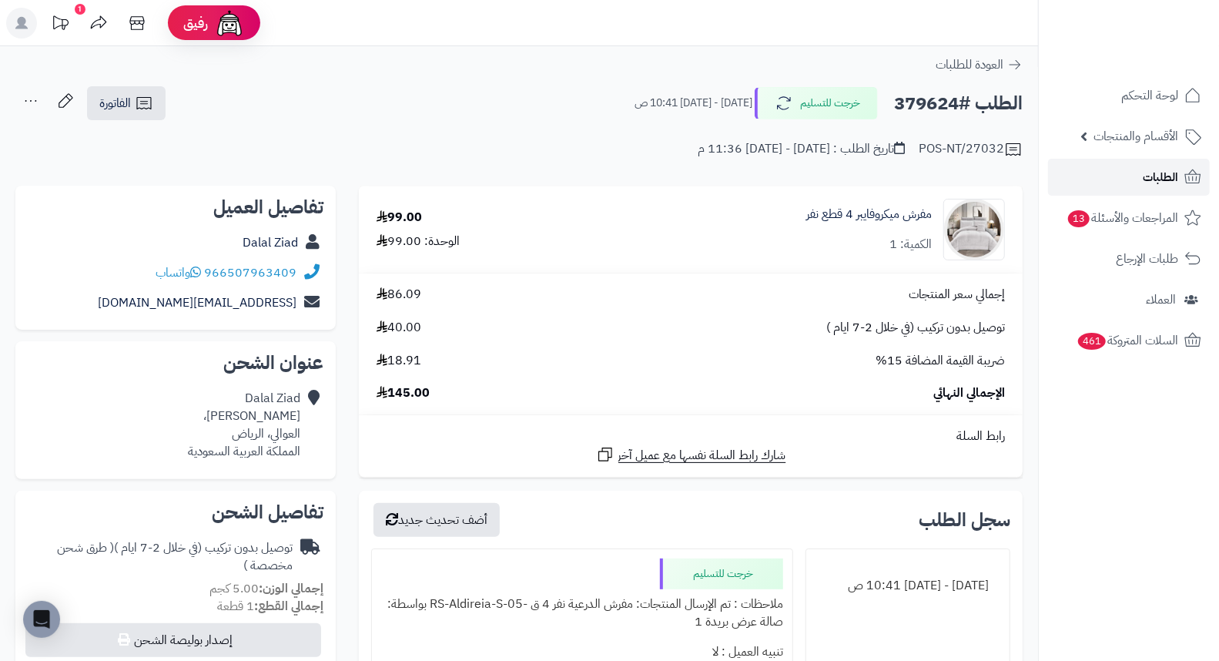
click at [1130, 172] on link "الطلبات" at bounding box center [1129, 177] width 162 height 37
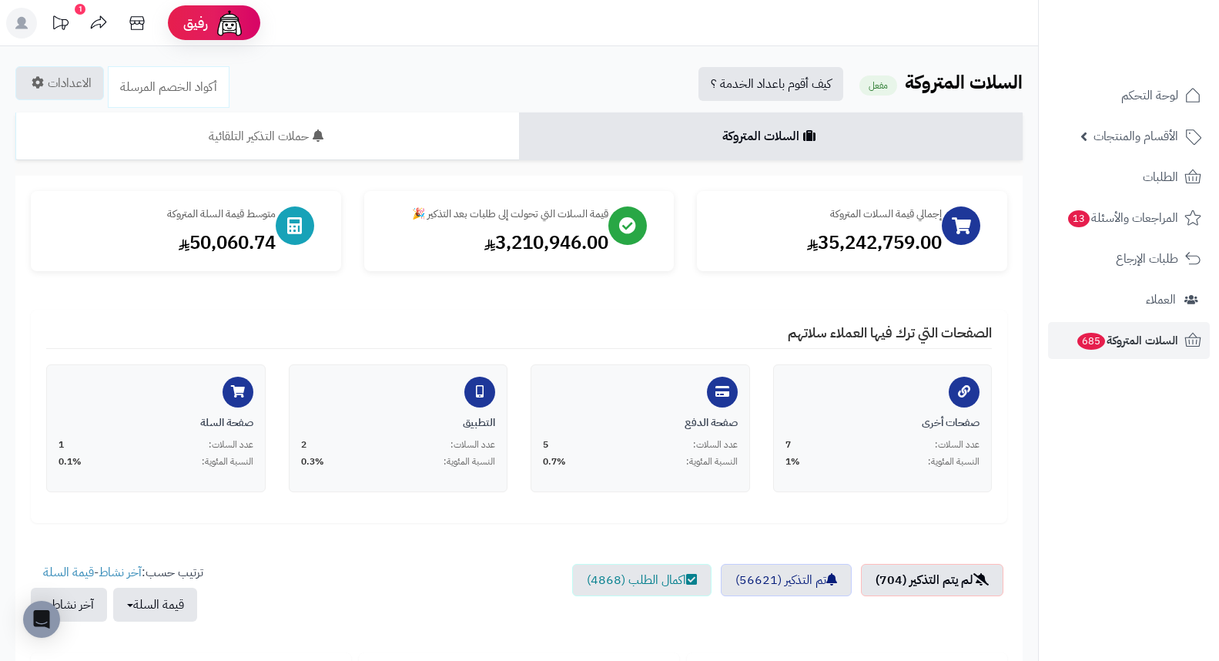
scroll to position [887, 0]
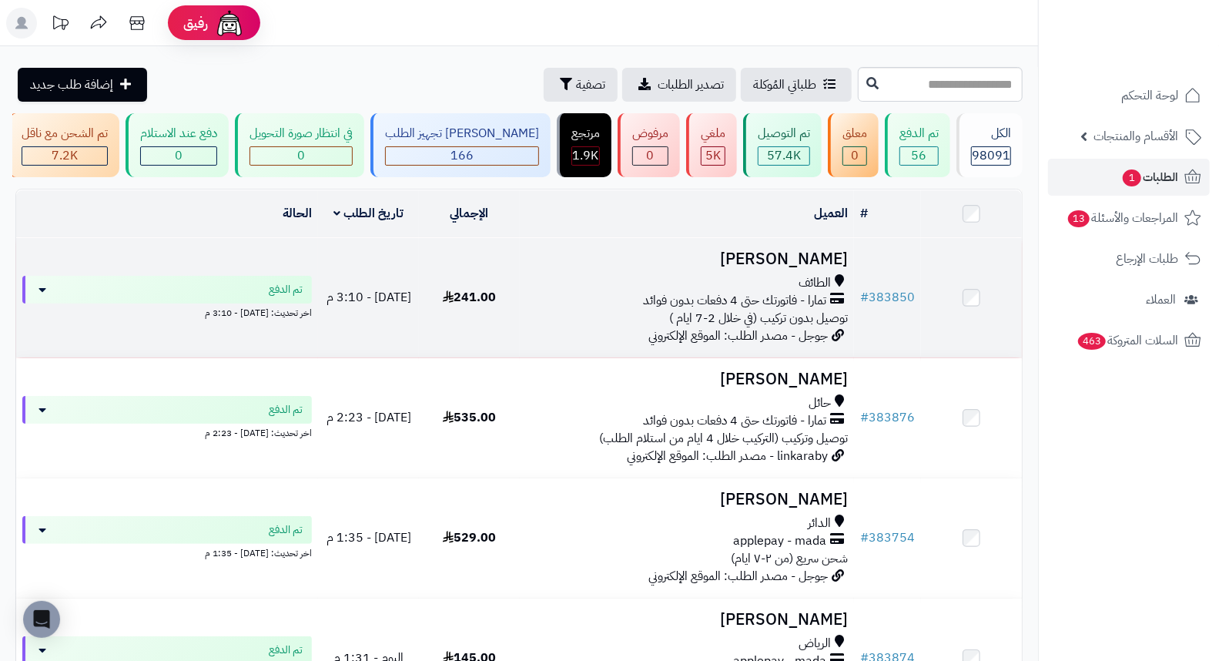
click at [834, 266] on h3 "[PERSON_NAME]" at bounding box center [687, 259] width 323 height 18
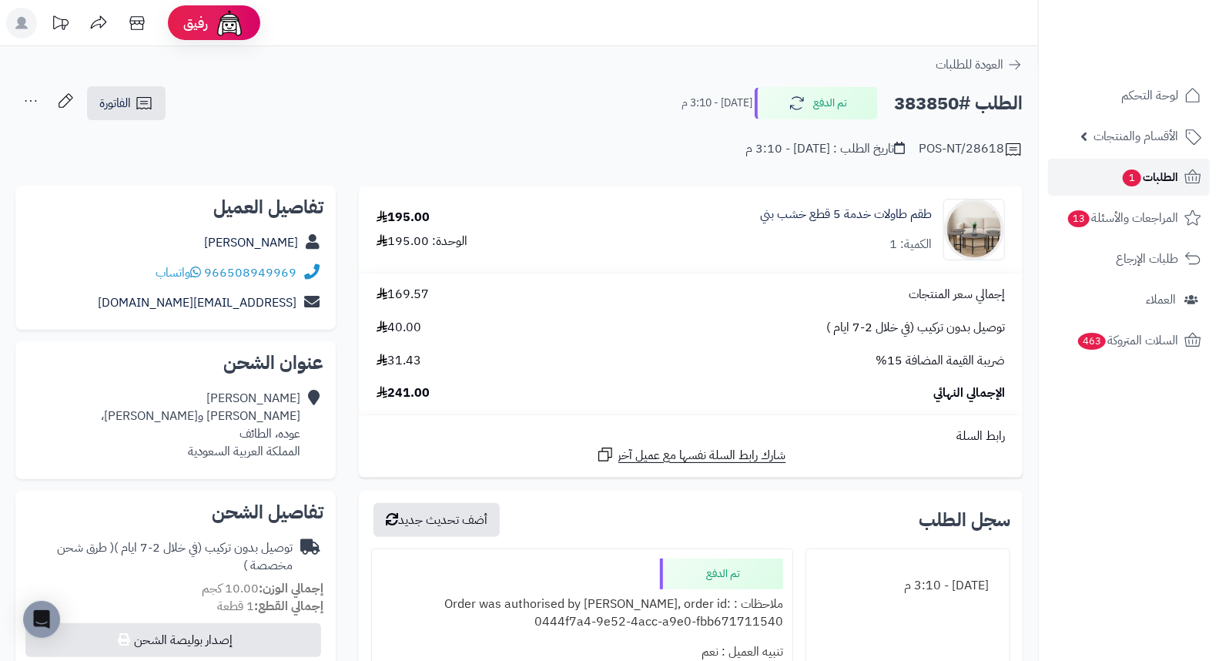
click at [1160, 190] on link "الطلبات 1" at bounding box center [1129, 177] width 162 height 37
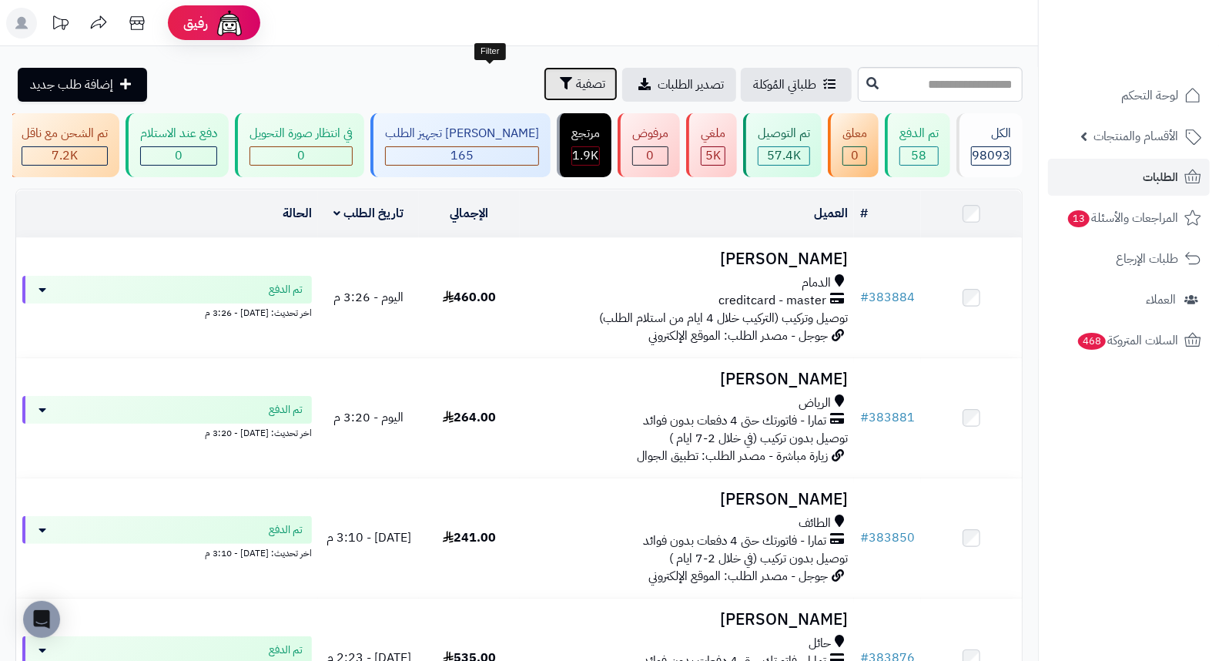
click at [576, 83] on span "تصفية" at bounding box center [590, 84] width 29 height 18
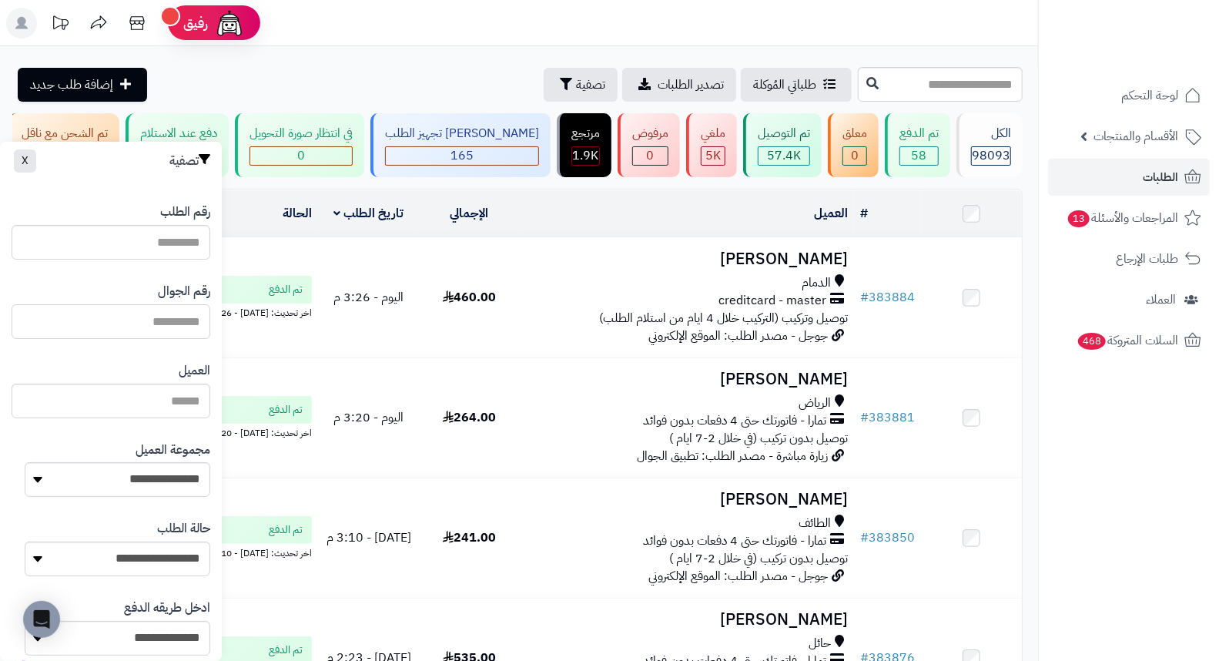
paste input "*********"
type input "*********"
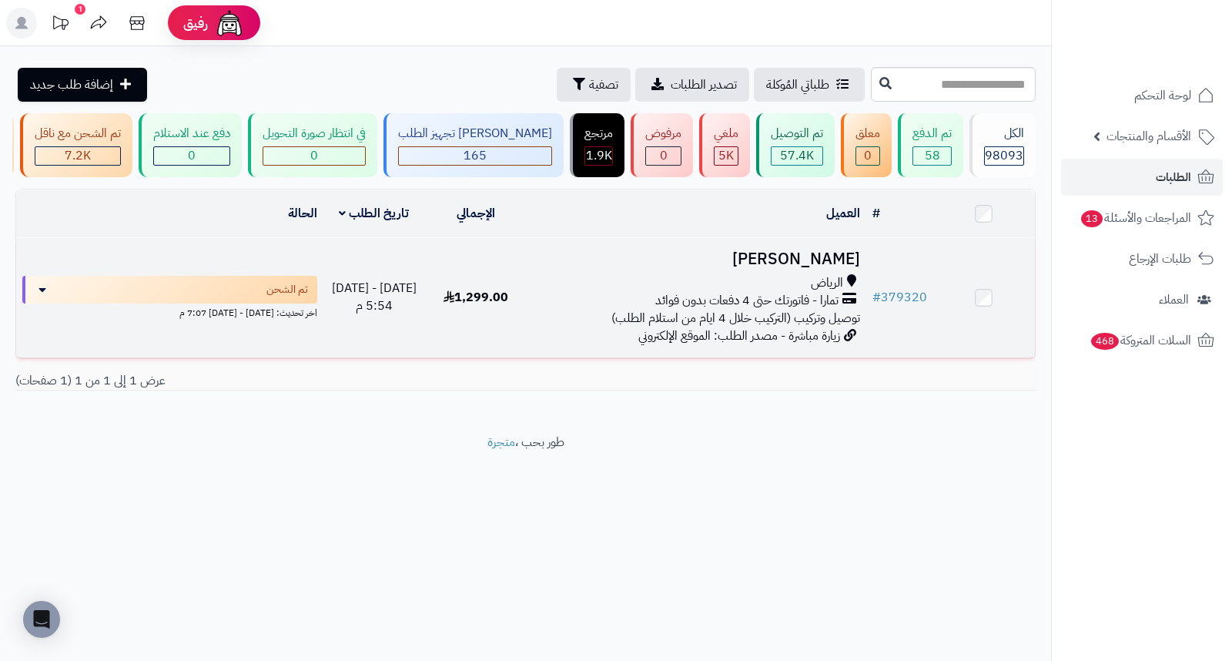
click at [822, 268] on h3 "[PERSON_NAME]" at bounding box center [696, 259] width 327 height 18
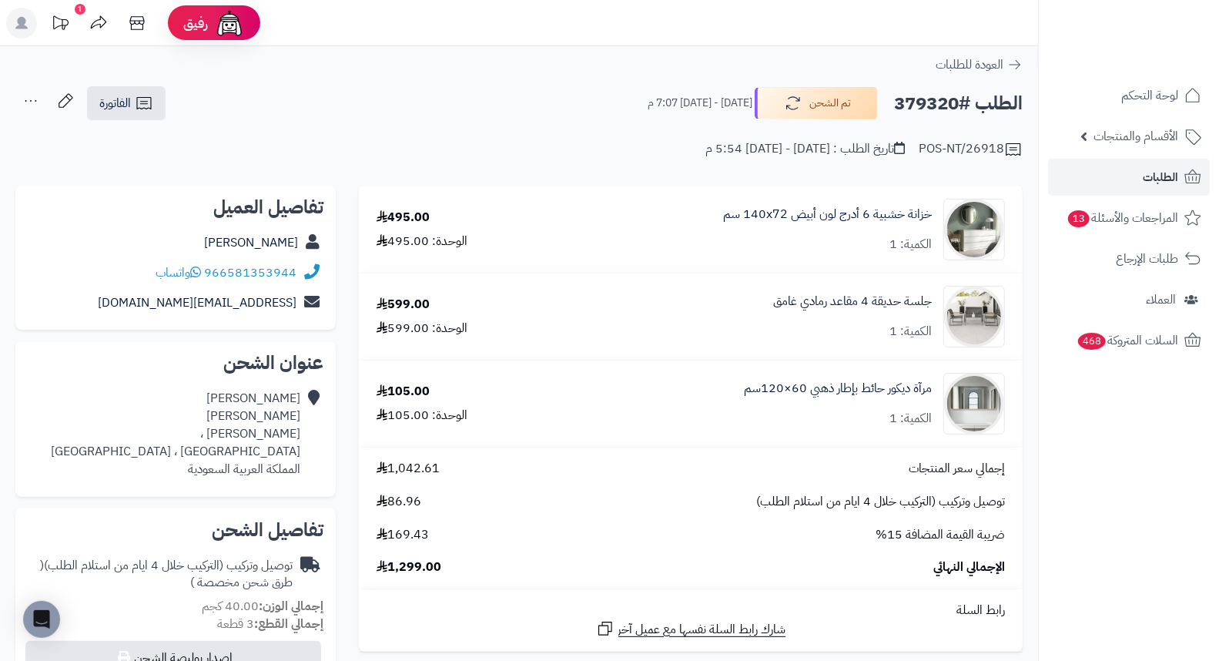
click at [915, 108] on h2 "الطلب #379320" at bounding box center [958, 104] width 129 height 32
copy h2 "379320"
click at [1140, 186] on link "الطلبات" at bounding box center [1129, 177] width 162 height 37
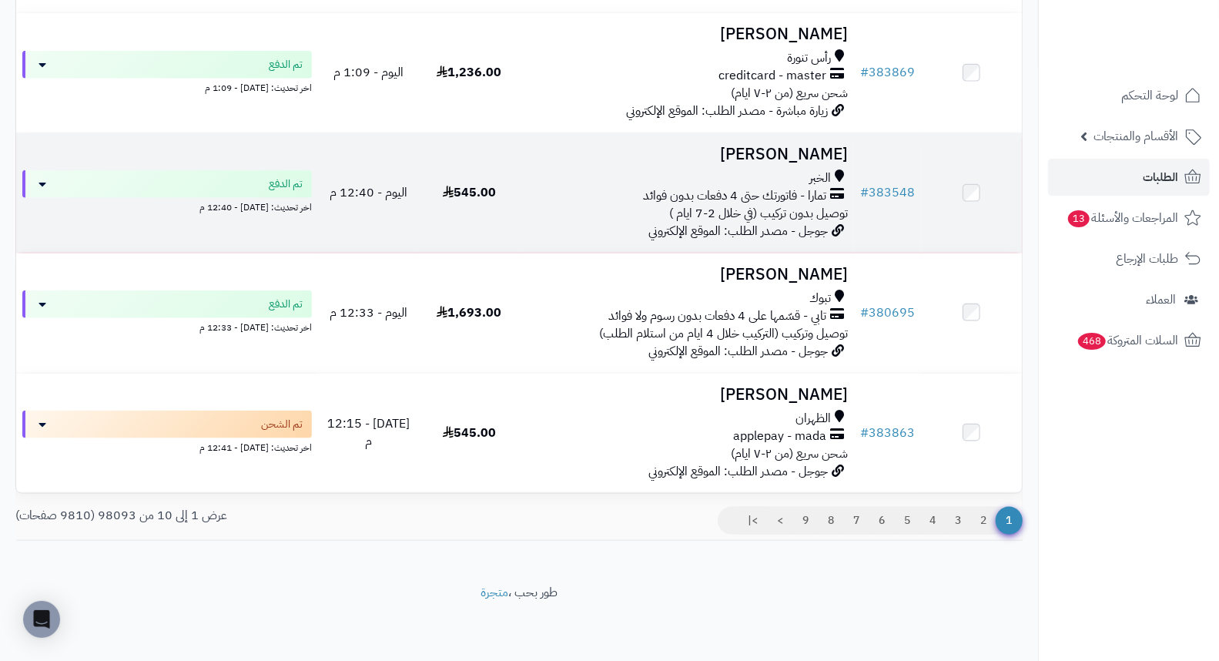
scroll to position [956, 0]
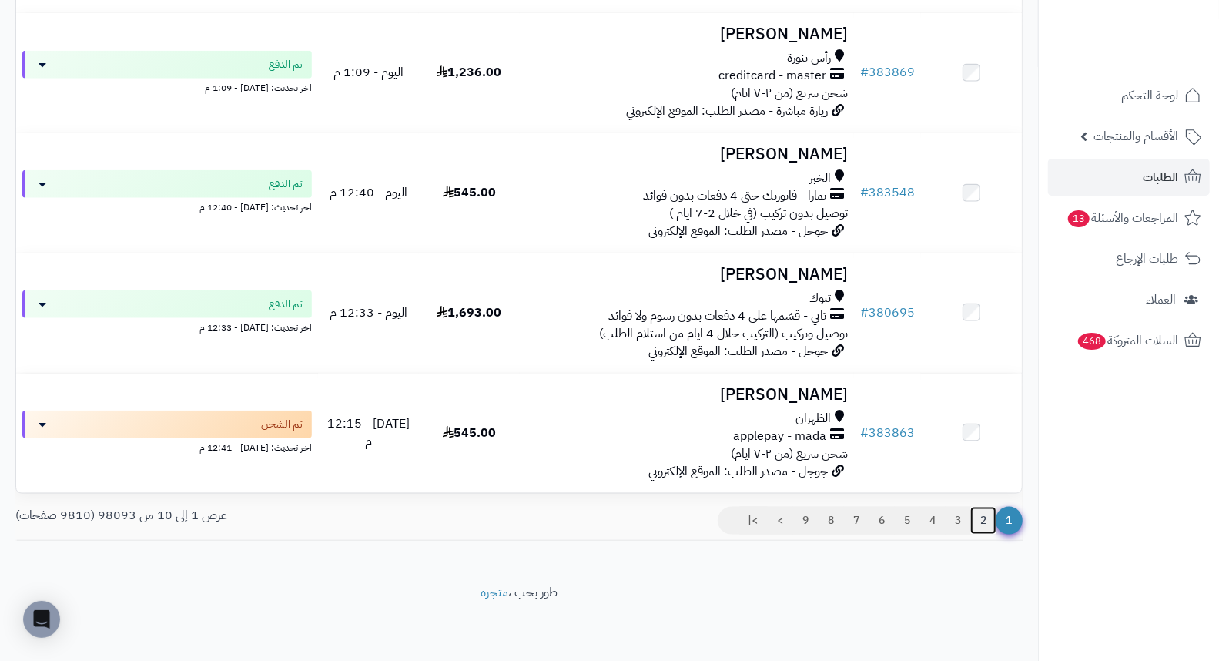
click at [986, 517] on link "2" at bounding box center [983, 521] width 26 height 28
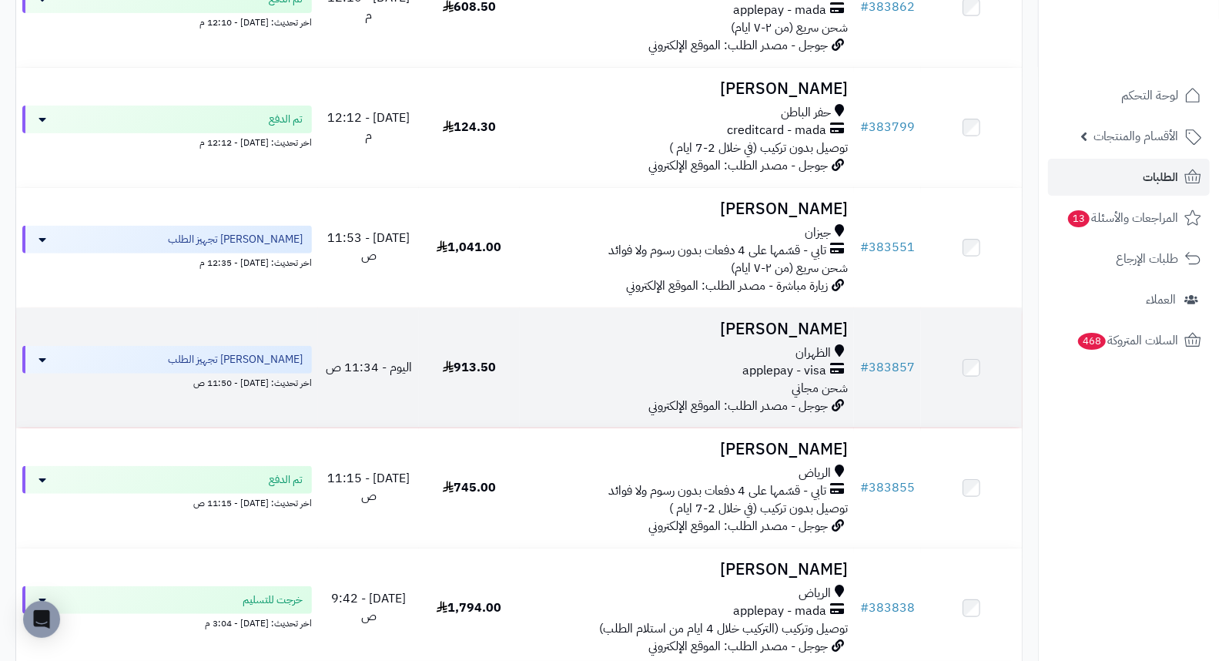
scroll to position [342, 0]
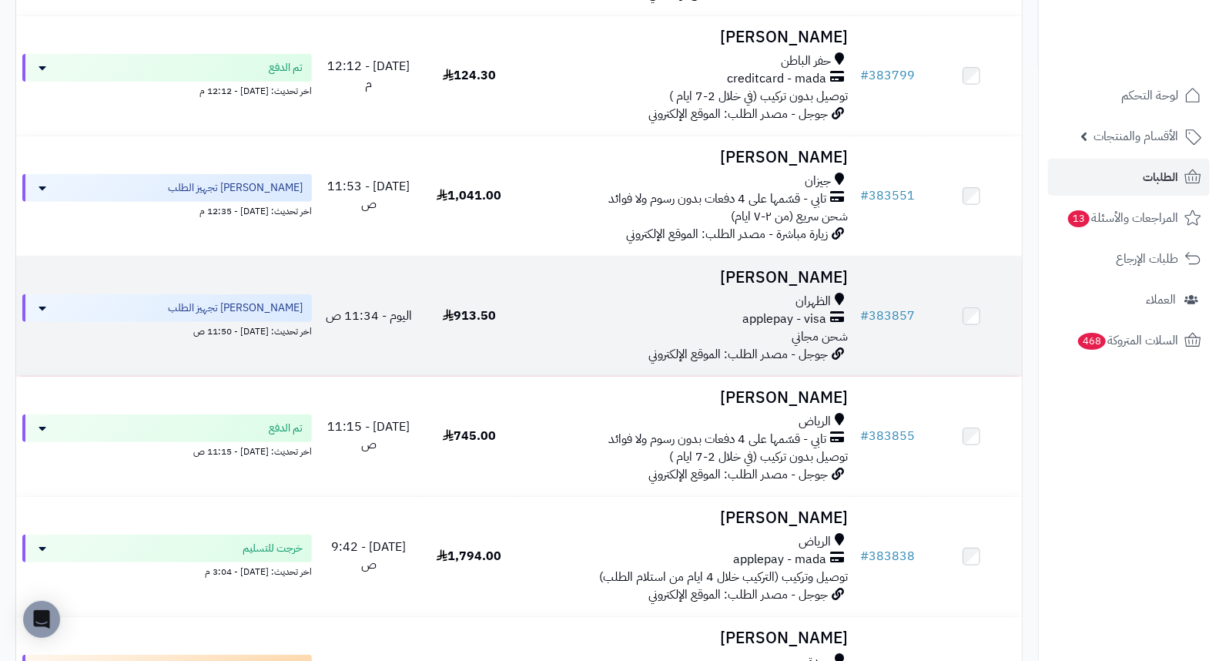
click at [827, 286] on h3 "Ghada Abdullah" at bounding box center [687, 278] width 323 height 18
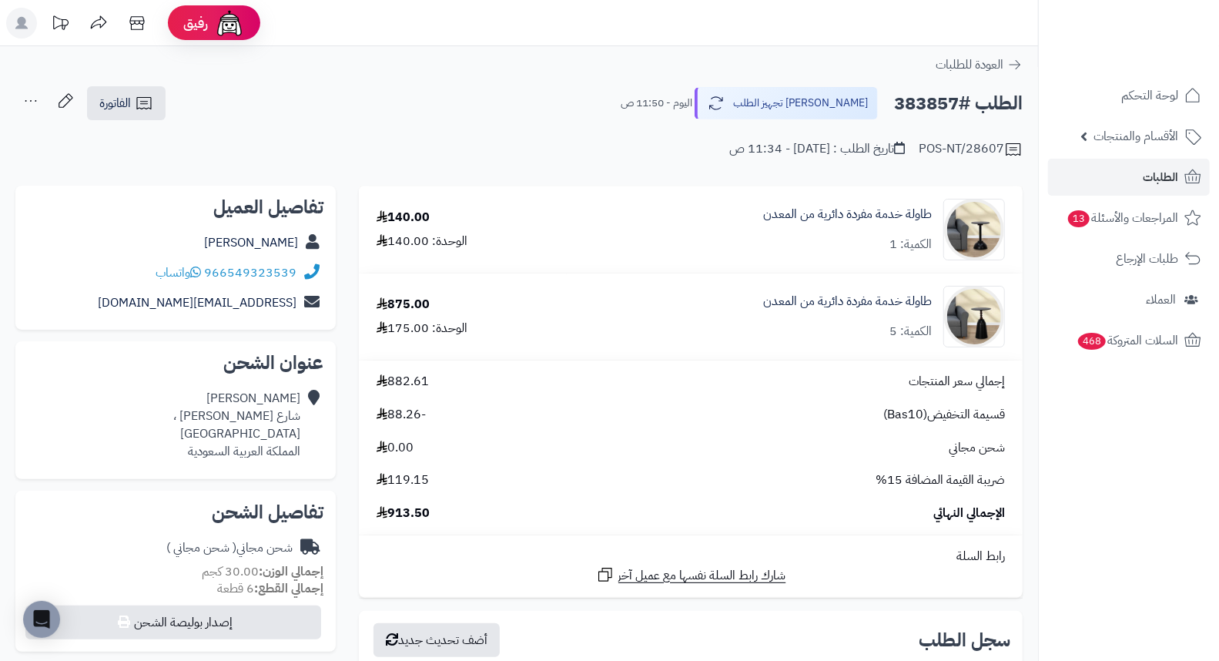
click at [209, 113] on div "الطلب #383857 جاري تجهيز الطلب اليوم - 11:50 ص الفاتورة طباعة الفاتورة إرسال ال…" at bounding box center [518, 103] width 1007 height 36
click at [936, 109] on h2 "الطلب #383857" at bounding box center [958, 104] width 129 height 32
copy h2 "383857"
click at [1134, 167] on link "الطلبات" at bounding box center [1129, 177] width 162 height 37
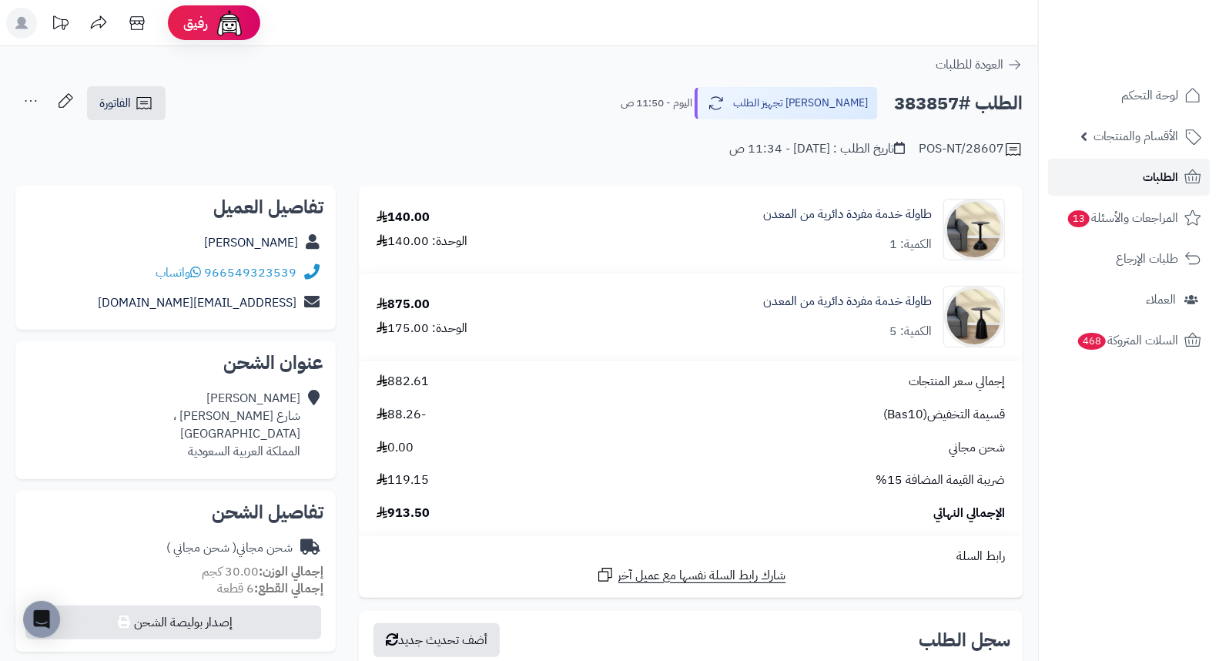
click at [1147, 174] on span "الطلبات" at bounding box center [1160, 177] width 35 height 22
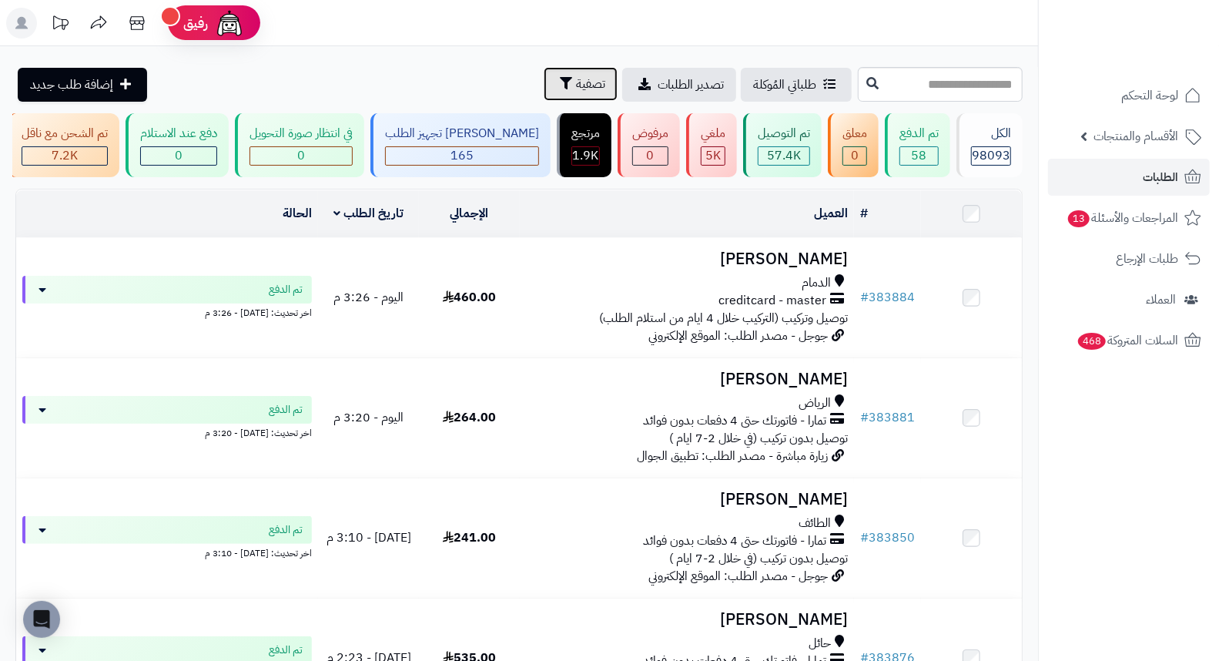
click at [576, 91] on span "تصفية" at bounding box center [590, 84] width 29 height 18
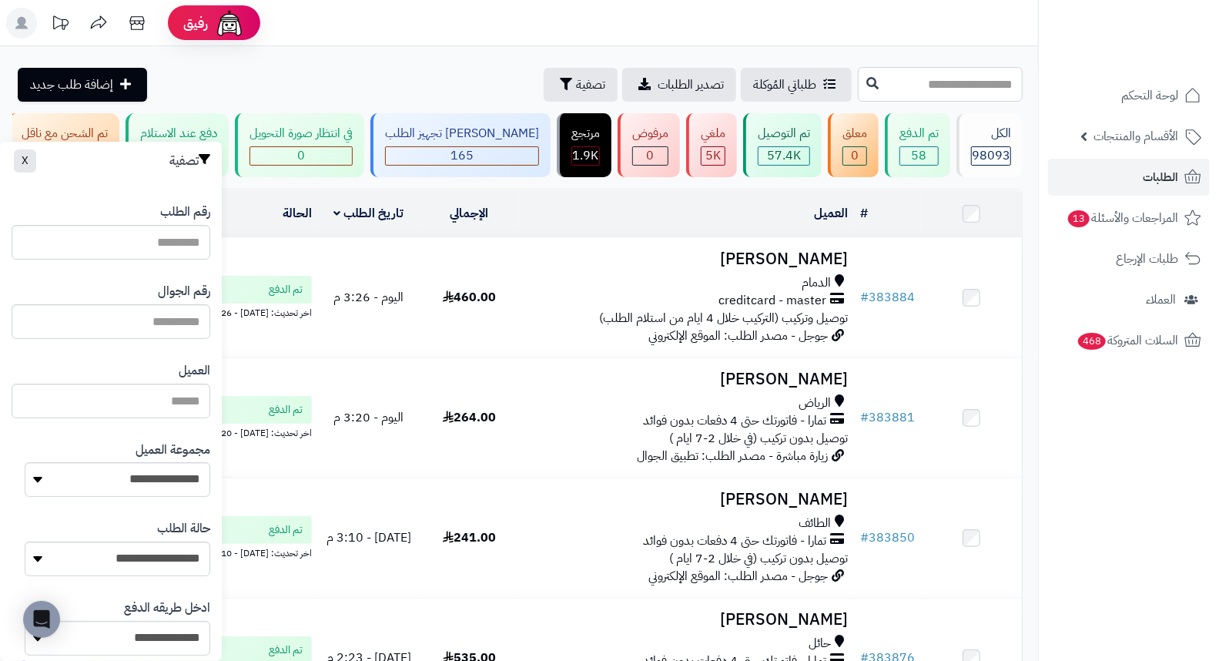
paste input "******"
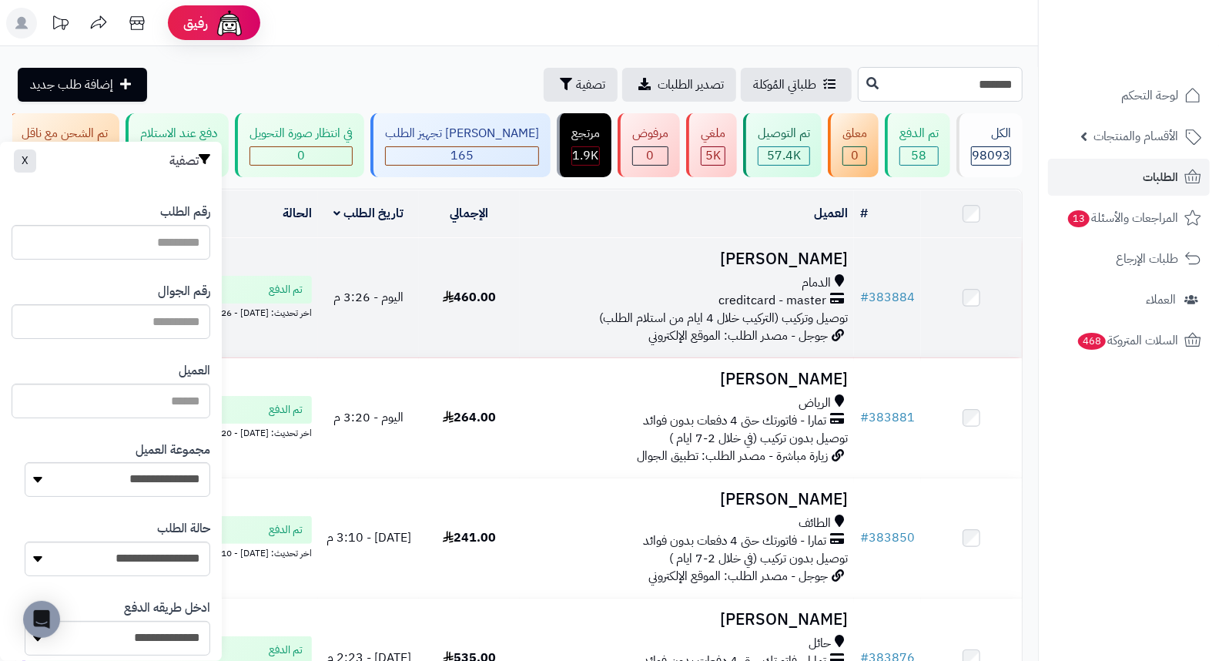
type input "******"
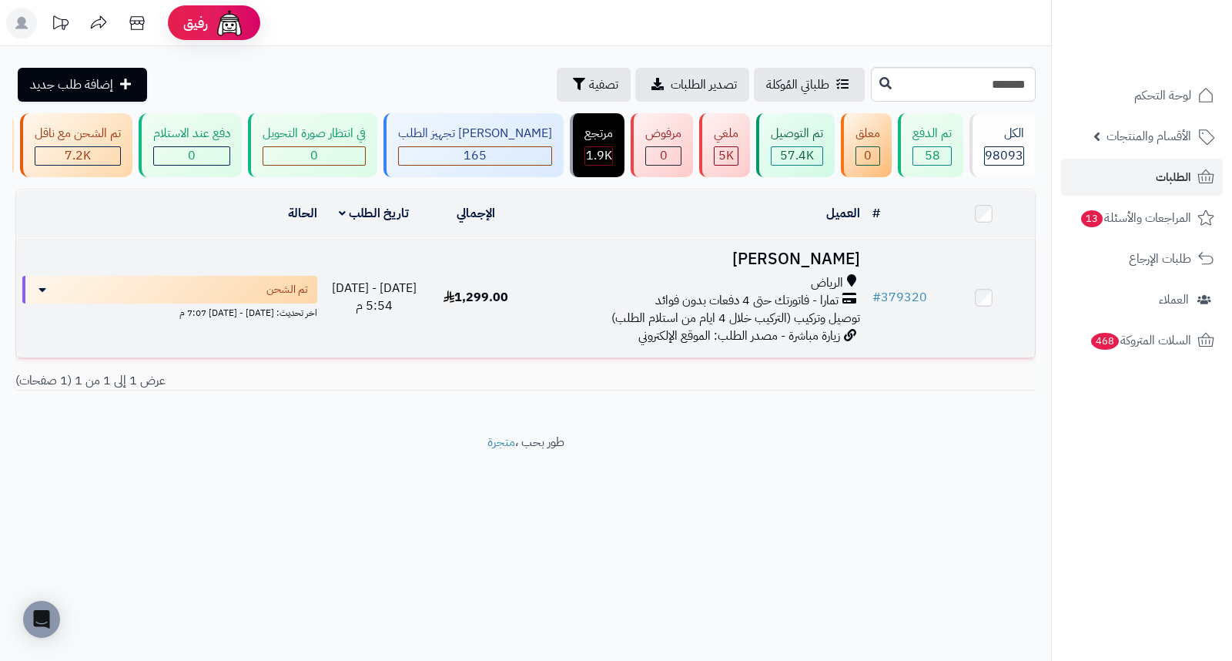
click at [819, 259] on h3 "خالد الوسيدي" at bounding box center [696, 259] width 327 height 18
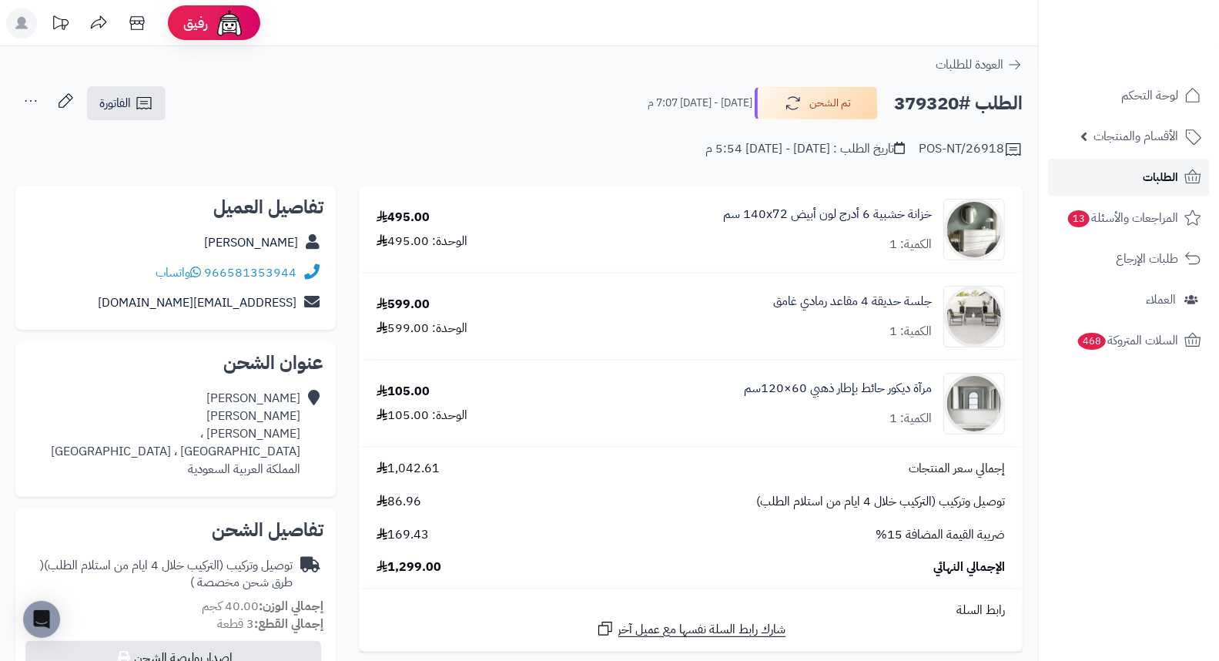
click at [1144, 179] on span "الطلبات" at bounding box center [1160, 177] width 35 height 22
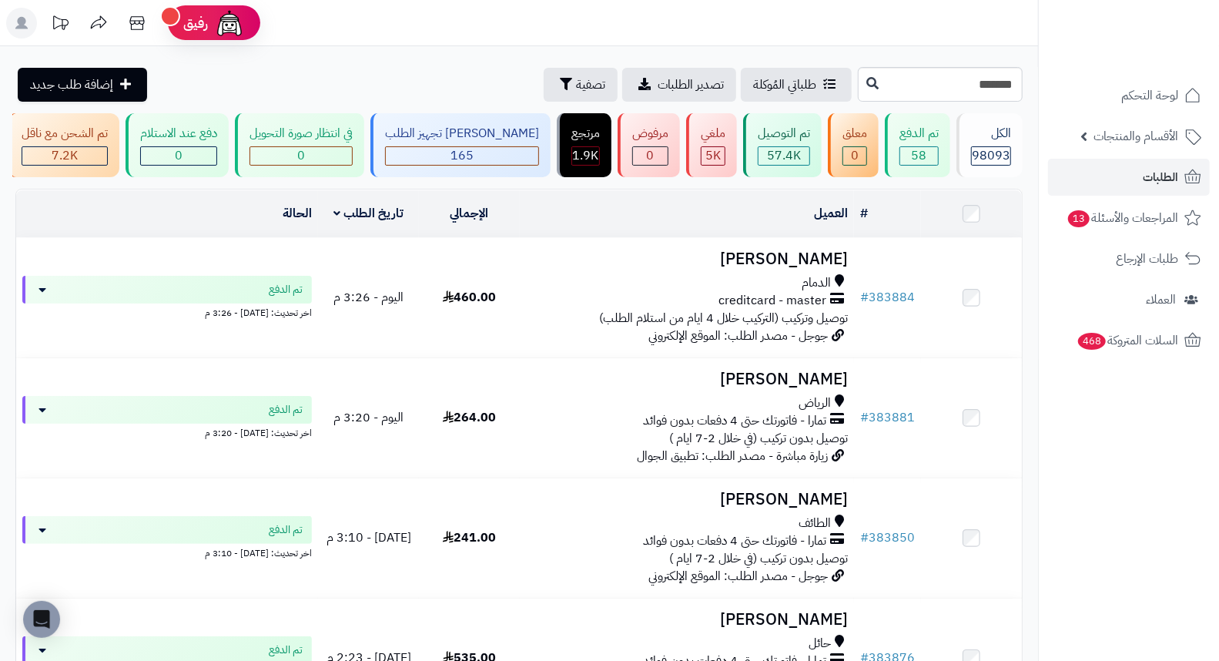
type input "******"
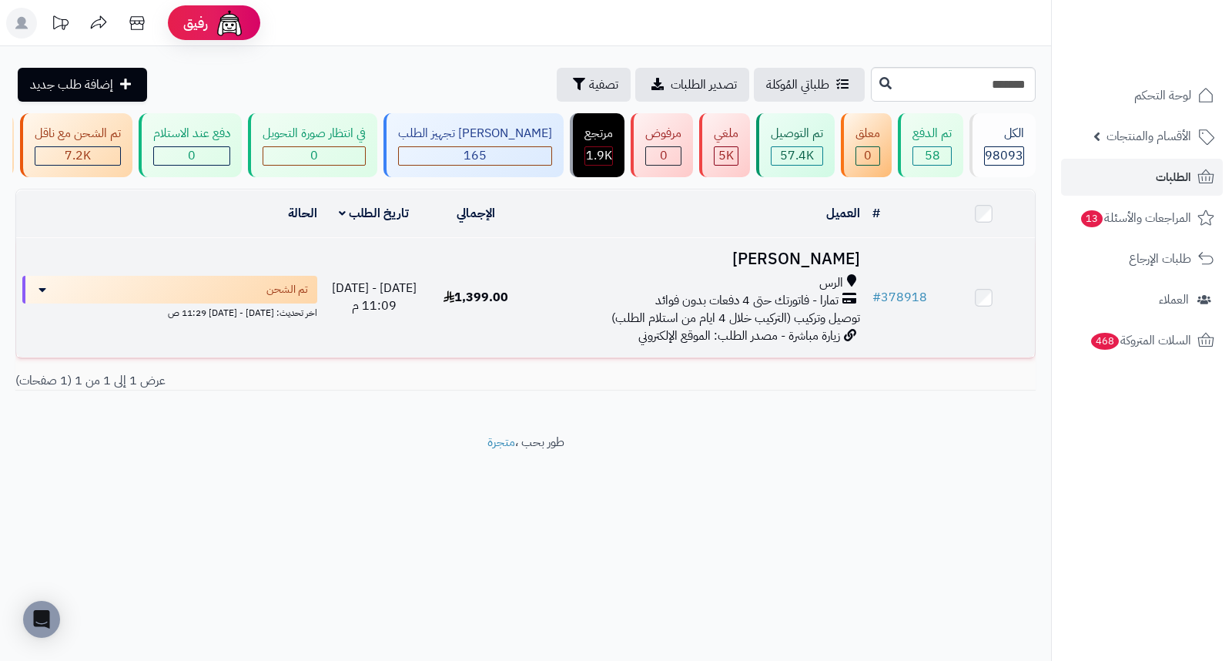
click at [844, 267] on h3 "[PERSON_NAME]" at bounding box center [696, 259] width 327 height 18
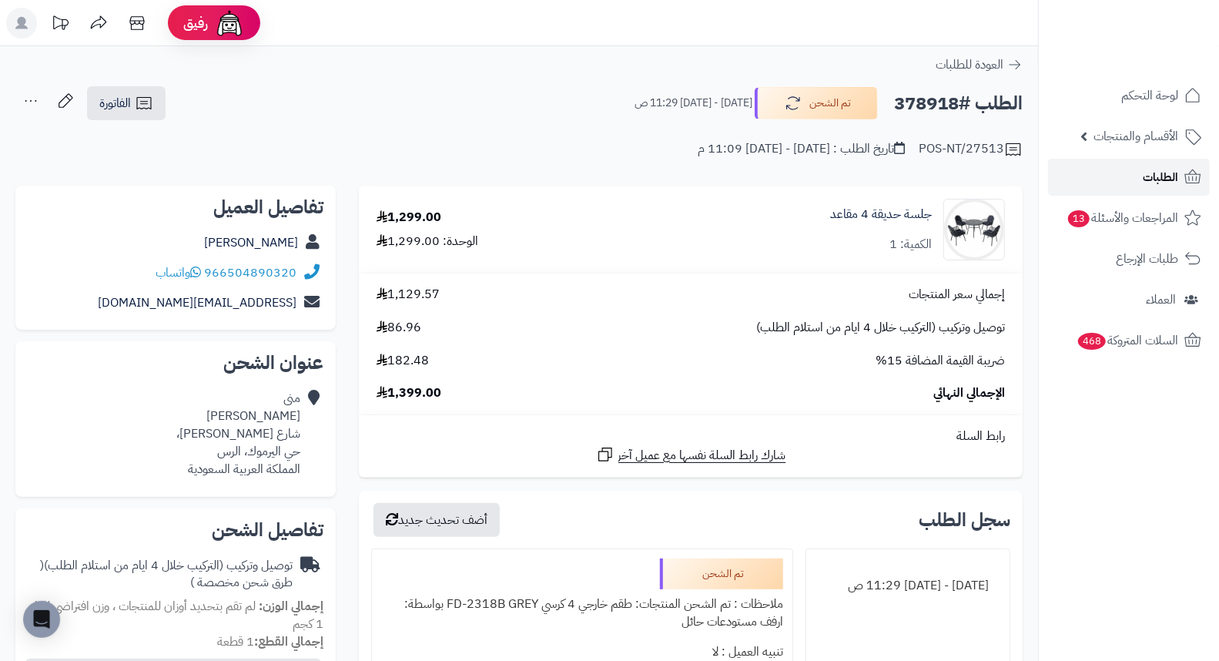
click at [1137, 171] on link "الطلبات" at bounding box center [1129, 177] width 162 height 37
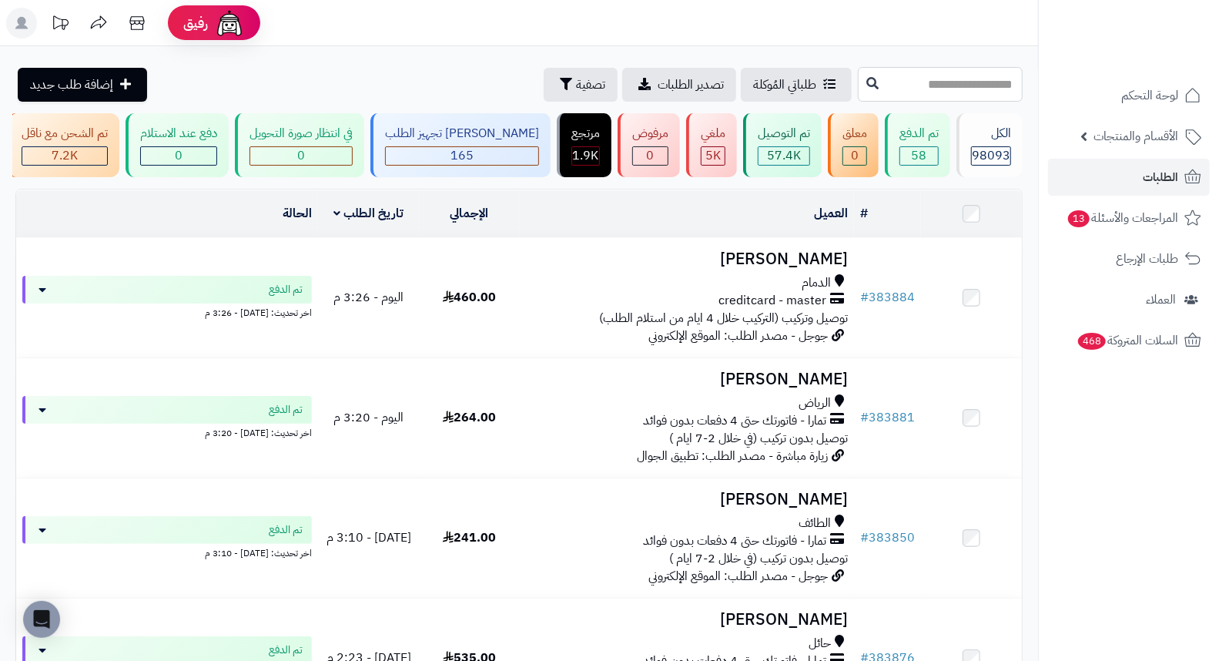
click at [957, 88] on input "text" at bounding box center [940, 84] width 165 height 35
type input "******"
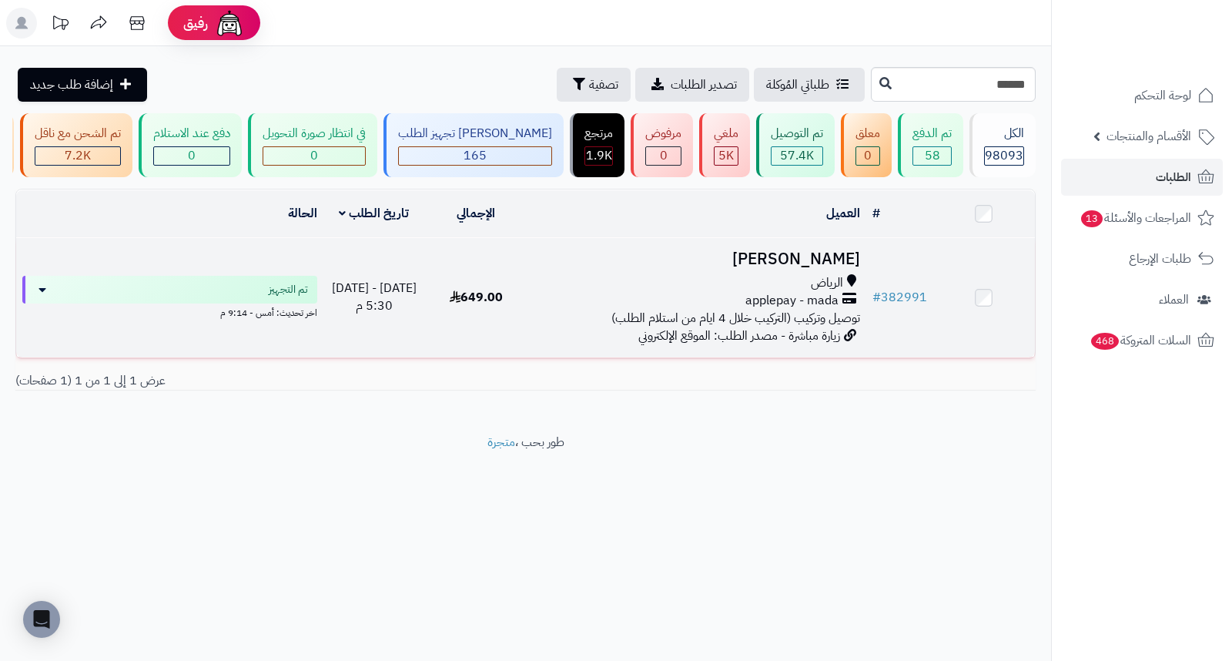
click at [822, 268] on h3 "مريم السالم" at bounding box center [696, 259] width 327 height 18
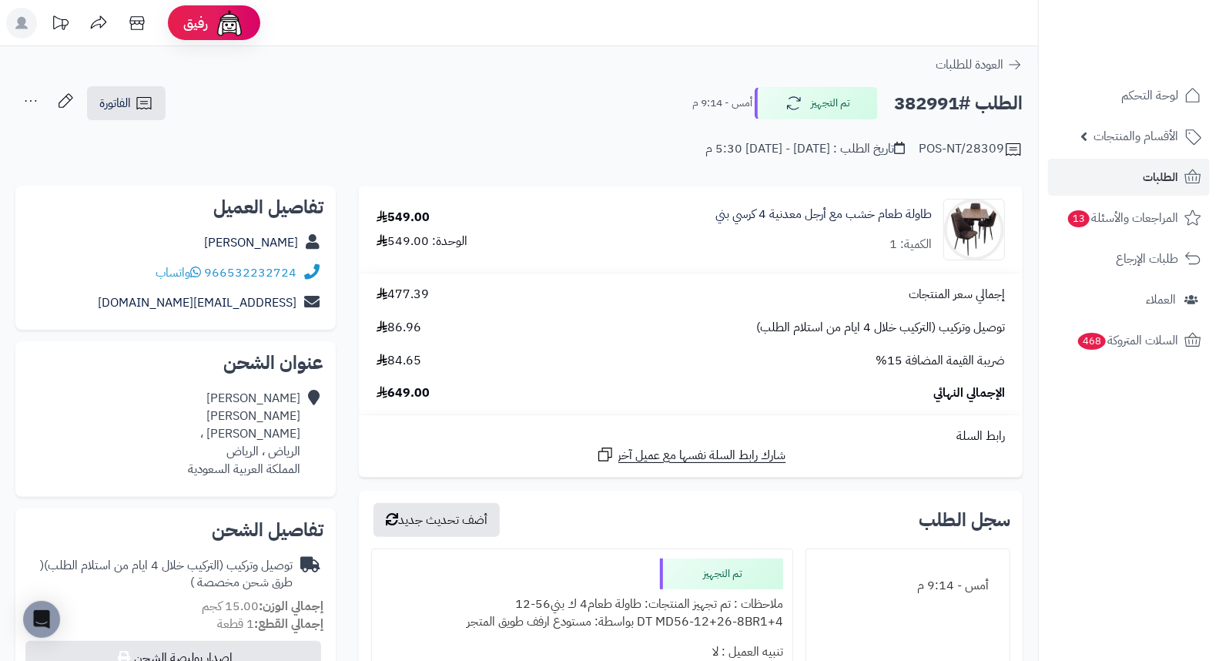
click at [925, 105] on h2 "الطلب #382991" at bounding box center [958, 104] width 129 height 32
click at [1151, 173] on span "الطلبات" at bounding box center [1160, 177] width 35 height 22
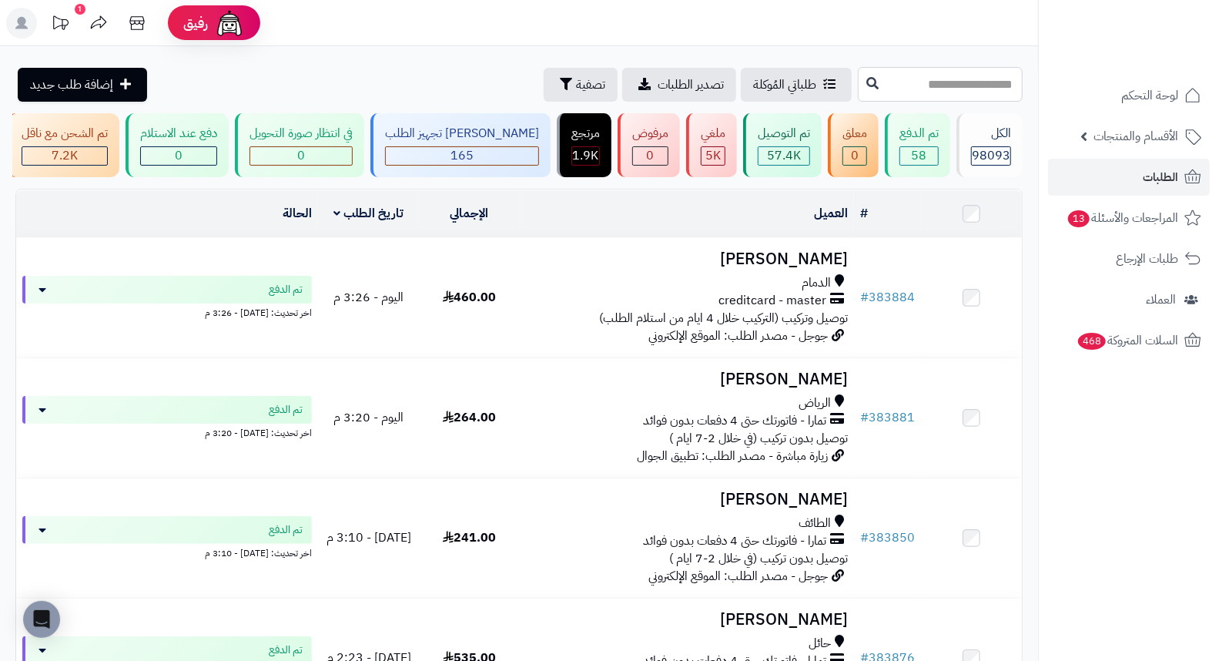
paste input "******"
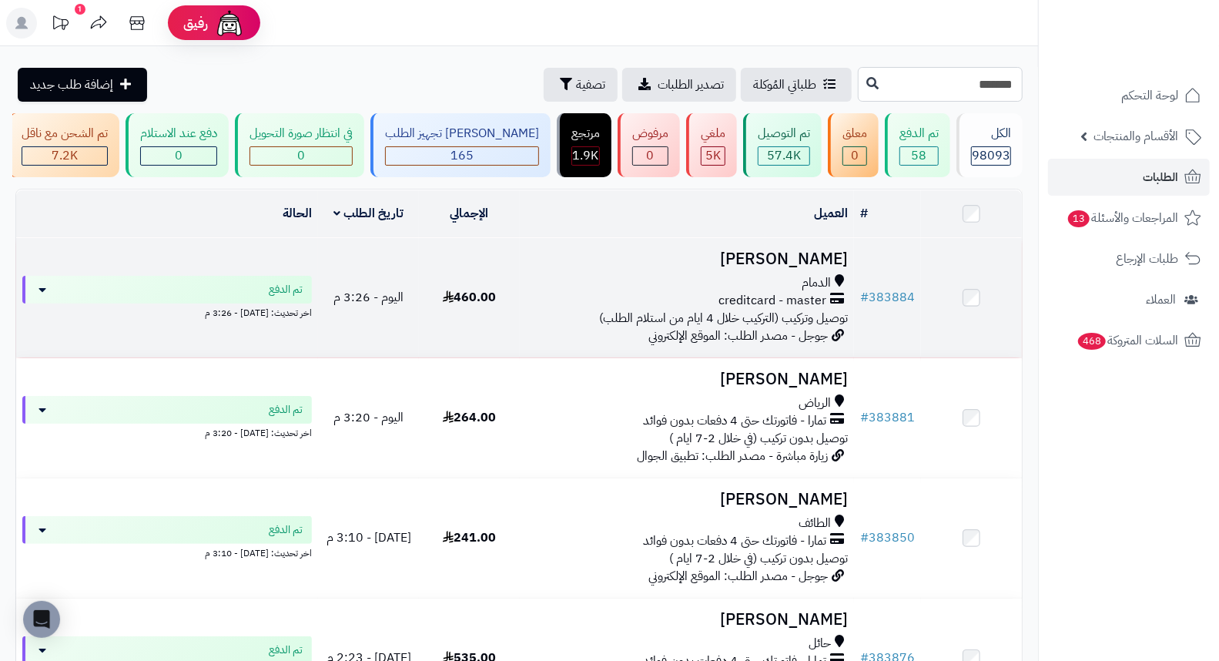
type input "******"
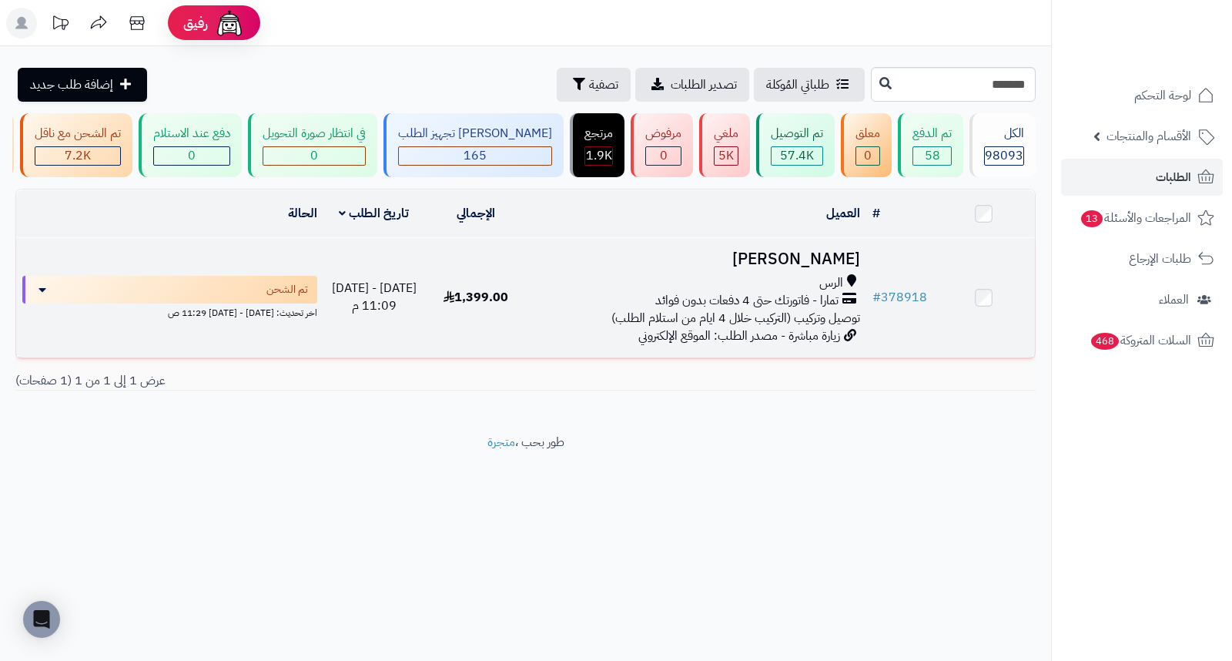
click at [843, 267] on h3 "منى عبدالله" at bounding box center [696, 259] width 327 height 18
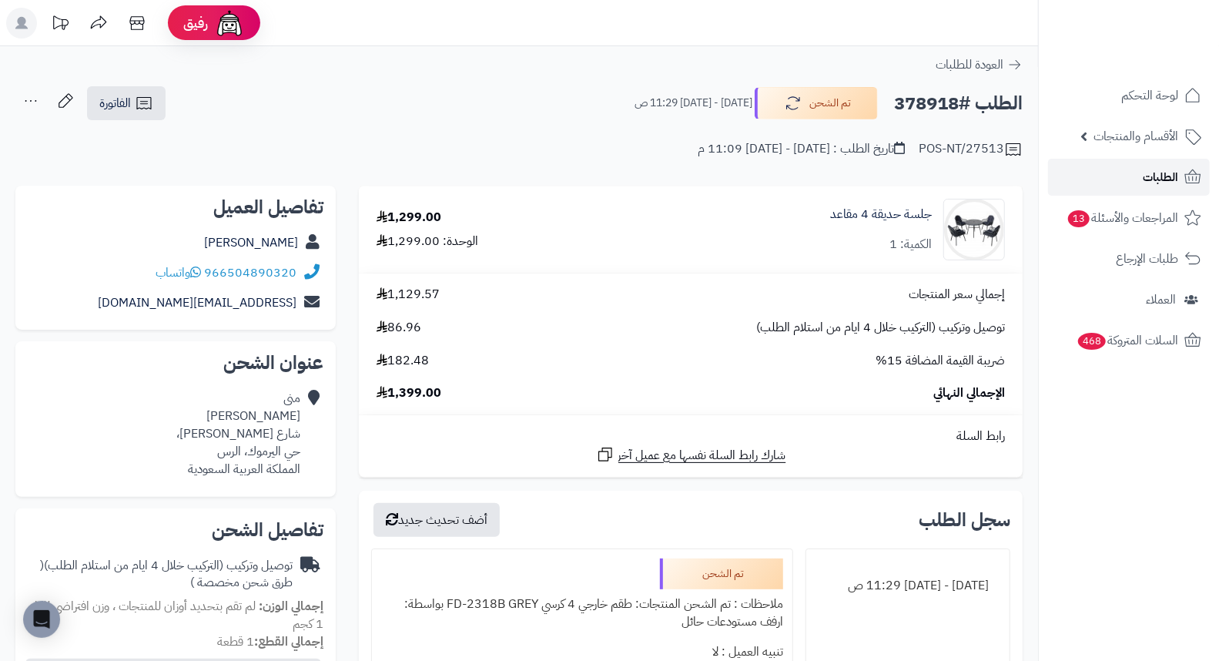
click at [1163, 179] on span "الطلبات" at bounding box center [1160, 177] width 35 height 22
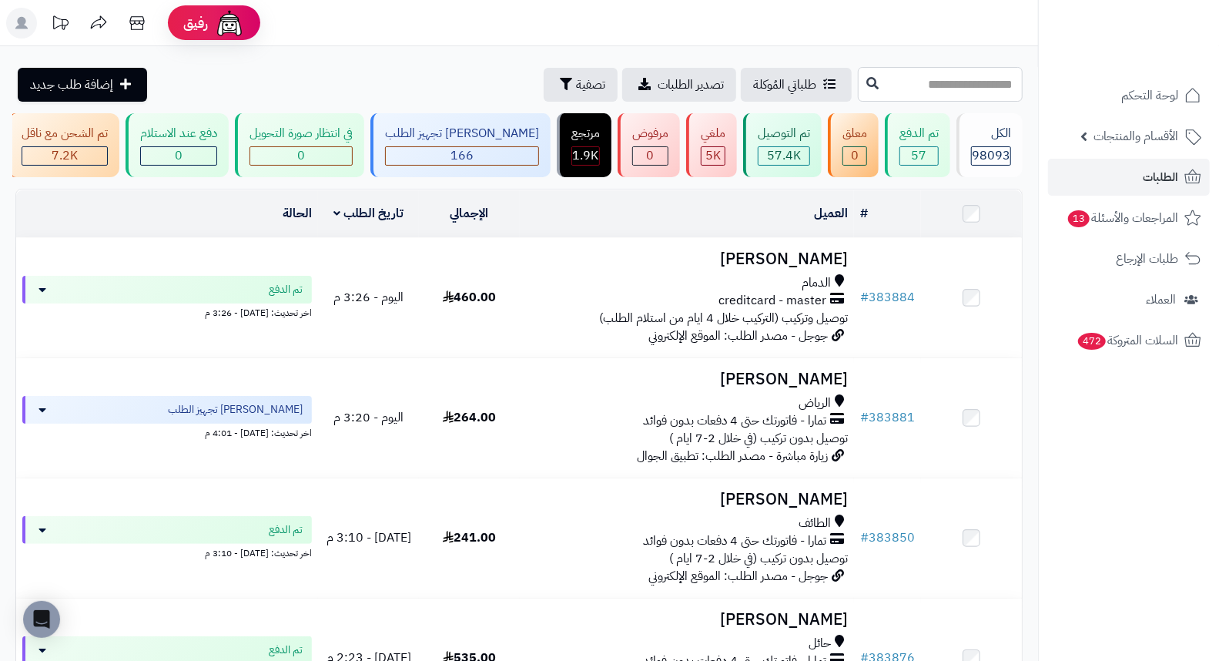
click at [981, 89] on input "text" at bounding box center [940, 84] width 165 height 35
type input "******"
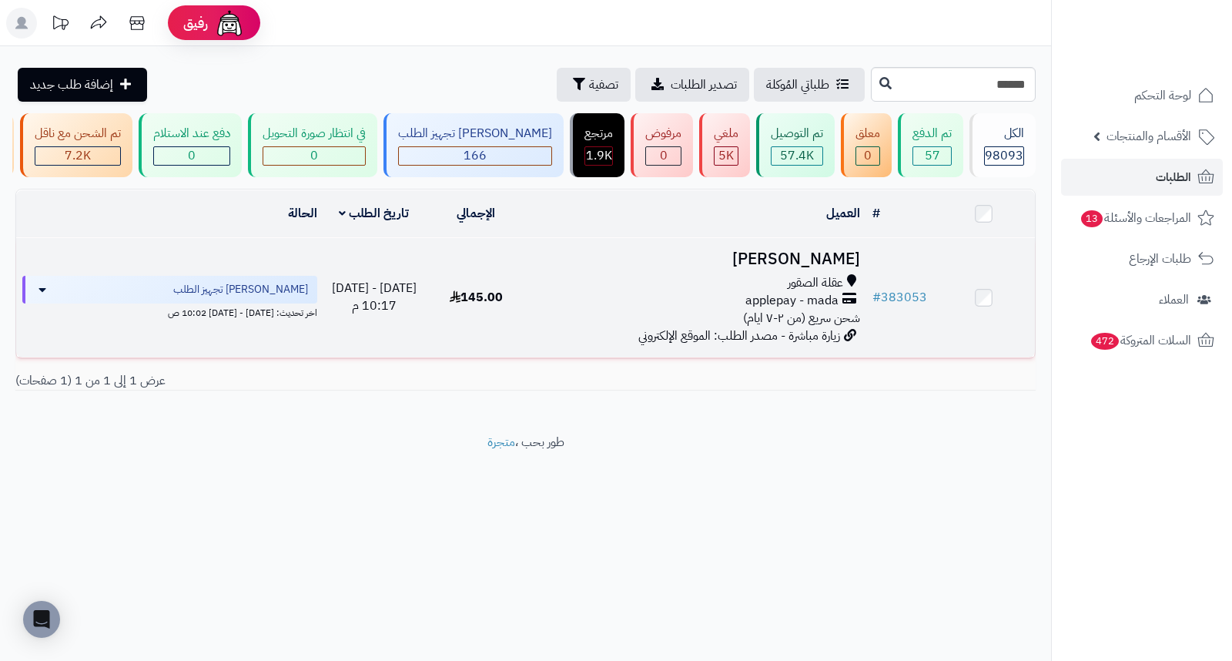
click at [855, 264] on h3 "عبدالله الحربي" at bounding box center [696, 259] width 327 height 18
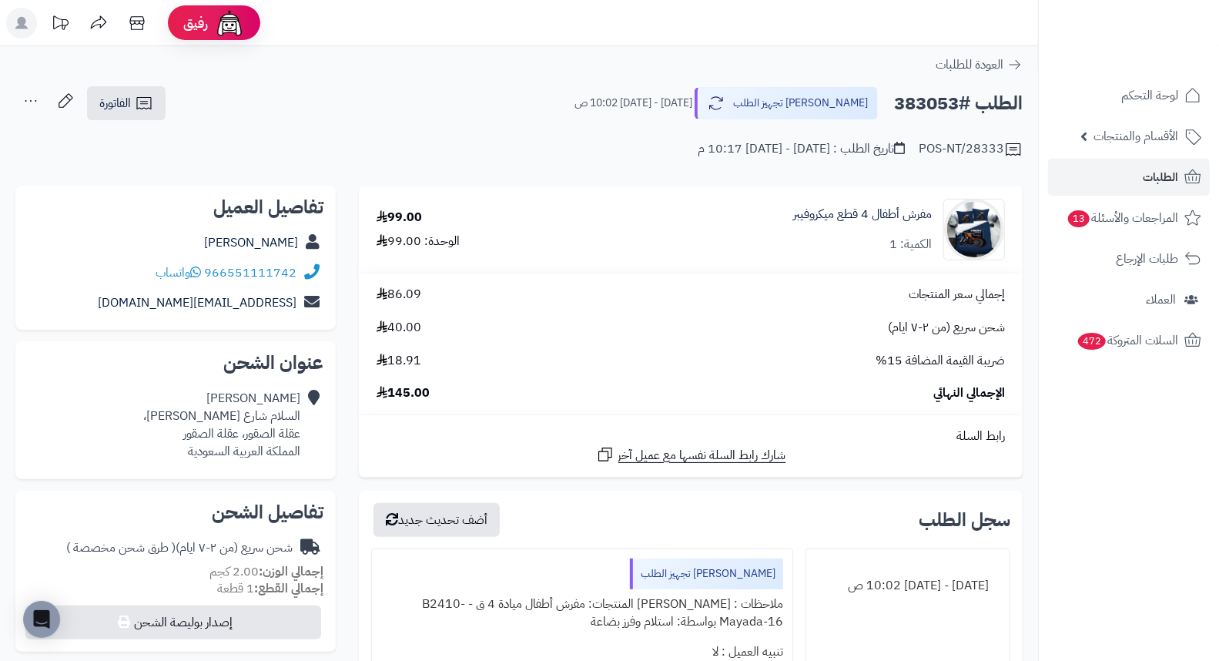
click at [572, 156] on div "POS-NT/28333 تاريخ الطلب : الخميس - ٩ أكتوبر ٢٠٢٥ - 10:17 م" at bounding box center [518, 140] width 1007 height 37
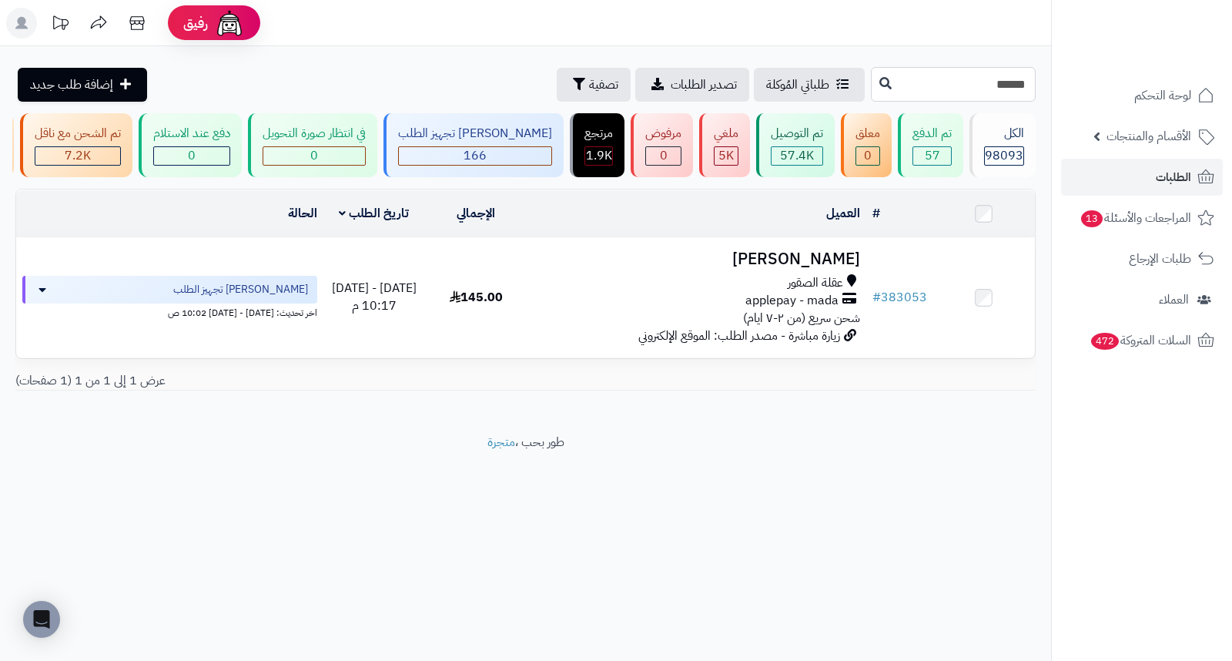
click at [964, 92] on input "******" at bounding box center [953, 84] width 165 height 35
paste input "******"
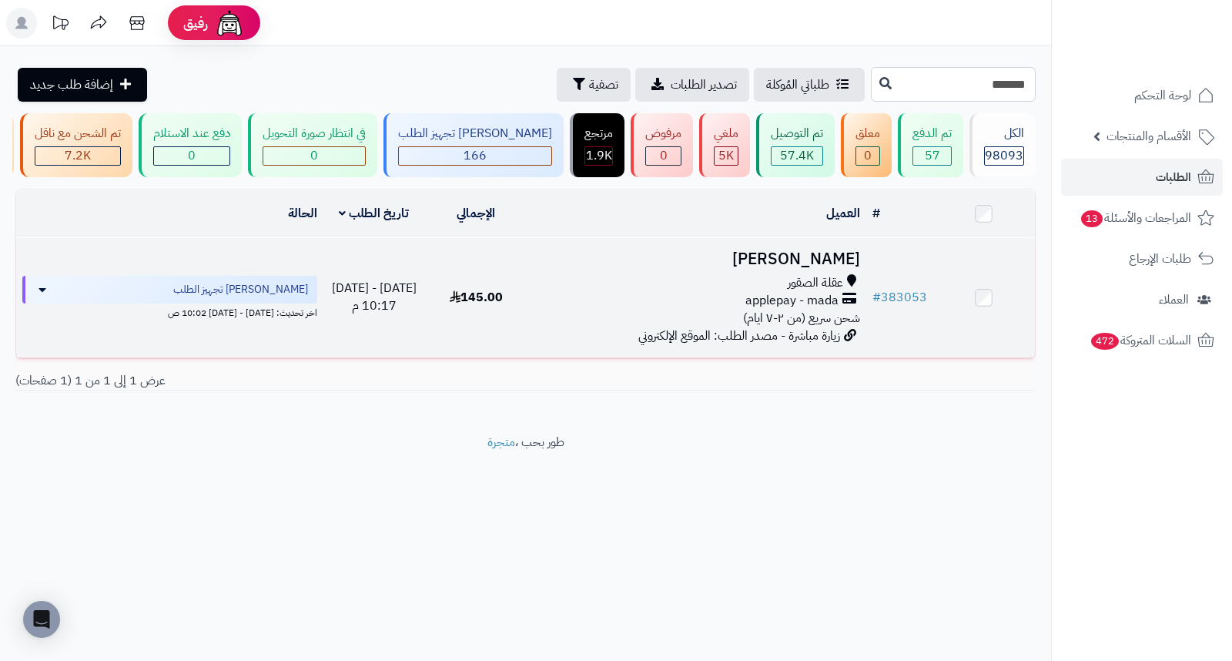
type input "******"
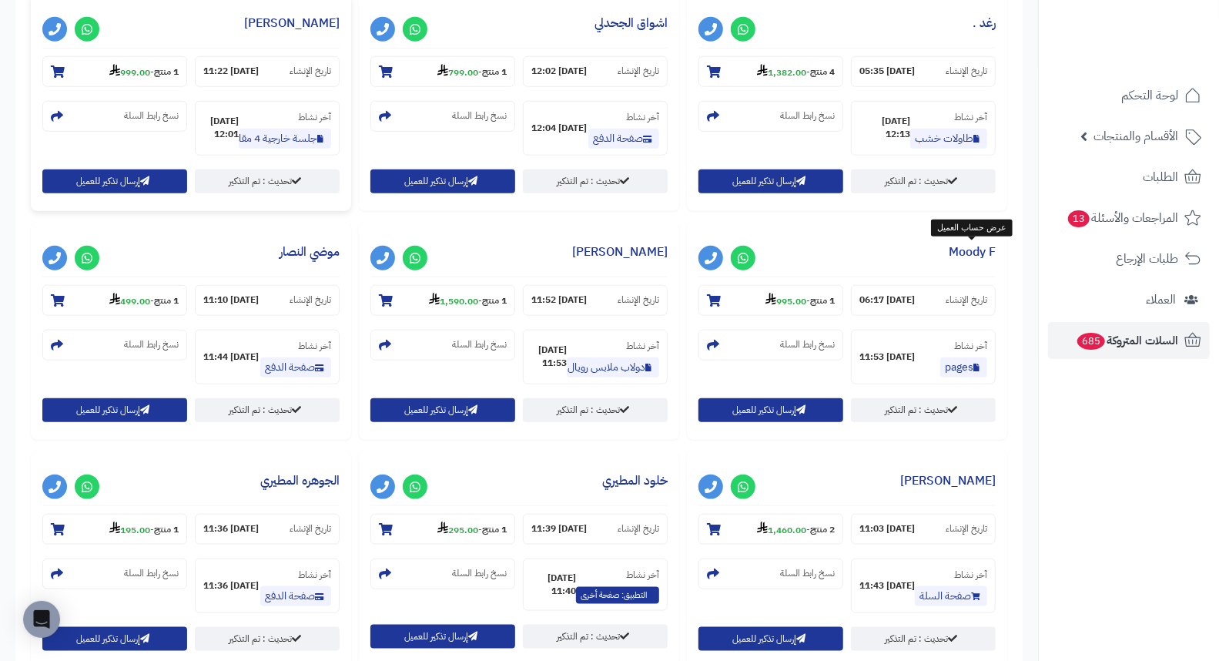
scroll to position [887, 0]
click at [637, 243] on link "Farah Alamri" at bounding box center [619, 252] width 95 height 18
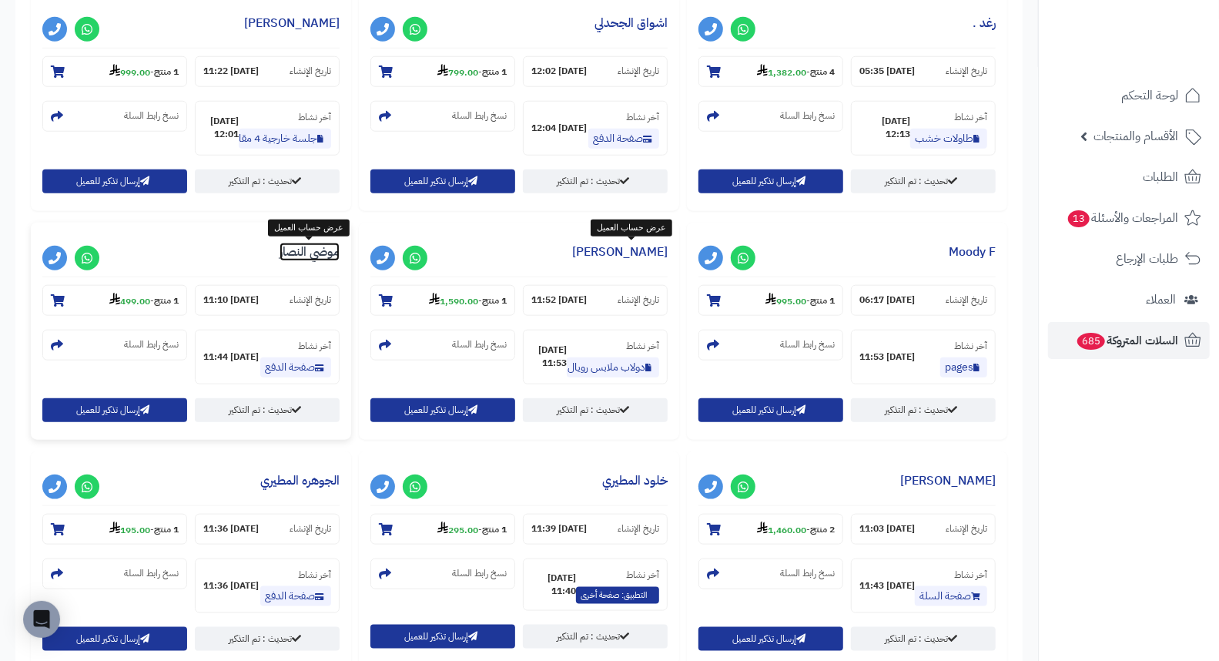
click at [333, 252] on link "موضي النصار" at bounding box center [310, 252] width 60 height 18
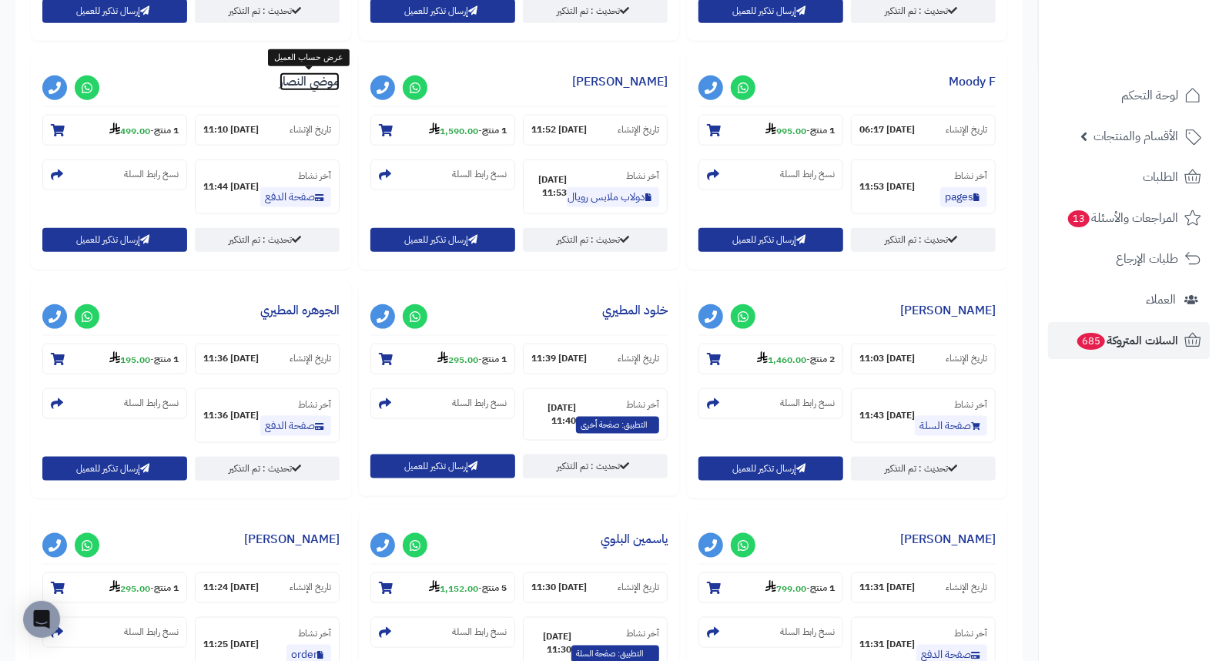
scroll to position [1314, 0]
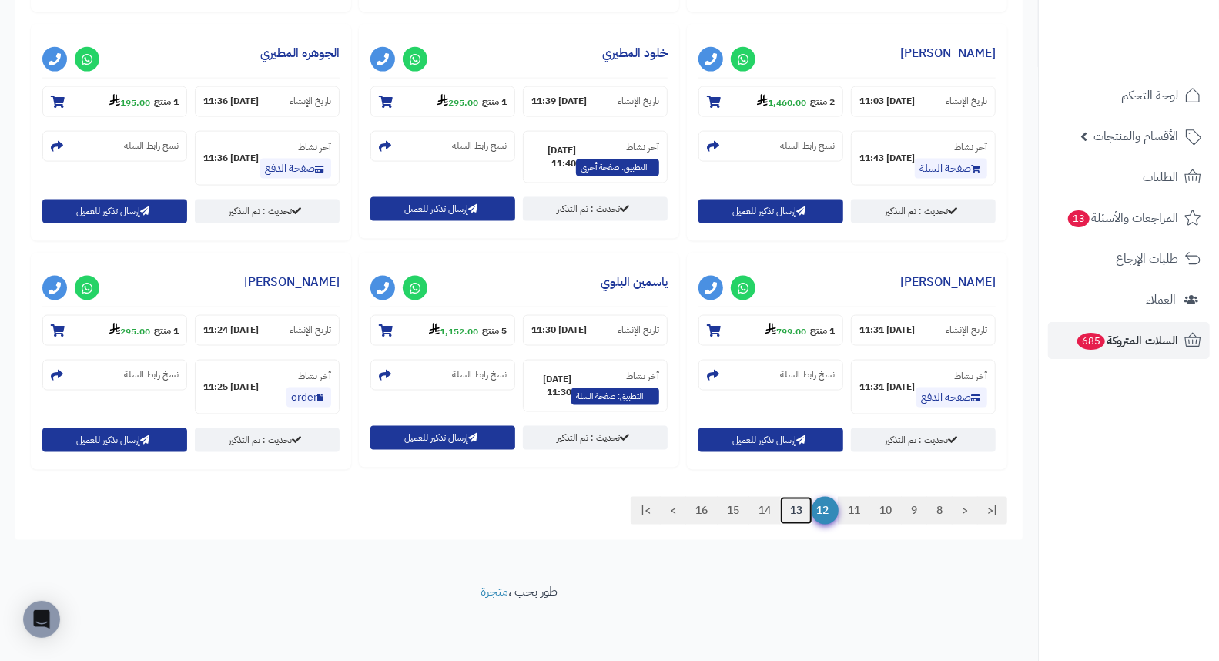
click at [795, 511] on link "13" at bounding box center [796, 511] width 32 height 28
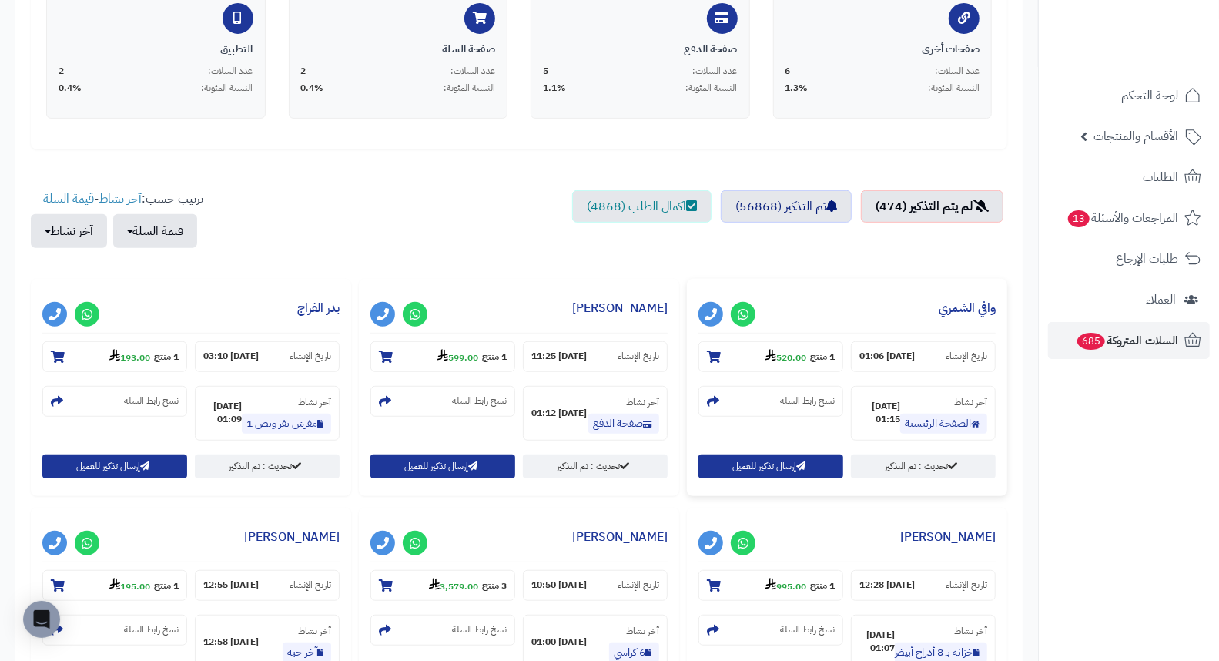
scroll to position [459, 0]
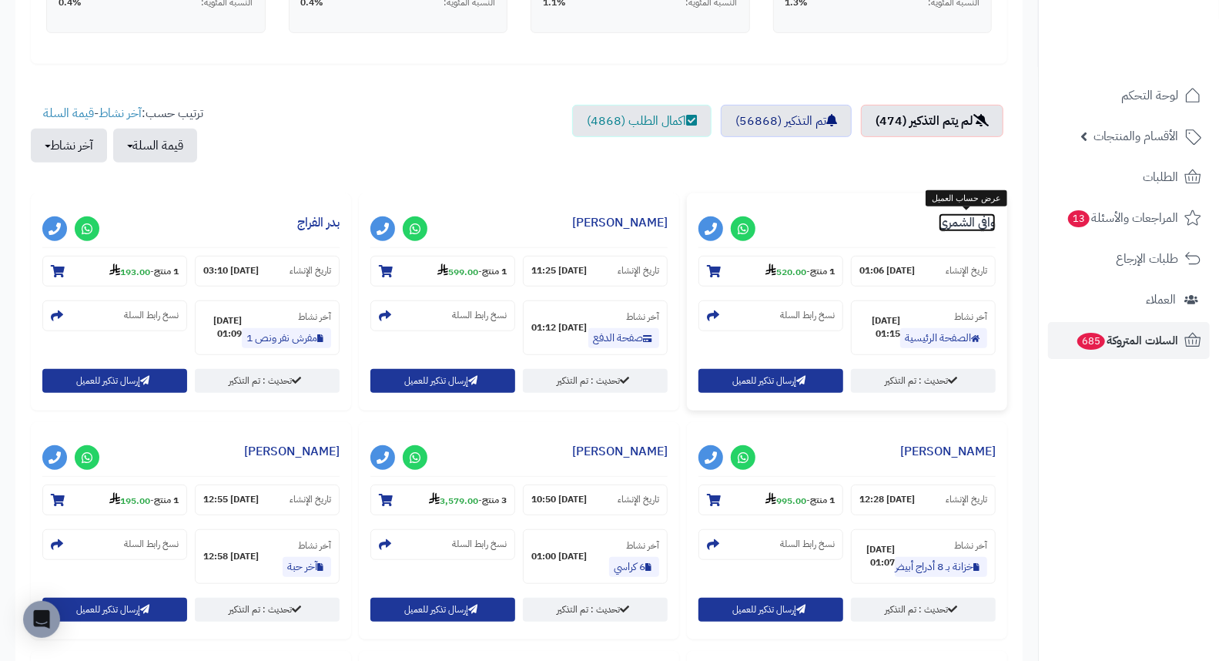
click at [966, 218] on link "وافي الشمري" at bounding box center [967, 222] width 57 height 18
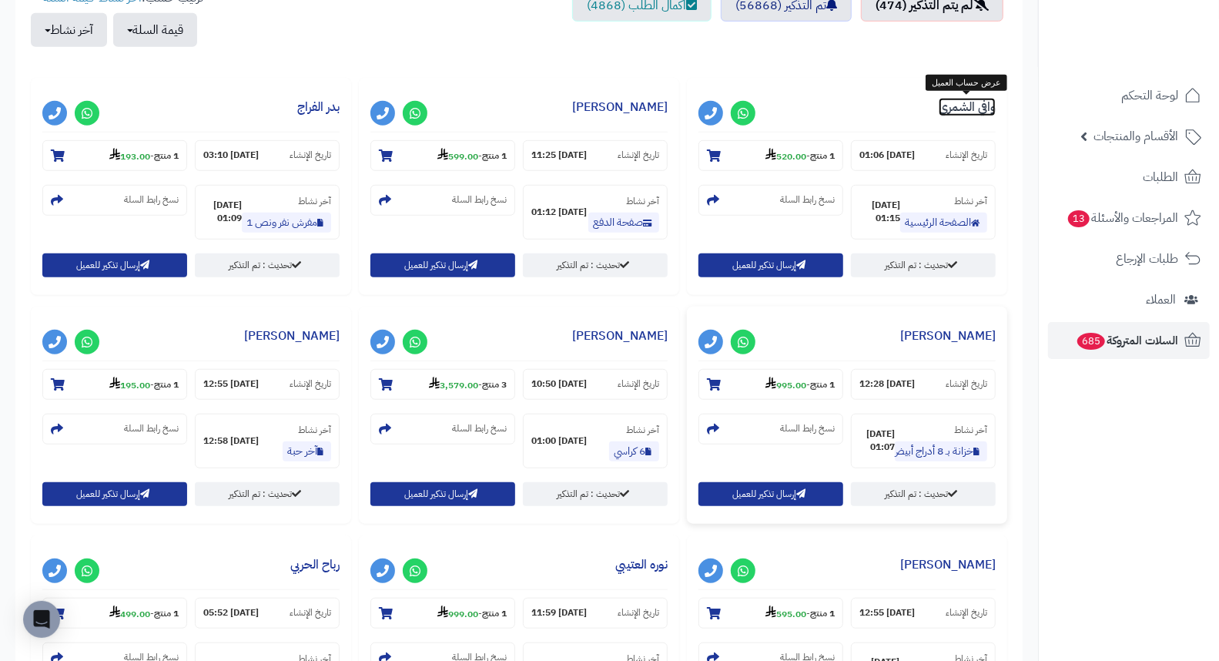
scroll to position [544, 0]
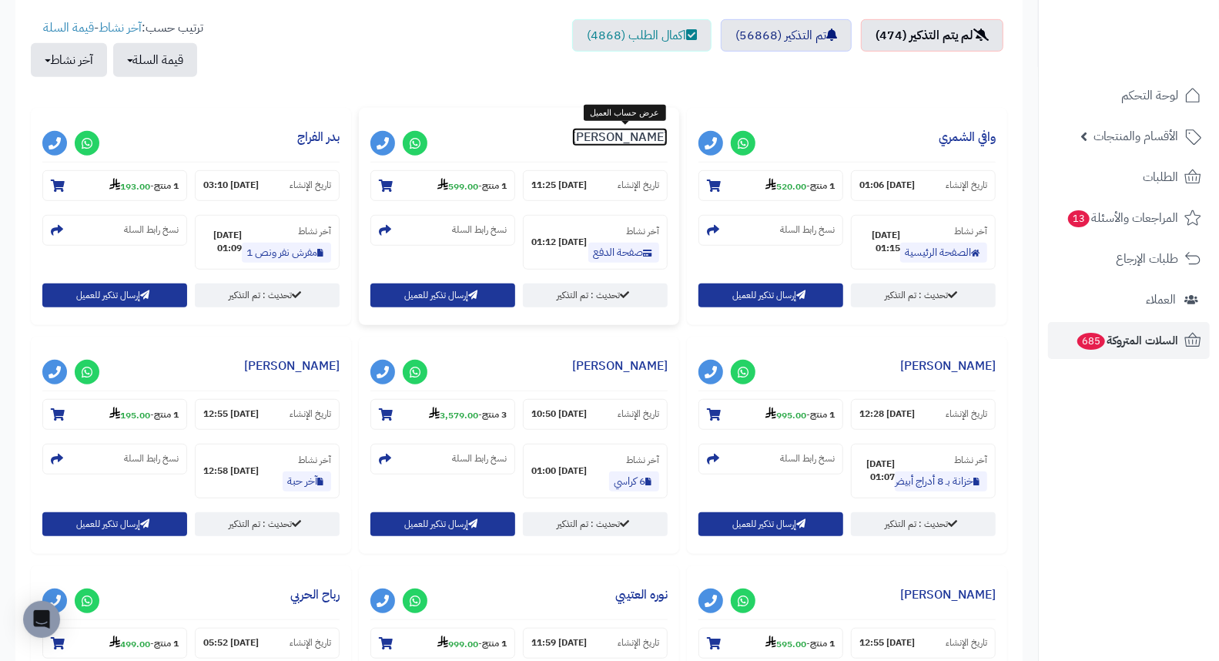
click at [625, 139] on link "Asma Abdallah" at bounding box center [619, 137] width 95 height 18
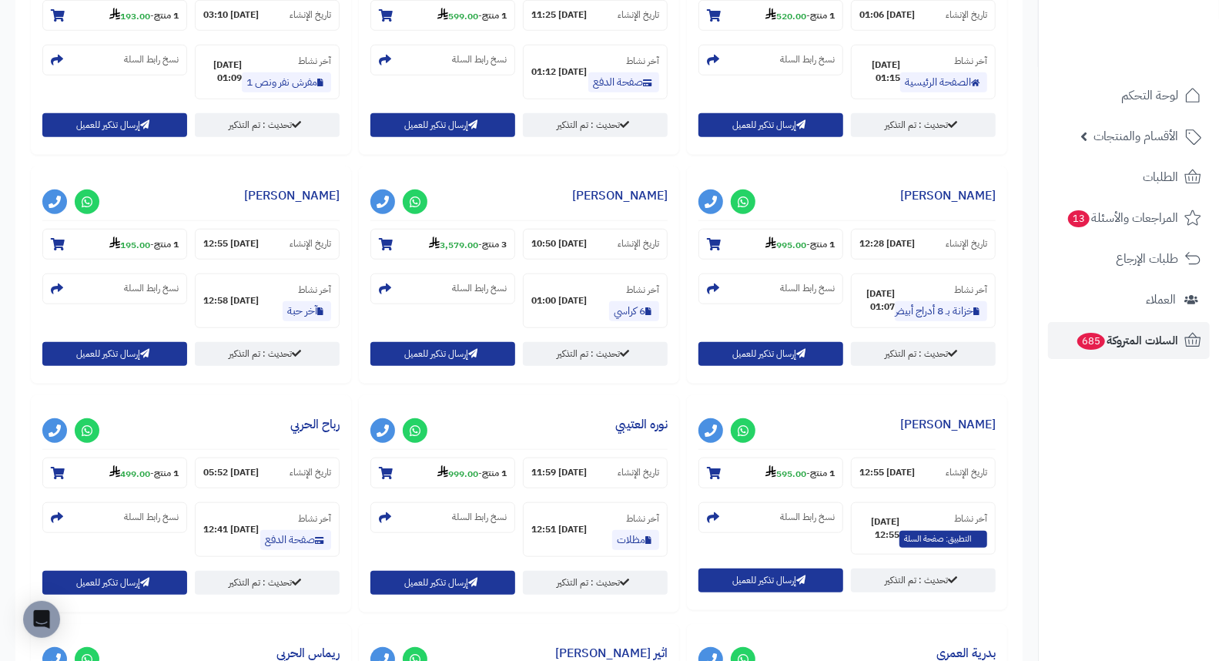
scroll to position [716, 0]
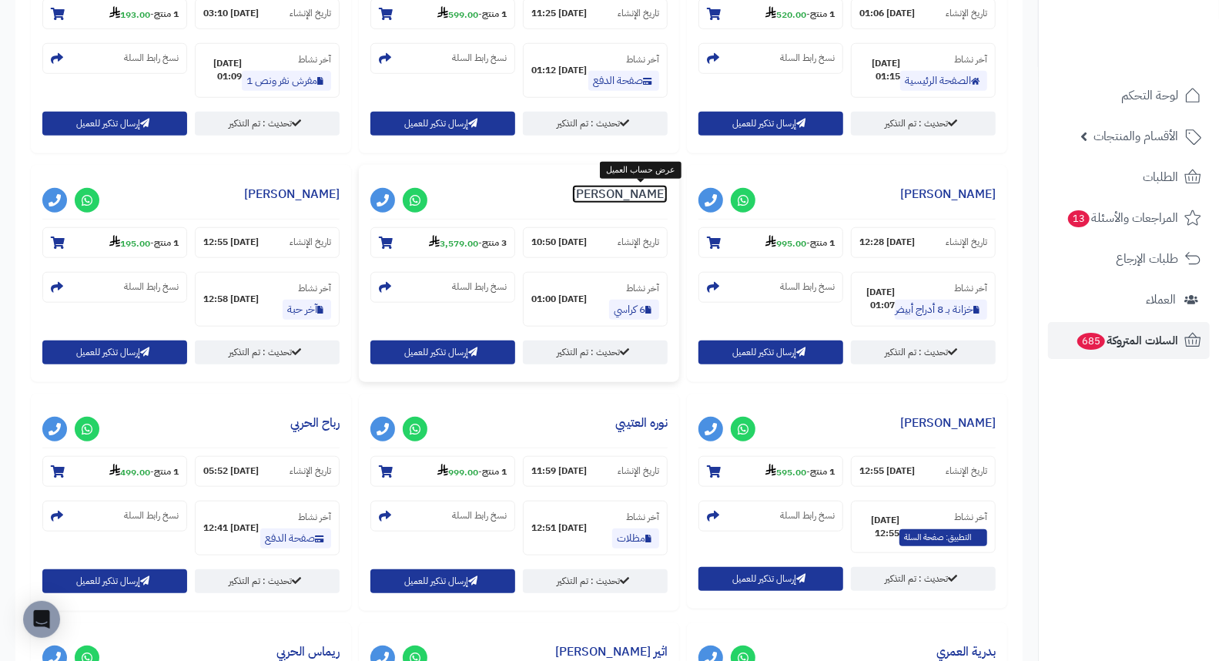
click at [617, 192] on link "عبدالله تركي" at bounding box center [619, 194] width 95 height 18
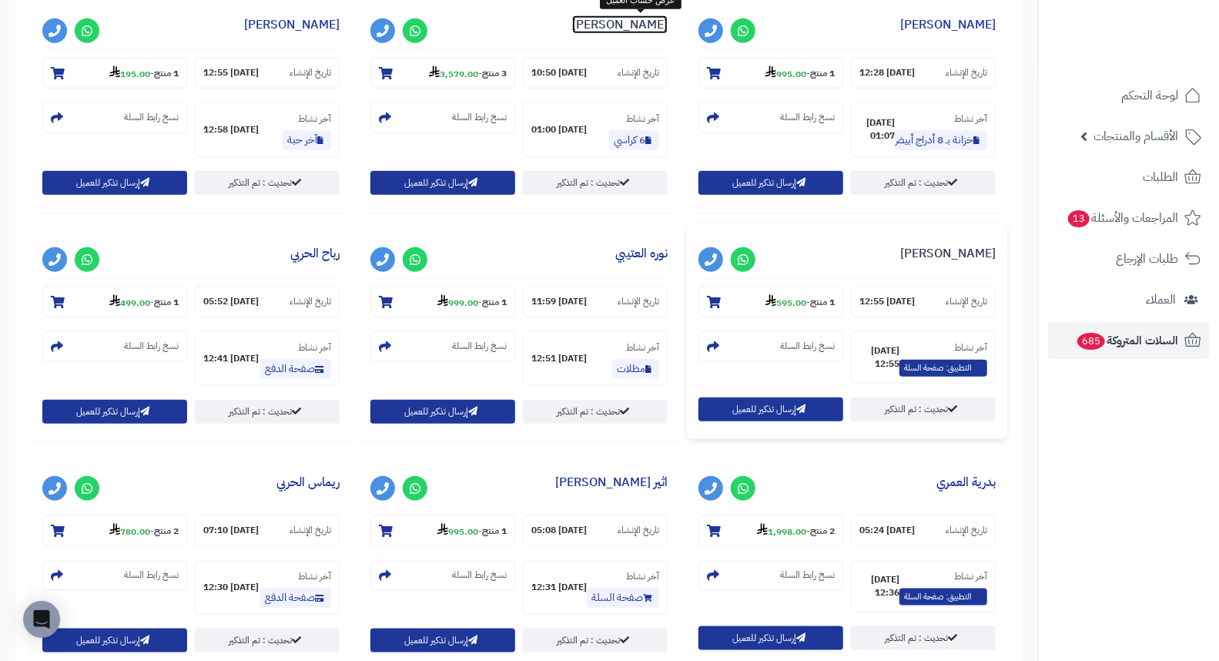
scroll to position [887, 0]
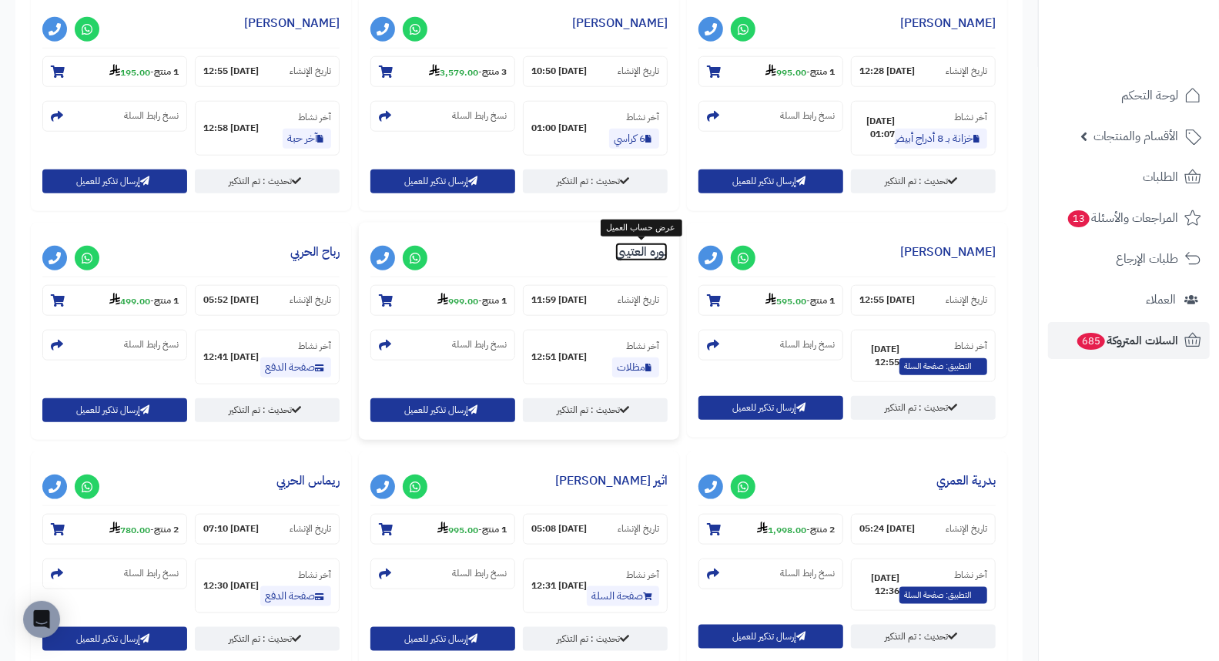
click at [643, 245] on link "نوره العتيبي" at bounding box center [641, 252] width 52 height 18
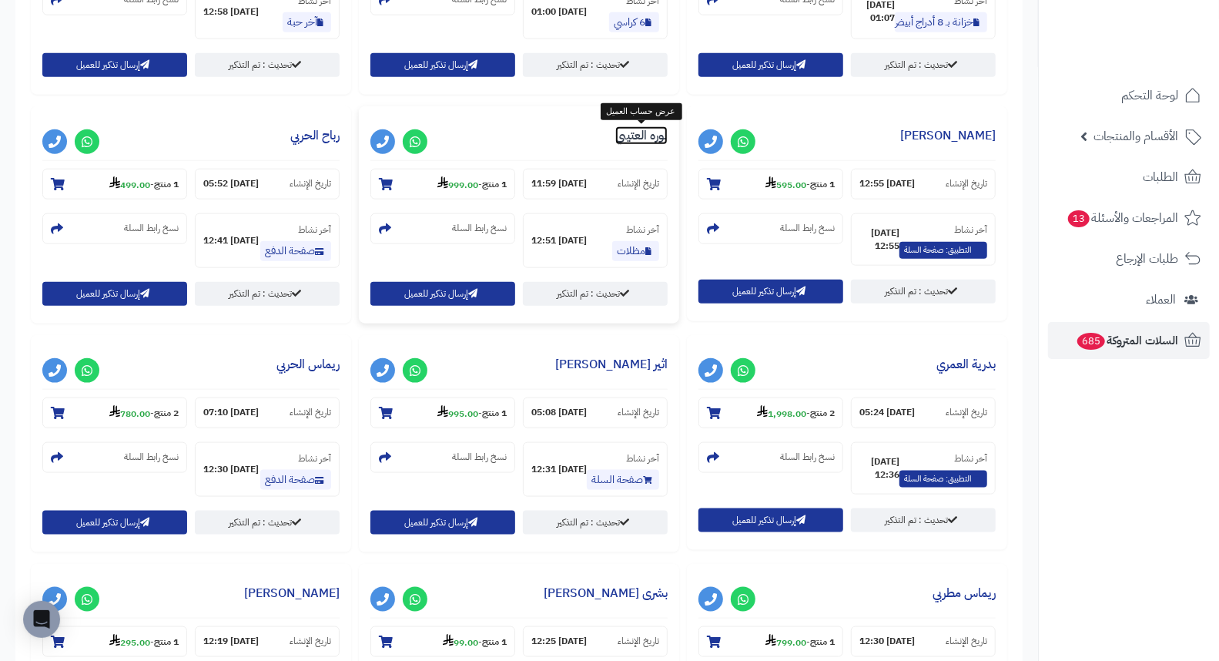
scroll to position [973, 0]
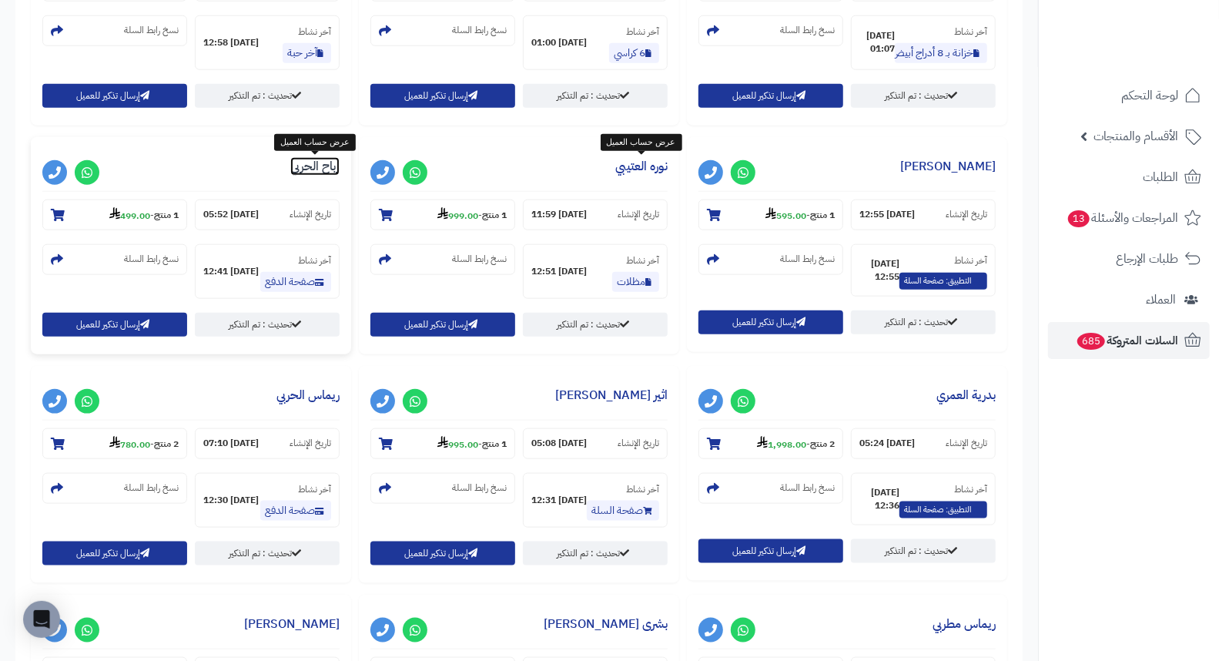
click at [330, 166] on link "رباح الحربي" at bounding box center [314, 166] width 49 height 18
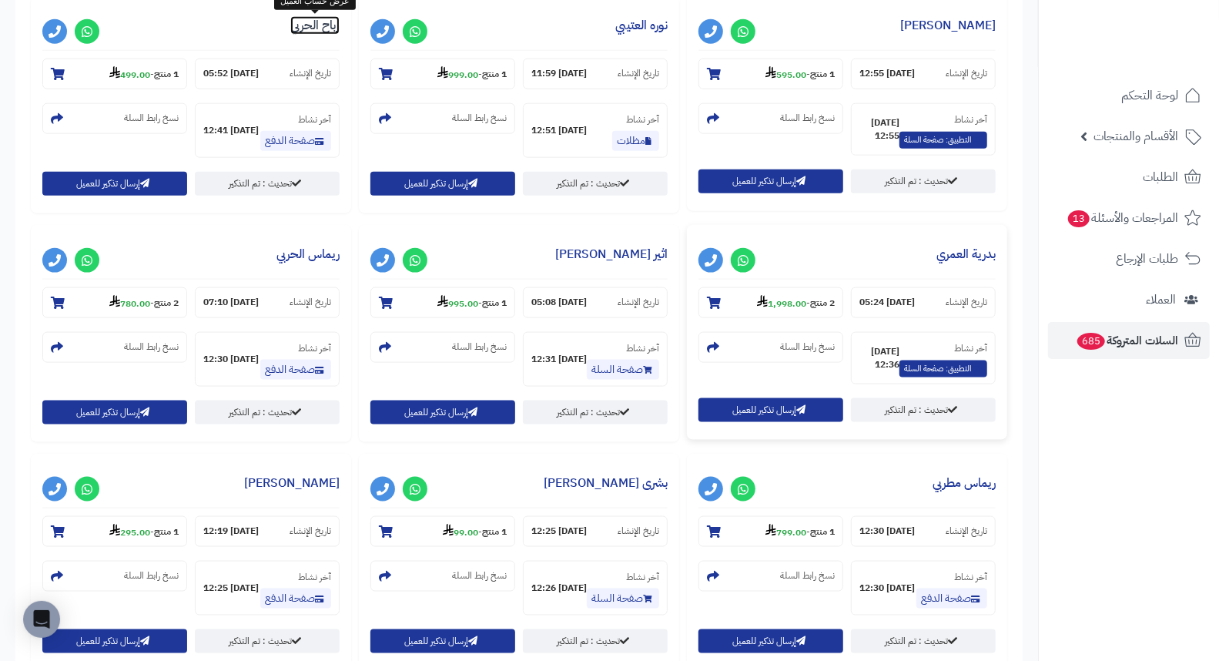
scroll to position [1143, 0]
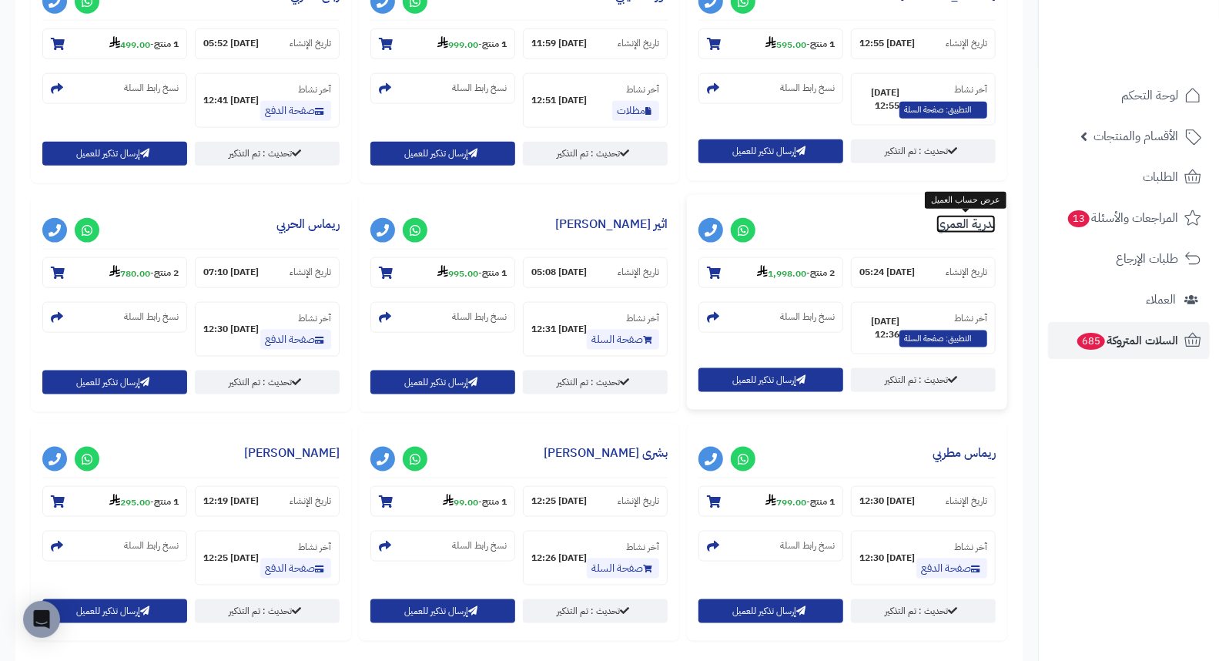
click at [956, 229] on link "بدرية العمري" at bounding box center [965, 224] width 59 height 18
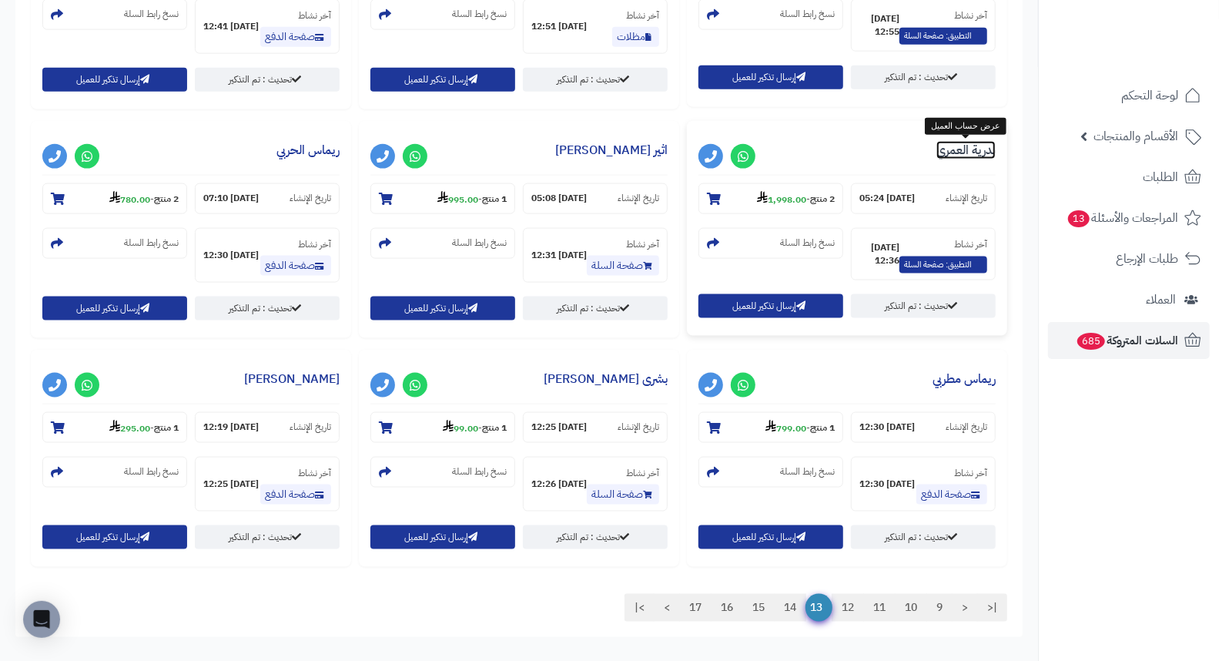
scroll to position [1314, 0]
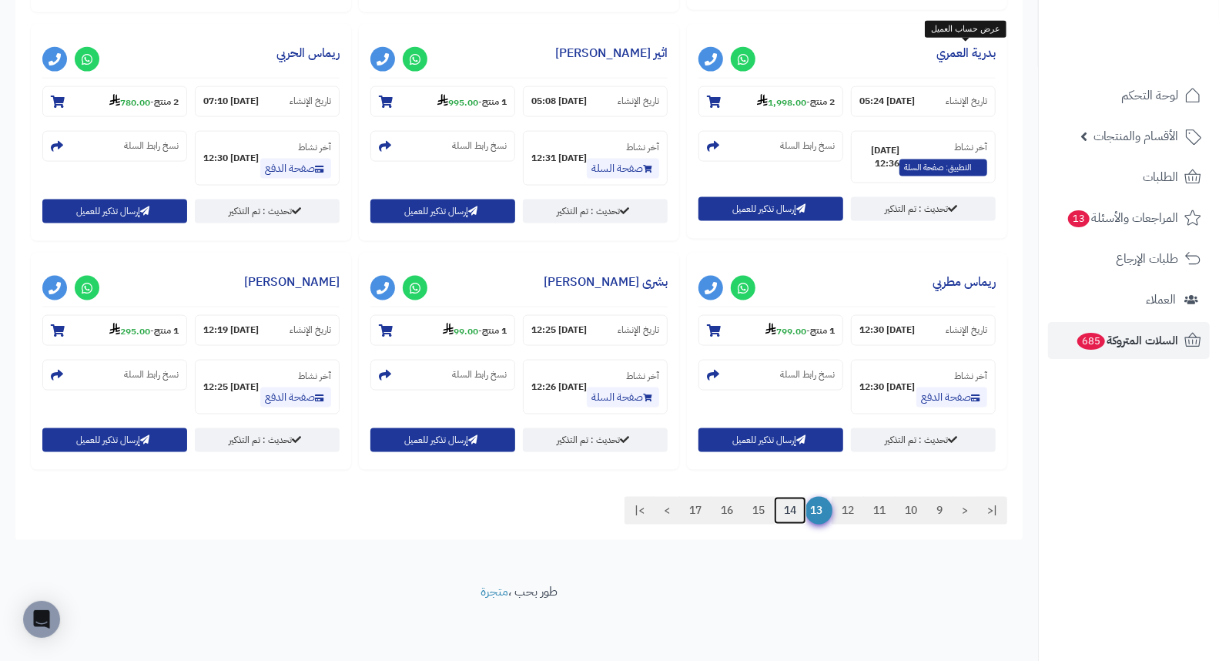
click at [788, 507] on link "14" at bounding box center [790, 511] width 32 height 28
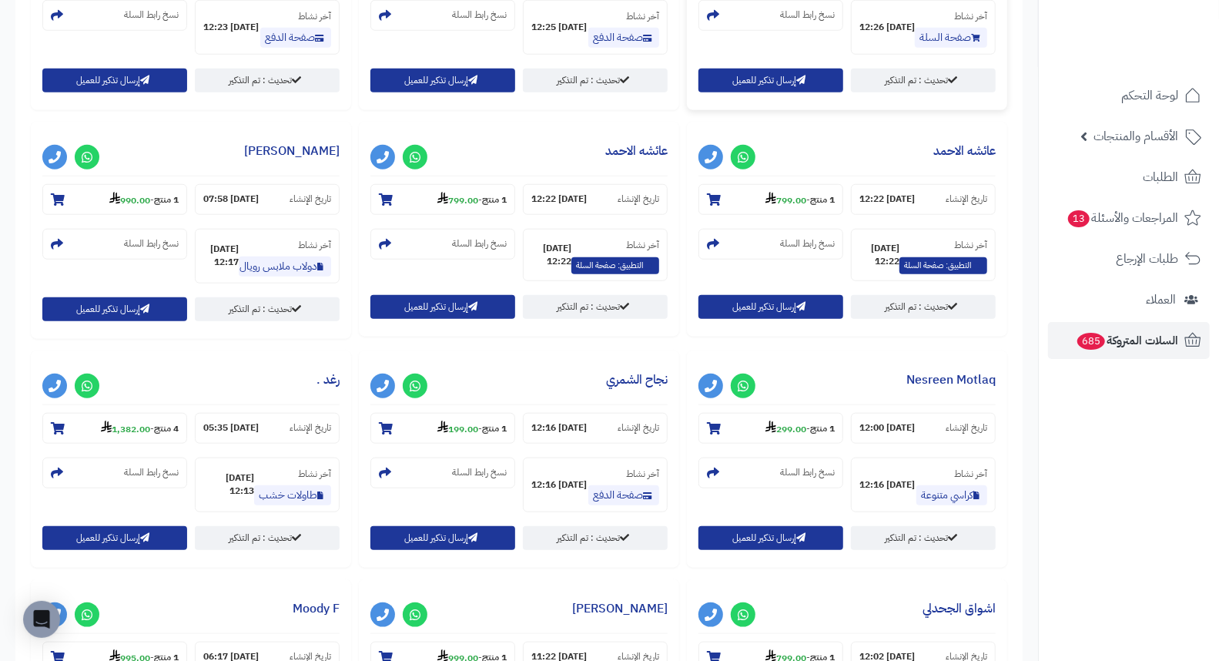
scroll to position [770, 0]
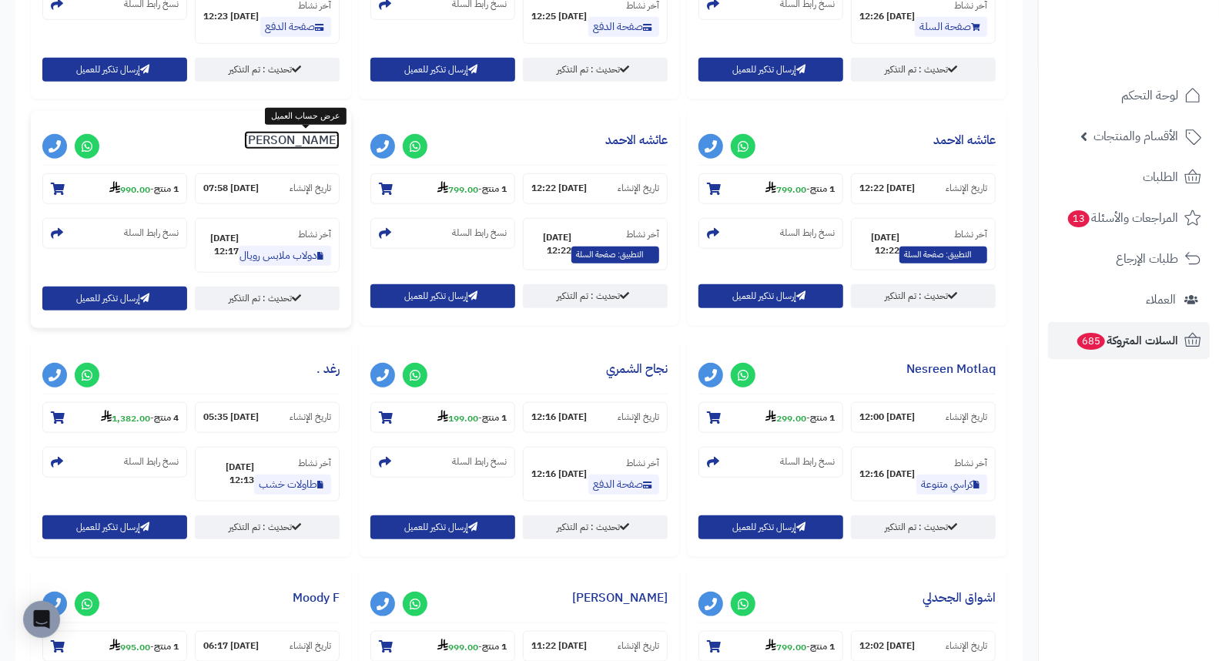
click at [313, 132] on link "ممدوح سامان" at bounding box center [291, 140] width 95 height 18
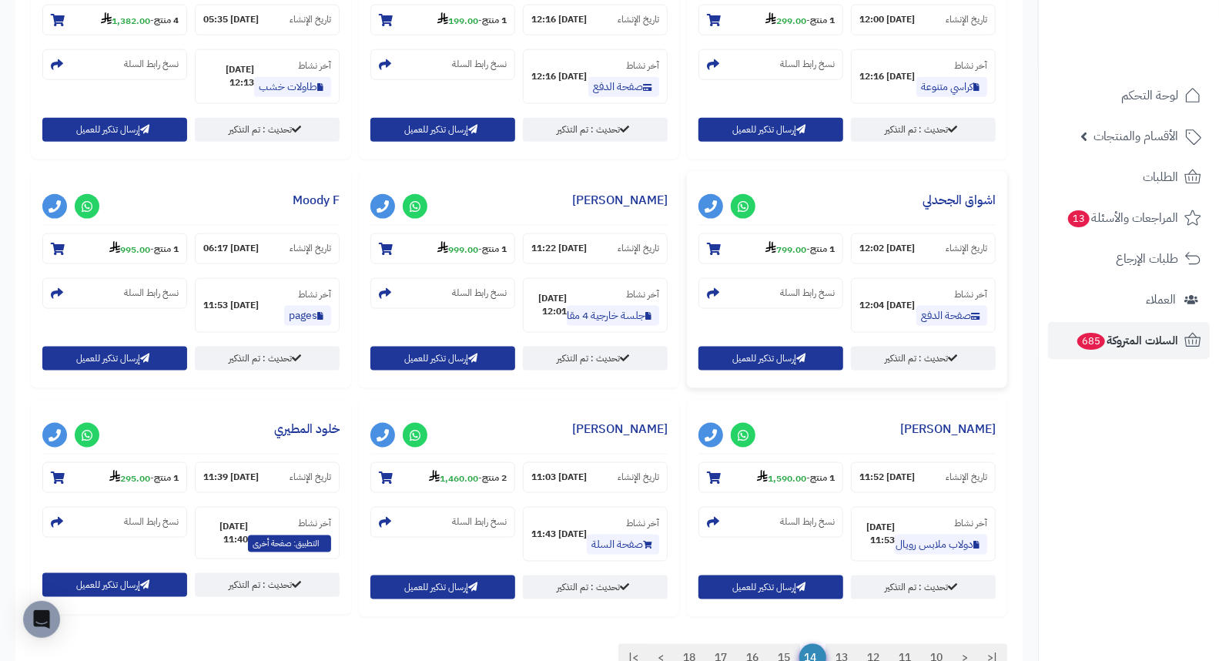
scroll to position [1197, 0]
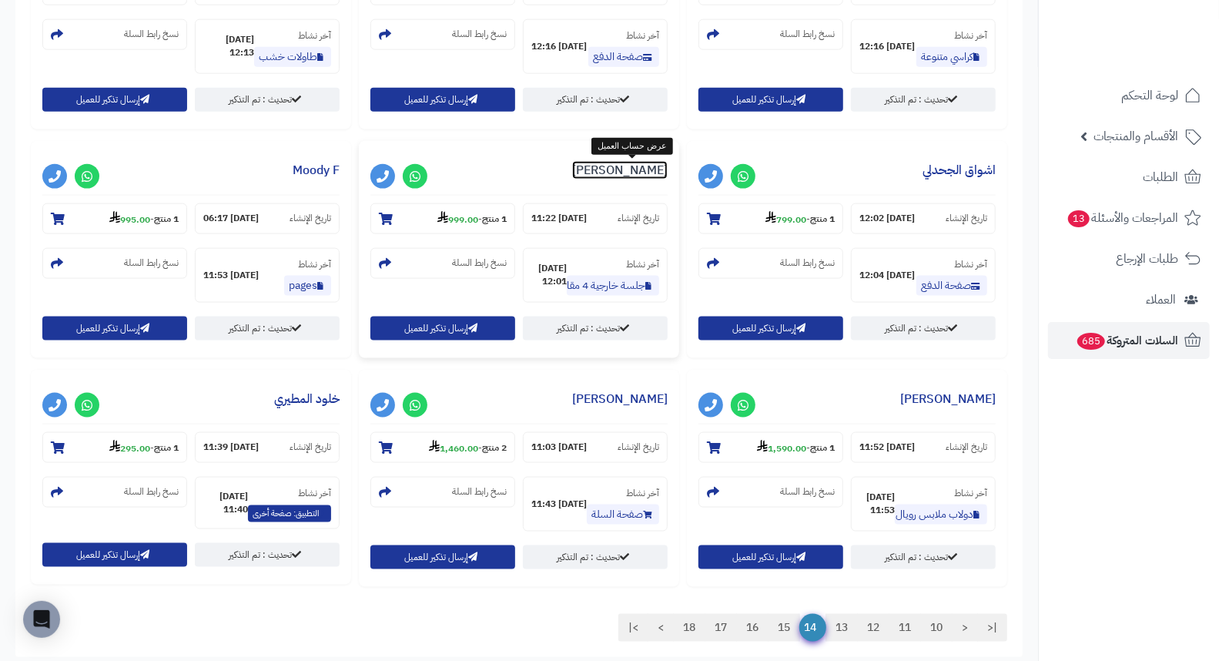
click at [659, 166] on link "عبدالله السعيد" at bounding box center [619, 170] width 95 height 18
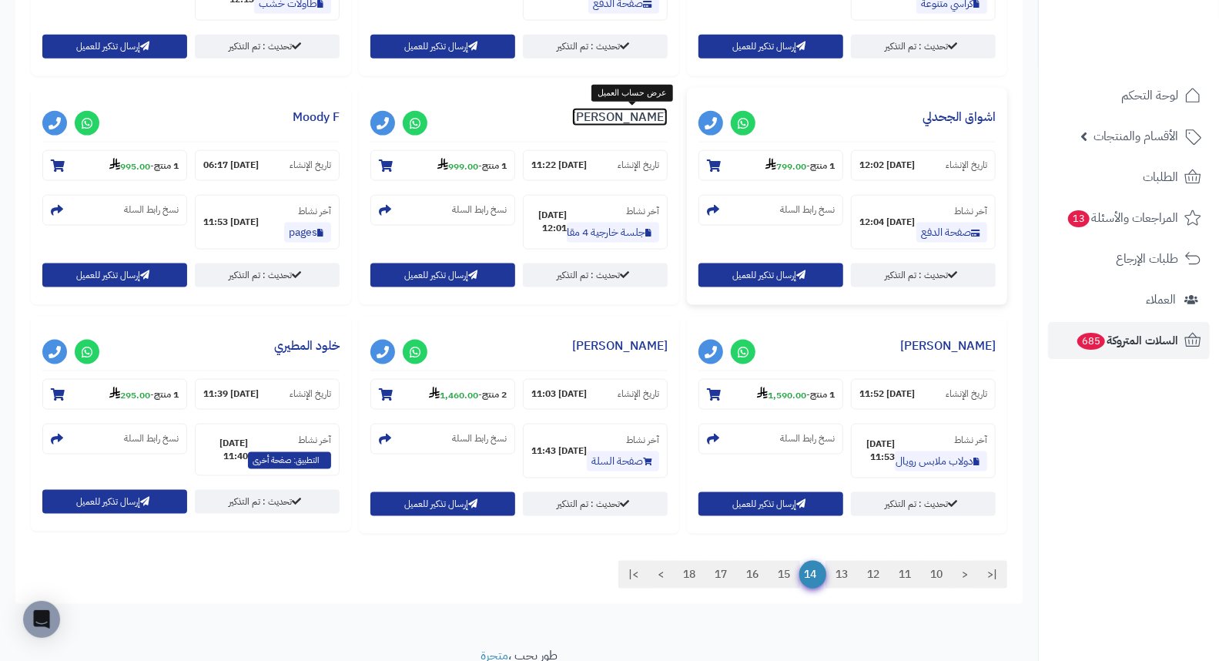
scroll to position [1314, 0]
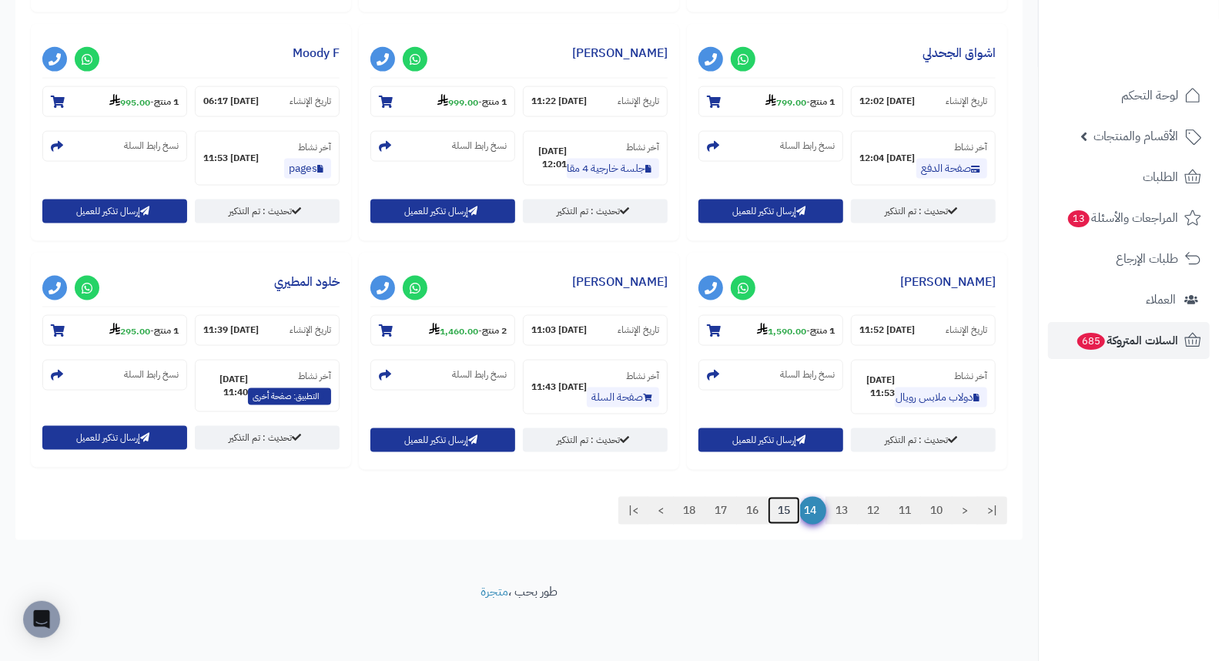
click at [786, 514] on link "15" at bounding box center [784, 511] width 32 height 28
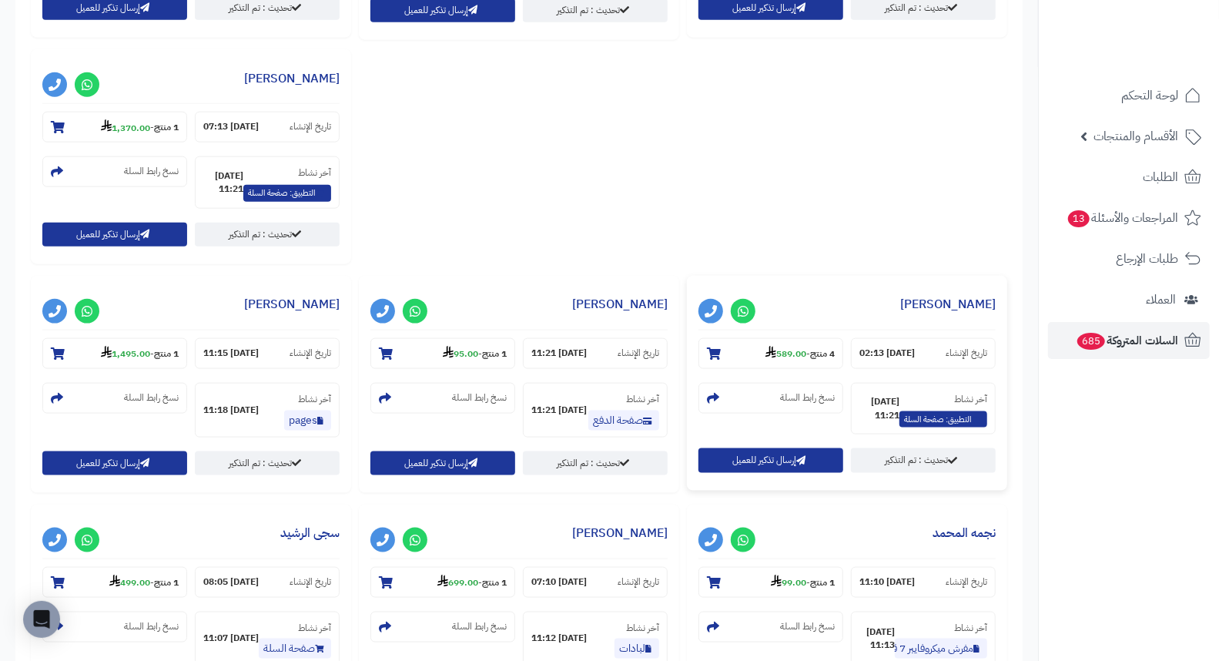
scroll to position [1143, 0]
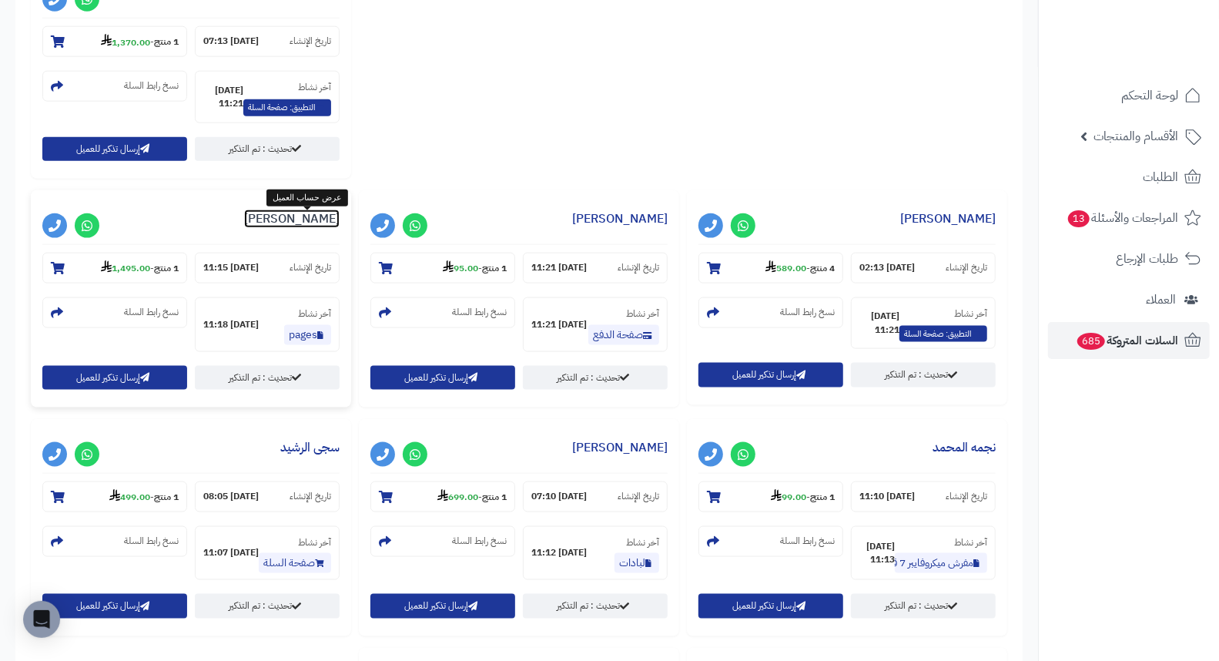
click at [299, 214] on link "احمد سوطري" at bounding box center [291, 218] width 95 height 18
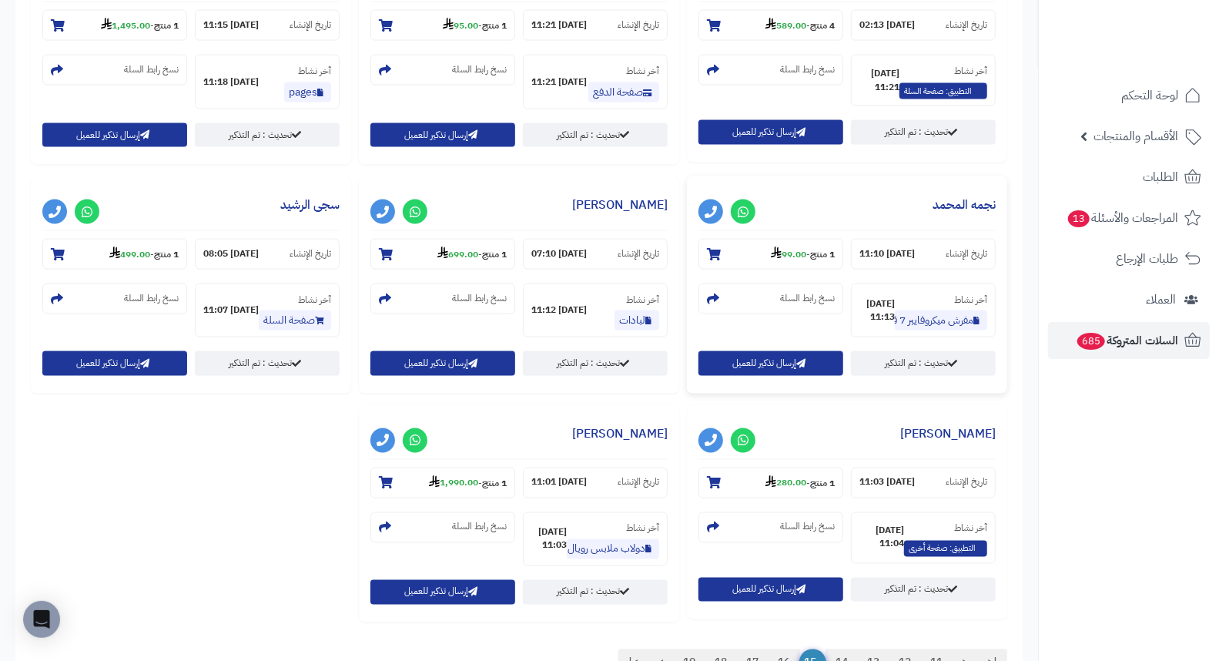
scroll to position [1400, 0]
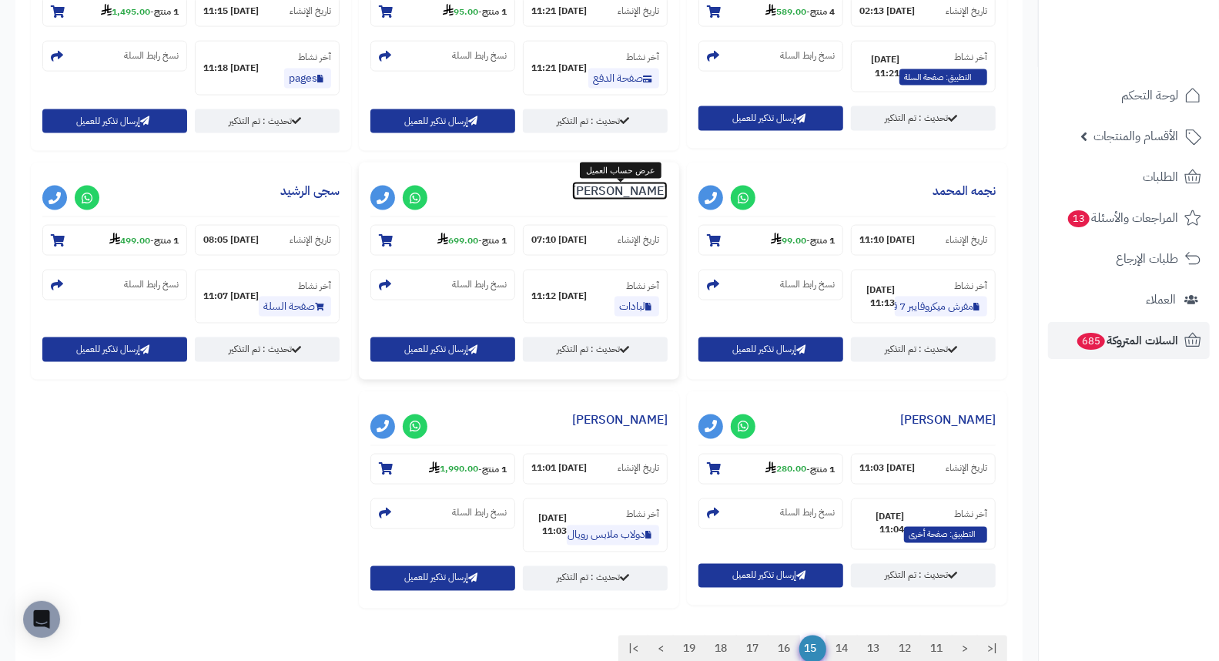
click at [648, 193] on link "عبدالمحسن القرشي" at bounding box center [619, 191] width 95 height 18
click at [324, 192] on link "سجى الرشيد" at bounding box center [309, 191] width 59 height 18
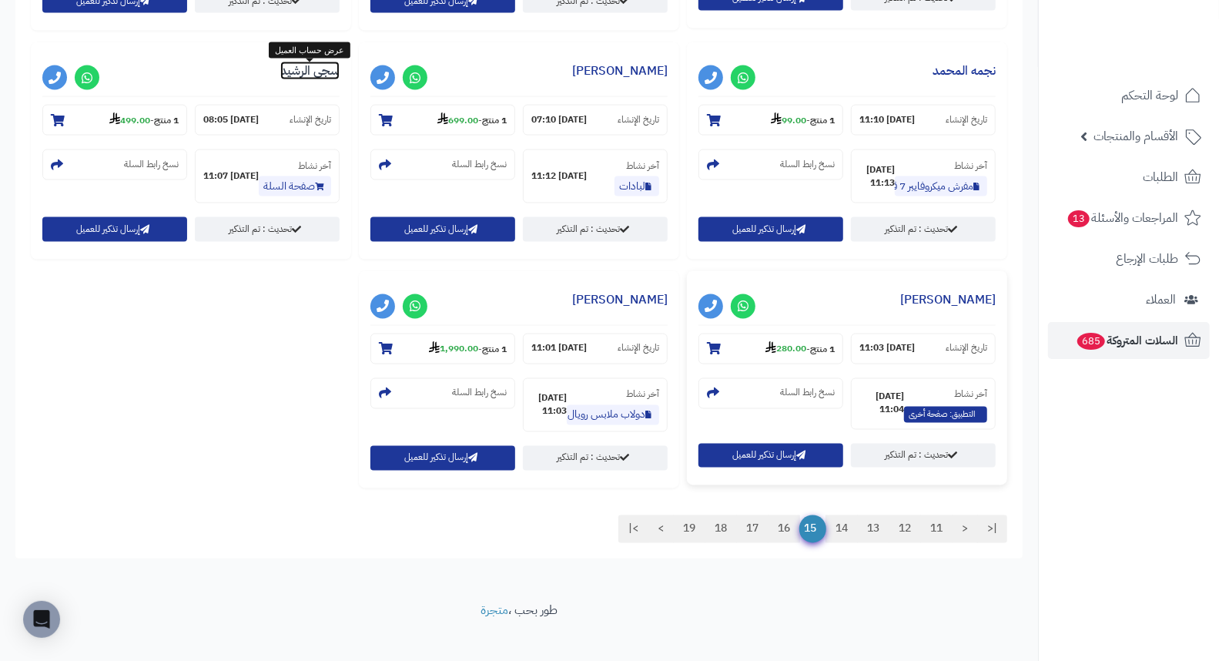
scroll to position [1542, 0]
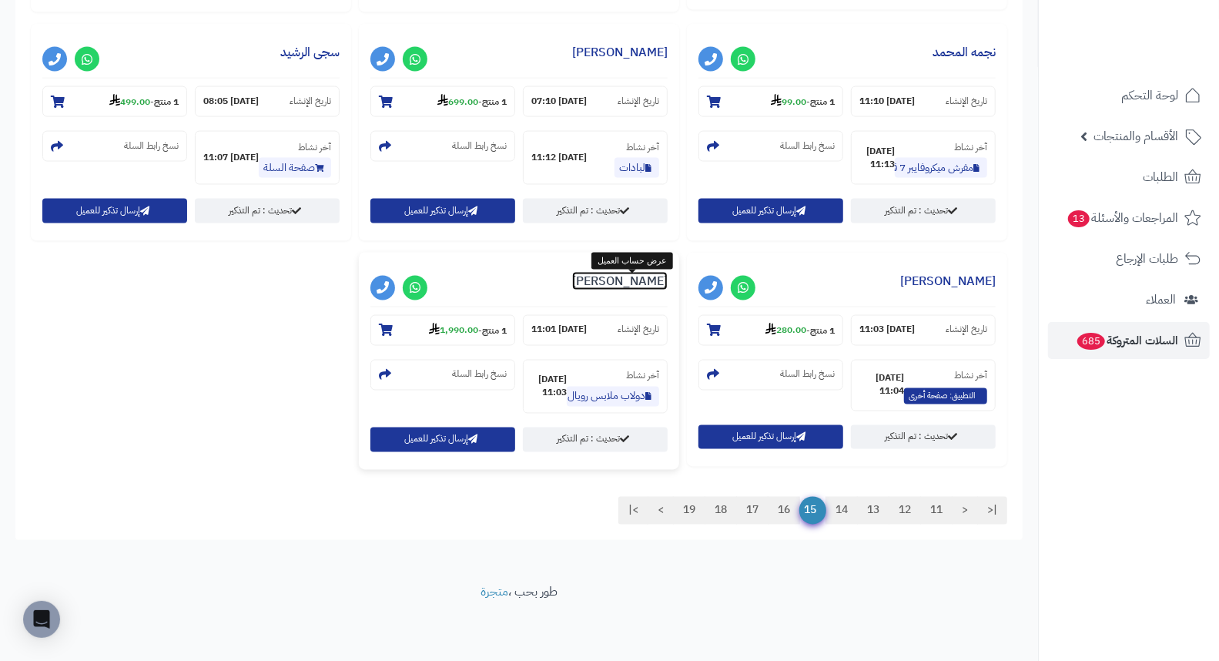
click at [611, 282] on link "عادل الصاعدي" at bounding box center [619, 281] width 95 height 18
click at [785, 519] on link "16" at bounding box center [784, 511] width 32 height 28
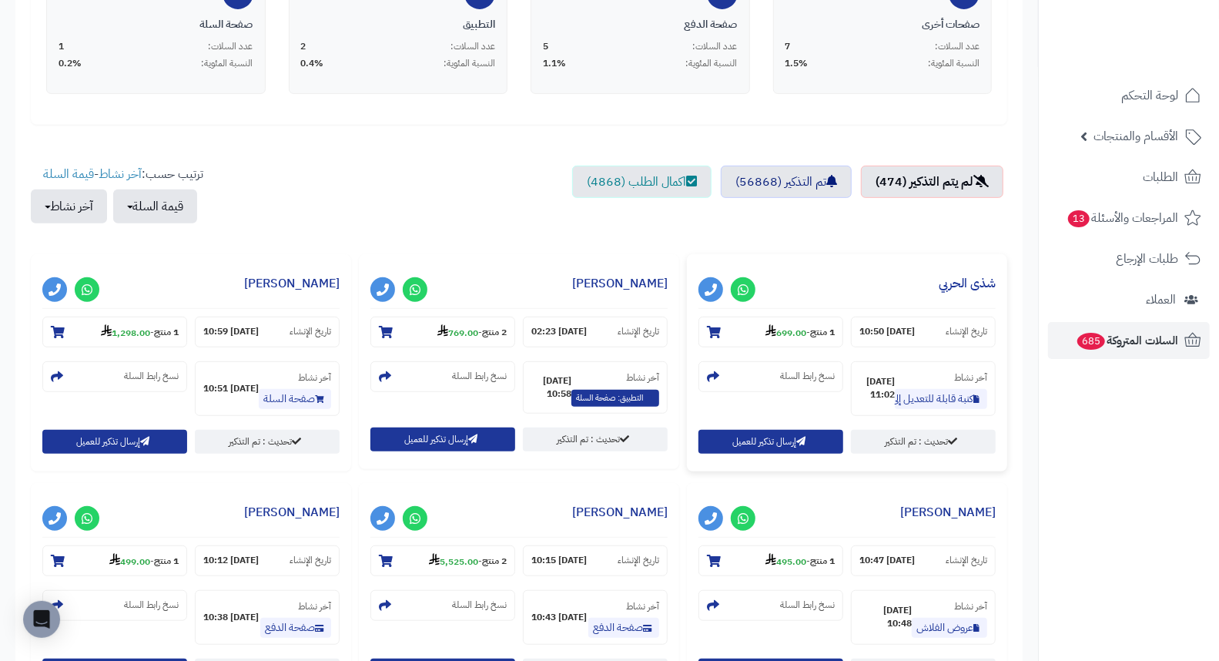
scroll to position [513, 0]
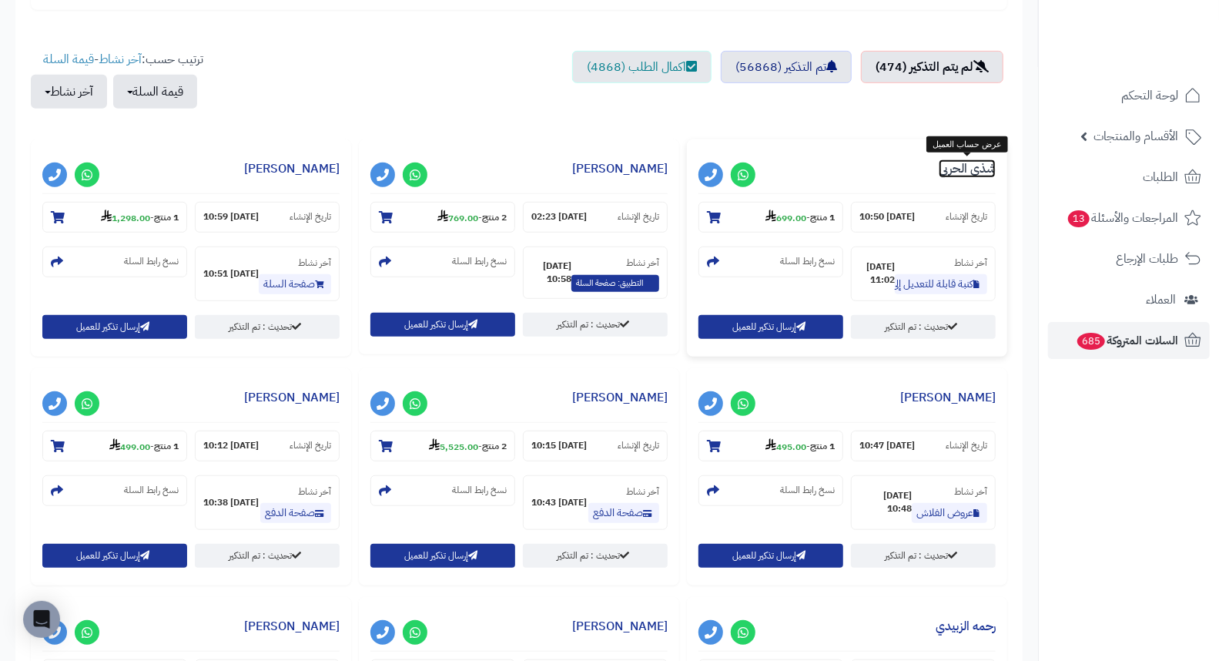
click at [957, 169] on link "شذى الحربي" at bounding box center [967, 168] width 57 height 18
click at [627, 169] on link "Mayar Zanata" at bounding box center [619, 168] width 95 height 18
click at [316, 169] on link "اماني الحربي" at bounding box center [291, 168] width 95 height 18
click at [306, 163] on link "اماني الحربي" at bounding box center [291, 168] width 95 height 18
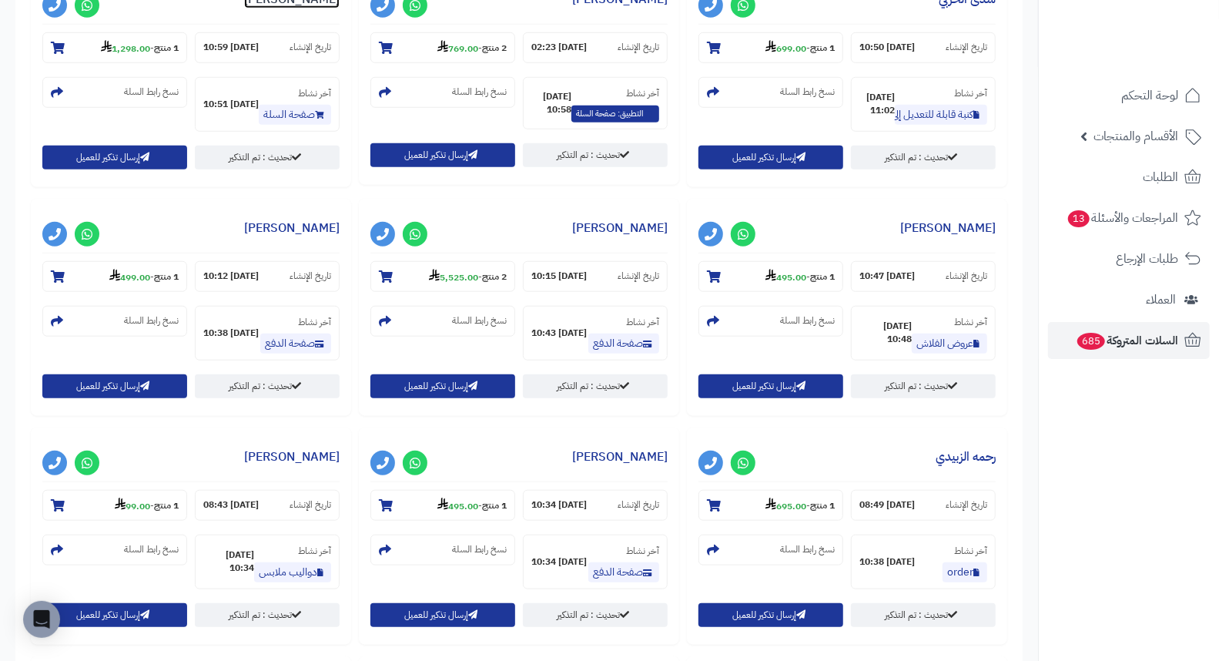
scroll to position [684, 0]
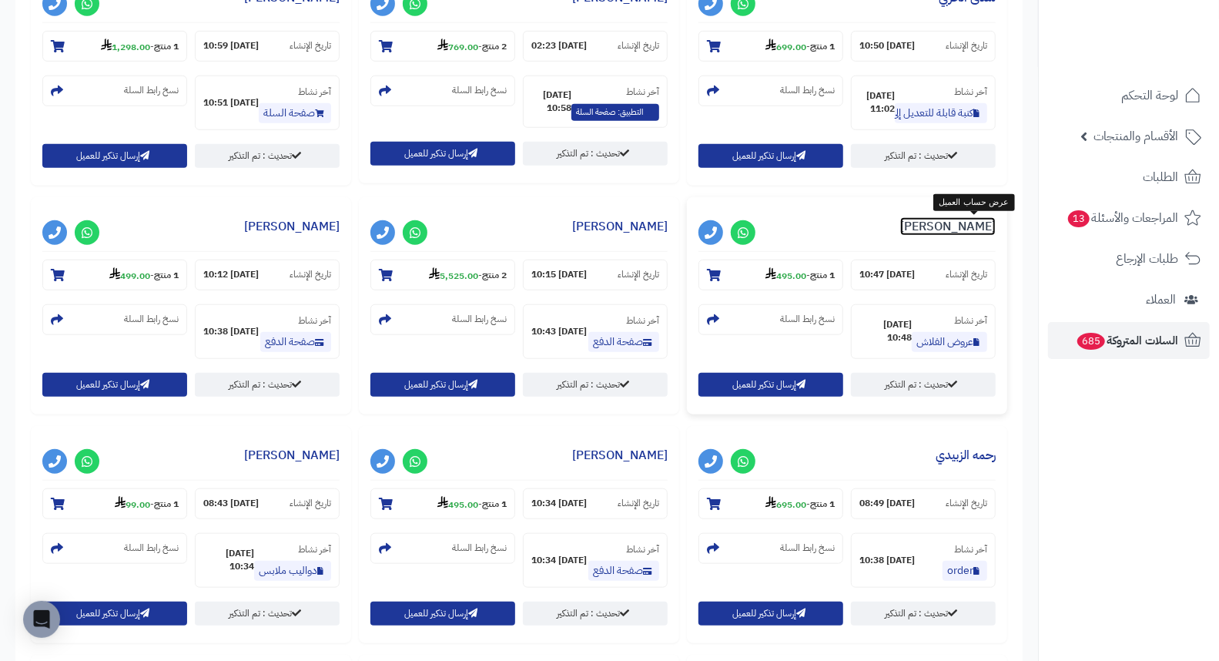
click at [960, 229] on link "نوره سعد" at bounding box center [947, 226] width 95 height 18
click at [634, 222] on link "محمد النسي" at bounding box center [619, 226] width 95 height 18
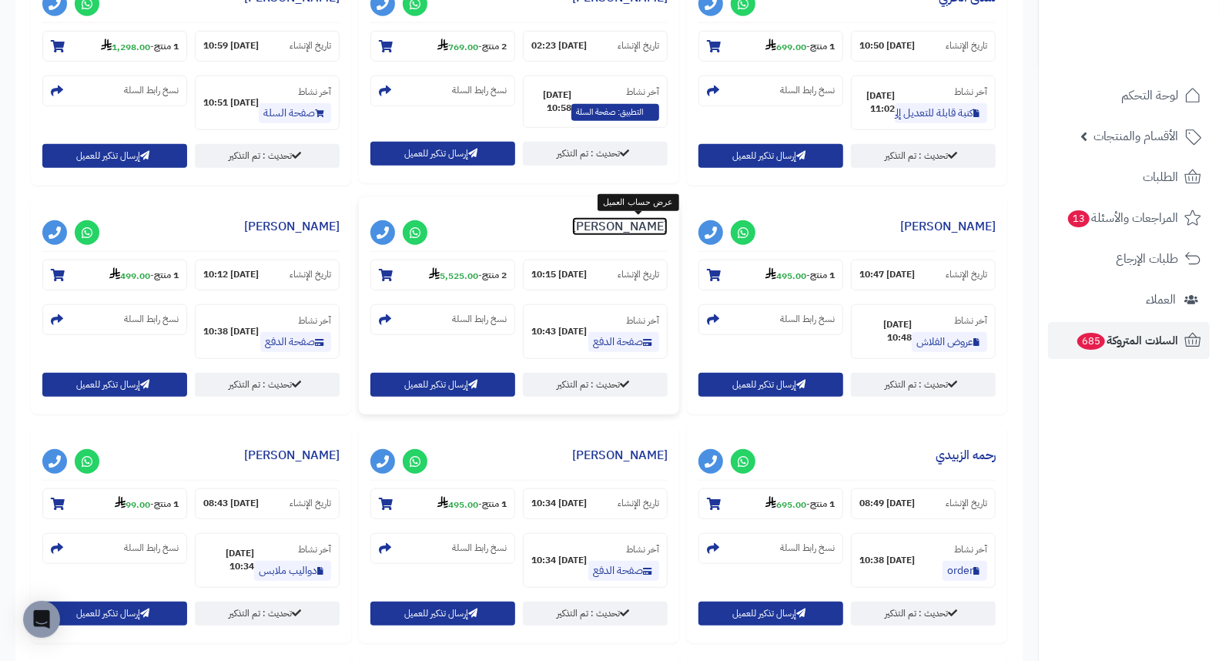
click at [621, 229] on link "محمد النسي" at bounding box center [619, 226] width 95 height 18
click at [317, 221] on link "Amwoaj Hmmad" at bounding box center [291, 226] width 95 height 18
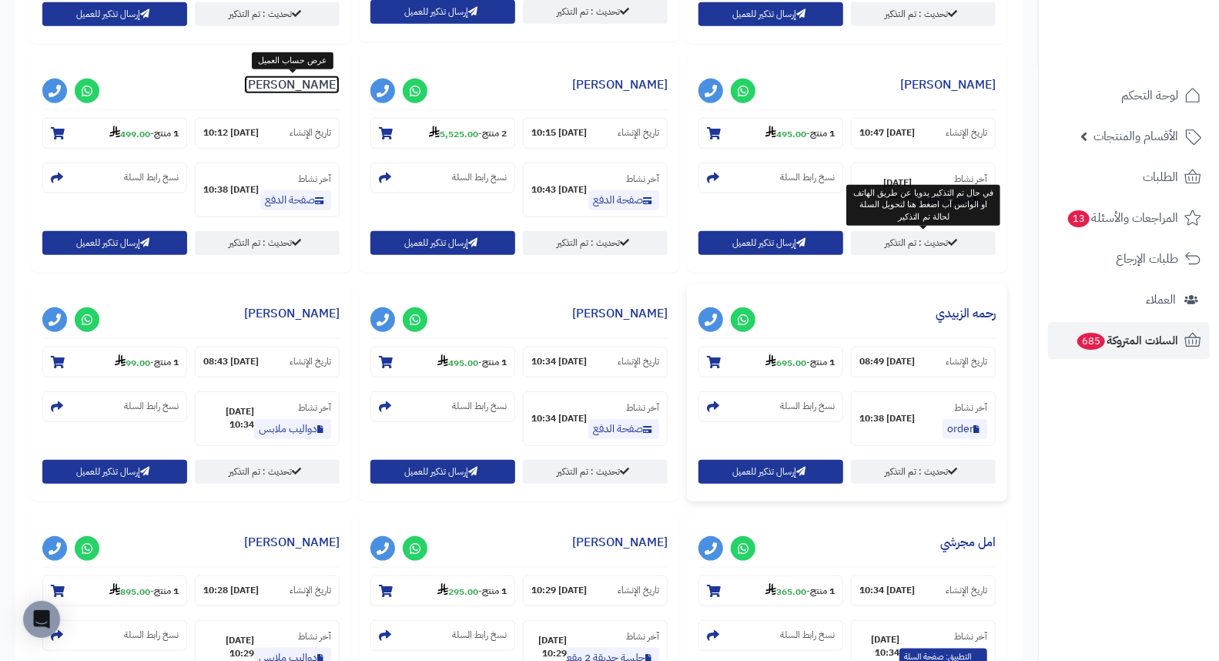
scroll to position [855, 0]
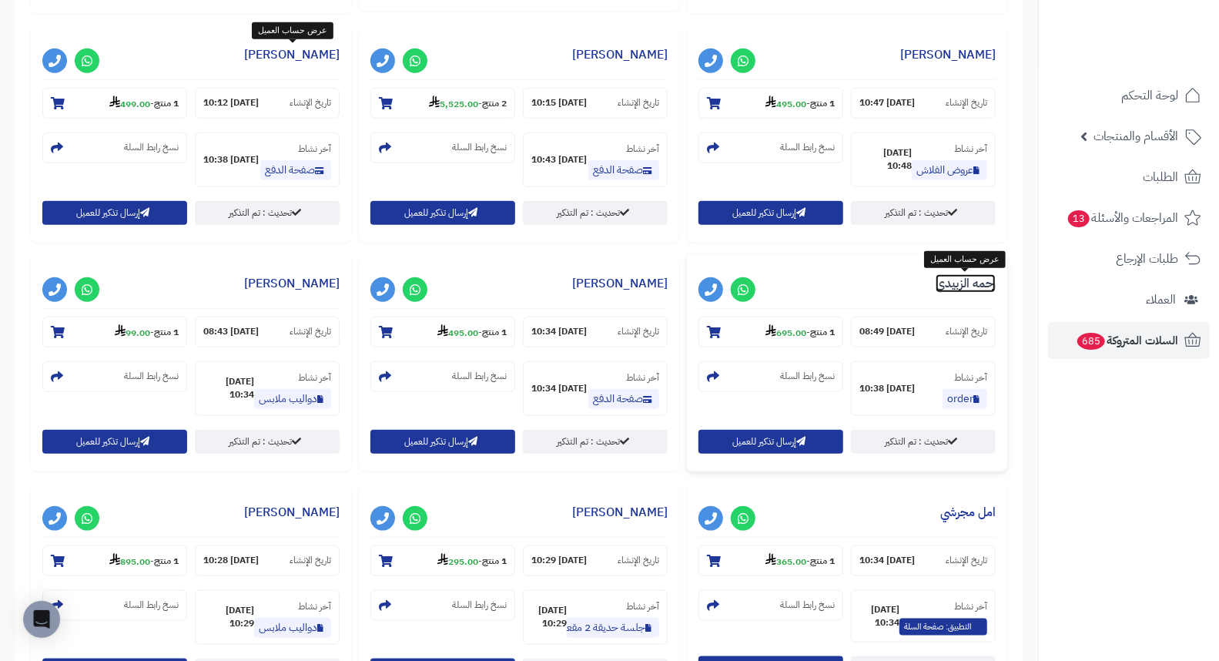
click at [965, 290] on link "رحمه الزبيدي" at bounding box center [966, 283] width 60 height 18
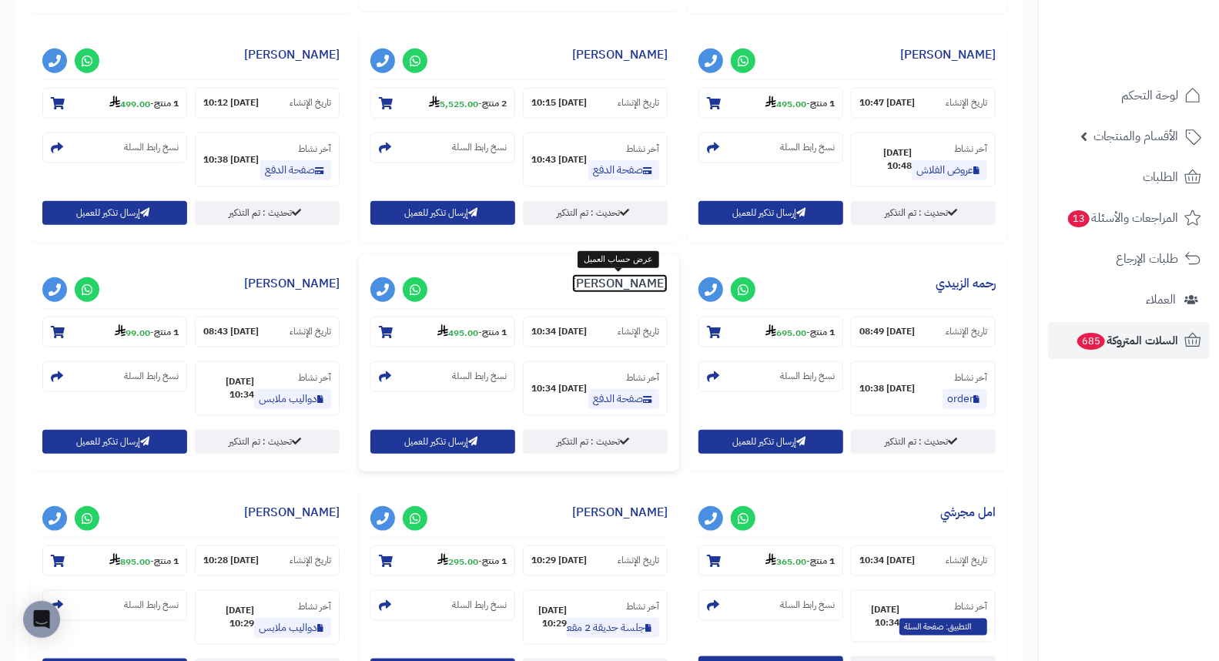
click at [605, 279] on link "marwan albkheet" at bounding box center [619, 283] width 95 height 18
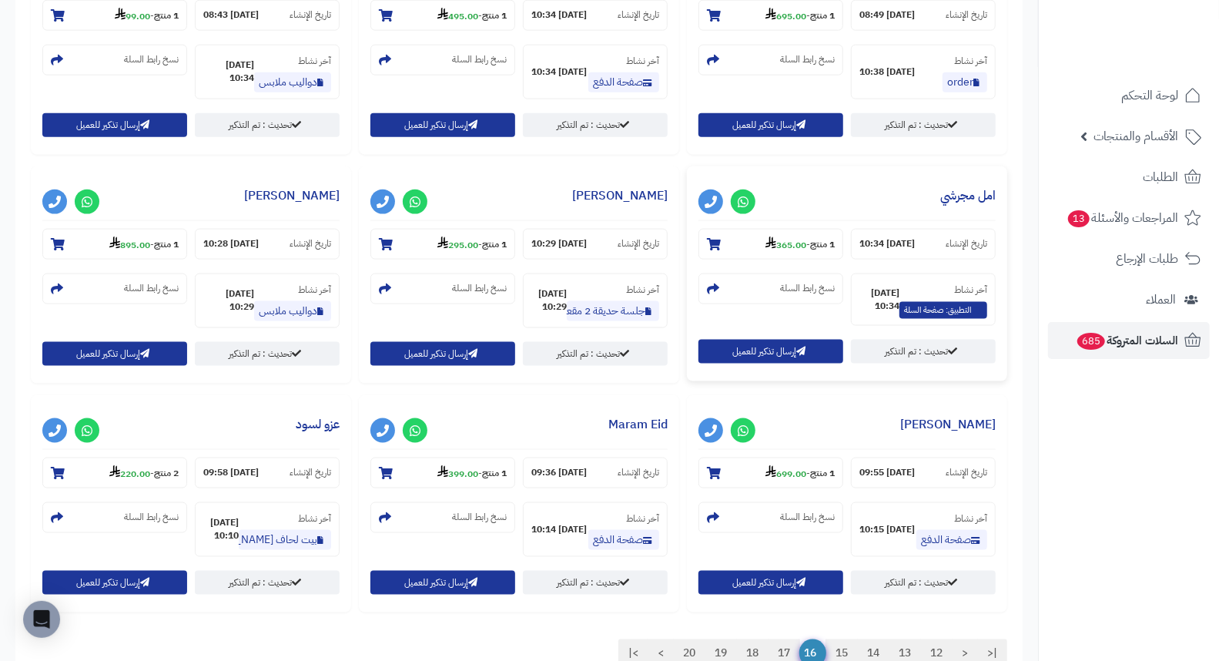
scroll to position [1197, 0]
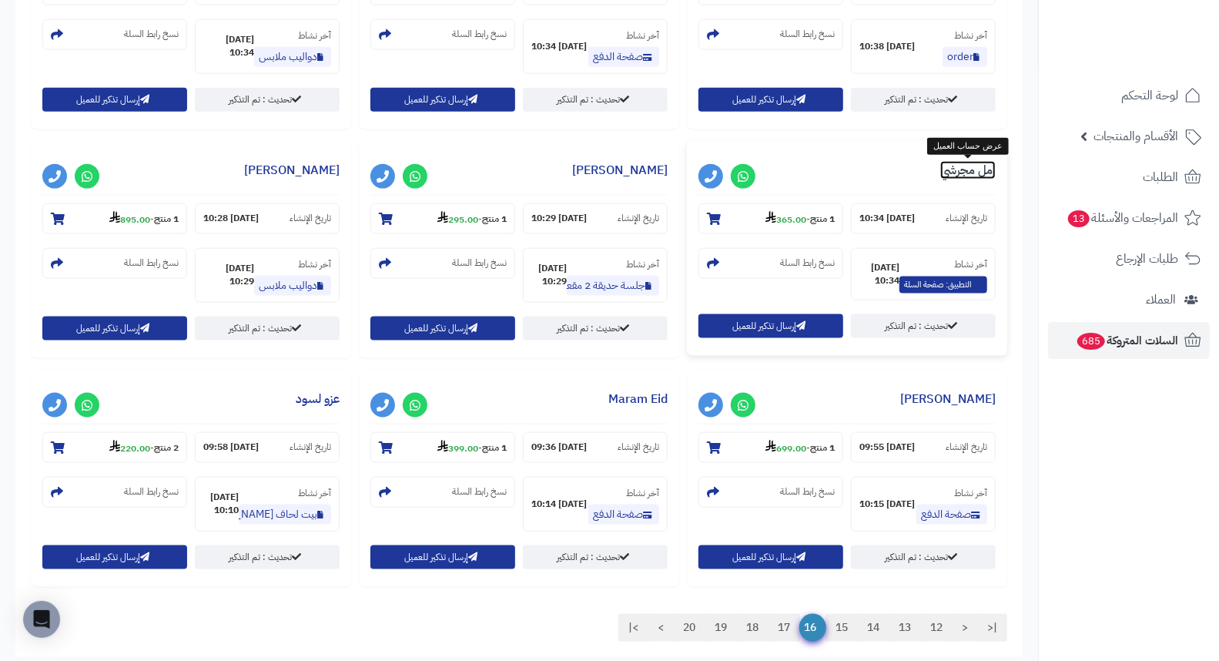
click at [957, 175] on link "امل مجرشي" at bounding box center [967, 170] width 55 height 18
click at [314, 174] on link "فاطمة حماد" at bounding box center [291, 170] width 95 height 18
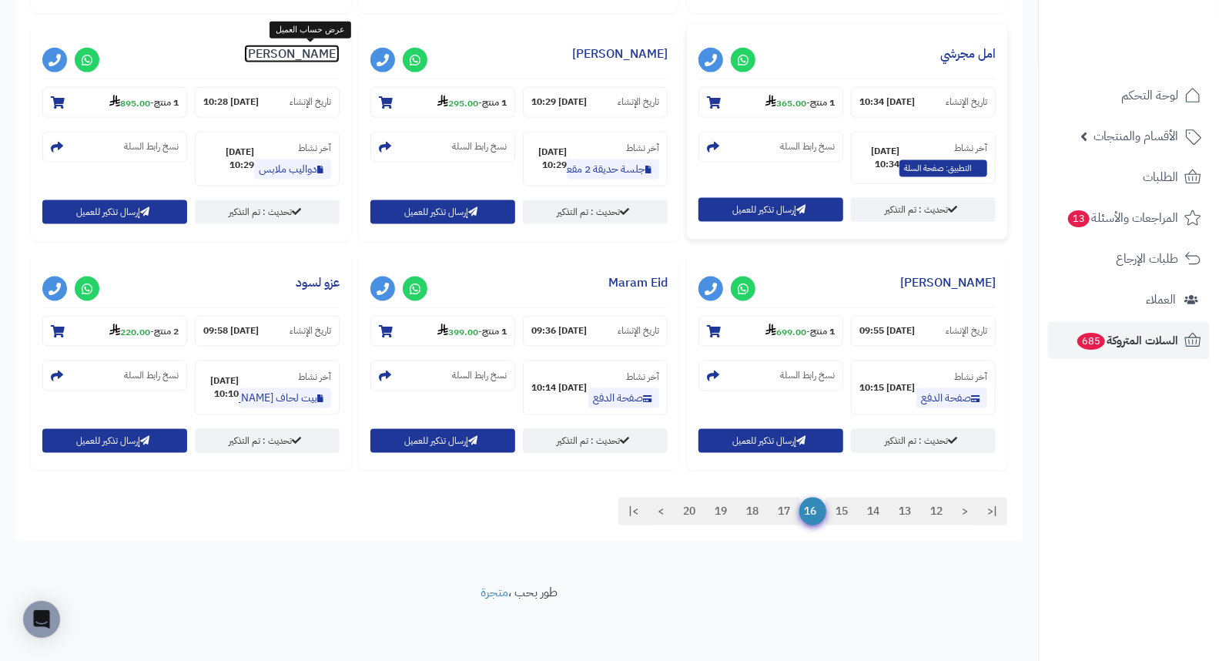
scroll to position [1314, 0]
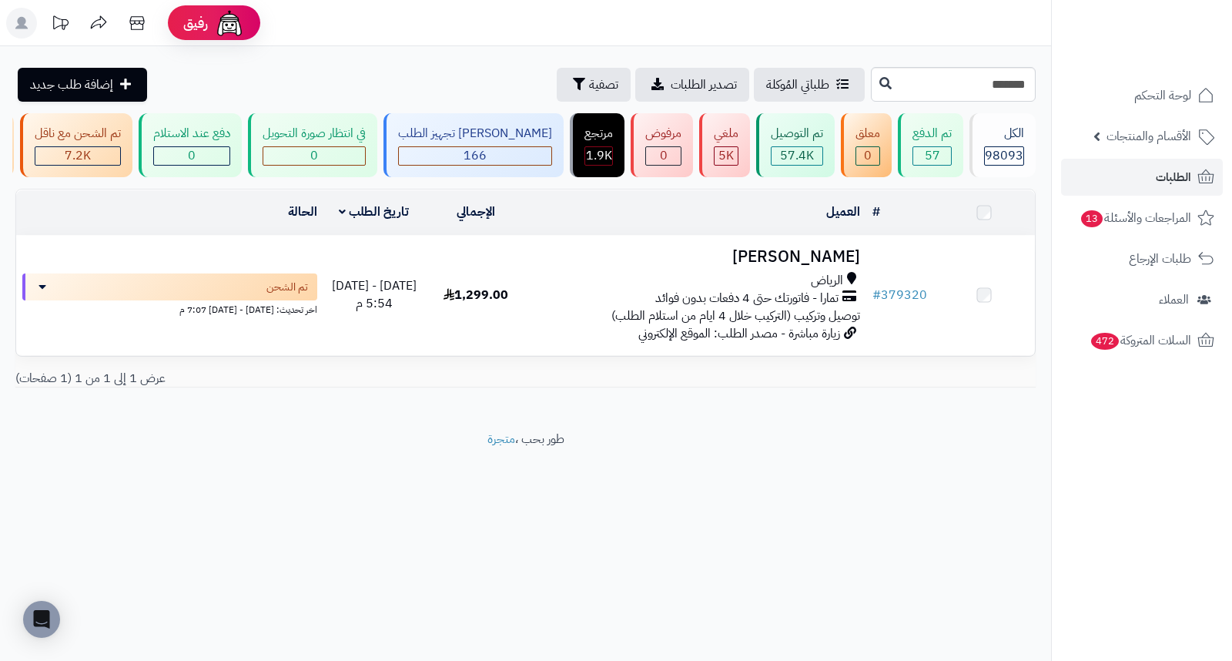
click at [844, 266] on h3 "[PERSON_NAME]" at bounding box center [696, 257] width 327 height 18
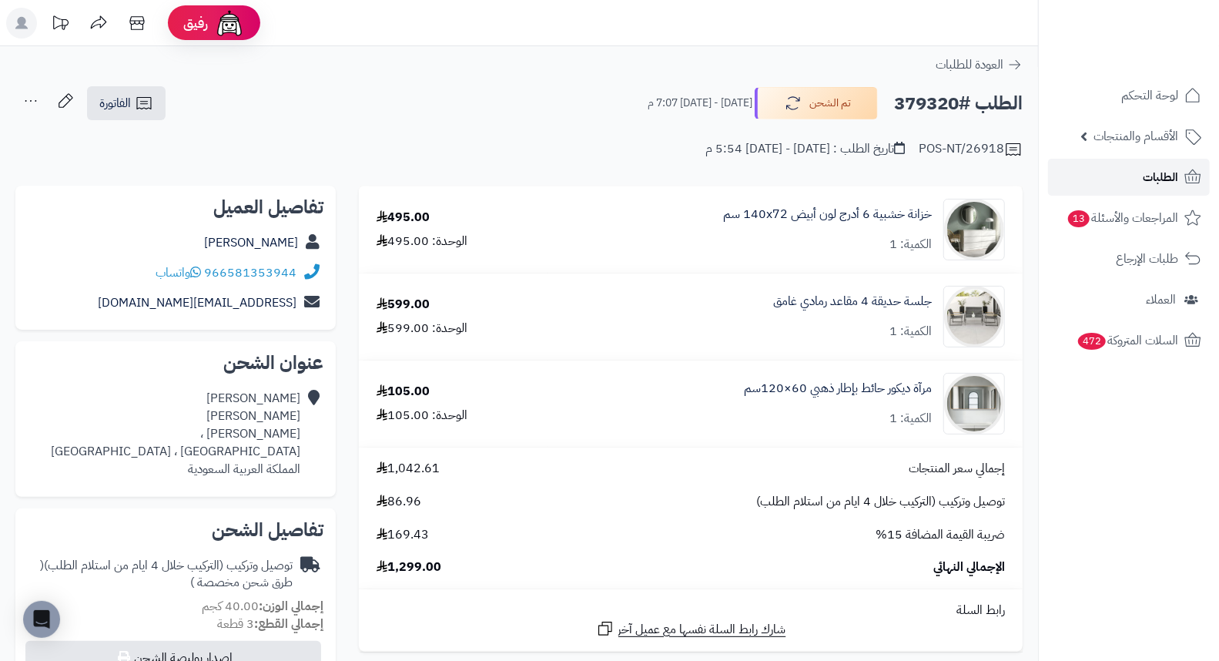
click at [1157, 168] on span "الطلبات" at bounding box center [1160, 177] width 35 height 22
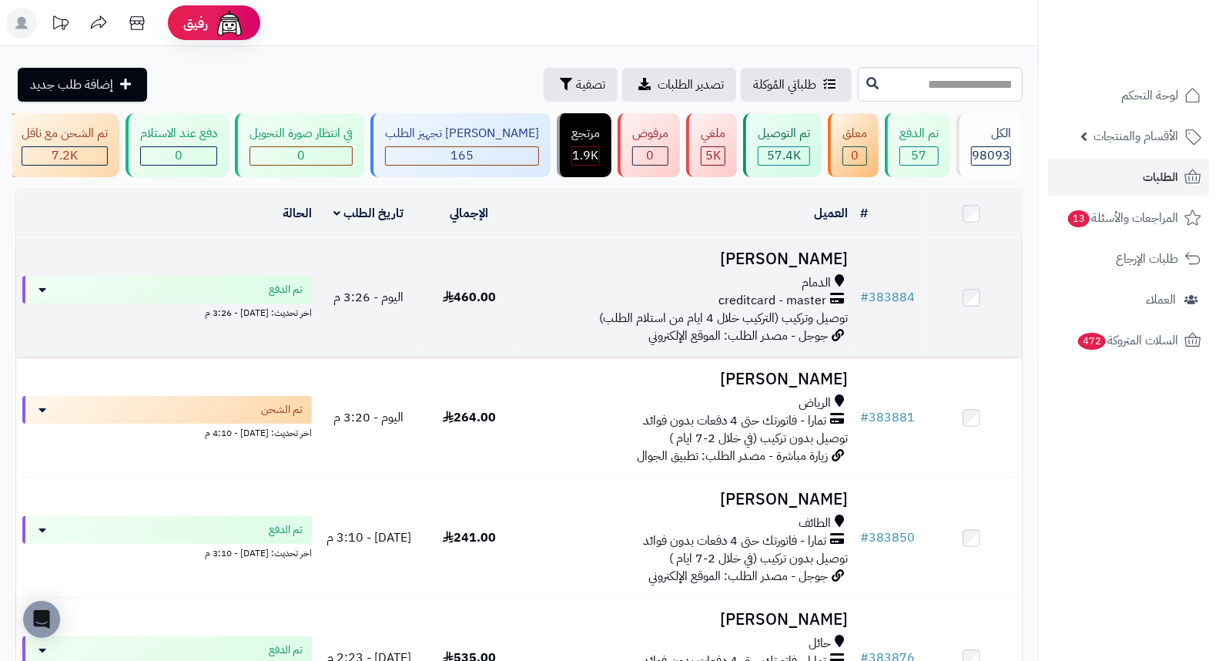
click at [818, 266] on h3 "[PERSON_NAME]" at bounding box center [687, 259] width 323 height 18
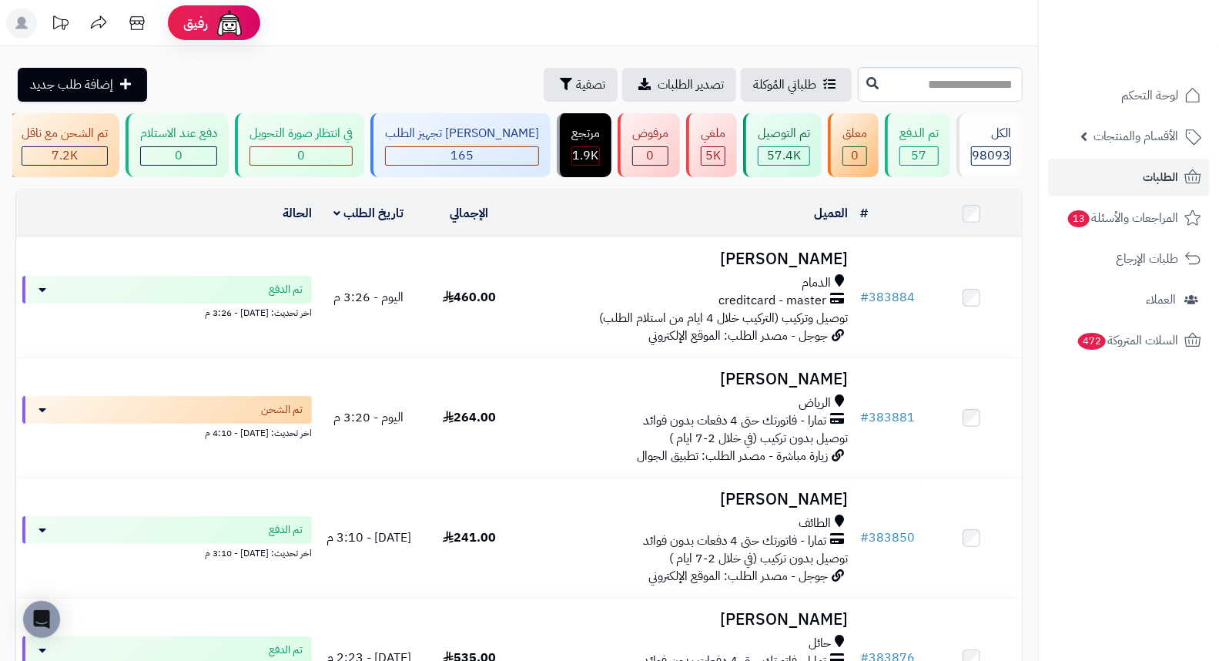
click at [403, 79] on div "طلباتي المُوكلة تصدير الطلبات تصفية إضافة طلب جديد" at bounding box center [434, 85] width 839 height 34
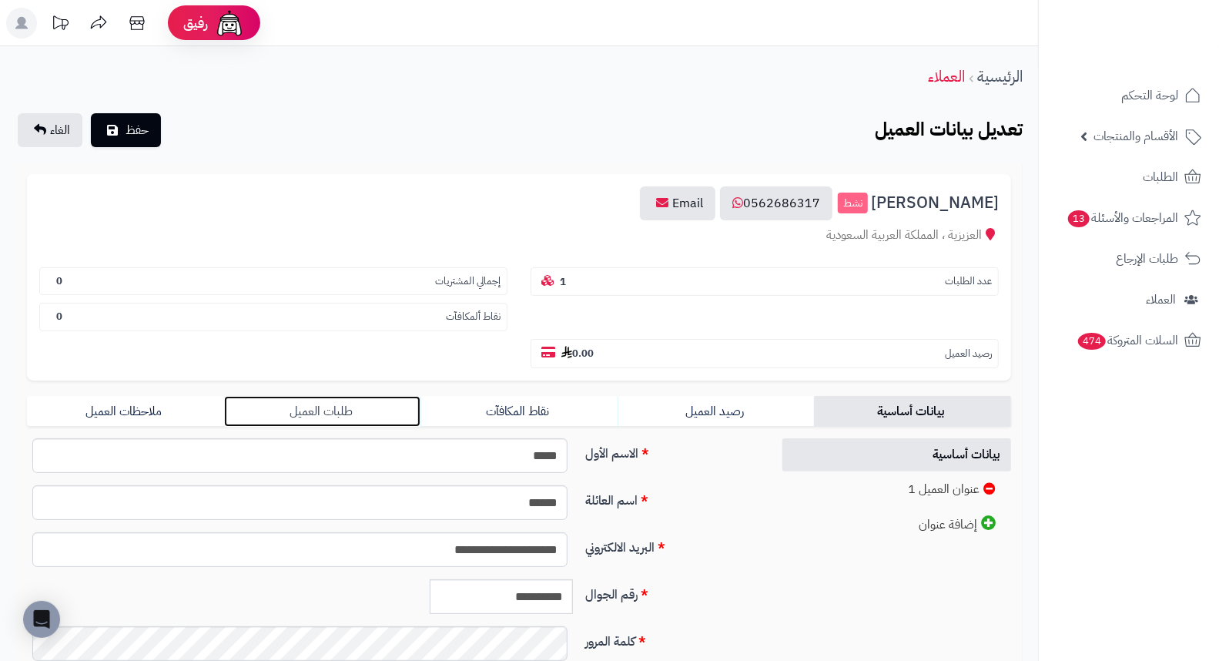
click at [313, 396] on link "طلبات العميل" at bounding box center [322, 411] width 197 height 31
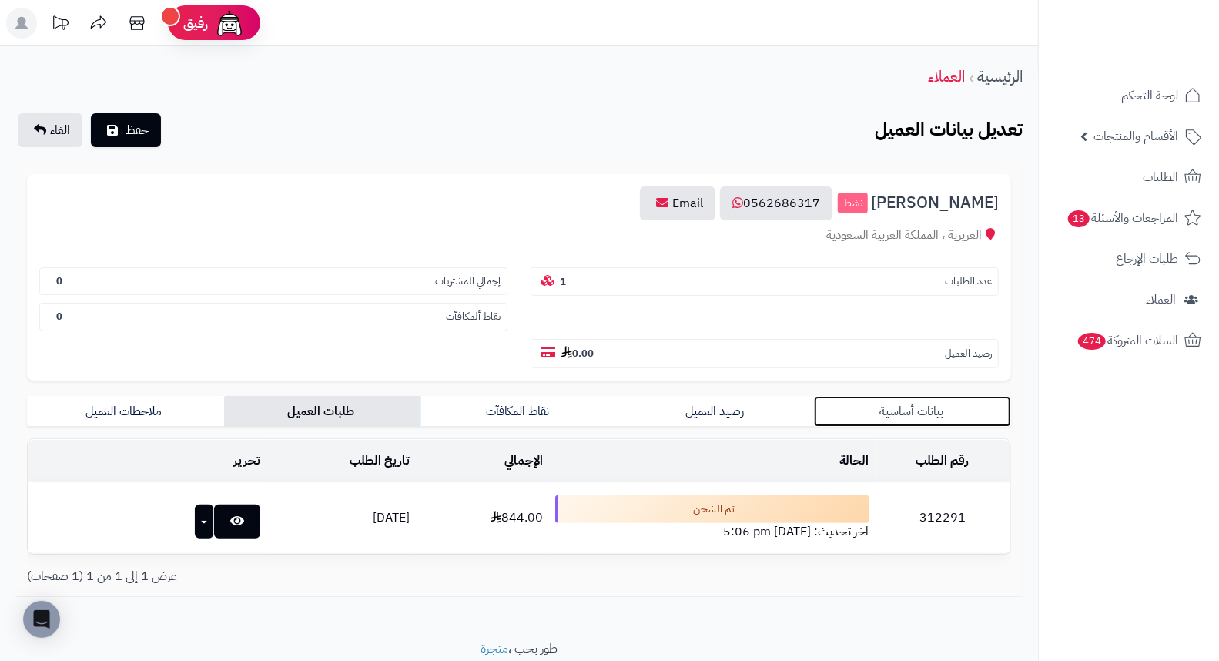
click at [927, 396] on link "بيانات أساسية" at bounding box center [912, 411] width 197 height 31
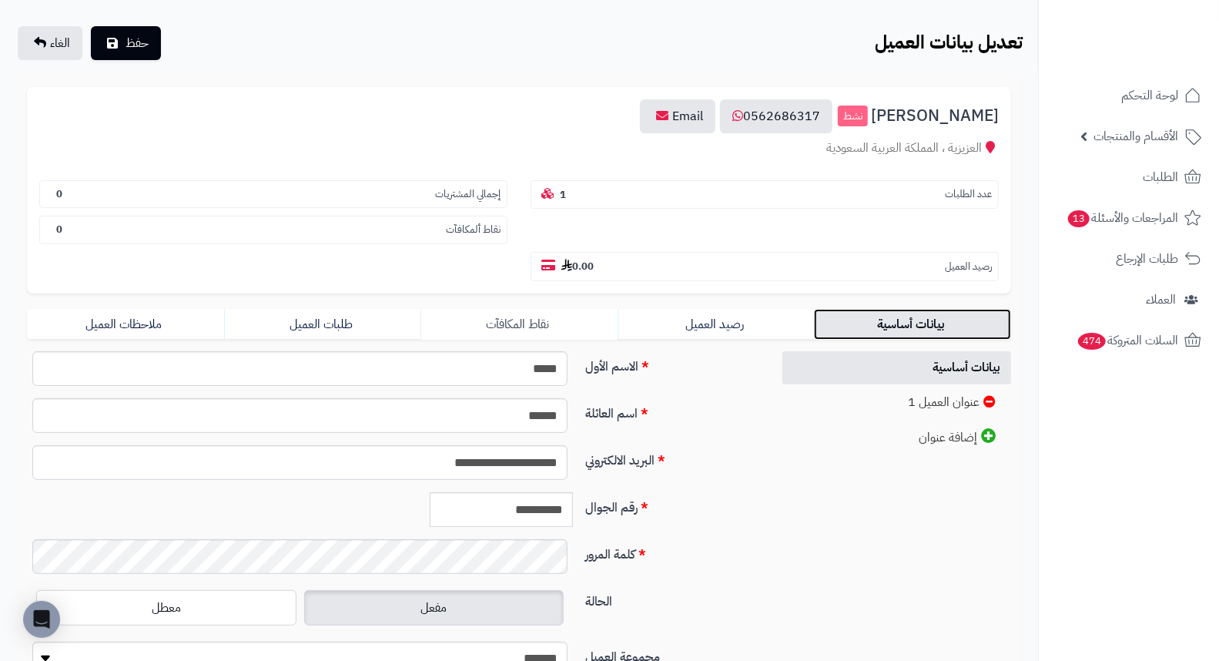
scroll to position [210, 0]
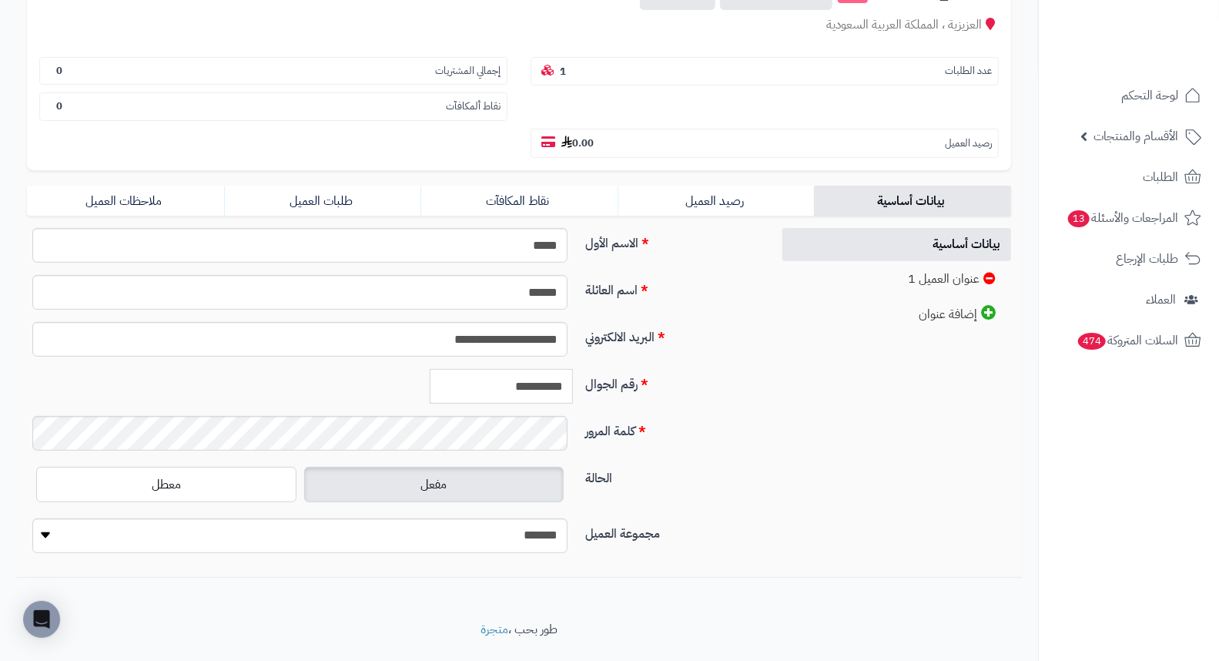
click at [513, 369] on input "**********" at bounding box center [501, 386] width 143 height 35
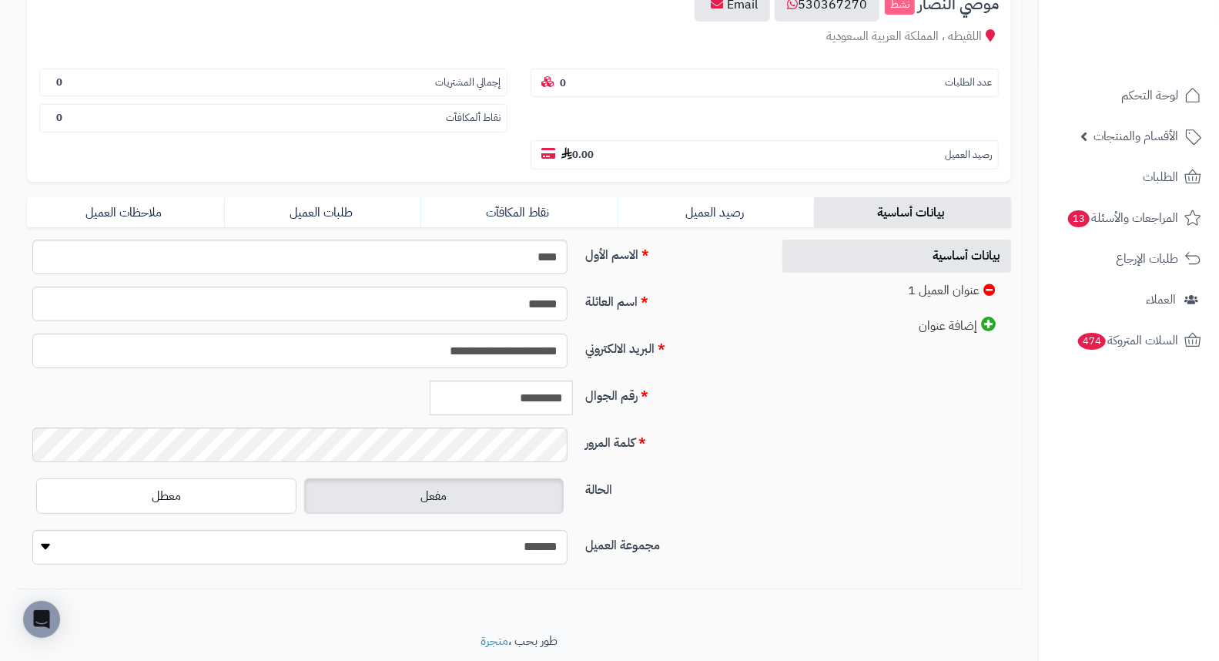
scroll to position [210, 0]
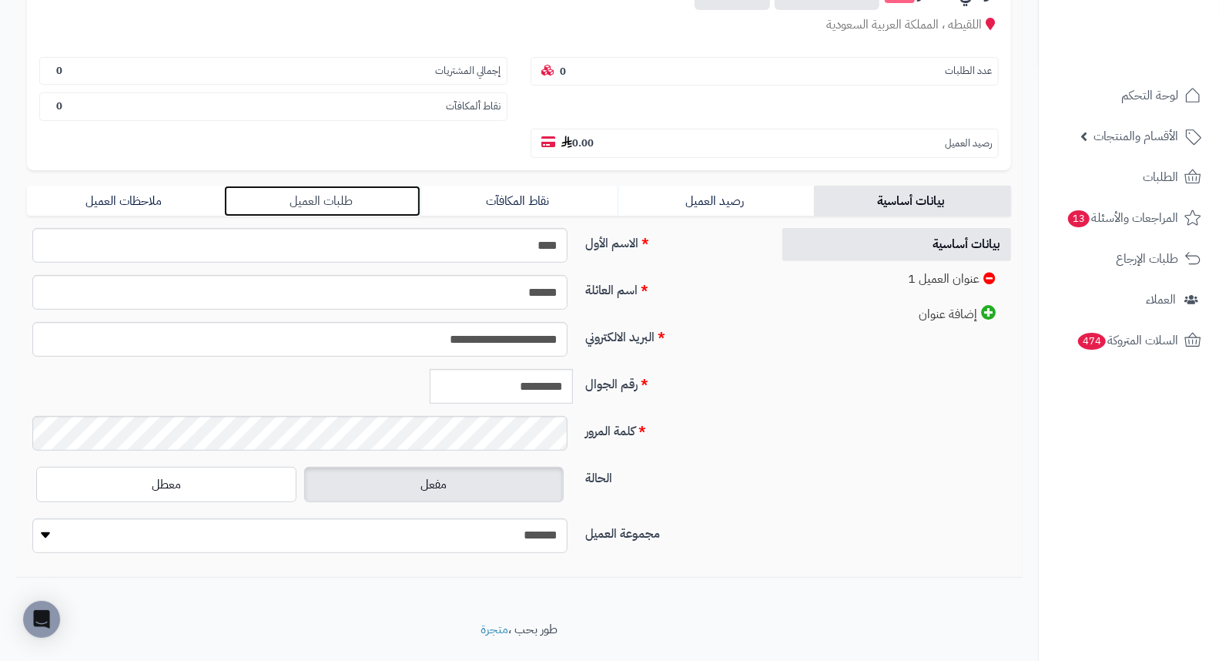
click at [336, 186] on link "طلبات العميل" at bounding box center [322, 201] width 197 height 31
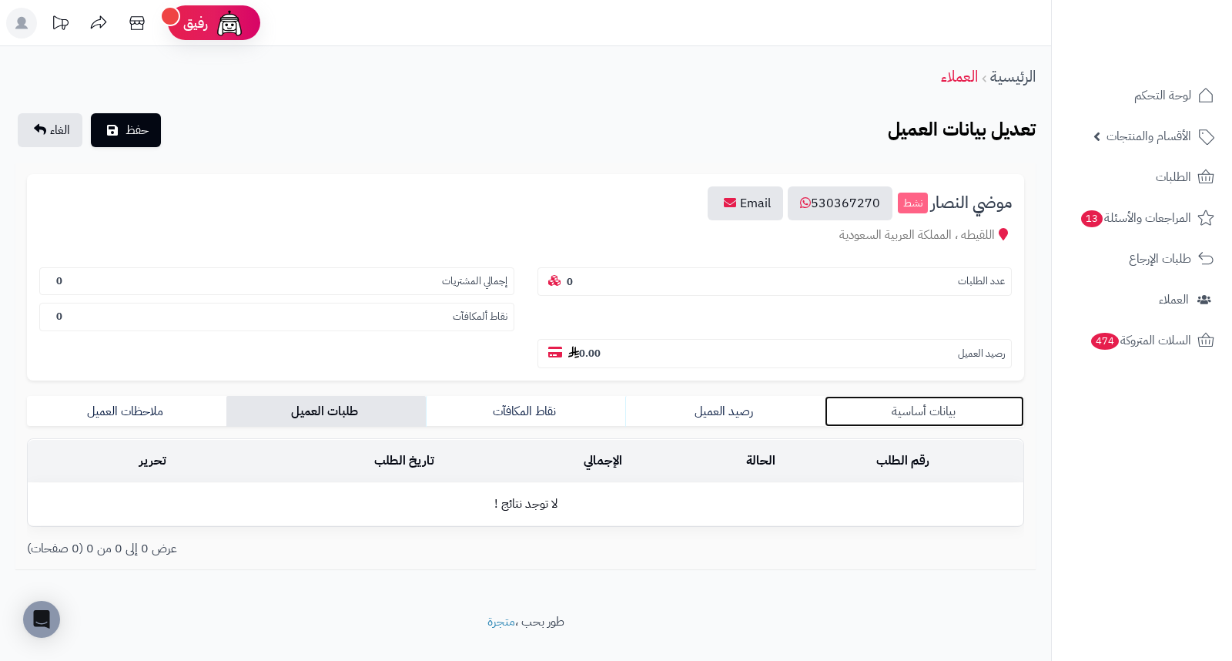
click at [942, 396] on link "بيانات أساسية" at bounding box center [924, 411] width 199 height 31
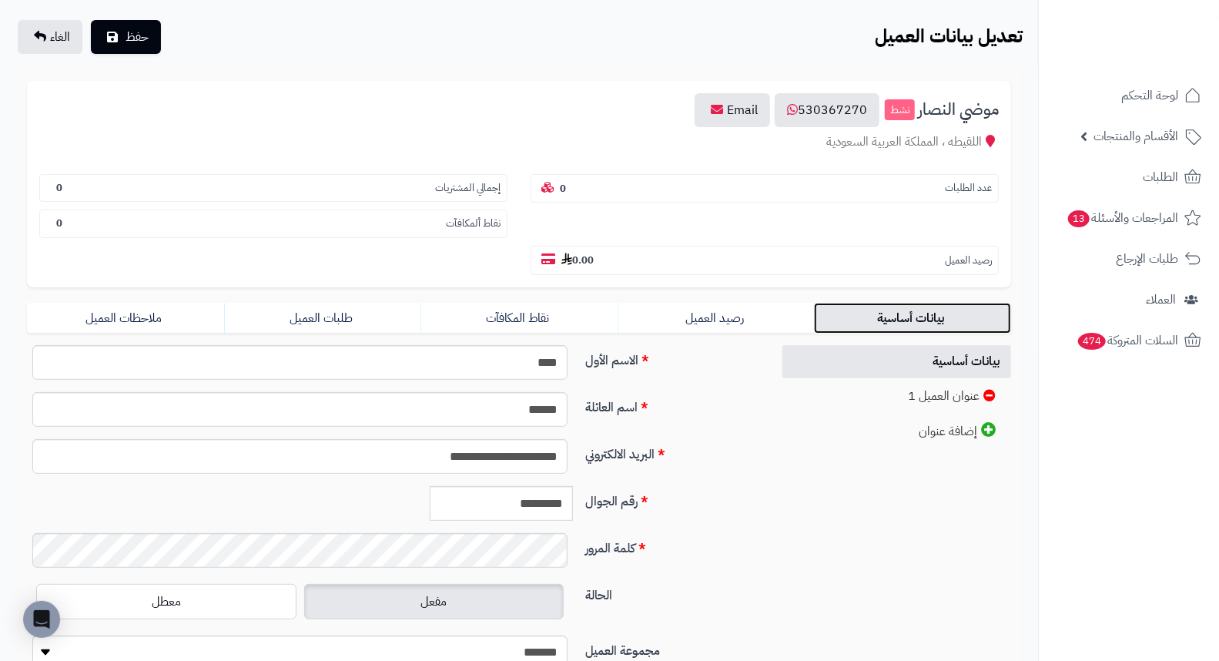
scroll to position [210, 0]
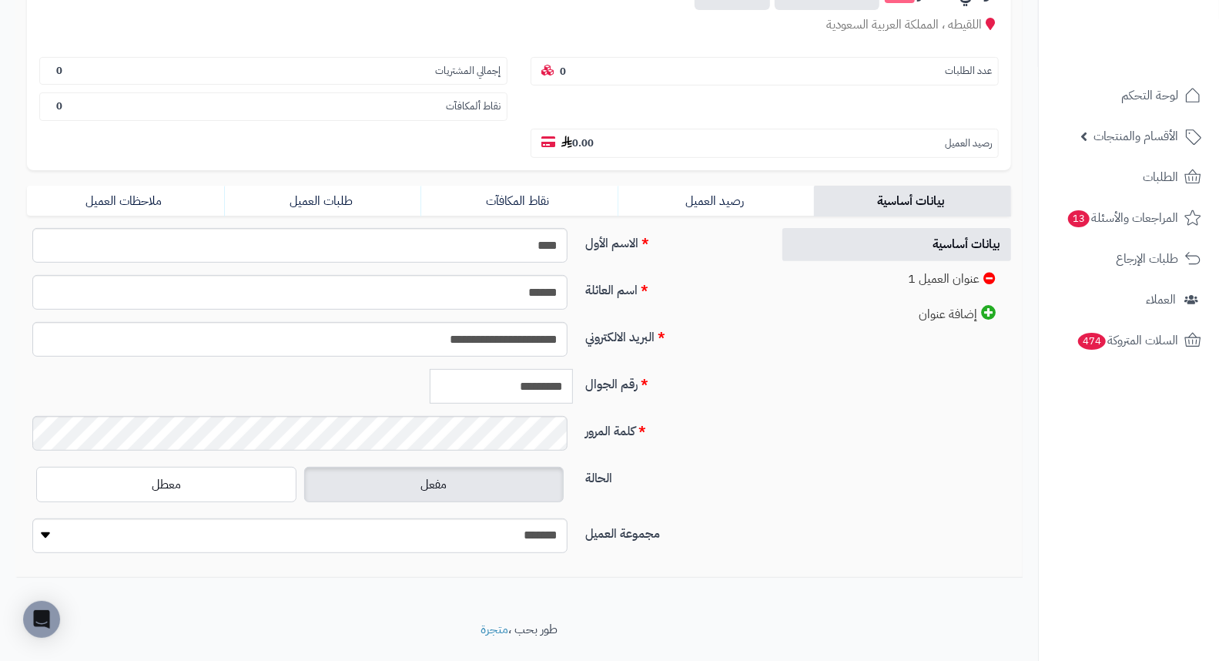
click at [549, 369] on input "*********" at bounding box center [501, 386] width 143 height 35
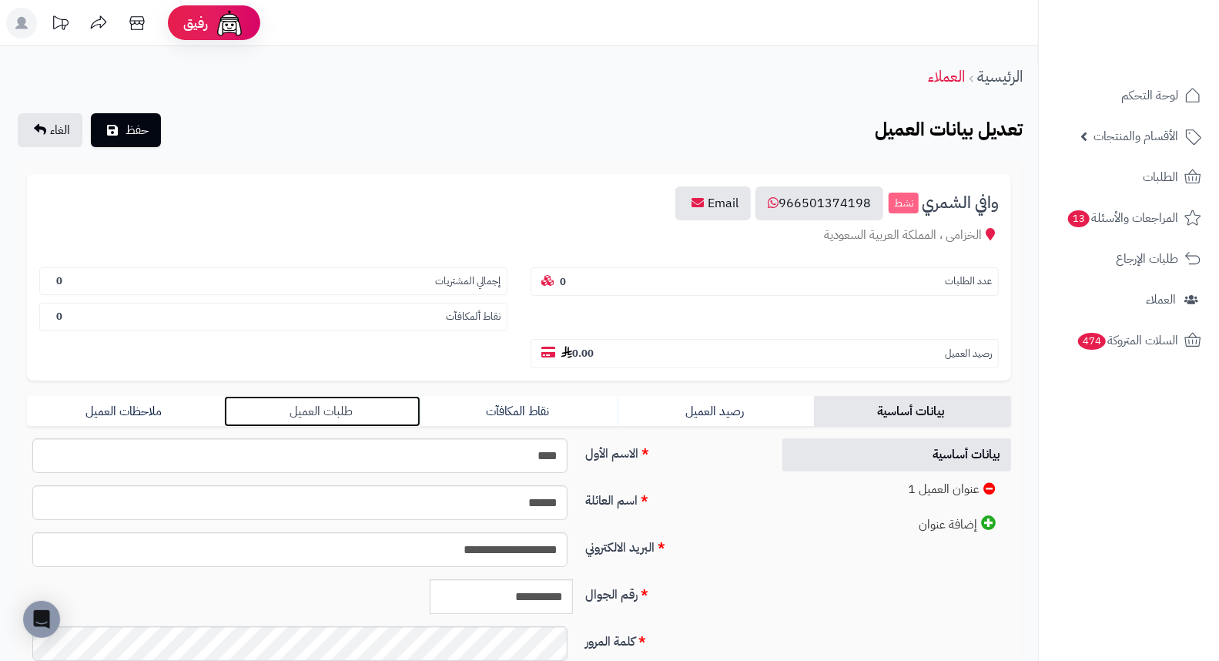
click at [350, 396] on link "طلبات العميل" at bounding box center [322, 411] width 197 height 31
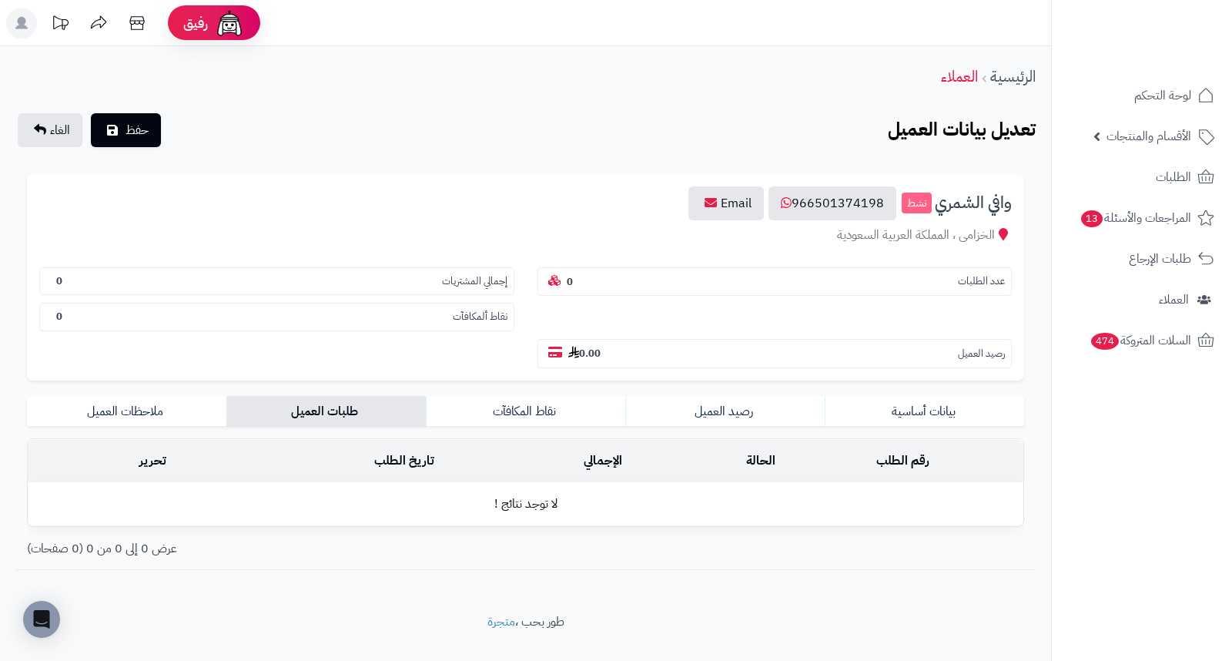
click at [896, 440] on td "رقم الطلب" at bounding box center [903, 461] width 242 height 42
click at [930, 396] on link "بيانات أساسية" at bounding box center [924, 411] width 199 height 31
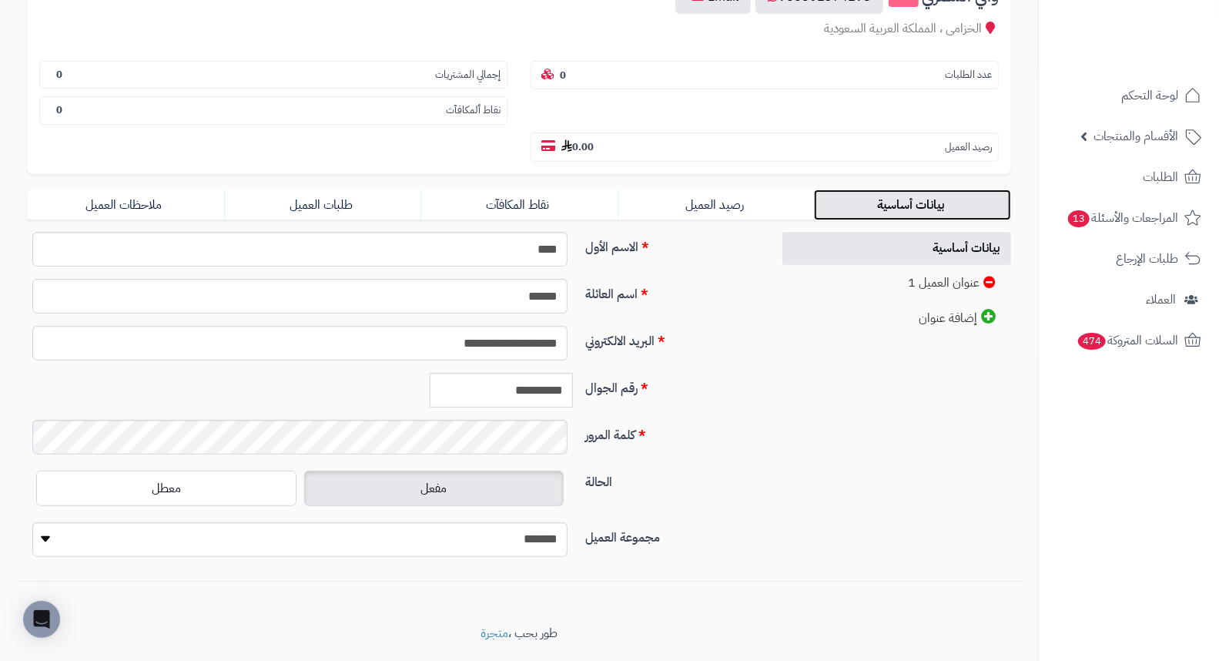
scroll to position [210, 0]
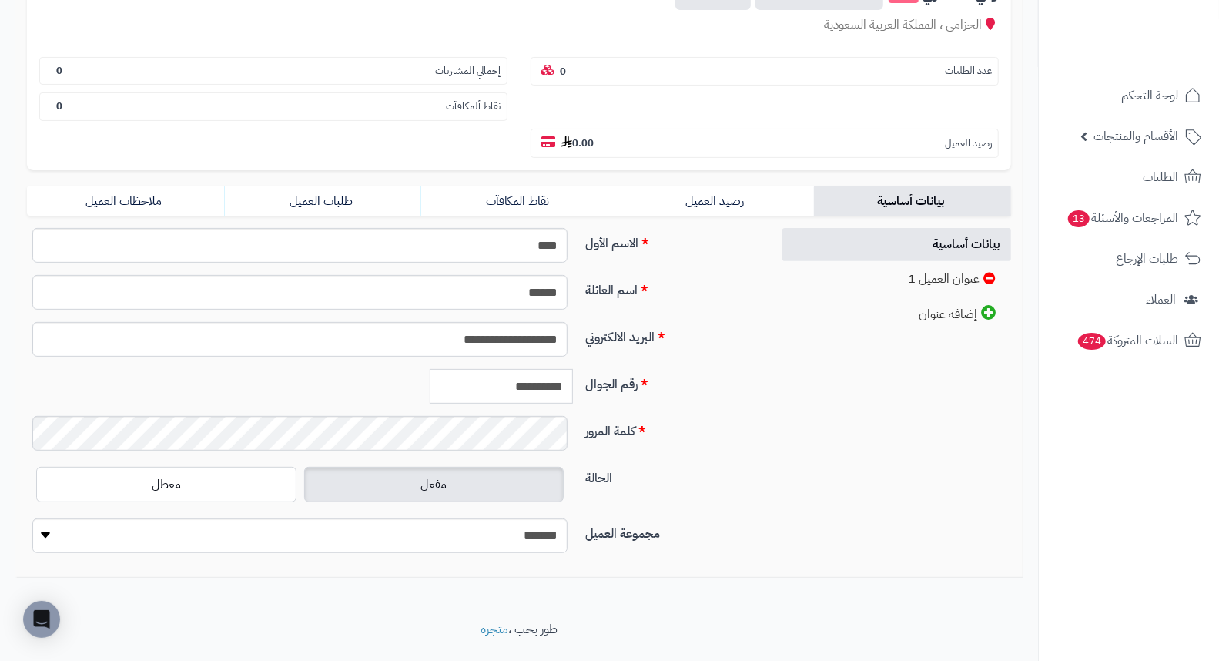
click at [512, 369] on input "**********" at bounding box center [501, 386] width 143 height 35
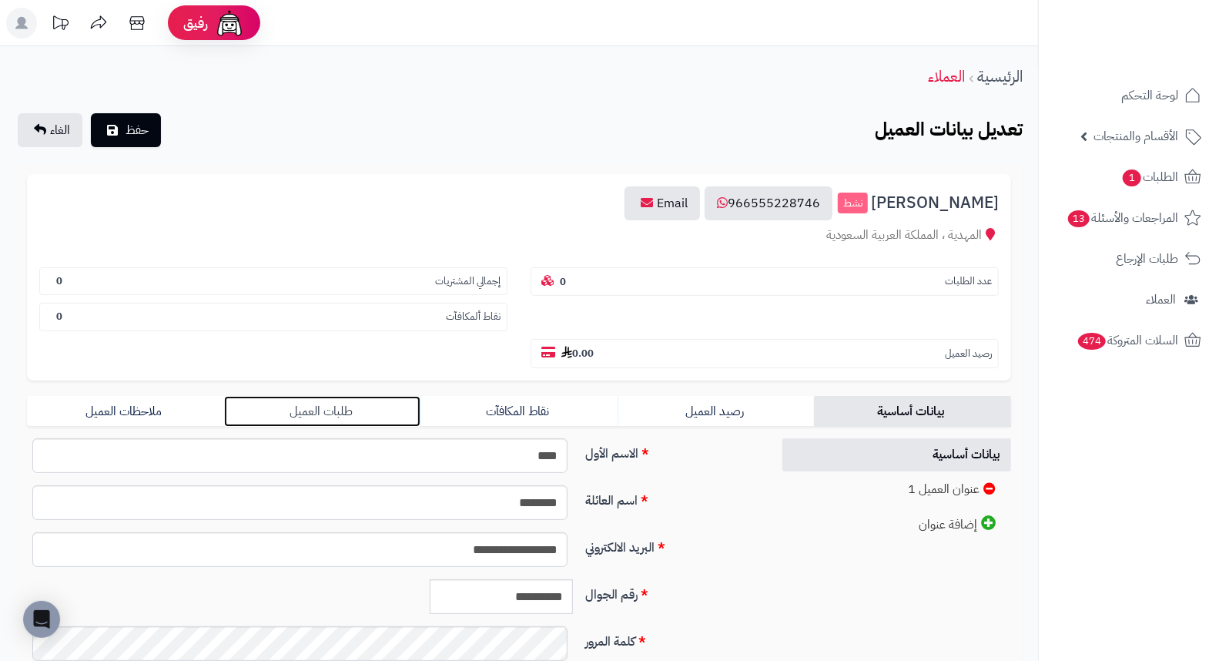
click at [320, 396] on link "طلبات العميل" at bounding box center [322, 411] width 197 height 31
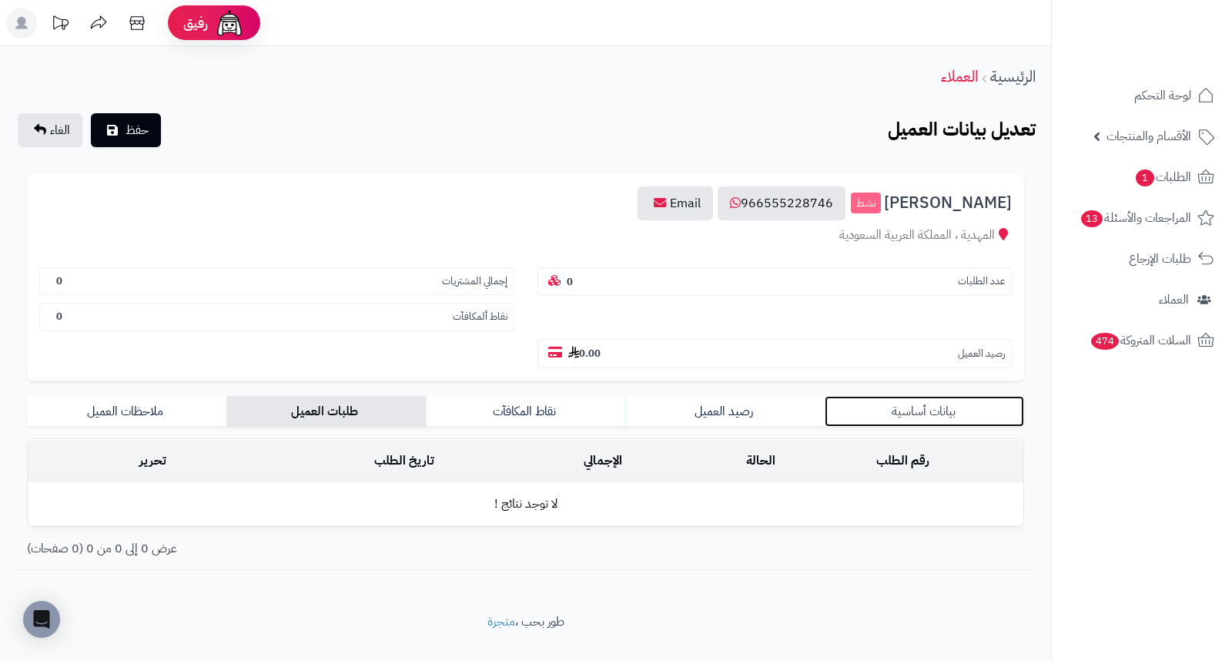
click at [926, 396] on link "بيانات أساسية" at bounding box center [924, 411] width 199 height 31
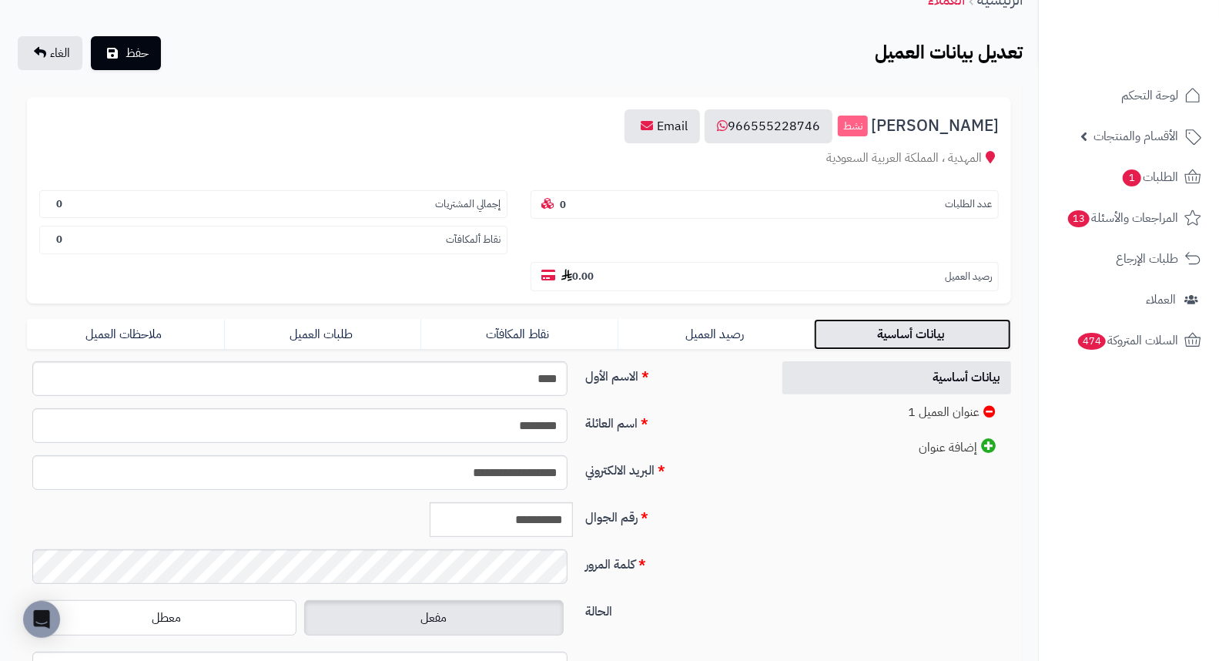
scroll to position [210, 0]
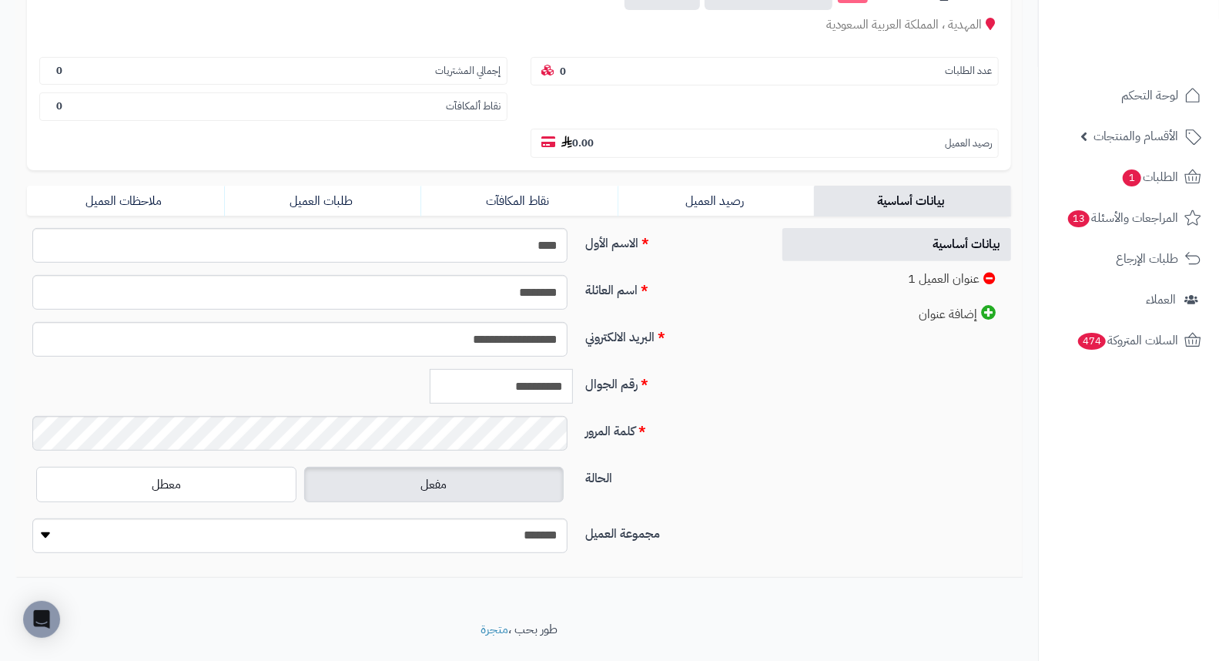
click at [514, 369] on input "**********" at bounding box center [501, 386] width 143 height 35
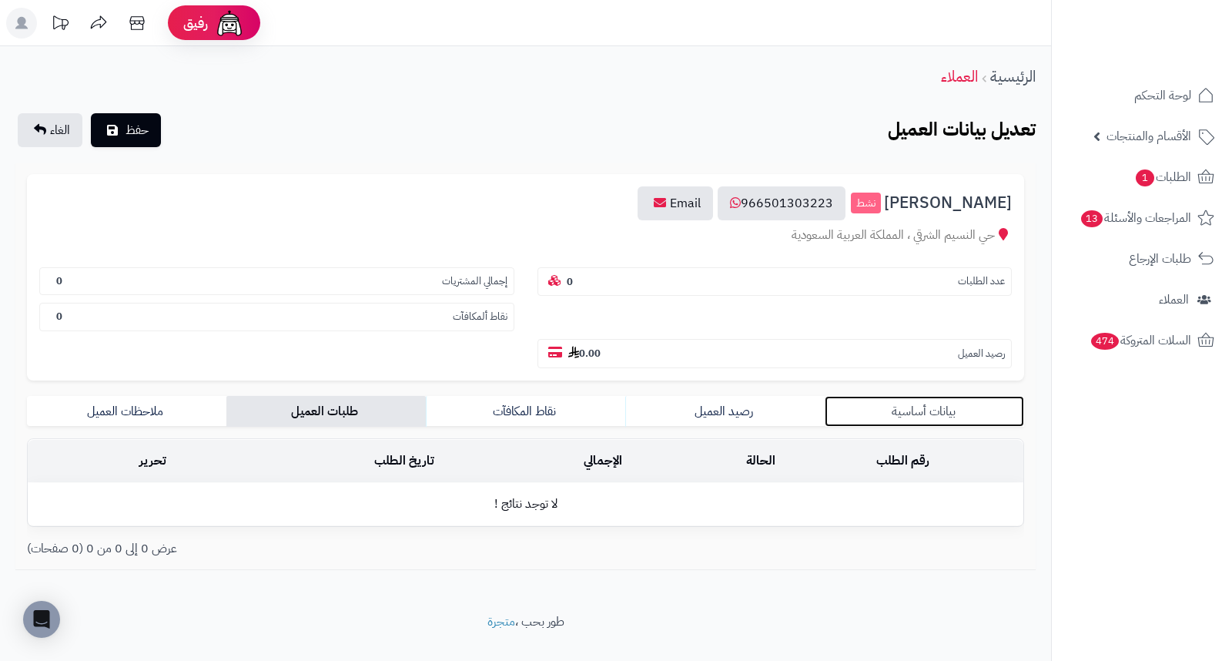
click at [929, 396] on link "بيانات أساسية" at bounding box center [924, 411] width 199 height 31
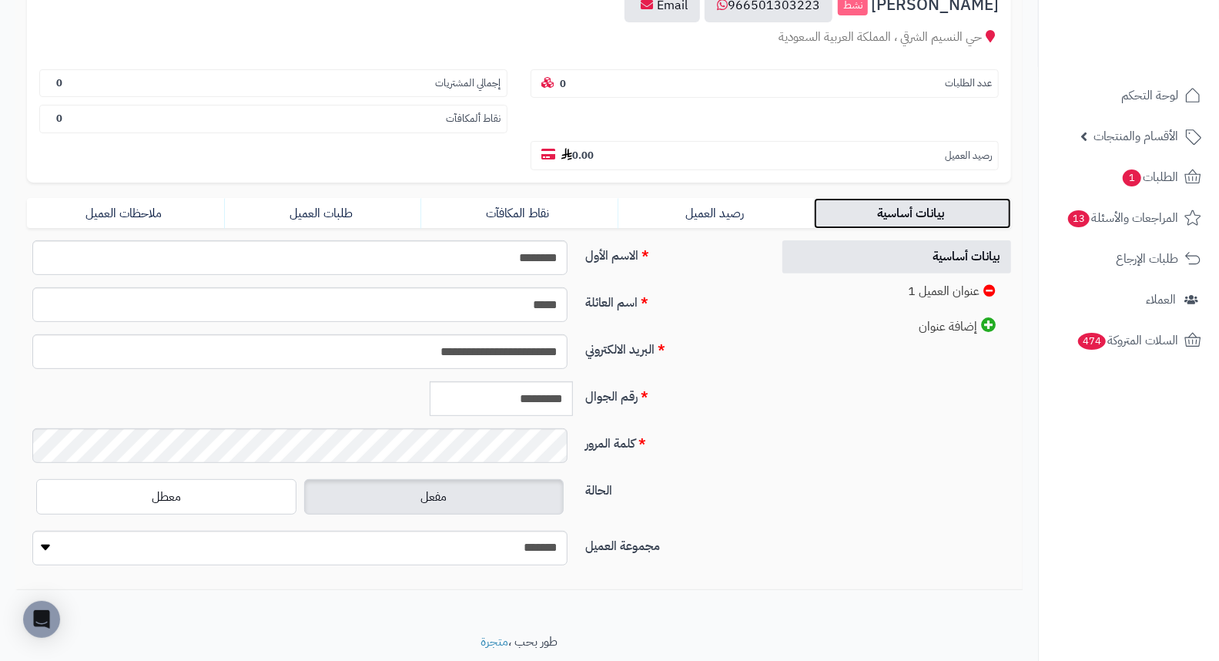
scroll to position [210, 0]
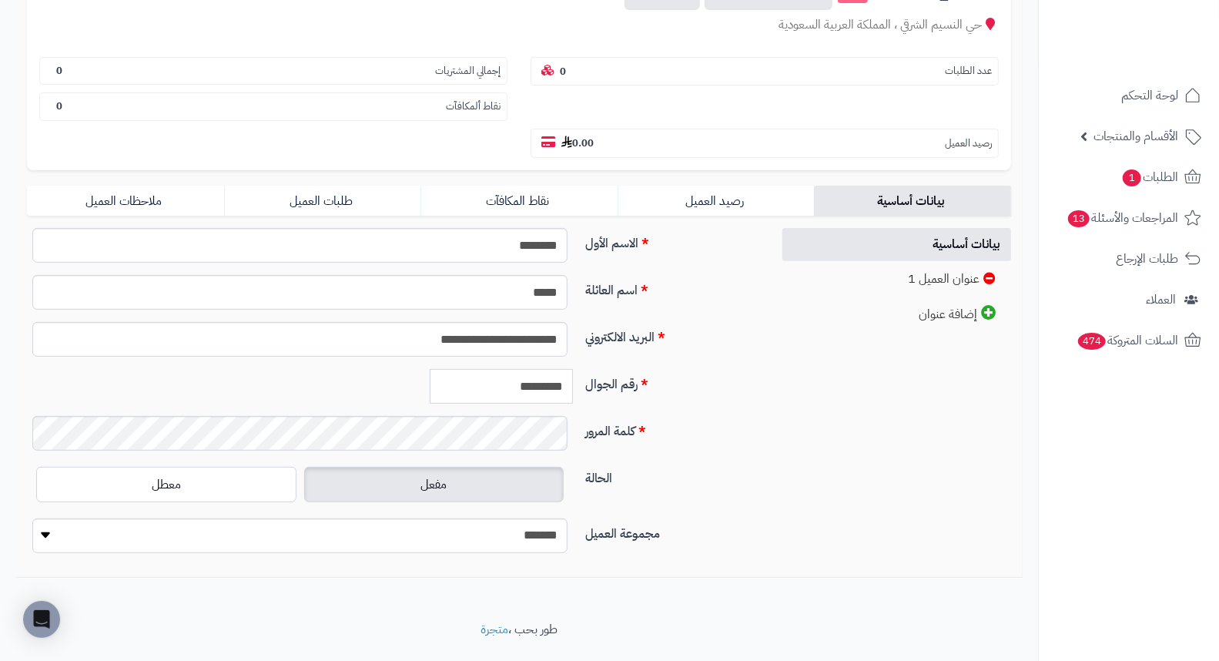
click at [525, 369] on input "*********" at bounding box center [501, 386] width 143 height 35
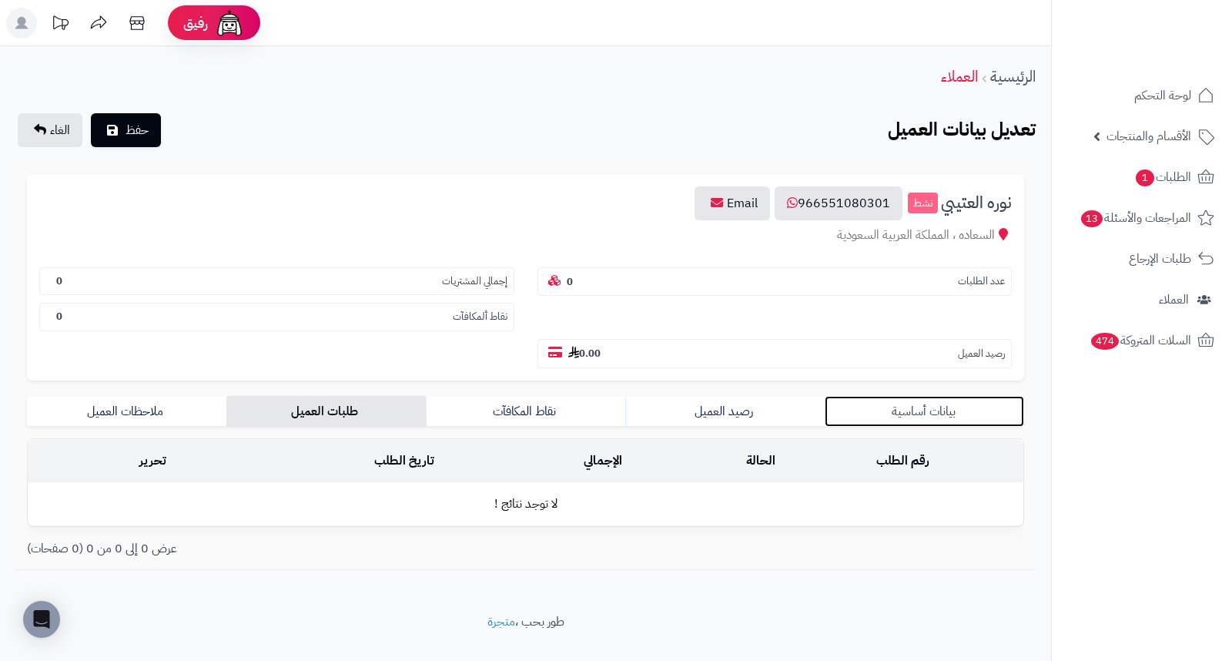
click at [936, 396] on link "بيانات أساسية" at bounding box center [924, 411] width 199 height 31
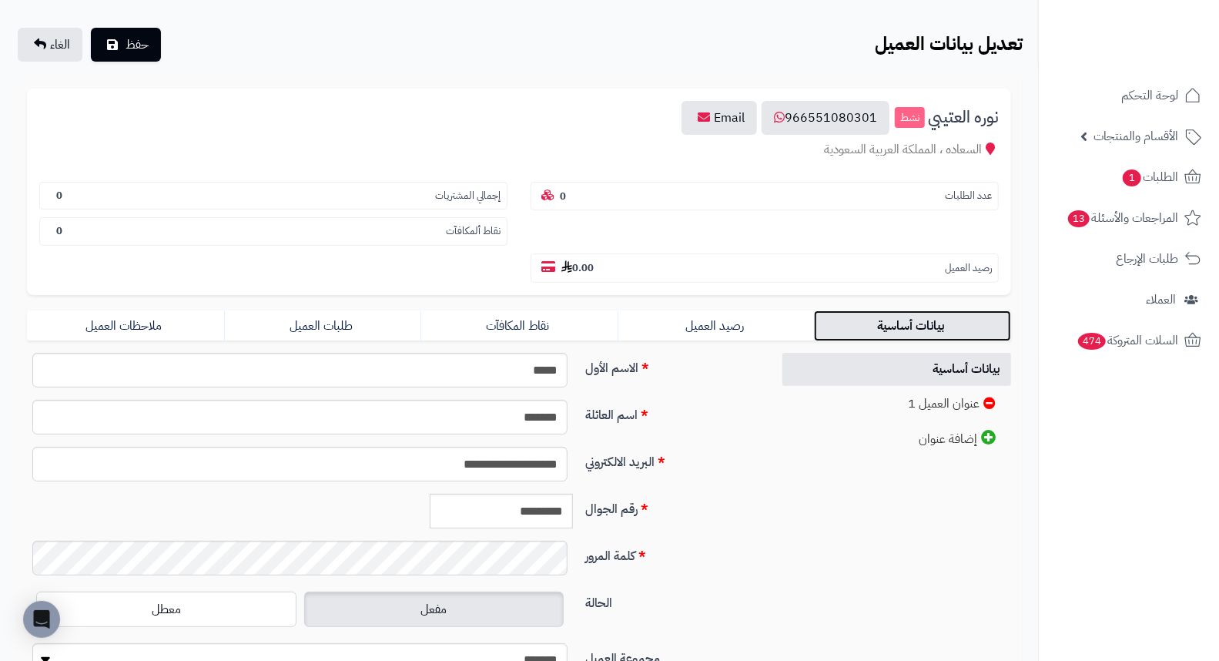
scroll to position [210, 0]
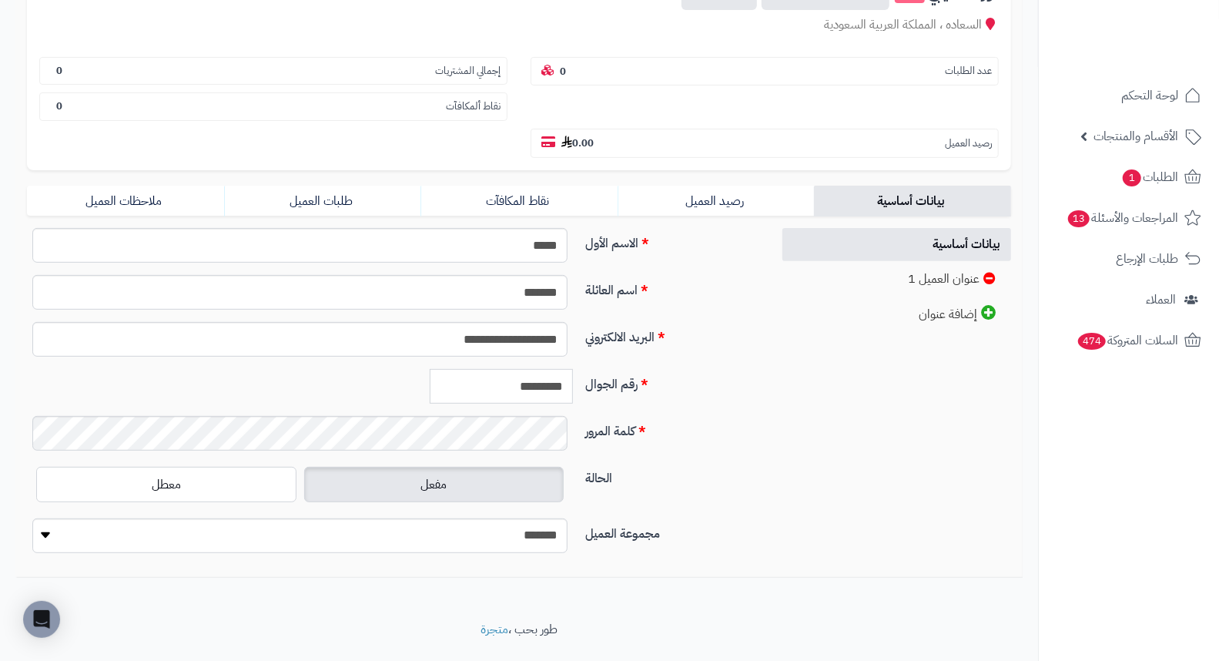
click at [539, 369] on input "*********" at bounding box center [501, 386] width 143 height 35
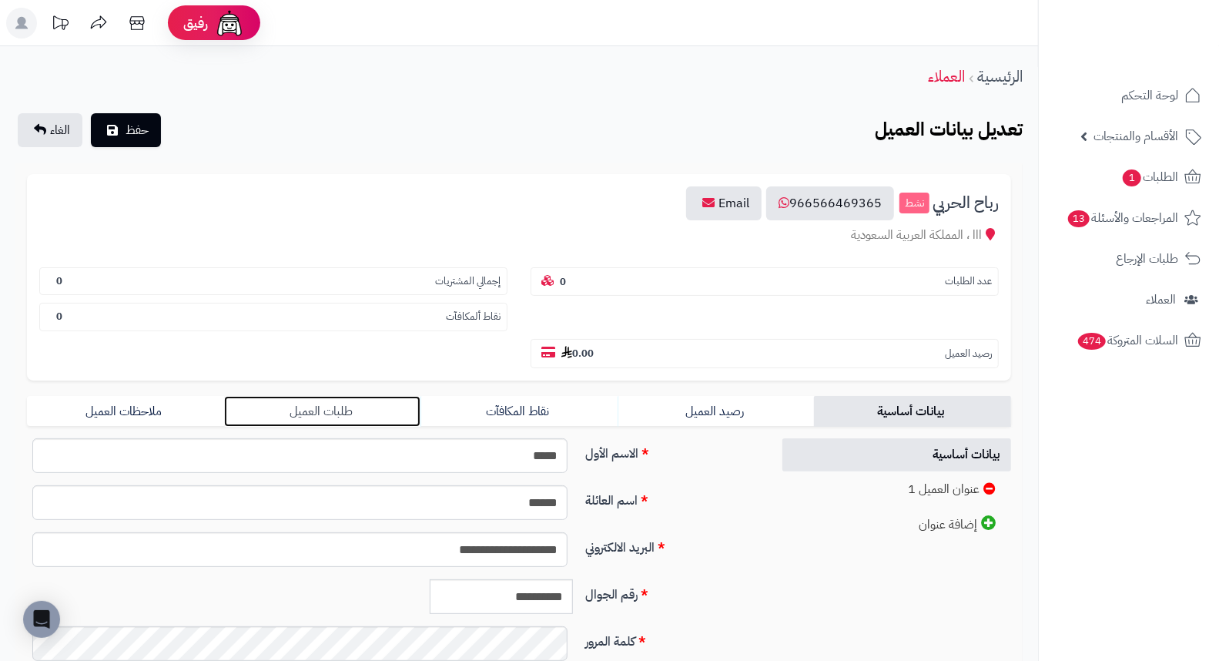
click at [317, 396] on link "طلبات العميل" at bounding box center [322, 411] width 197 height 31
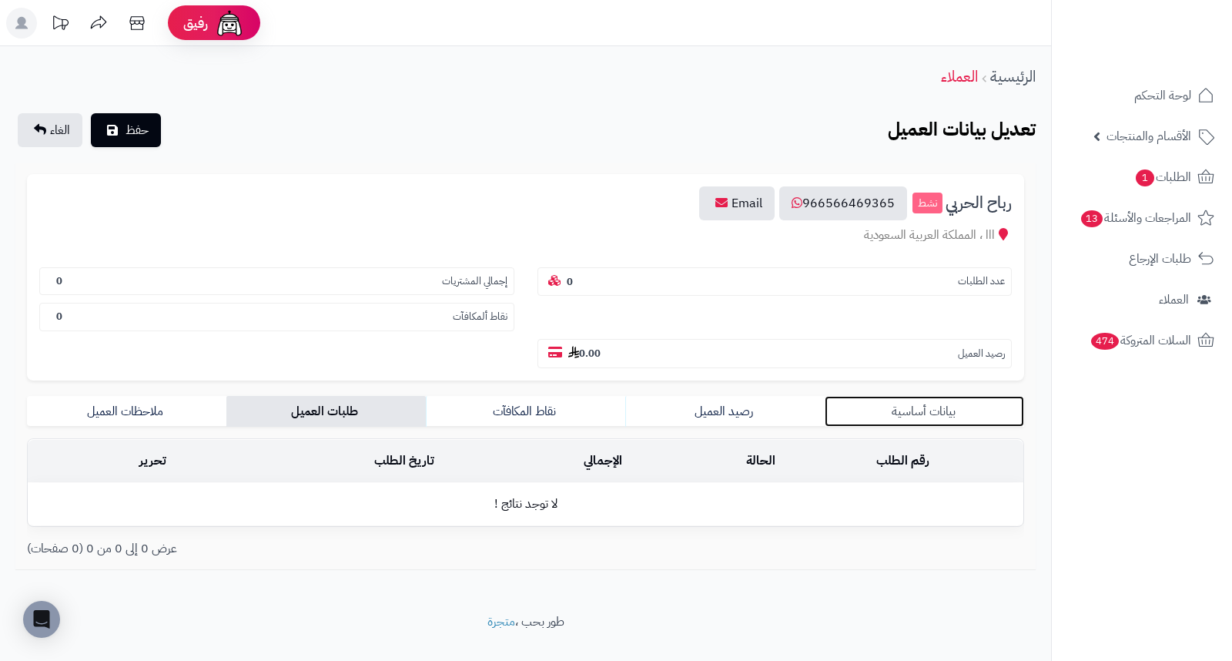
click at [932, 396] on link "بيانات أساسية" at bounding box center [924, 411] width 199 height 31
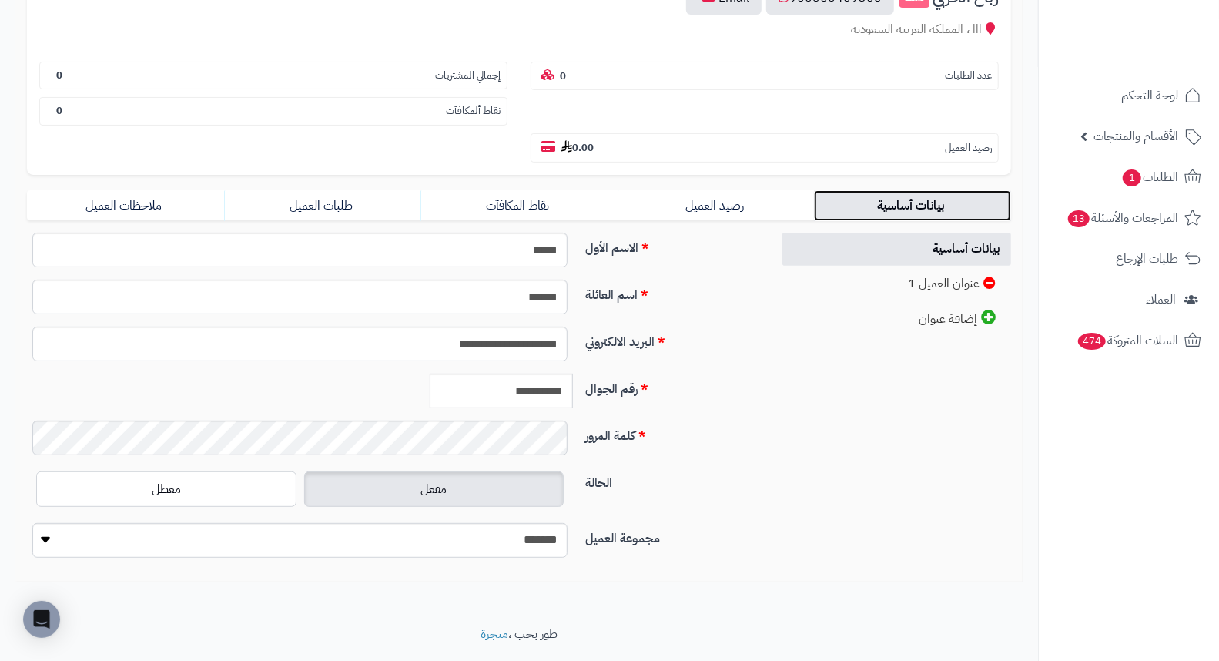
scroll to position [210, 0]
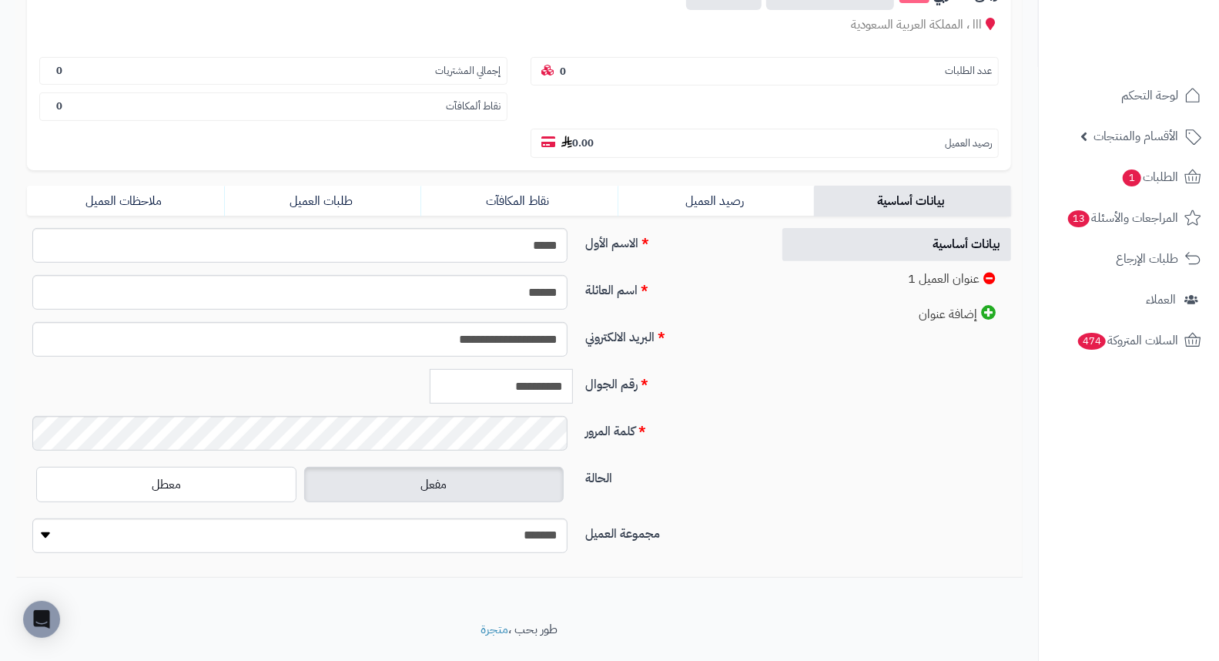
click at [537, 369] on input "**********" at bounding box center [501, 386] width 143 height 35
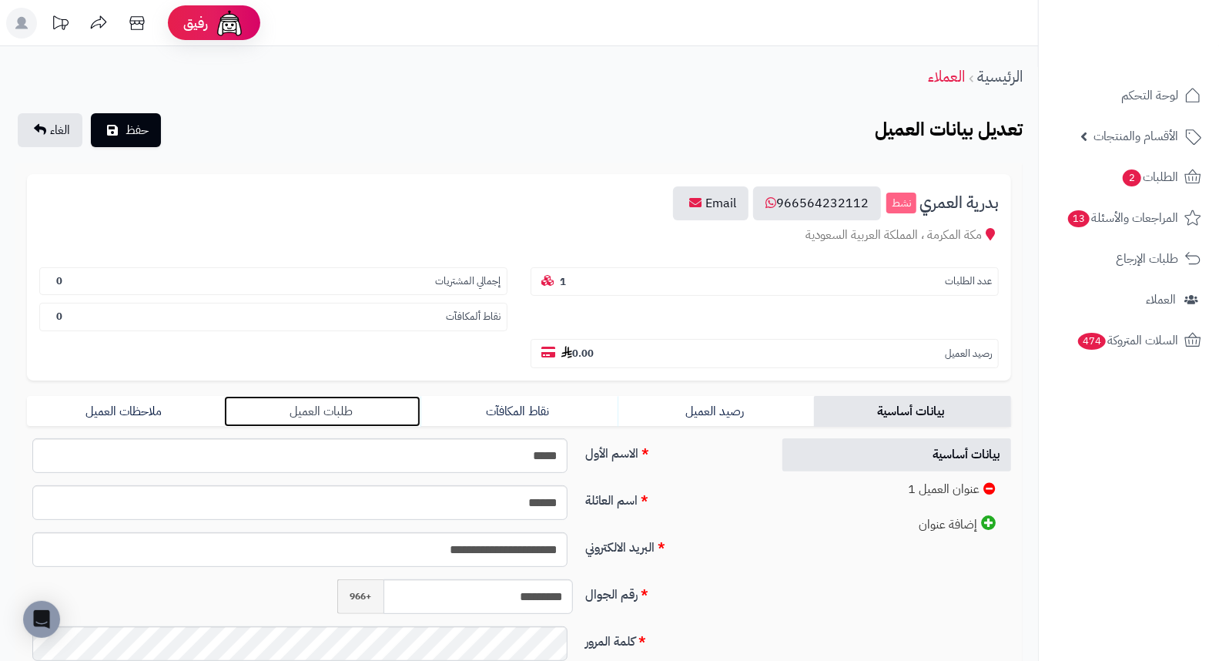
click at [333, 396] on link "طلبات العميل" at bounding box center [322, 411] width 197 height 31
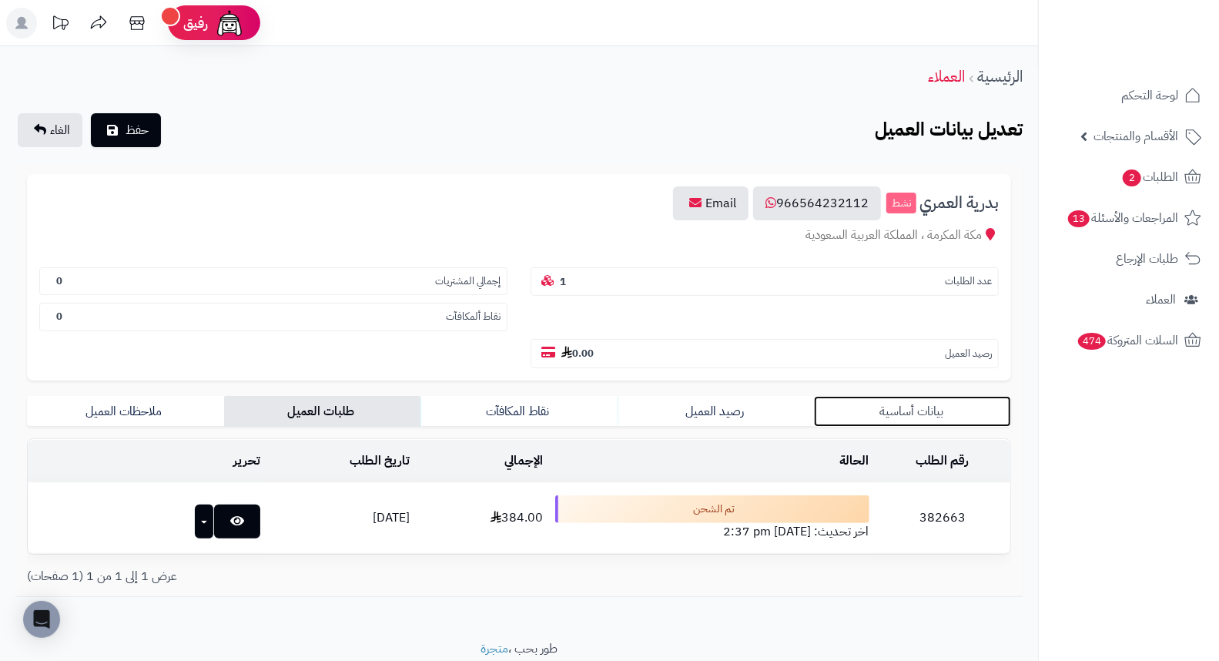
click at [922, 396] on link "بيانات أساسية" at bounding box center [912, 411] width 197 height 31
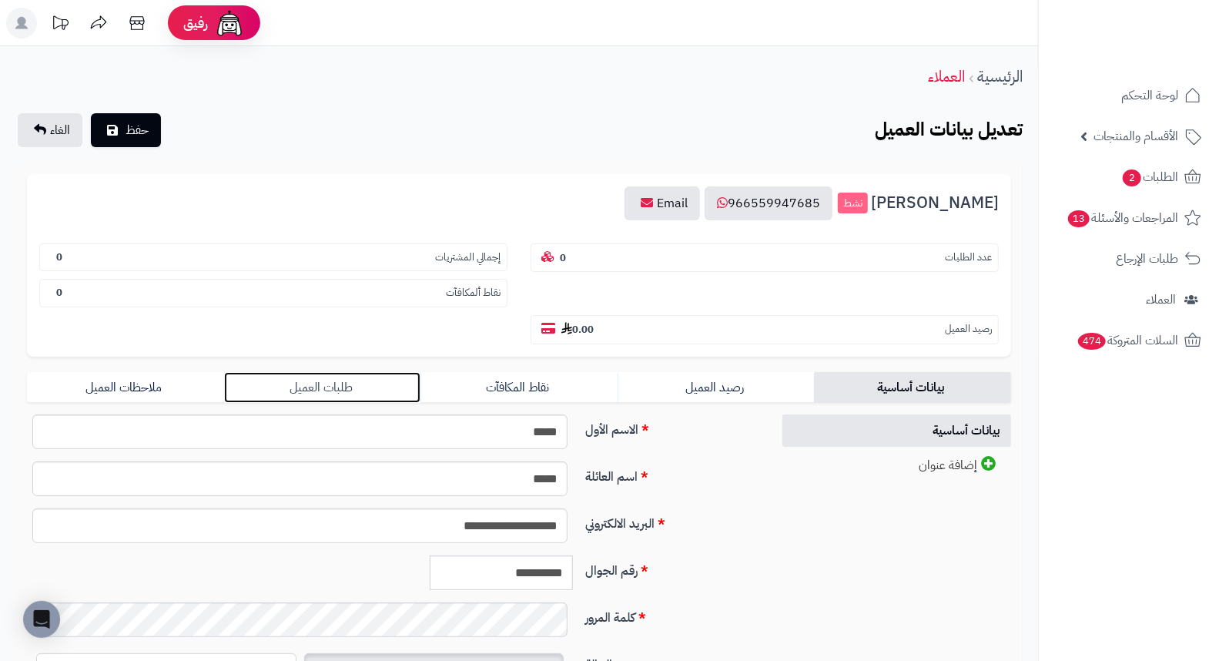
click at [323, 372] on link "طلبات العميل" at bounding box center [322, 387] width 197 height 31
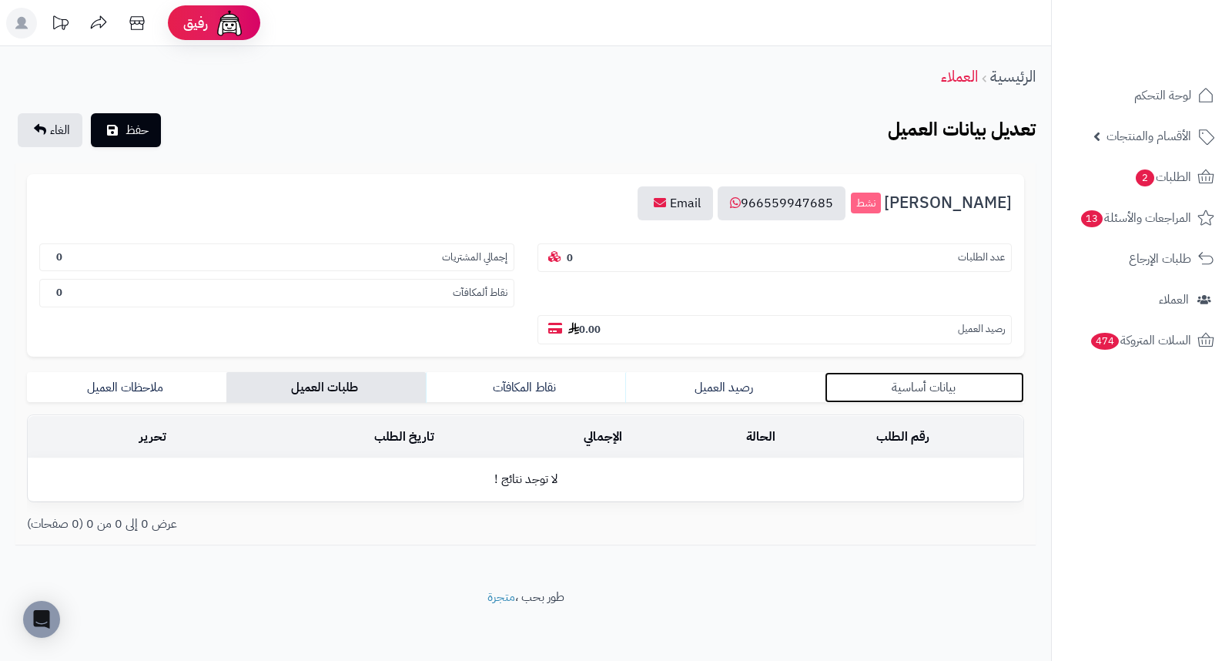
click at [932, 372] on link "بيانات أساسية" at bounding box center [924, 387] width 199 height 31
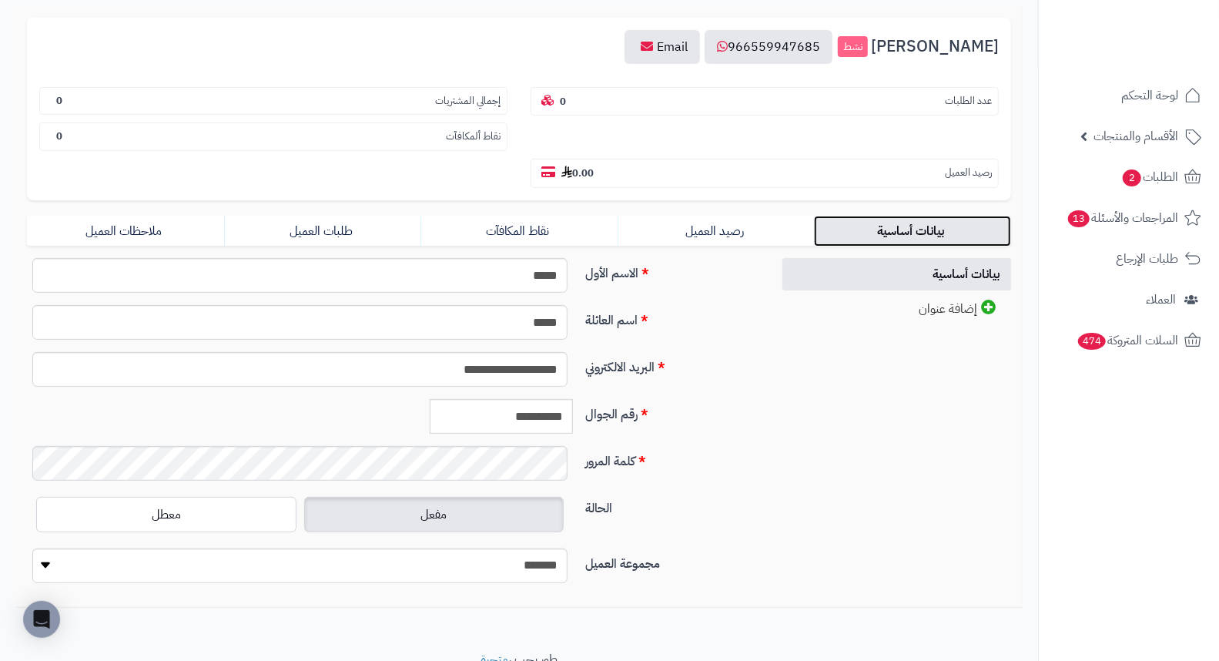
scroll to position [171, 0]
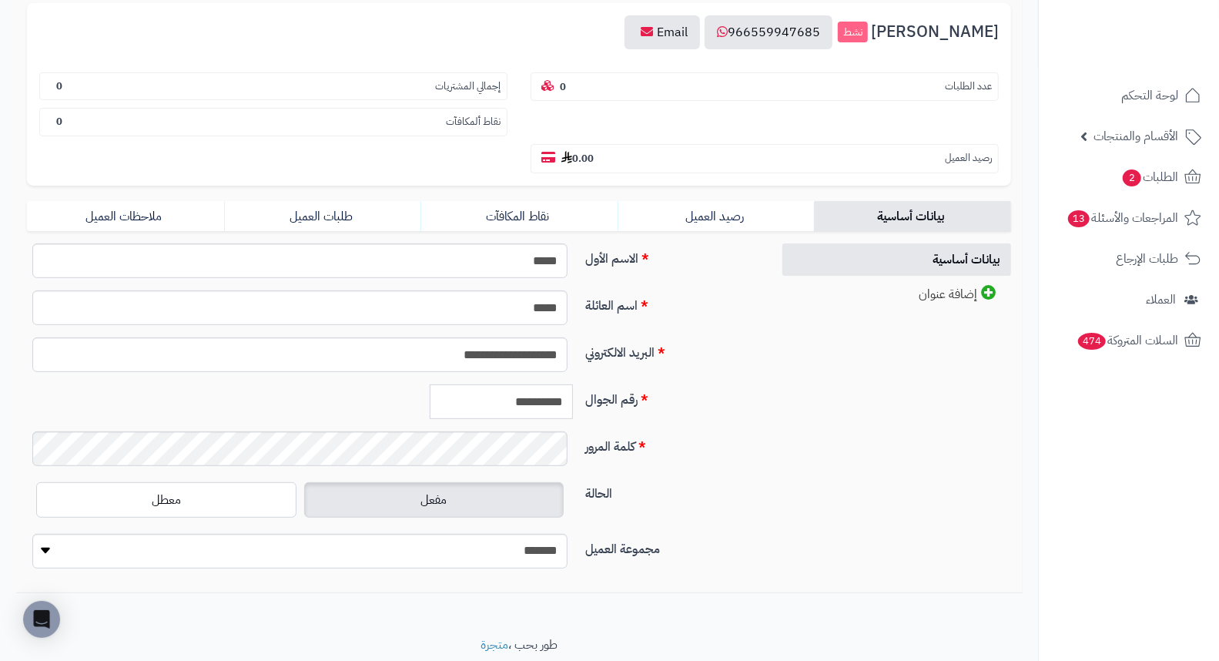
click at [524, 384] on input "**********" at bounding box center [501, 401] width 143 height 35
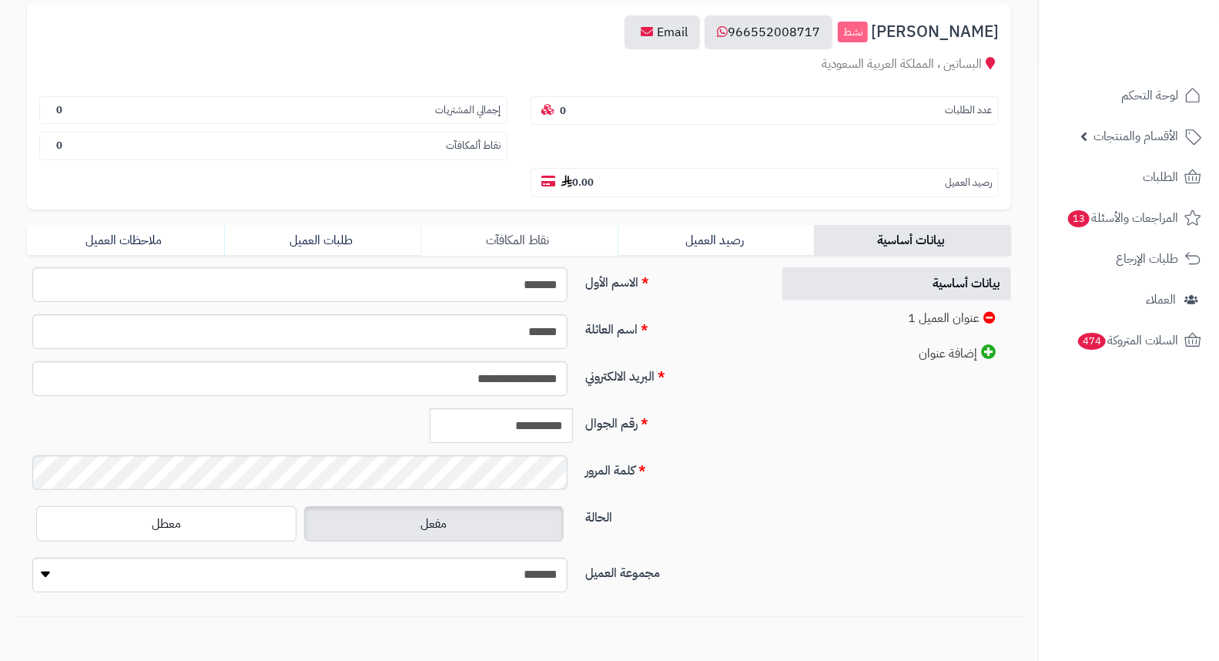
scroll to position [171, 0]
click at [319, 225] on link "طلبات العميل" at bounding box center [322, 240] width 197 height 31
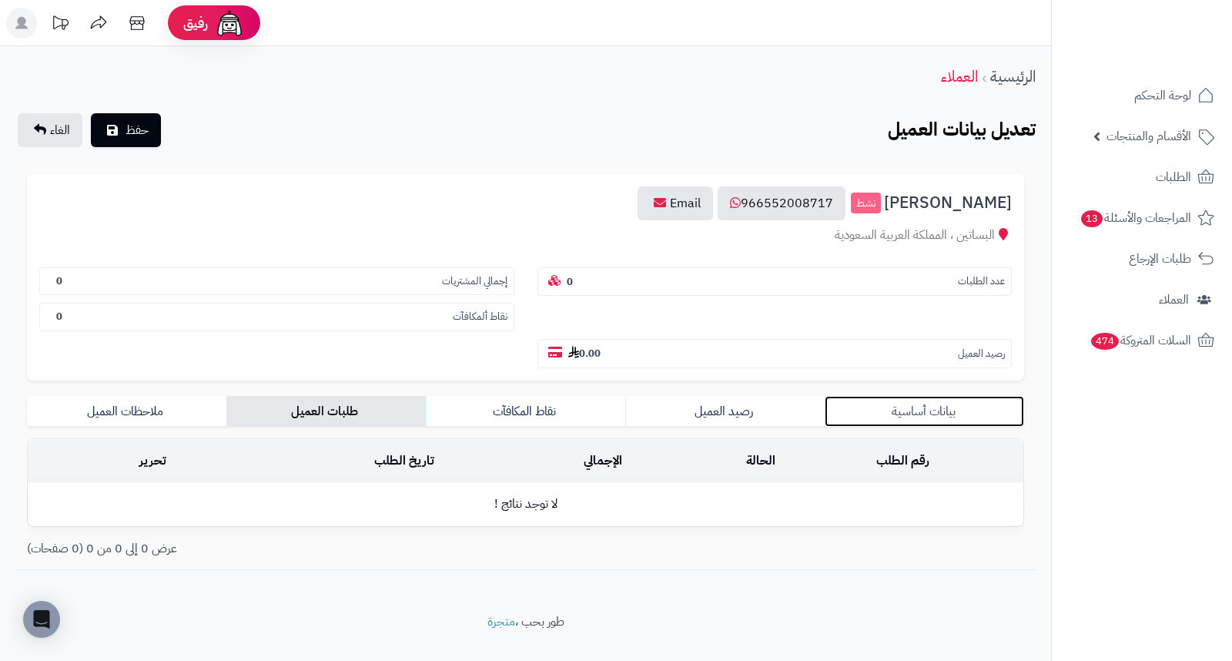
click at [929, 396] on link "بيانات أساسية" at bounding box center [924, 411] width 199 height 31
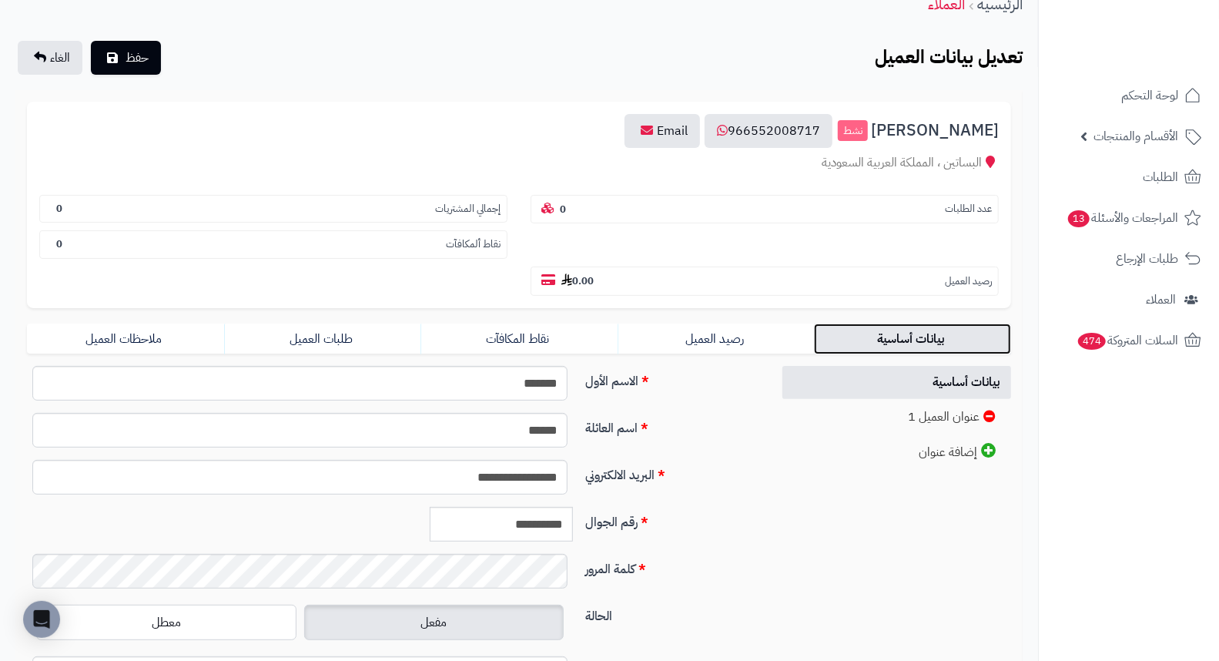
scroll to position [171, 0]
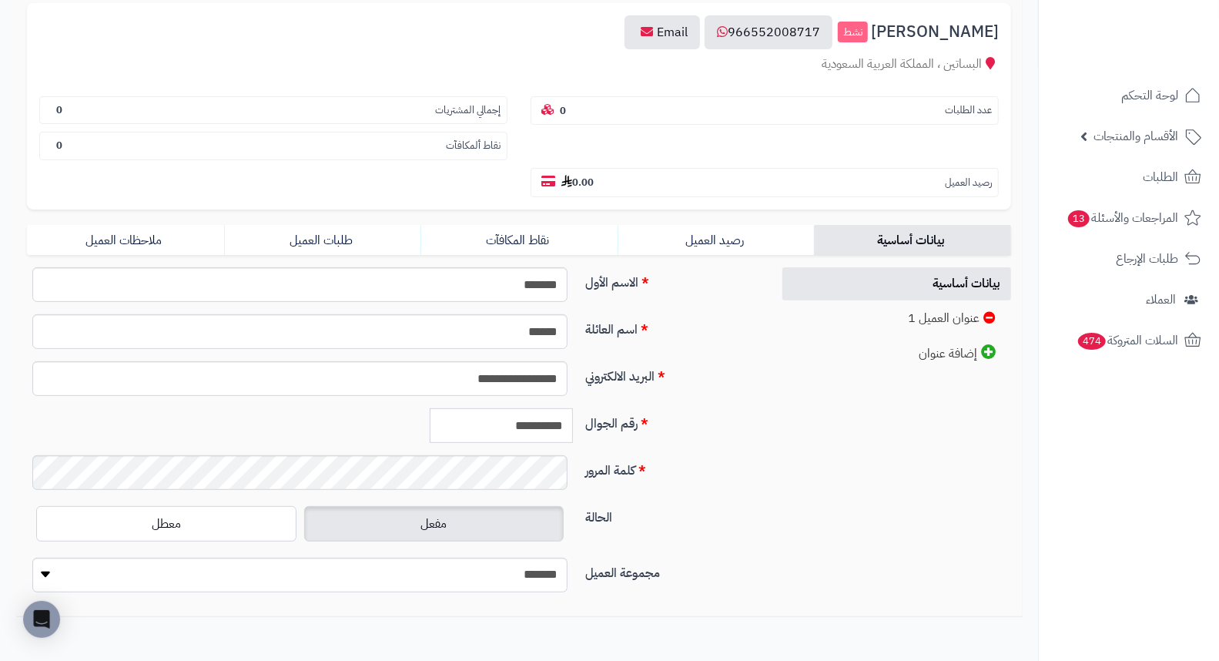
click at [551, 408] on input "**********" at bounding box center [501, 425] width 143 height 35
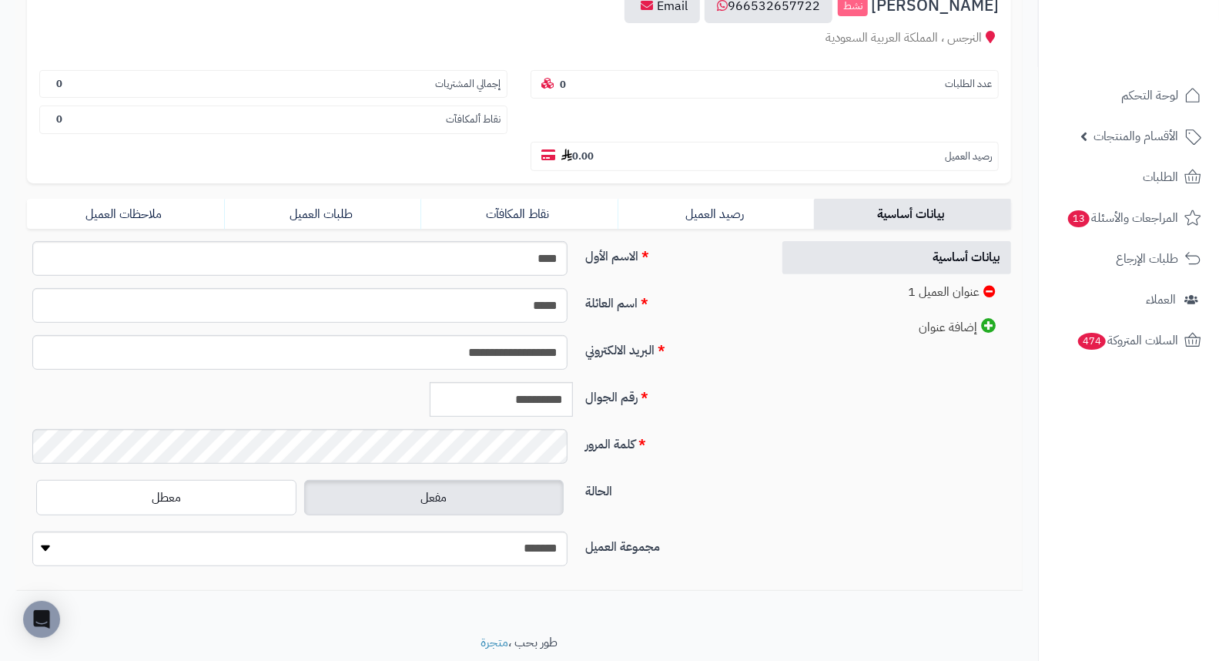
scroll to position [210, 0]
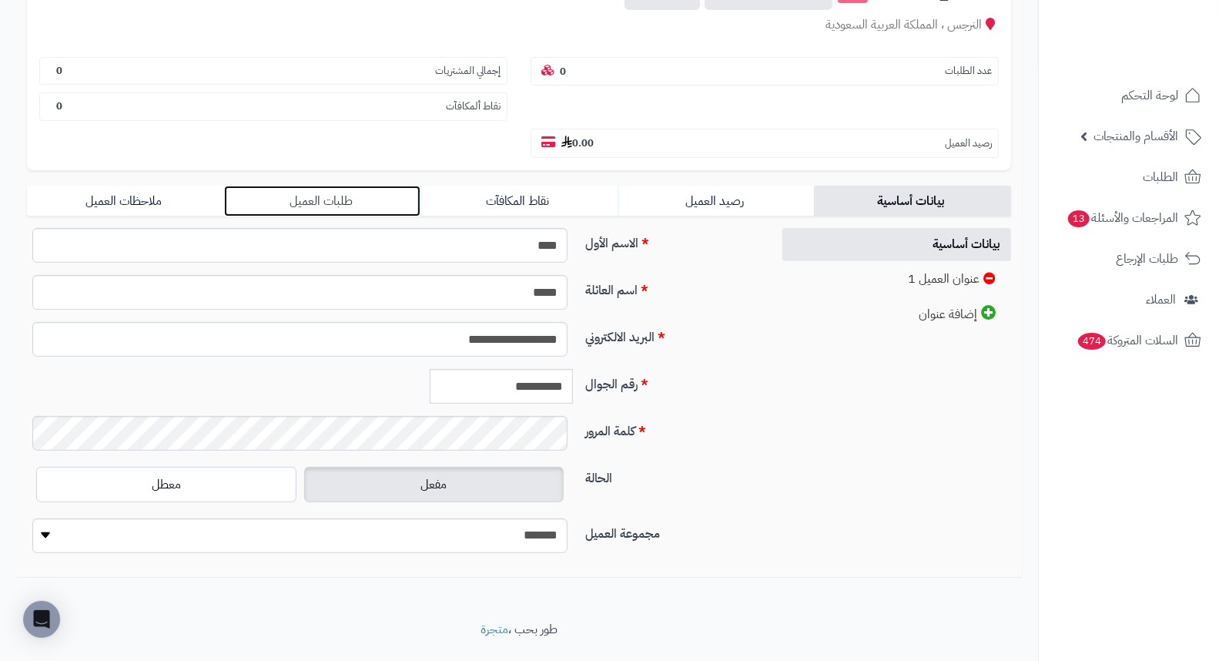
click at [301, 186] on link "طلبات العميل" at bounding box center [322, 201] width 197 height 31
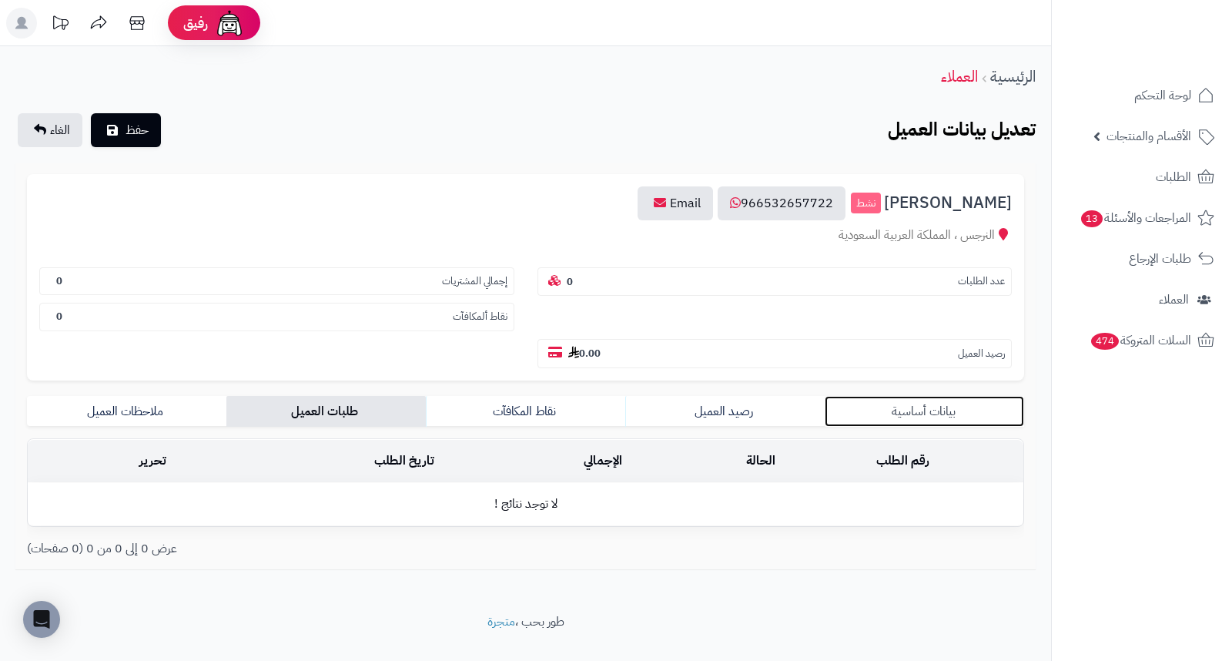
click at [936, 396] on link "بيانات أساسية" at bounding box center [924, 411] width 199 height 31
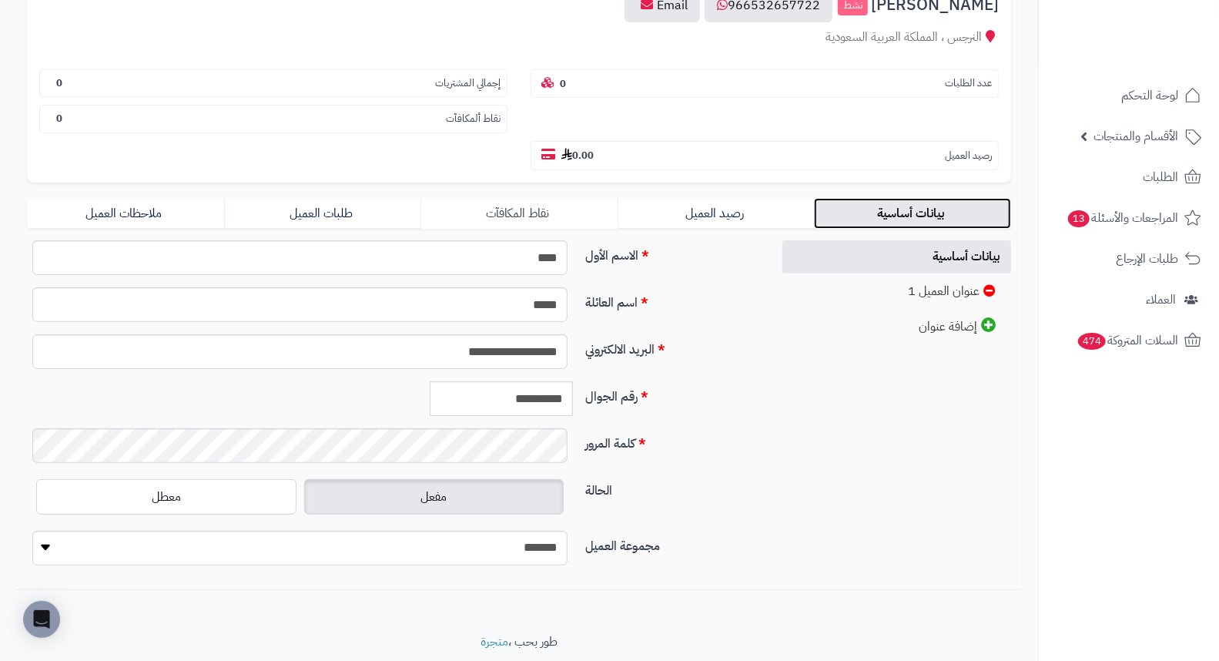
scroll to position [210, 0]
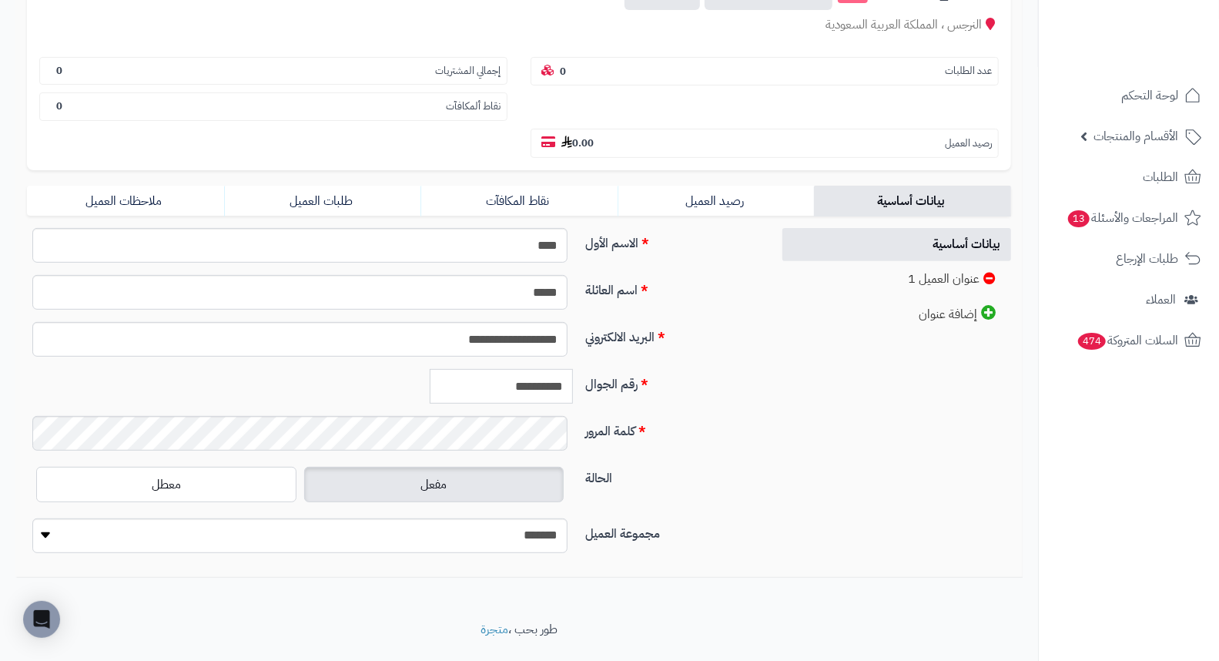
click at [530, 369] on input "**********" at bounding box center [501, 386] width 143 height 35
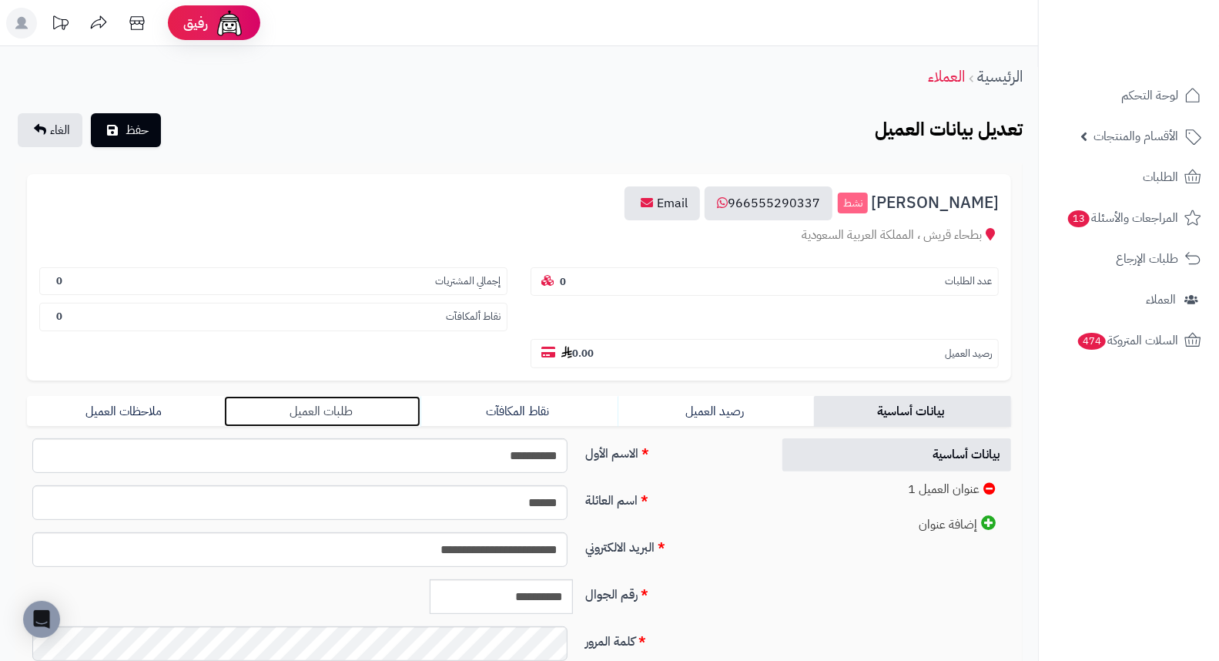
click at [312, 396] on link "طلبات العميل" at bounding box center [322, 411] width 197 height 31
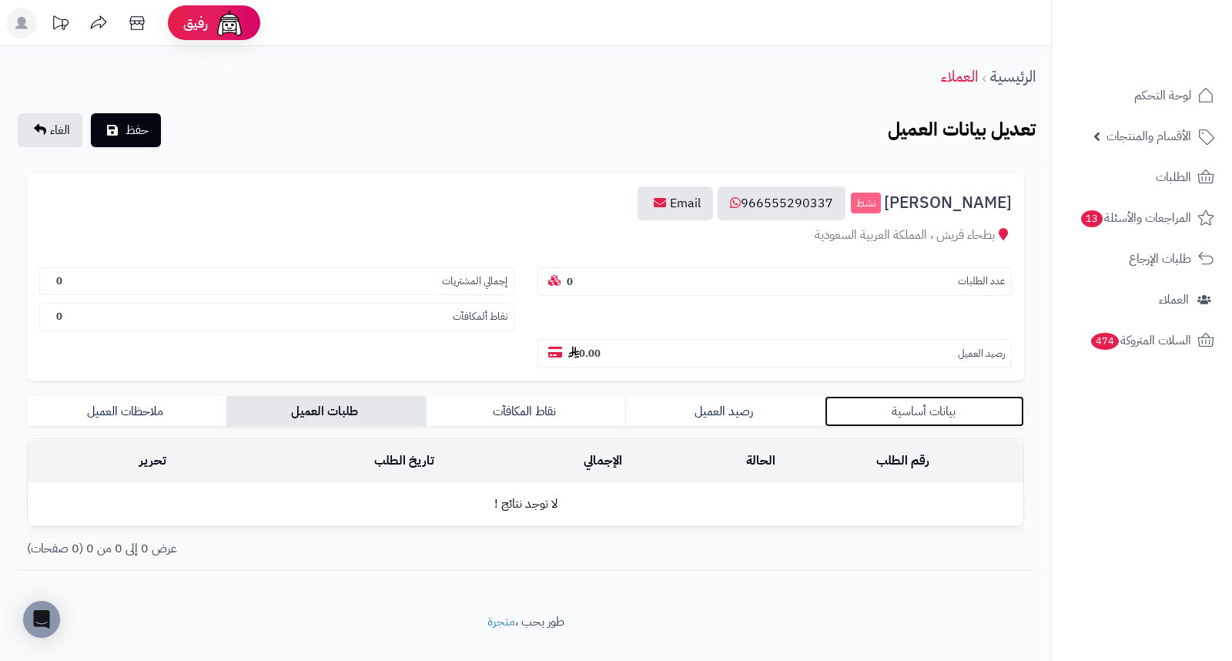
click at [901, 396] on link "بيانات أساسية" at bounding box center [924, 411] width 199 height 31
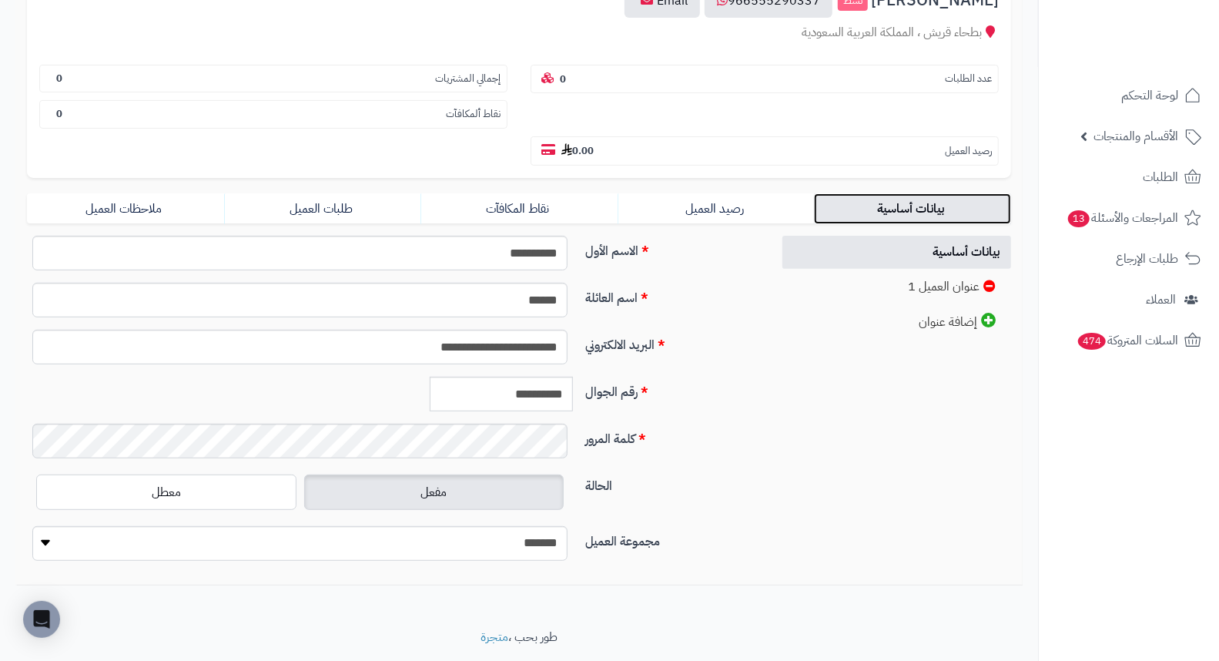
scroll to position [210, 0]
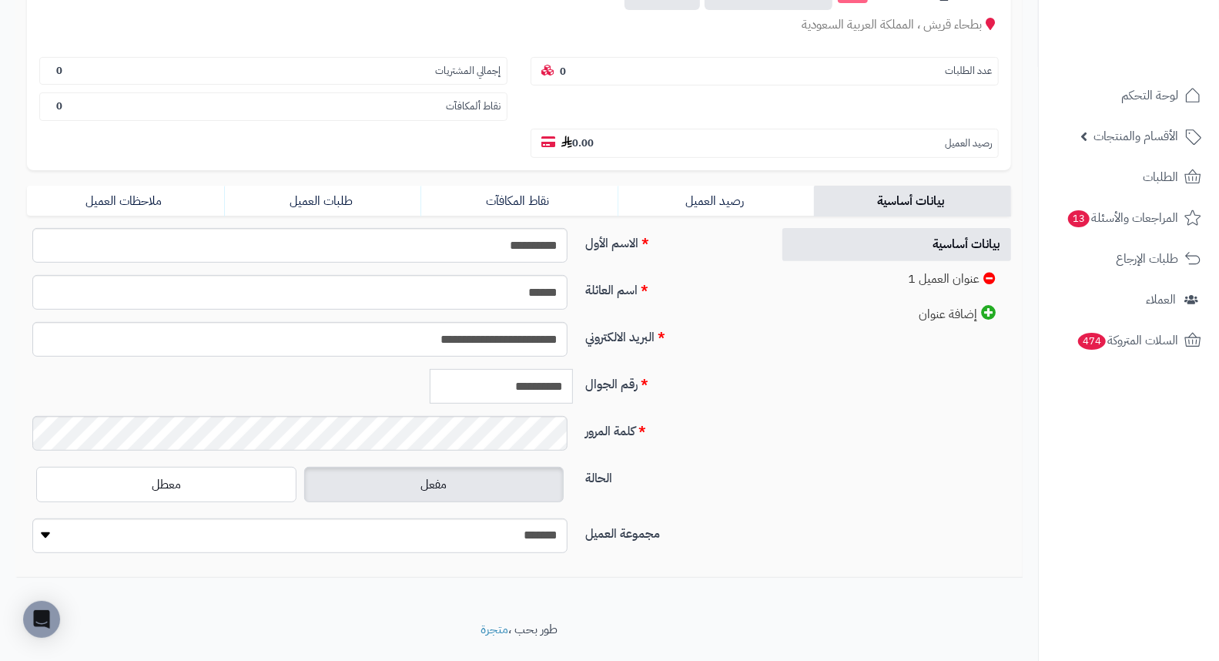
click at [521, 369] on input "**********" at bounding box center [501, 386] width 143 height 35
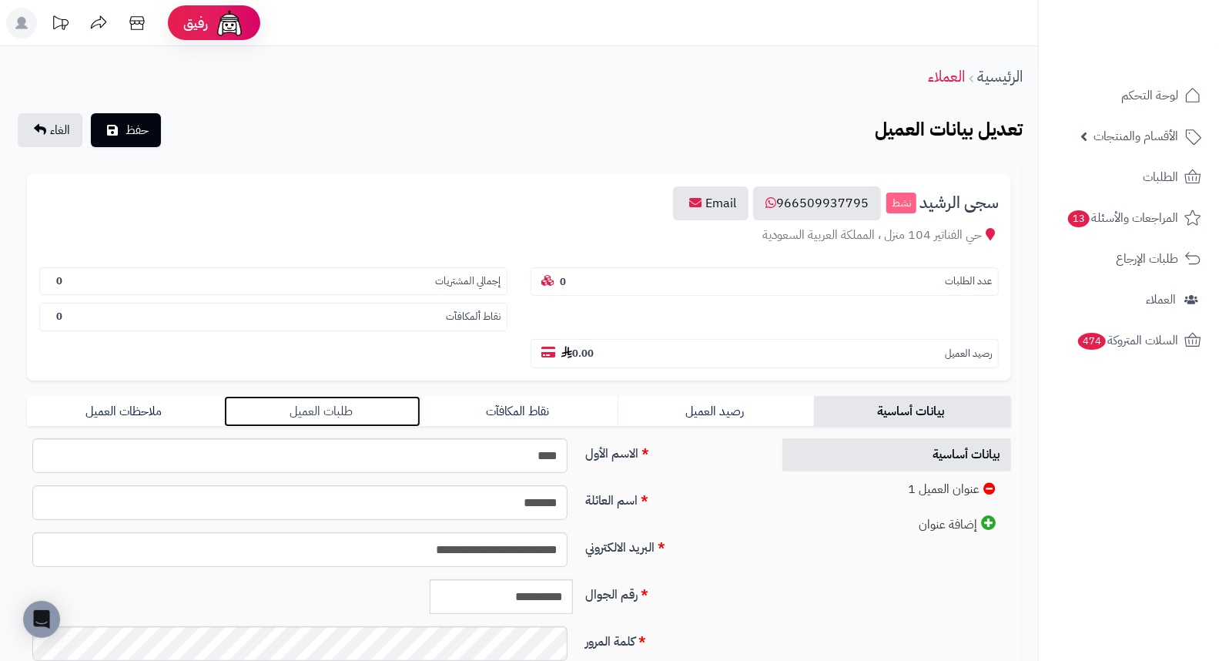
click at [321, 396] on link "طلبات العميل" at bounding box center [322, 411] width 197 height 31
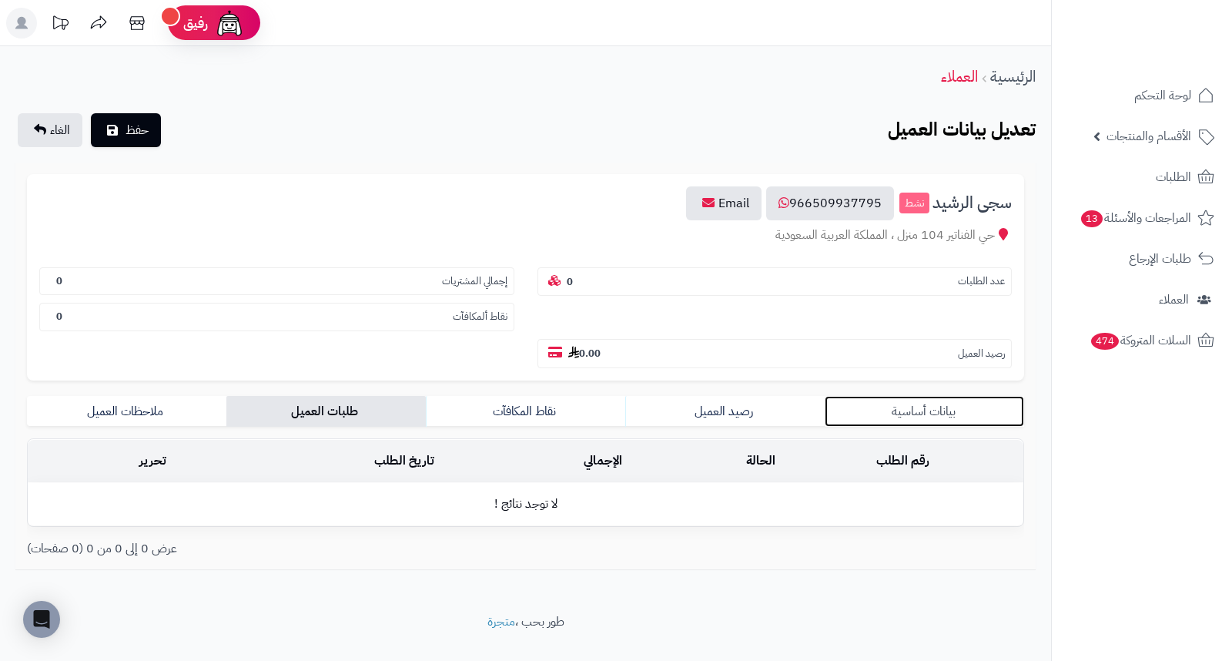
click at [937, 396] on link "بيانات أساسية" at bounding box center [924, 411] width 199 height 31
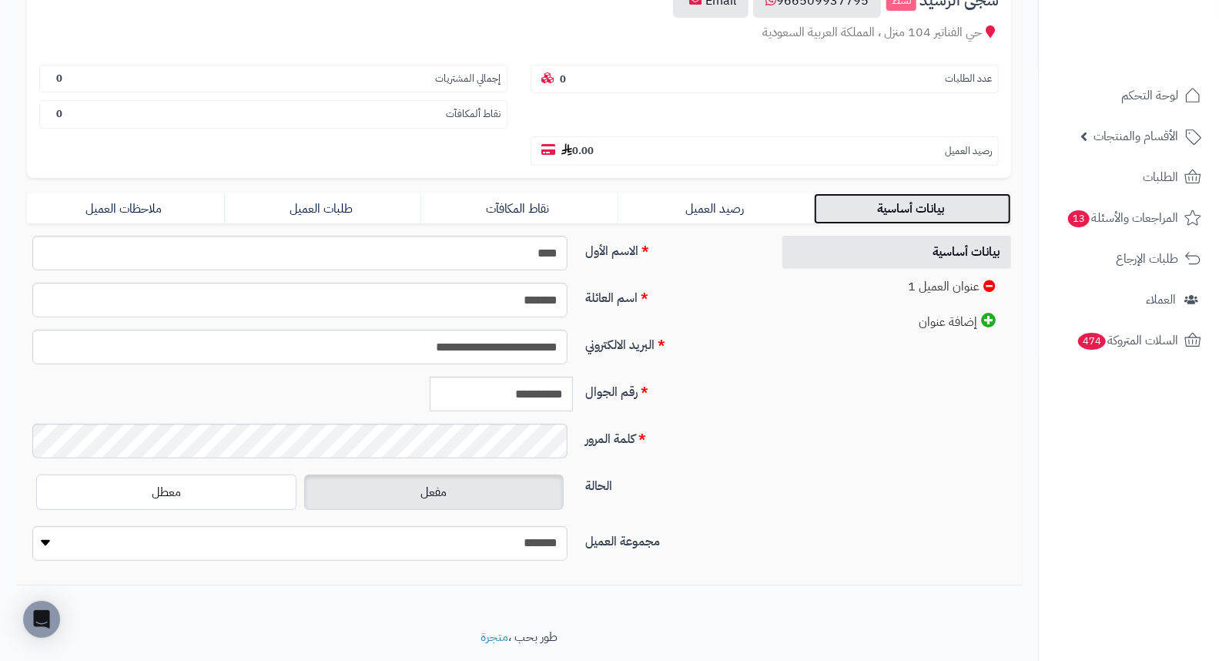
scroll to position [210, 0]
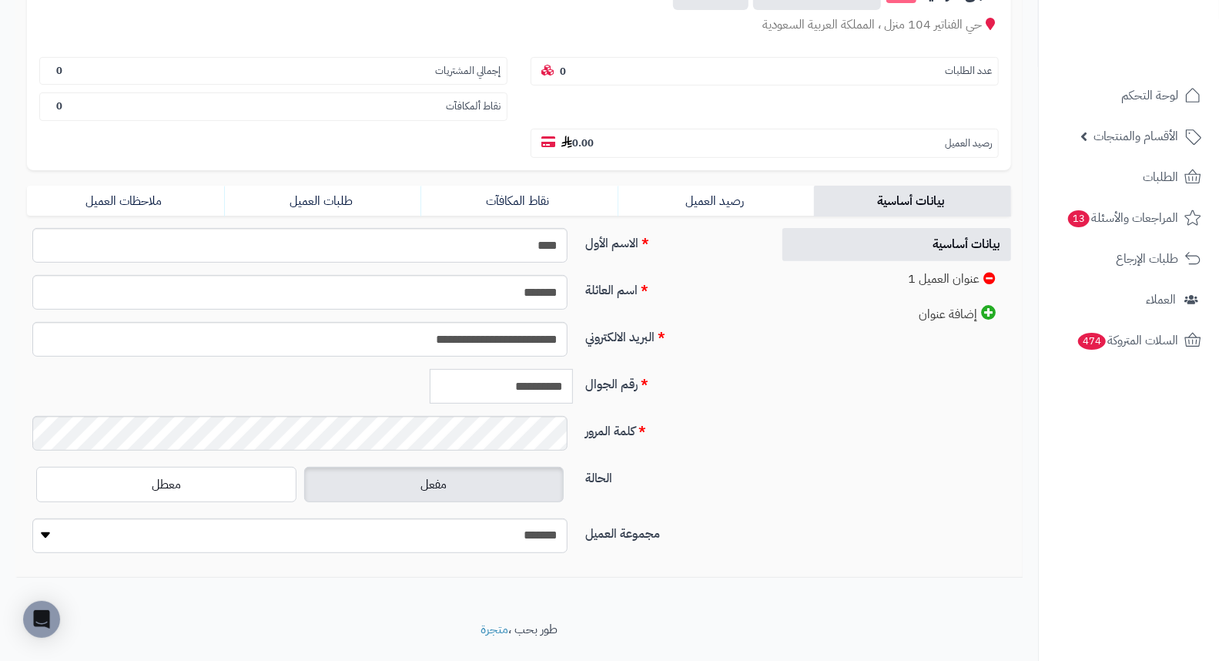
click at [547, 369] on input "**********" at bounding box center [501, 386] width 143 height 35
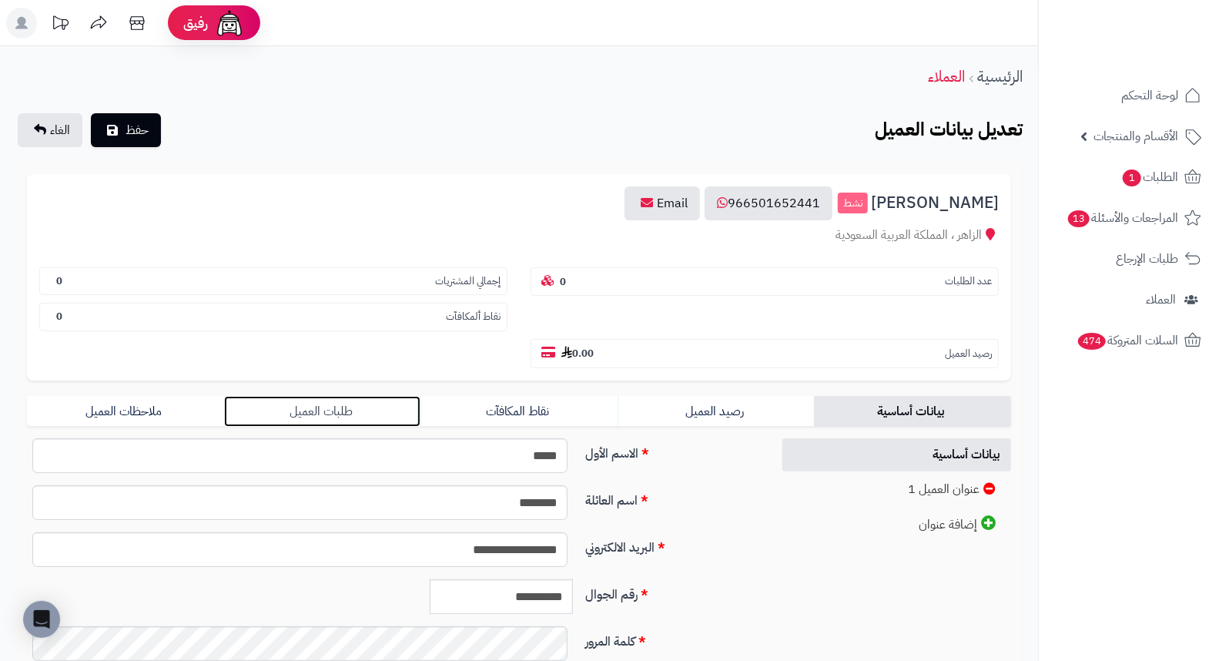
drag, startPoint x: 333, startPoint y: 377, endPoint x: 352, endPoint y: 376, distance: 18.5
click at [333, 396] on link "طلبات العميل" at bounding box center [322, 411] width 197 height 31
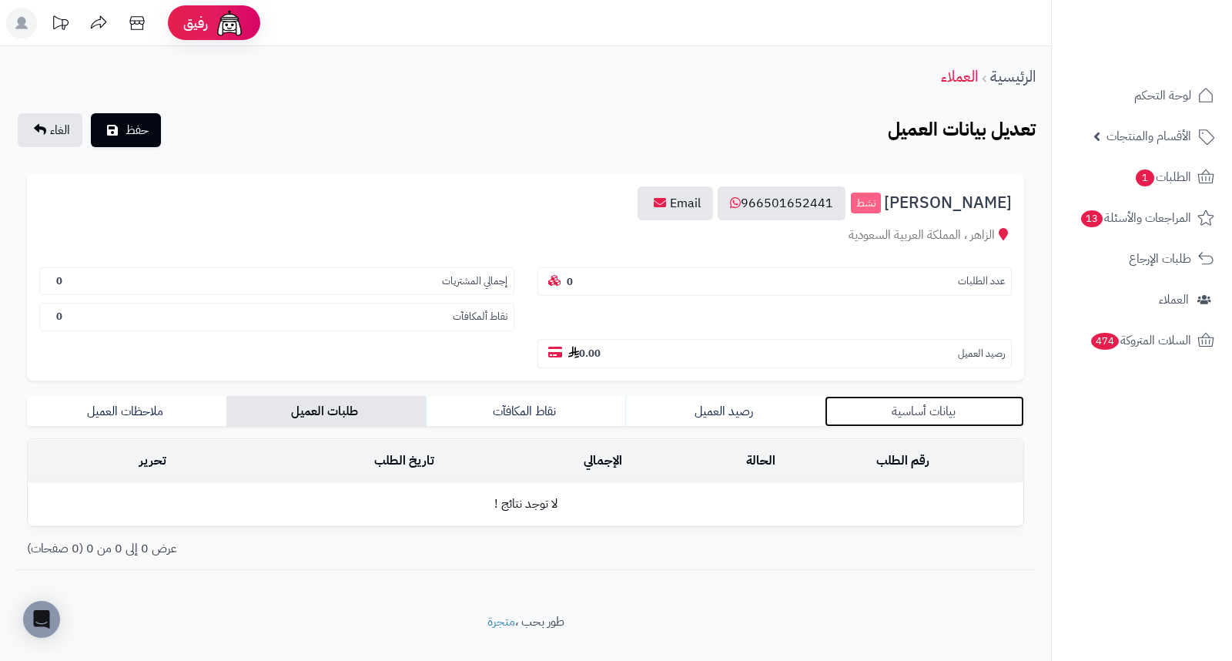
click at [928, 396] on link "بيانات أساسية" at bounding box center [924, 411] width 199 height 31
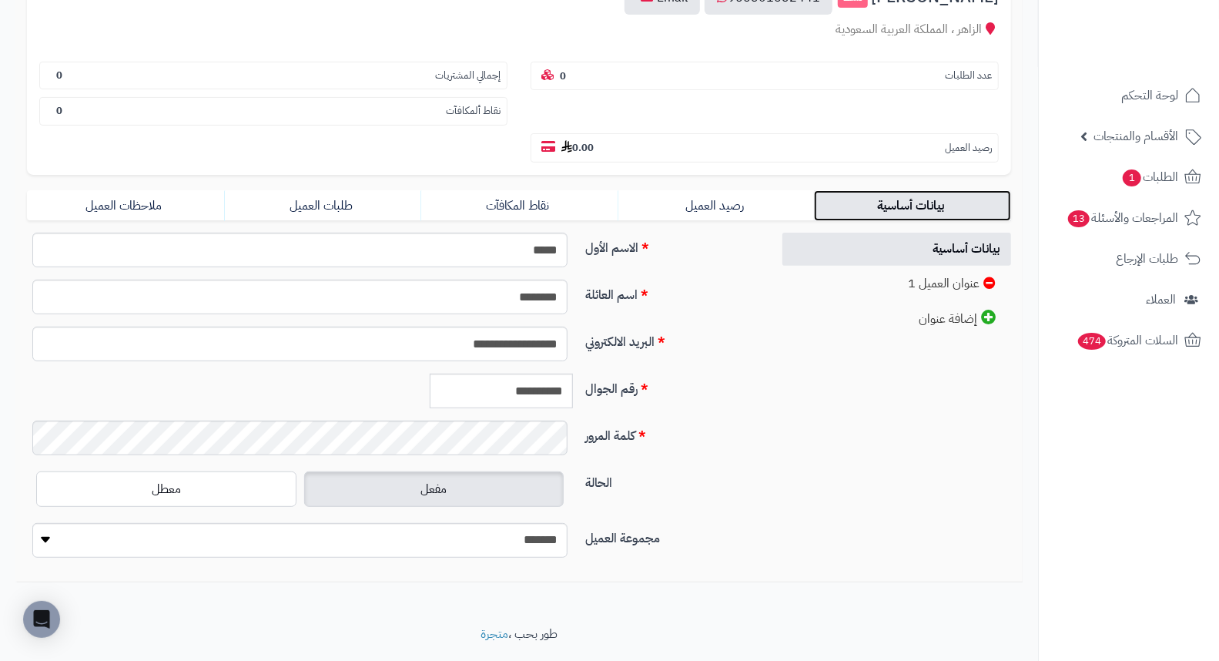
scroll to position [210, 0]
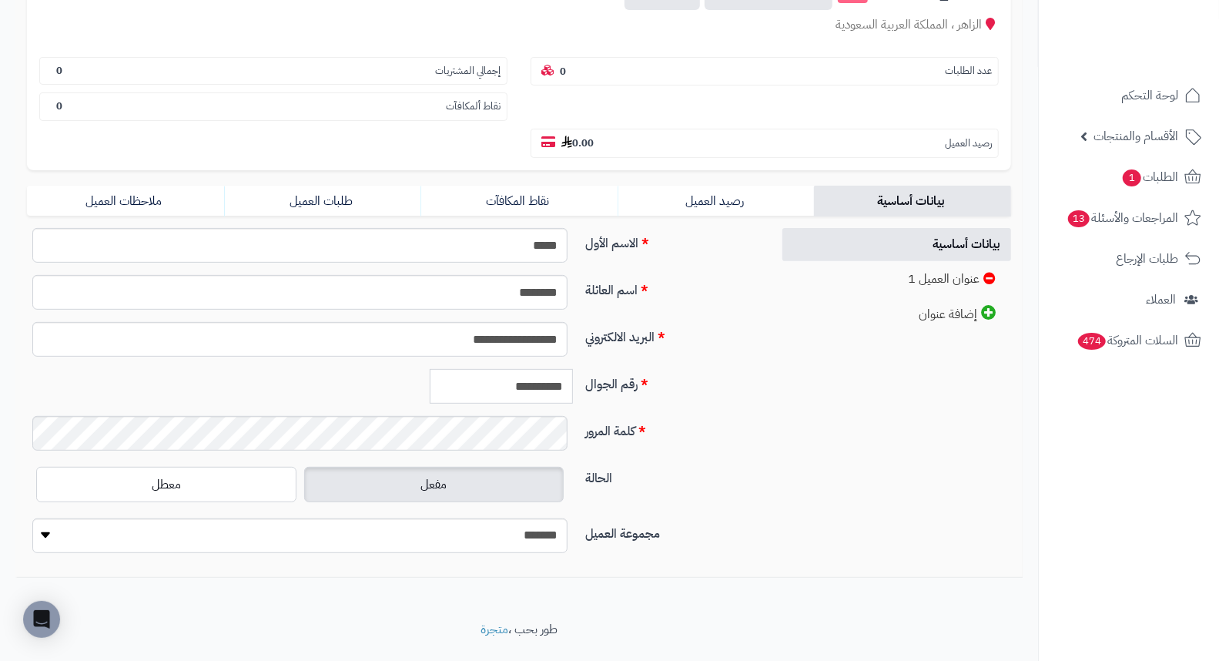
click at [528, 369] on input "**********" at bounding box center [501, 386] width 143 height 35
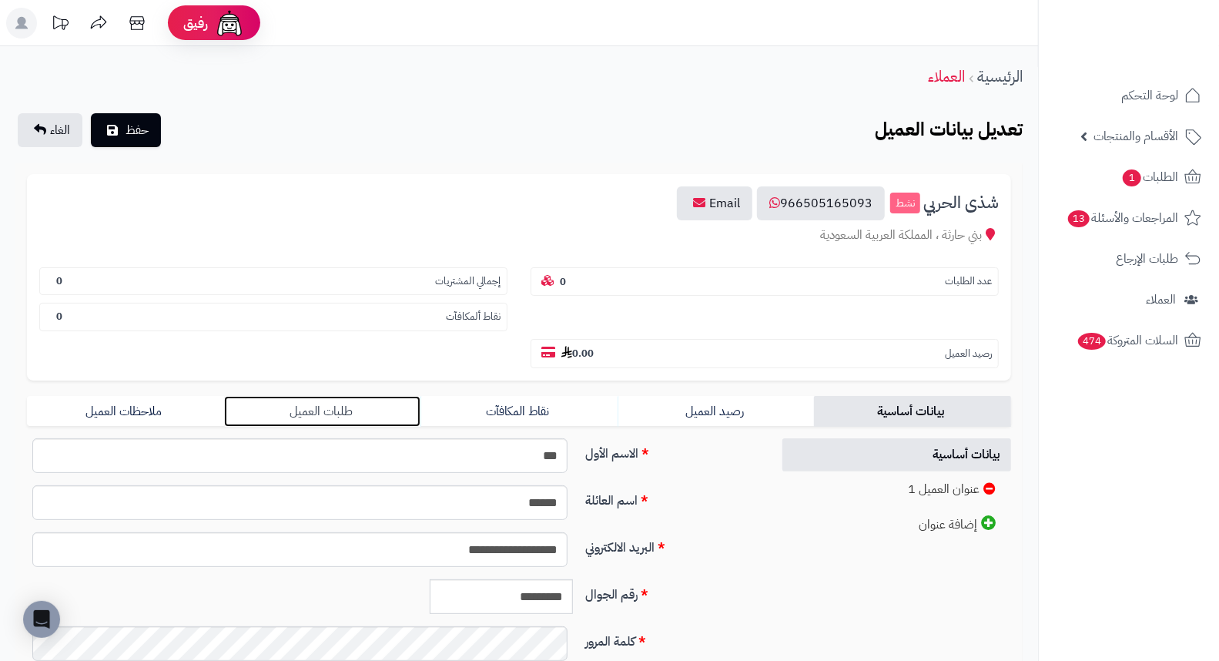
click at [330, 396] on link "طلبات العميل" at bounding box center [322, 411] width 197 height 31
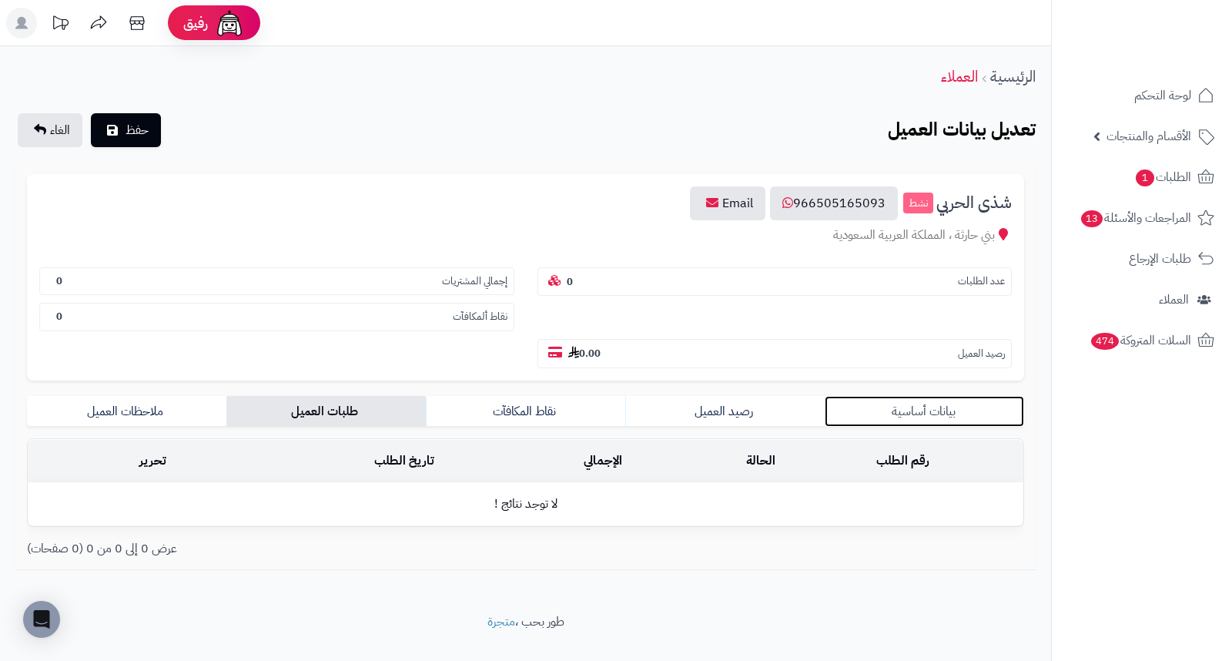
click at [915, 396] on link "بيانات أساسية" at bounding box center [924, 411] width 199 height 31
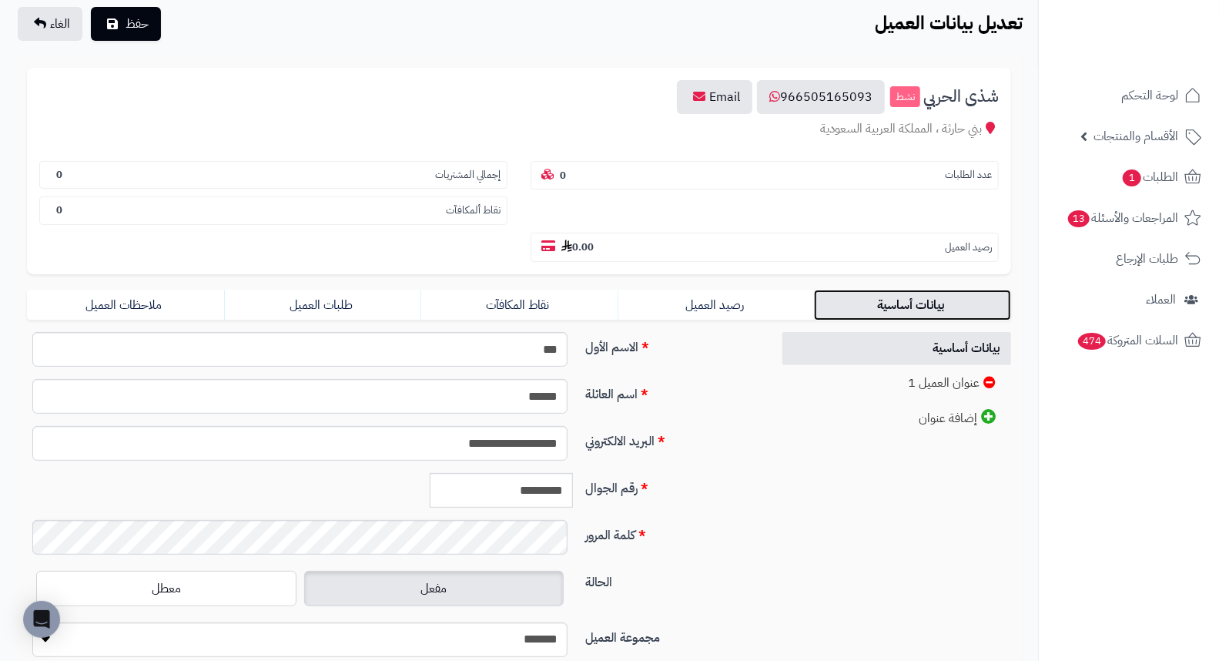
scroll to position [210, 0]
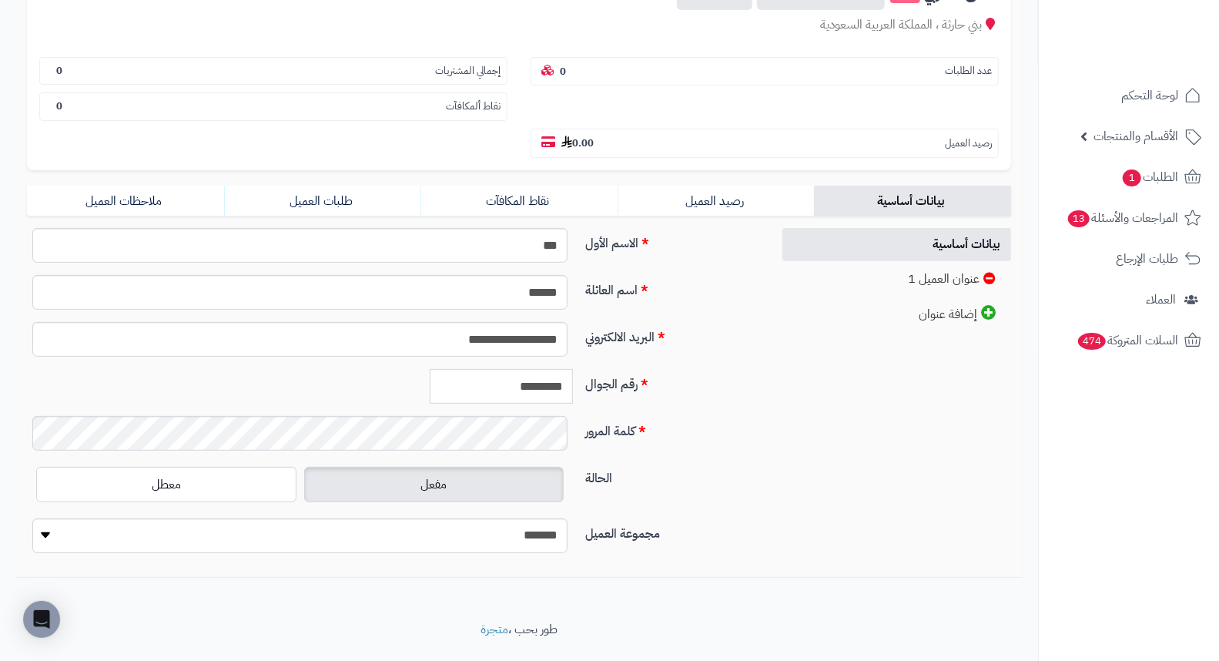
click at [522, 369] on input "*********" at bounding box center [501, 386] width 143 height 35
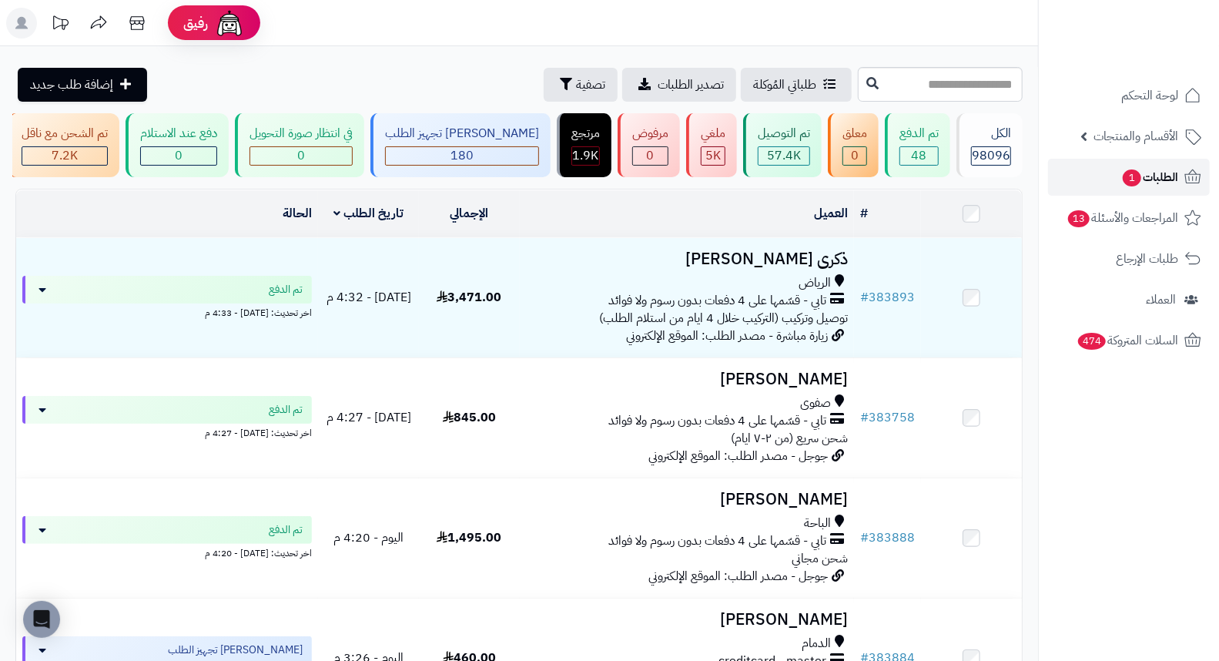
click at [1148, 182] on span "الطلبات 1" at bounding box center [1149, 177] width 57 height 22
click at [987, 93] on input "text" at bounding box center [940, 84] width 165 height 35
drag, startPoint x: 884, startPoint y: 72, endPoint x: 884, endPoint y: 62, distance: 10.0
click at [884, 72] on input "text" at bounding box center [940, 84] width 165 height 35
type input "******"
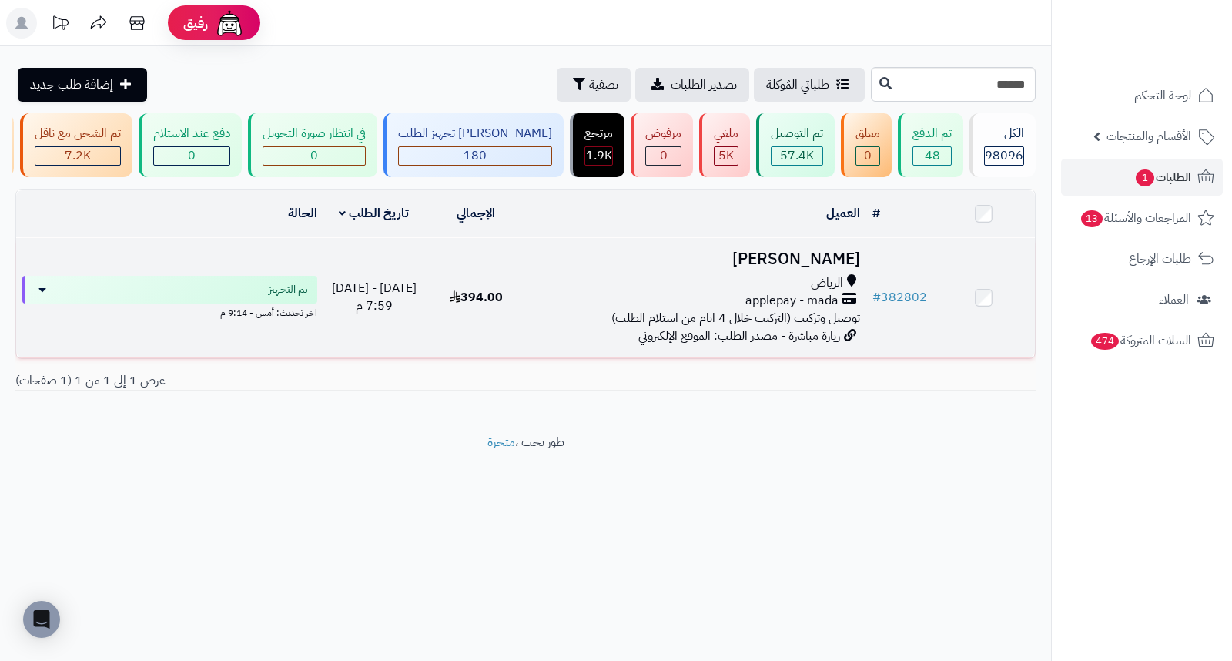
click at [815, 268] on h3 "[PERSON_NAME]" at bounding box center [696, 259] width 327 height 18
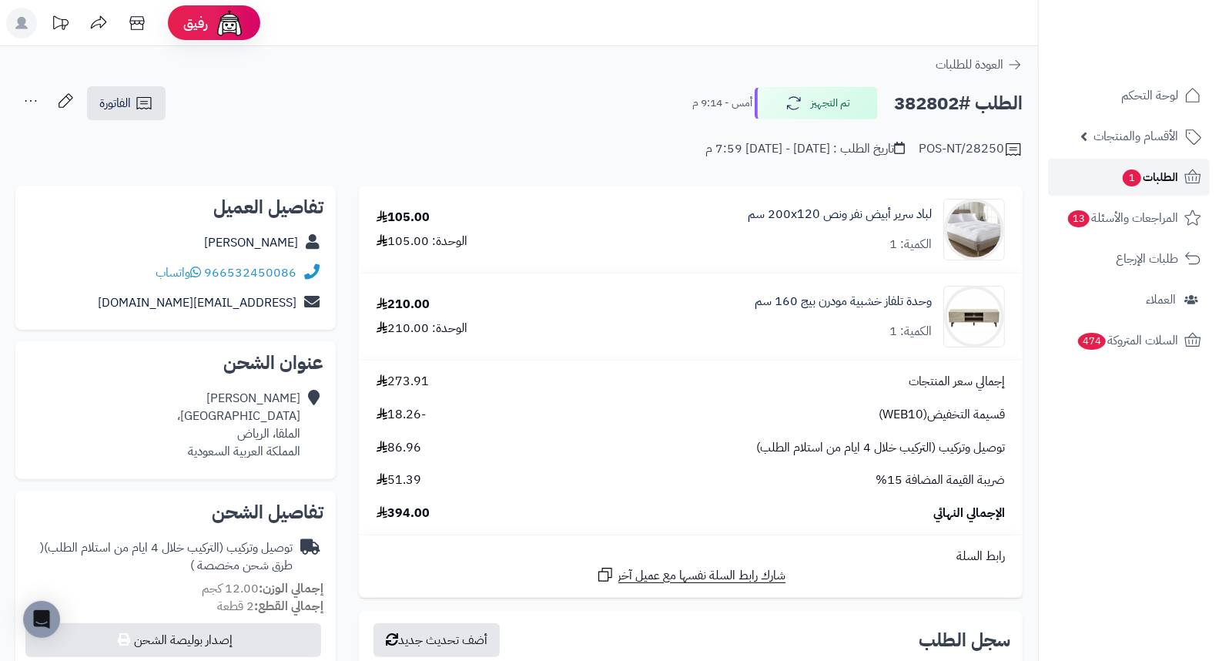
click at [1153, 166] on span "الطلبات 1" at bounding box center [1149, 177] width 57 height 22
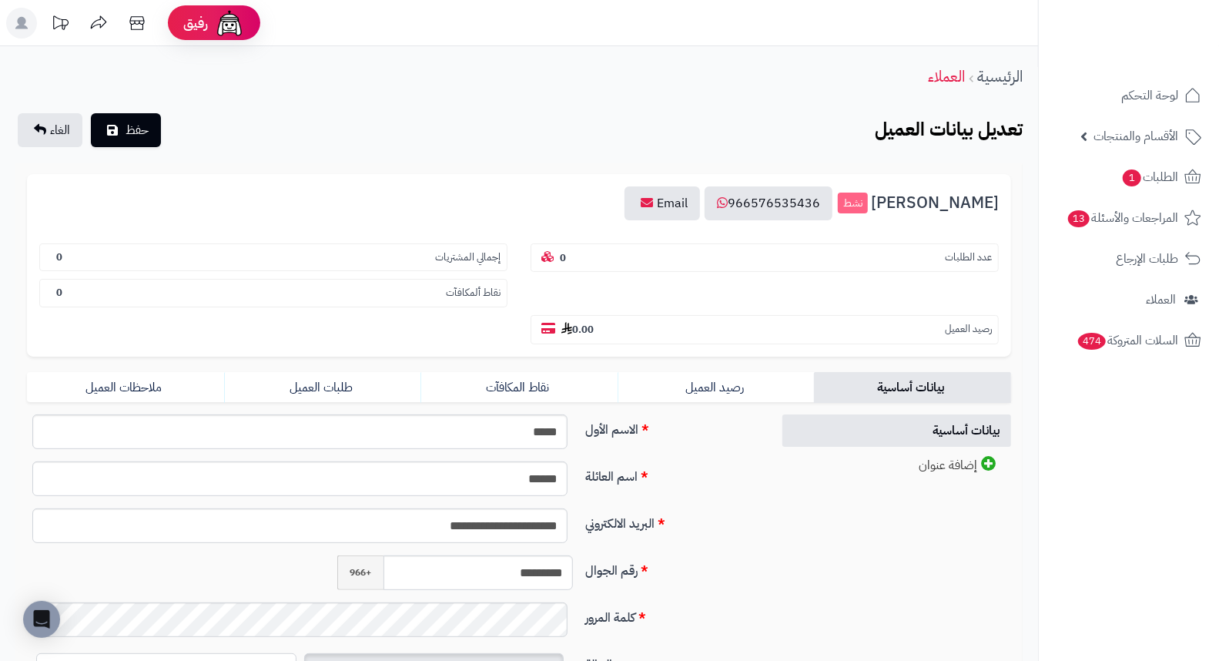
scroll to position [85, 0]
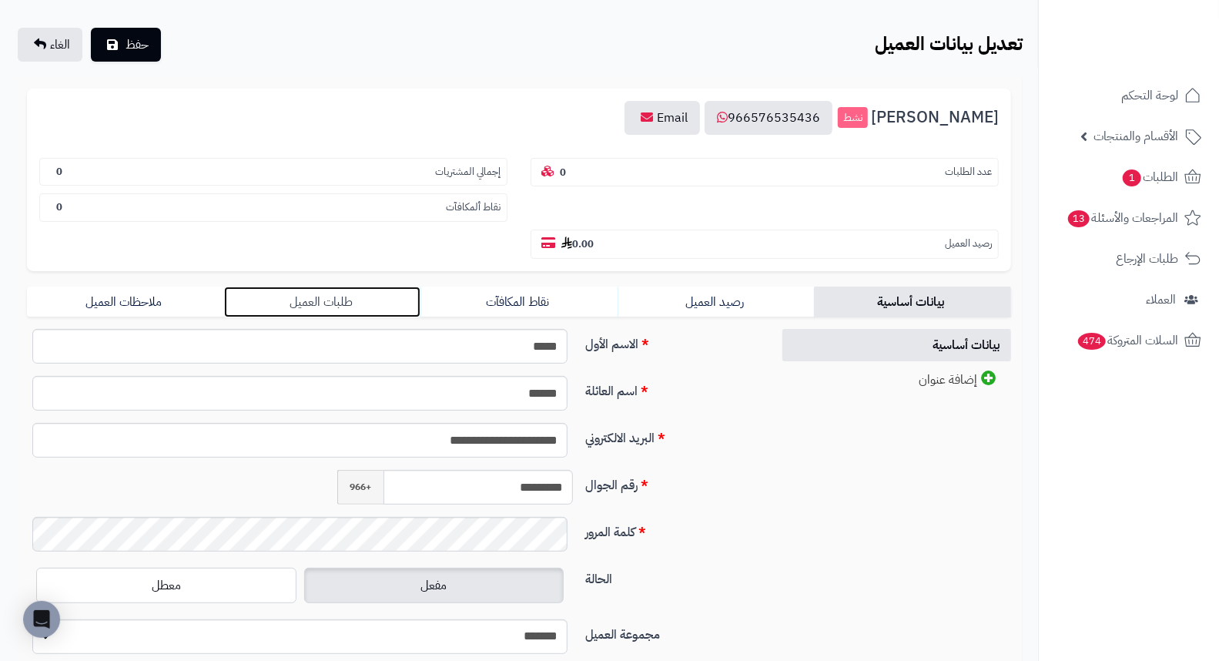
click at [332, 286] on link "طلبات العميل" at bounding box center [322, 301] width 197 height 31
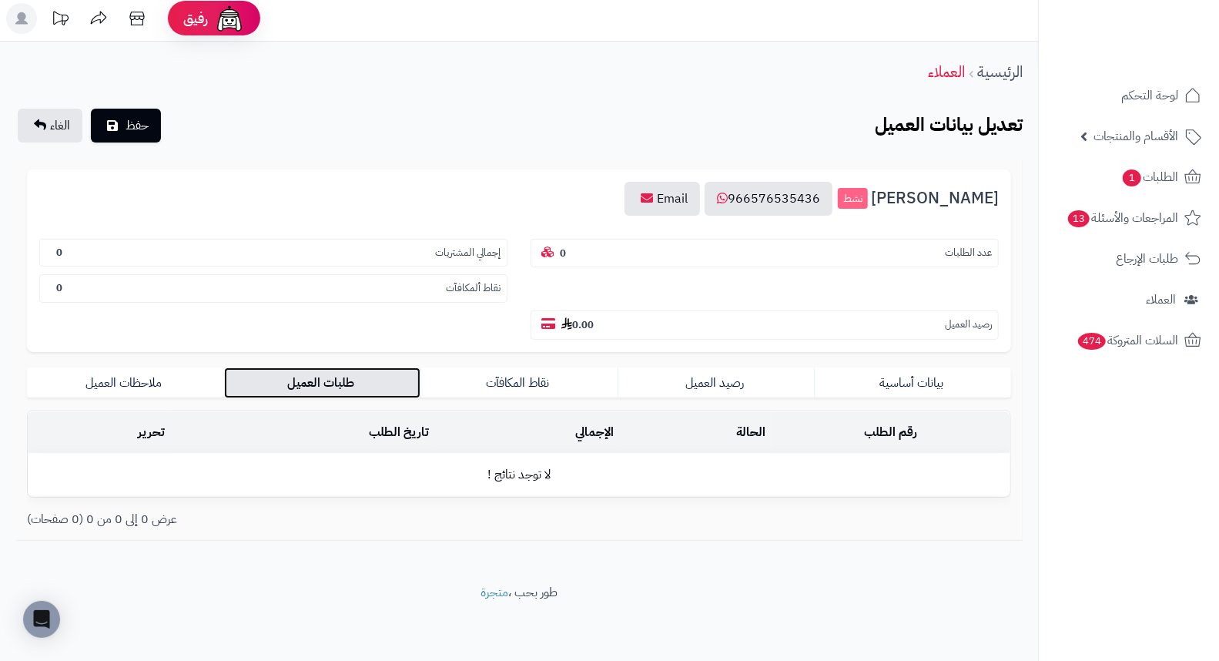
scroll to position [0, 0]
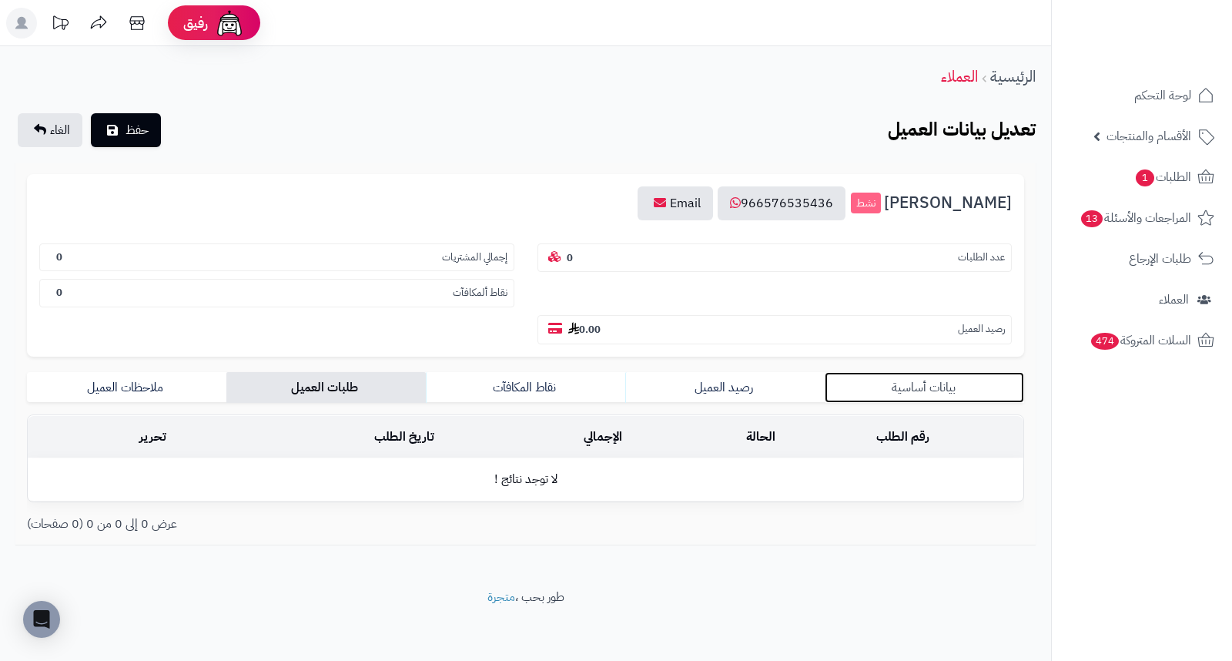
click at [911, 372] on link "بيانات أساسية" at bounding box center [924, 387] width 199 height 31
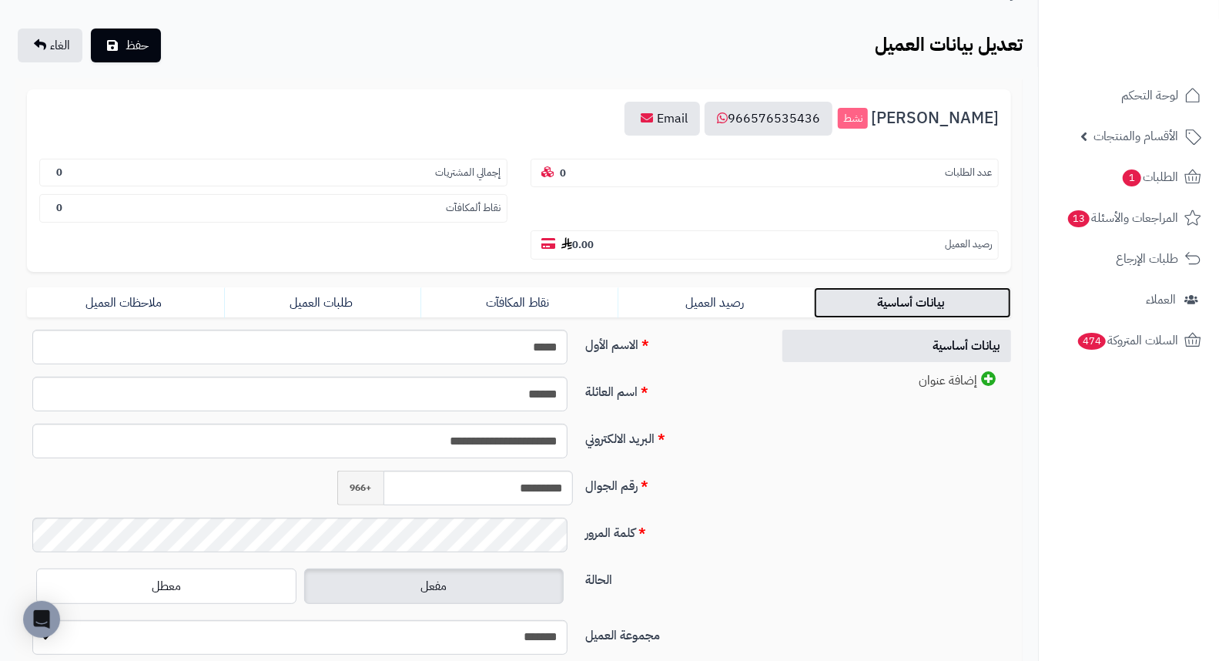
scroll to position [186, 0]
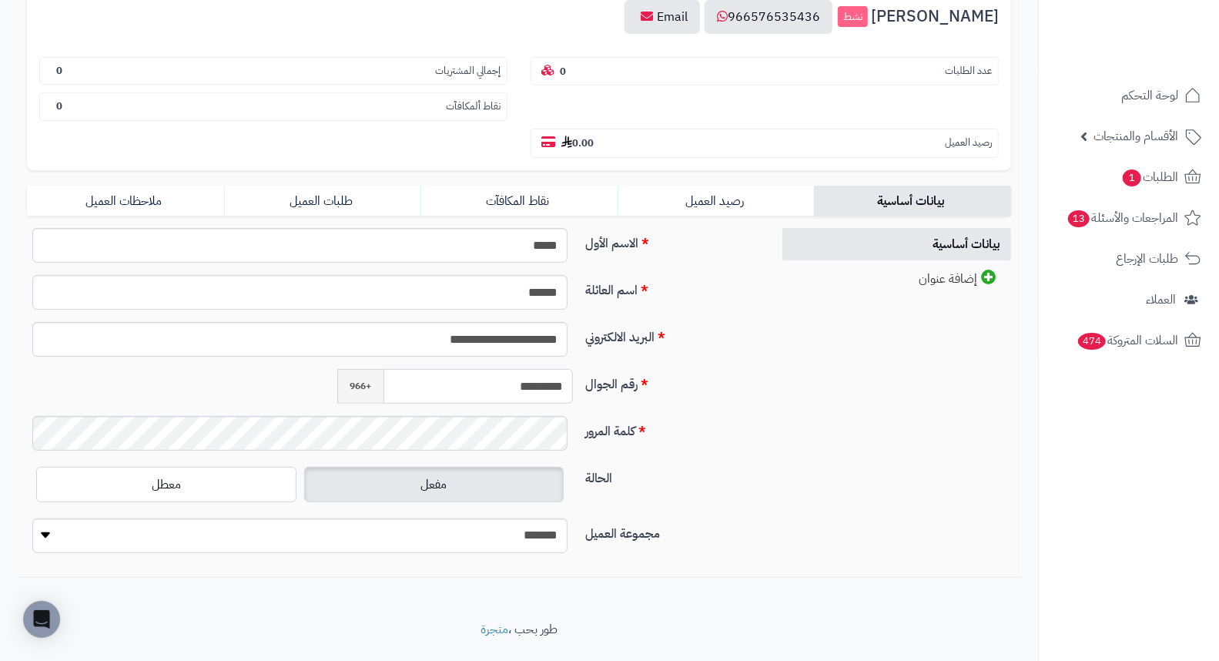
click at [509, 369] on input "*********" at bounding box center [477, 386] width 189 height 35
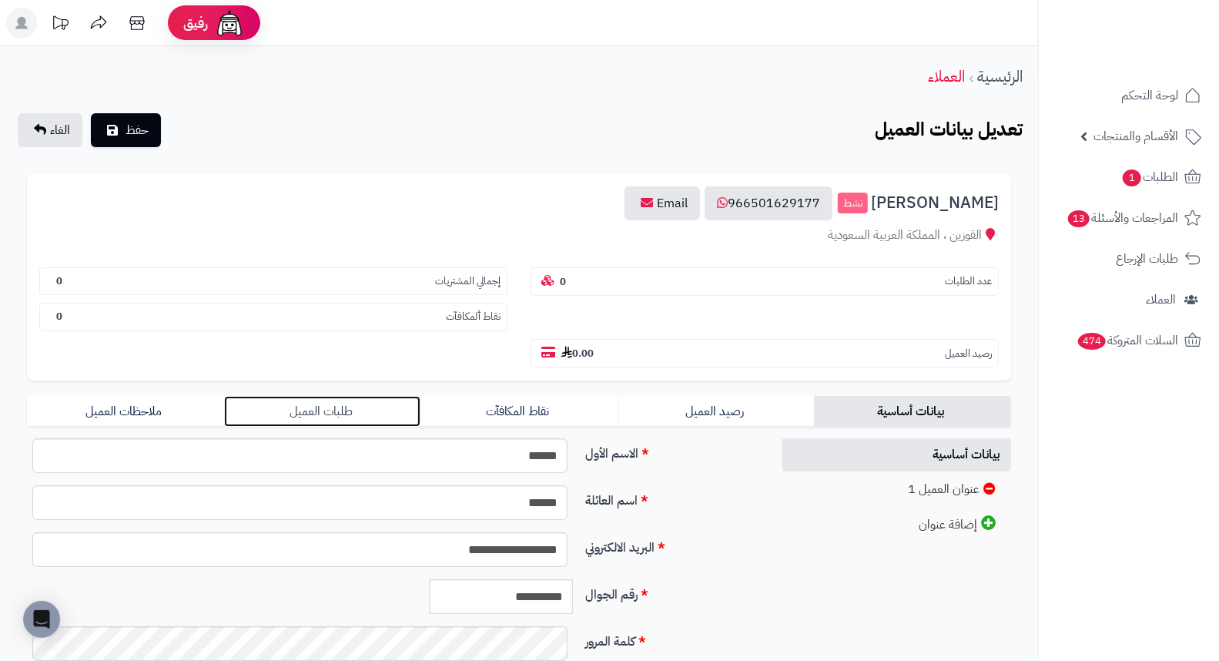
click at [345, 396] on link "طلبات العميل" at bounding box center [322, 411] width 197 height 31
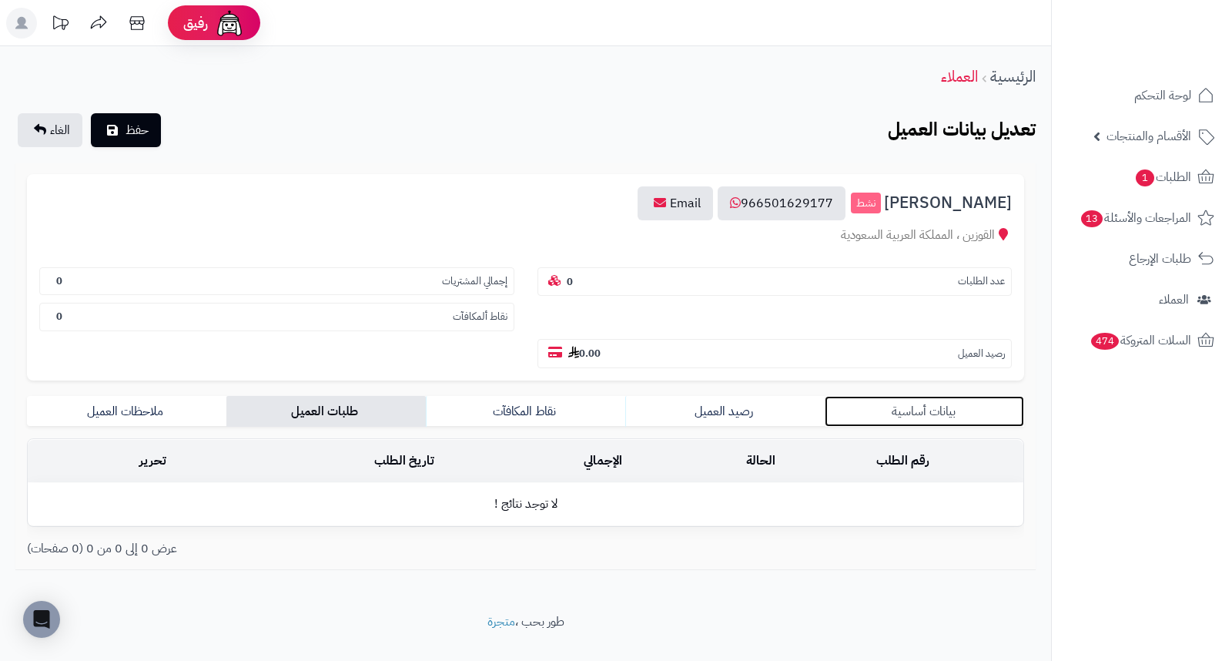
click at [907, 396] on link "بيانات أساسية" at bounding box center [924, 411] width 199 height 31
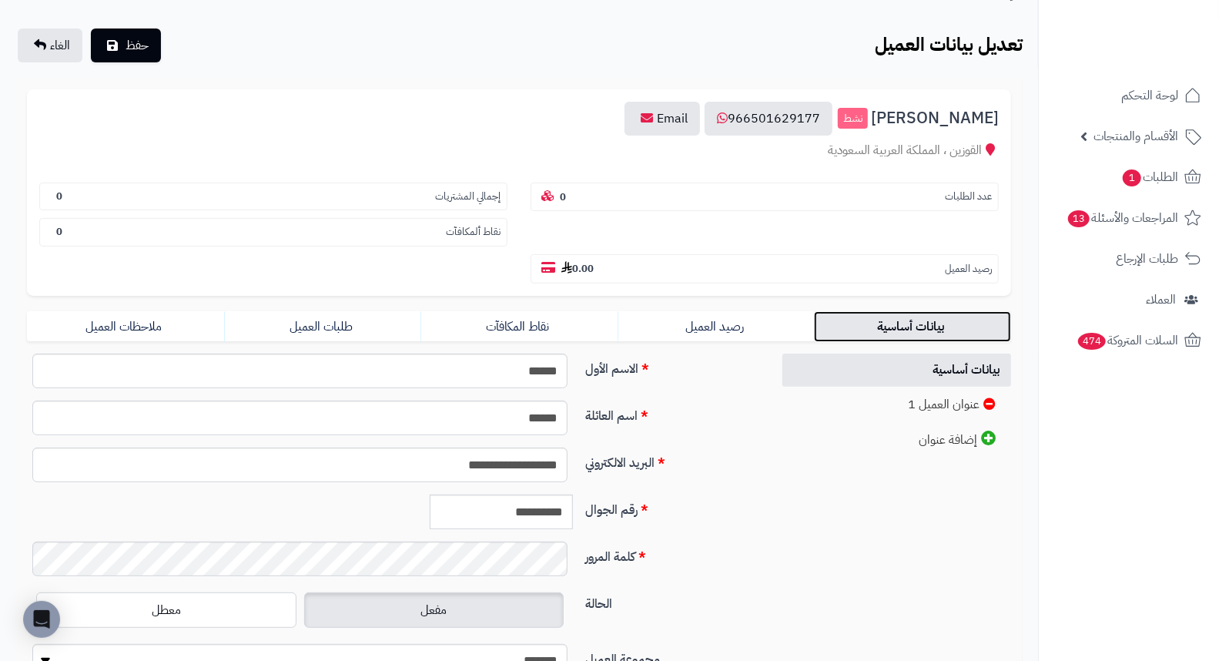
scroll to position [210, 0]
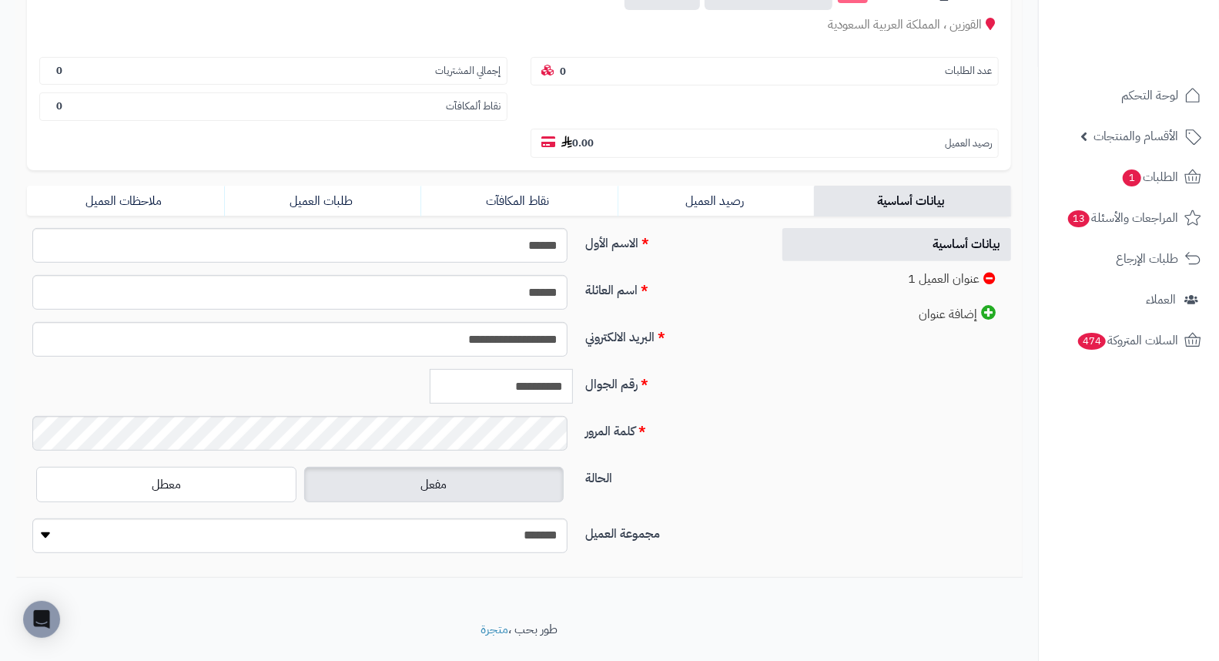
click at [514, 369] on input "**********" at bounding box center [501, 386] width 143 height 35
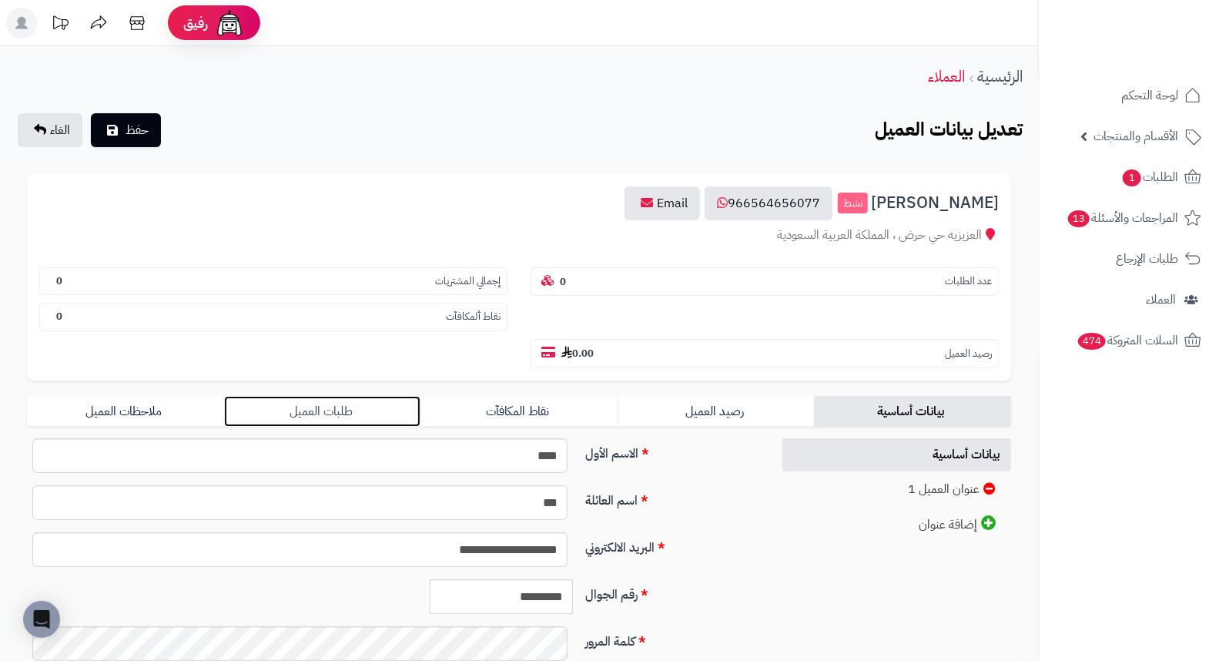
click at [320, 396] on link "طلبات العميل" at bounding box center [322, 411] width 197 height 31
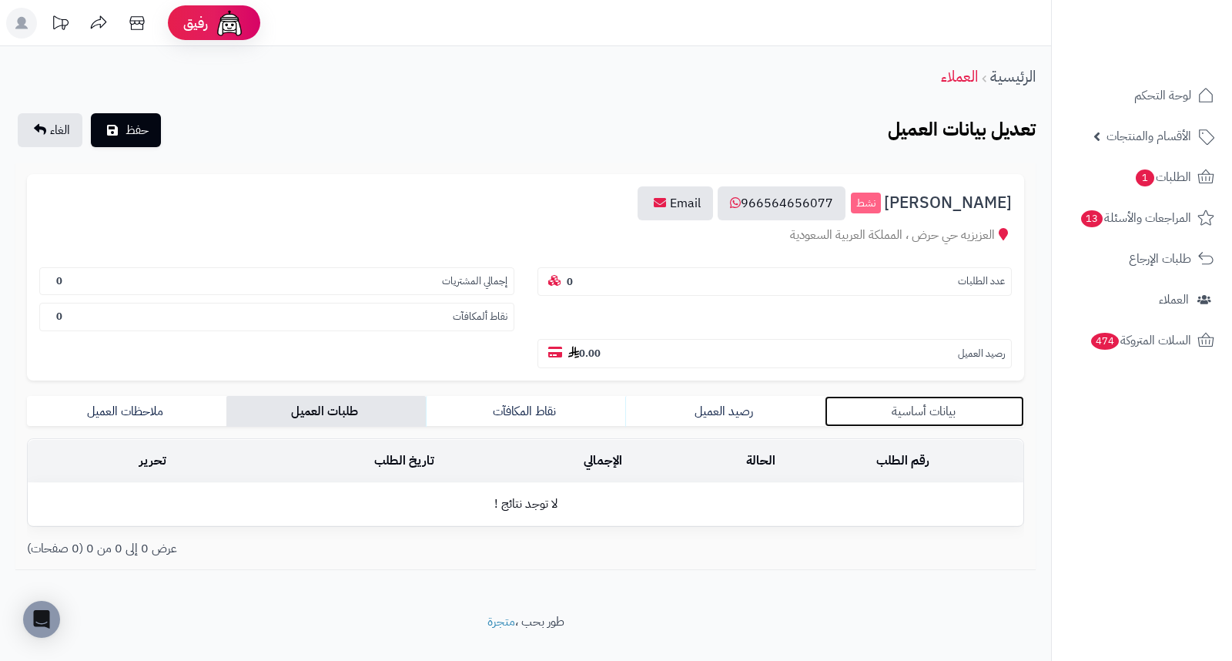
click at [965, 396] on link "بيانات أساسية" at bounding box center [924, 411] width 199 height 31
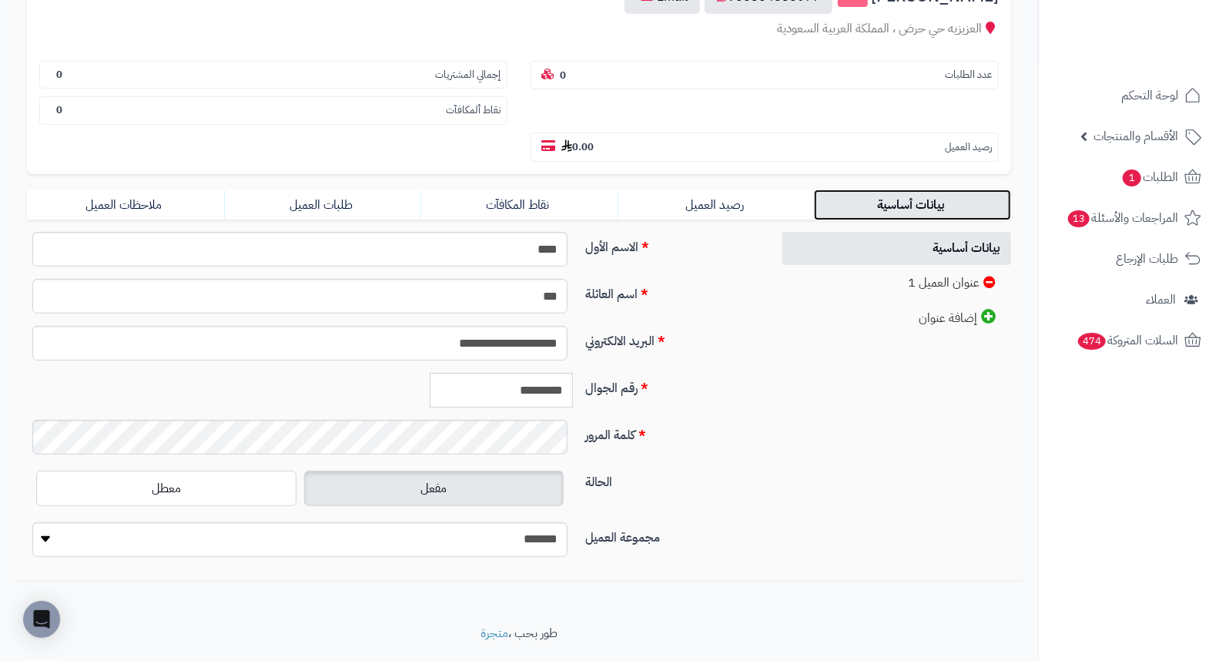
scroll to position [210, 0]
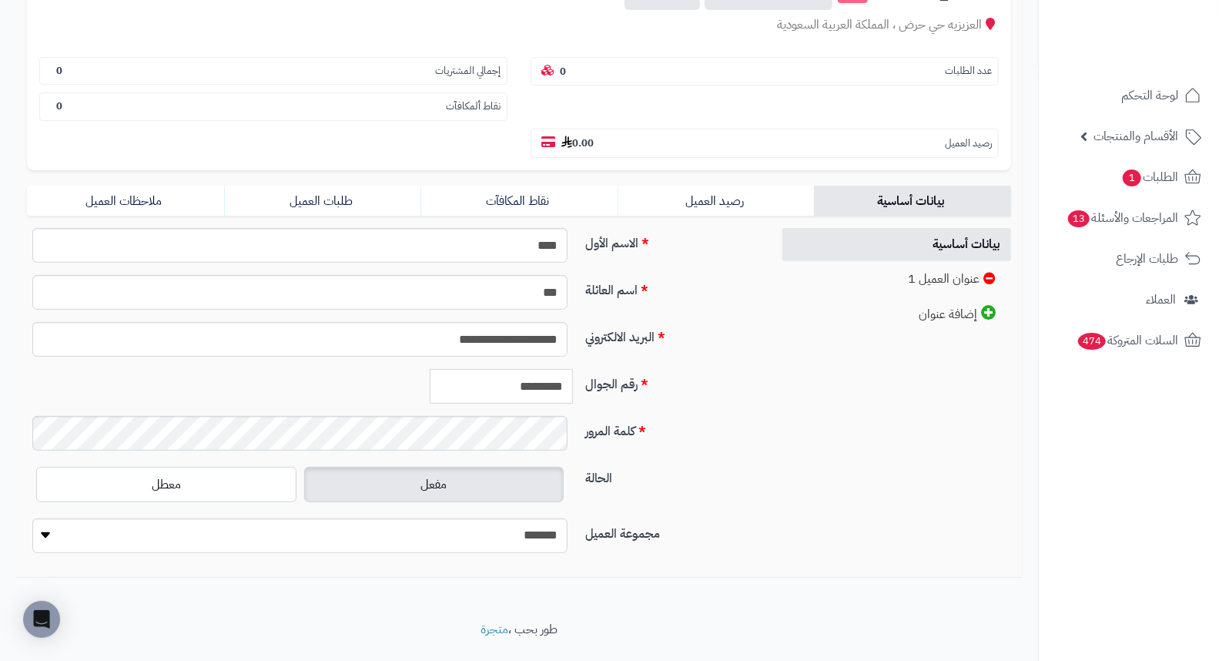
click at [534, 369] on input "*********" at bounding box center [501, 386] width 143 height 35
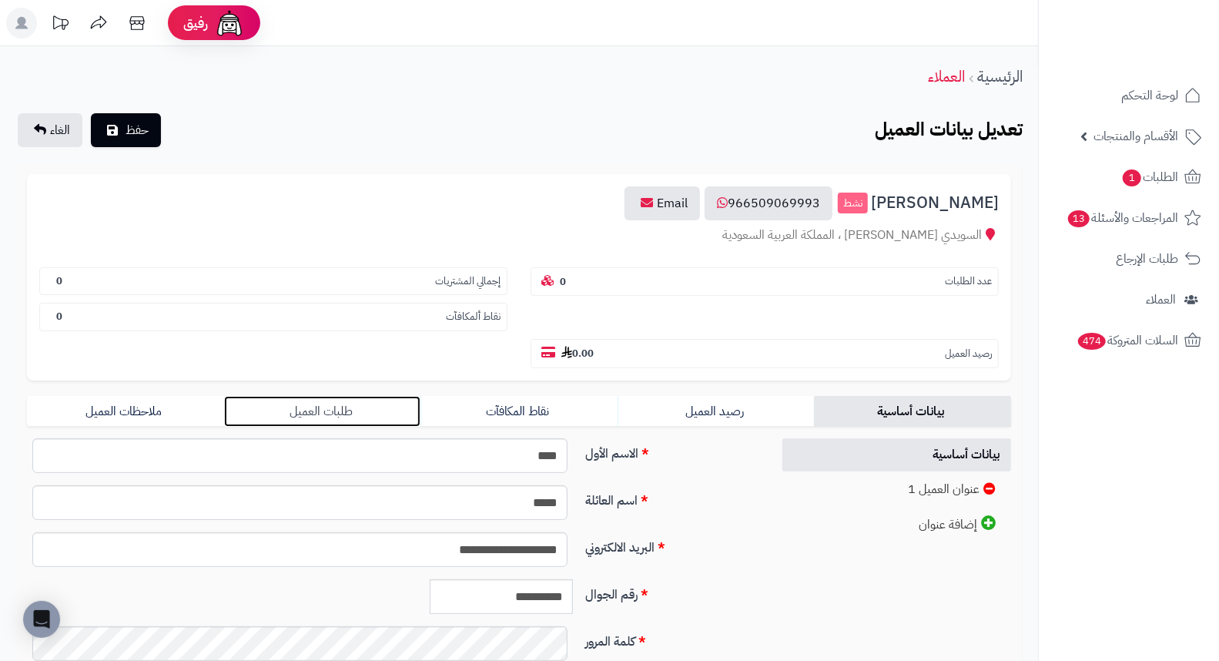
click at [334, 396] on link "طلبات العميل" at bounding box center [322, 411] width 197 height 31
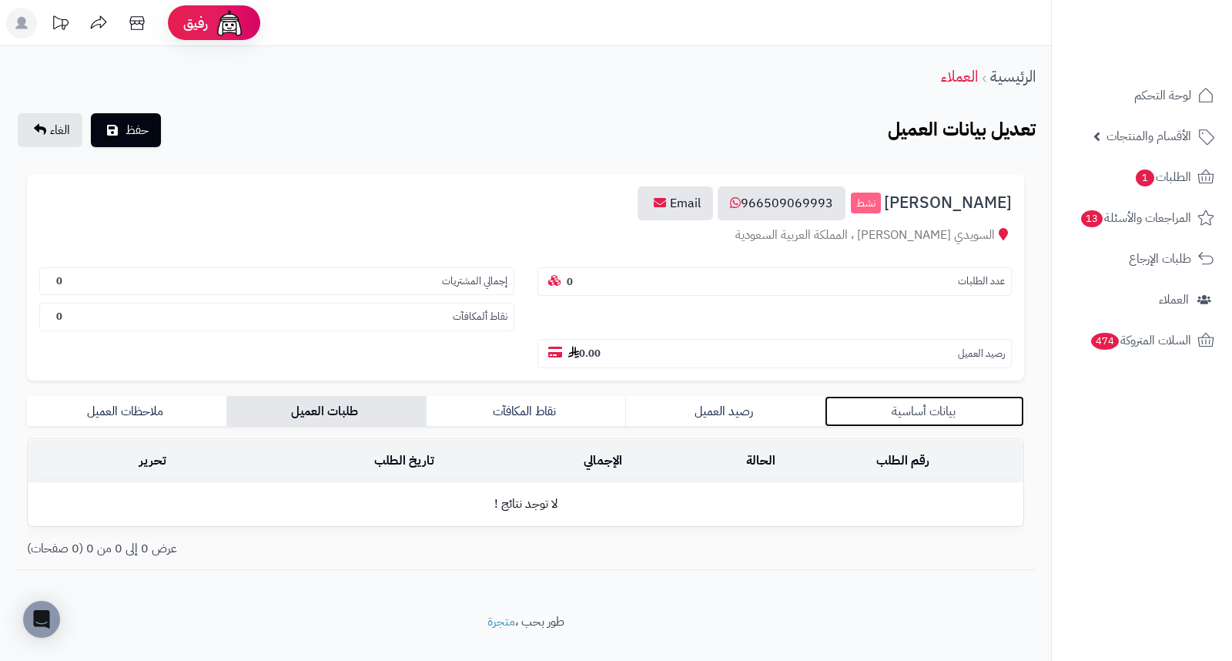
click at [912, 396] on link "بيانات أساسية" at bounding box center [924, 411] width 199 height 31
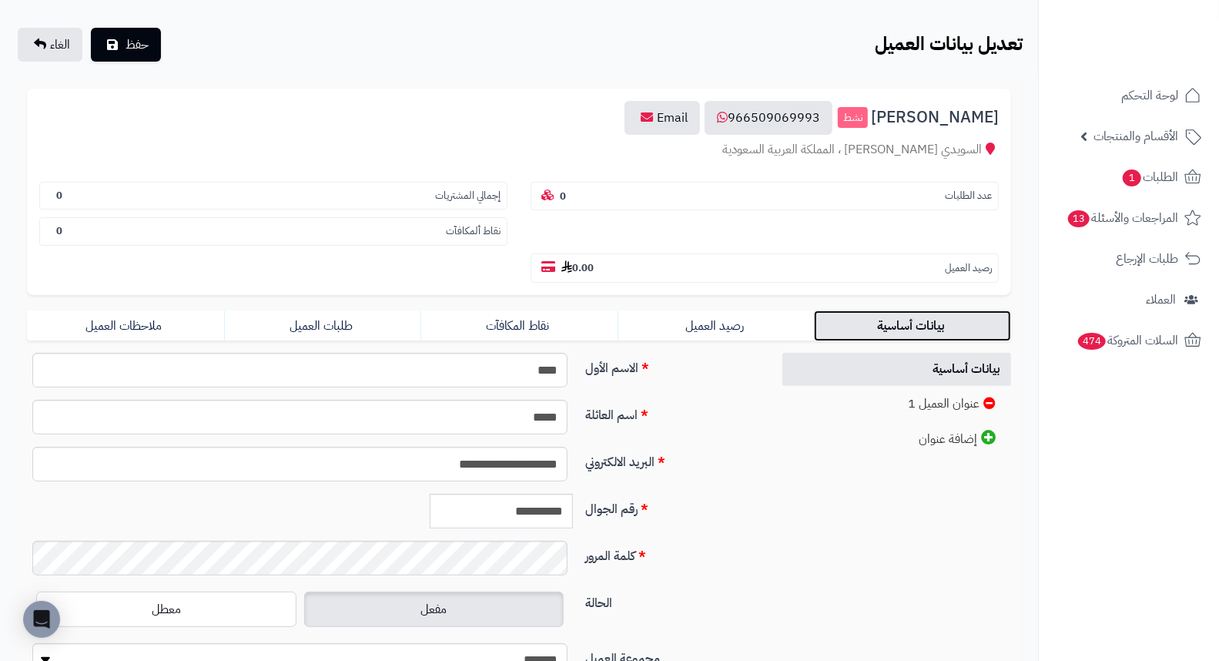
scroll to position [210, 0]
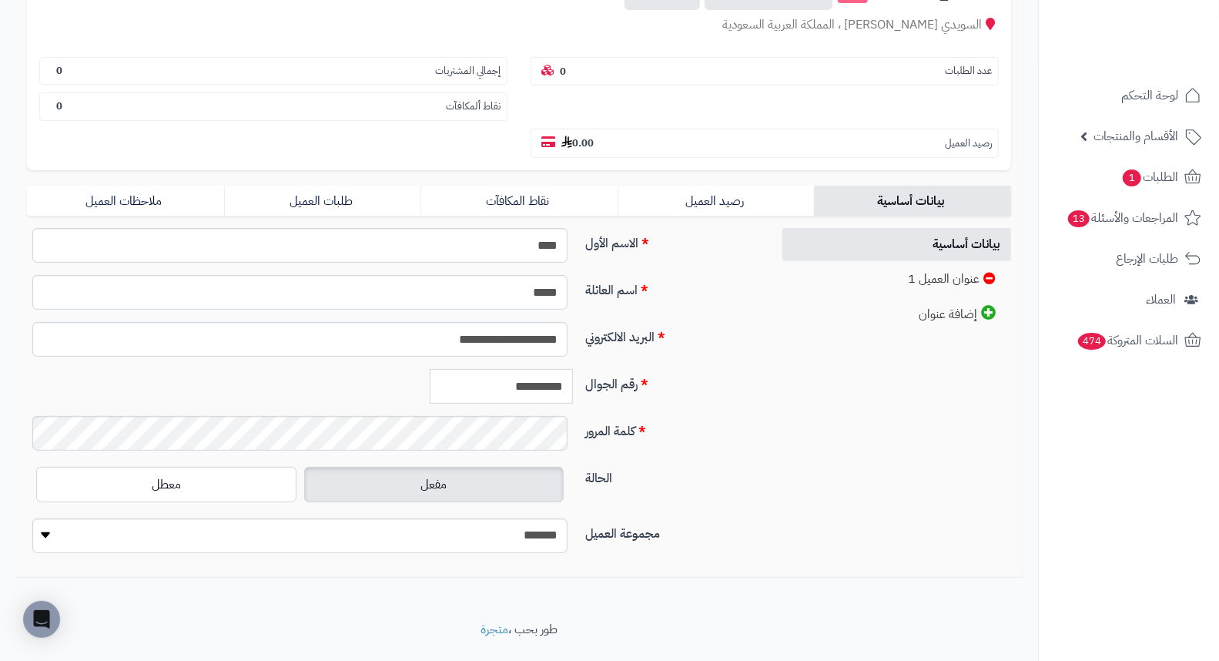
click at [521, 369] on input "**********" at bounding box center [501, 386] width 143 height 35
click at [545, 369] on input "**********" at bounding box center [501, 386] width 143 height 35
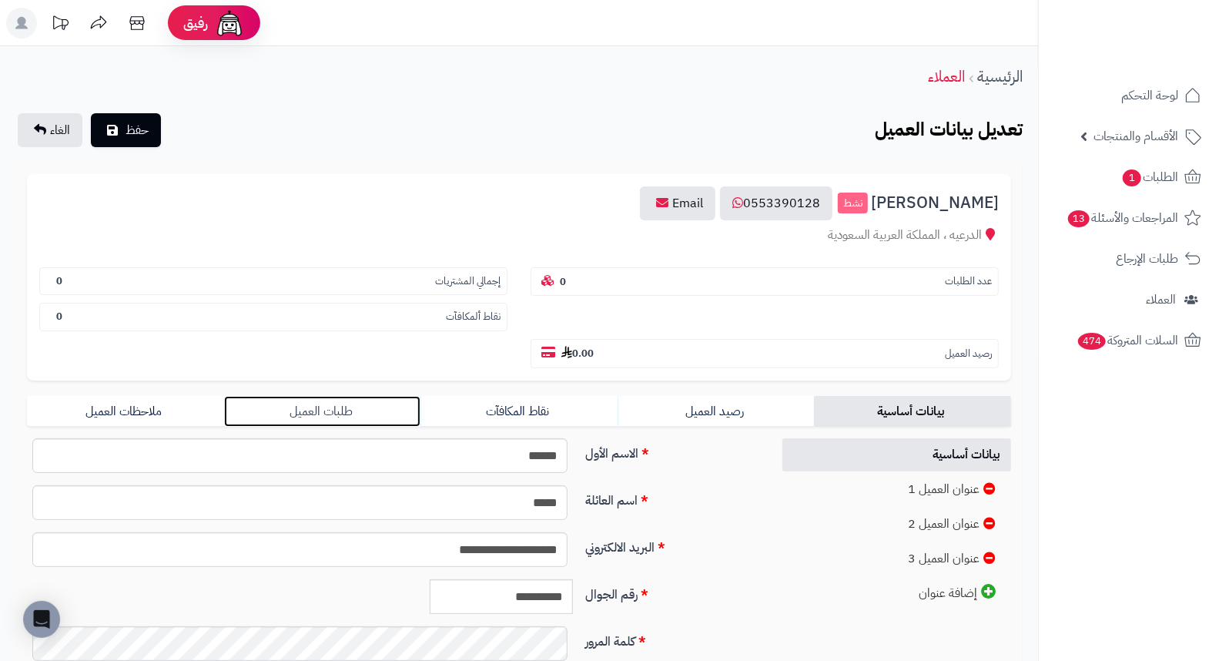
click at [342, 396] on link "طلبات العميل" at bounding box center [322, 411] width 197 height 31
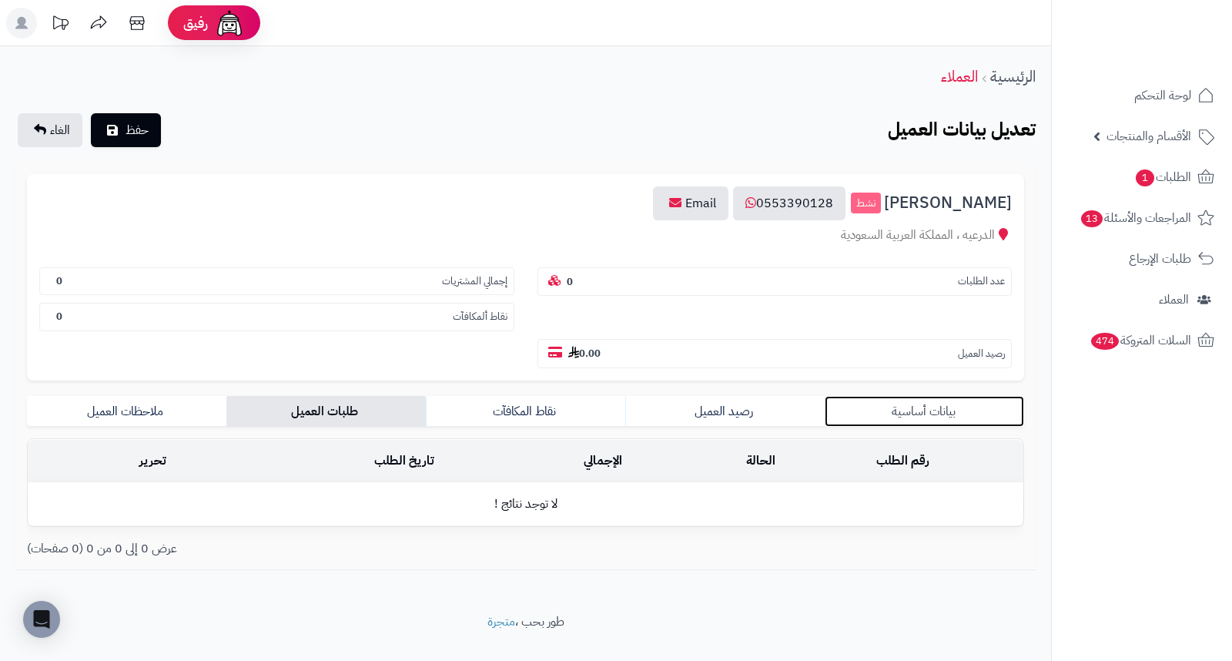
click at [935, 396] on link "بيانات أساسية" at bounding box center [924, 411] width 199 height 31
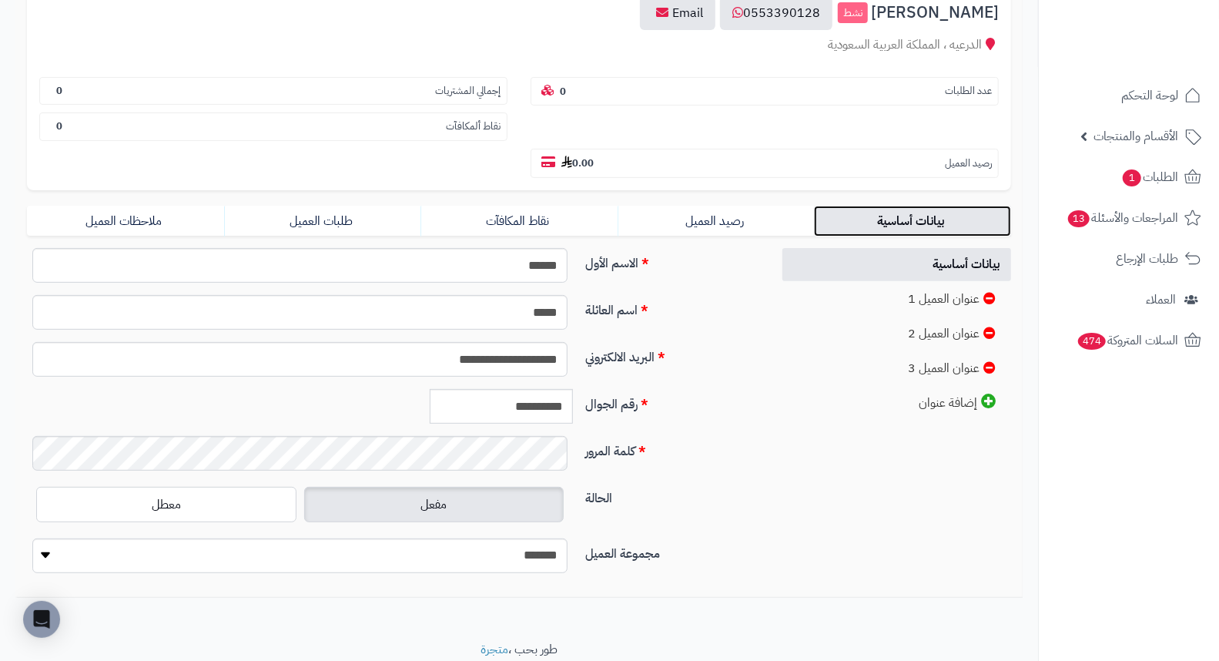
scroll to position [210, 0]
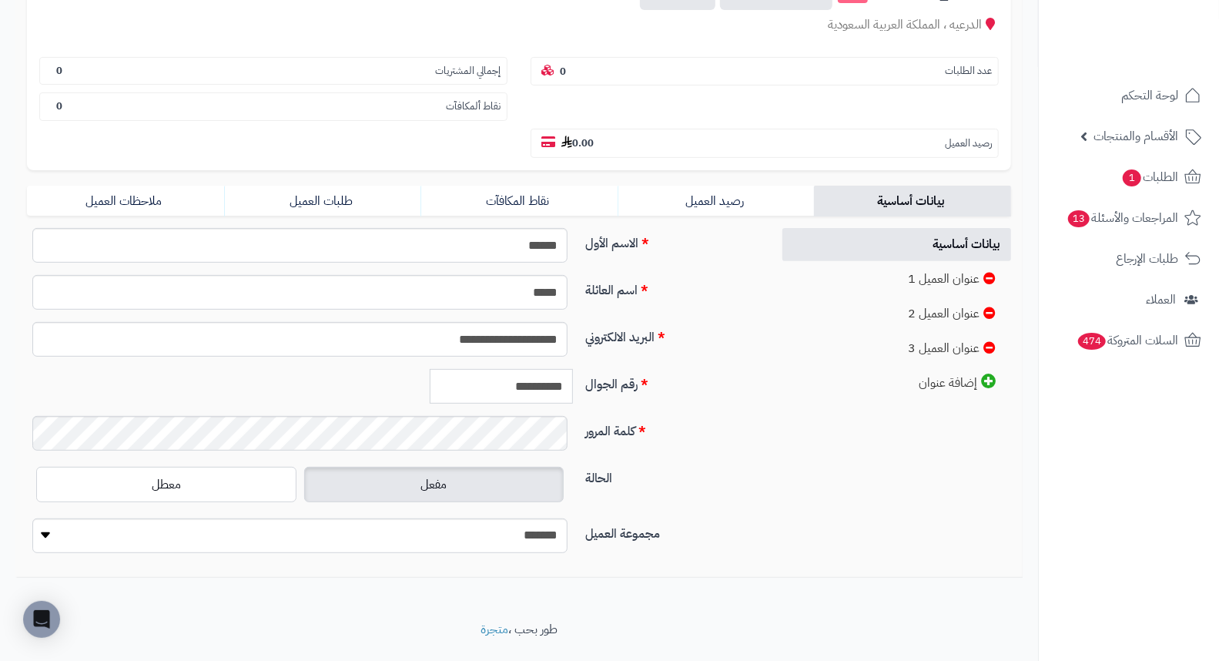
click at [533, 369] on input "**********" at bounding box center [501, 386] width 143 height 35
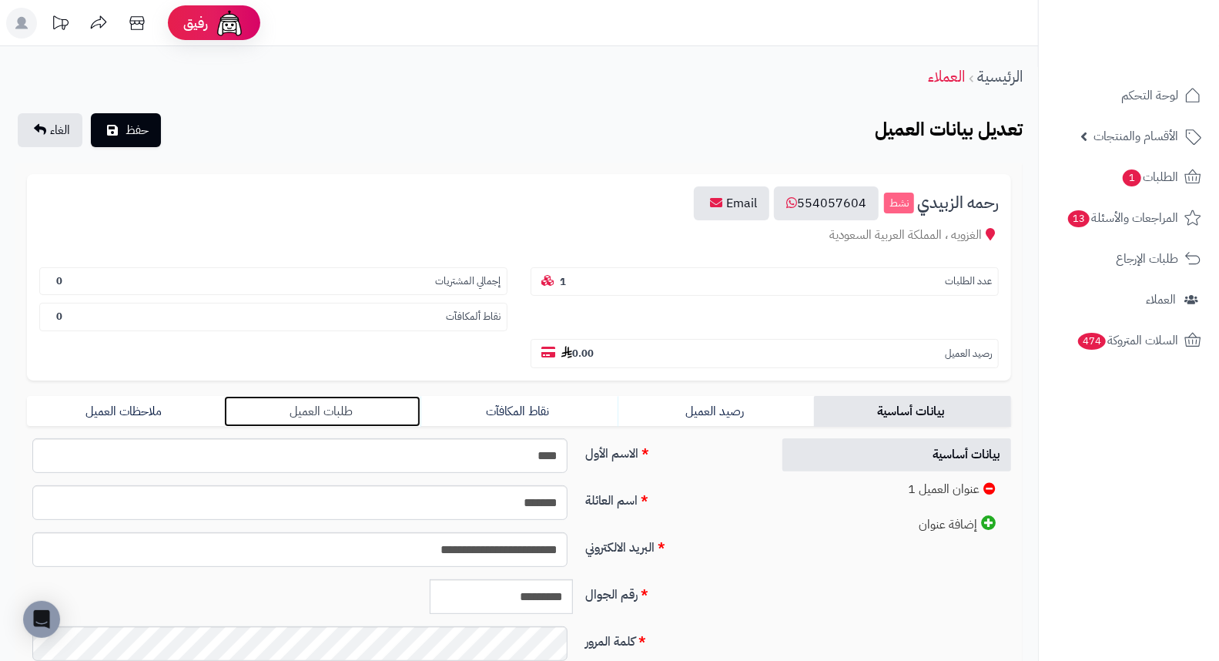
click at [303, 396] on link "طلبات العميل" at bounding box center [322, 411] width 197 height 31
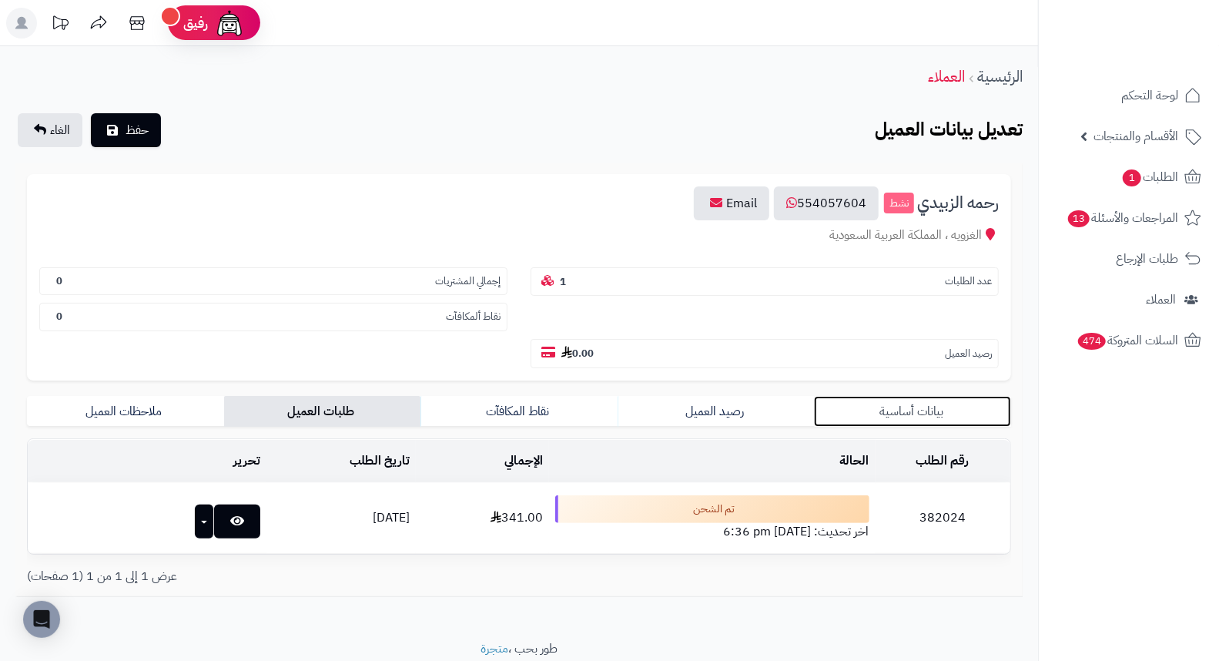
click at [910, 396] on link "بيانات أساسية" at bounding box center [912, 411] width 197 height 31
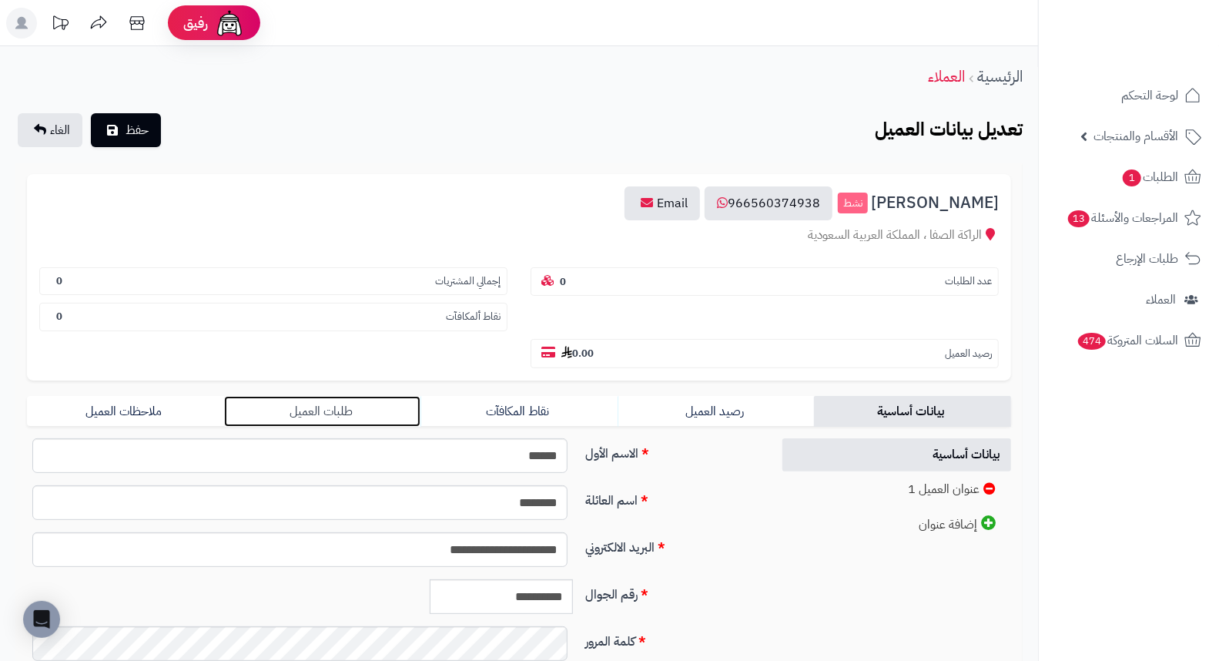
click at [351, 396] on link "طلبات العميل" at bounding box center [322, 411] width 197 height 31
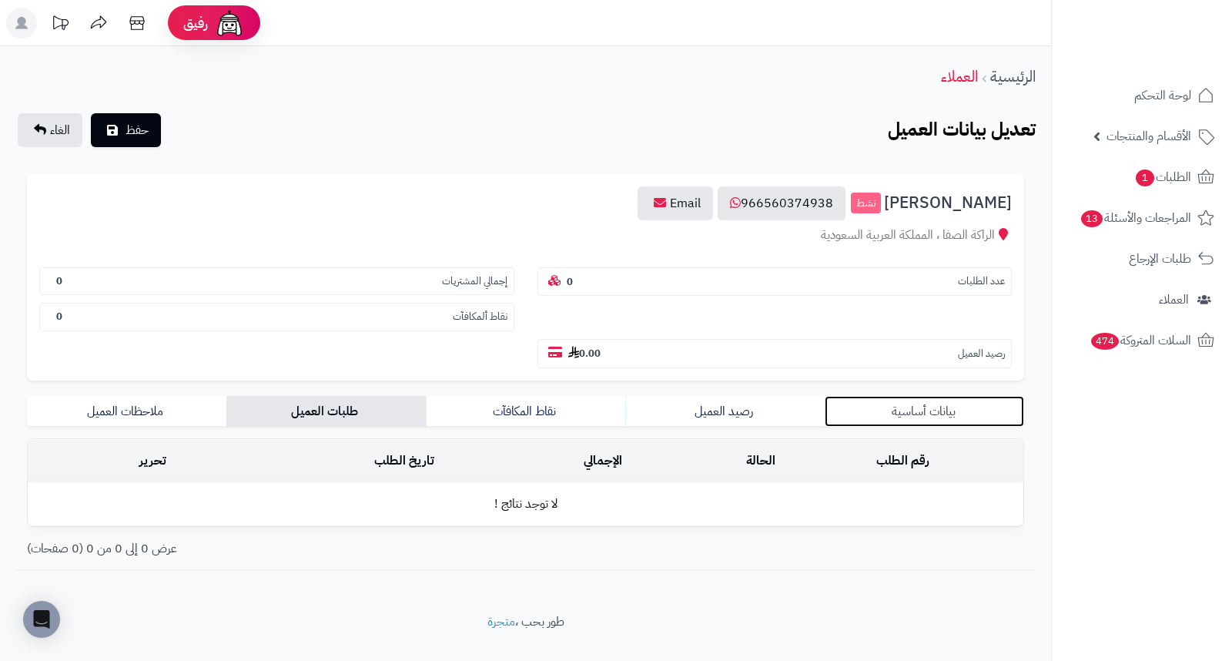
click at [941, 396] on link "بيانات أساسية" at bounding box center [924, 411] width 199 height 31
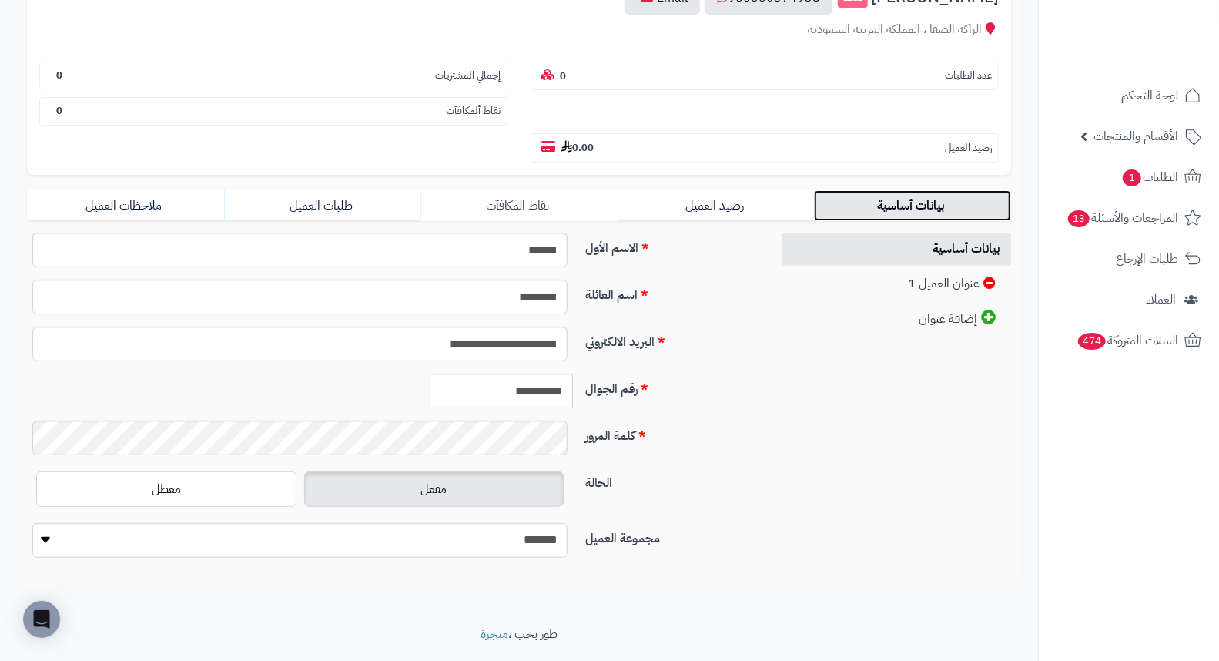
scroll to position [210, 0]
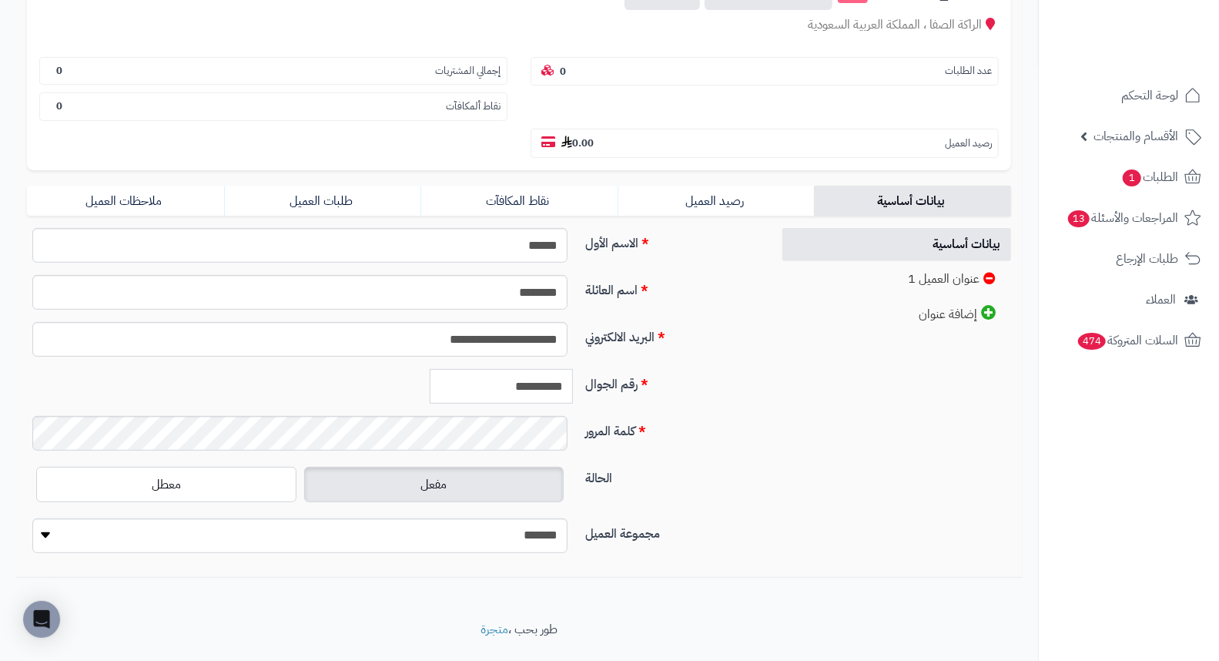
click at [518, 369] on input "**********" at bounding box center [501, 386] width 143 height 35
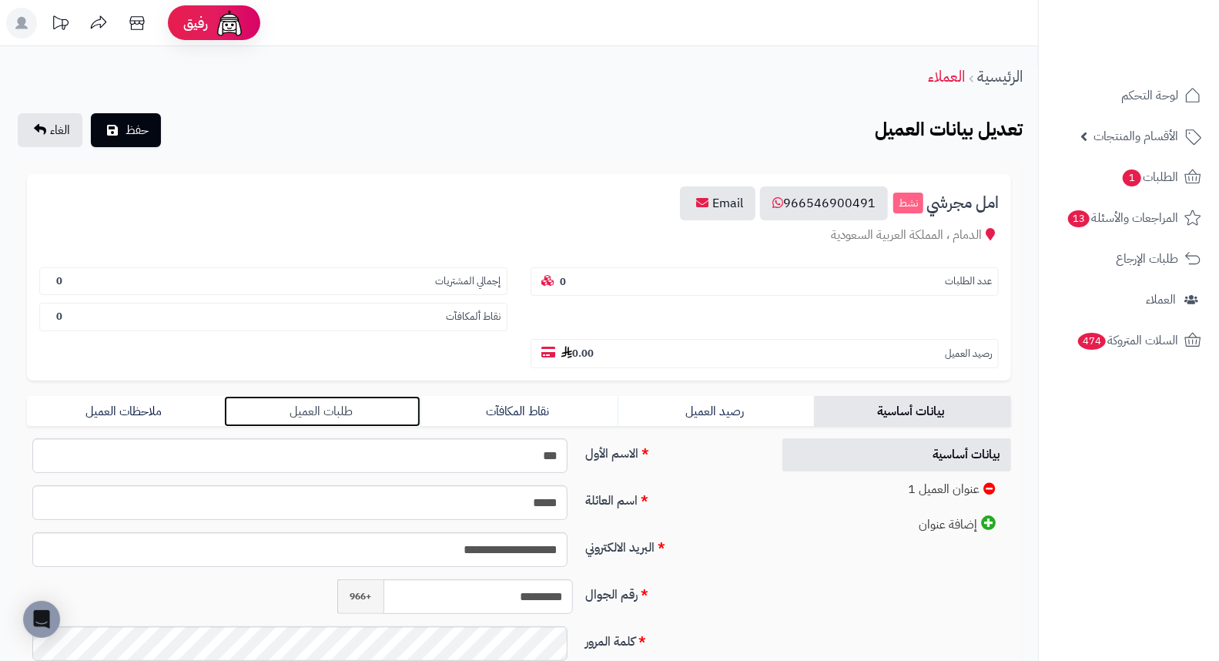
click at [328, 396] on link "طلبات العميل" at bounding box center [322, 411] width 197 height 31
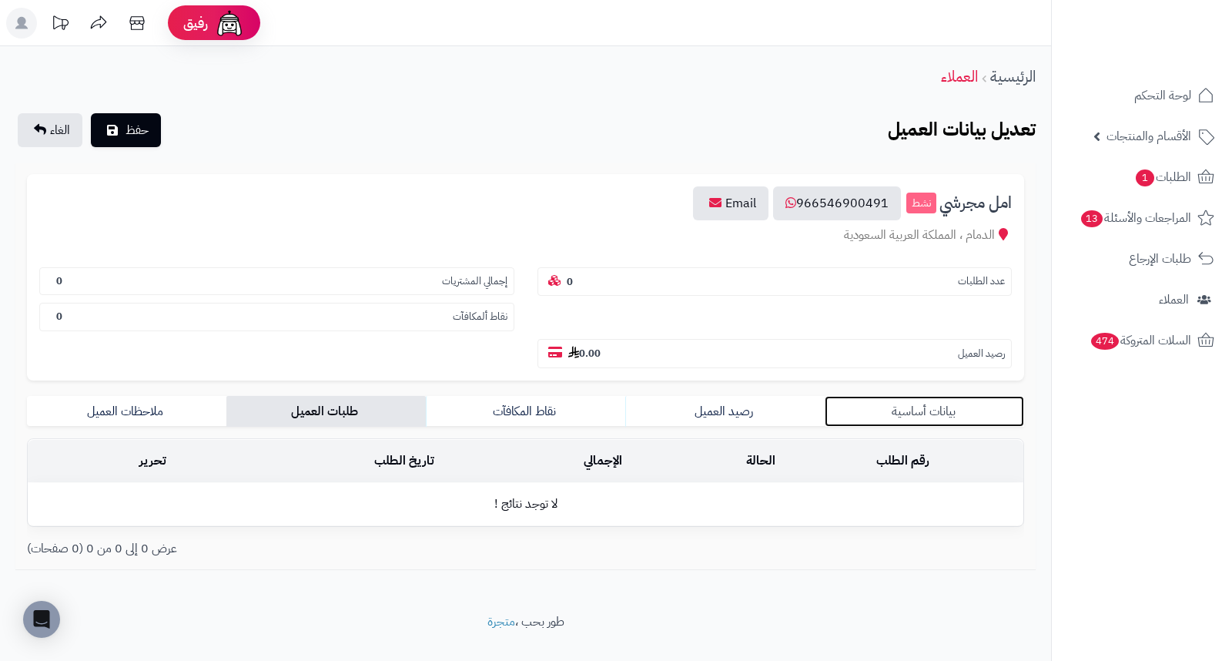
click at [934, 396] on link "بيانات أساسية" at bounding box center [924, 411] width 199 height 31
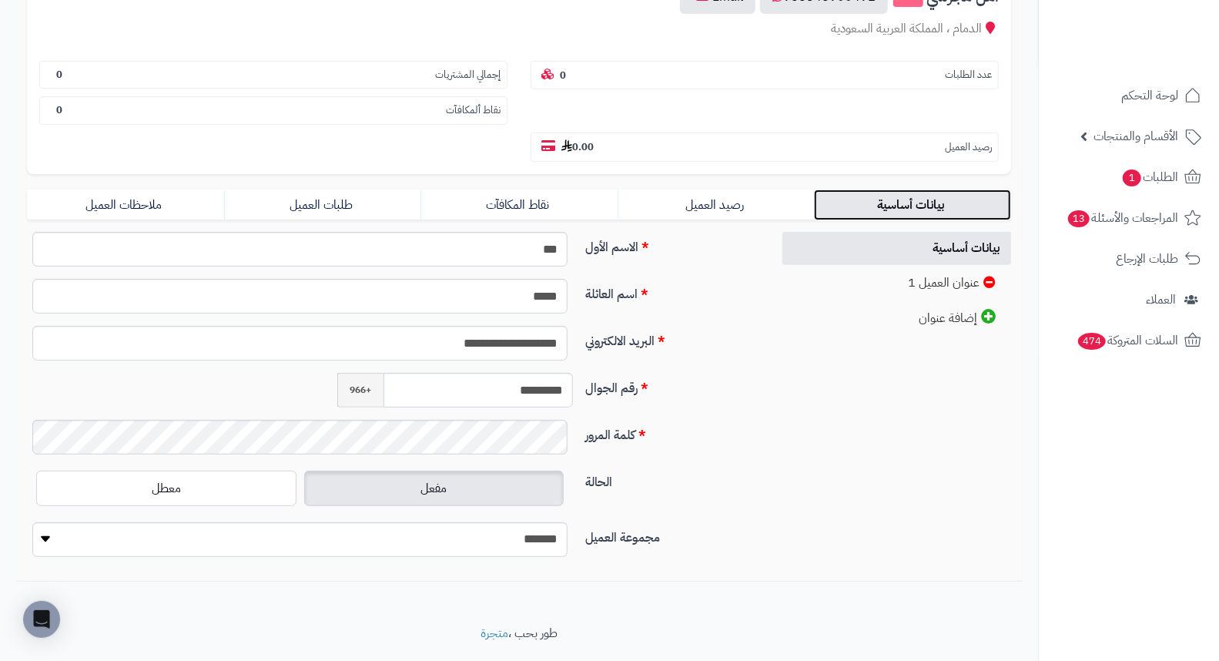
scroll to position [210, 0]
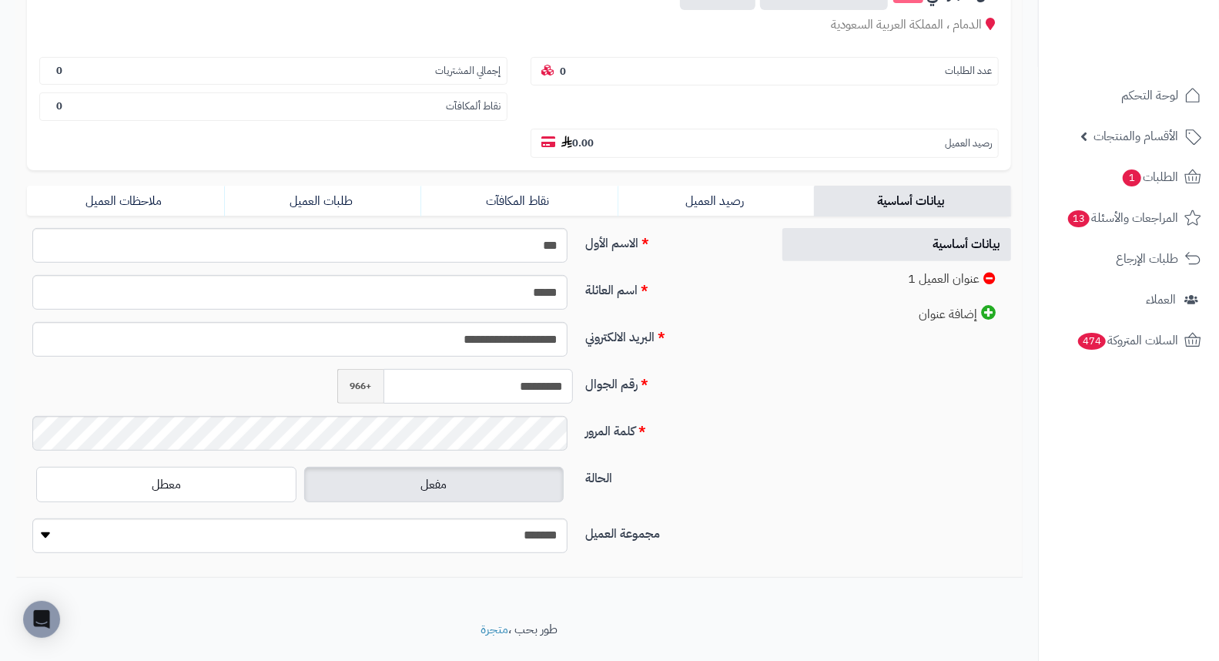
click at [524, 369] on input "*********" at bounding box center [477, 386] width 189 height 35
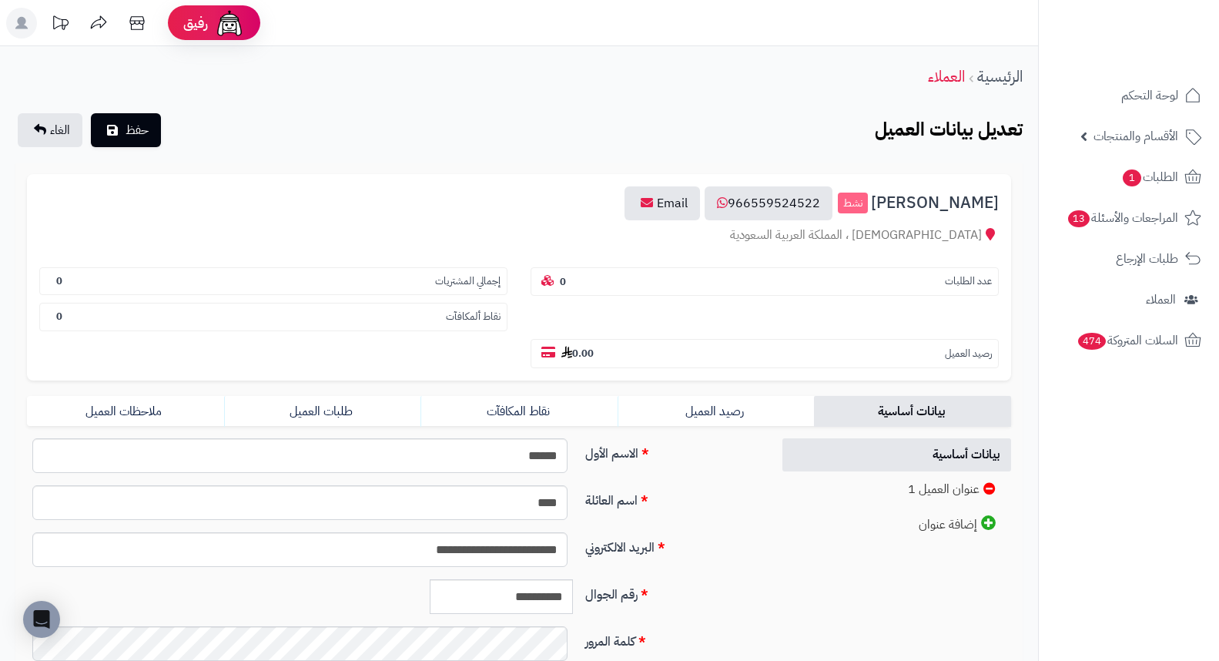
scroll to position [171, 0]
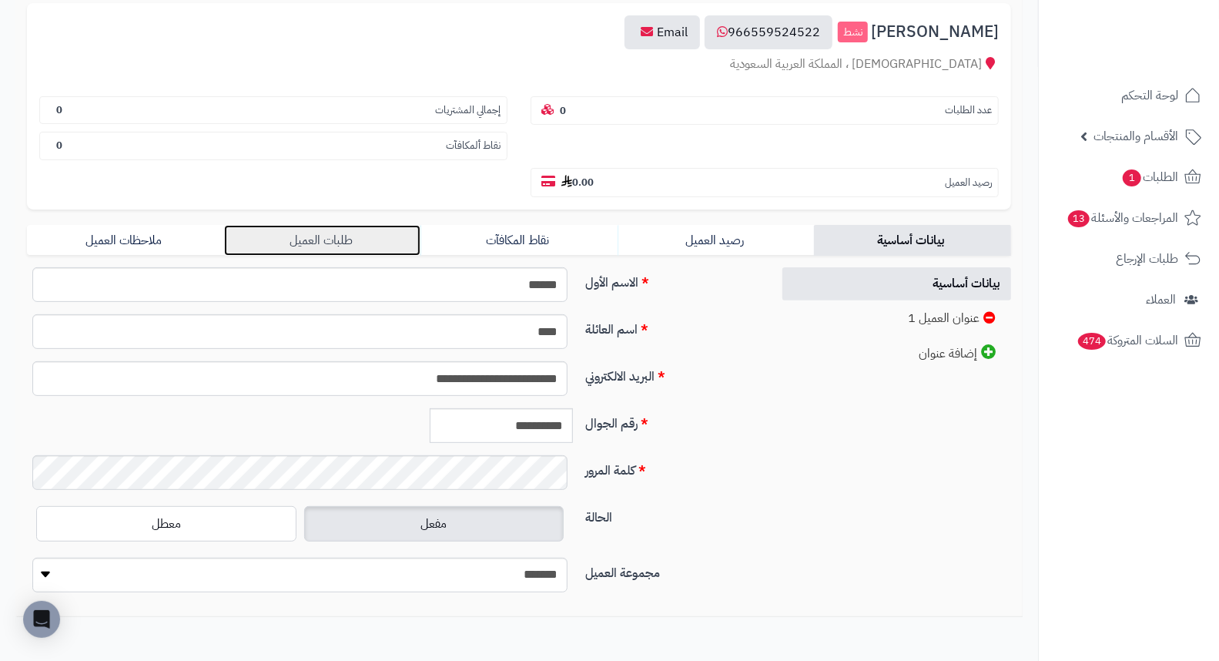
drag, startPoint x: 329, startPoint y: 201, endPoint x: 359, endPoint y: 212, distance: 31.9
click at [329, 225] on link "طلبات العميل" at bounding box center [322, 240] width 197 height 31
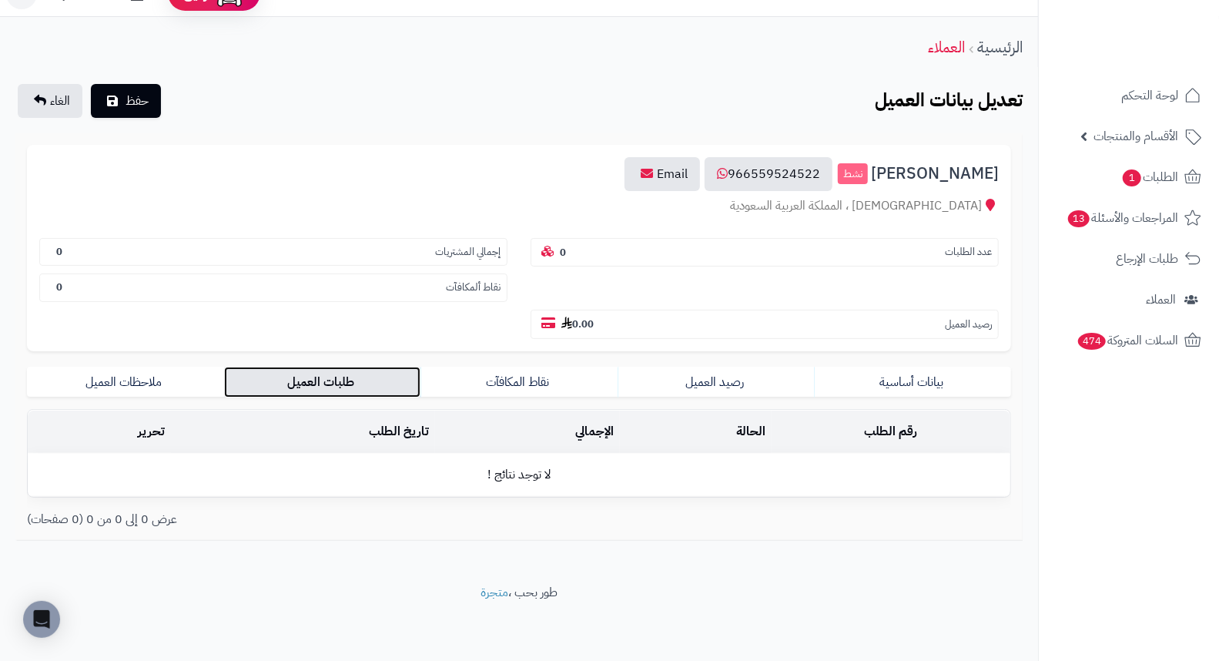
scroll to position [0, 0]
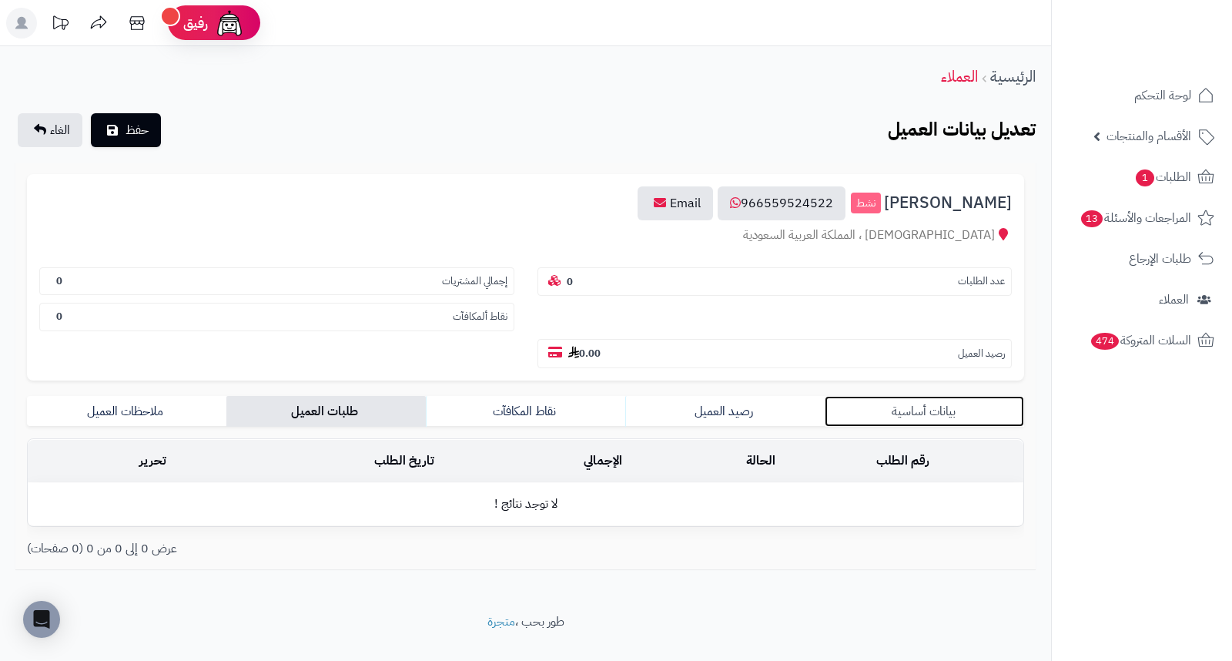
click at [949, 396] on link "بيانات أساسية" at bounding box center [924, 411] width 199 height 31
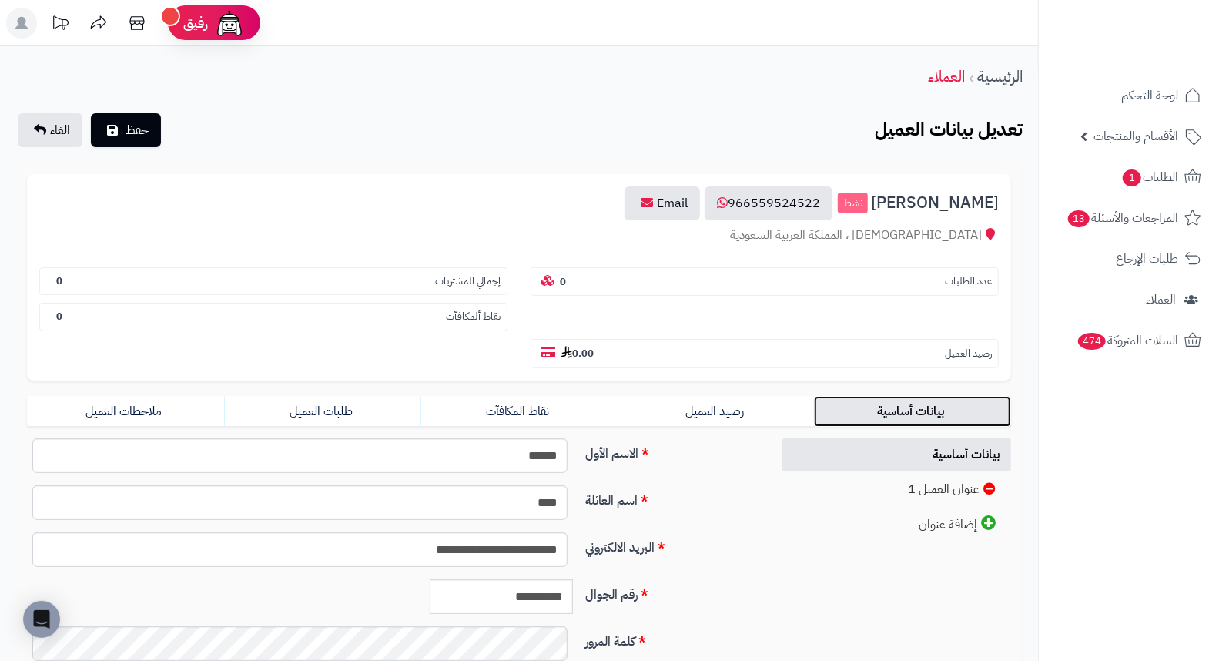
scroll to position [171, 0]
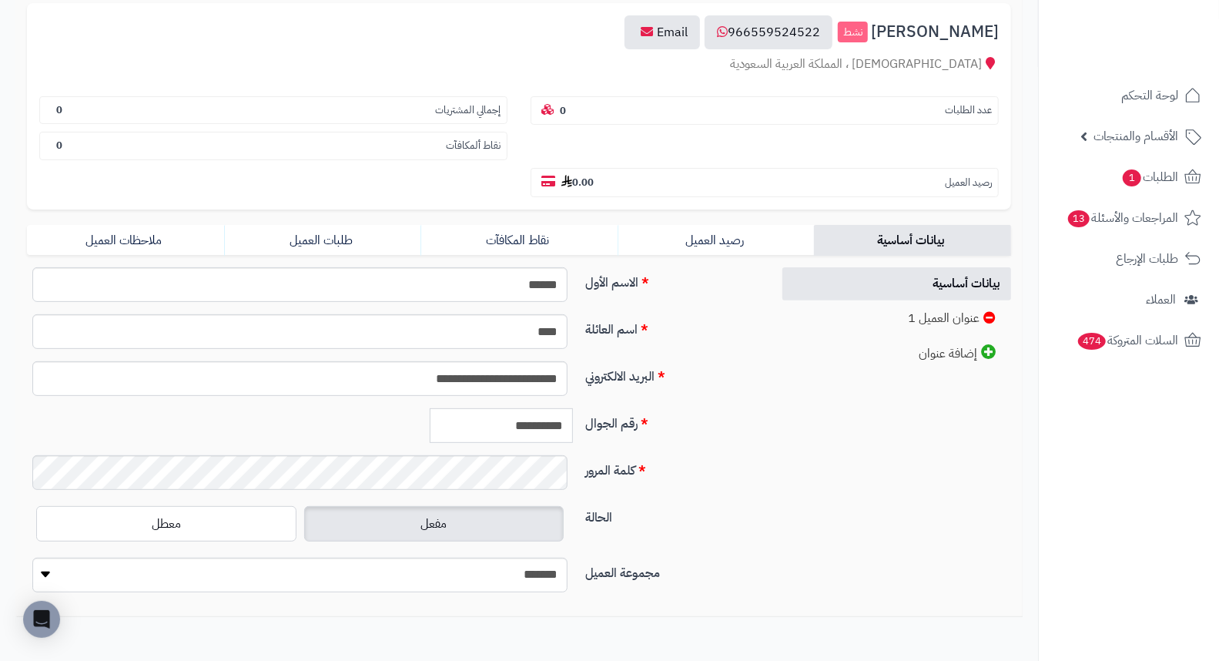
click at [529, 408] on input "**********" at bounding box center [501, 425] width 143 height 35
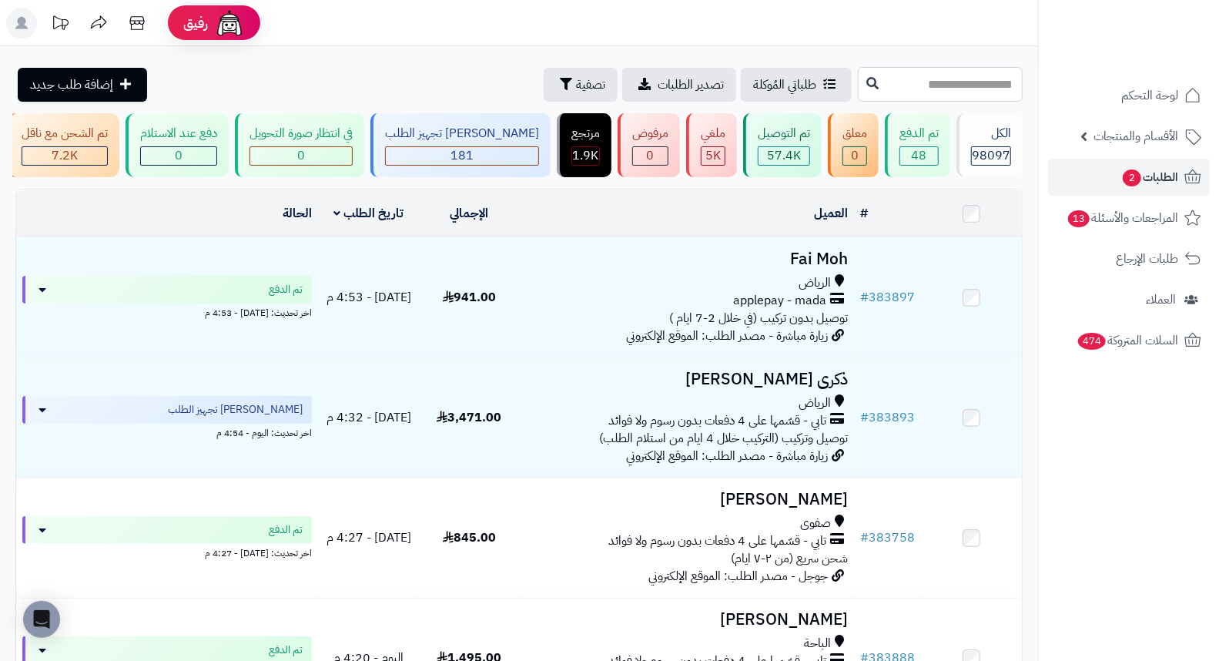
click at [929, 90] on input "text" at bounding box center [940, 84] width 165 height 35
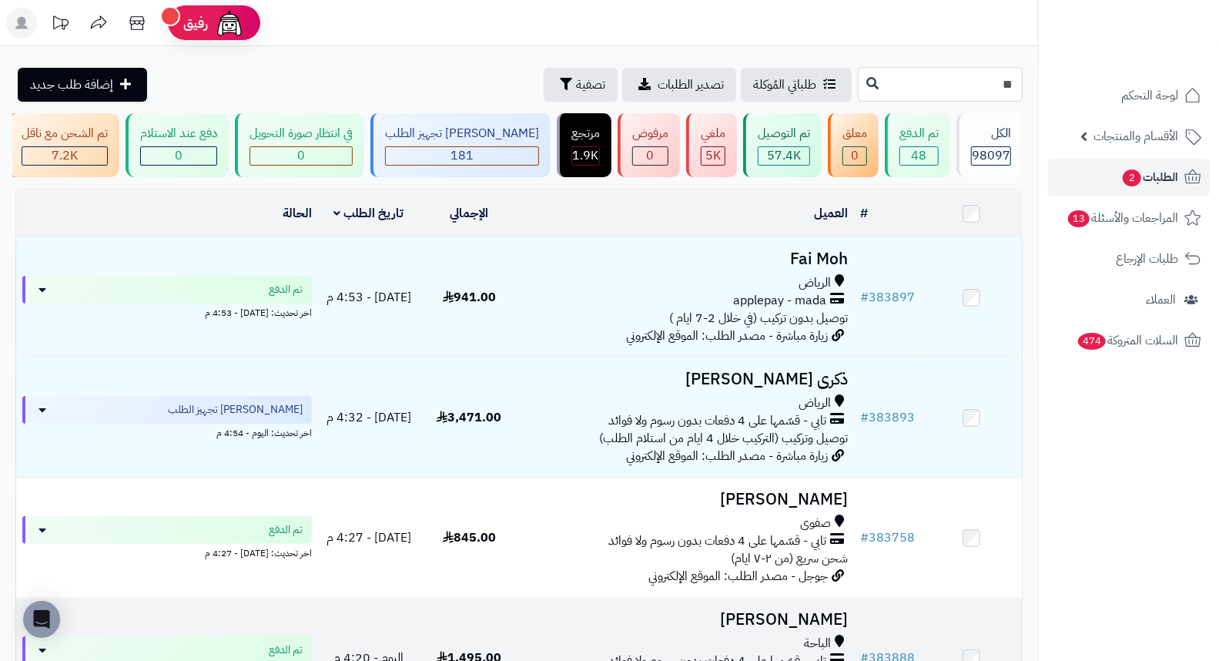
type input "**"
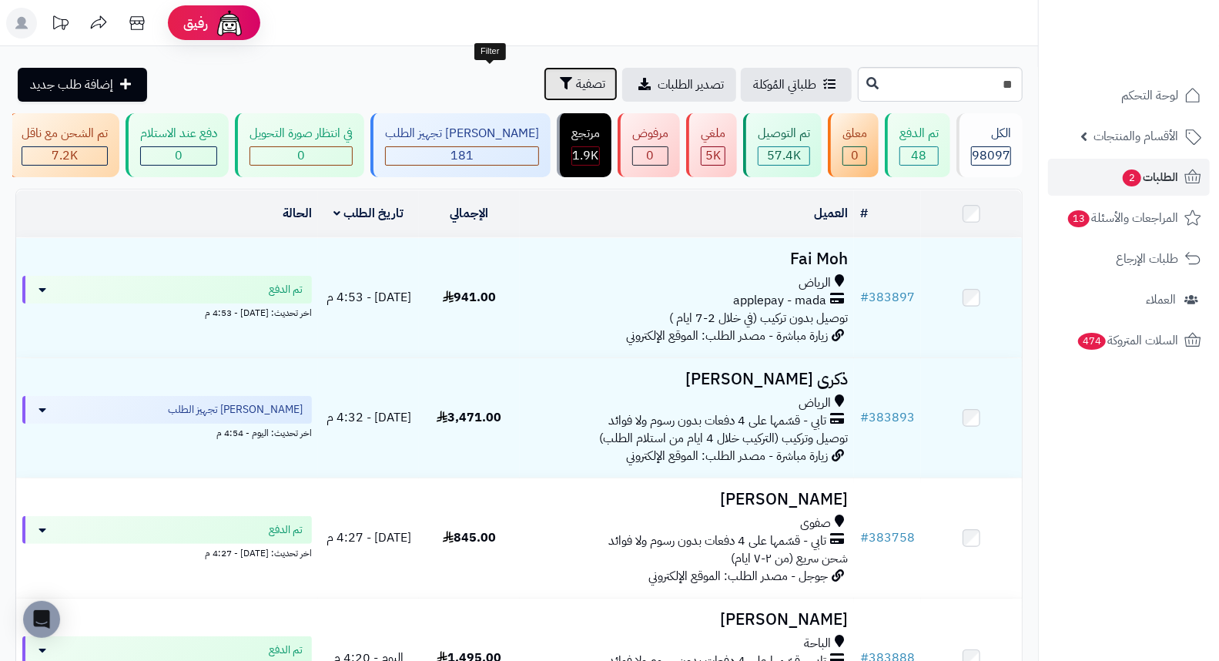
click at [576, 83] on span "تصفية" at bounding box center [590, 84] width 29 height 18
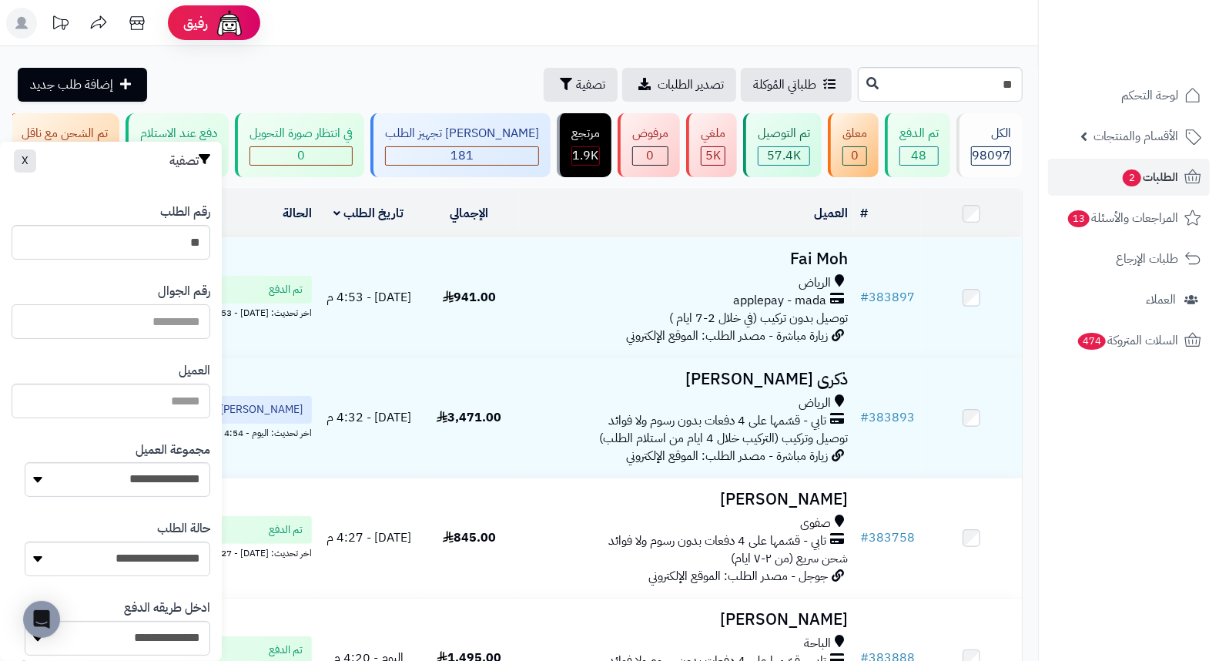
paste input "*********"
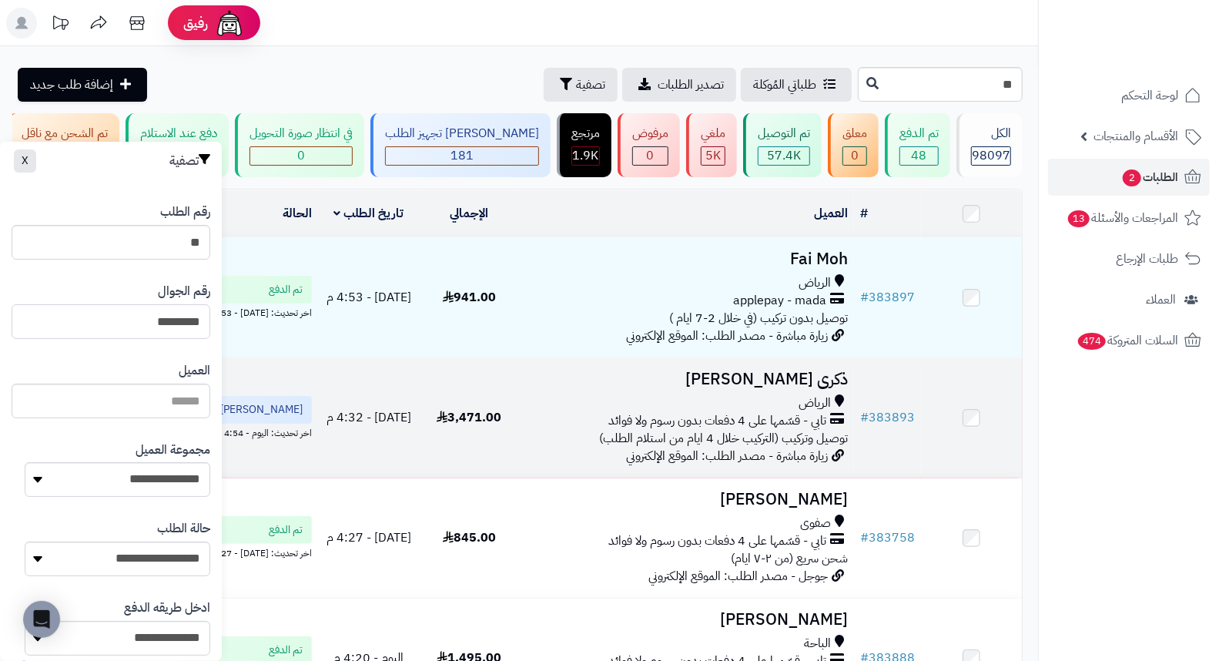
type input "*********"
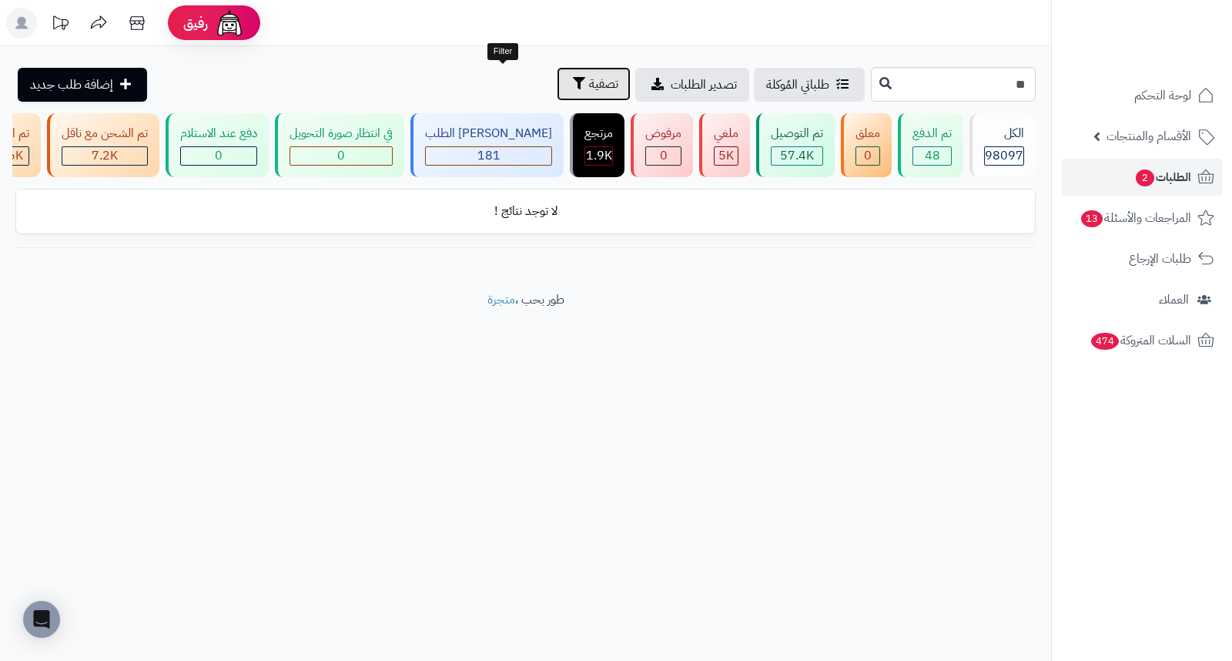
click at [589, 75] on span "تصفية" at bounding box center [603, 84] width 29 height 18
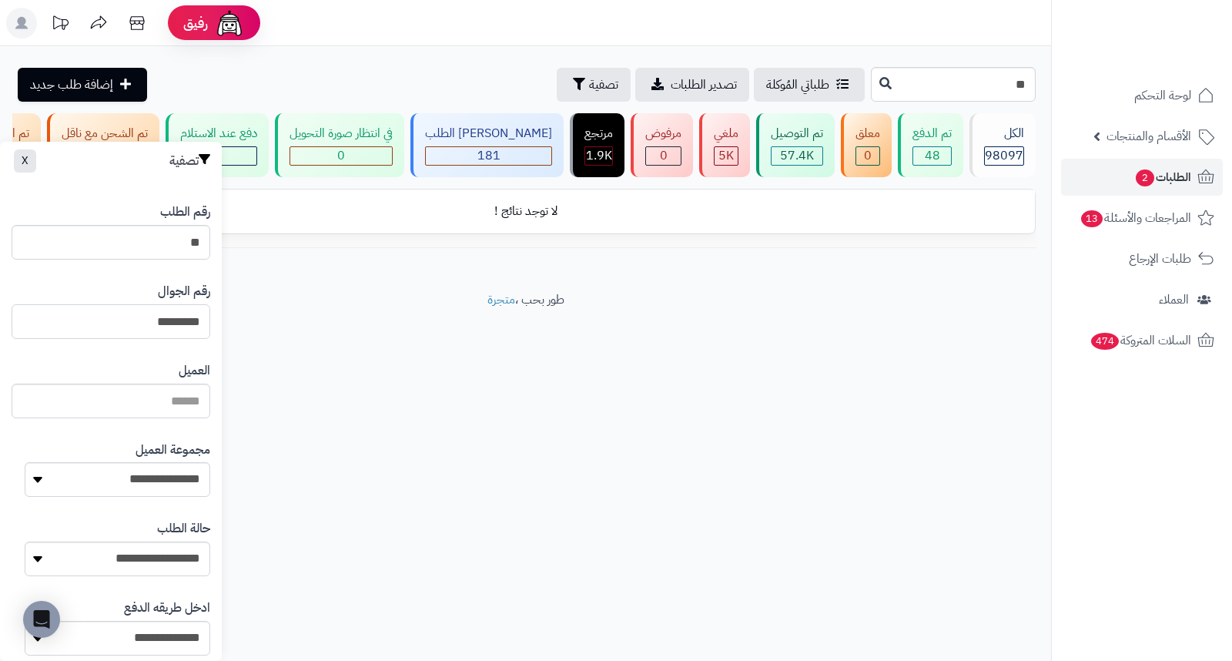
click at [120, 321] on input "*********" at bounding box center [111, 321] width 199 height 35
type input "*"
type input "*********"
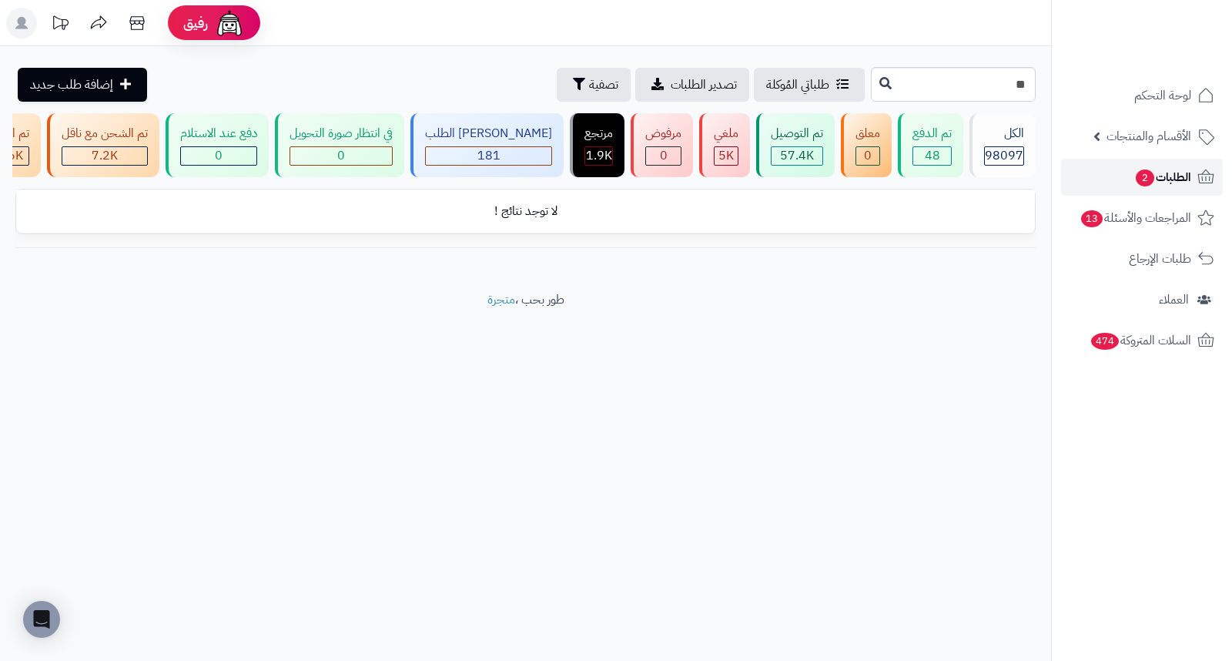
click at [1160, 167] on span "الطلبات 2" at bounding box center [1162, 177] width 57 height 22
click at [1172, 177] on span "الطلبات 2" at bounding box center [1162, 177] width 57 height 22
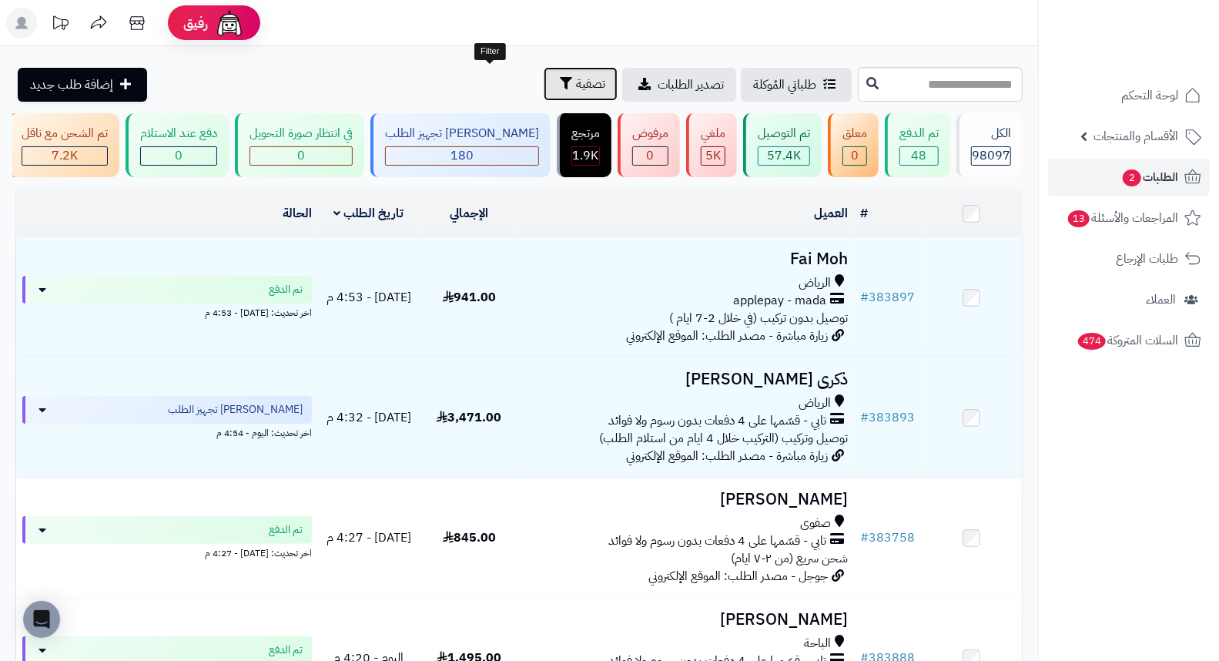
click at [576, 88] on span "تصفية" at bounding box center [590, 84] width 29 height 18
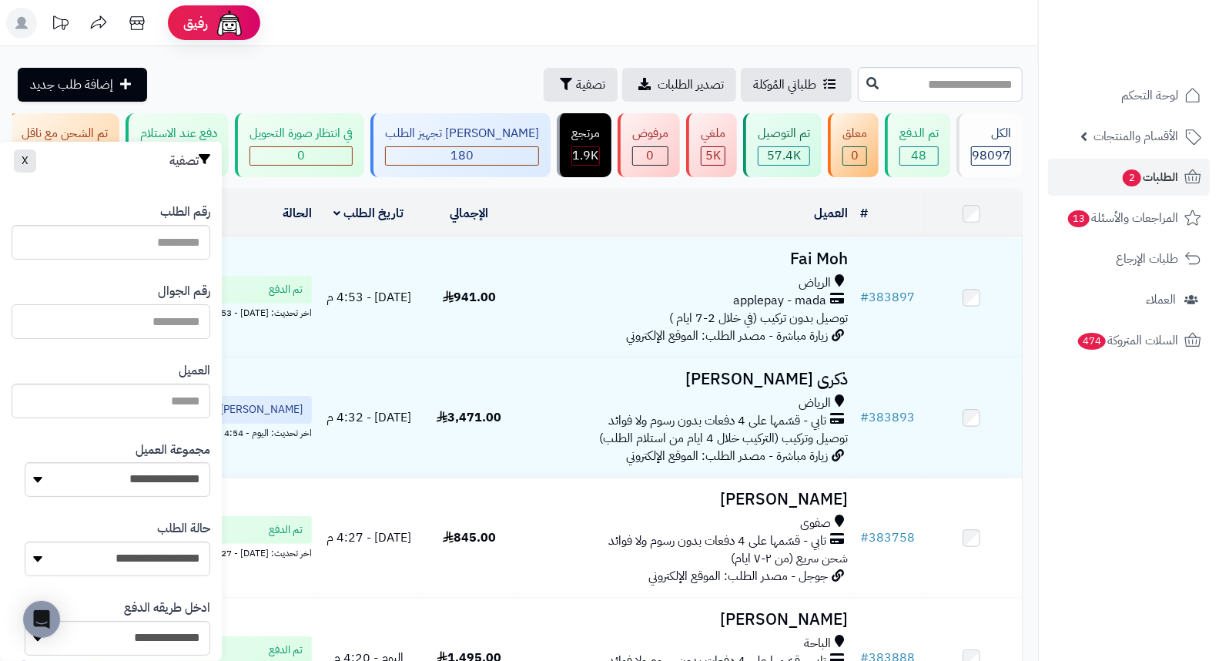
click at [156, 322] on input "text" at bounding box center [111, 321] width 199 height 35
type input "*********"
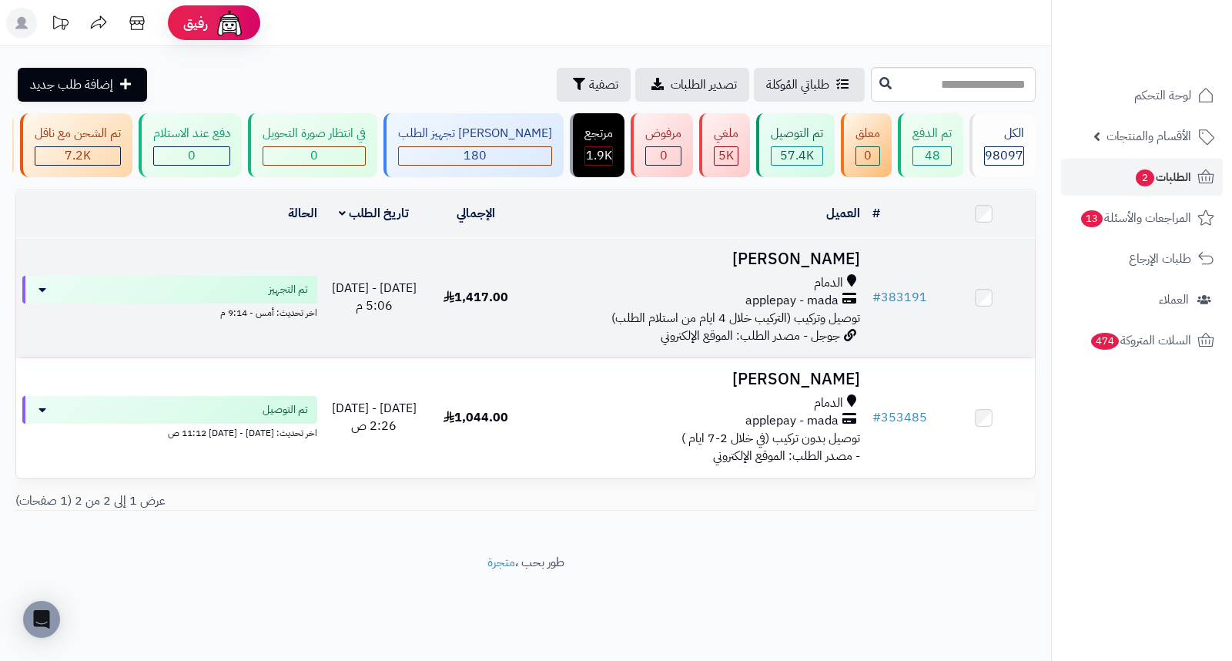
click at [813, 256] on td "فوزية القحطاني الدمام applepay - mada توصيل وتركيب (التركيب خلال 4 ايام من استل…" at bounding box center [697, 297] width 340 height 119
click at [829, 259] on h3 "[PERSON_NAME]" at bounding box center [696, 259] width 327 height 18
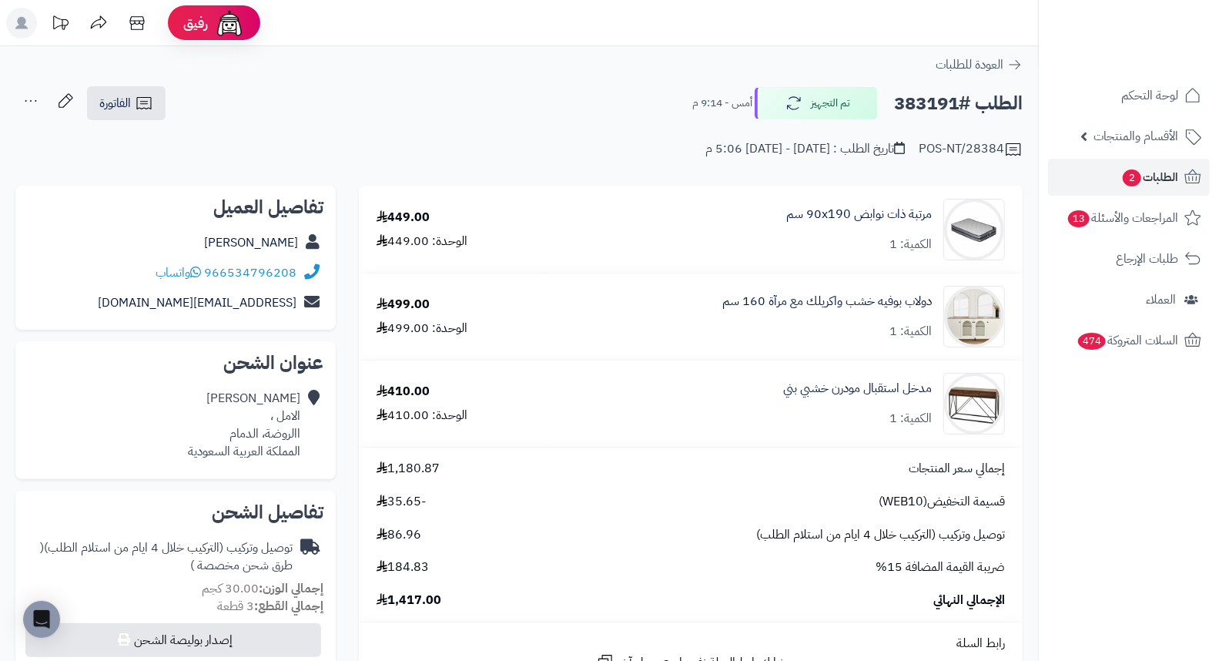
click at [585, 136] on div "POS-NT/28384 تاريخ الطلب : [DATE] - [DATE] 5:06 م" at bounding box center [518, 140] width 1007 height 37
click at [909, 109] on h2 "الطلب #383191" at bounding box center [958, 104] width 129 height 32
